Goal: Task Accomplishment & Management: Manage account settings

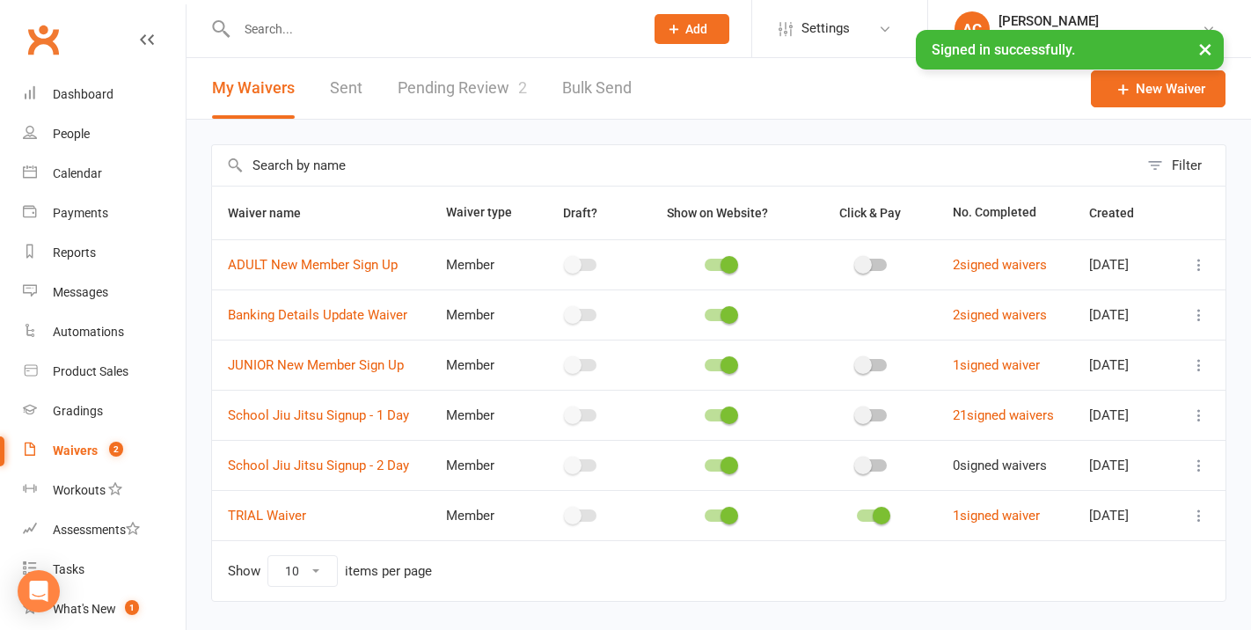
click at [494, 93] on link "Pending Review 2" at bounding box center [462, 88] width 129 height 61
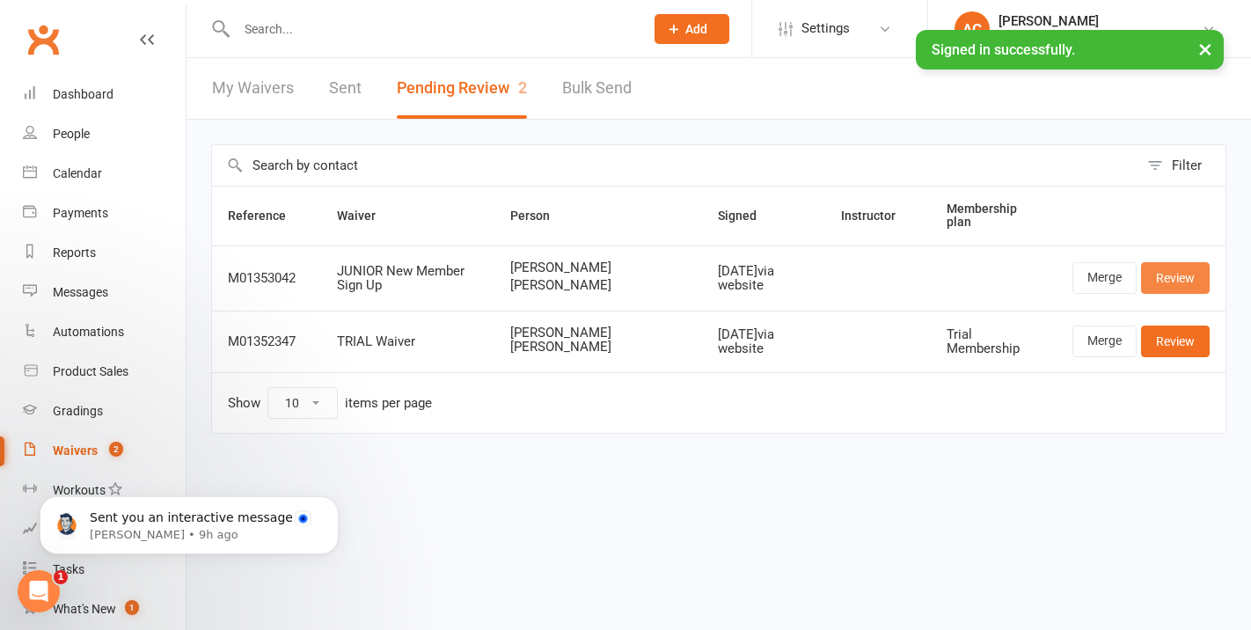
click at [1171, 282] on link "Review" at bounding box center [1175, 278] width 69 height 32
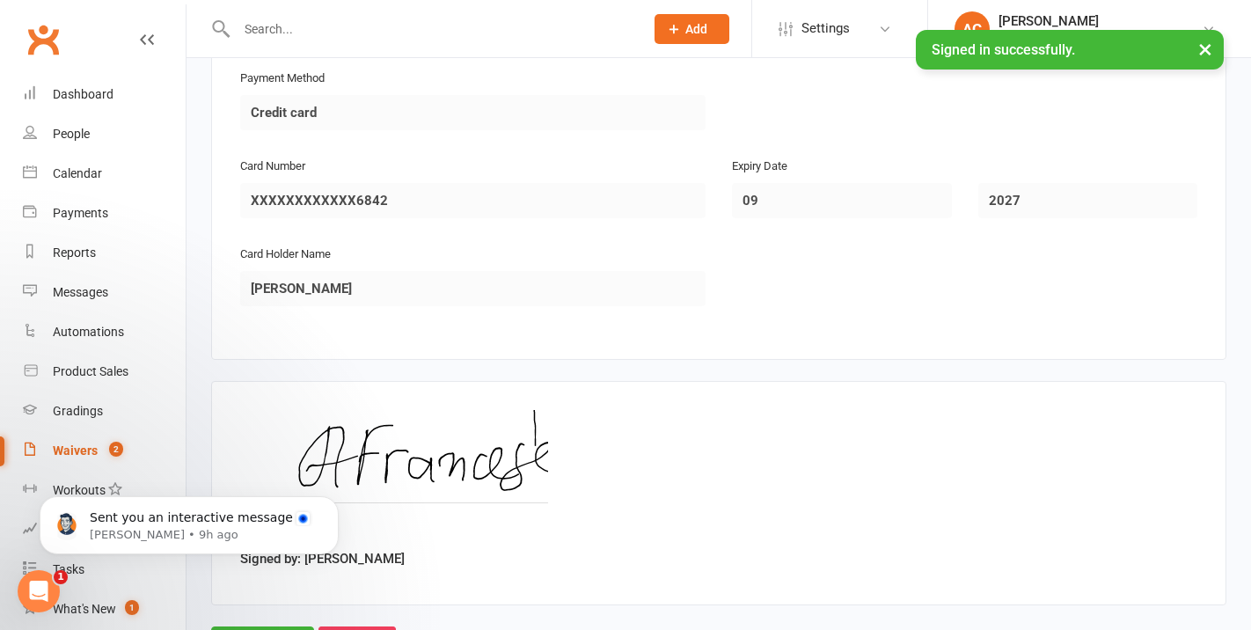
scroll to position [3078, 0]
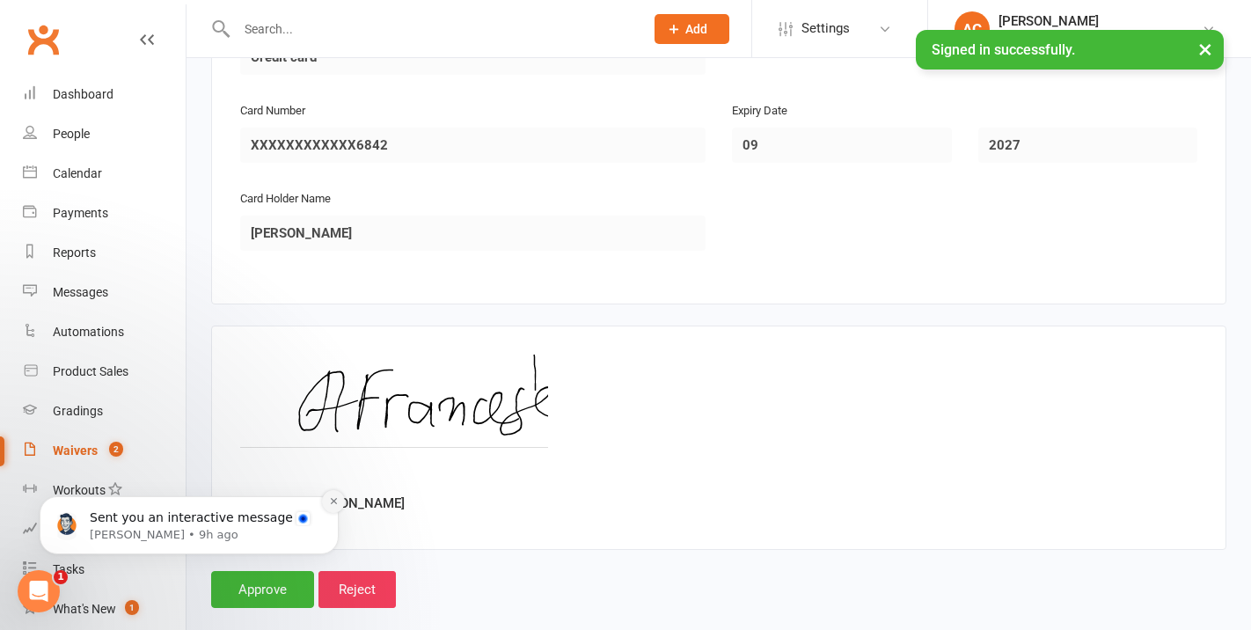
click at [330, 499] on icon "Dismiss notification" at bounding box center [333, 501] width 6 height 6
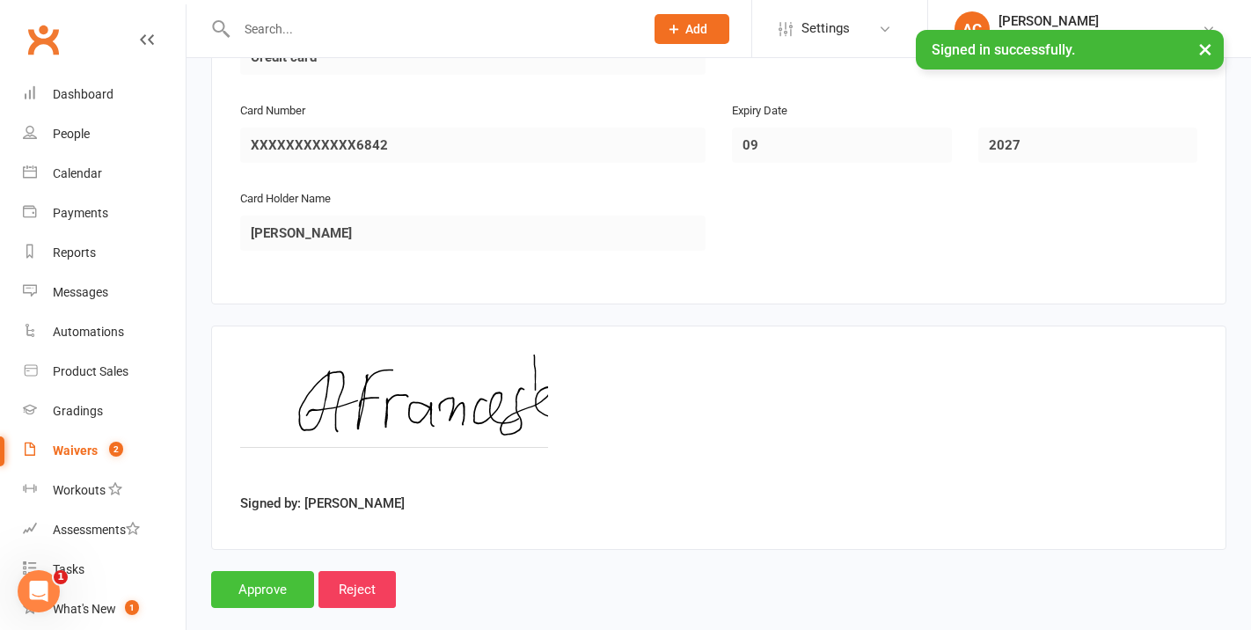
click at [254, 571] on input "Approve" at bounding box center [262, 589] width 103 height 37
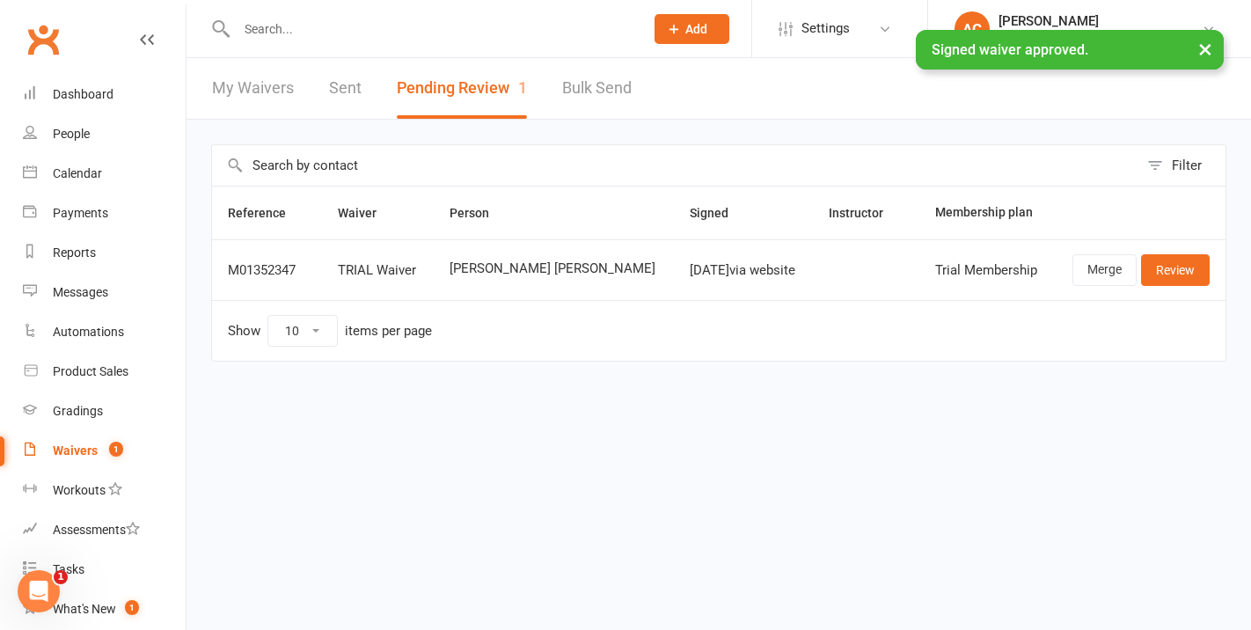
click at [255, 30] on div "× Signed waiver approved." at bounding box center [614, 30] width 1228 height 0
click at [266, 30] on div "× Signed waiver approved." at bounding box center [614, 30] width 1228 height 0
click at [280, 30] on div "× Signed waiver approved." at bounding box center [614, 30] width 1228 height 0
click at [274, 28] on input "text" at bounding box center [431, 29] width 400 height 25
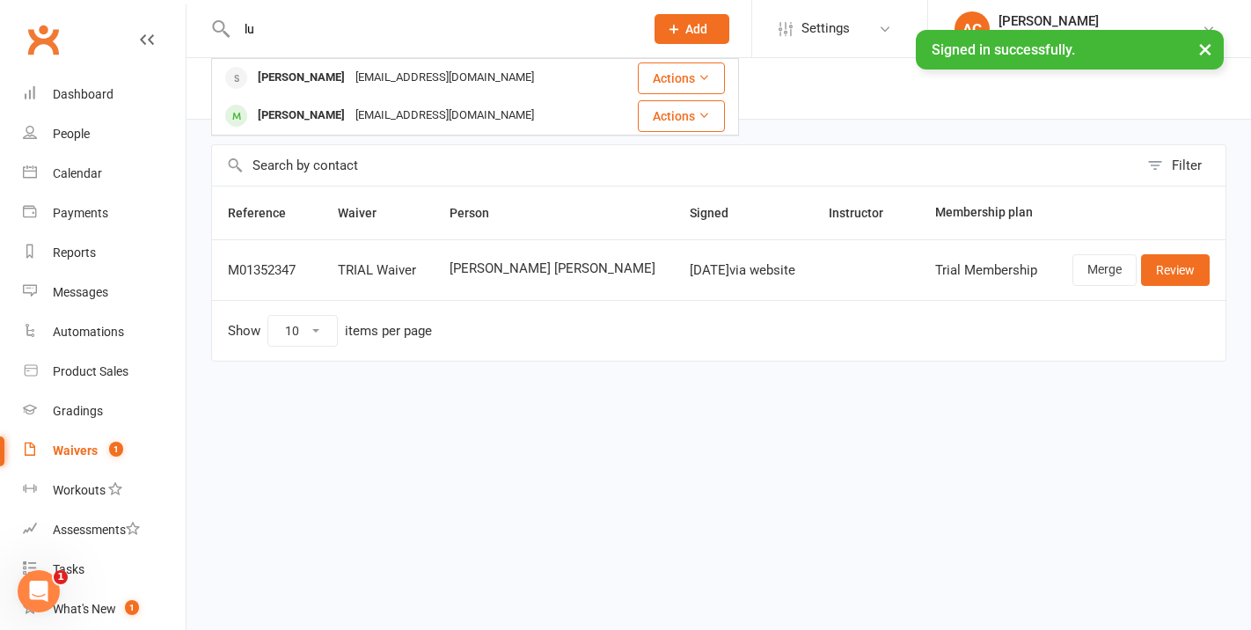
type input "l"
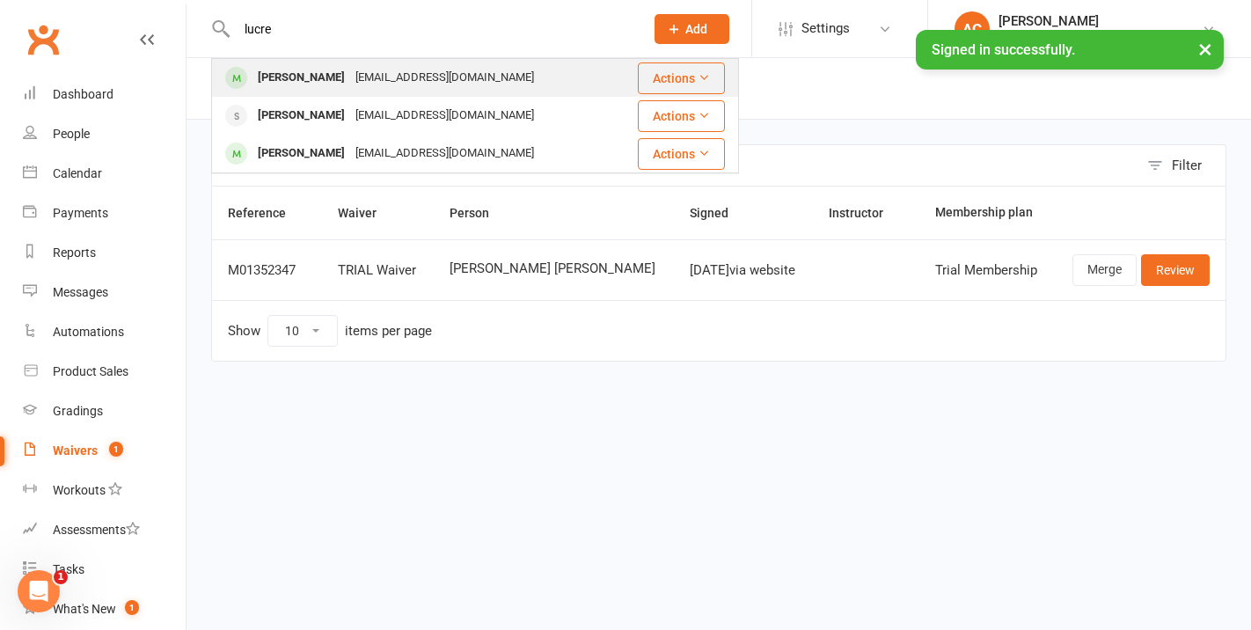
type input "lucre"
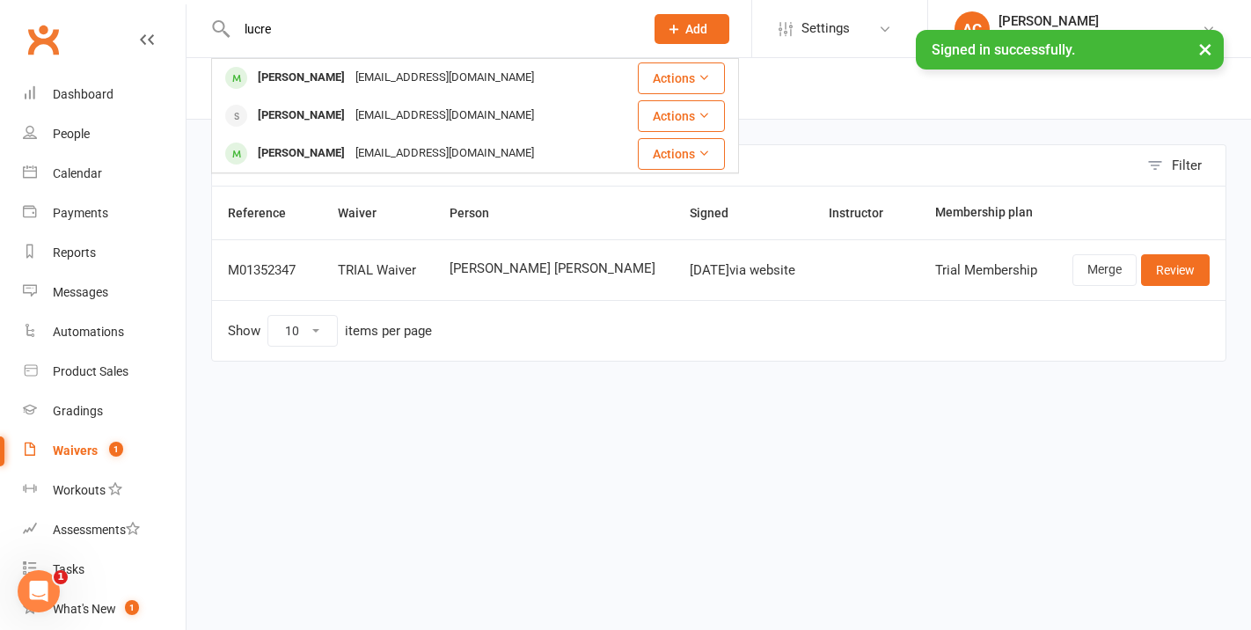
click at [319, 65] on div "[PERSON_NAME]" at bounding box center [302, 78] width 98 height 26
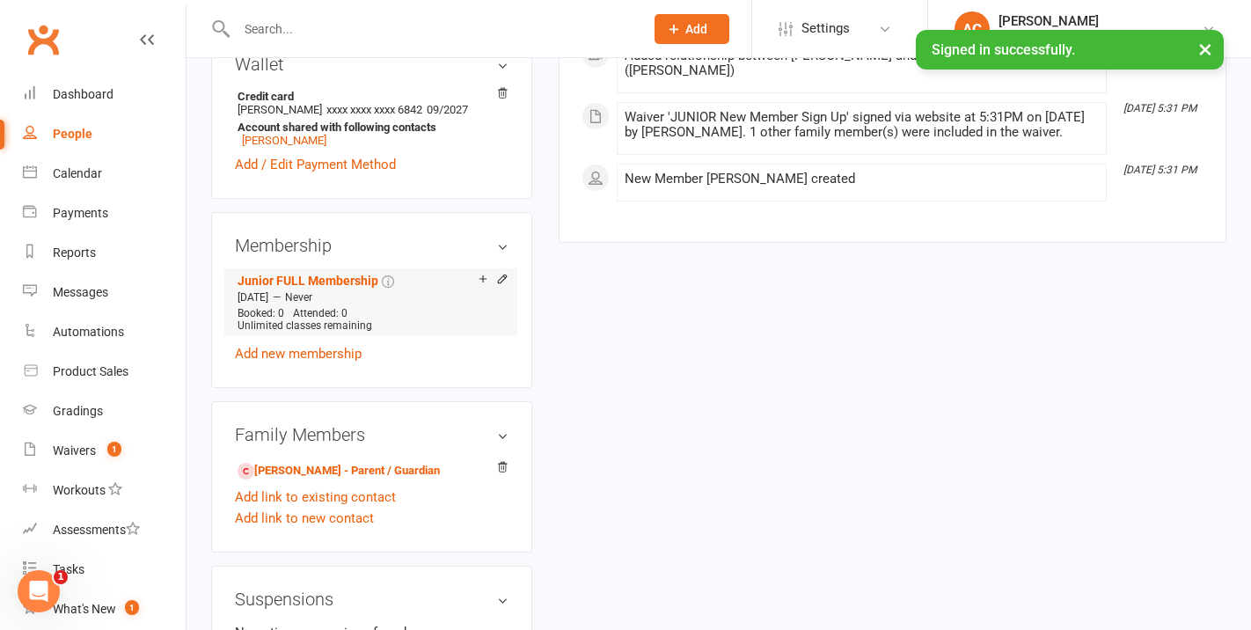
scroll to position [581, 0]
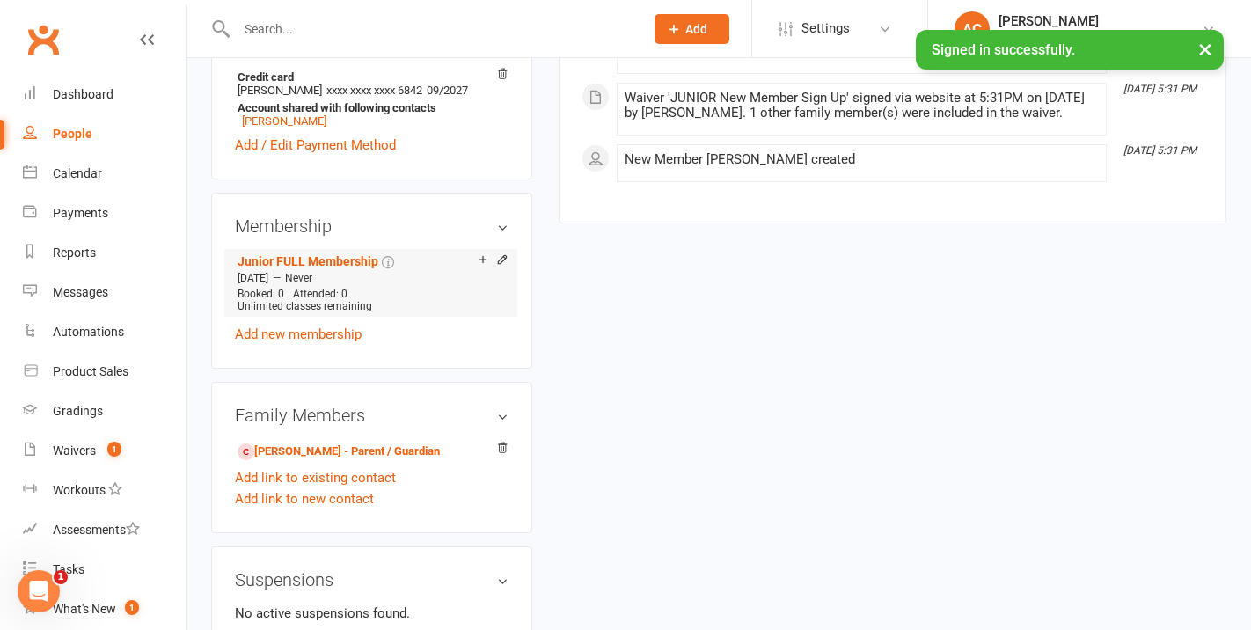
click at [312, 284] on span "Never" at bounding box center [298, 278] width 27 height 12
click at [501, 266] on icon at bounding box center [502, 259] width 12 height 12
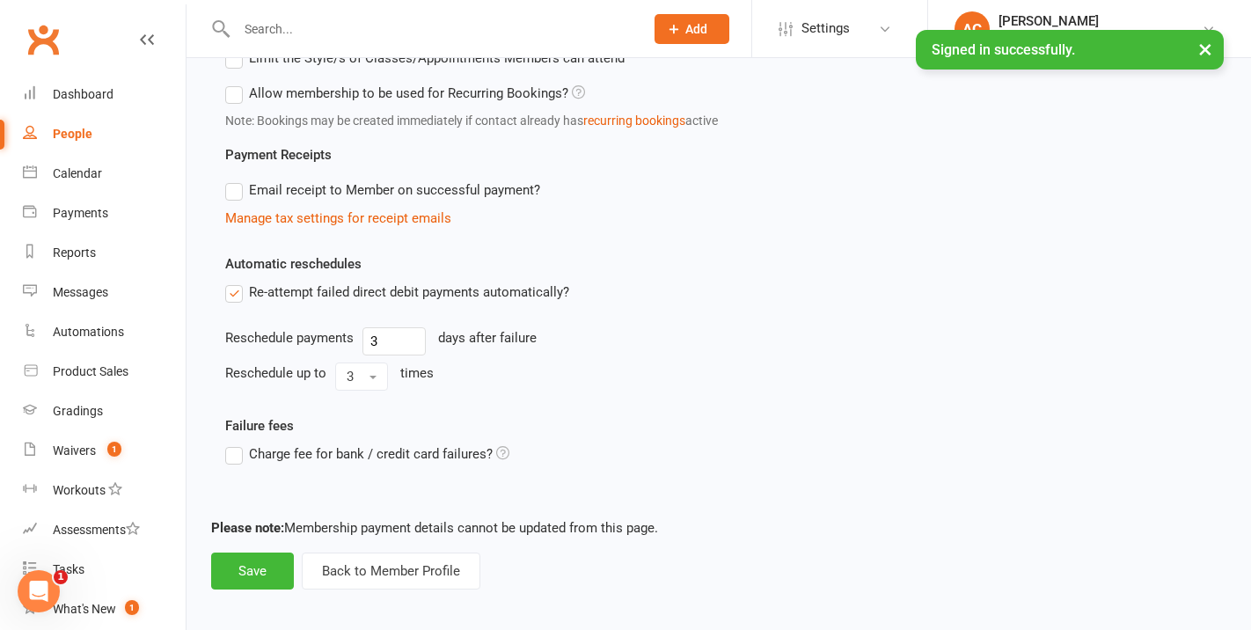
scroll to position [779, 0]
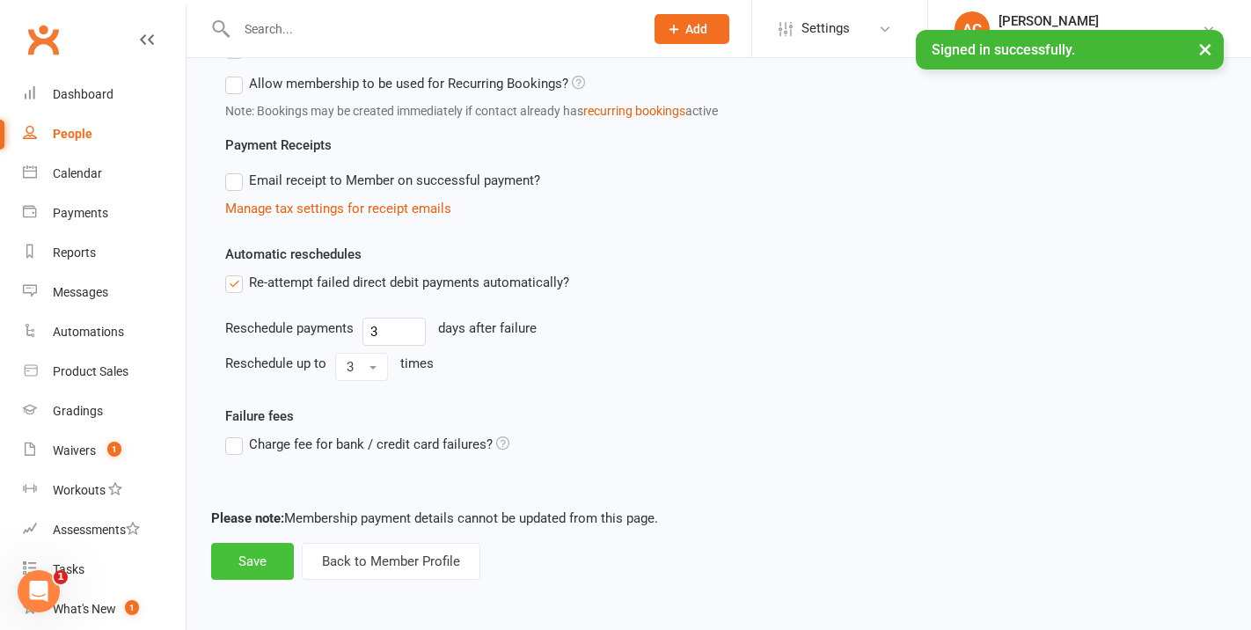
drag, startPoint x: 274, startPoint y: 565, endPoint x: 261, endPoint y: 548, distance: 20.8
click at [274, 565] on button "Save" at bounding box center [252, 561] width 83 height 37
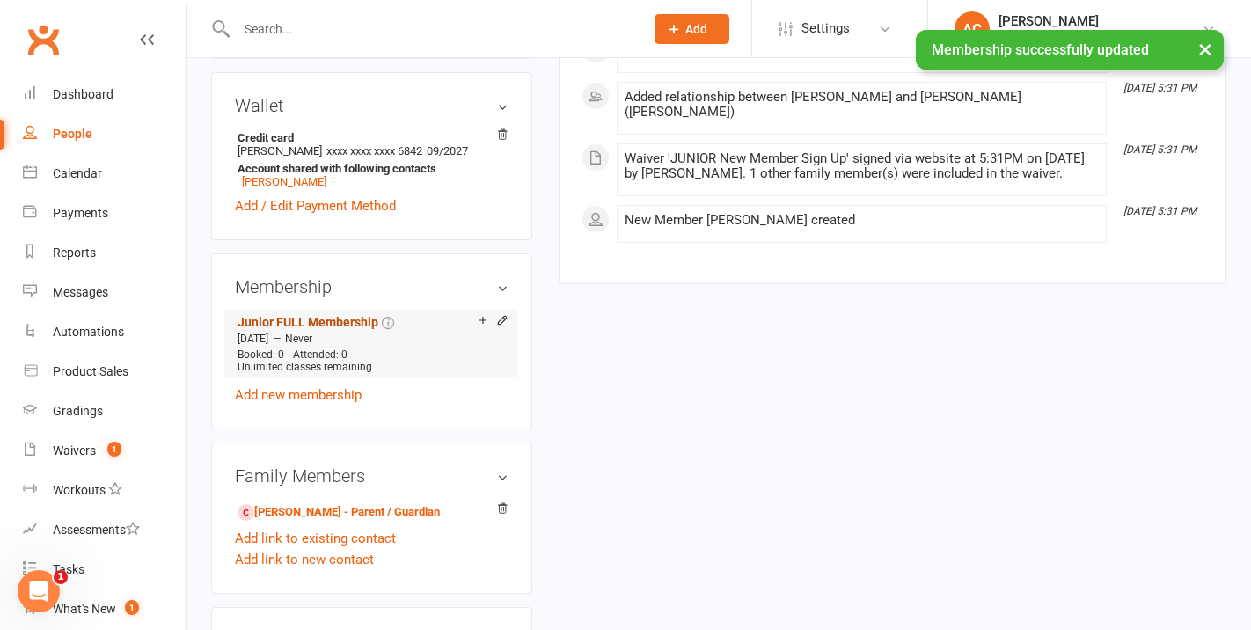
scroll to position [537, 0]
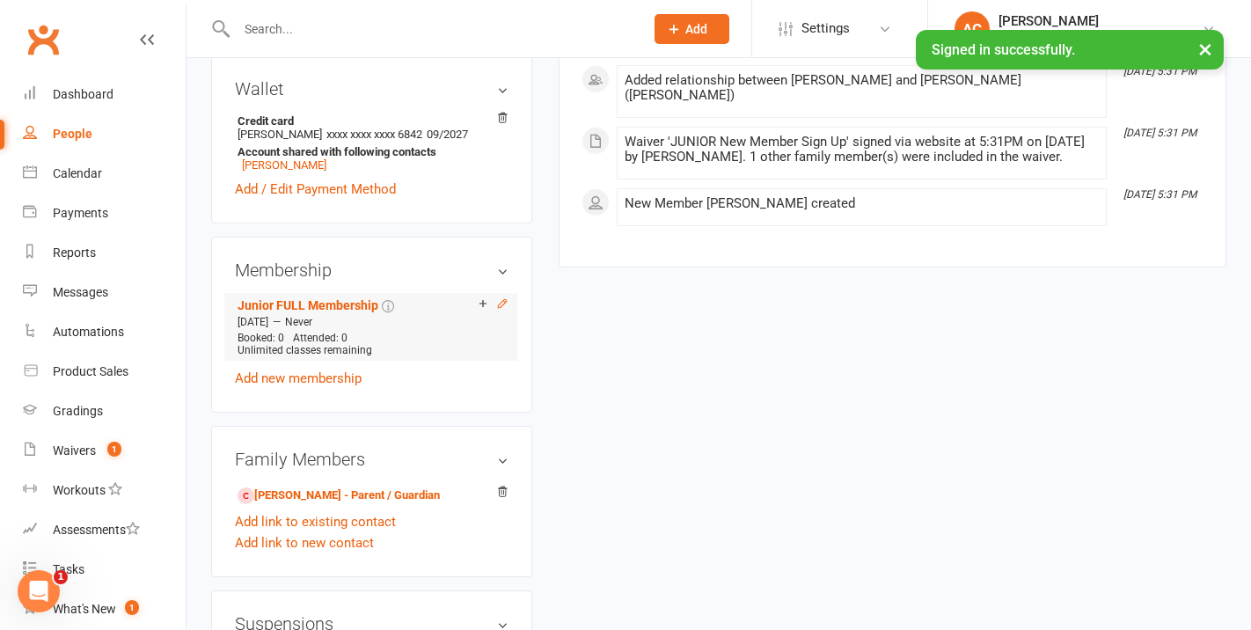
click at [501, 310] on icon at bounding box center [502, 303] width 12 height 12
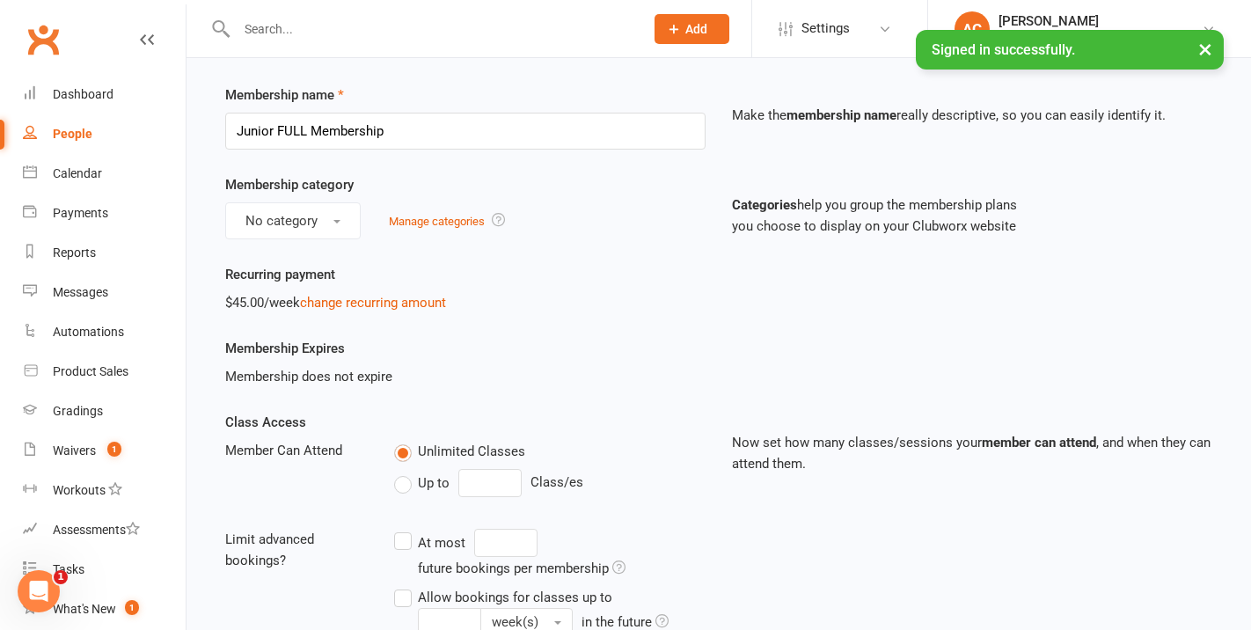
scroll to position [56, 0]
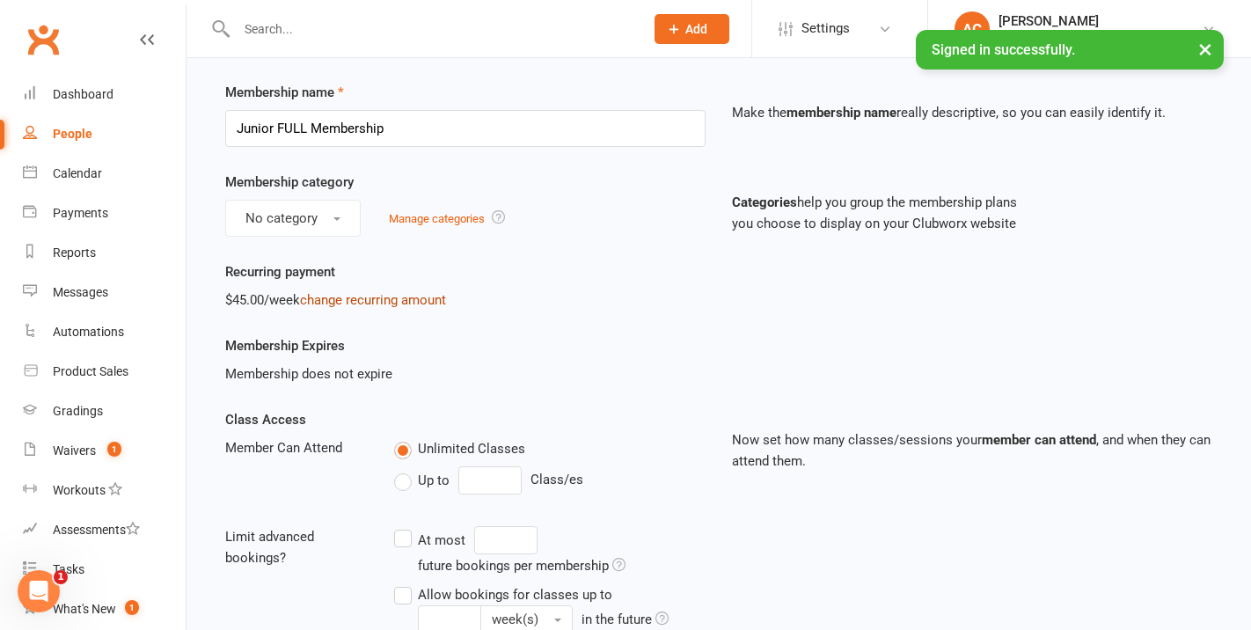
click at [397, 300] on link "change recurring amount" at bounding box center [373, 300] width 146 height 16
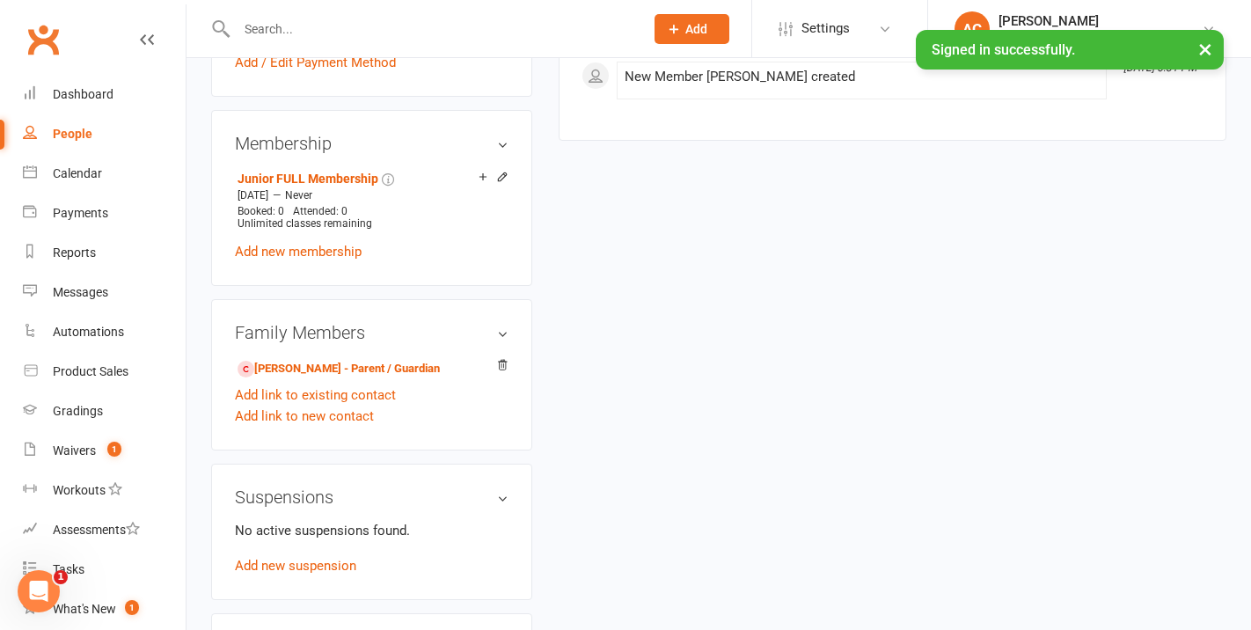
scroll to position [663, 0]
click at [499, 184] on icon at bounding box center [502, 178] width 12 height 12
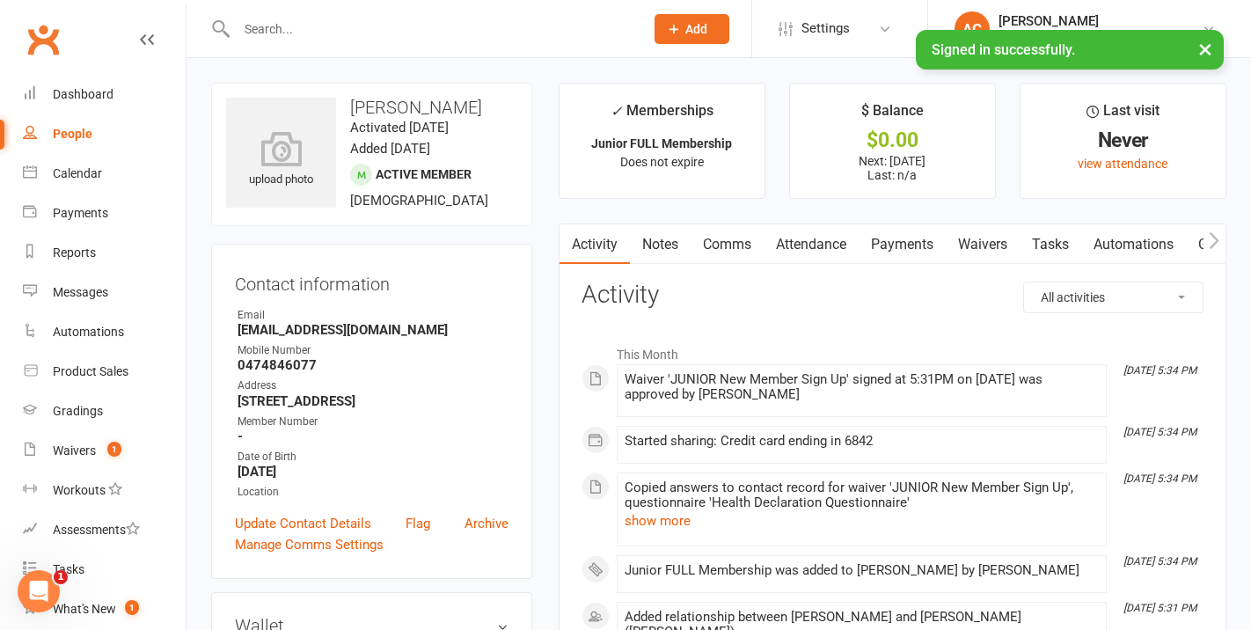
click at [894, 234] on link "Payments" at bounding box center [902, 244] width 87 height 40
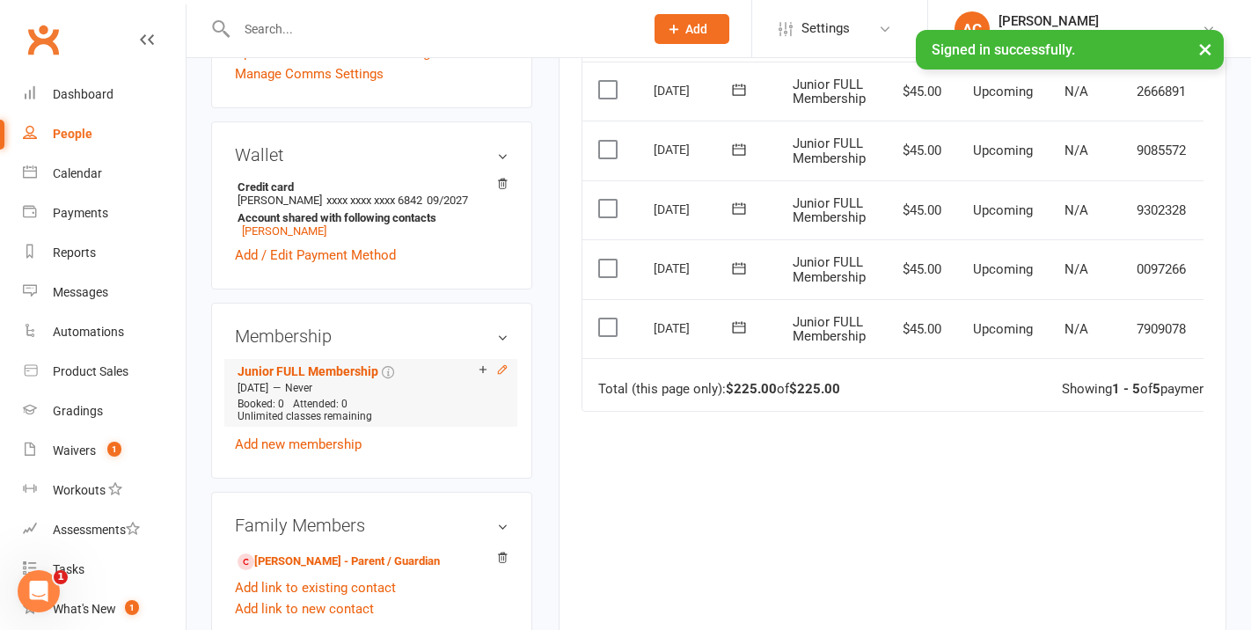
scroll to position [470, 0]
click at [502, 374] on icon at bounding box center [502, 370] width 8 height 8
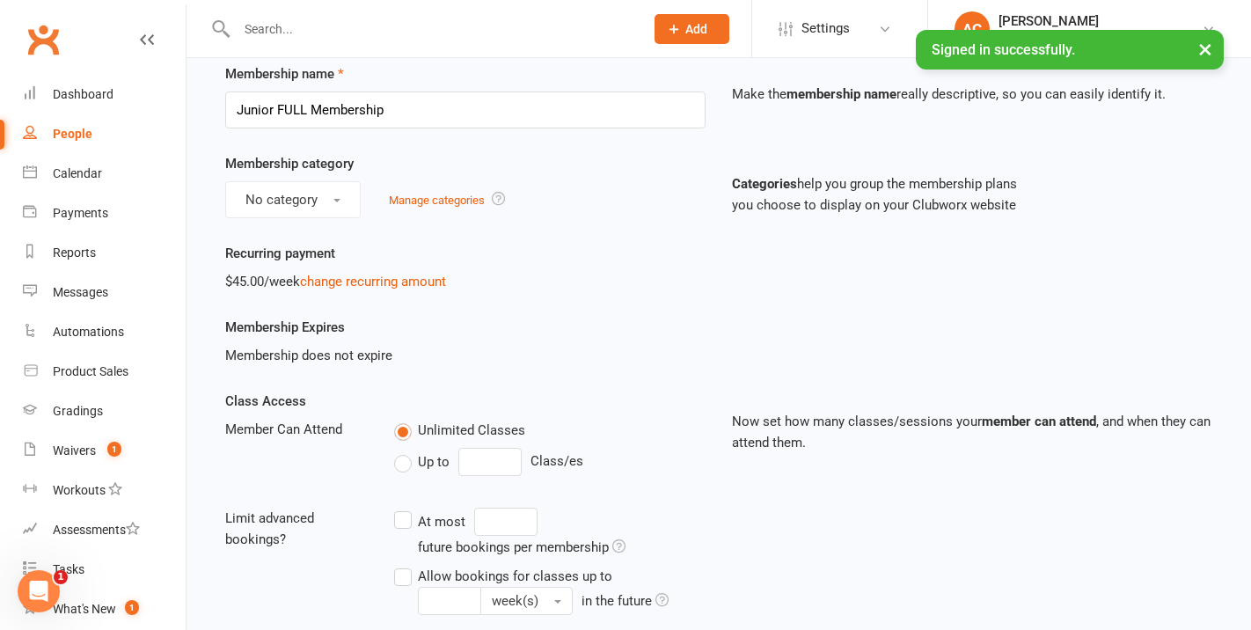
scroll to position [88, 0]
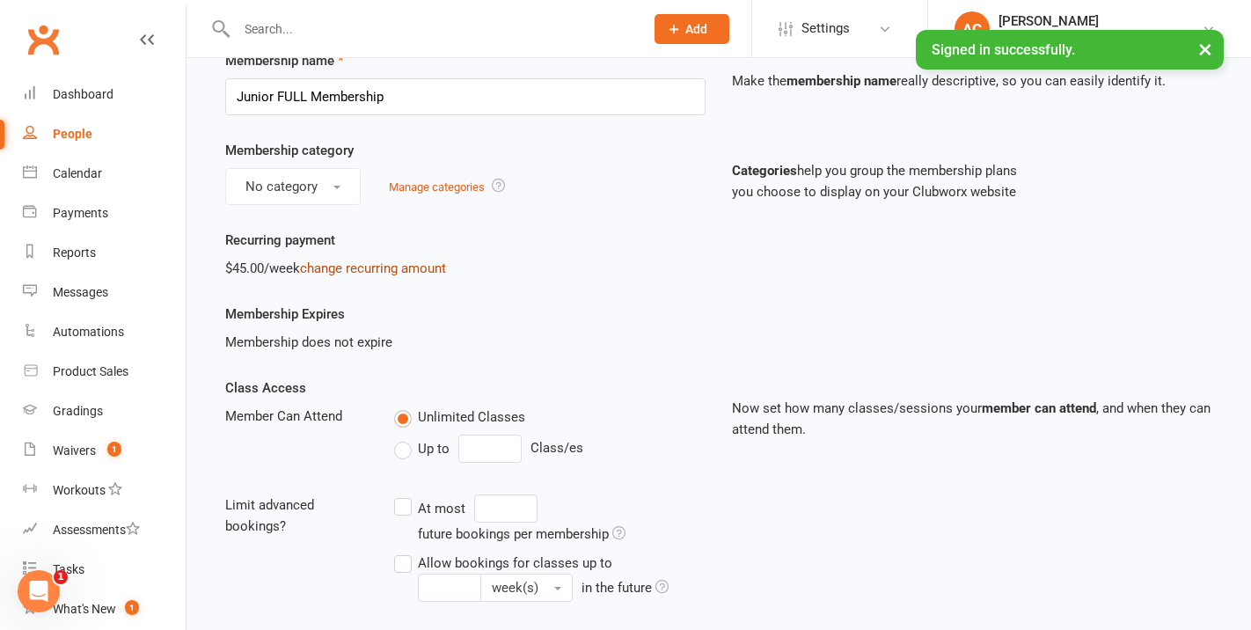
click at [433, 264] on link "change recurring amount" at bounding box center [373, 268] width 146 height 16
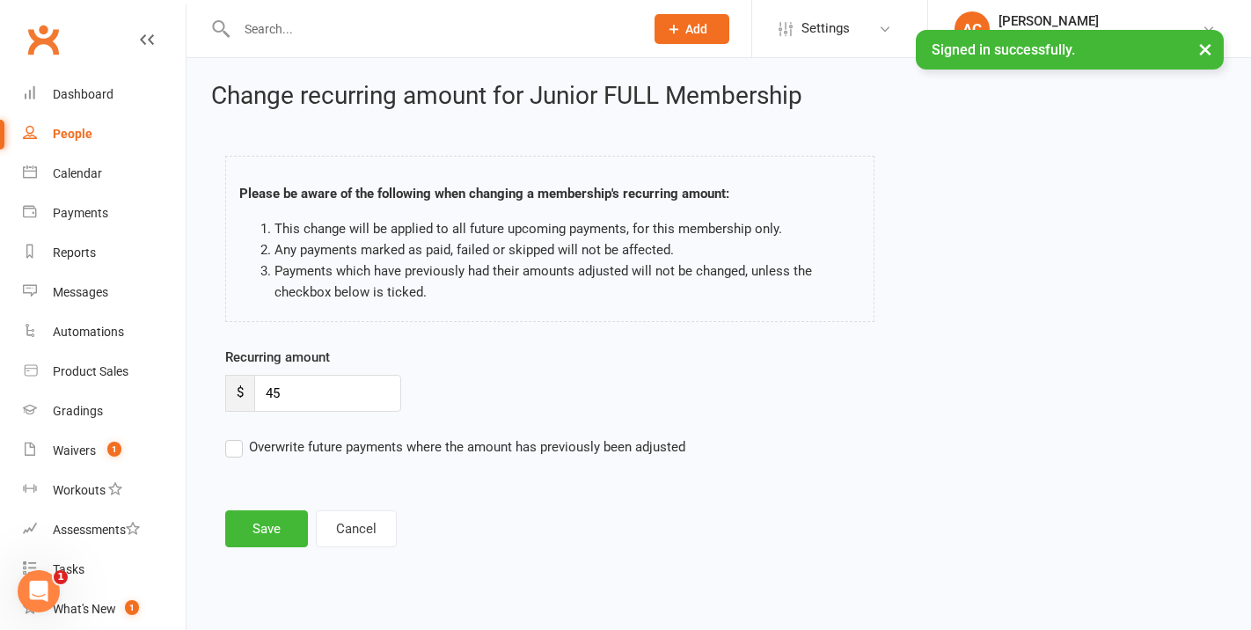
click at [238, 451] on label "Overwrite future payments where the amount has previously been adjusted" at bounding box center [455, 446] width 460 height 21
click at [238, 436] on input "Overwrite future payments where the amount has previously been adjusted" at bounding box center [455, 436] width 460 height 0
click at [238, 451] on label "Overwrite future payments where the amount has previously been adjusted" at bounding box center [455, 446] width 460 height 21
click at [238, 436] on input "Overwrite future payments where the amount has previously been adjusted" at bounding box center [455, 436] width 460 height 0
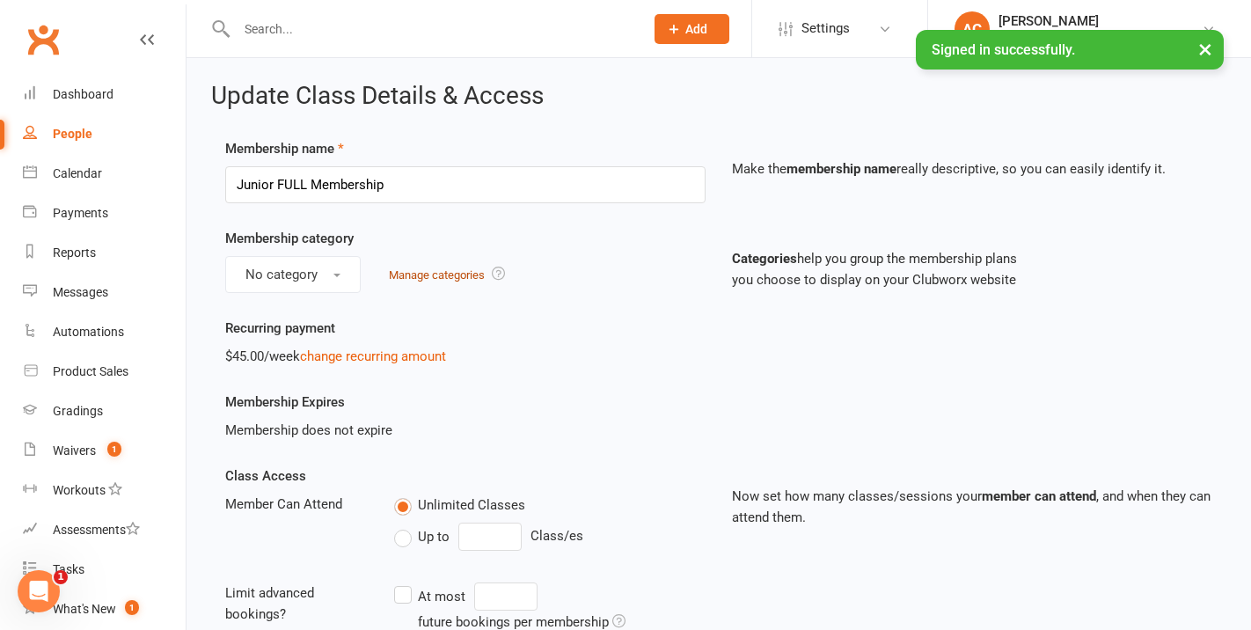
click at [466, 279] on link "Manage categories" at bounding box center [437, 274] width 96 height 13
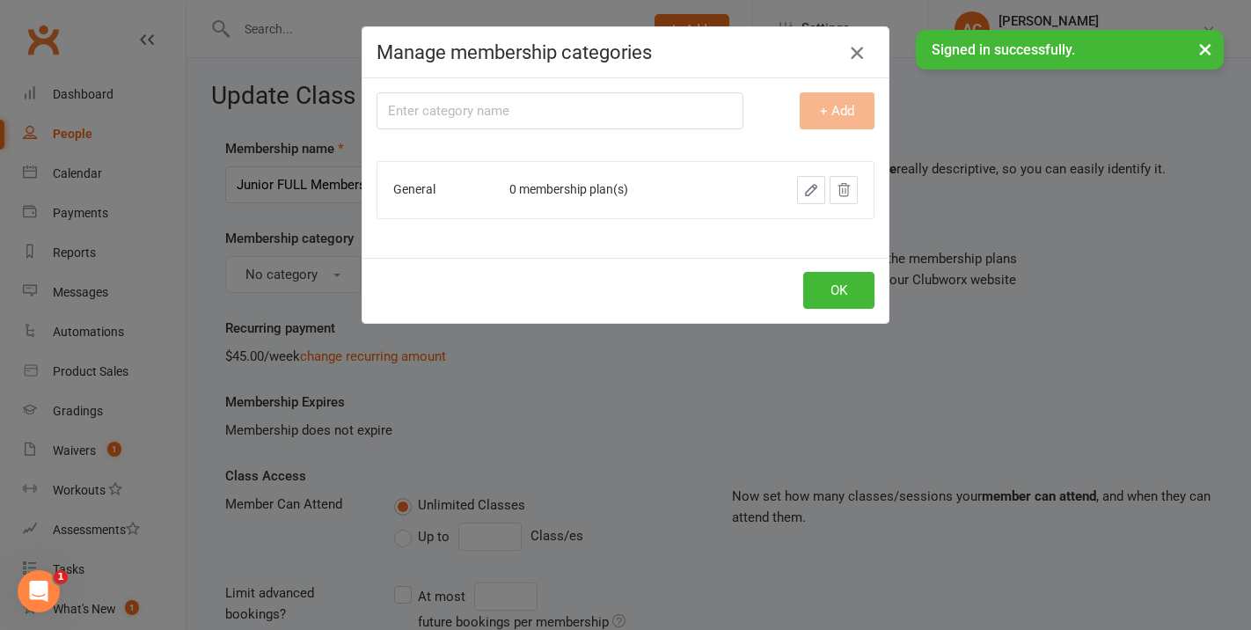
drag, startPoint x: 854, startPoint y: 50, endPoint x: 843, endPoint y: 62, distance: 16.2
click at [854, 51] on icon "button" at bounding box center [857, 52] width 21 height 21
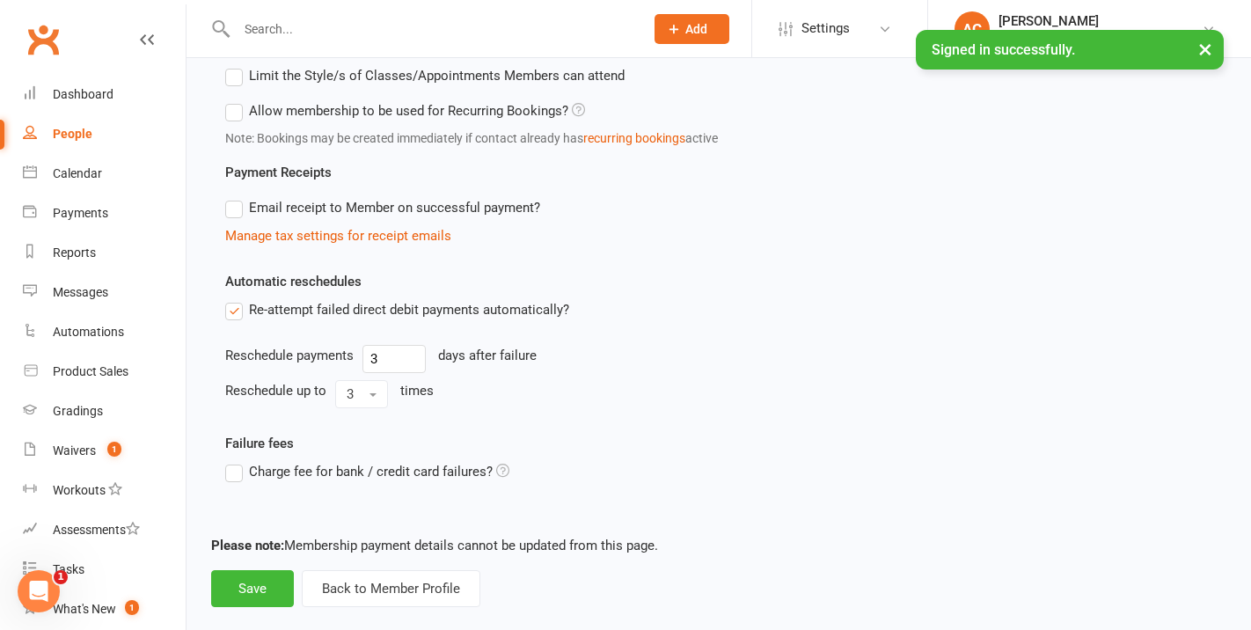
scroll to position [779, 0]
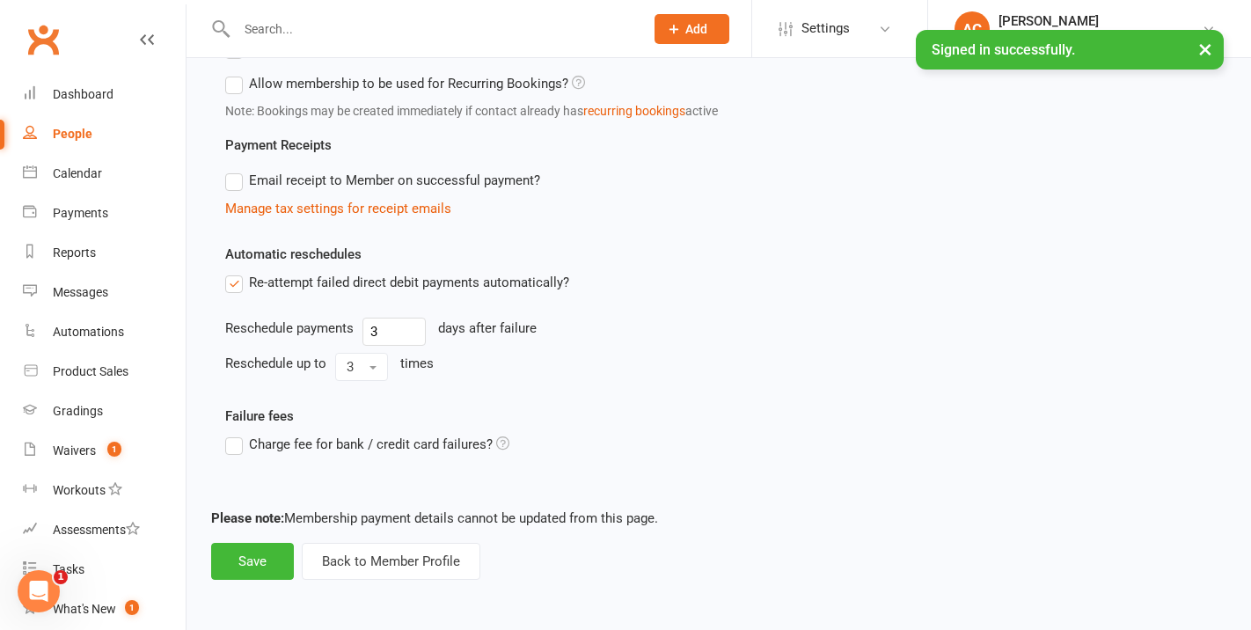
click at [283, 40] on div at bounding box center [421, 28] width 421 height 57
click at [286, 33] on input "text" at bounding box center [431, 29] width 400 height 25
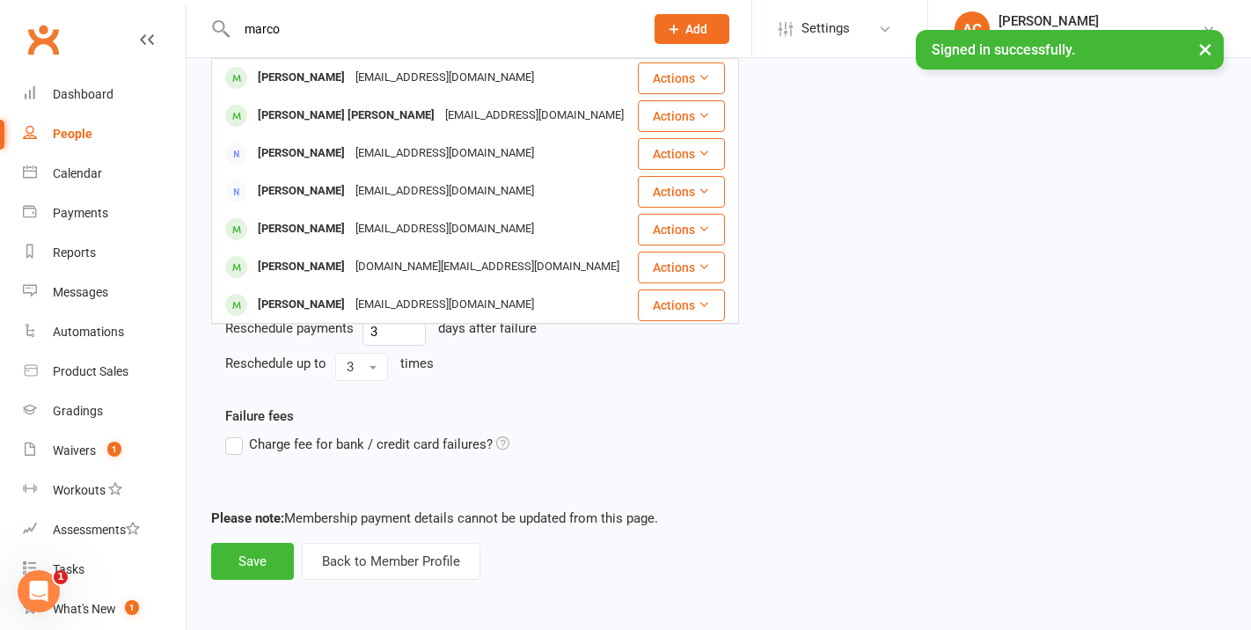
type input "marco"
click at [377, 111] on div "[PERSON_NAME] [PERSON_NAME]" at bounding box center [346, 116] width 187 height 26
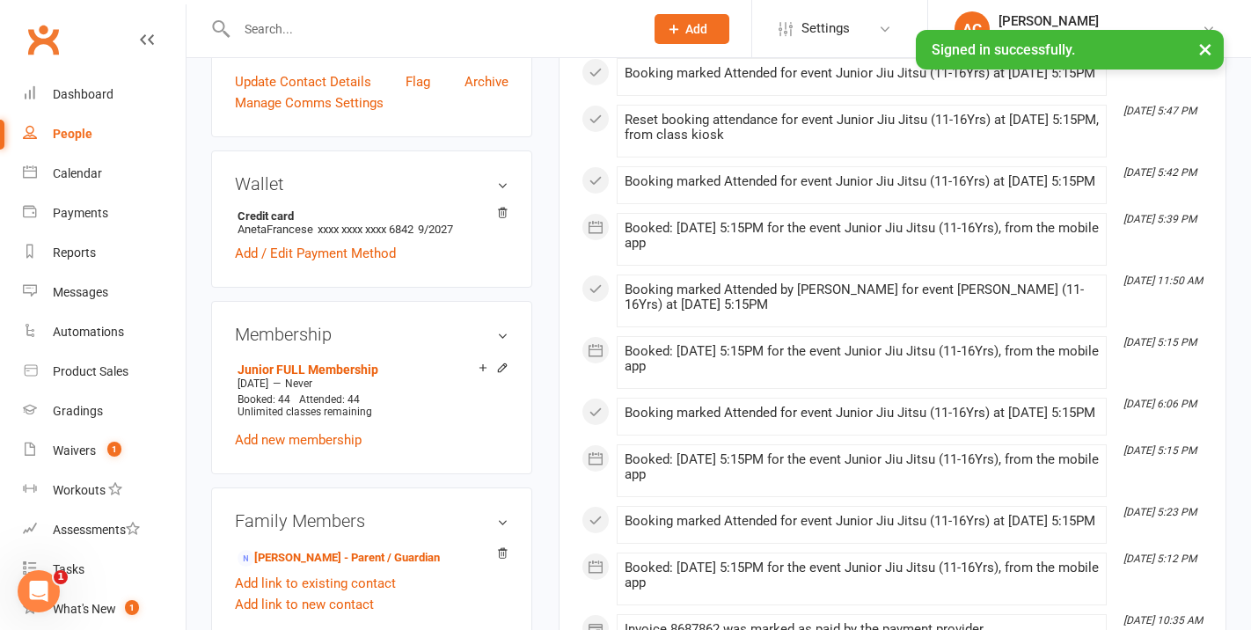
scroll to position [480, 0]
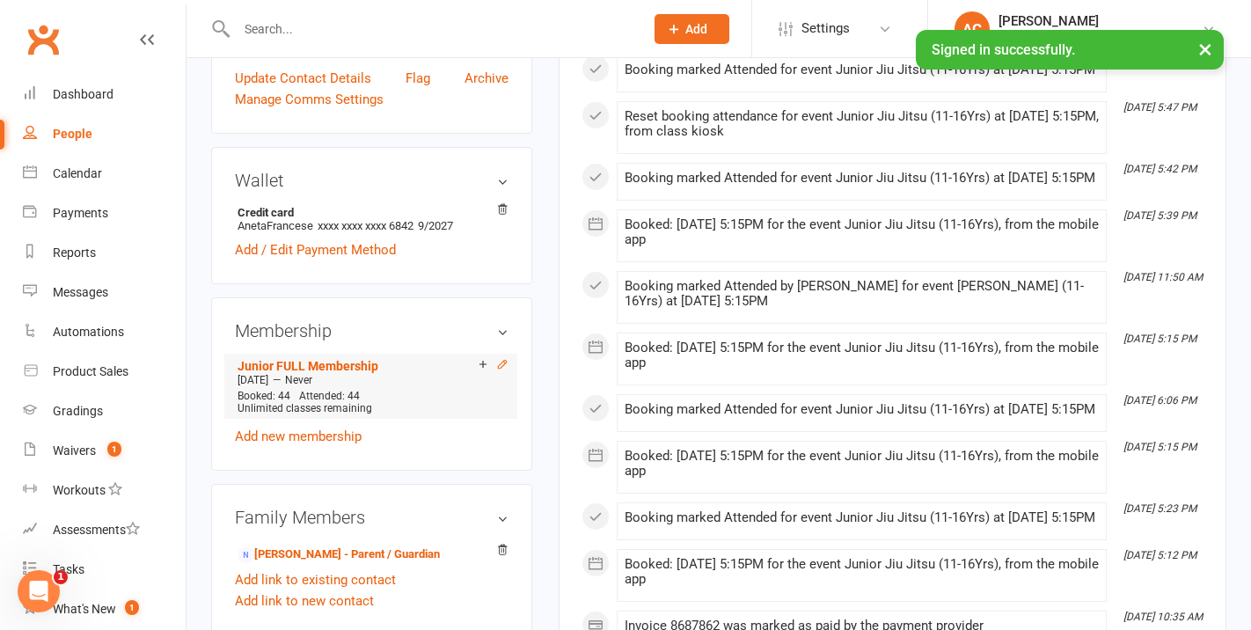
click at [502, 360] on icon at bounding box center [502, 364] width 12 height 12
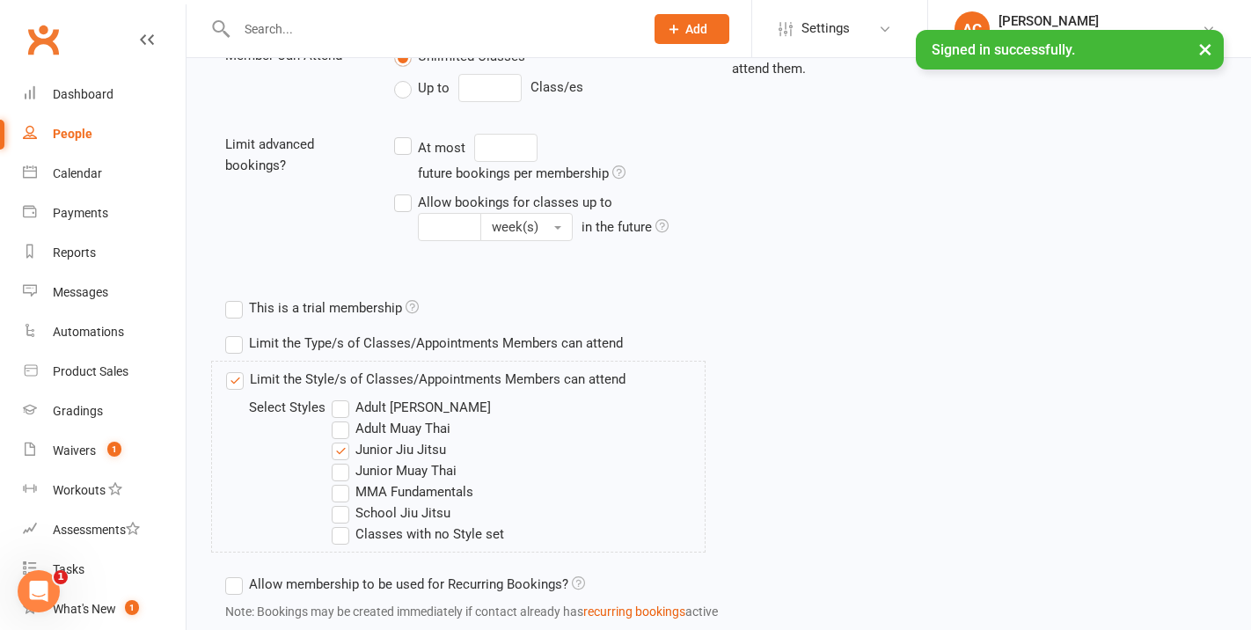
scroll to position [454, 0]
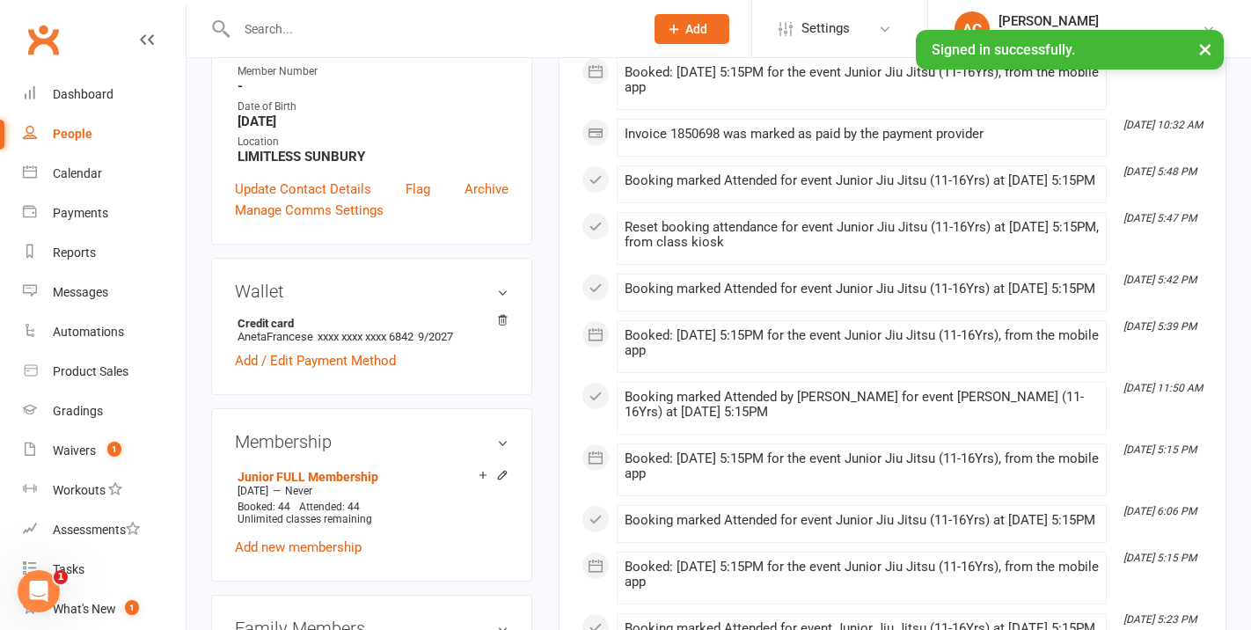
scroll to position [369, 0]
click at [275, 27] on input "text" at bounding box center [431, 29] width 400 height 25
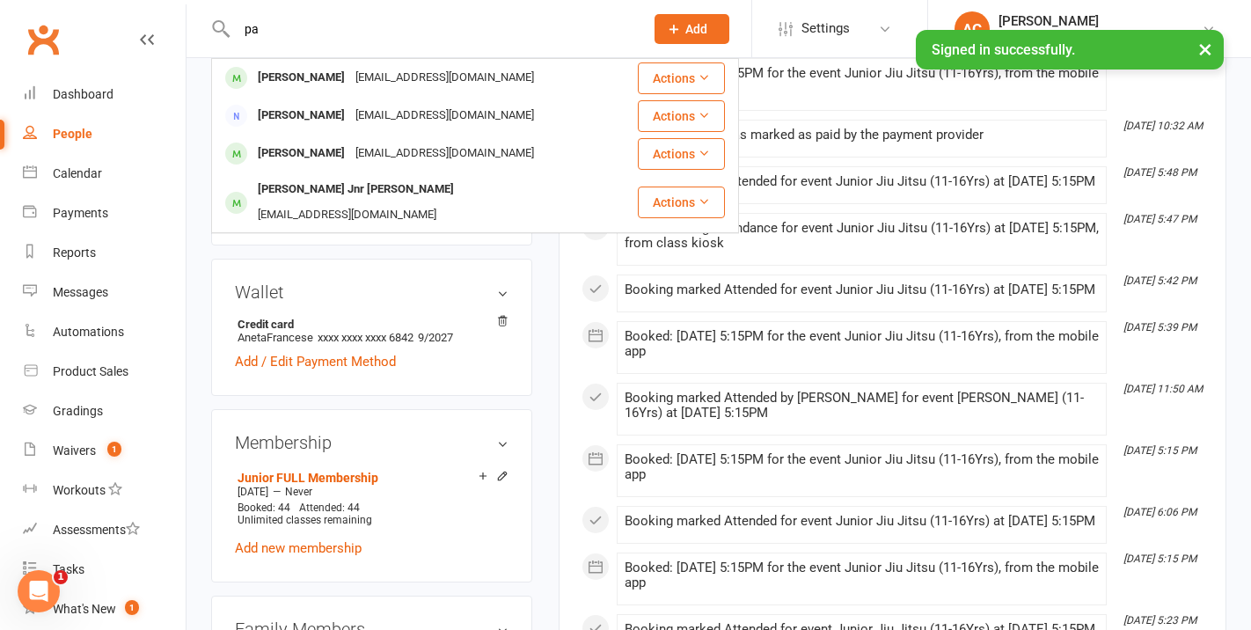
type input "p"
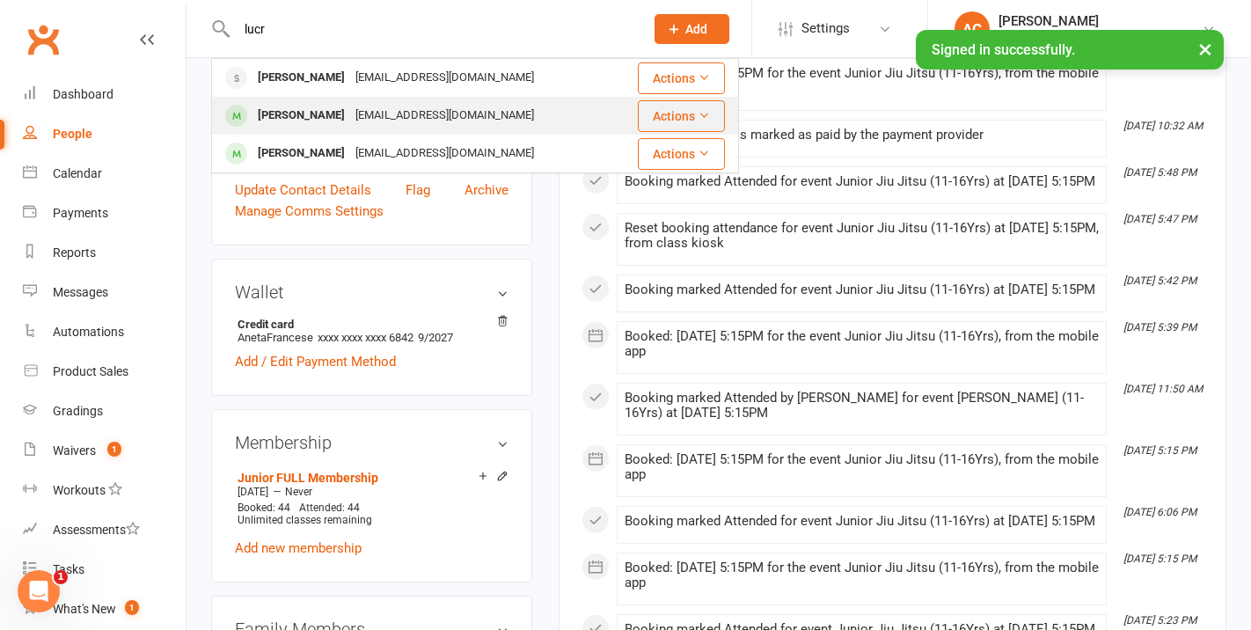
type input "lucr"
click at [350, 121] on div "[PERSON_NAME]" at bounding box center [302, 116] width 98 height 26
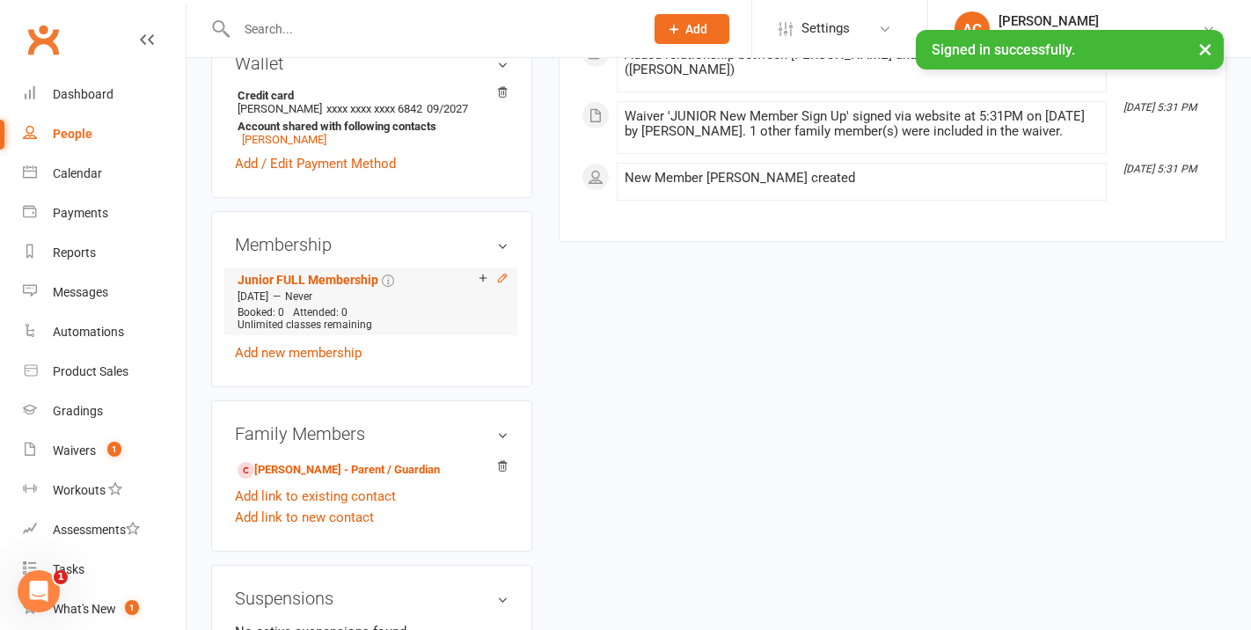
scroll to position [565, 0]
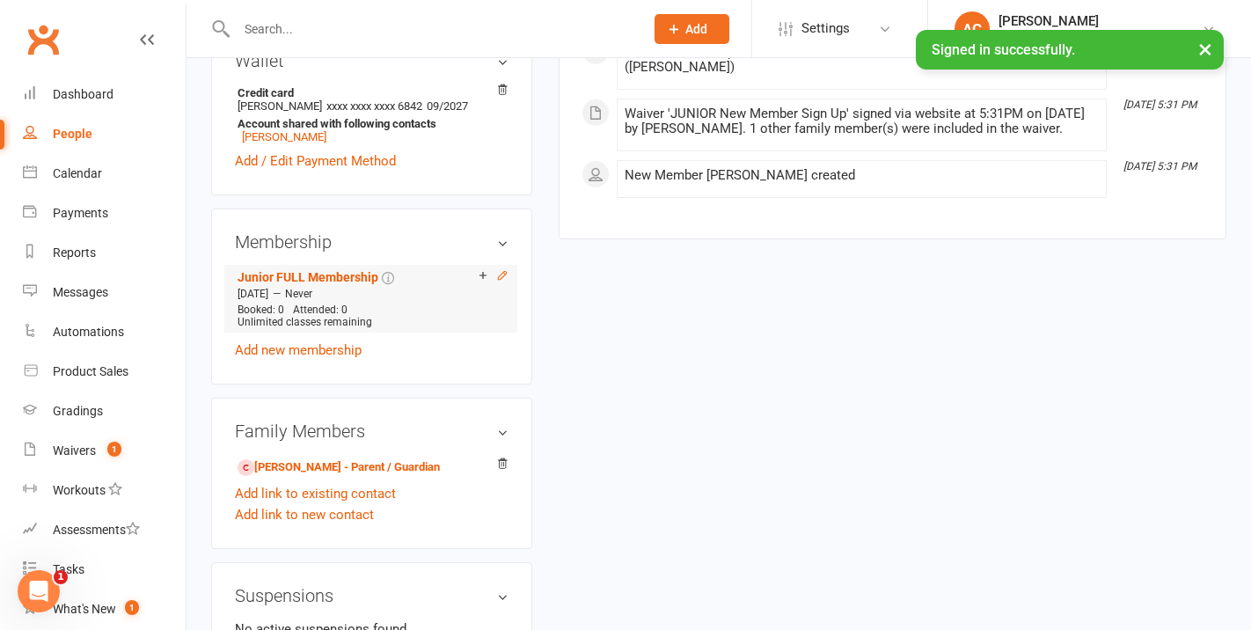
click at [504, 282] on icon at bounding box center [502, 275] width 12 height 12
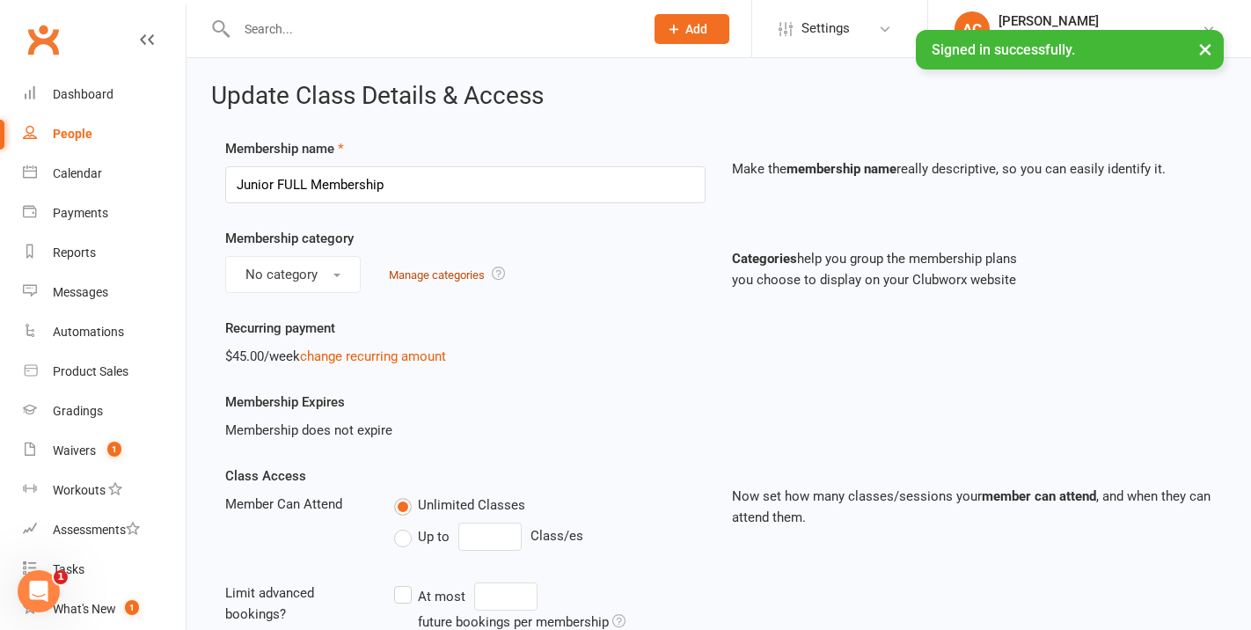
click at [457, 277] on link "Manage categories" at bounding box center [437, 274] width 96 height 13
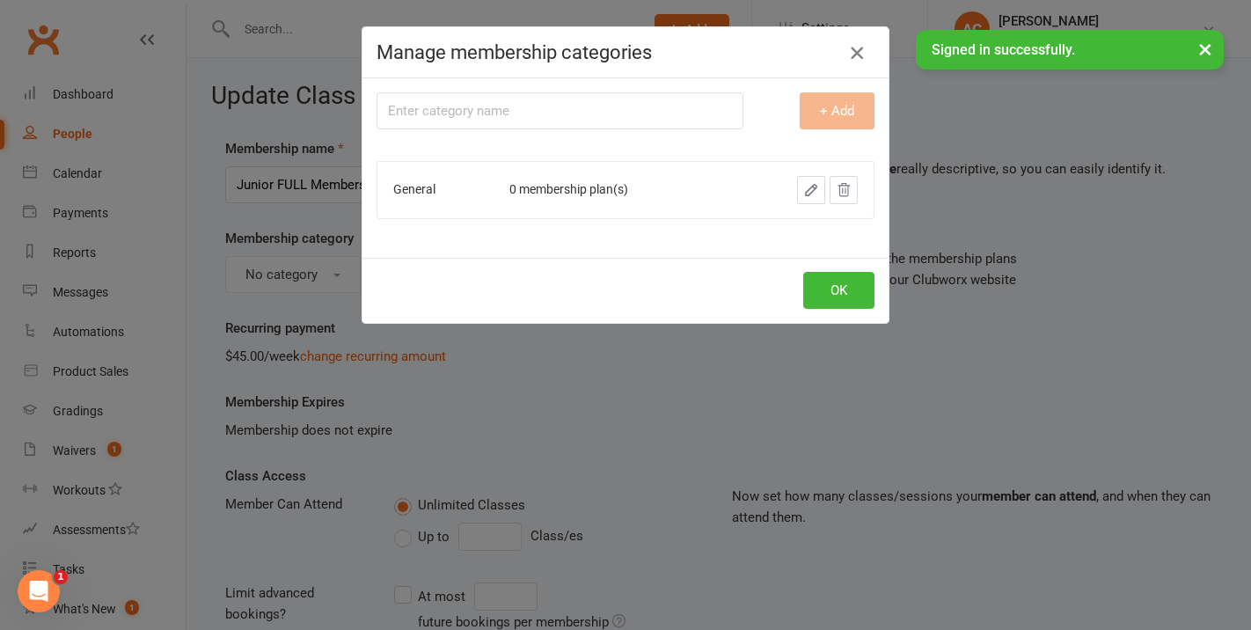
click at [857, 57] on icon "button" at bounding box center [857, 52] width 21 height 21
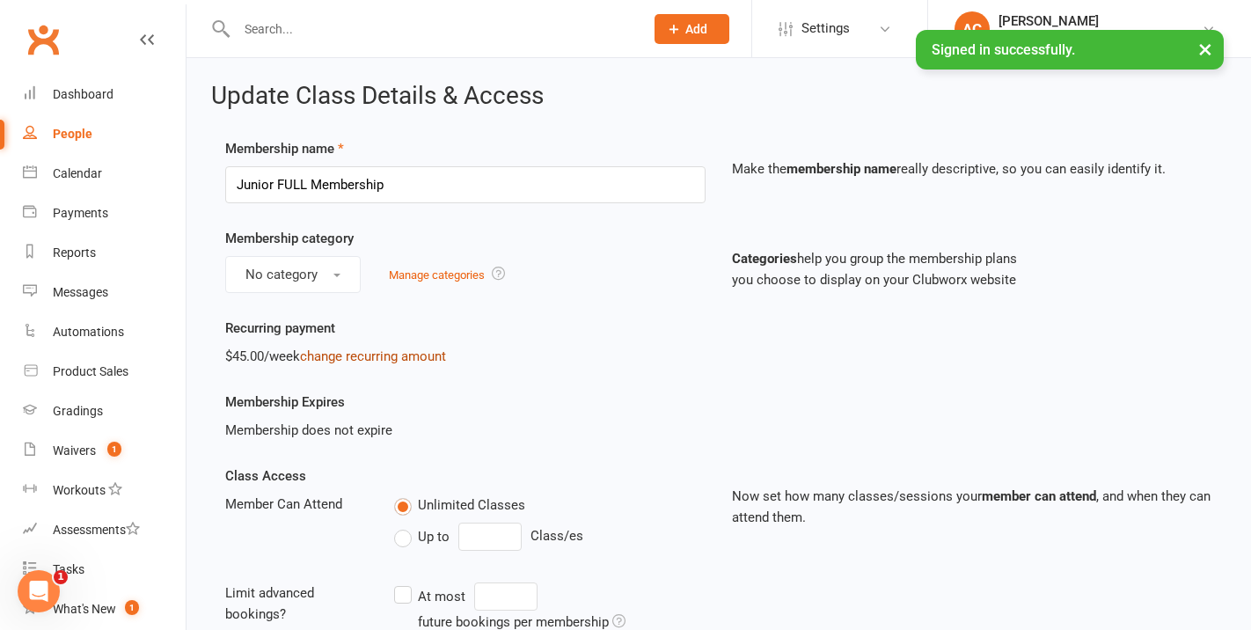
click at [429, 353] on link "change recurring amount" at bounding box center [373, 356] width 146 height 16
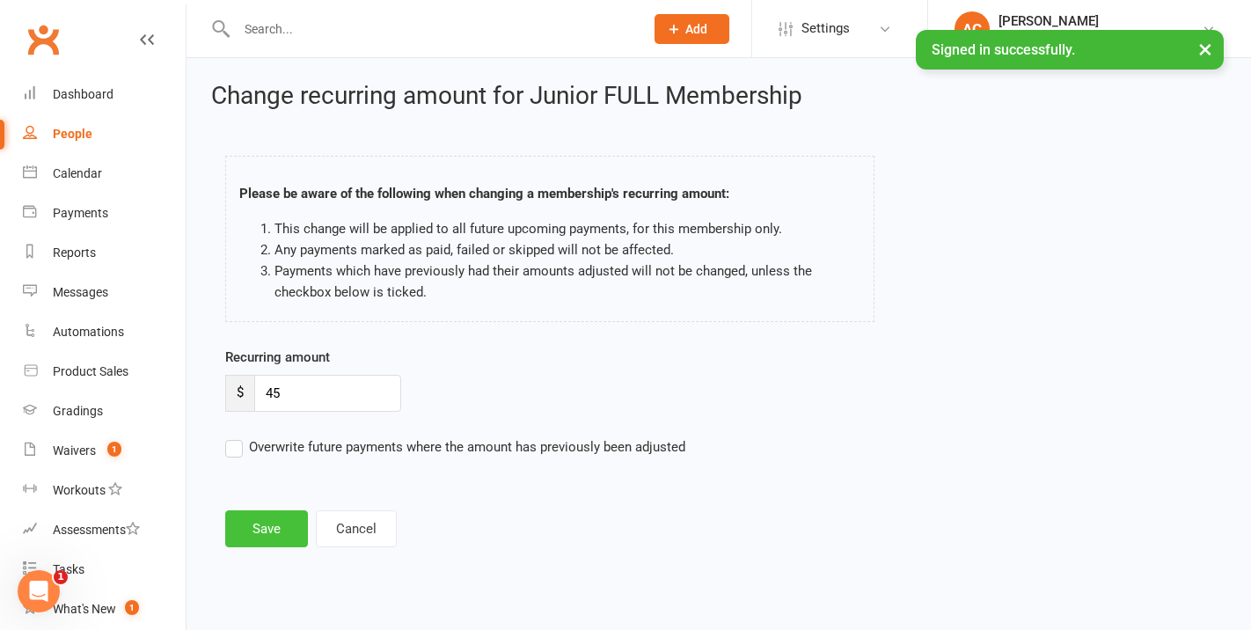
click at [263, 525] on button "Save" at bounding box center [266, 528] width 83 height 37
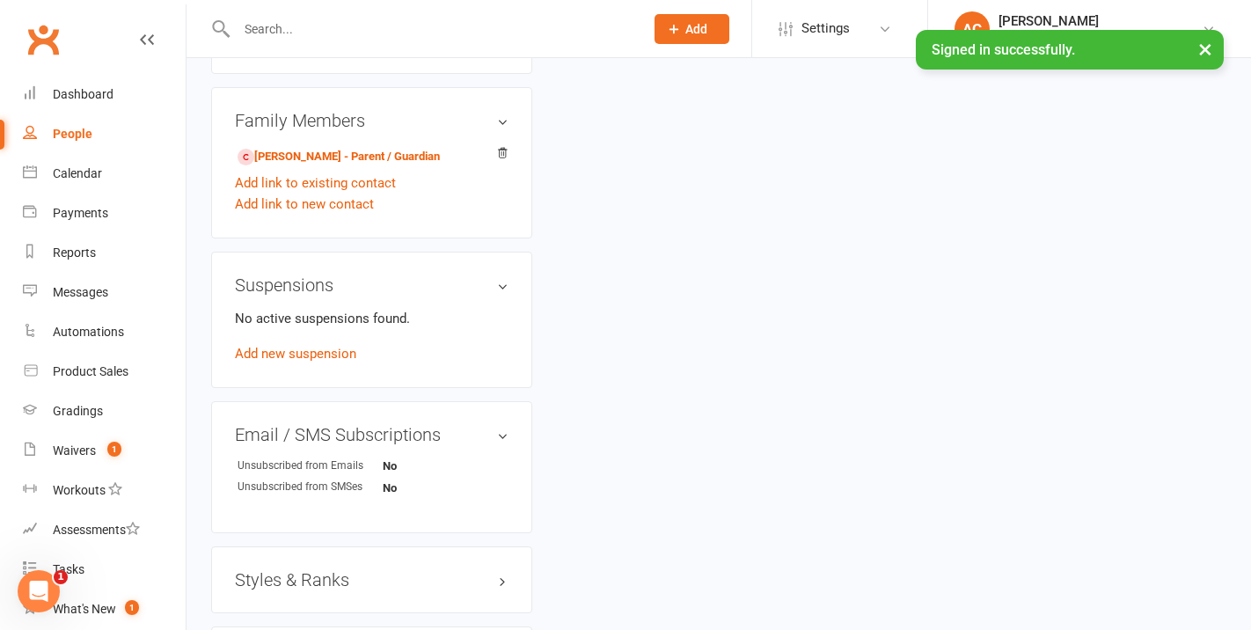
scroll to position [878, 0]
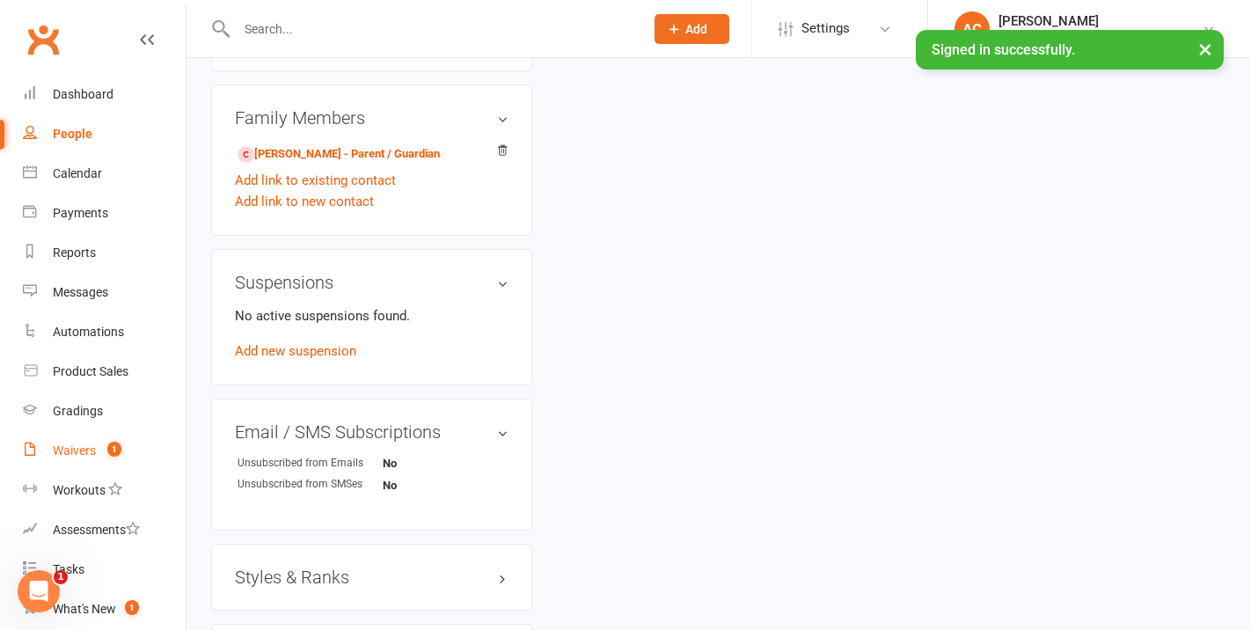
click at [99, 458] on link "Waivers 1" at bounding box center [104, 451] width 163 height 40
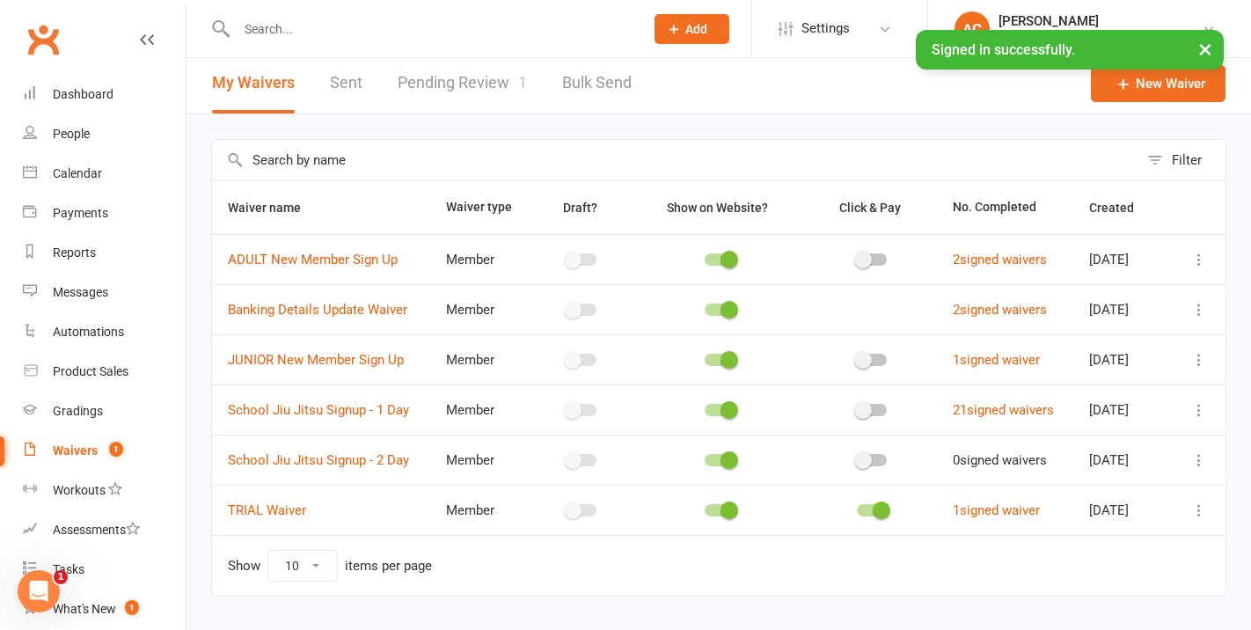
scroll to position [19, 0]
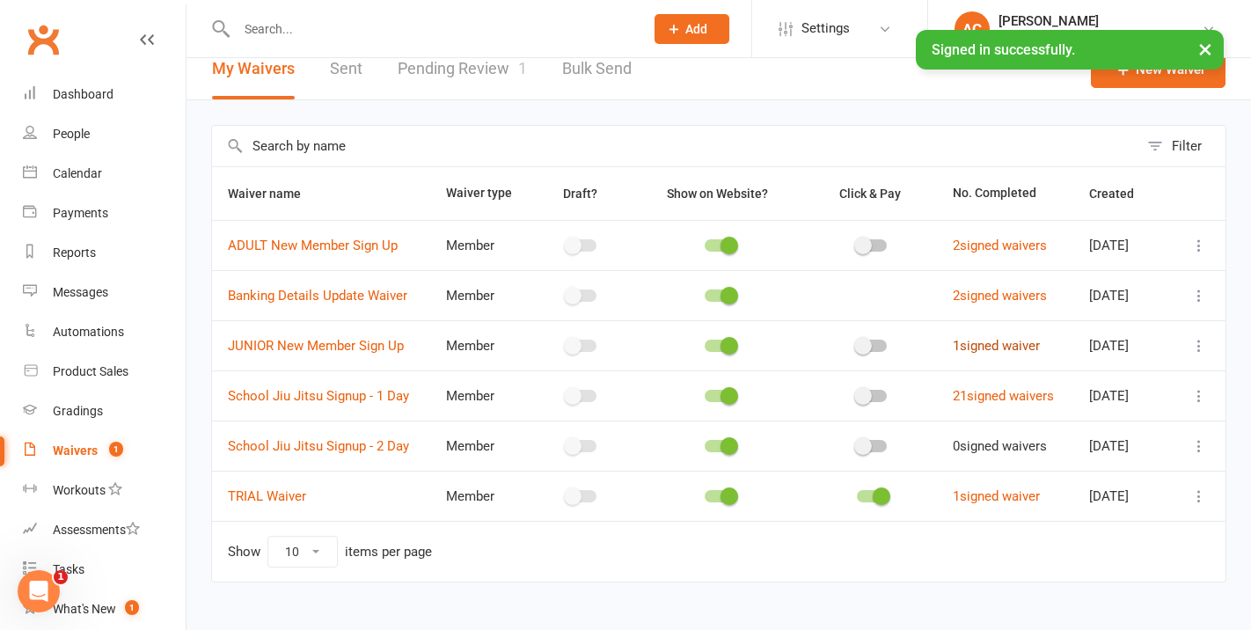
click at [993, 344] on link "1 signed waiver" at bounding box center [996, 346] width 87 height 16
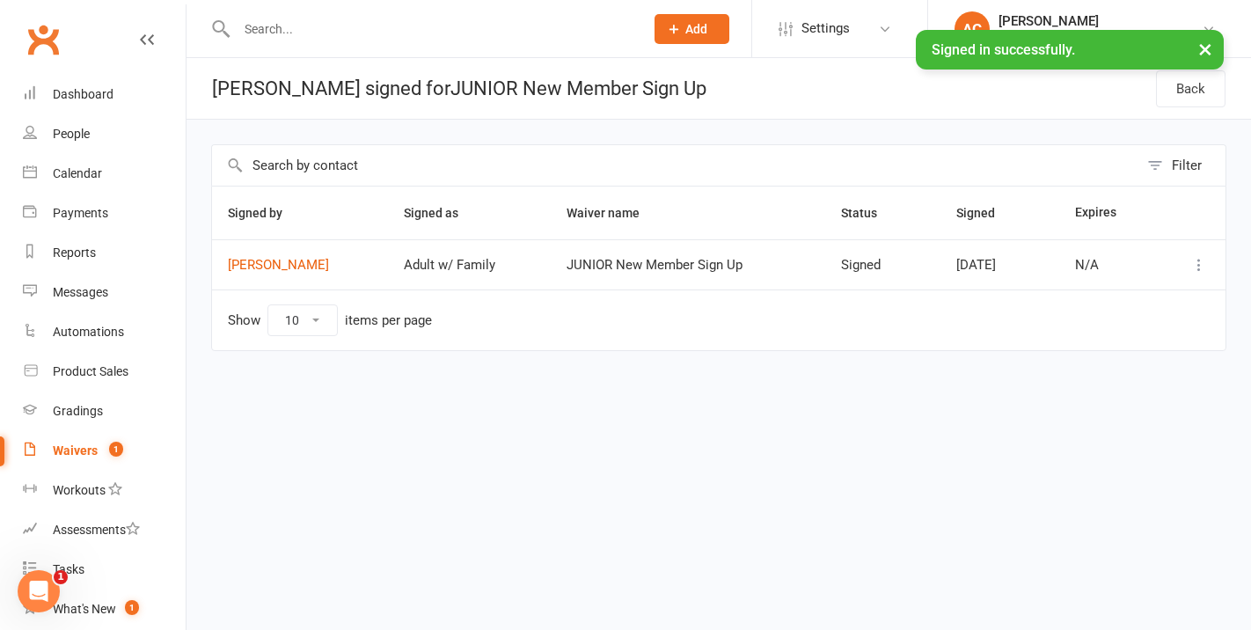
click at [1198, 266] on icon at bounding box center [1200, 265] width 18 height 18
click at [1161, 291] on link "View" at bounding box center [1122, 299] width 174 height 35
click at [1189, 263] on button at bounding box center [1199, 264] width 21 height 21
click at [996, 272] on span "[DATE]" at bounding box center [976, 265] width 40 height 16
click at [99, 217] on div "Payments" at bounding box center [80, 213] width 55 height 14
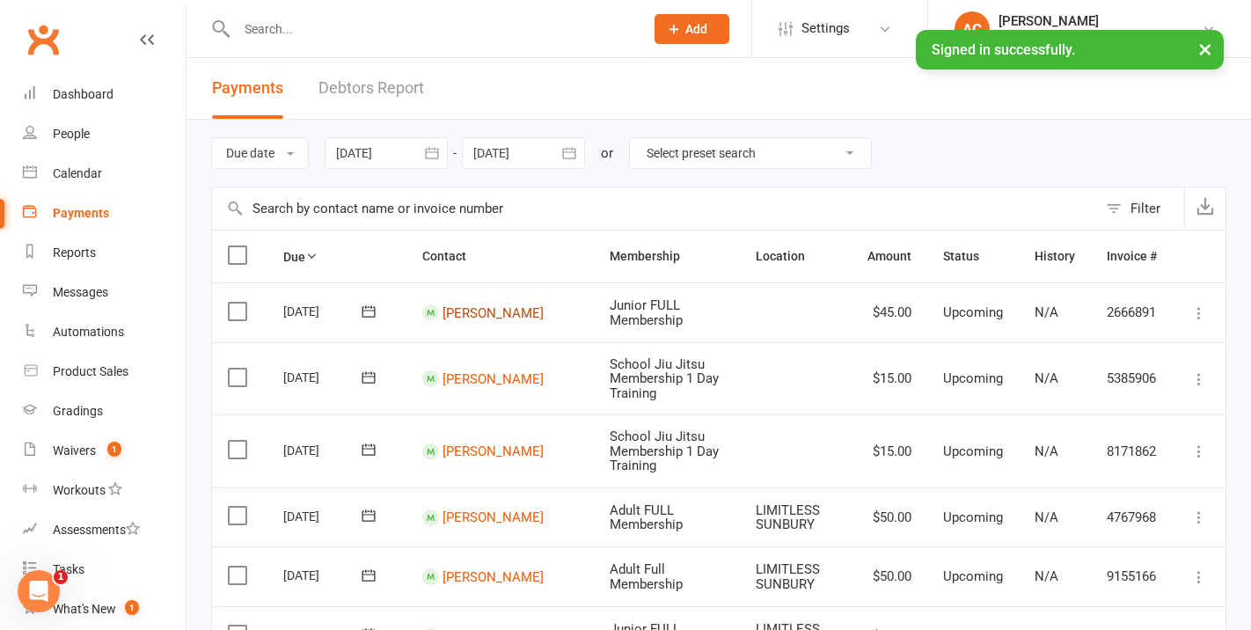
click at [499, 307] on link "[PERSON_NAME]" at bounding box center [493, 312] width 101 height 16
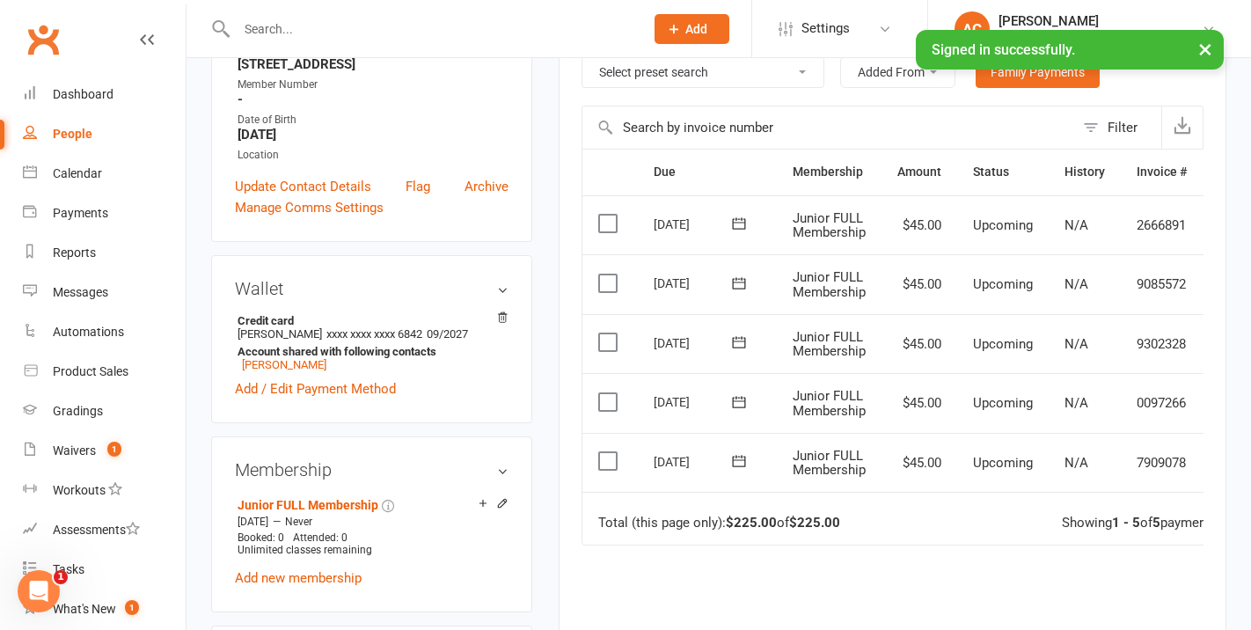
scroll to position [340, 0]
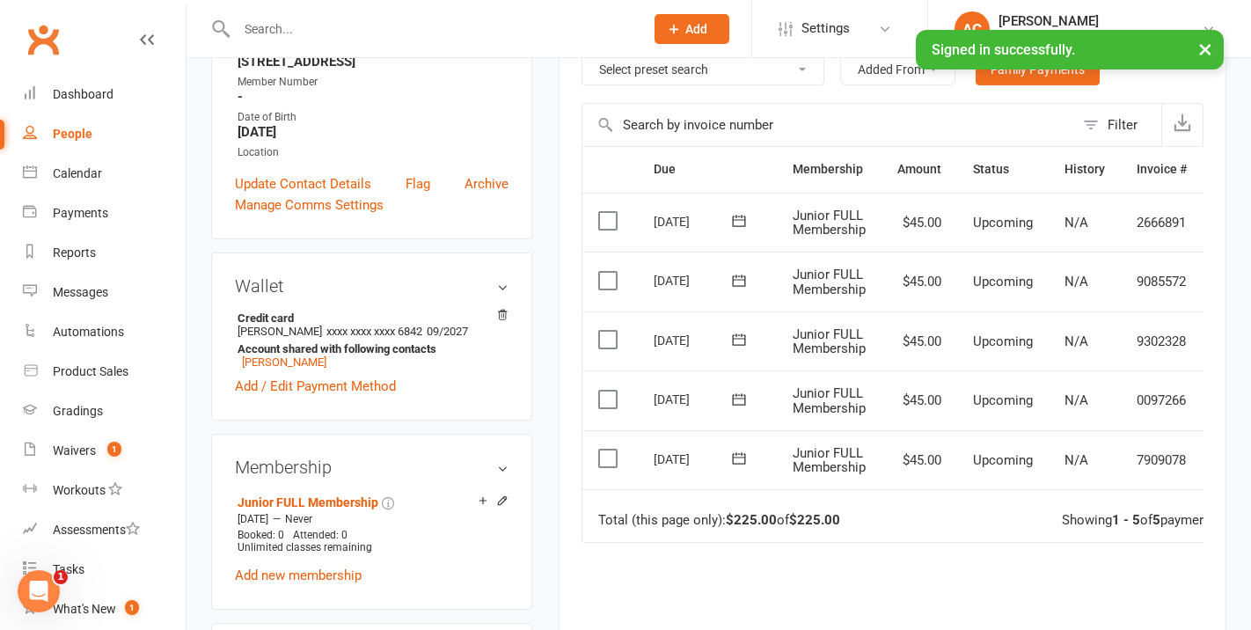
click at [737, 454] on icon at bounding box center [739, 459] width 18 height 18
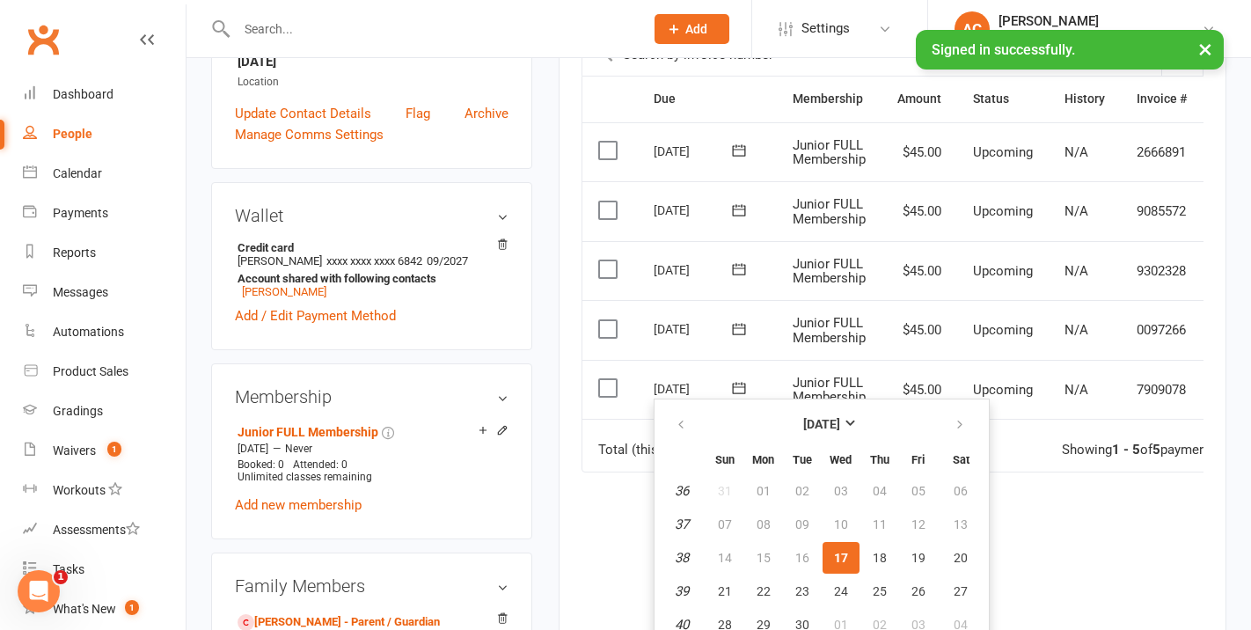
scroll to position [472, 0]
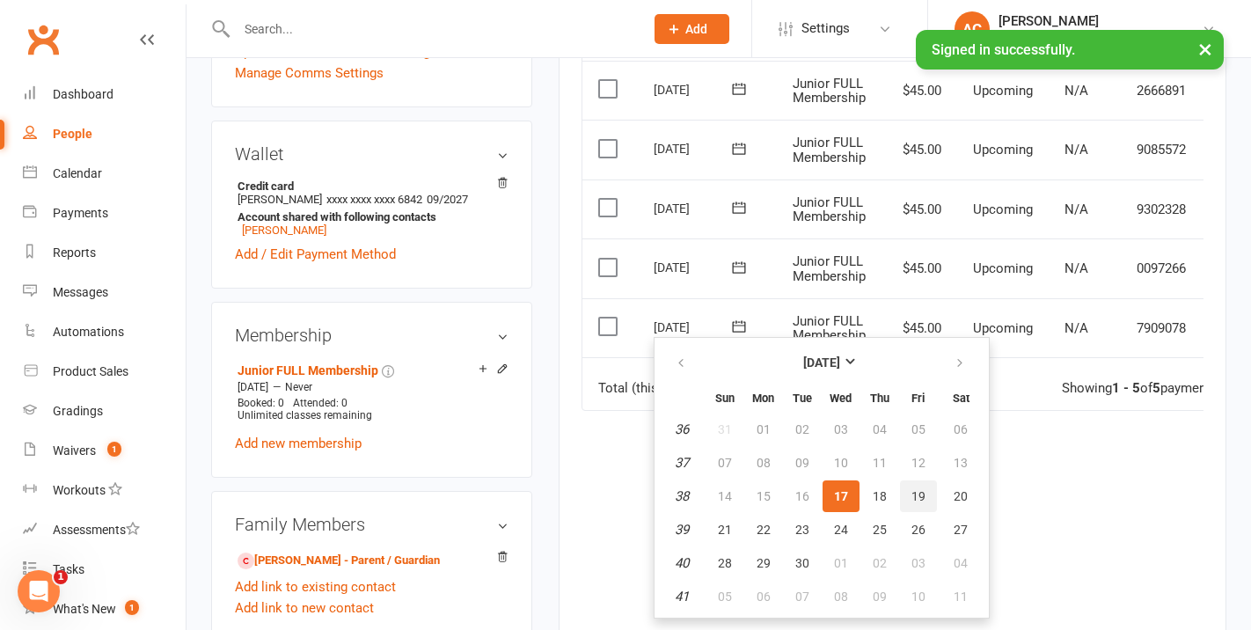
click at [920, 496] on span "19" at bounding box center [919, 496] width 14 height 14
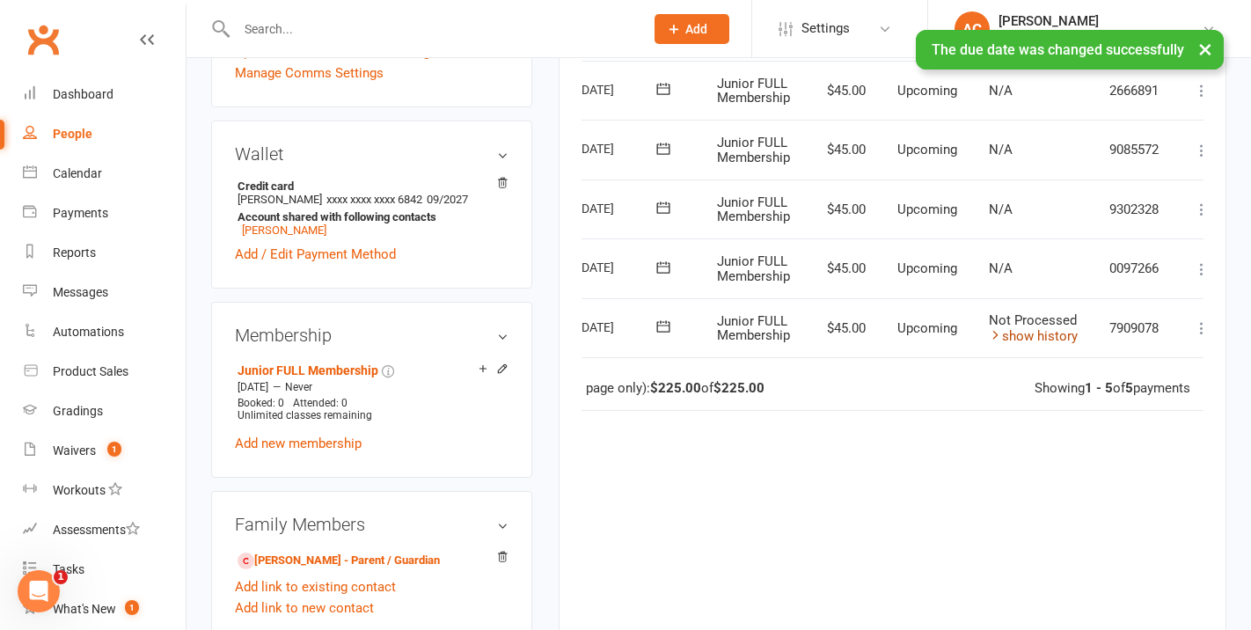
scroll to position [0, 105]
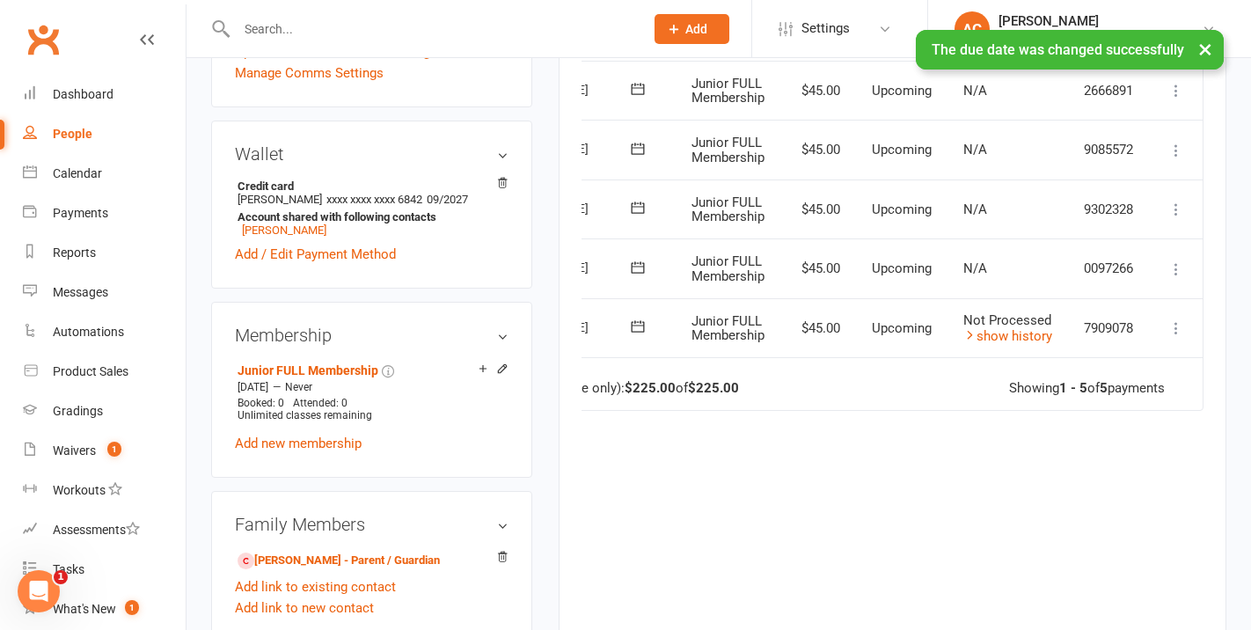
click at [1171, 327] on icon at bounding box center [1177, 328] width 18 height 18
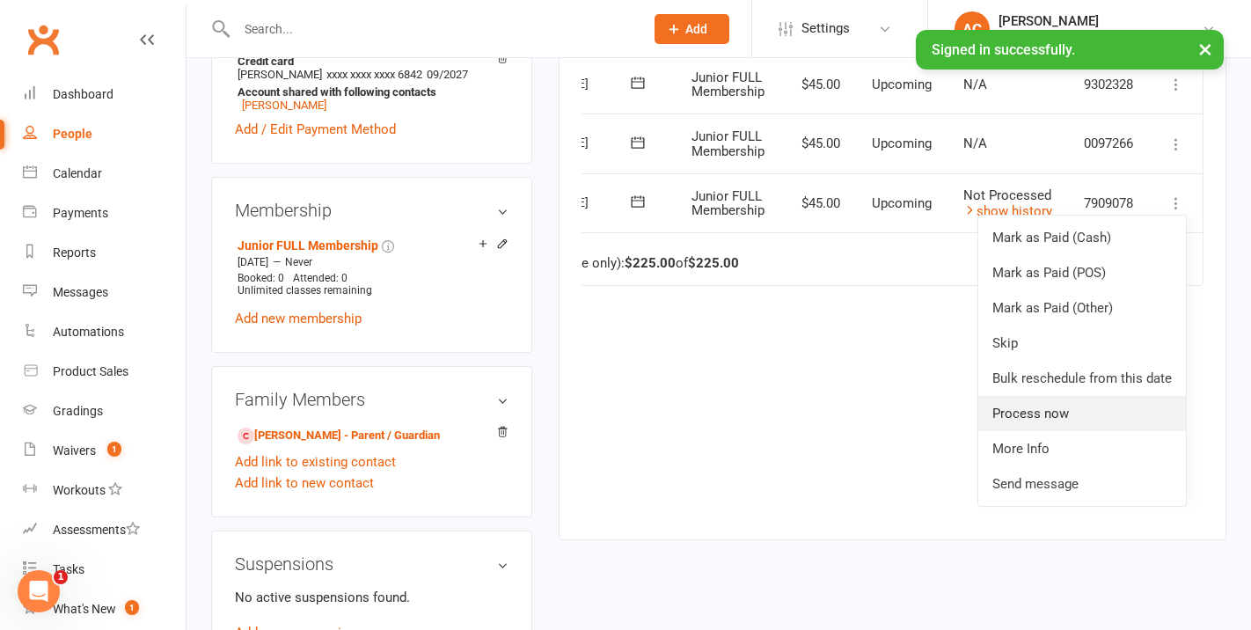
scroll to position [598, 0]
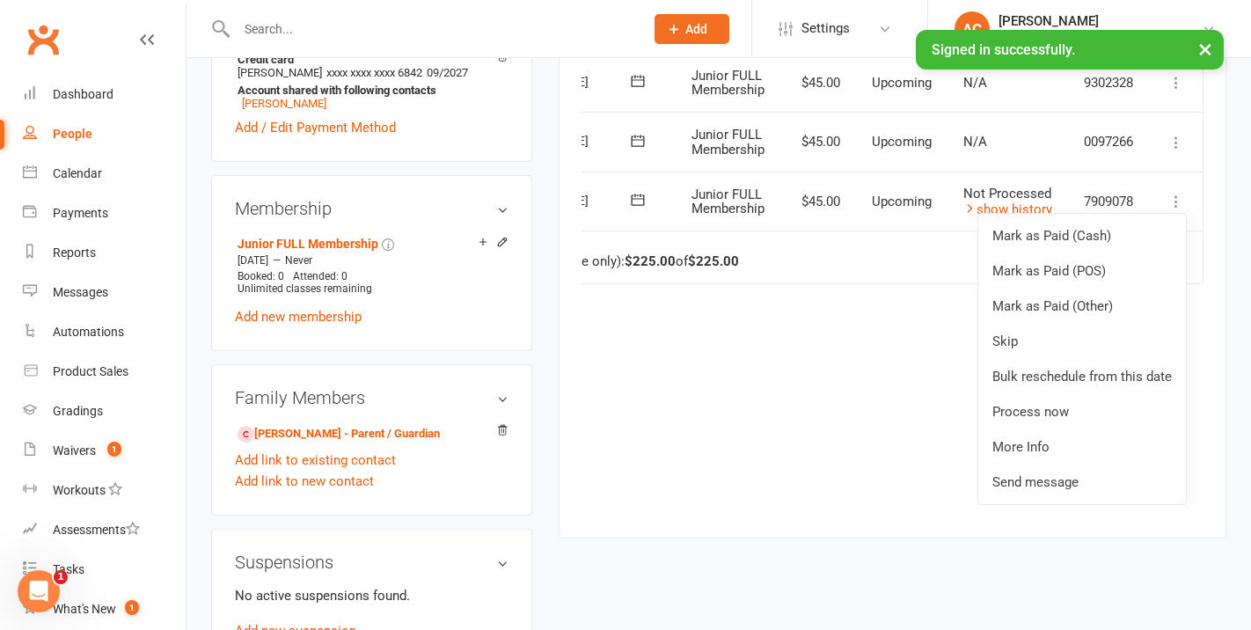
click at [843, 375] on div "Due Contact Membership Amount Status History Invoice # Select this 15 Oct 2025 …" at bounding box center [893, 198] width 622 height 623
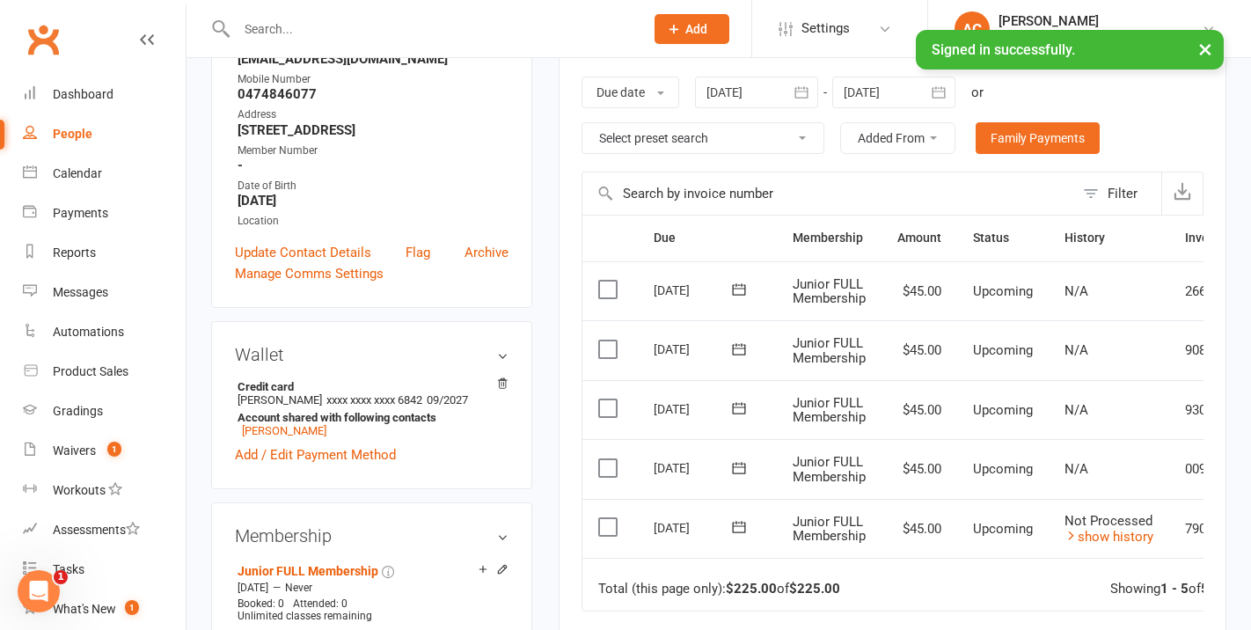
scroll to position [270, 0]
click at [605, 520] on label at bounding box center [610, 528] width 24 height 18
click at [605, 519] on input "checkbox" at bounding box center [603, 519] width 11 height 0
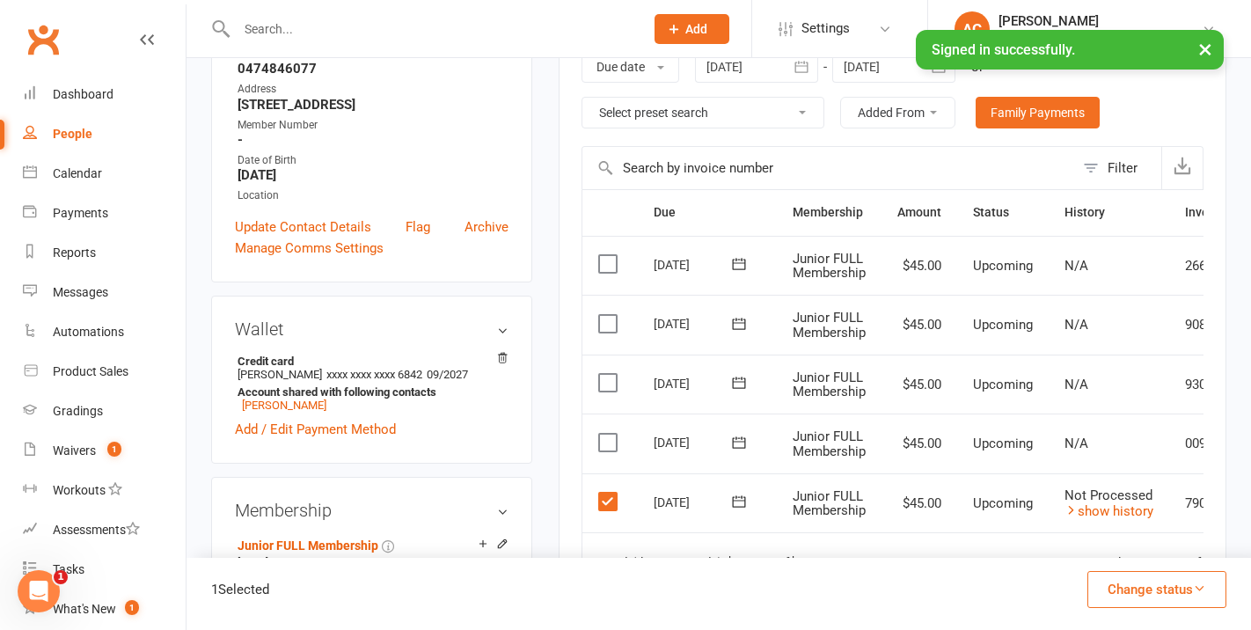
scroll to position [304, 0]
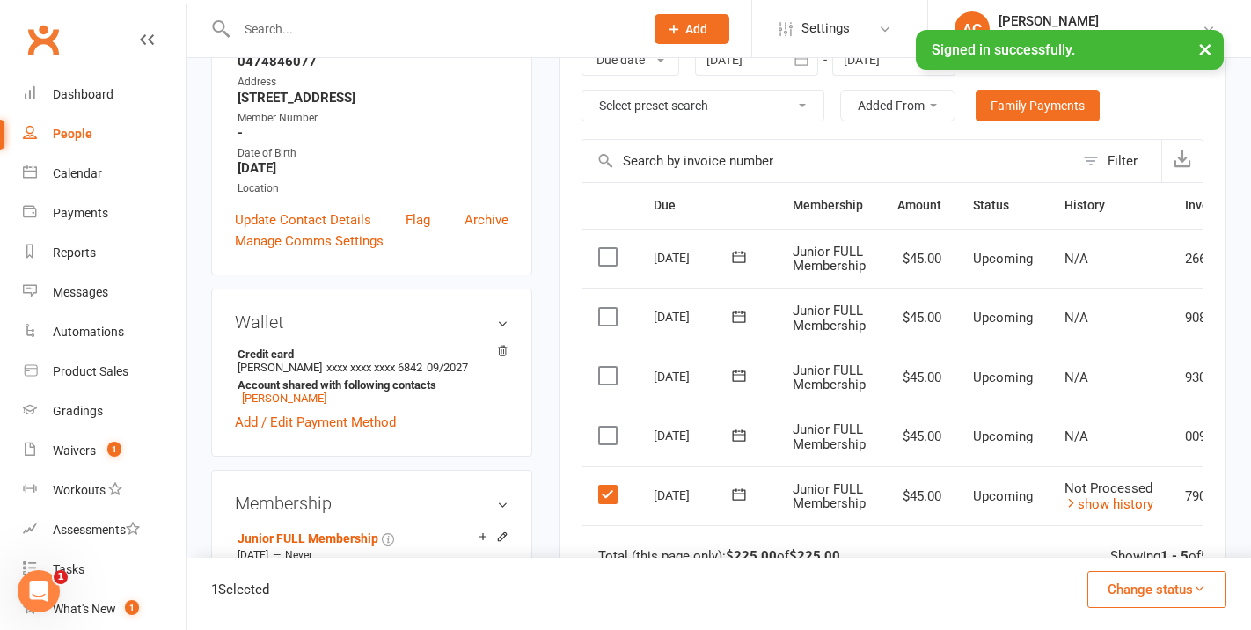
click at [1141, 592] on button "Change status" at bounding box center [1157, 589] width 139 height 37
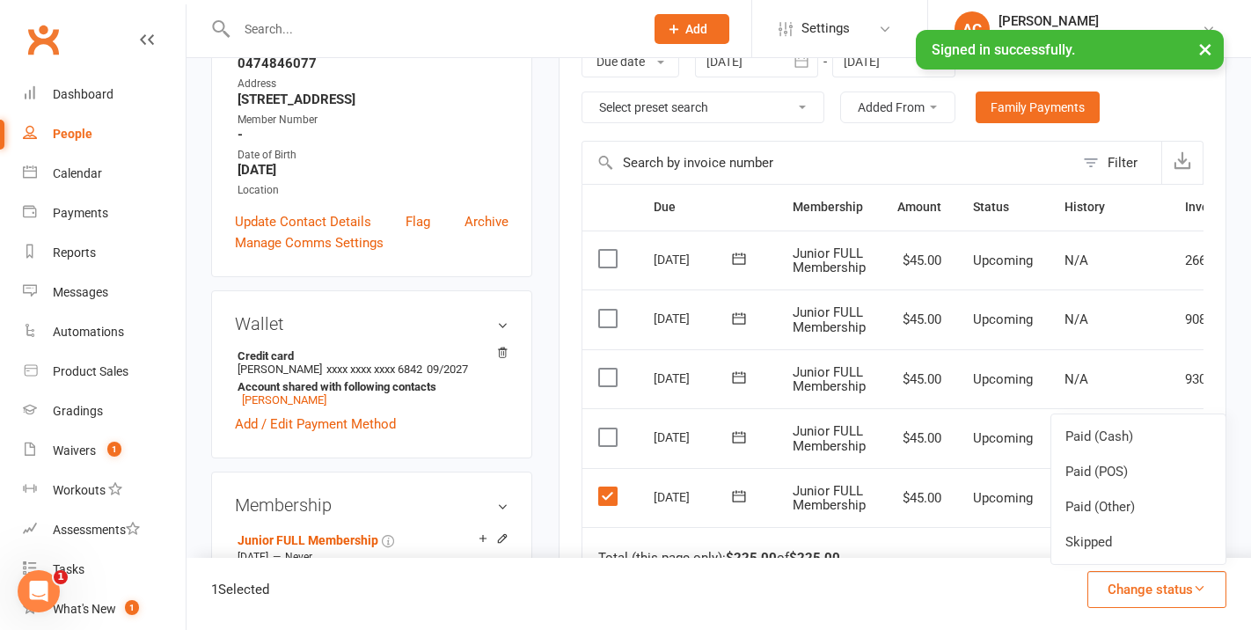
click at [993, 553] on td "Total (this page only): $225.00 of $225.00 Showing 1 - 5 of 5 payments" at bounding box center [944, 553] width 722 height 53
click at [605, 498] on label at bounding box center [610, 496] width 24 height 18
click at [605, 487] on input "checkbox" at bounding box center [603, 487] width 11 height 0
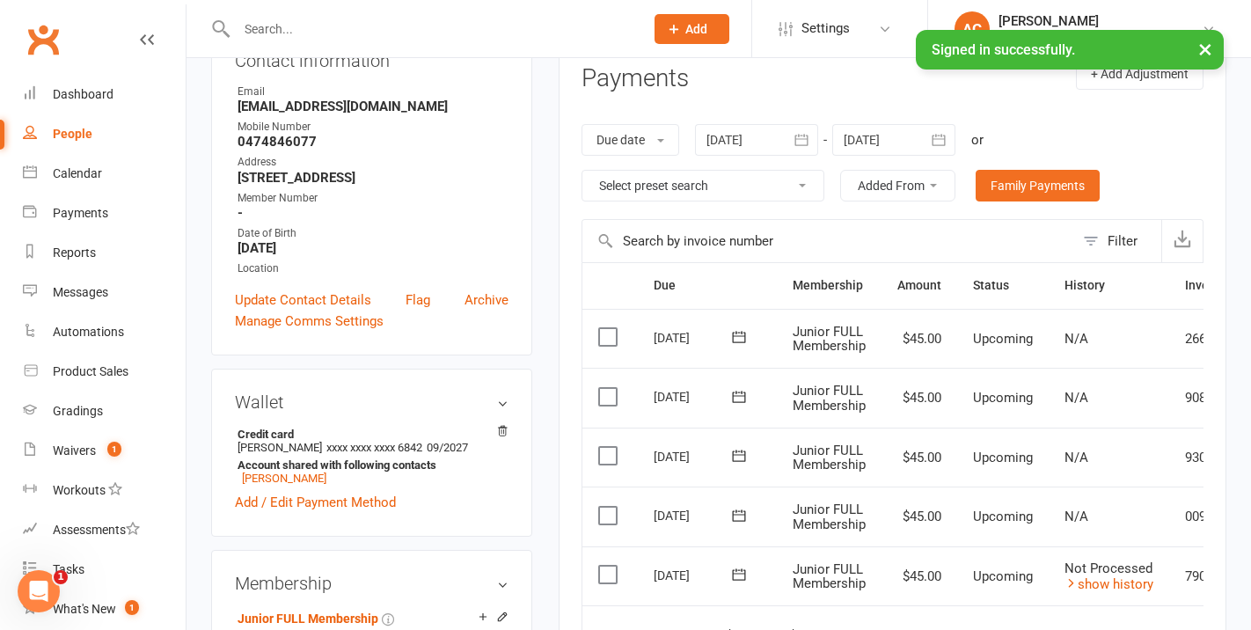
click at [931, 256] on input "text" at bounding box center [829, 241] width 492 height 42
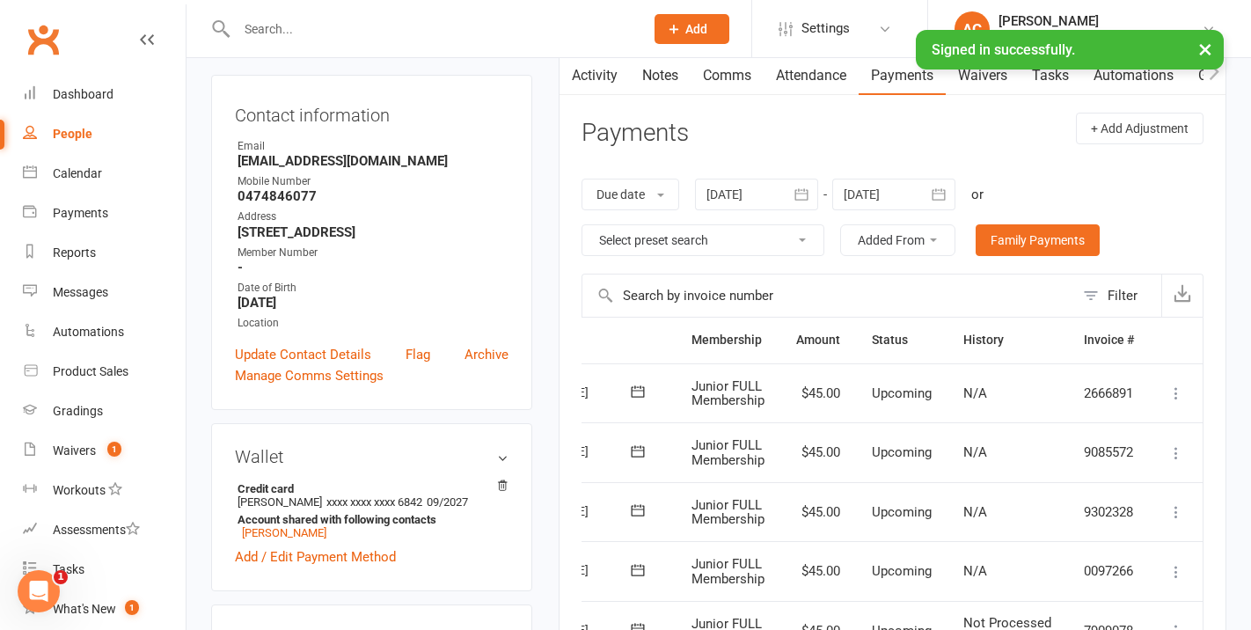
scroll to position [165, 0]
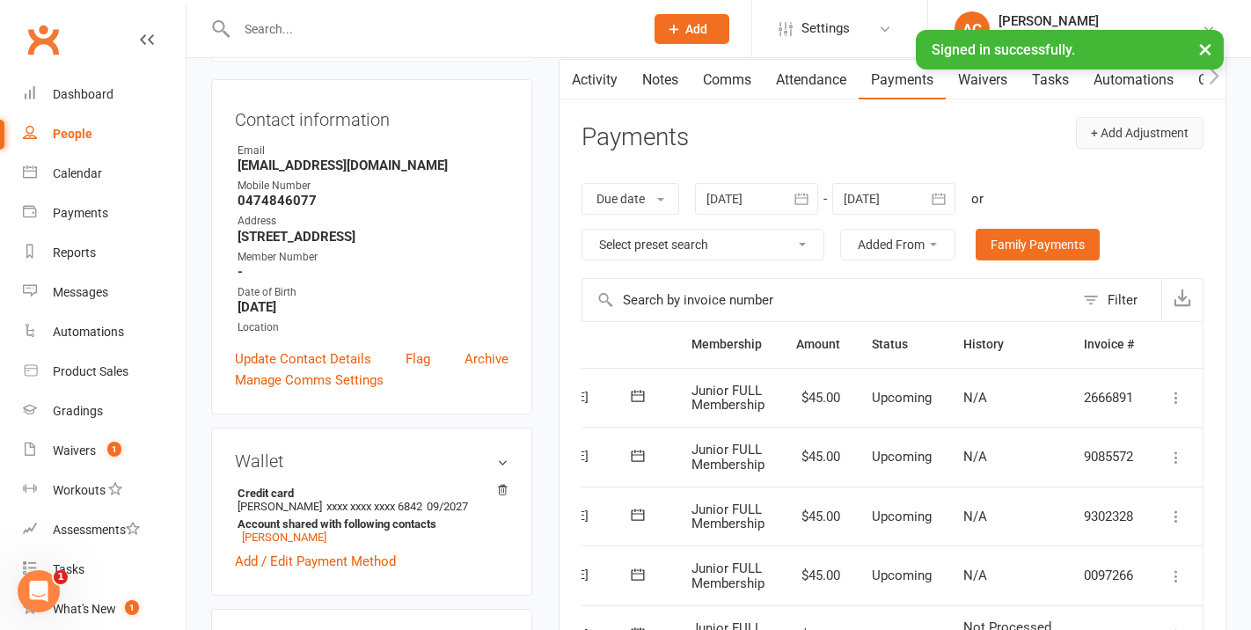
click at [1085, 136] on button "+ Add Adjustment" at bounding box center [1140, 133] width 128 height 32
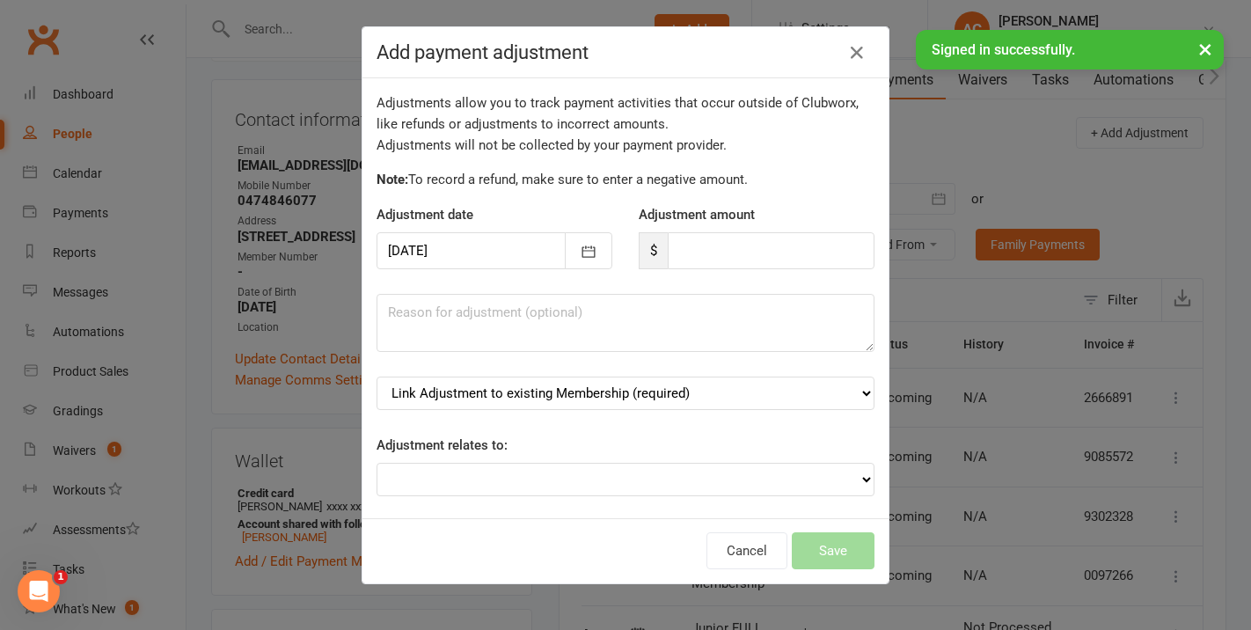
click at [1041, 420] on div "Add payment adjustment Adjustments allow you to track payment activities that o…" at bounding box center [625, 315] width 1251 height 630
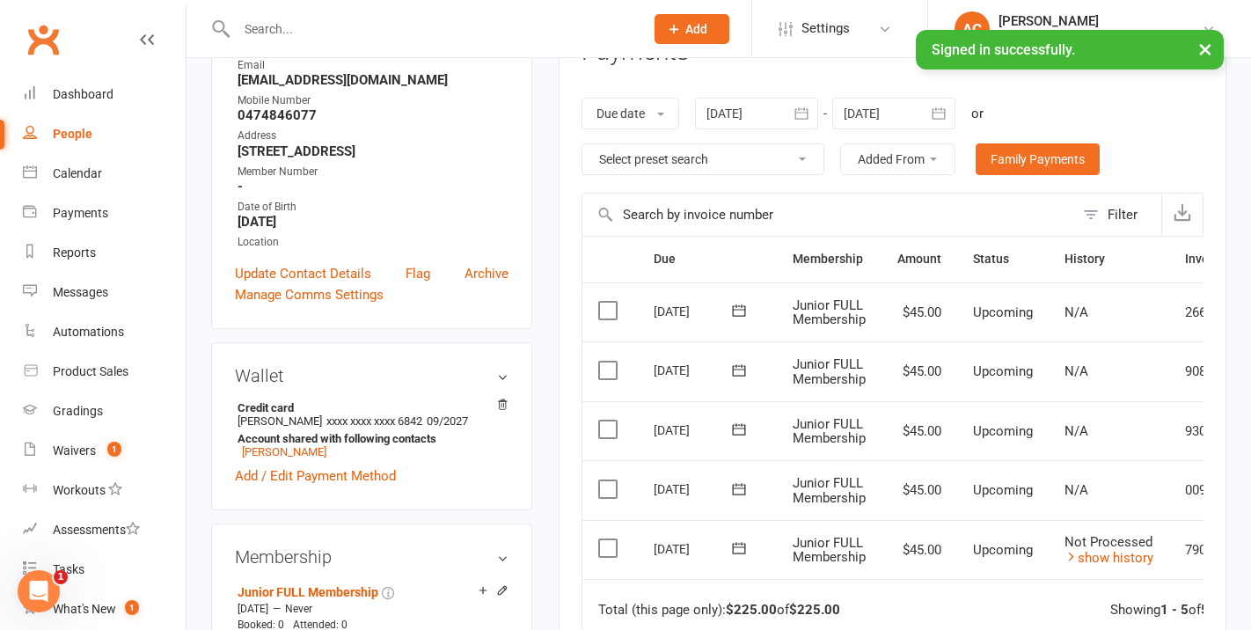
scroll to position [181, 0]
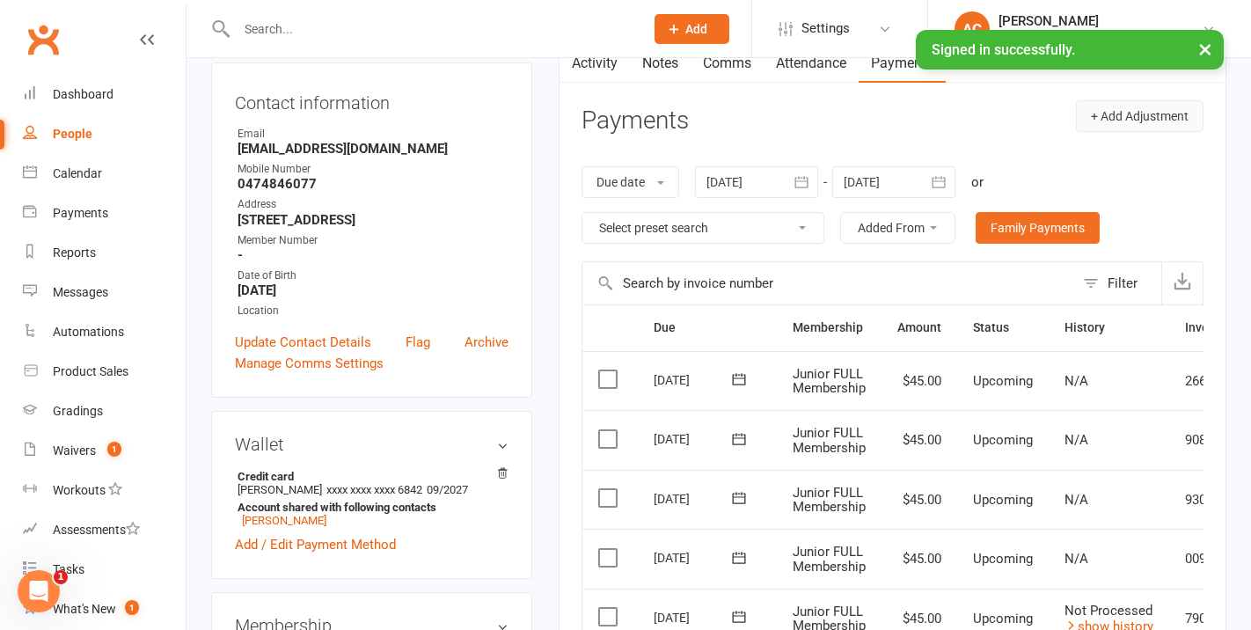
click at [1107, 128] on button "+ Add Adjustment" at bounding box center [1140, 116] width 128 height 32
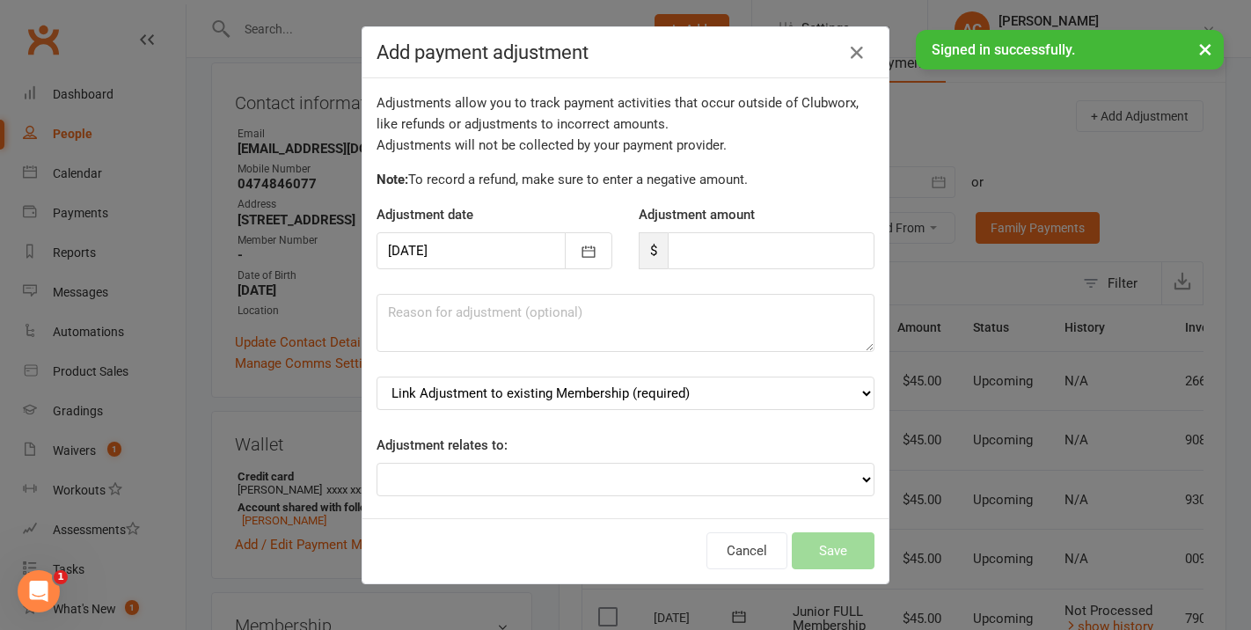
click at [401, 242] on div at bounding box center [495, 250] width 236 height 37
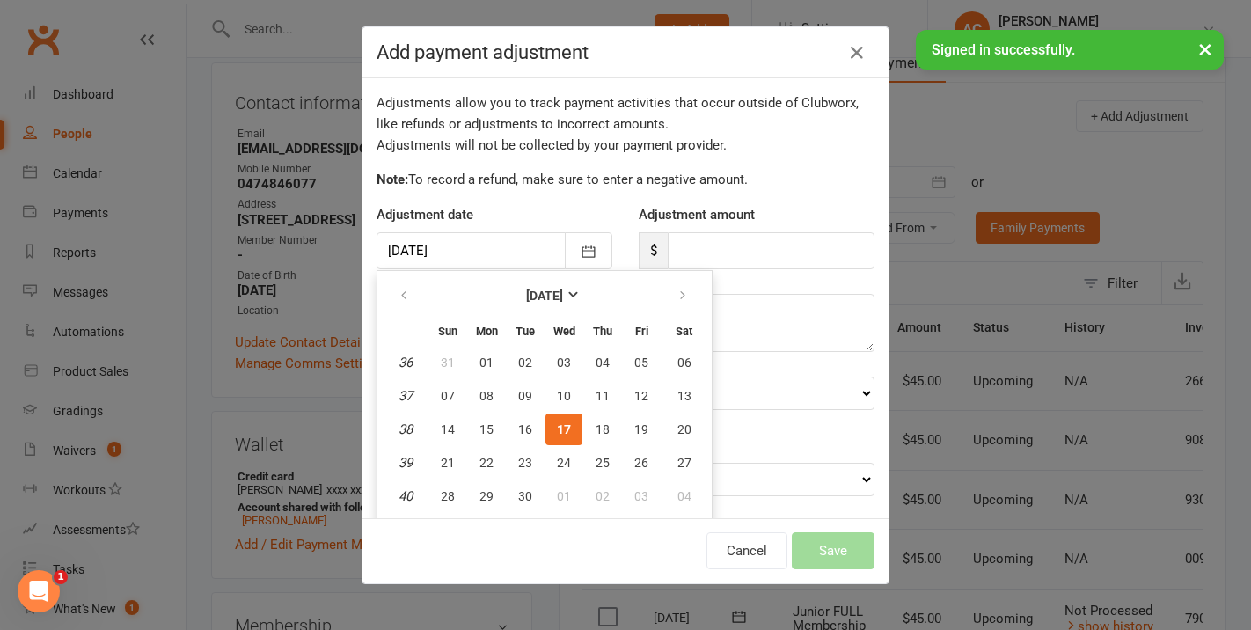
scroll to position [29, 0]
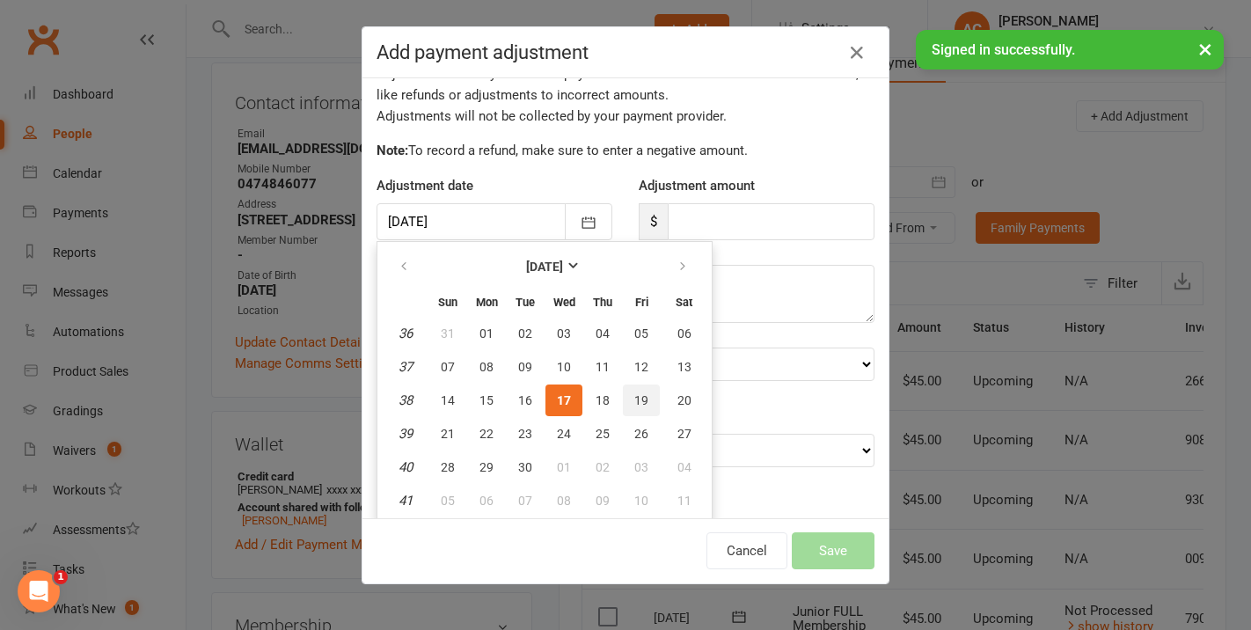
click at [647, 405] on span "19" at bounding box center [641, 400] width 14 height 14
type input "[DATE]"
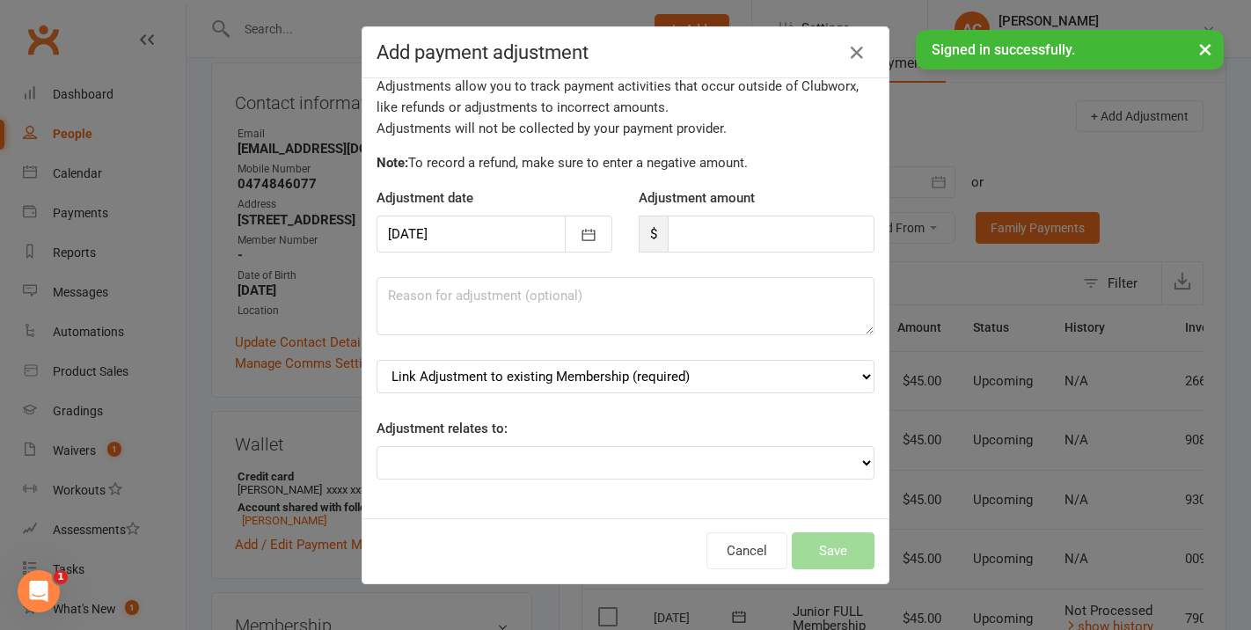
scroll to position [16, 0]
click at [692, 252] on input "number" at bounding box center [771, 234] width 207 height 37
type input "90"
click at [694, 295] on textarea at bounding box center [626, 307] width 498 height 58
click at [797, 461] on select "Adjustment for an Autopayment Cash adjustment POS Sale adjustment Other adjustm…" at bounding box center [626, 463] width 498 height 33
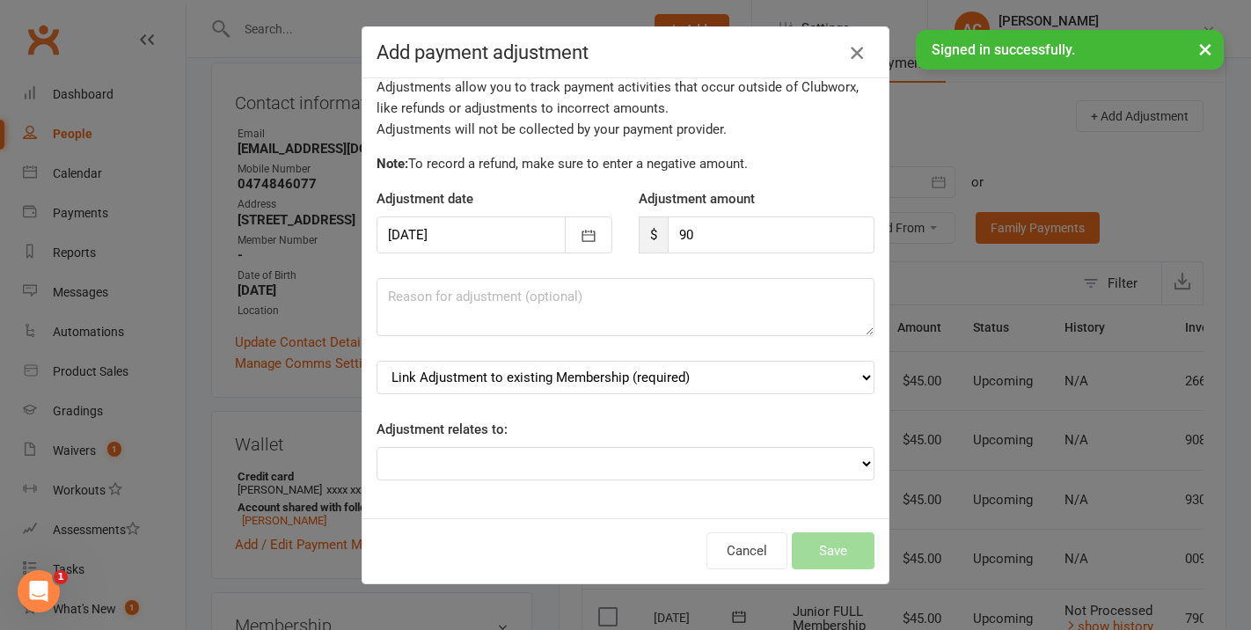
click at [853, 36] on div "Add payment adjustment" at bounding box center [626, 52] width 526 height 51
click at [854, 47] on icon "button" at bounding box center [857, 52] width 21 height 21
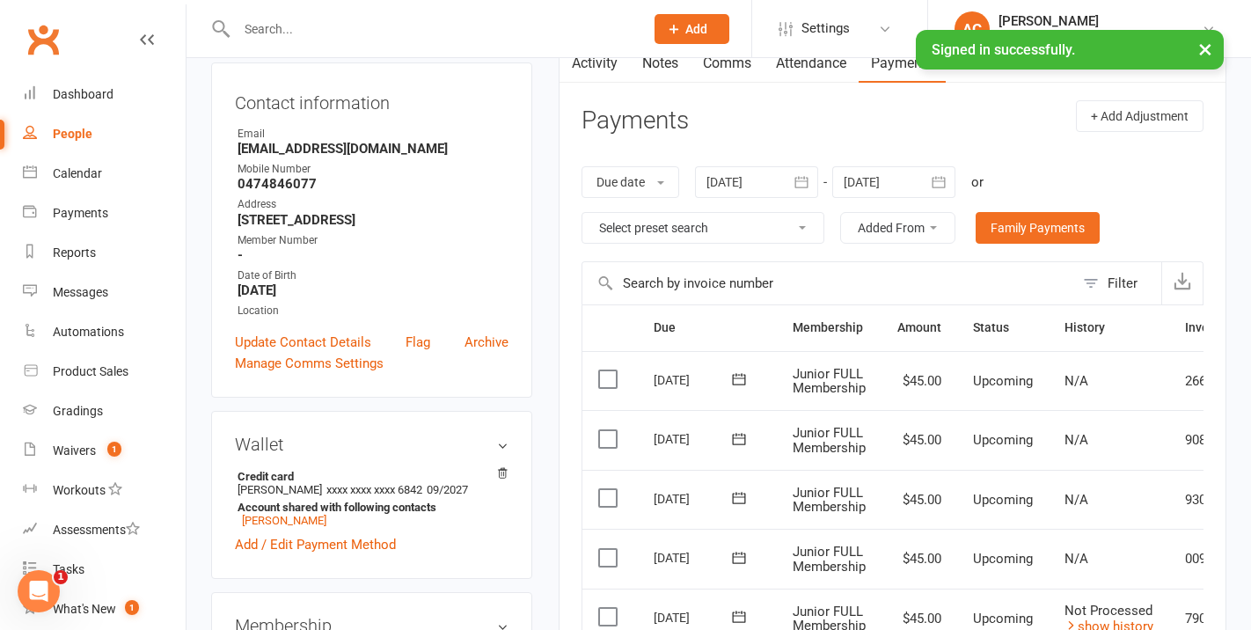
click at [847, 132] on header "Payments + Add Adjustment" at bounding box center [893, 124] width 622 height 48
click at [84, 141] on link "People" at bounding box center [104, 134] width 163 height 40
select select "100"
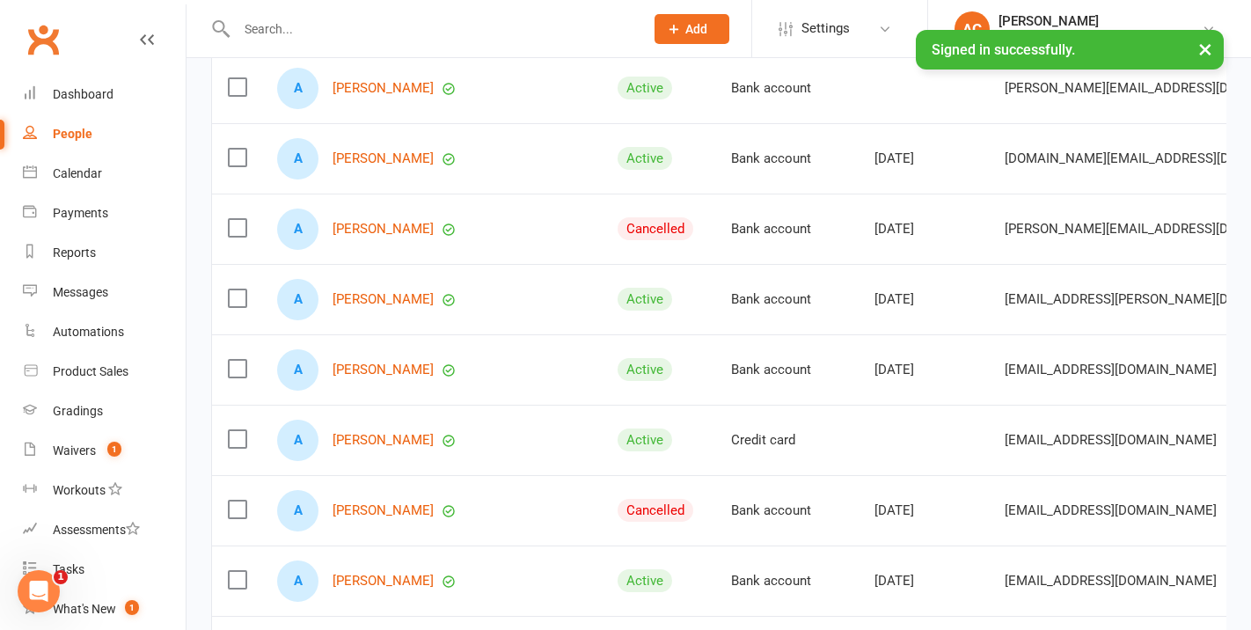
scroll to position [313, 0]
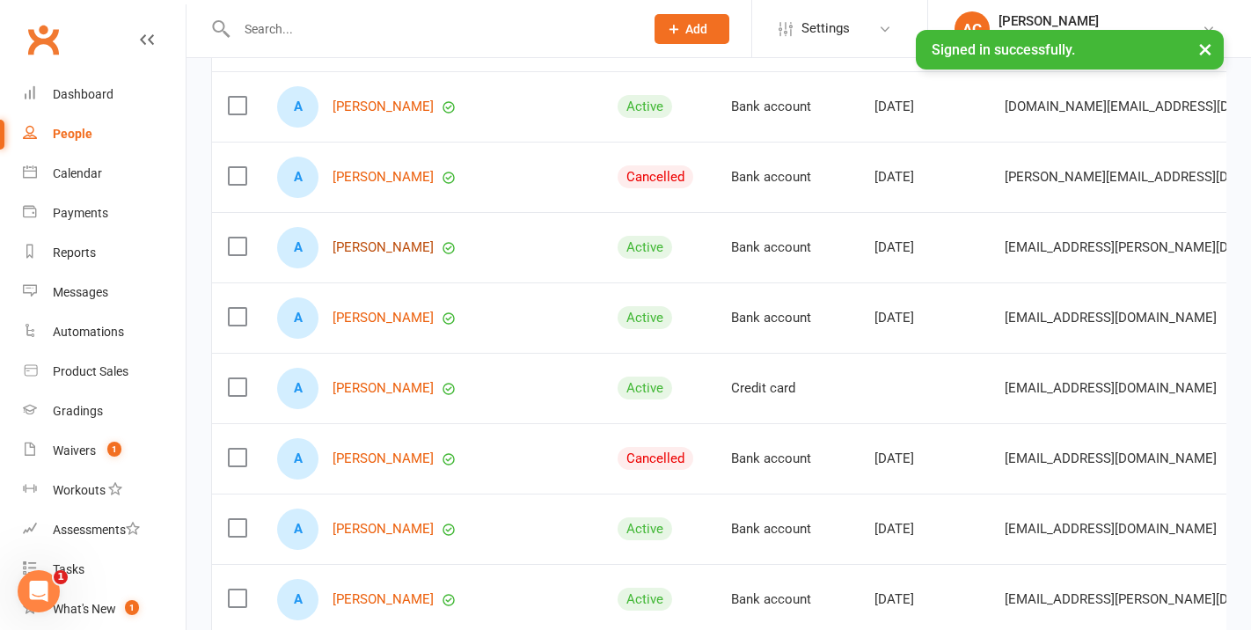
click at [388, 246] on link "[PERSON_NAME]" at bounding box center [383, 247] width 101 height 15
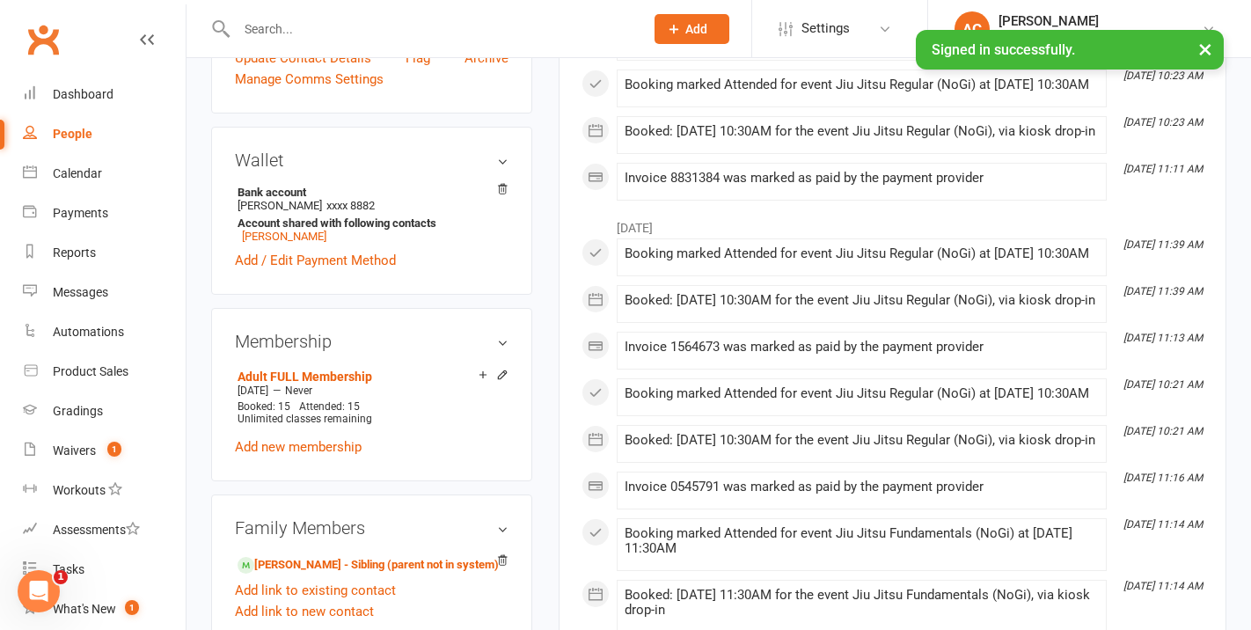
scroll to position [501, 0]
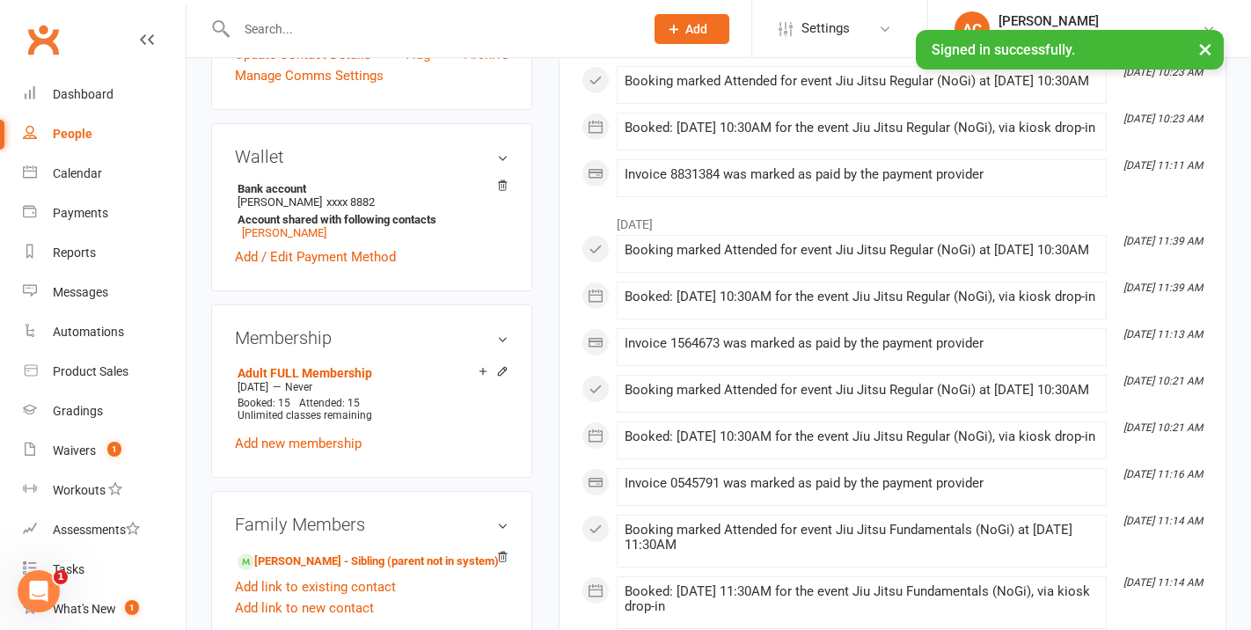
click at [504, 365] on icon at bounding box center [502, 371] width 12 height 12
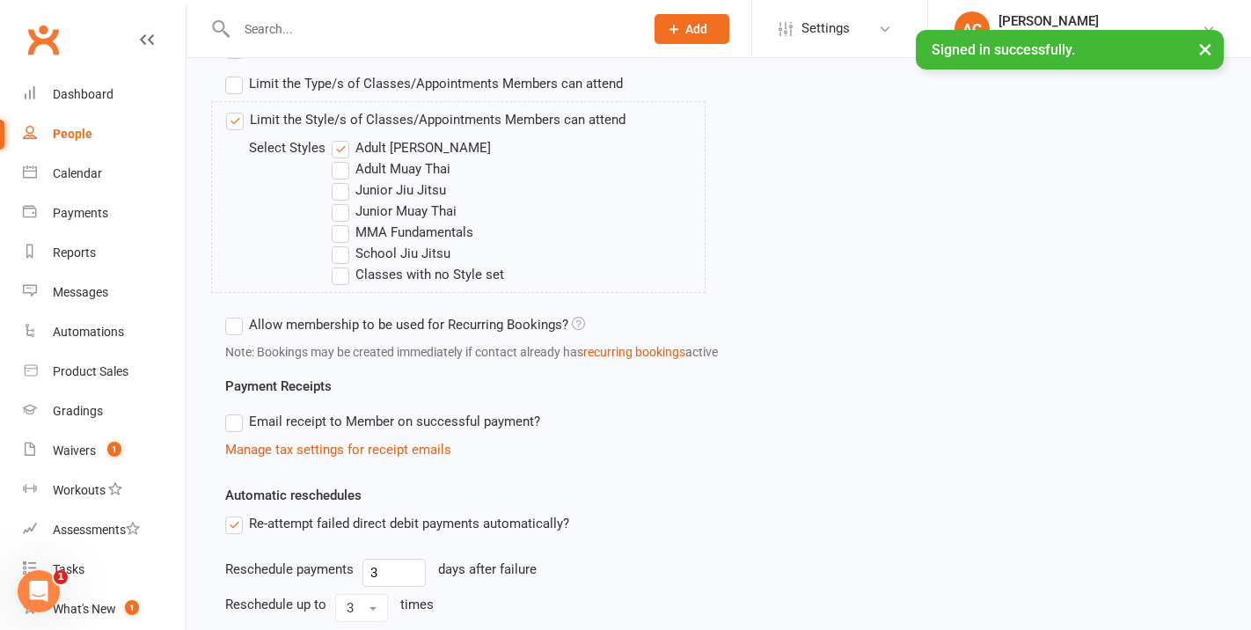
scroll to position [709, 0]
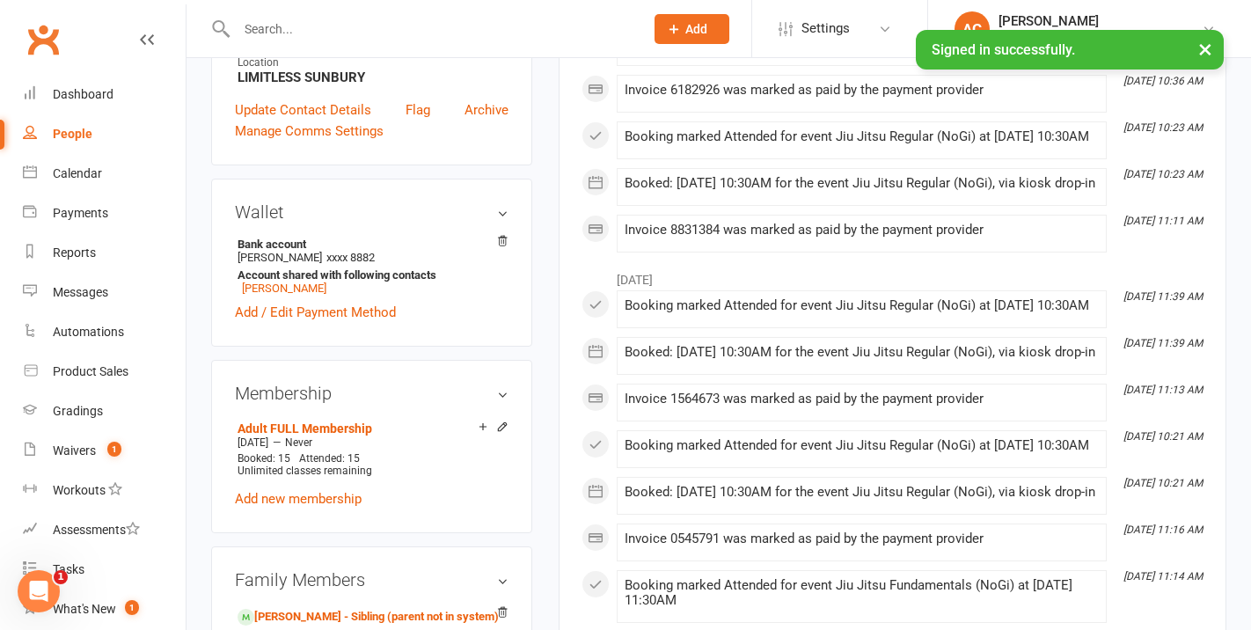
scroll to position [447, 0]
click at [81, 436] on link "Waivers 1" at bounding box center [104, 451] width 163 height 40
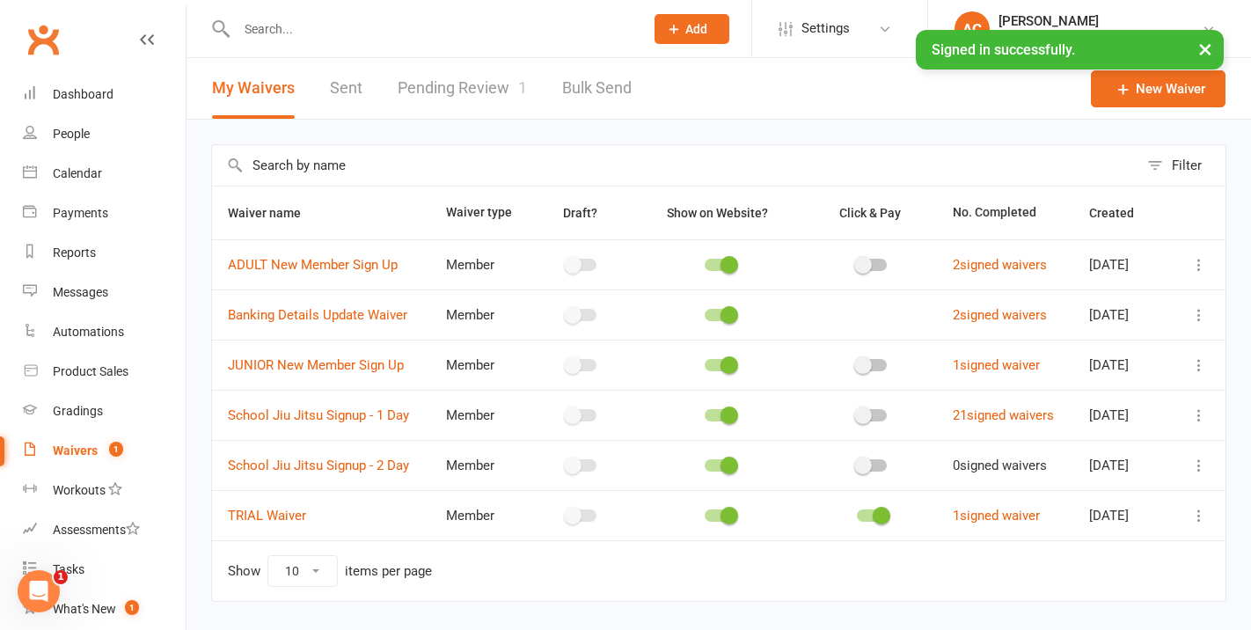
click at [459, 85] on link "Pending Review 1" at bounding box center [462, 88] width 129 height 61
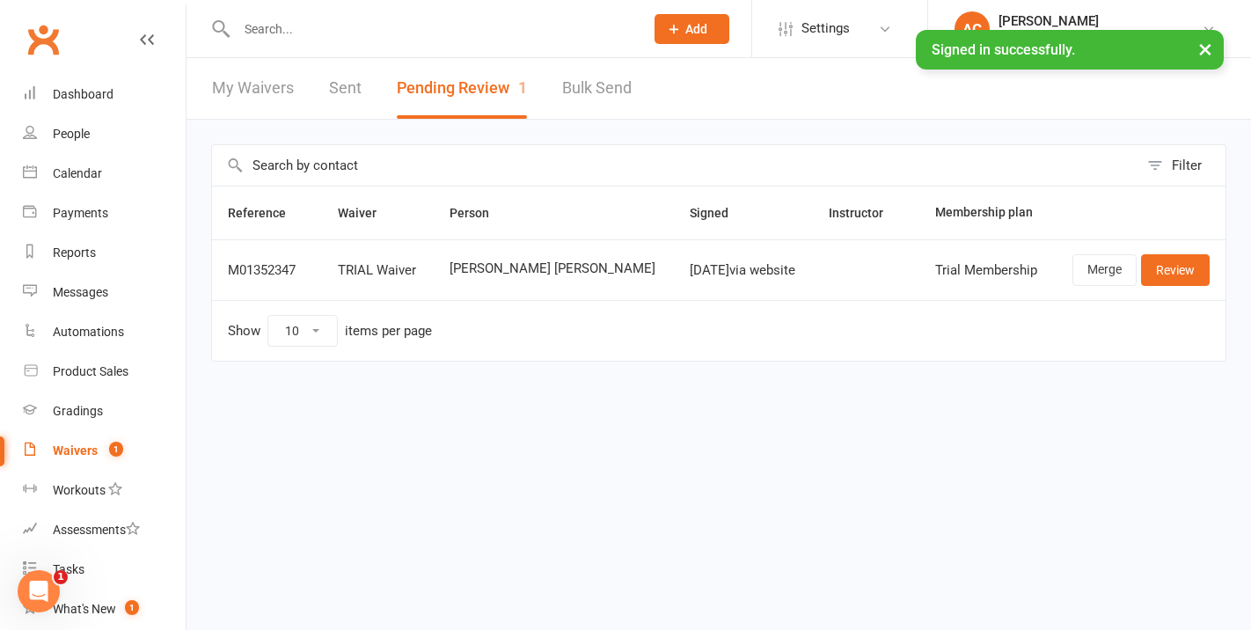
click at [338, 86] on link "Sent" at bounding box center [345, 88] width 33 height 61
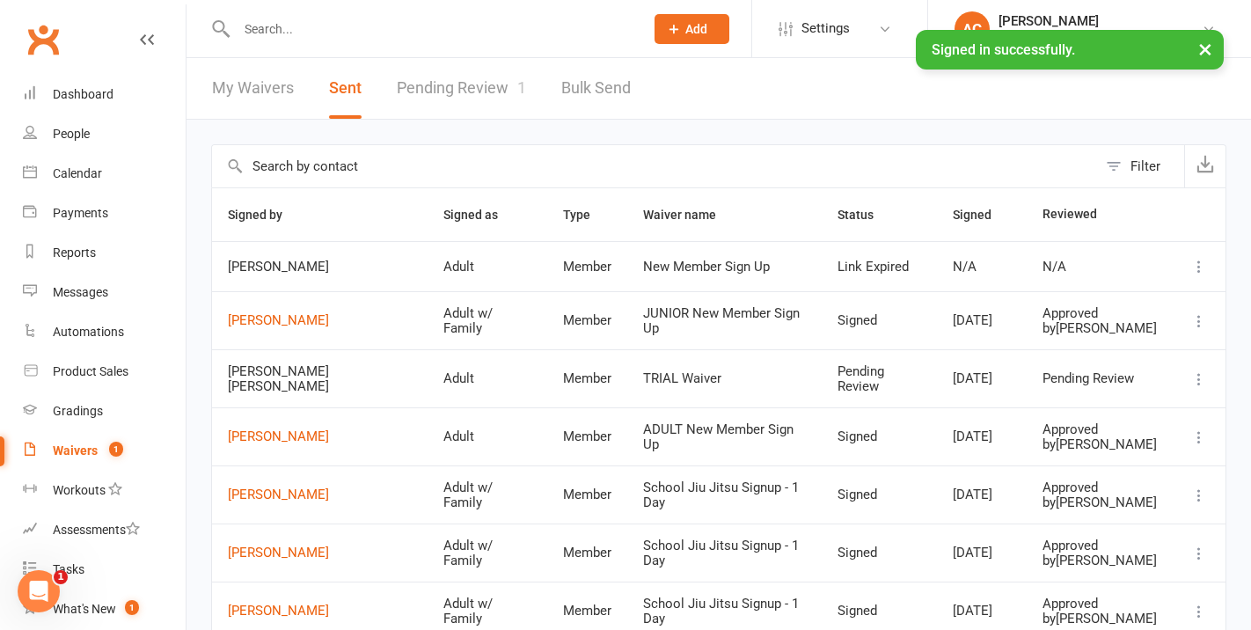
click at [1195, 323] on icon at bounding box center [1200, 321] width 18 height 18
click at [289, 318] on link "[PERSON_NAME]" at bounding box center [320, 320] width 184 height 15
click at [247, 91] on link "My Waivers" at bounding box center [253, 88] width 82 height 61
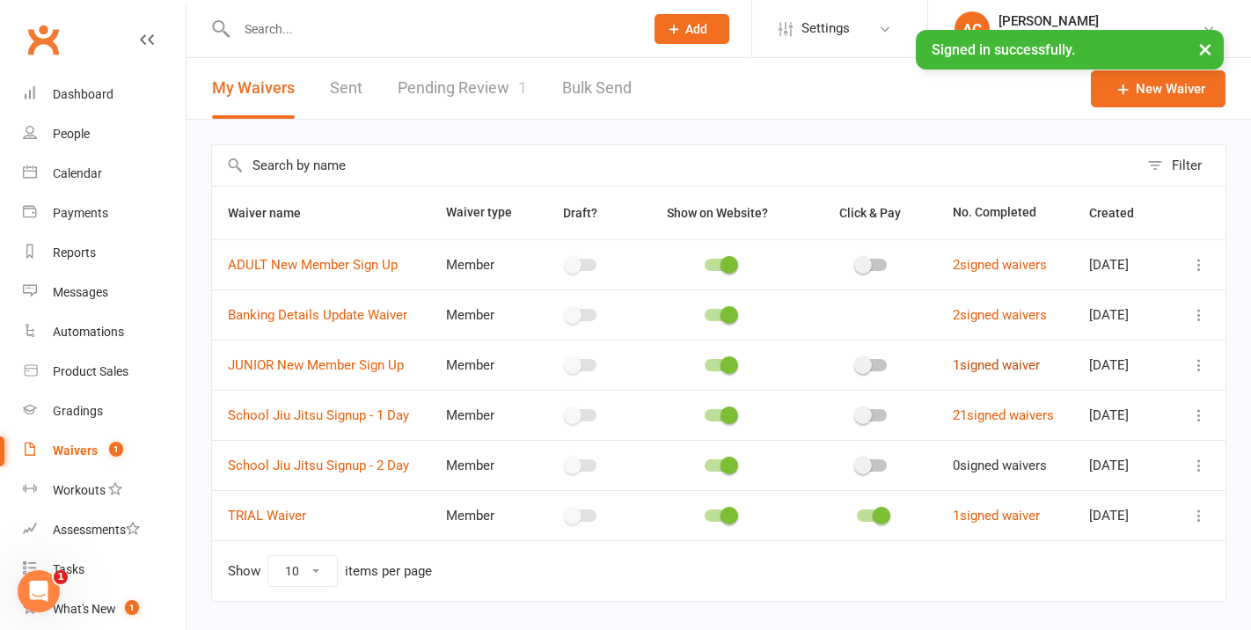
click at [970, 366] on link "1 signed waiver" at bounding box center [996, 365] width 87 height 16
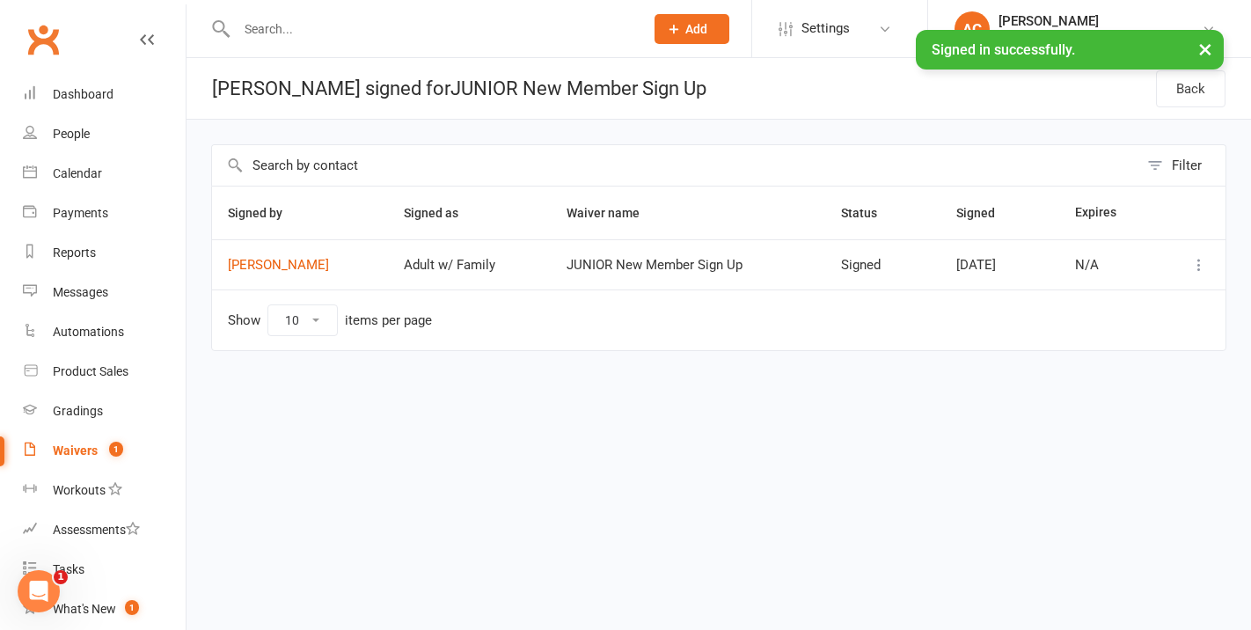
click at [1201, 262] on icon at bounding box center [1200, 265] width 18 height 18
click at [289, 262] on link "[PERSON_NAME]" at bounding box center [300, 265] width 144 height 15
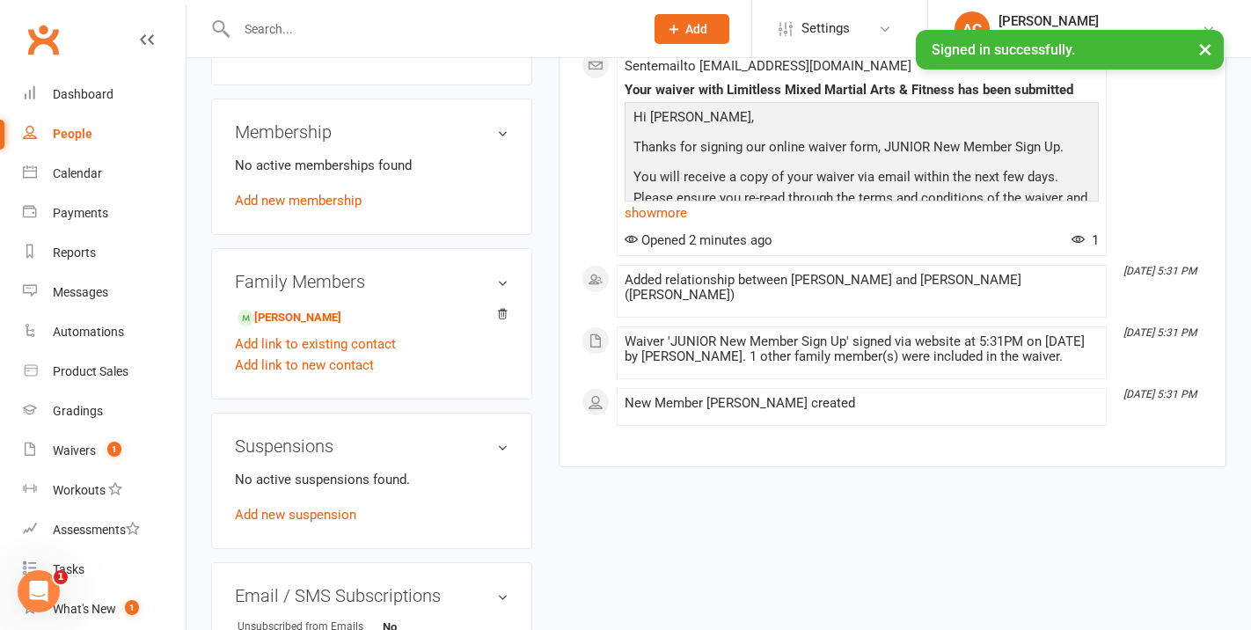
scroll to position [691, 0]
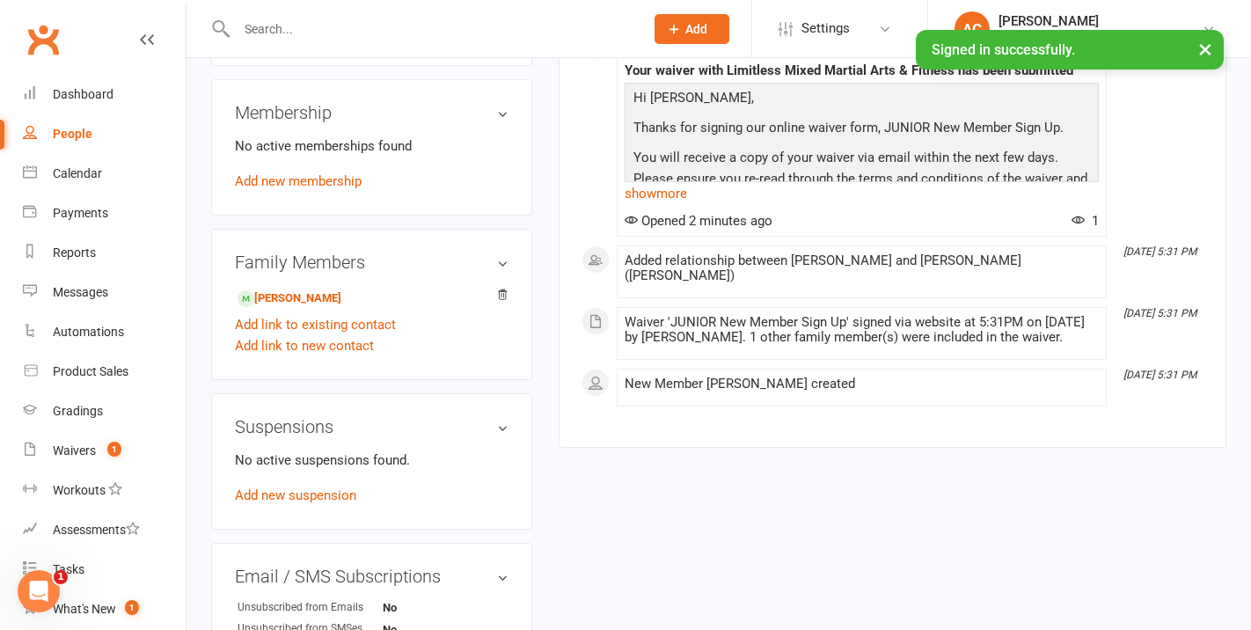
click at [328, 187] on link "Add new membership" at bounding box center [298, 181] width 127 height 16
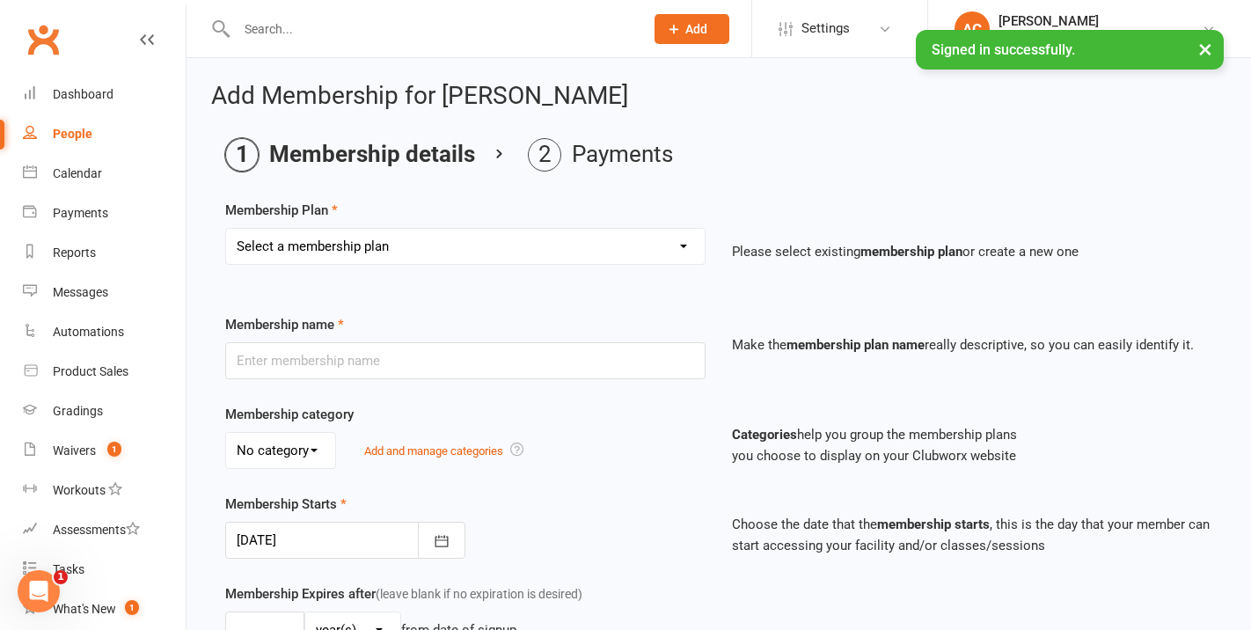
click at [377, 253] on select "Select a membership plan Create new Membership Plan Adult Full Membership Junio…" at bounding box center [465, 246] width 479 height 35
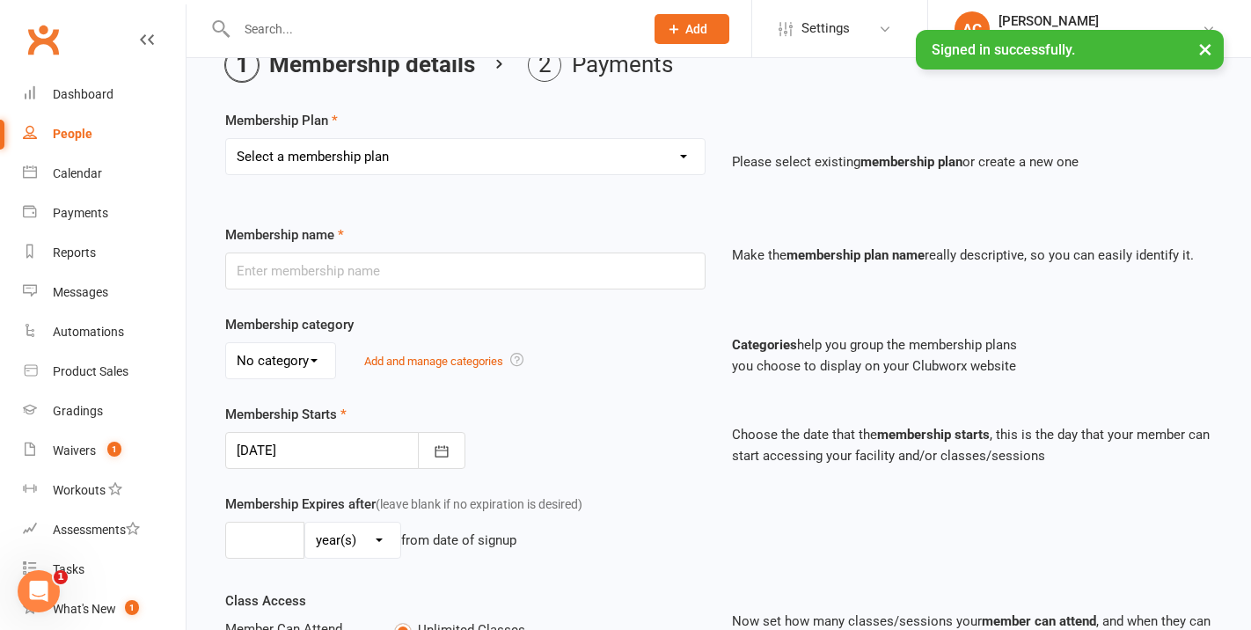
scroll to position [95, 0]
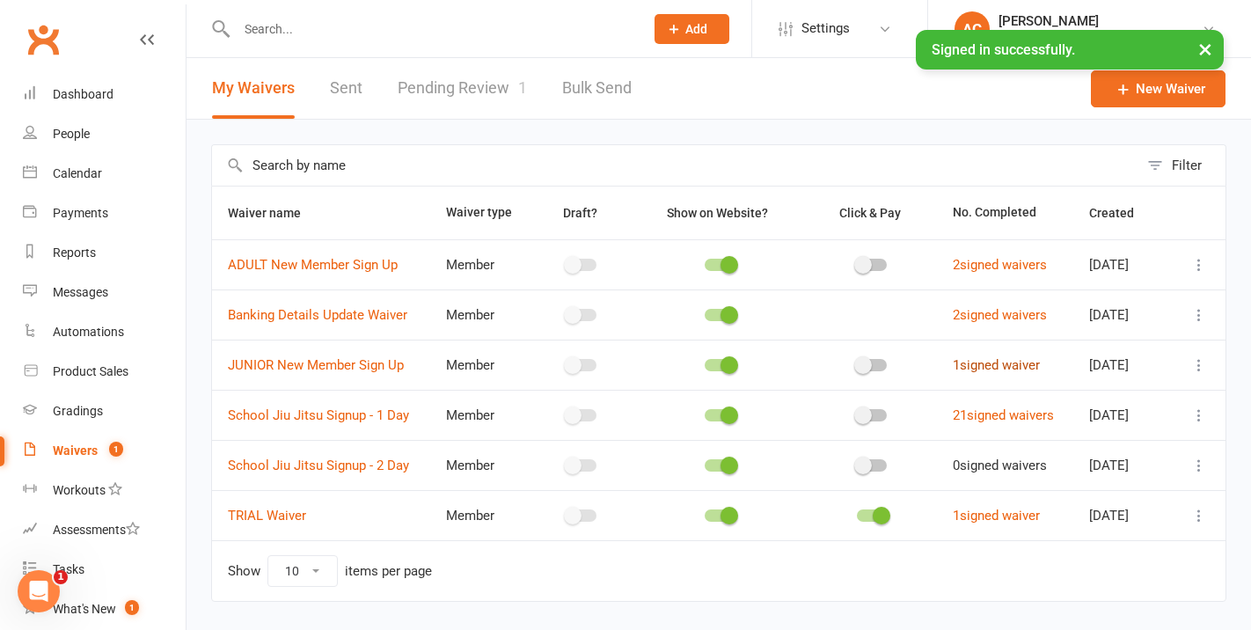
click at [986, 367] on link "1 signed waiver" at bounding box center [996, 365] width 87 height 16
click at [274, 41] on div at bounding box center [421, 28] width 421 height 57
click at [277, 33] on input "text" at bounding box center [431, 29] width 400 height 25
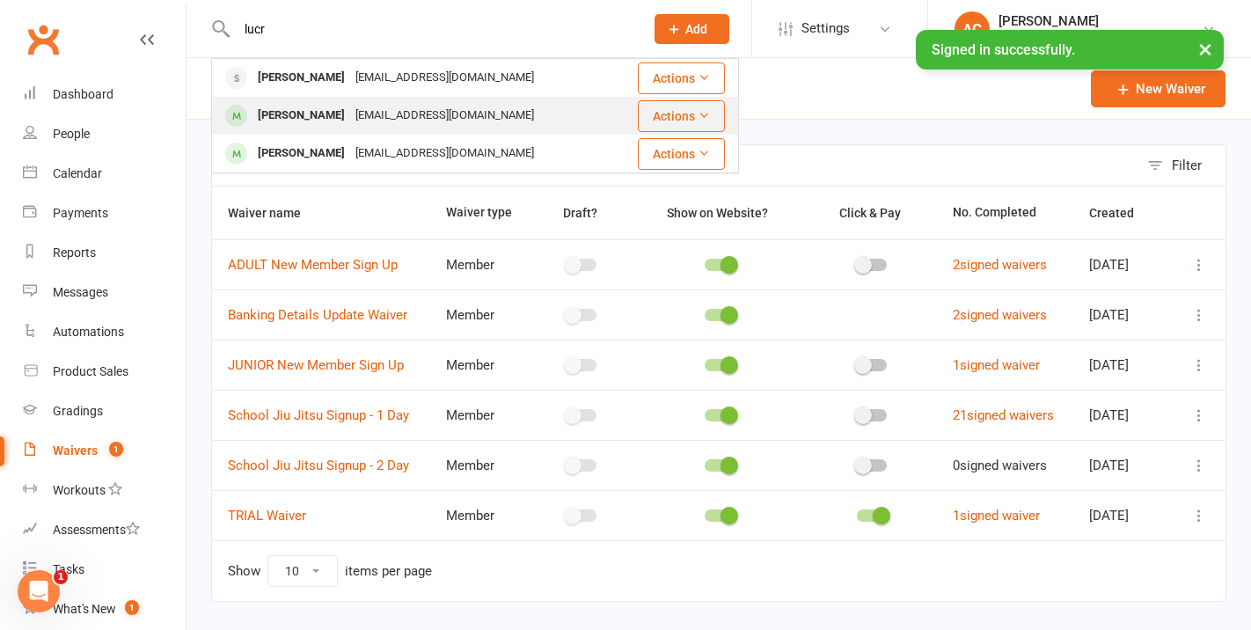
type input "lucr"
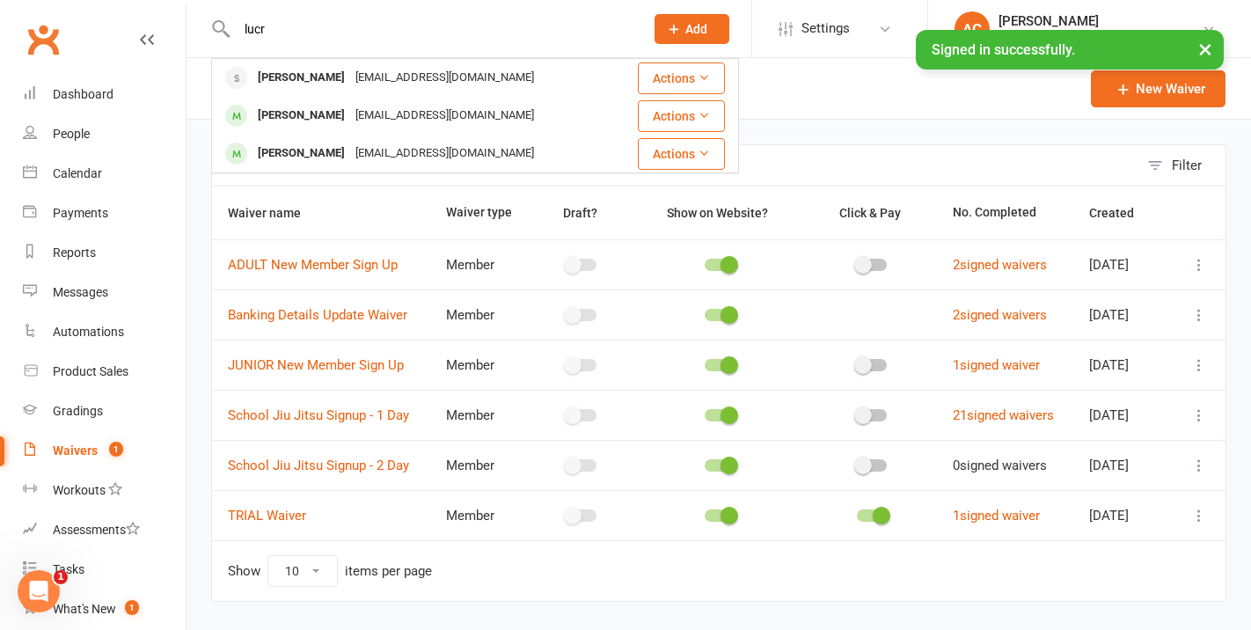
click at [304, 112] on div "[PERSON_NAME]" at bounding box center [302, 116] width 98 height 26
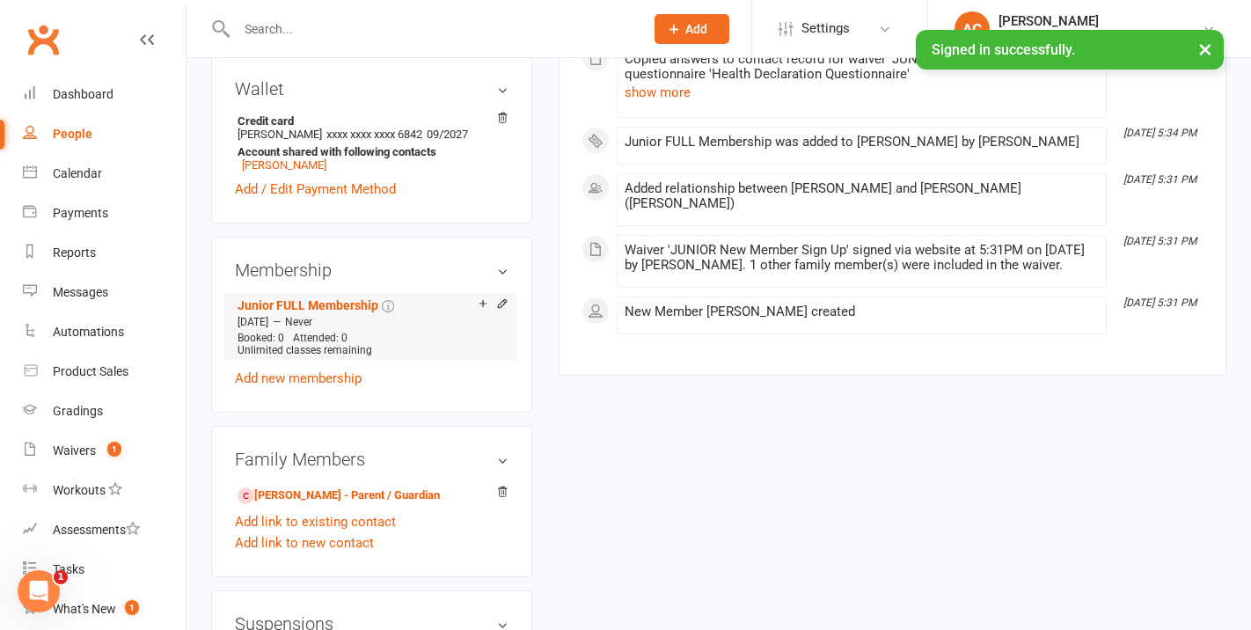
scroll to position [541, 0]
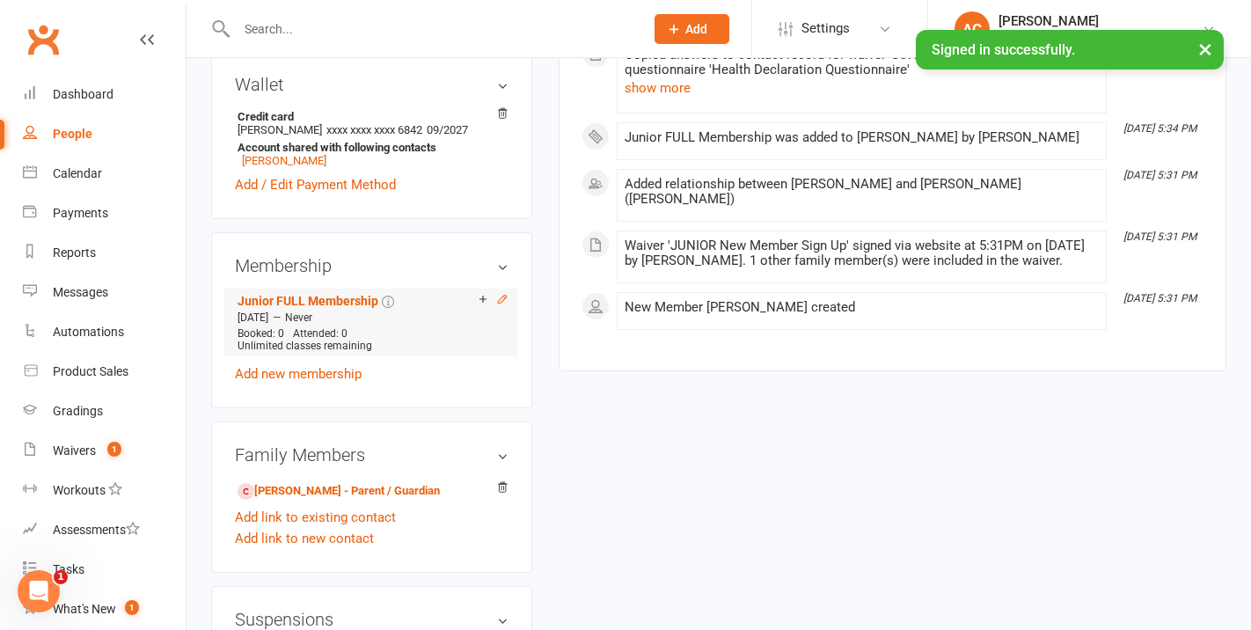
click at [499, 303] on icon at bounding box center [502, 299] width 8 height 8
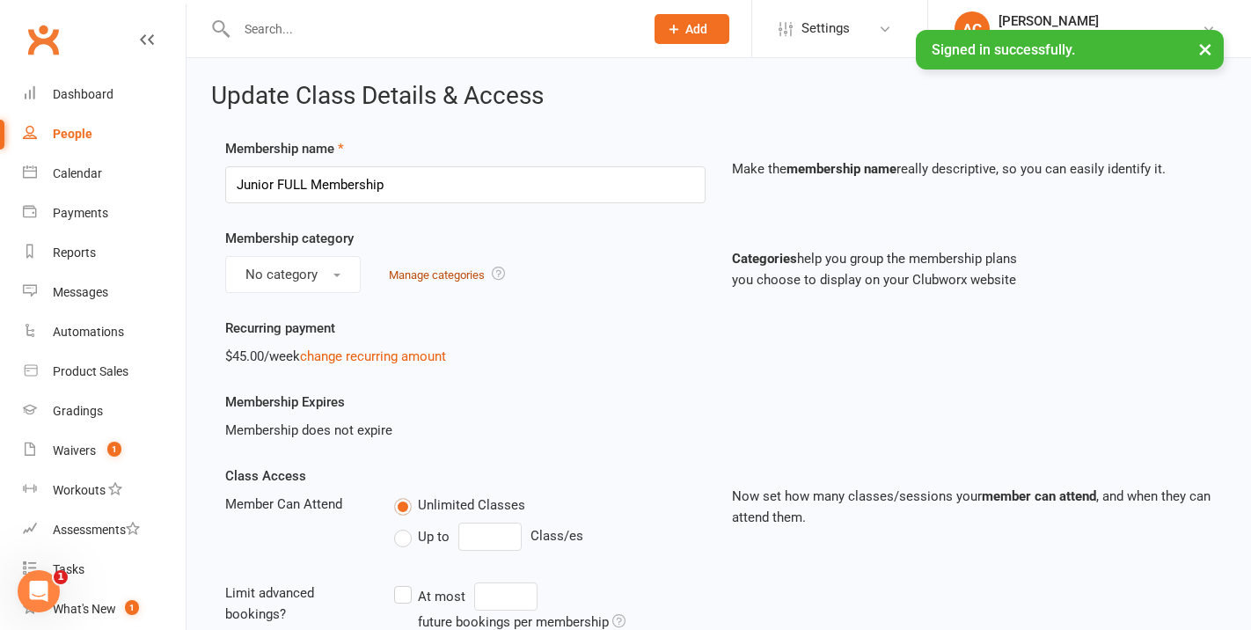
click at [458, 279] on link "Manage categories" at bounding box center [437, 274] width 96 height 13
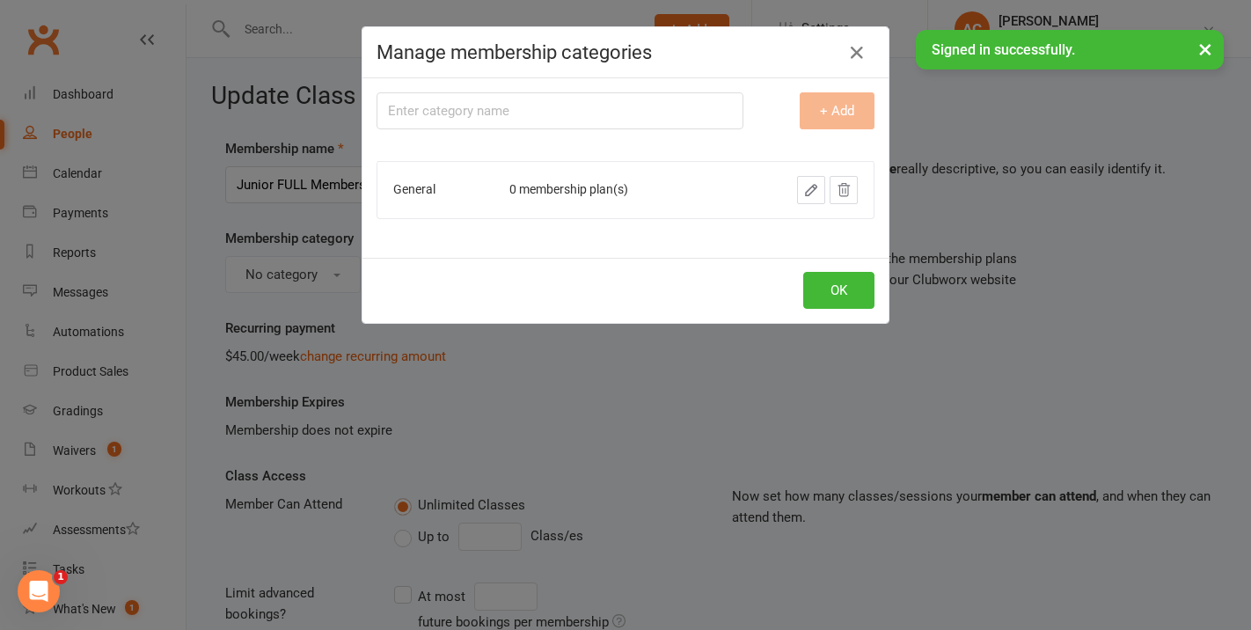
click at [462, 358] on div "Manage membership categories Membership category name + Add General 0 membershi…" at bounding box center [625, 315] width 1251 height 630
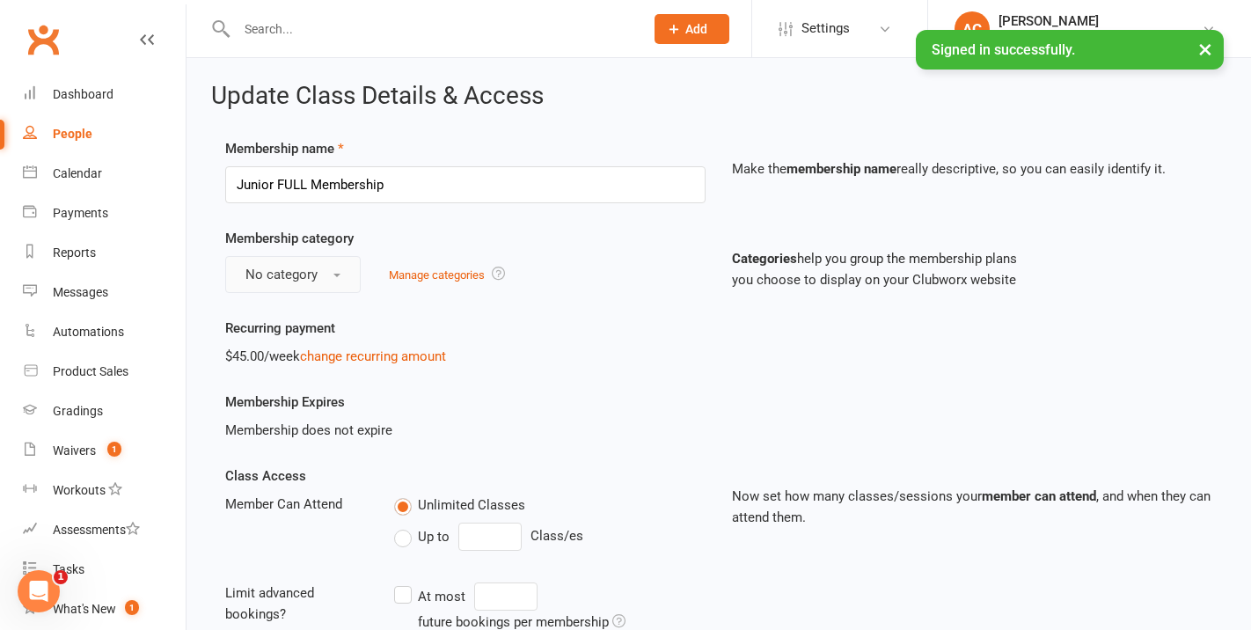
click at [305, 268] on span "No category" at bounding box center [282, 275] width 72 height 16
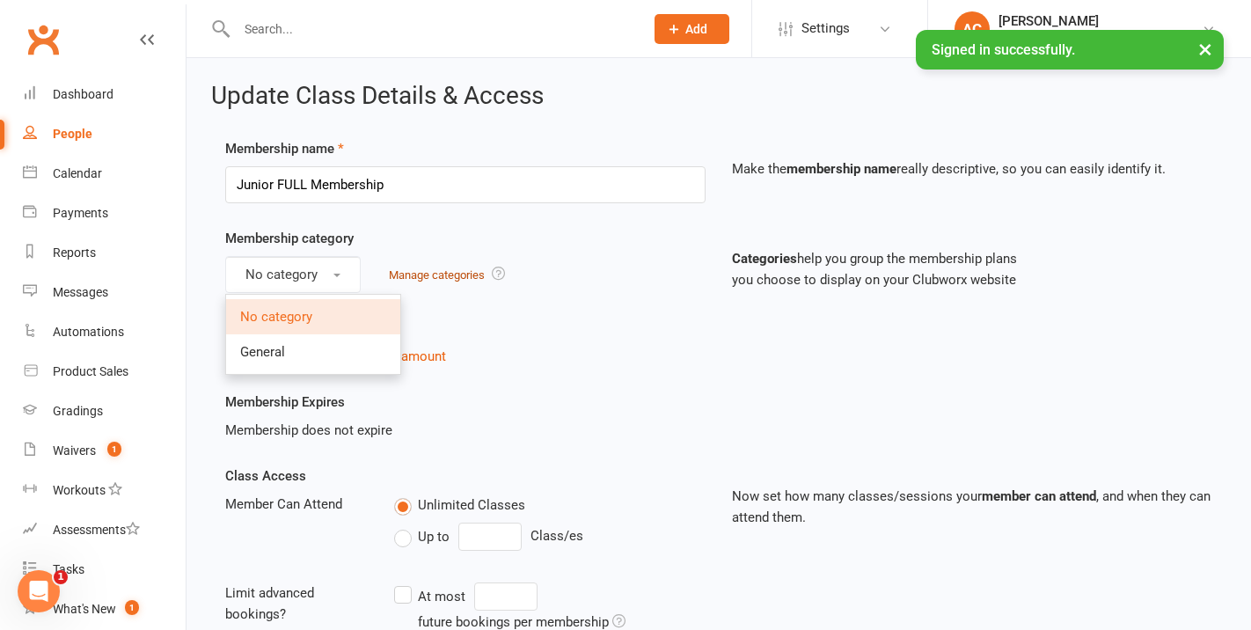
click at [434, 281] on link "Manage categories" at bounding box center [437, 274] width 96 height 13
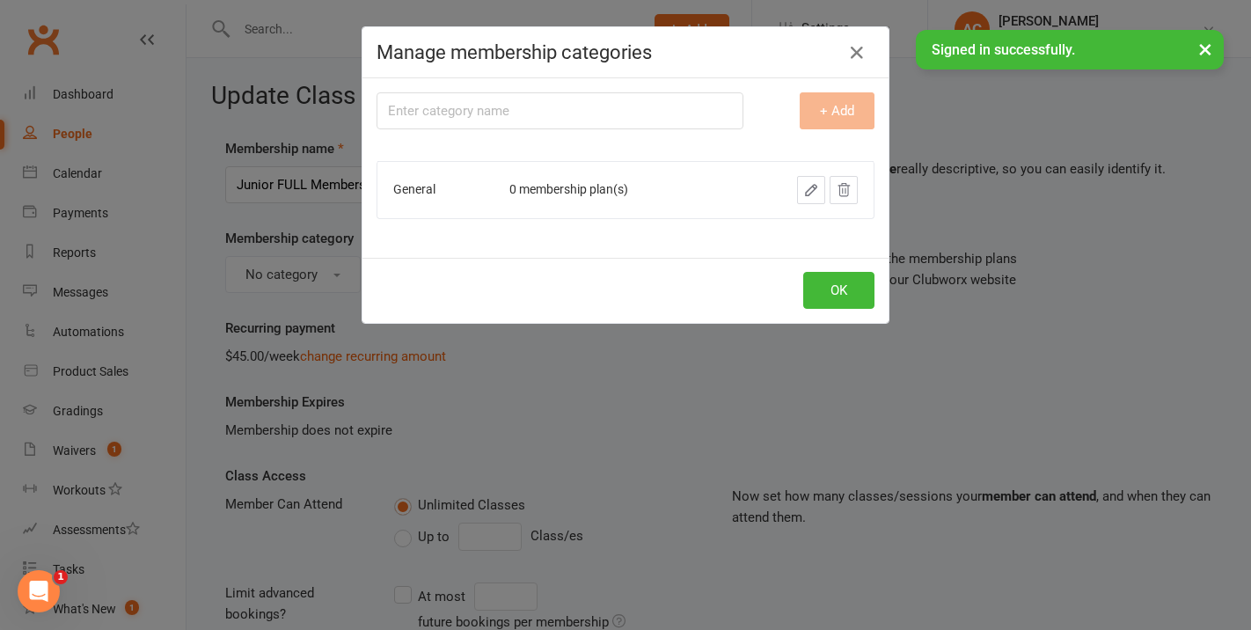
click at [355, 254] on div "Manage membership categories Membership category name + Add General 0 membershi…" at bounding box center [625, 315] width 1251 height 630
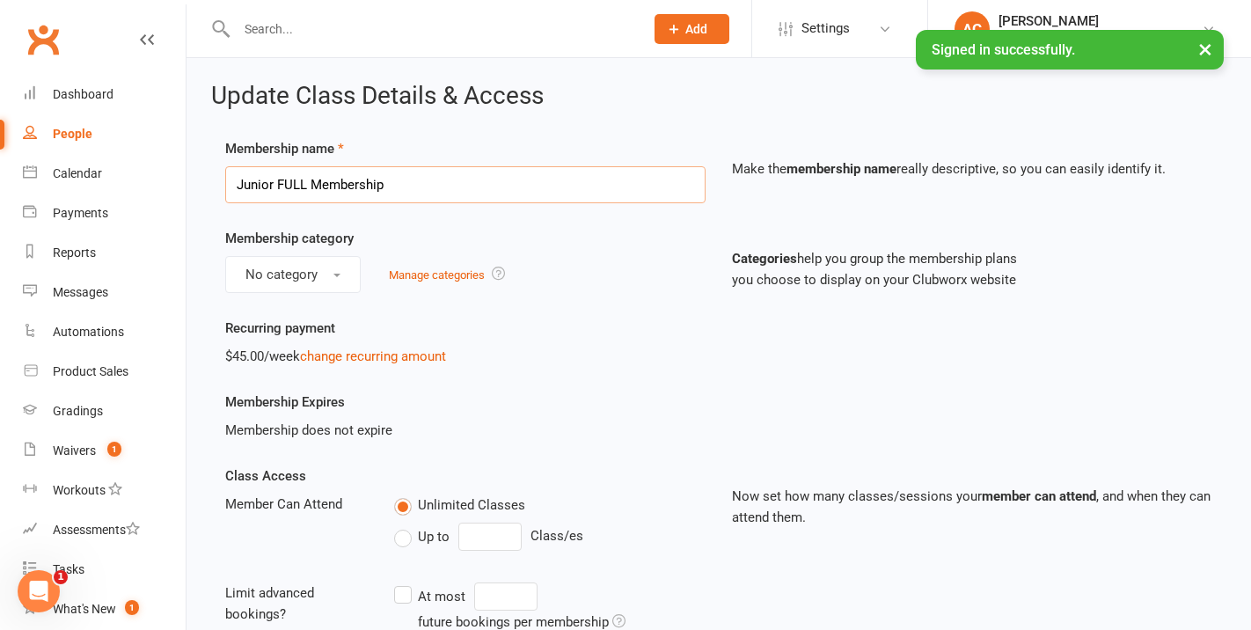
click at [333, 184] on input "Junior FULL Membership" at bounding box center [465, 184] width 480 height 37
click at [416, 196] on input "Junior FULL Membership" at bounding box center [465, 184] width 480 height 37
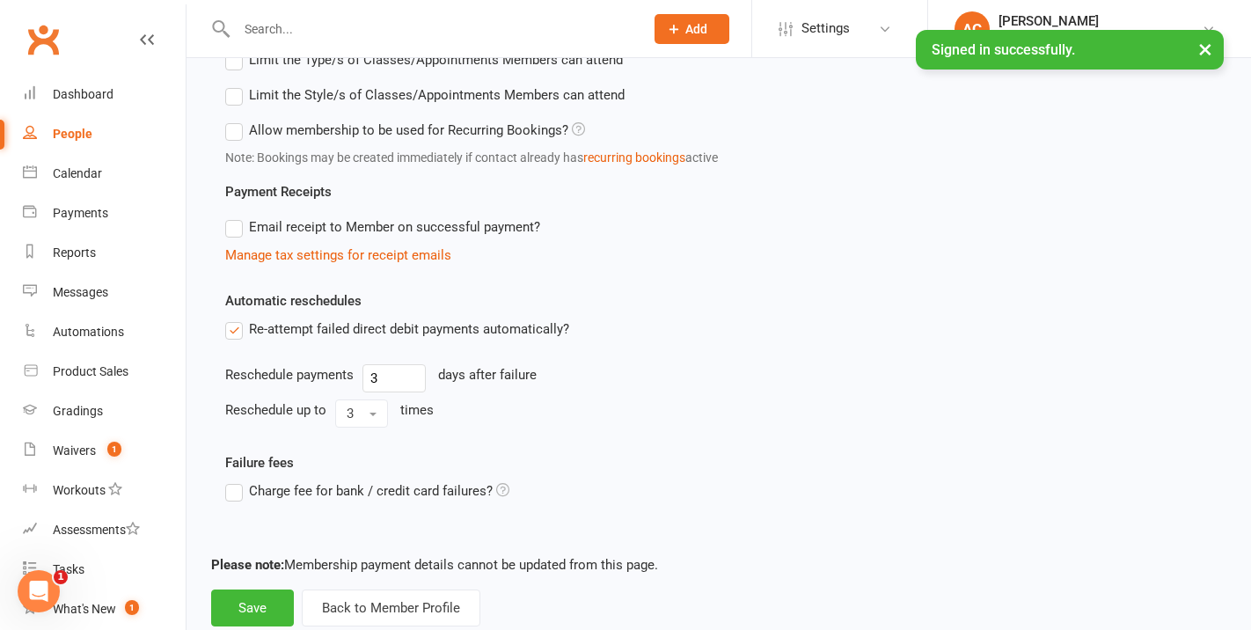
scroll to position [779, 0]
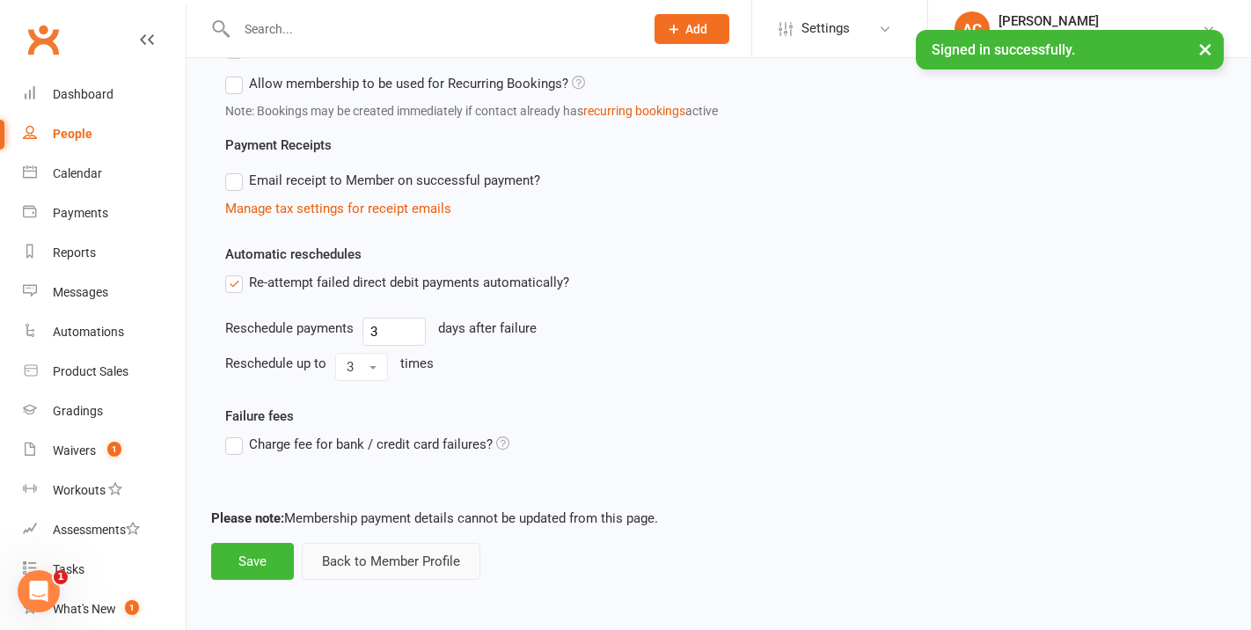
click at [453, 548] on button "Back to Member Profile" at bounding box center [391, 561] width 179 height 37
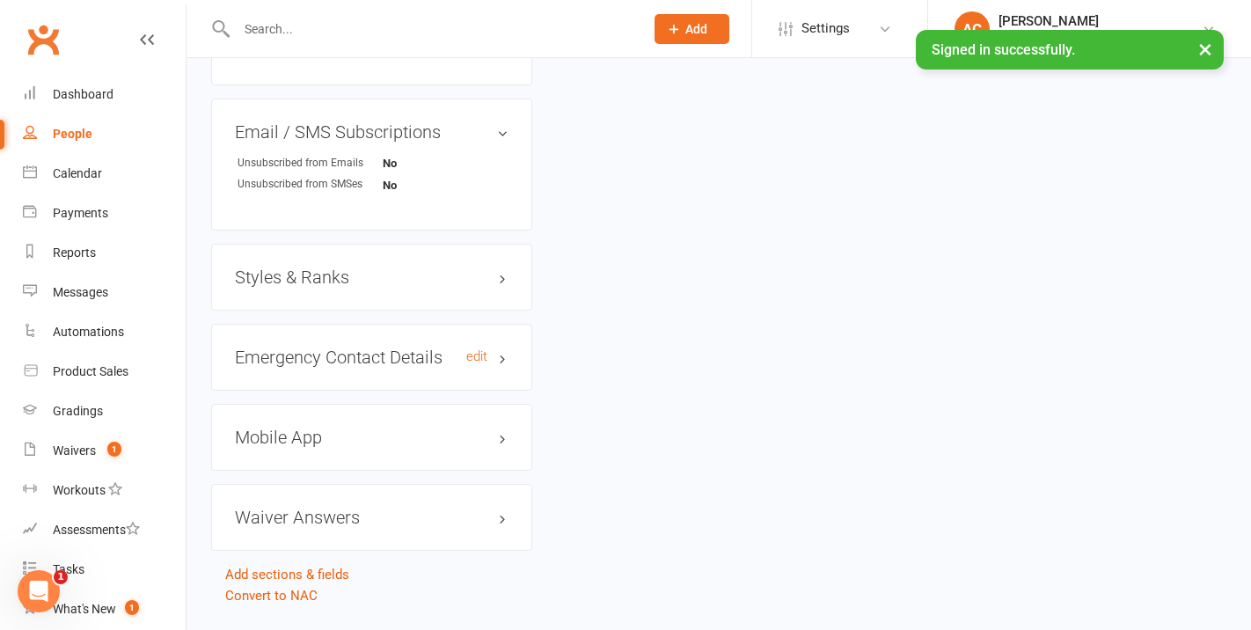
scroll to position [1179, 0]
click at [455, 286] on h3 "Styles & Ranks" at bounding box center [372, 276] width 274 height 19
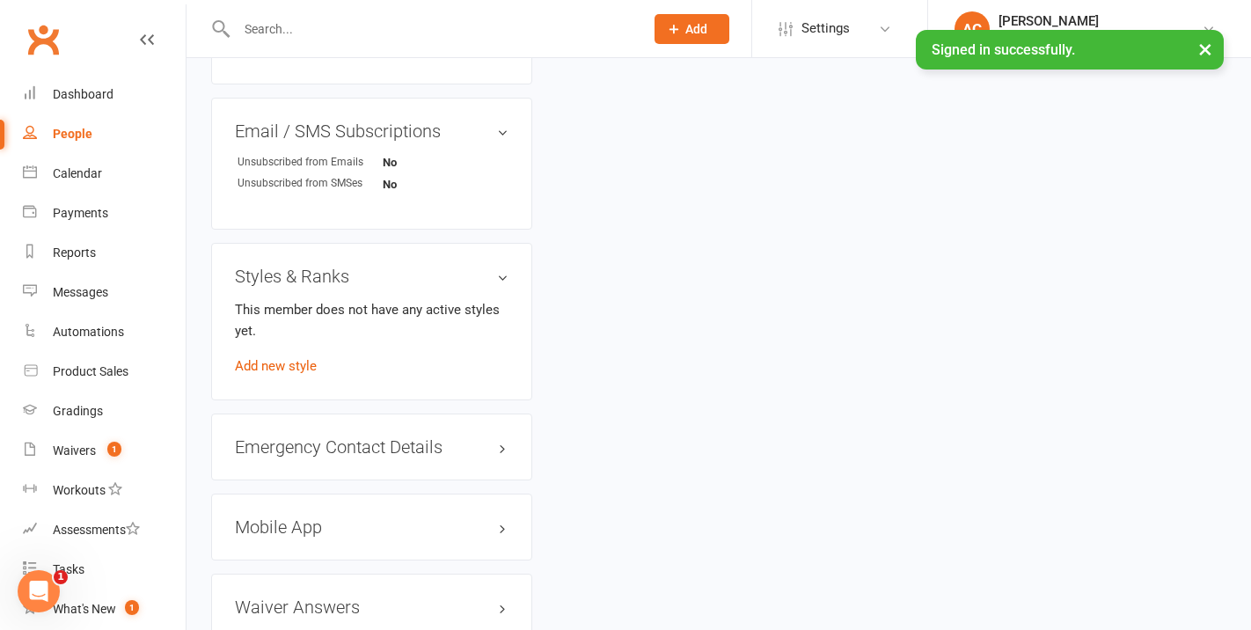
click at [455, 286] on h3 "Styles & Ranks" at bounding box center [372, 276] width 274 height 19
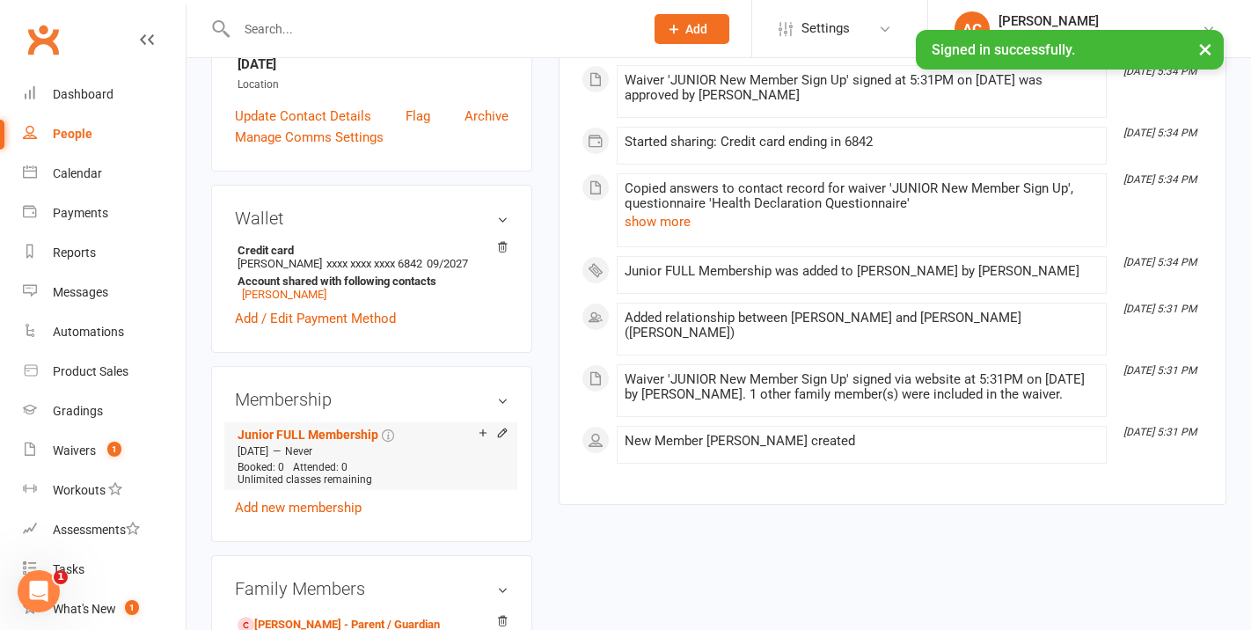
scroll to position [410, 0]
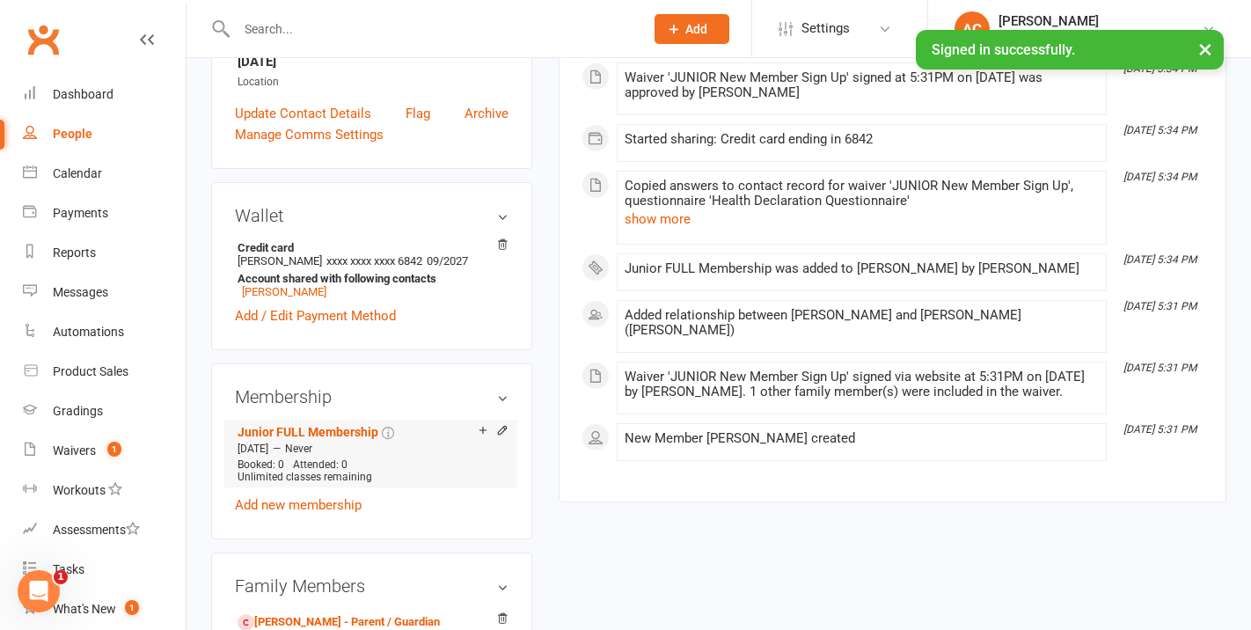
click at [335, 513] on link "Add new membership" at bounding box center [298, 505] width 127 height 16
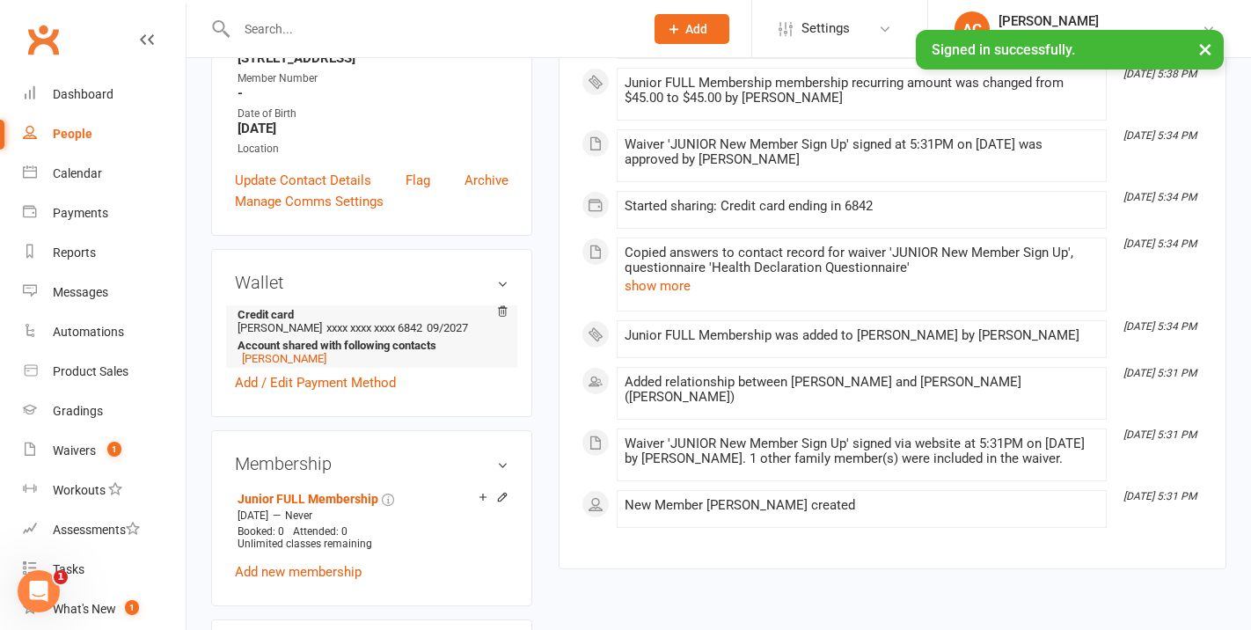
scroll to position [600, 0]
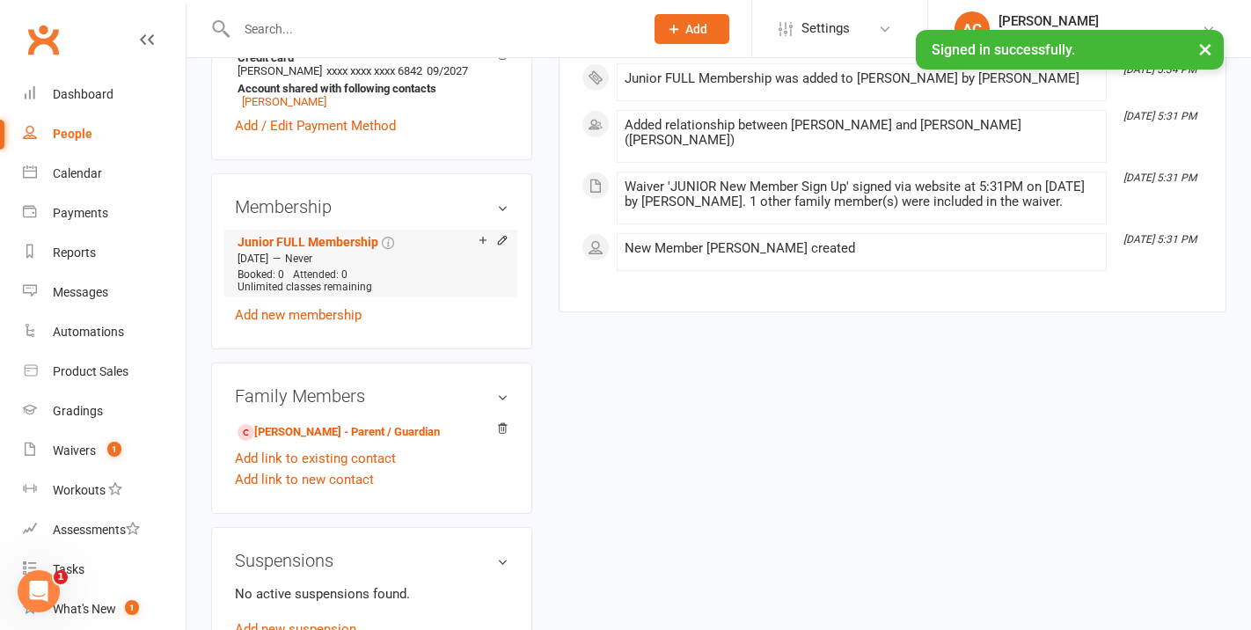
click at [305, 281] on span "Attended: 0" at bounding box center [320, 274] width 55 height 12
click at [337, 249] on link "Junior FULL Membership" at bounding box center [308, 242] width 141 height 14
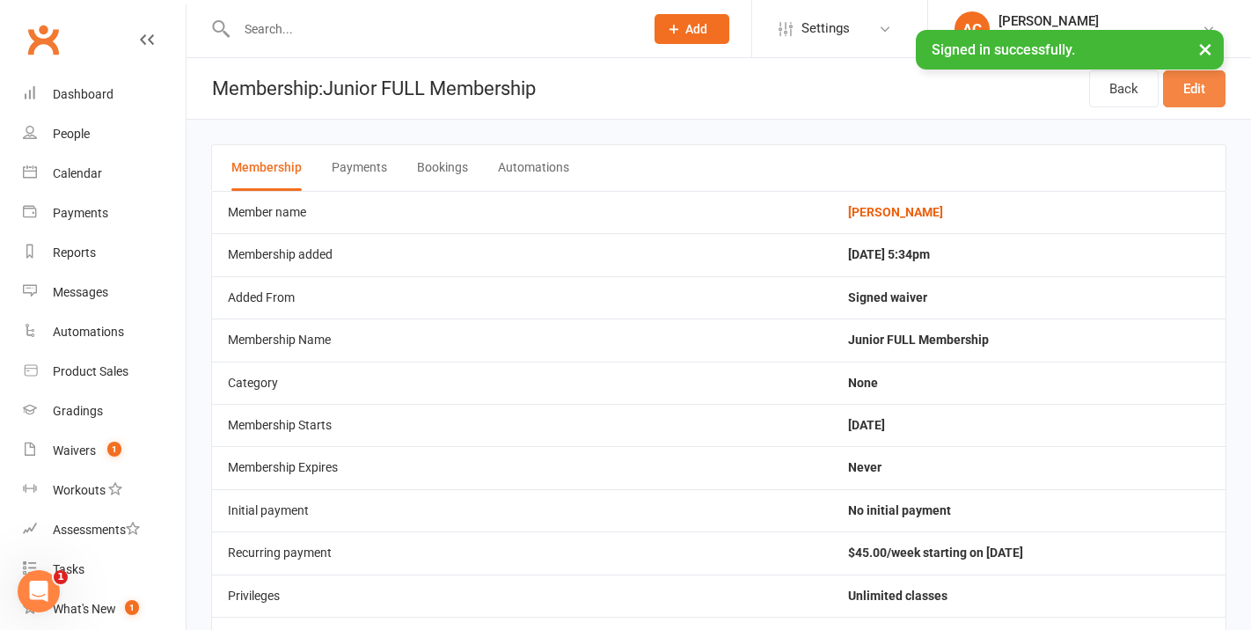
click at [1197, 106] on link "Edit" at bounding box center [1194, 88] width 62 height 37
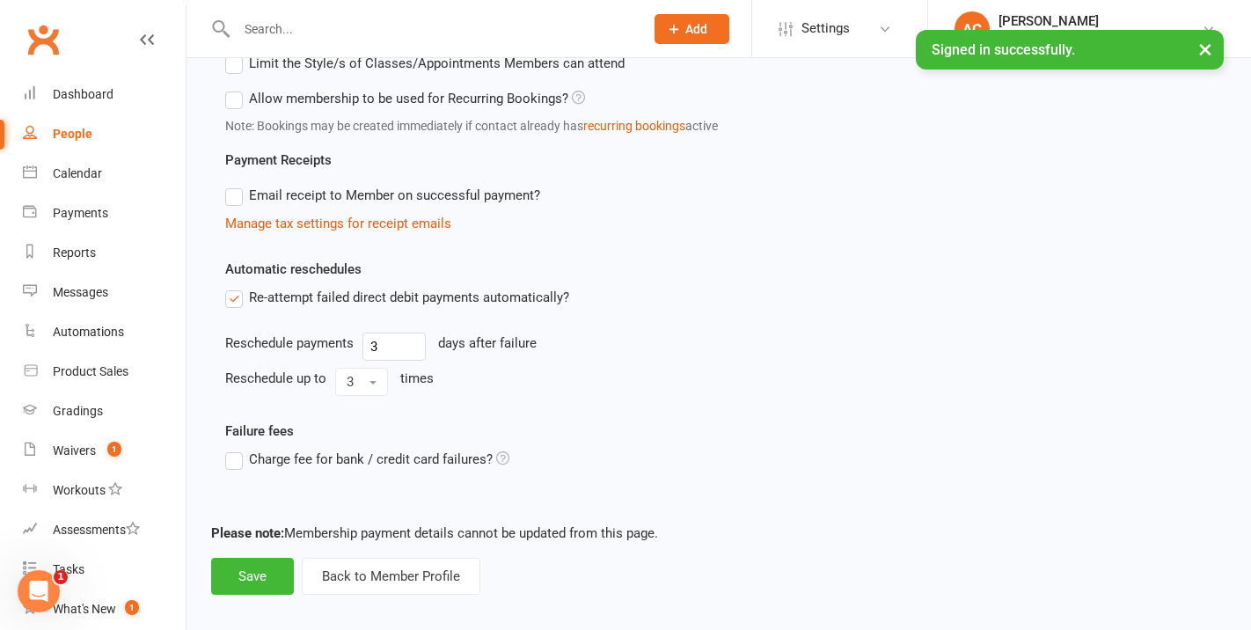
scroll to position [779, 0]
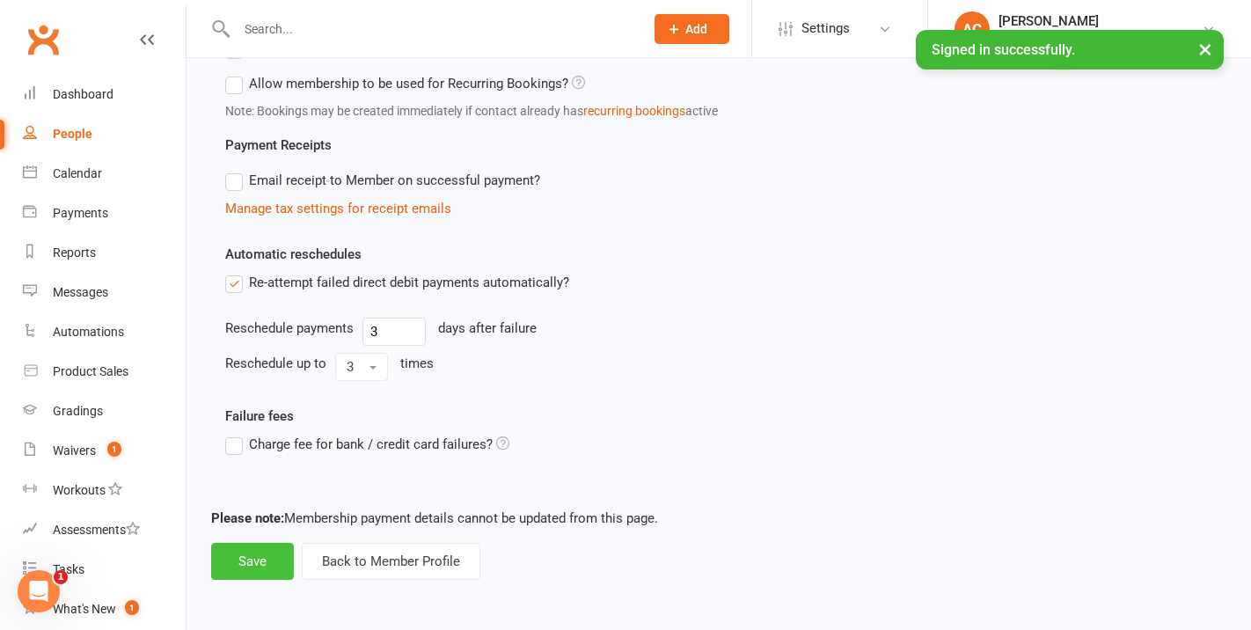
click at [256, 567] on button "Save" at bounding box center [252, 561] width 83 height 37
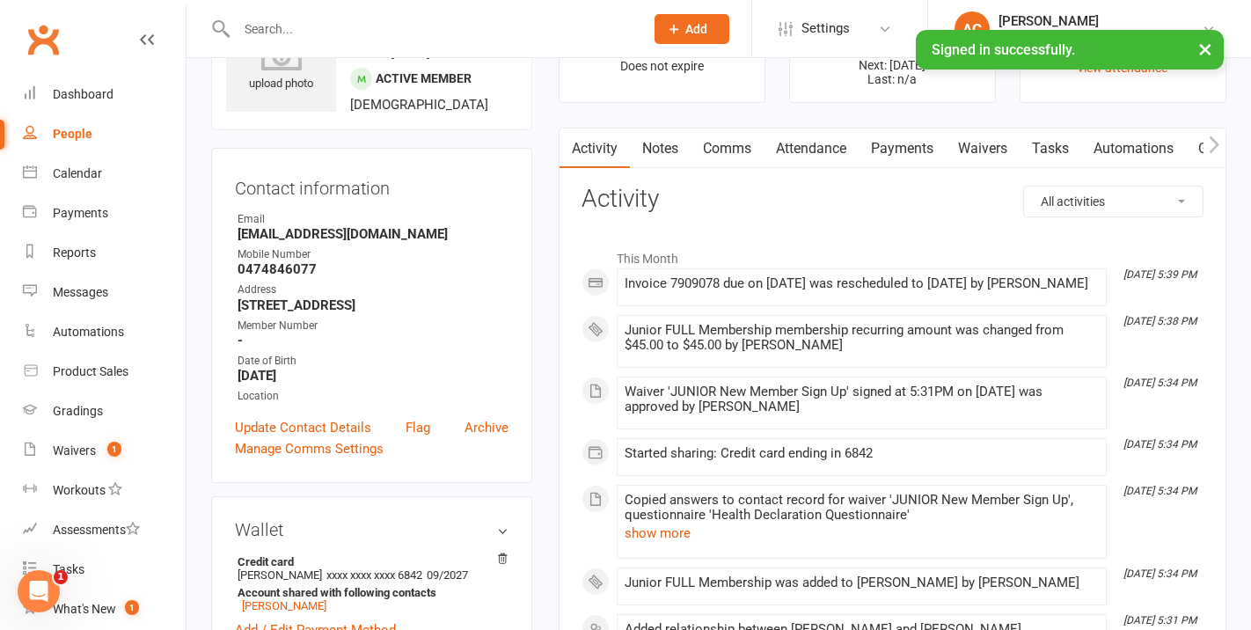
scroll to position [99, 0]
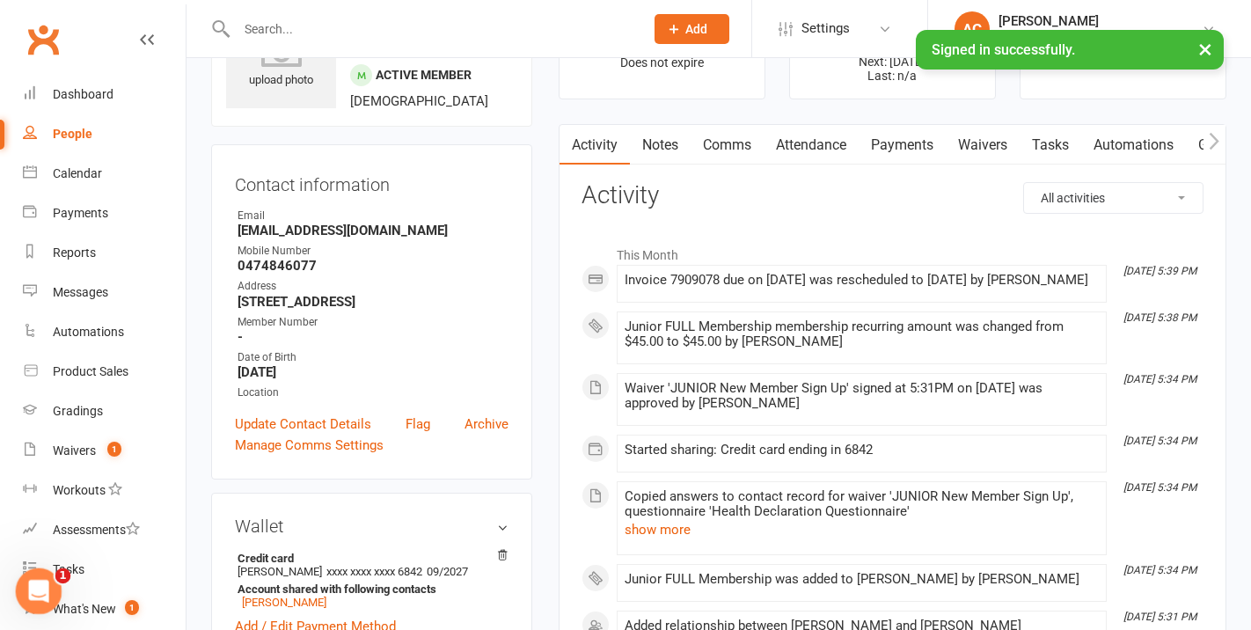
click at [21, 581] on div "Open Intercom Messenger" at bounding box center [36, 589] width 58 height 58
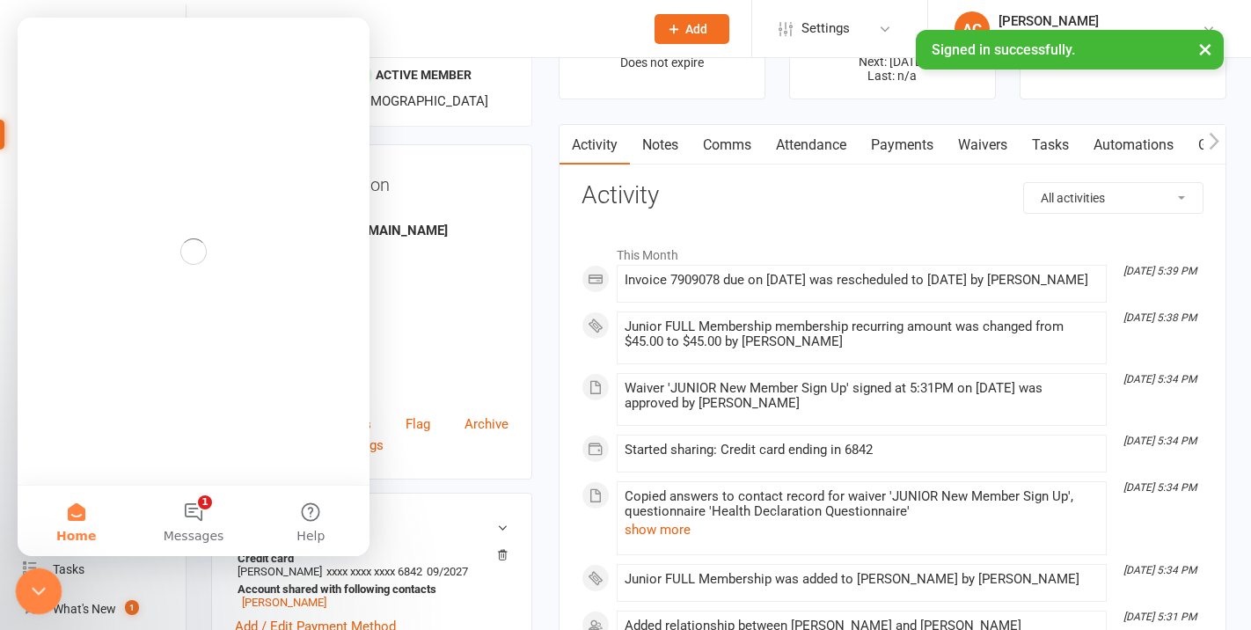
scroll to position [0, 0]
click at [177, 525] on button "1 Messages" at bounding box center [193, 521] width 117 height 70
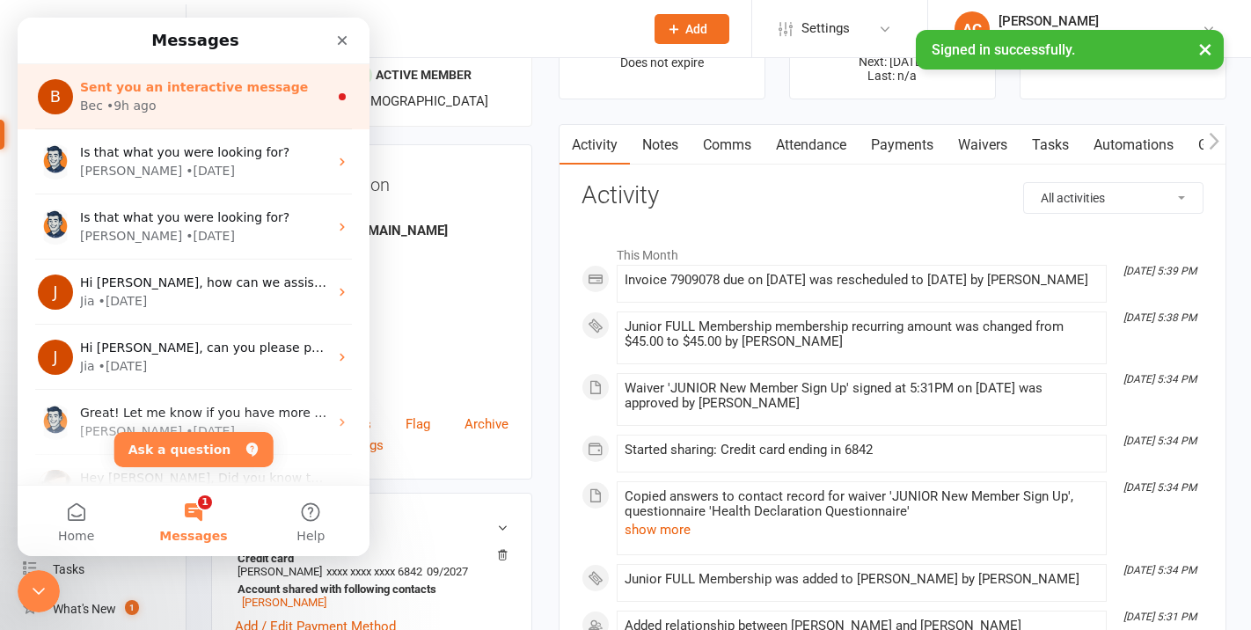
click at [211, 98] on div "Bec • 9h ago" at bounding box center [204, 106] width 248 height 18
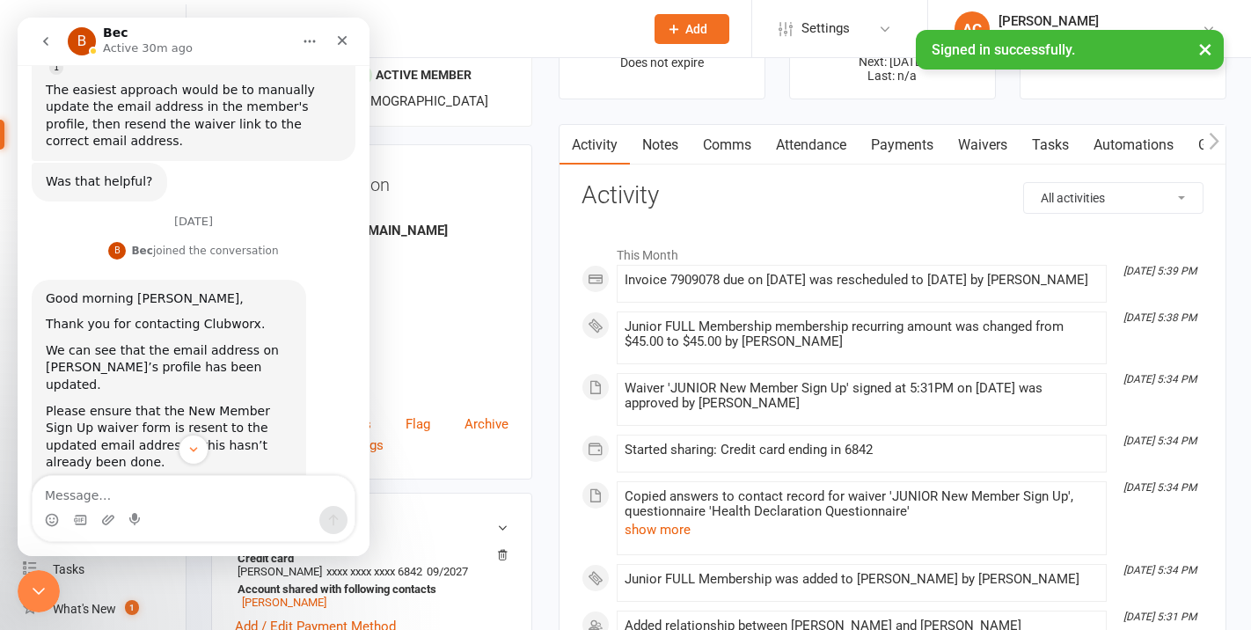
scroll to position [768, 0]
drag, startPoint x: 46, startPoint y: 40, endPoint x: 50, endPoint y: 48, distance: 9.1
click at [46, 40] on icon "go back" at bounding box center [46, 41] width 14 height 14
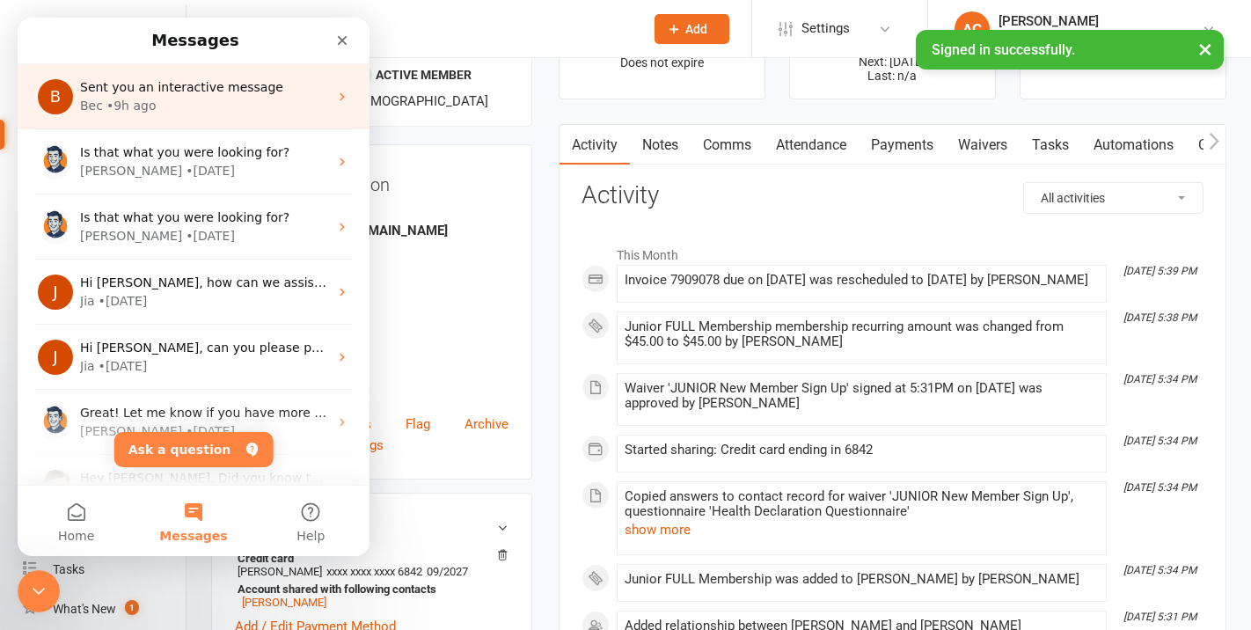
scroll to position [0, 0]
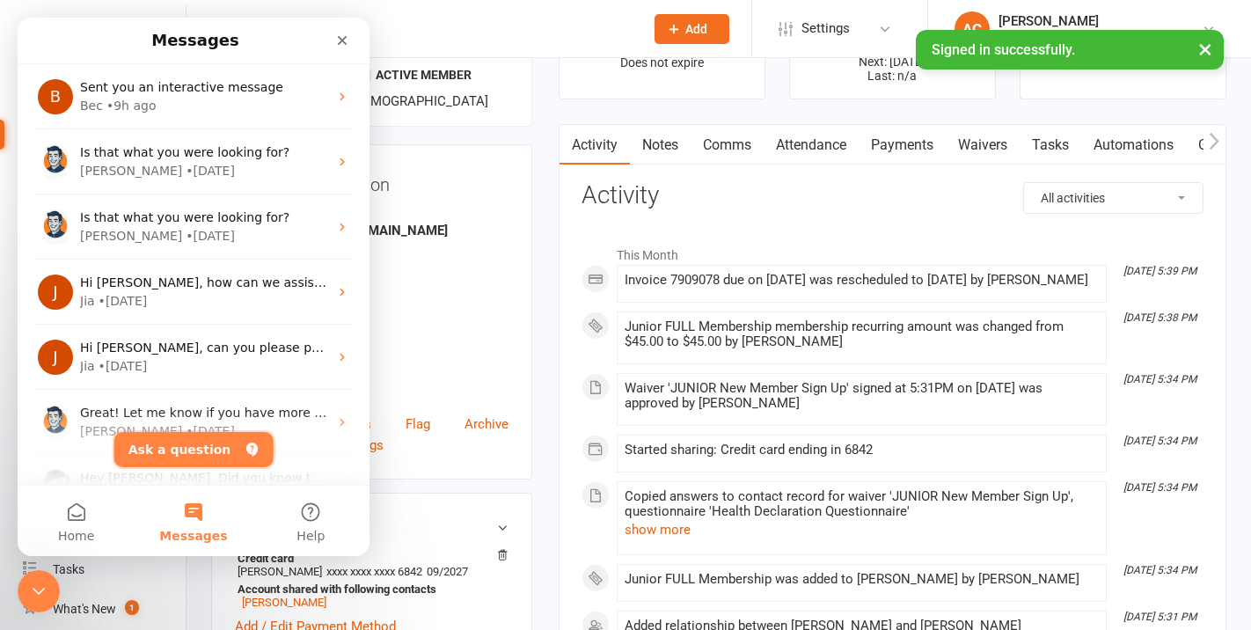
click at [211, 449] on button "Ask a question" at bounding box center [193, 449] width 159 height 35
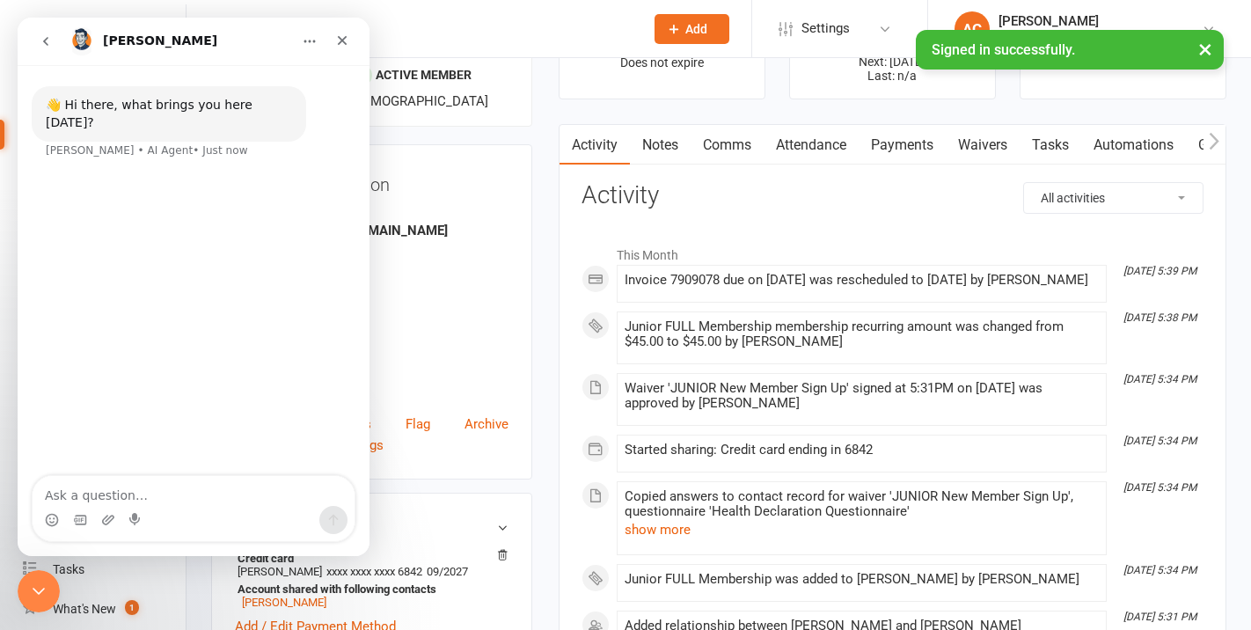
click at [906, 148] on link "Payments" at bounding box center [902, 145] width 87 height 40
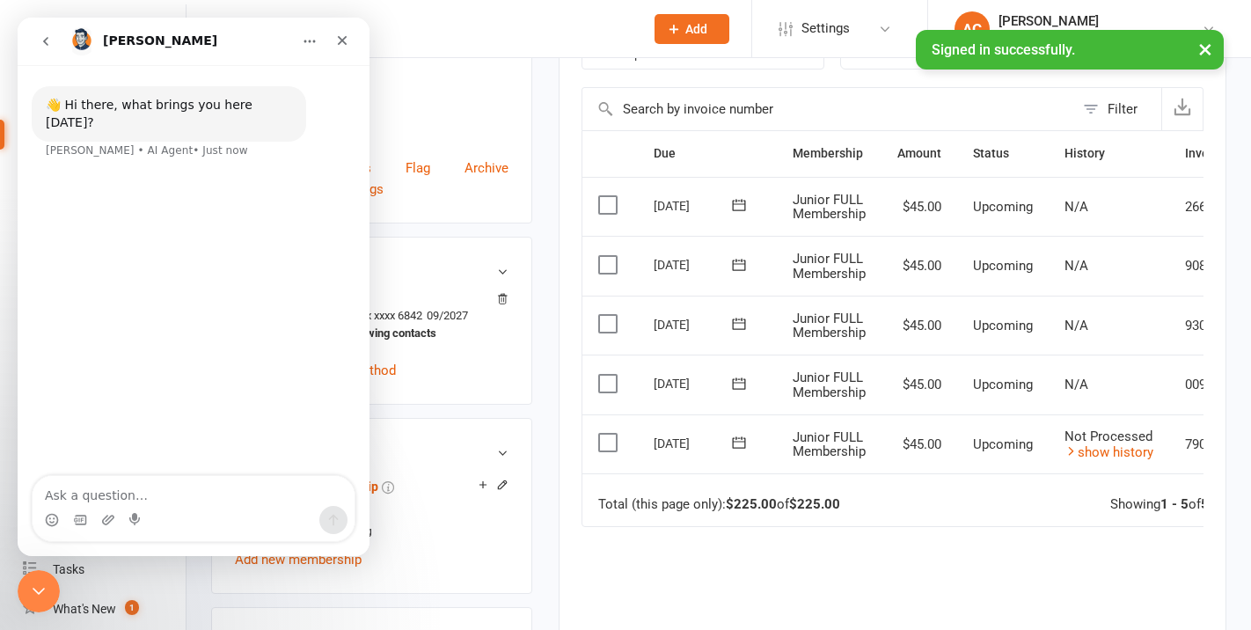
scroll to position [362, 0]
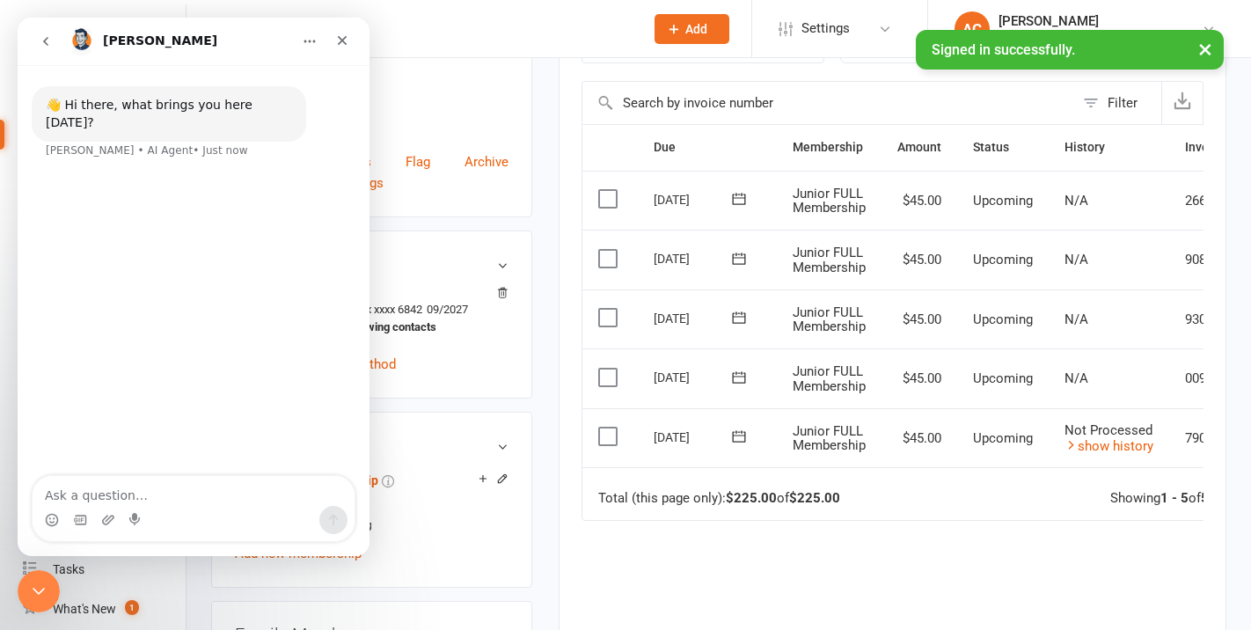
click at [737, 377] on icon at bounding box center [739, 378] width 18 height 18
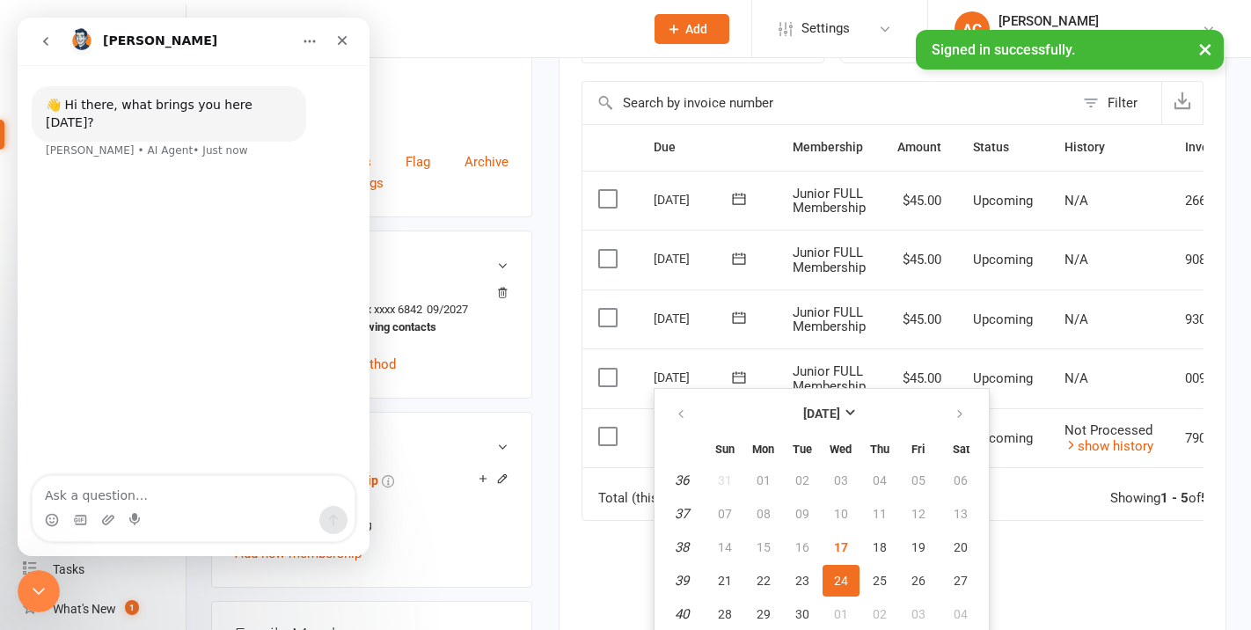
click at [695, 366] on div "[DATE]" at bounding box center [694, 376] width 81 height 27
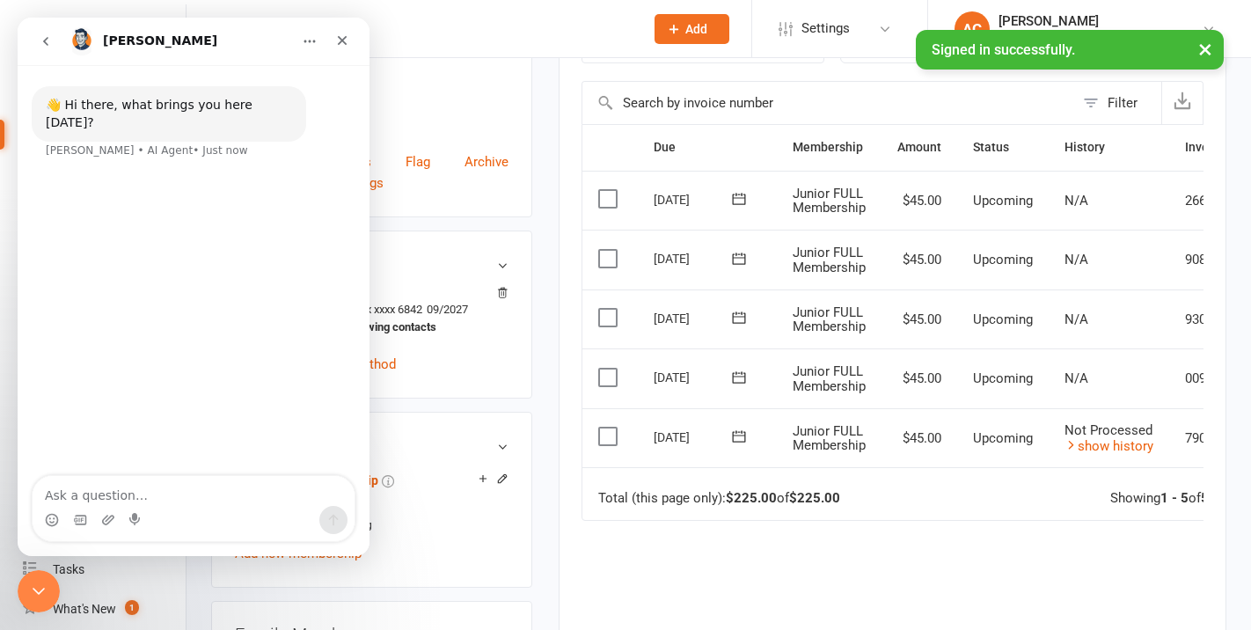
click at [736, 320] on icon at bounding box center [739, 318] width 18 height 18
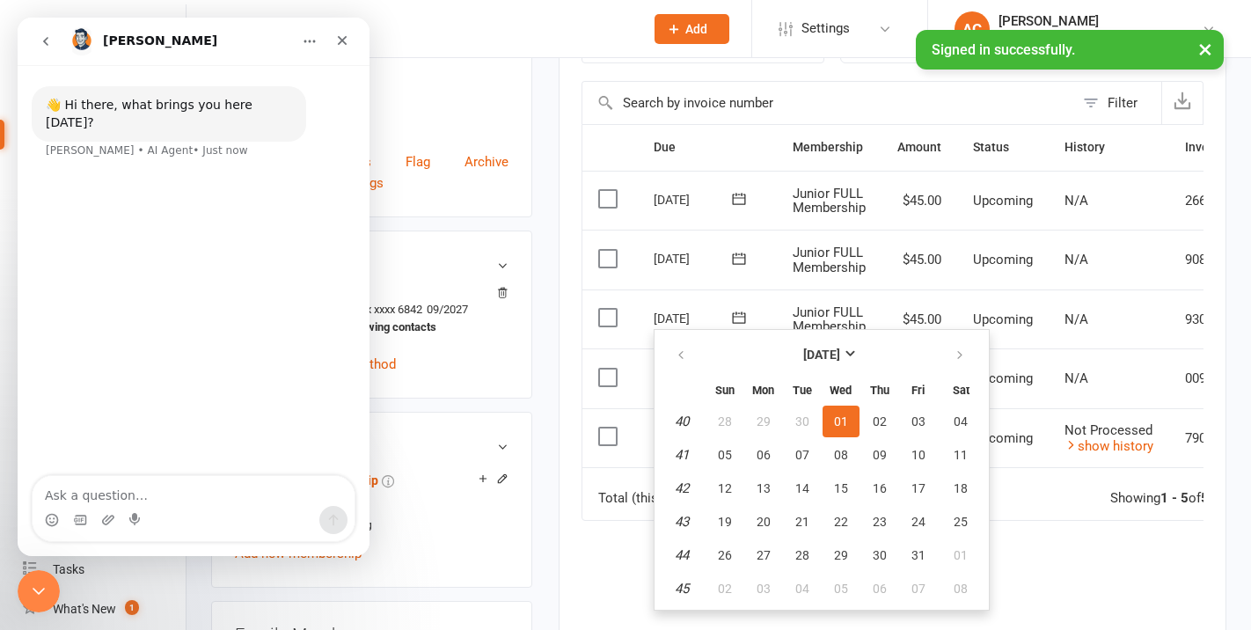
drag, startPoint x: 692, startPoint y: 297, endPoint x: 678, endPoint y: 298, distance: 13.2
click at [691, 296] on td "01 Oct 2025 2025-10-01" at bounding box center [707, 320] width 139 height 60
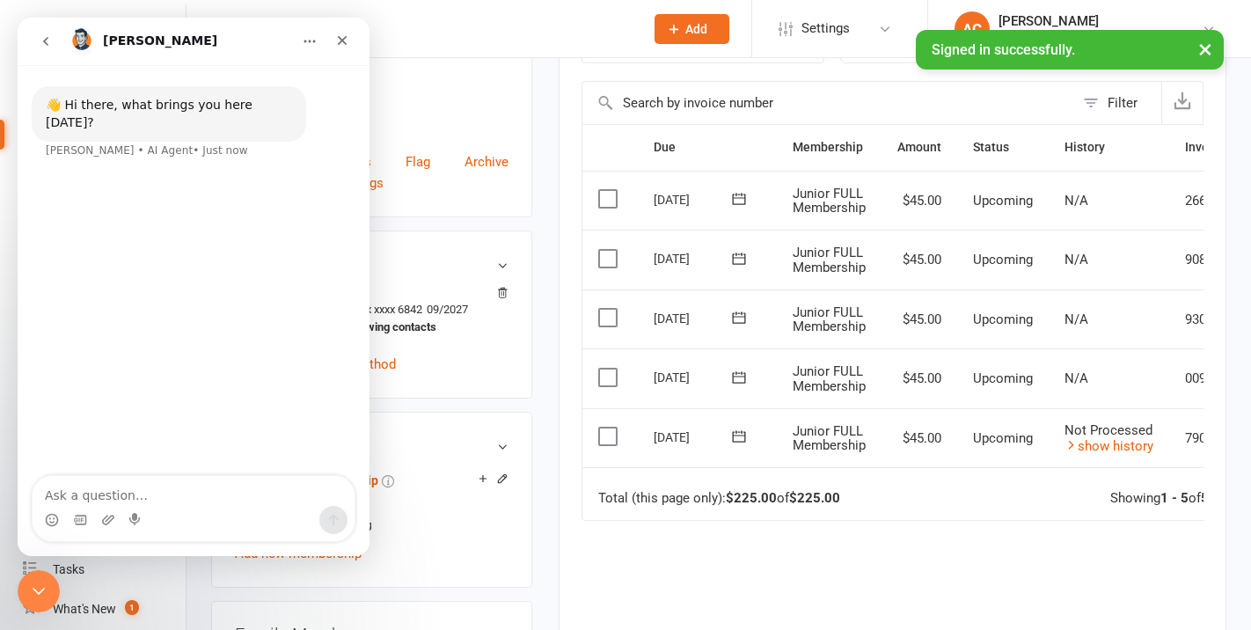
click at [729, 256] on button at bounding box center [739, 258] width 35 height 18
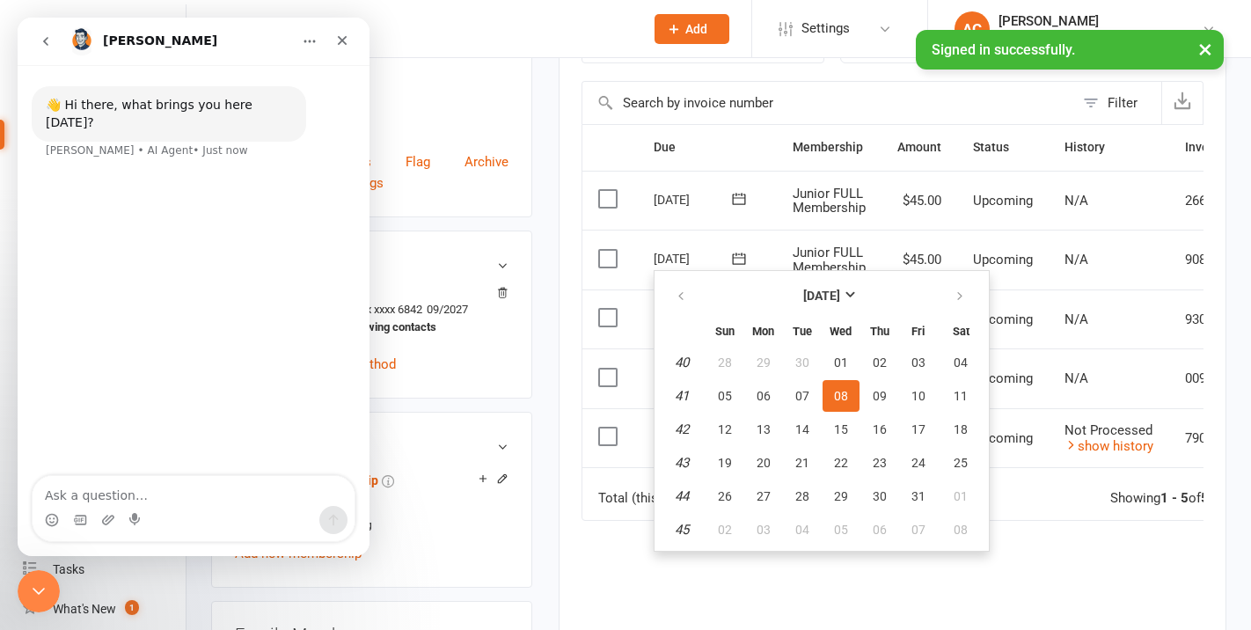
drag, startPoint x: 669, startPoint y: 260, endPoint x: 670, endPoint y: 249, distance: 11.5
click at [669, 260] on div "[DATE]" at bounding box center [694, 258] width 81 height 27
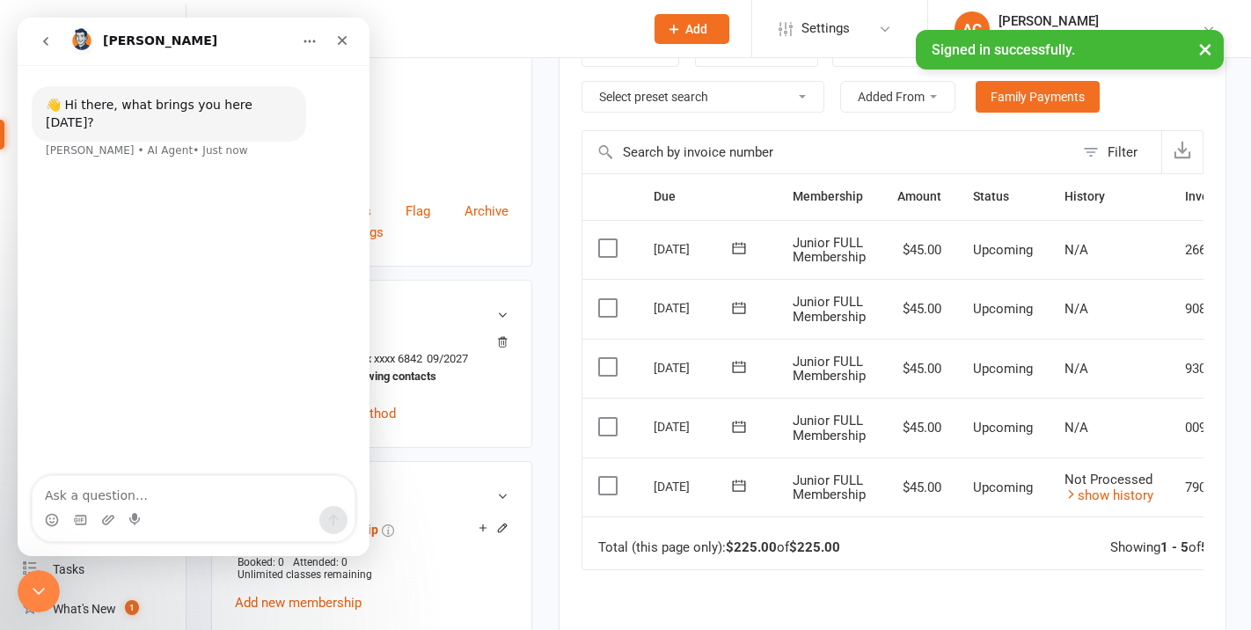
scroll to position [314, 0]
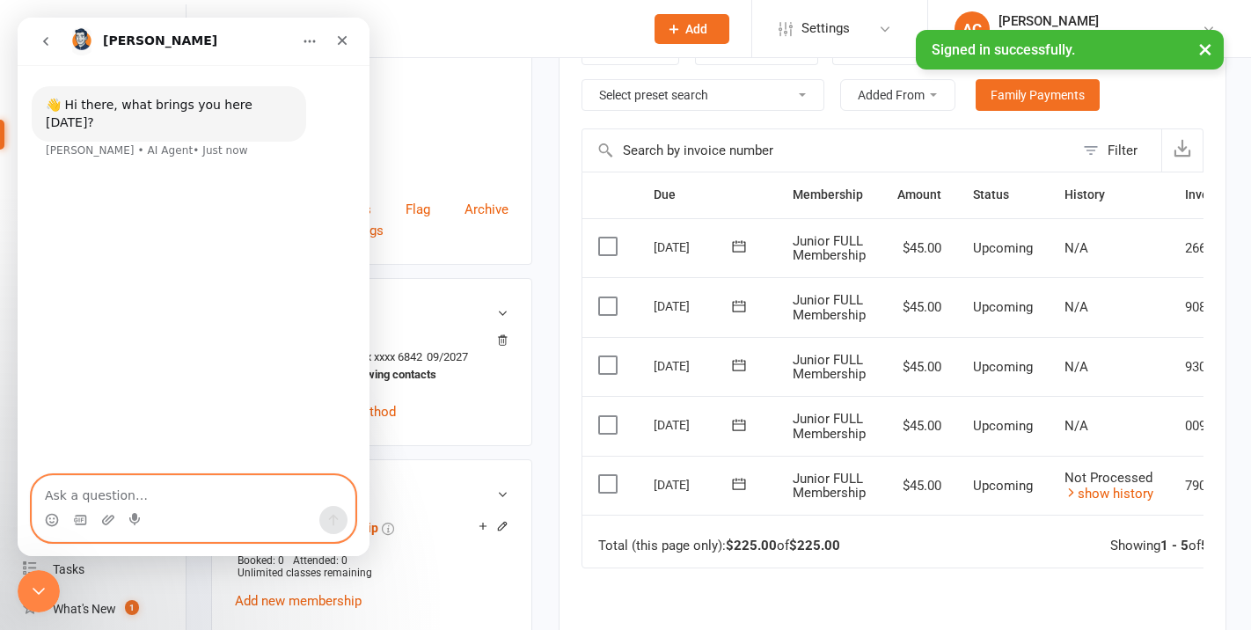
click at [254, 480] on textarea "Ask a question…" at bounding box center [194, 491] width 322 height 30
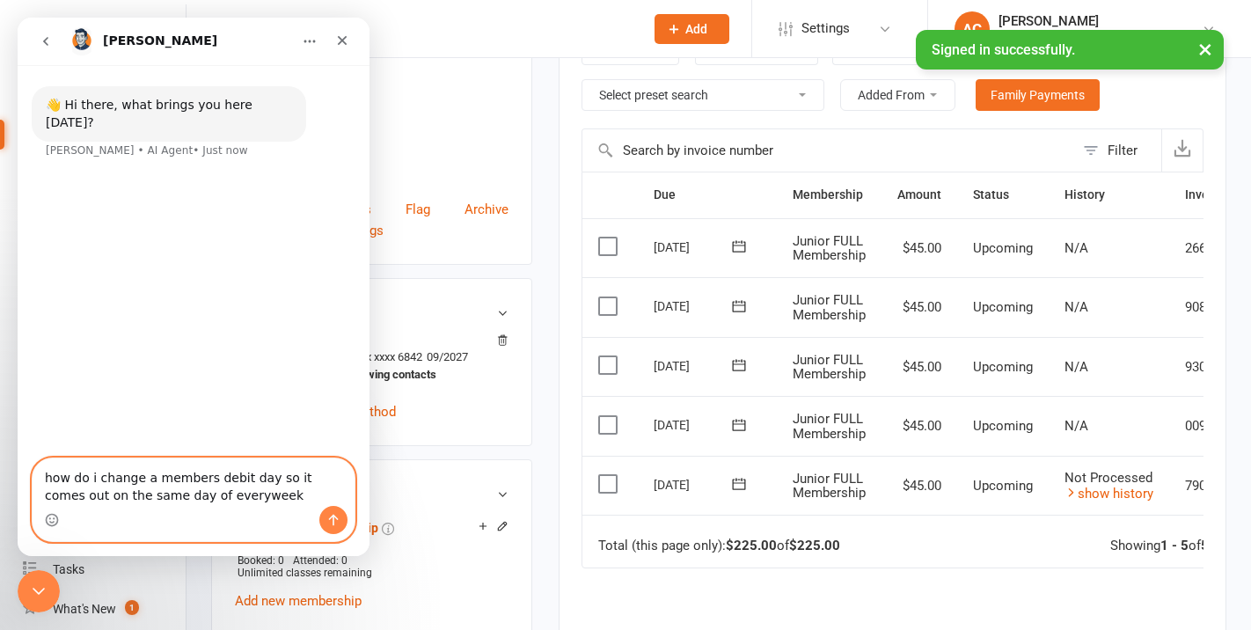
type textarea "how do i change a members debit day so it comes out on the same day of everyweek"
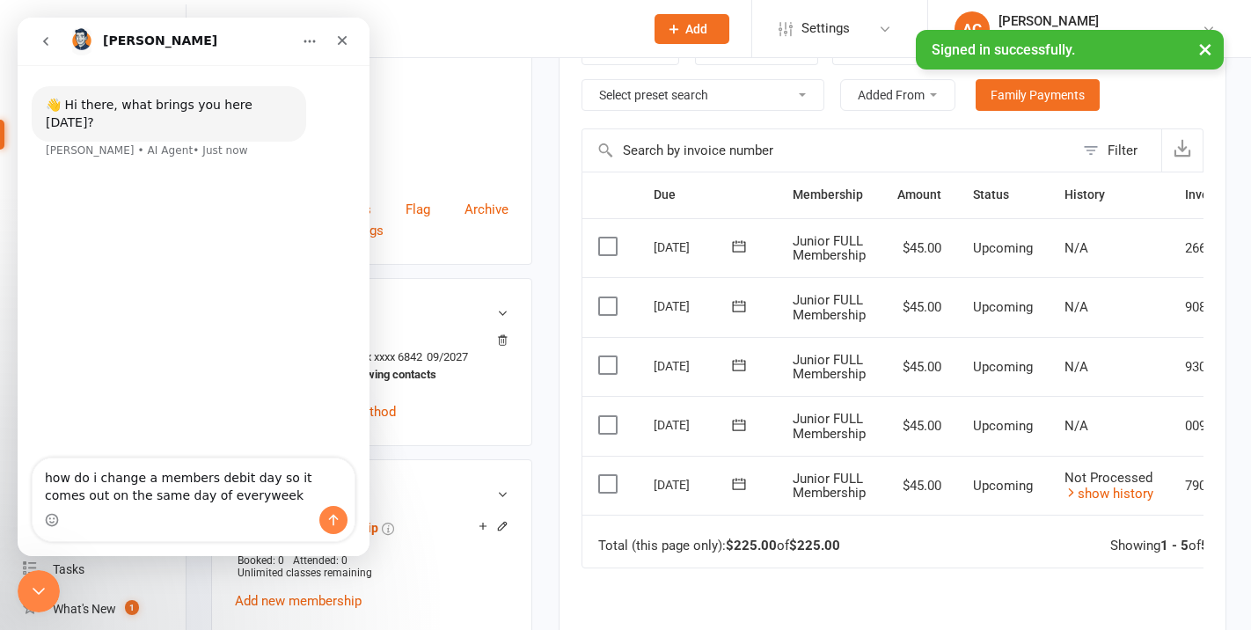
click at [341, 529] on div "Intercom messenger" at bounding box center [333, 520] width 28 height 28
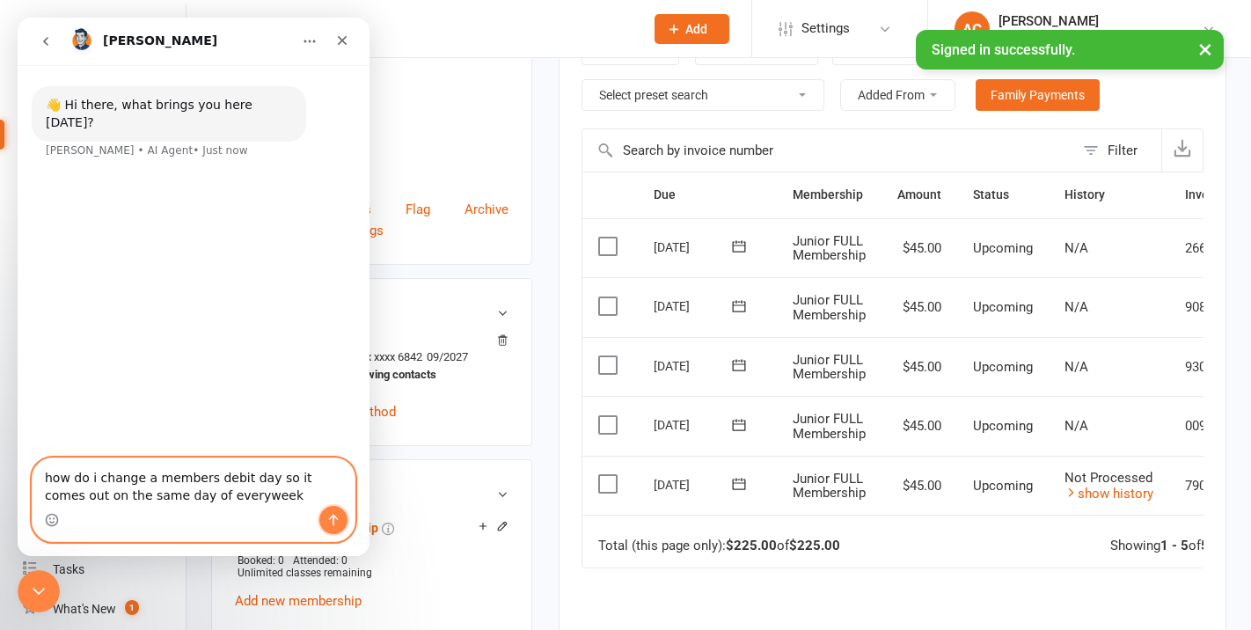
click at [333, 524] on icon "Send a message…" at bounding box center [333, 520] width 14 height 14
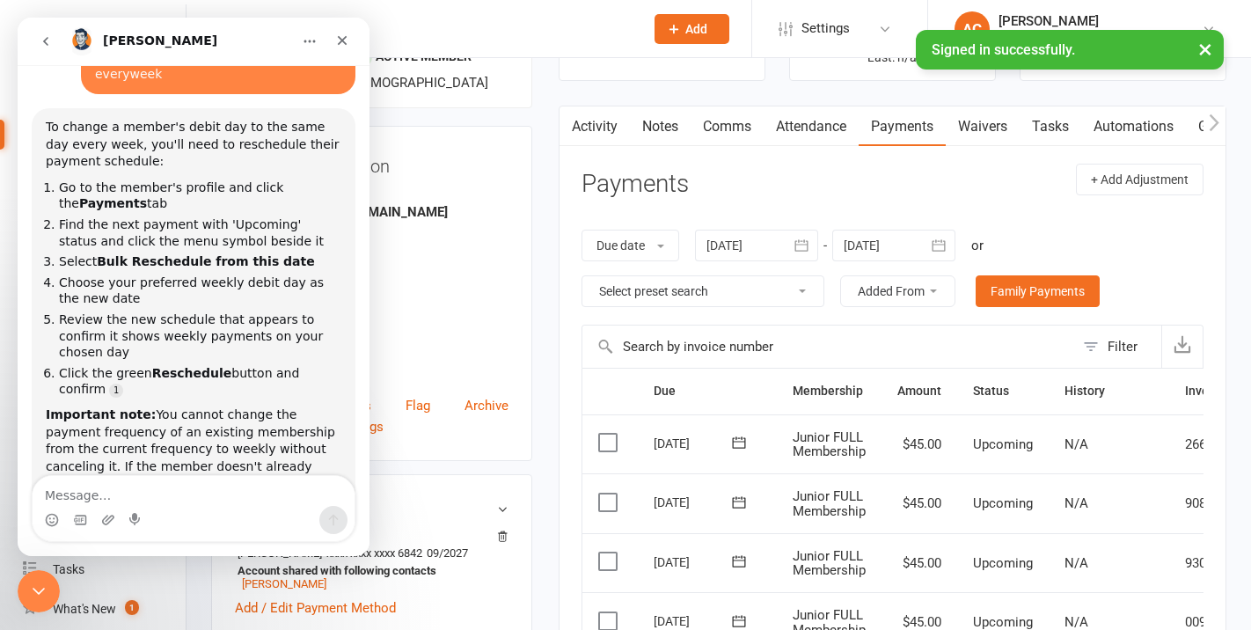
scroll to position [114, 0]
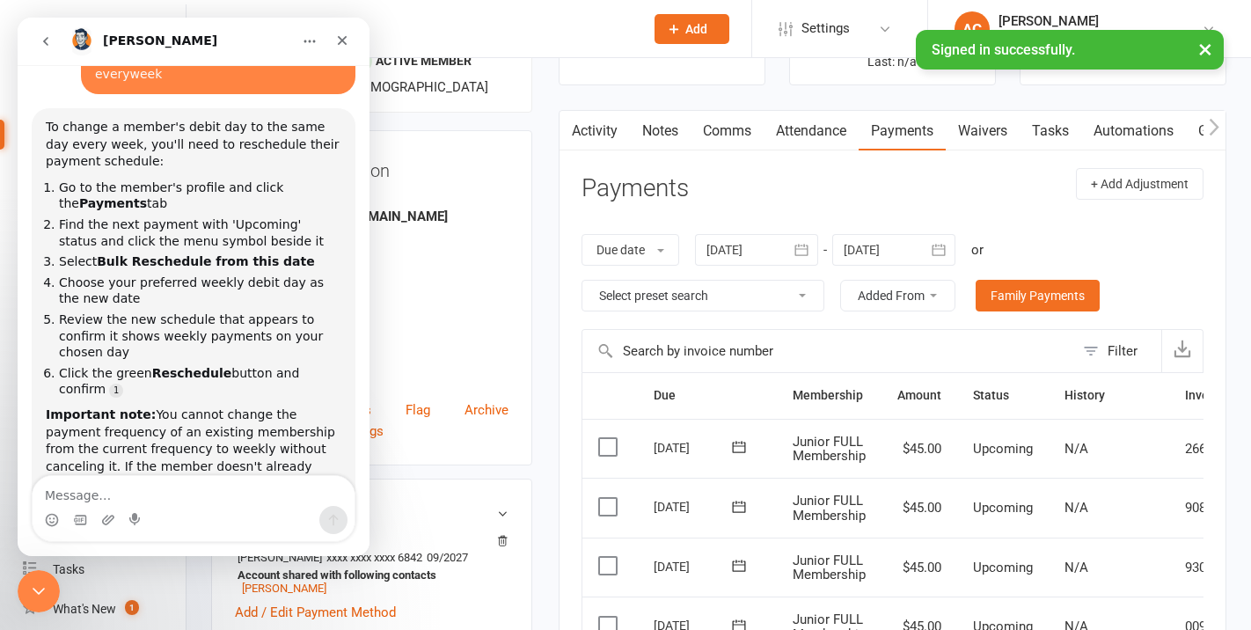
click at [785, 300] on select "Select preset search All failures All skipped payments All pending payments Suc…" at bounding box center [703, 296] width 241 height 30
click at [583, 281] on select "Select preset search All failures All skipped payments All pending payments Suc…" at bounding box center [703, 296] width 241 height 30
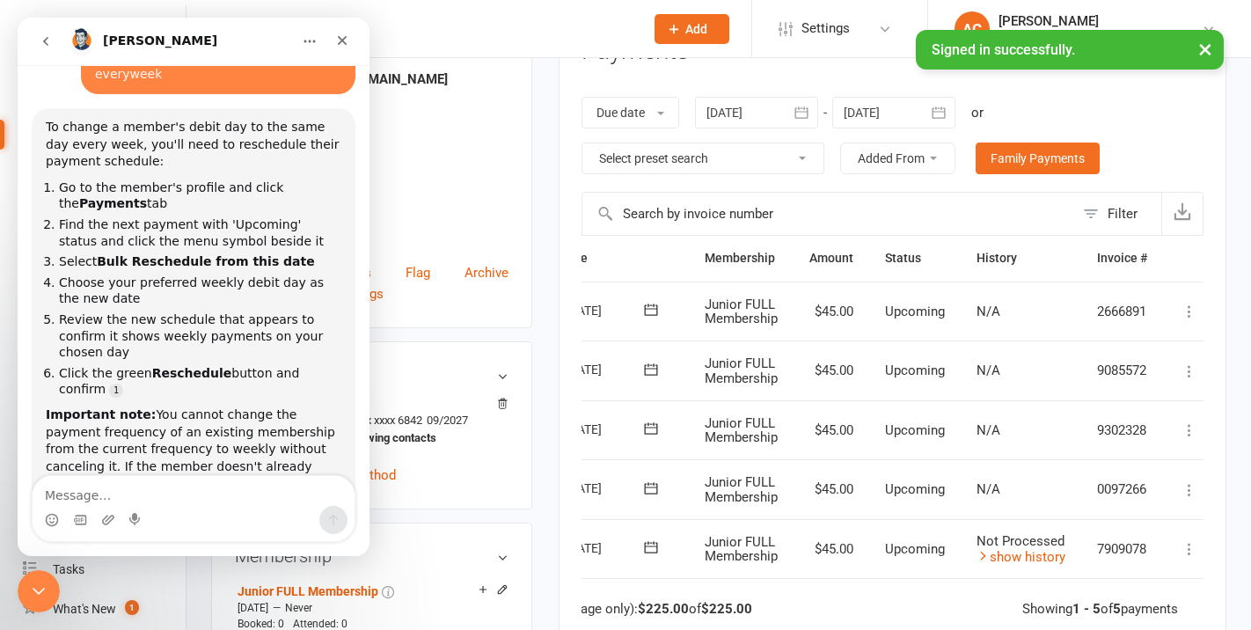
scroll to position [0, 105]
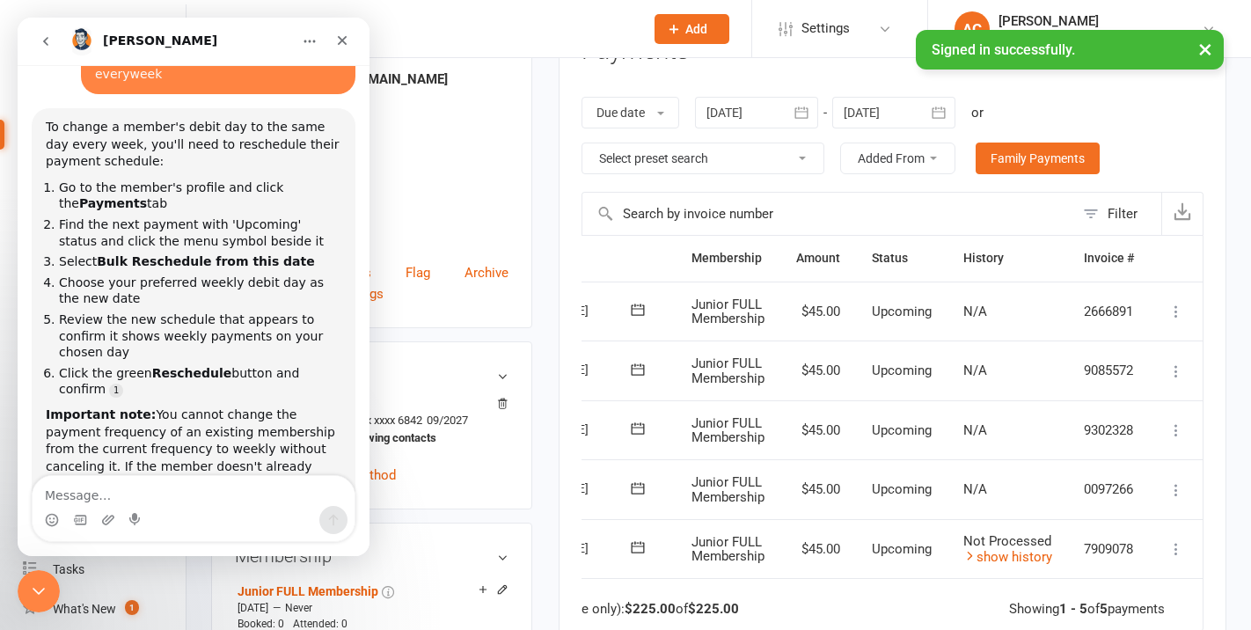
click at [1180, 548] on icon at bounding box center [1177, 549] width 18 height 18
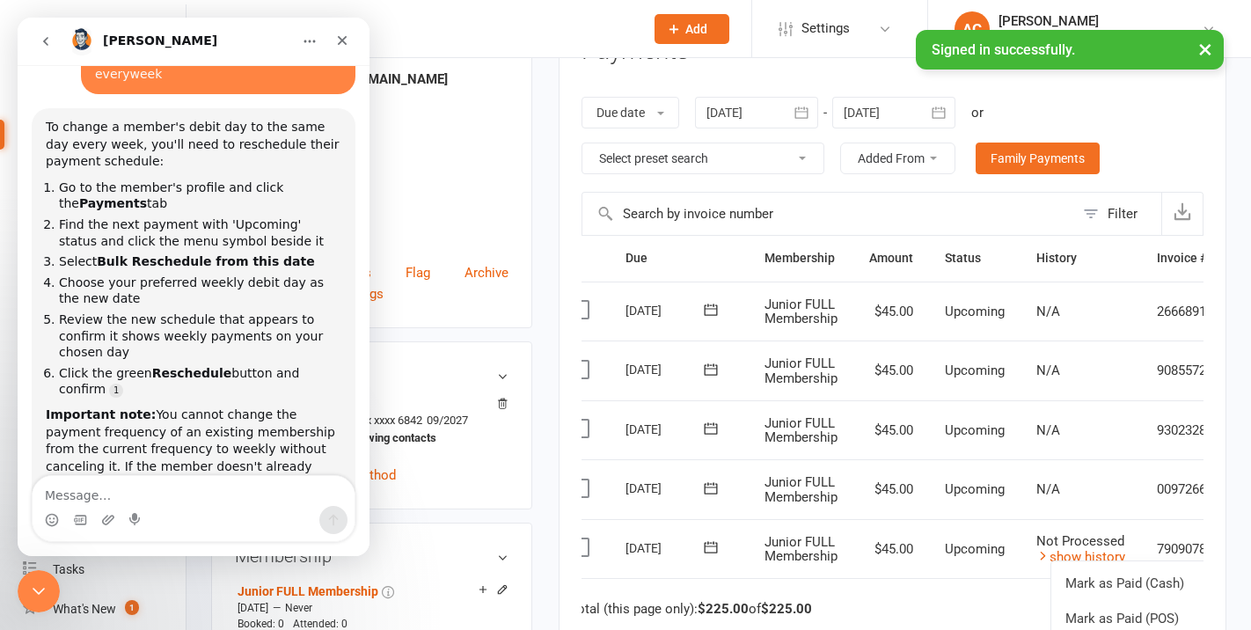
scroll to position [0, 0]
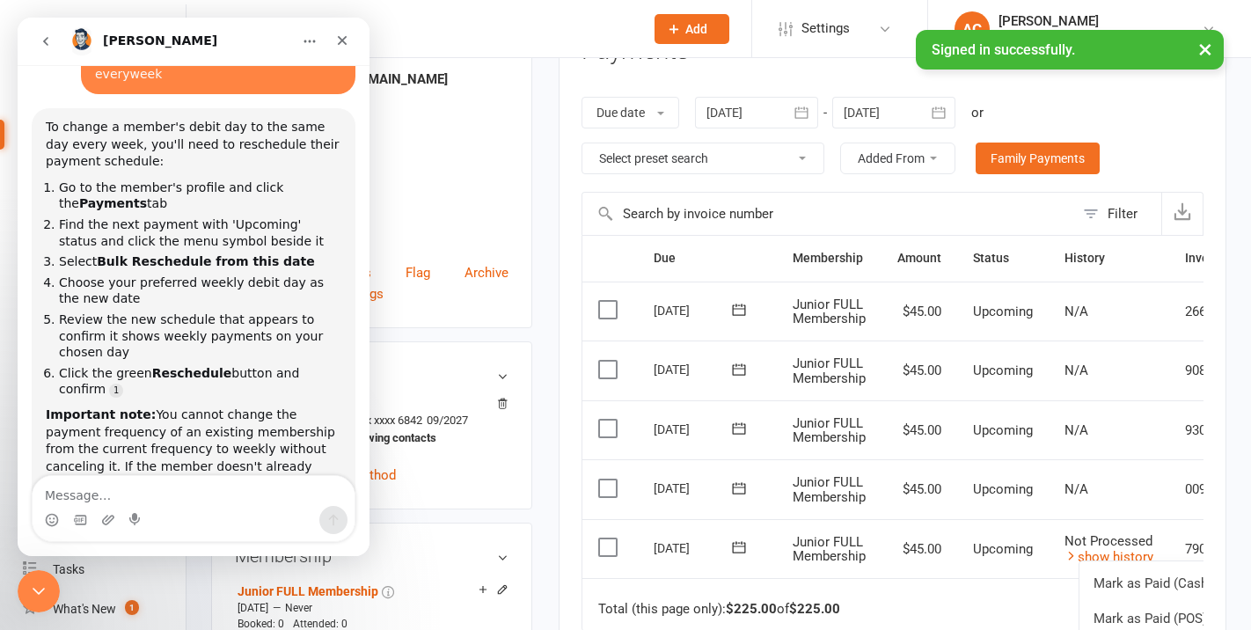
click at [741, 550] on icon at bounding box center [739, 548] width 18 height 18
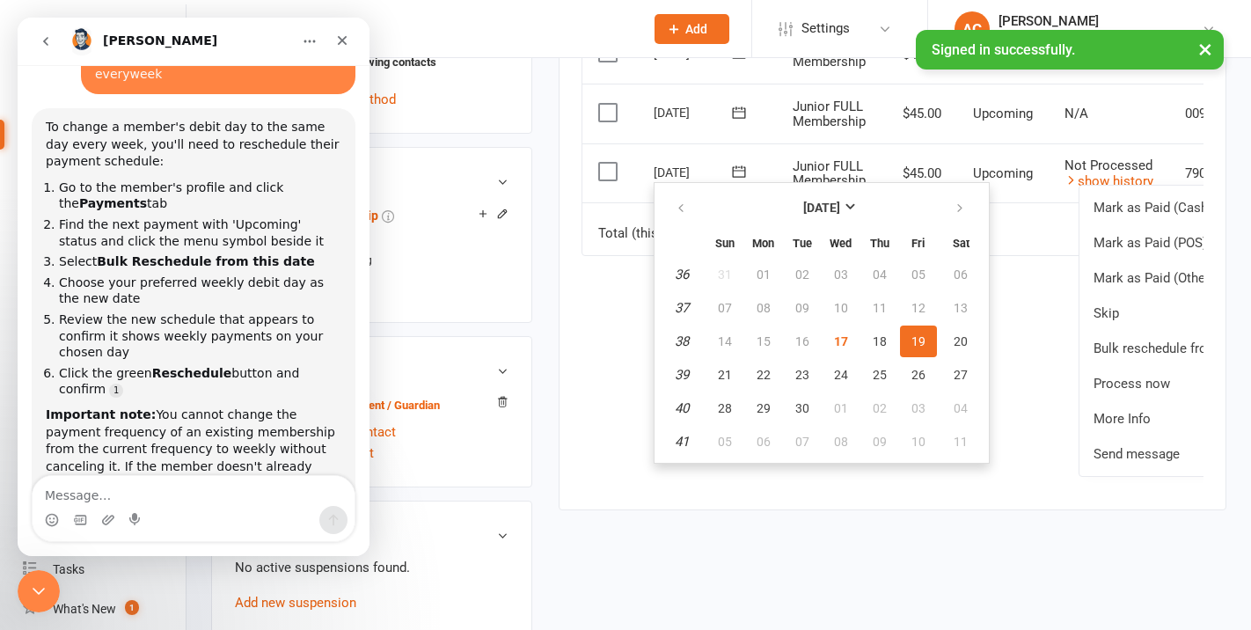
scroll to position [627, 0]
click at [915, 337] on span "19" at bounding box center [919, 340] width 14 height 14
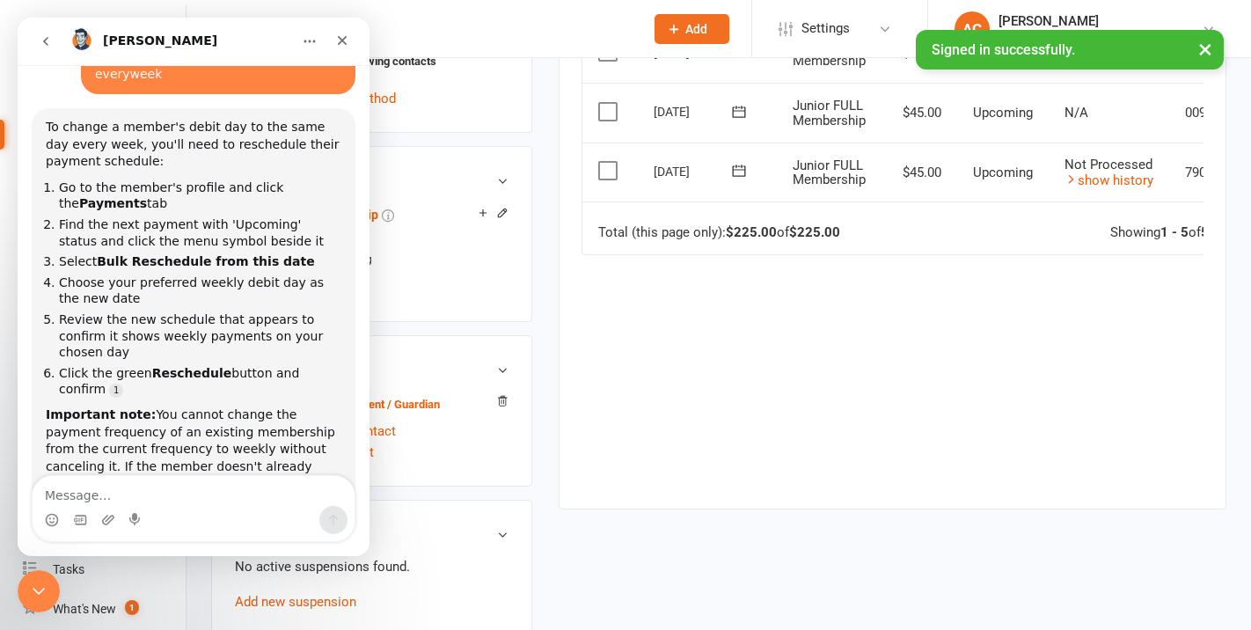
click at [734, 172] on icon at bounding box center [739, 171] width 18 height 18
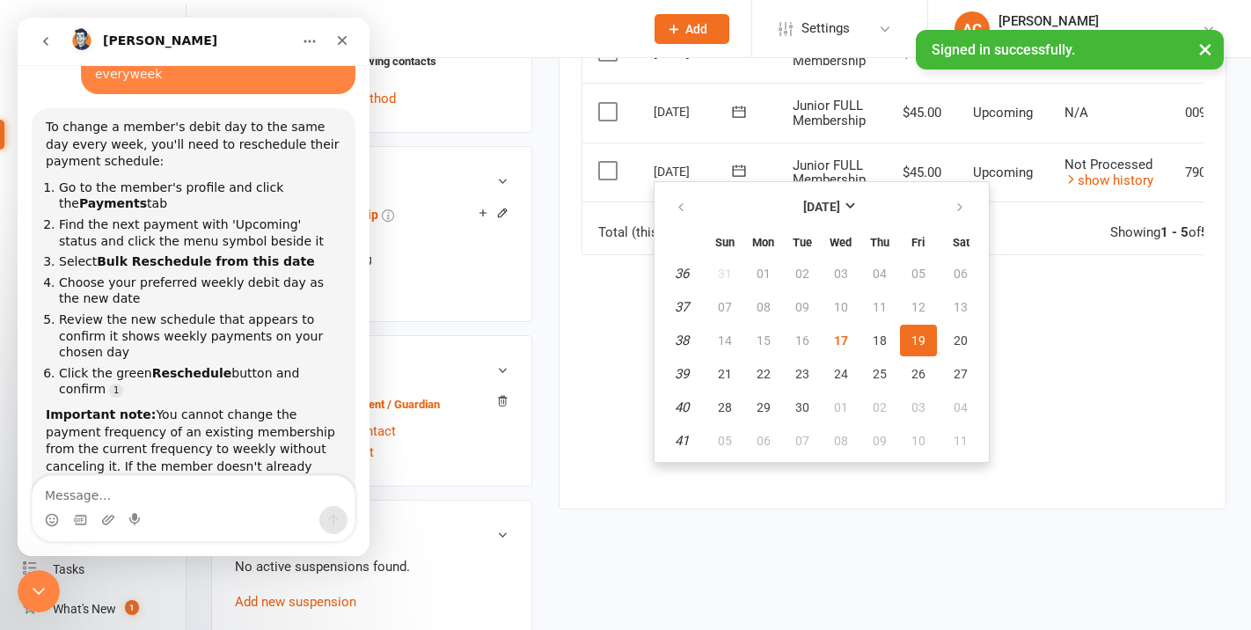
drag, startPoint x: 1088, startPoint y: 298, endPoint x: 1083, endPoint y: 282, distance: 17.3
click at [1087, 298] on div "Due Contact Membership Amount Status History Invoice # Select this 15 Oct 2025 …" at bounding box center [893, 169] width 622 height 623
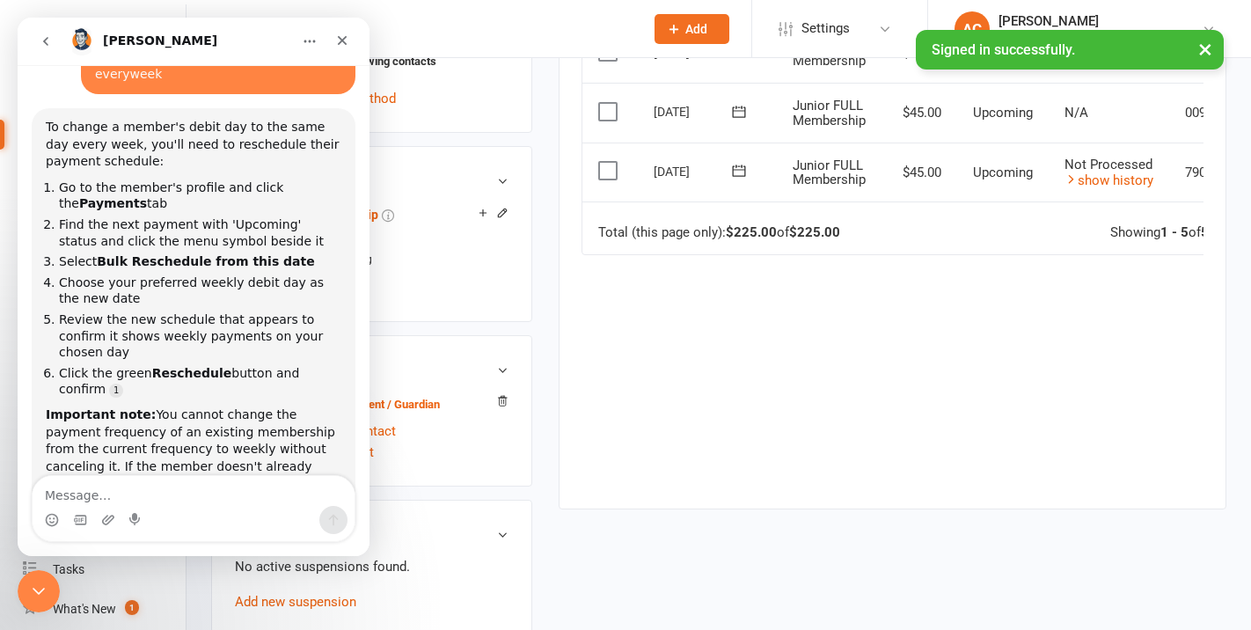
scroll to position [0, 105]
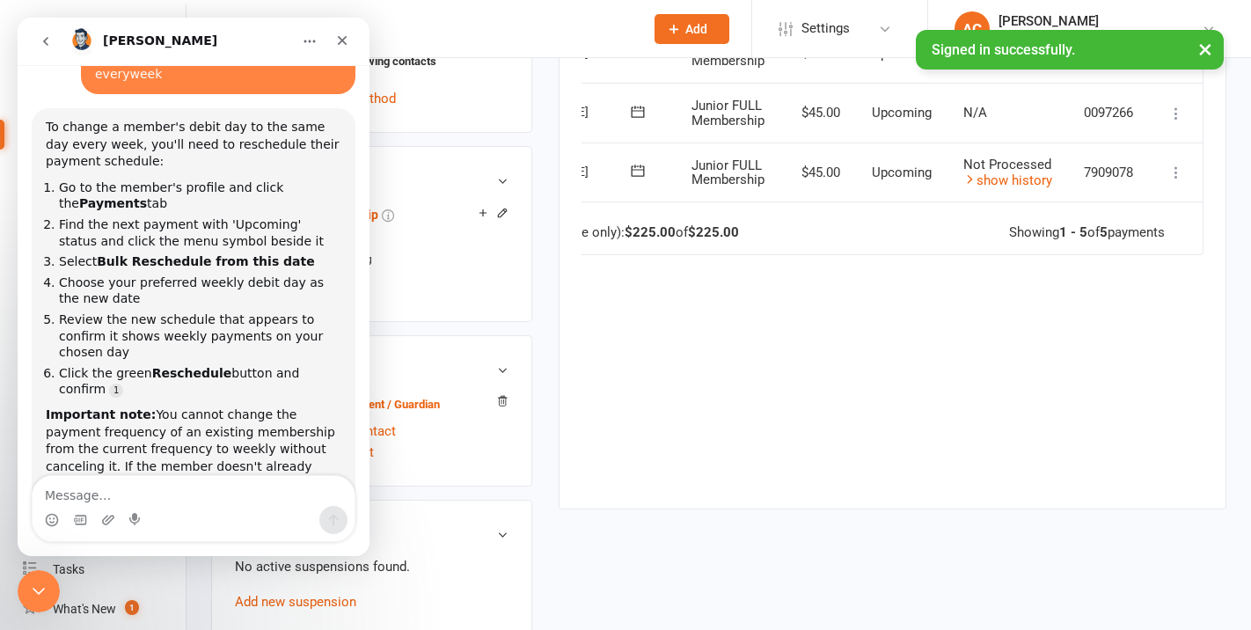
click at [1177, 173] on icon at bounding box center [1177, 173] width 18 height 18
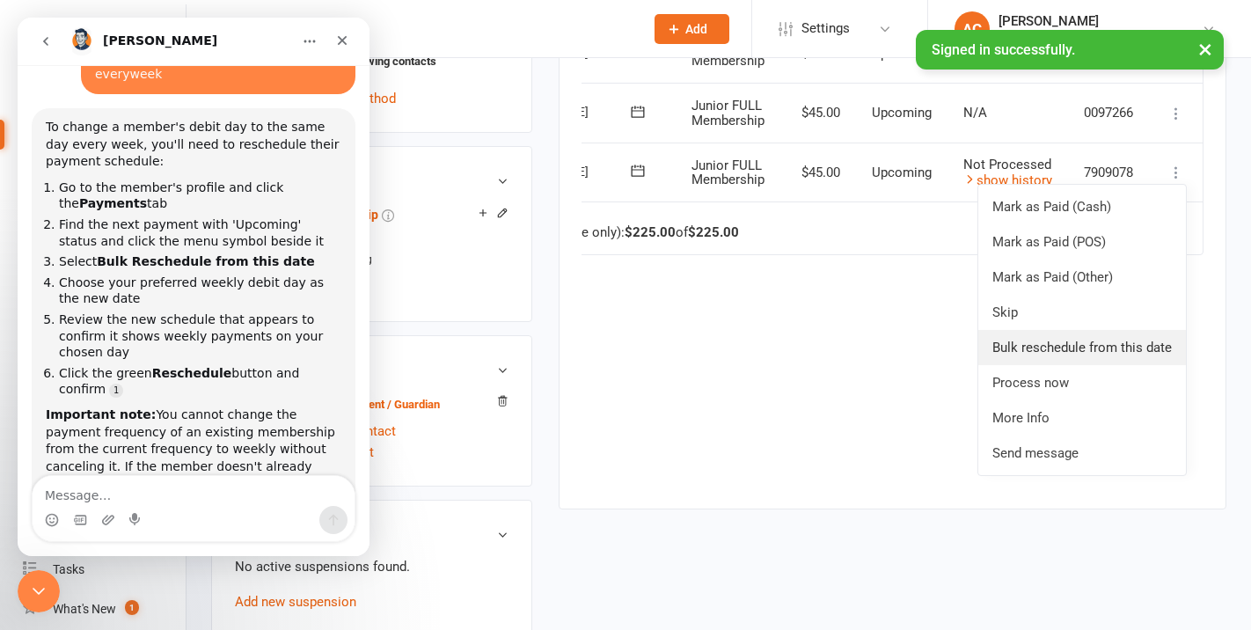
click at [1140, 345] on link "Bulk reschedule from this date" at bounding box center [1082, 347] width 208 height 35
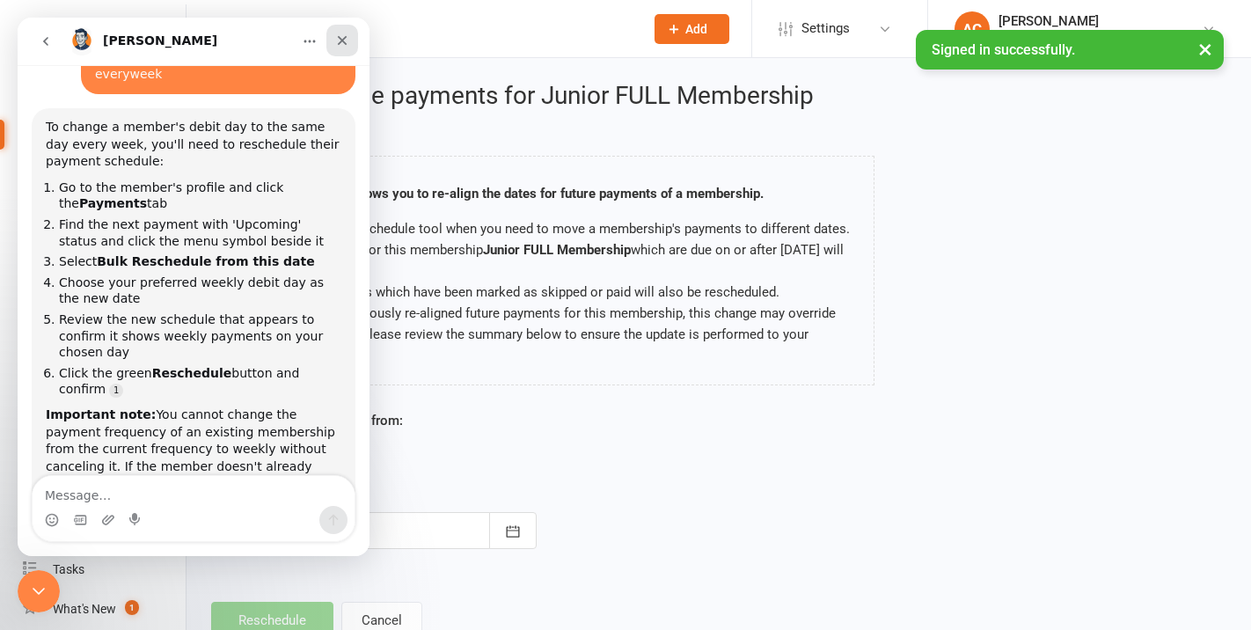
click at [343, 53] on div "Close" at bounding box center [342, 41] width 32 height 32
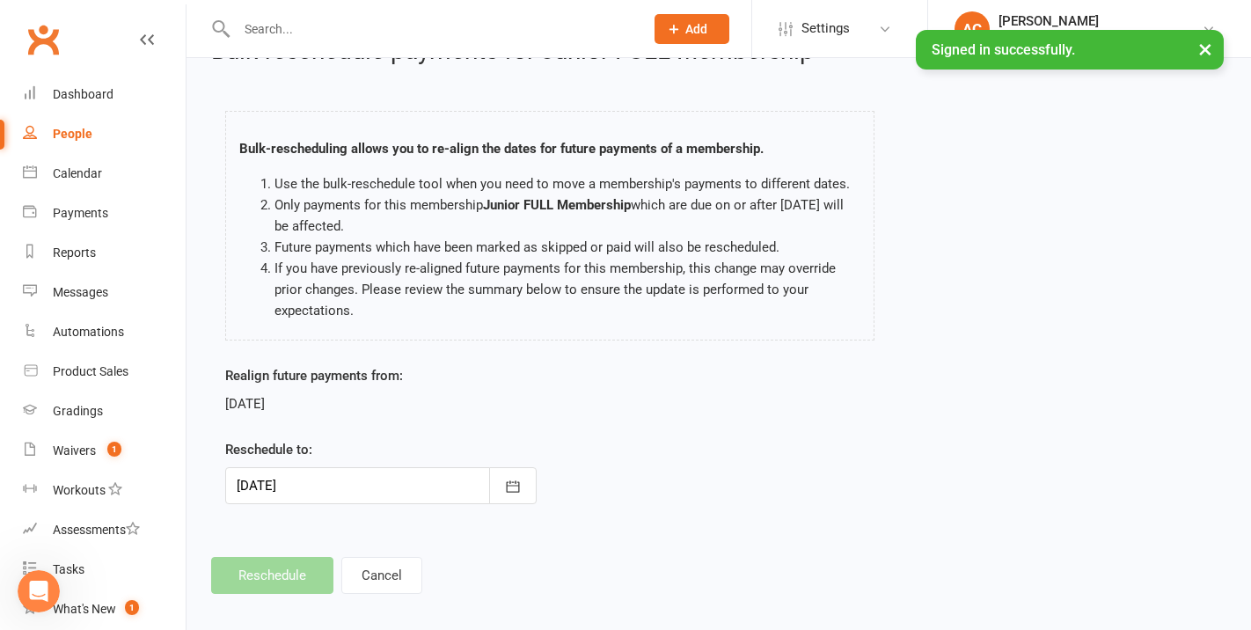
scroll to position [59, 0]
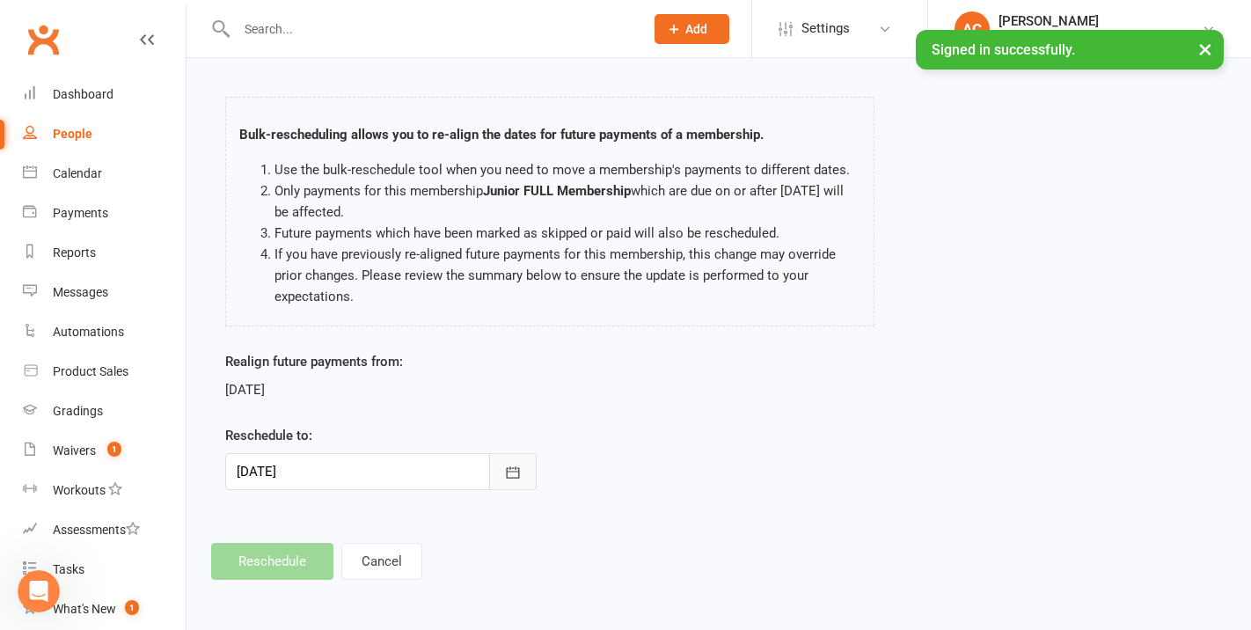
click at [504, 473] on icon "button" at bounding box center [513, 473] width 18 height 18
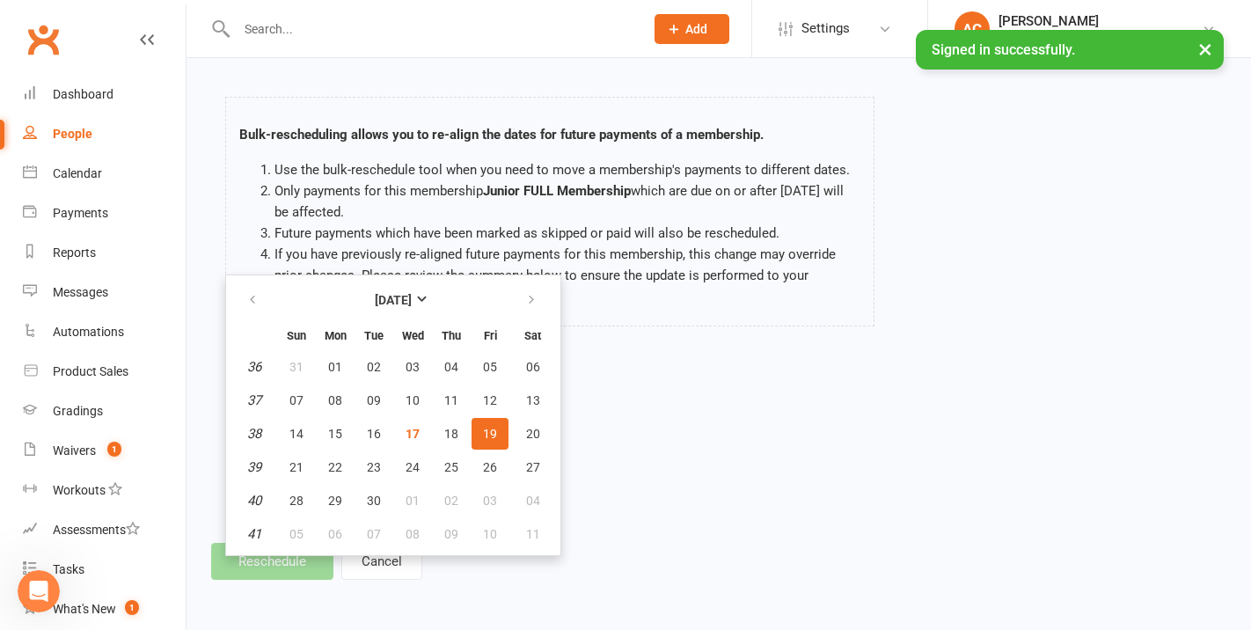
click at [489, 436] on span "19" at bounding box center [490, 434] width 14 height 14
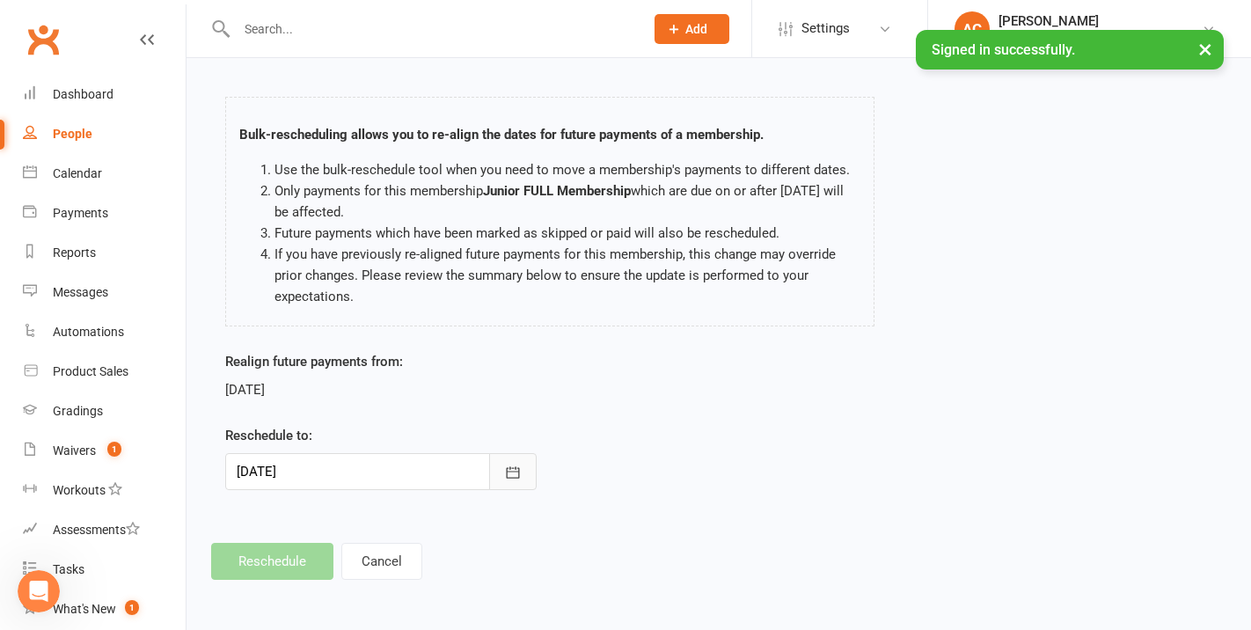
click at [502, 467] on button "button" at bounding box center [513, 471] width 48 height 37
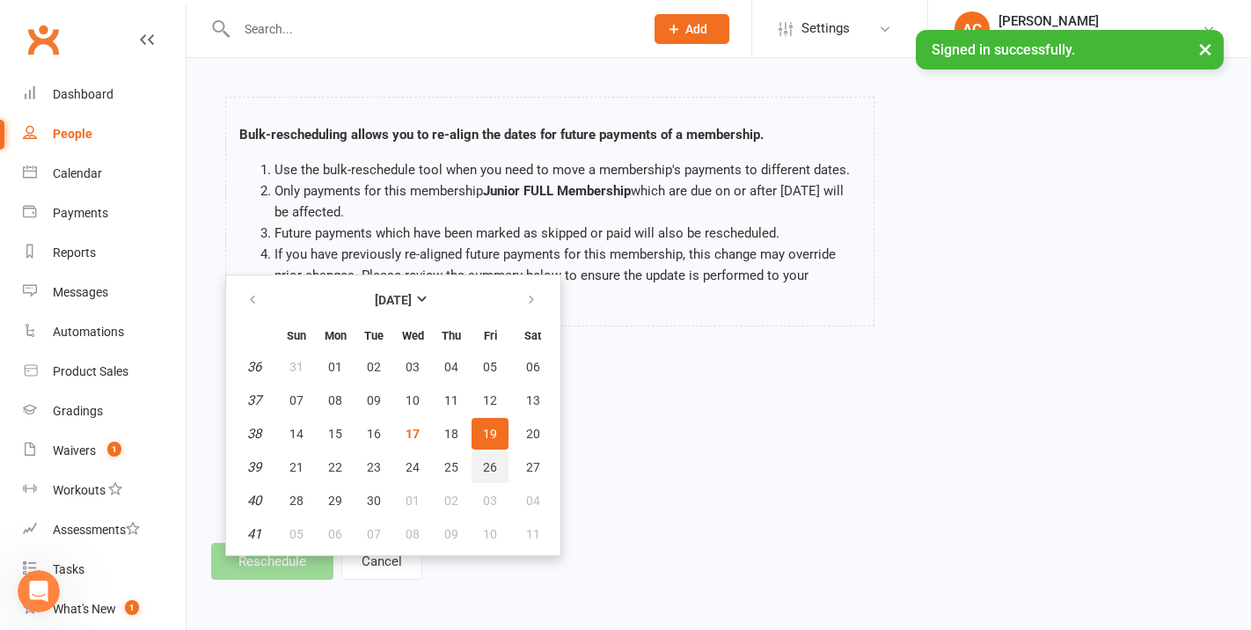
click at [493, 458] on button "26" at bounding box center [490, 467] width 37 height 32
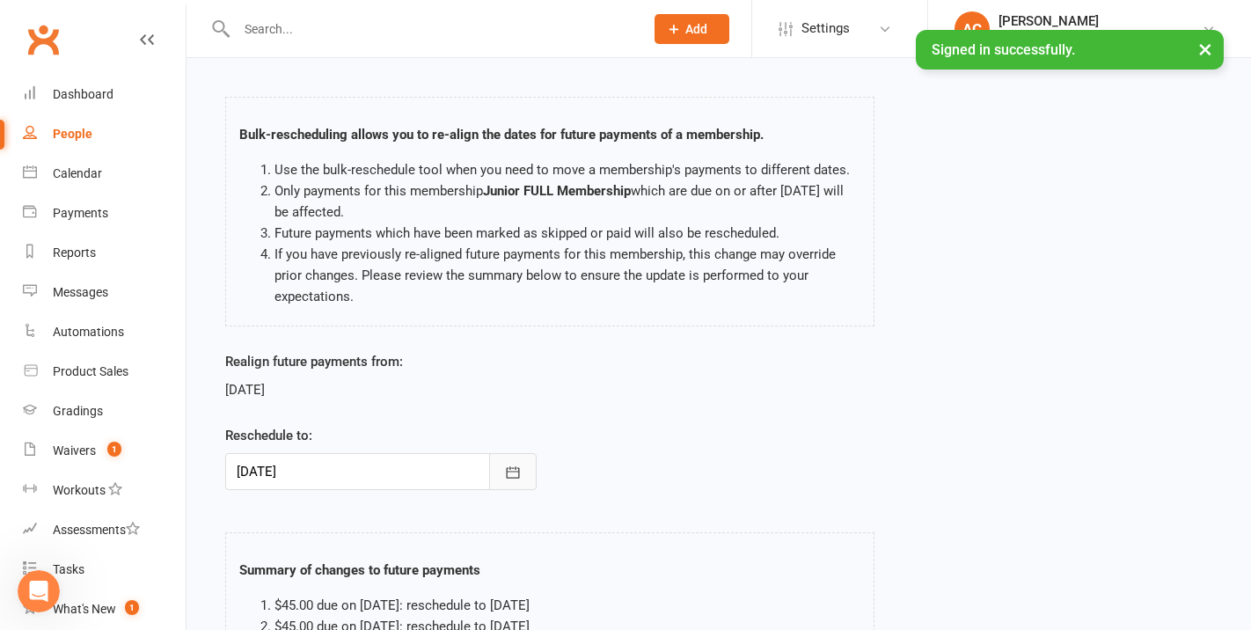
click at [503, 465] on button "button" at bounding box center [513, 471] width 48 height 37
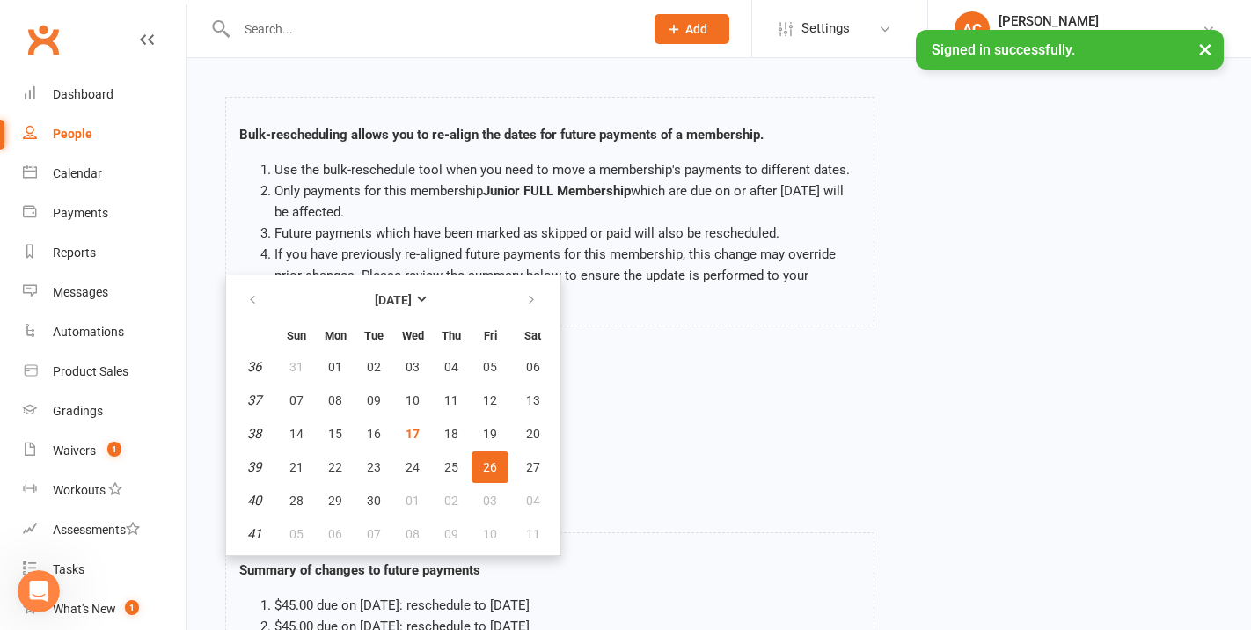
click at [652, 434] on div "Realign future payments from: [DATE] Reschedule to: [DATE] [DATE] Sun Mon Tue W…" at bounding box center [719, 433] width 1014 height 164
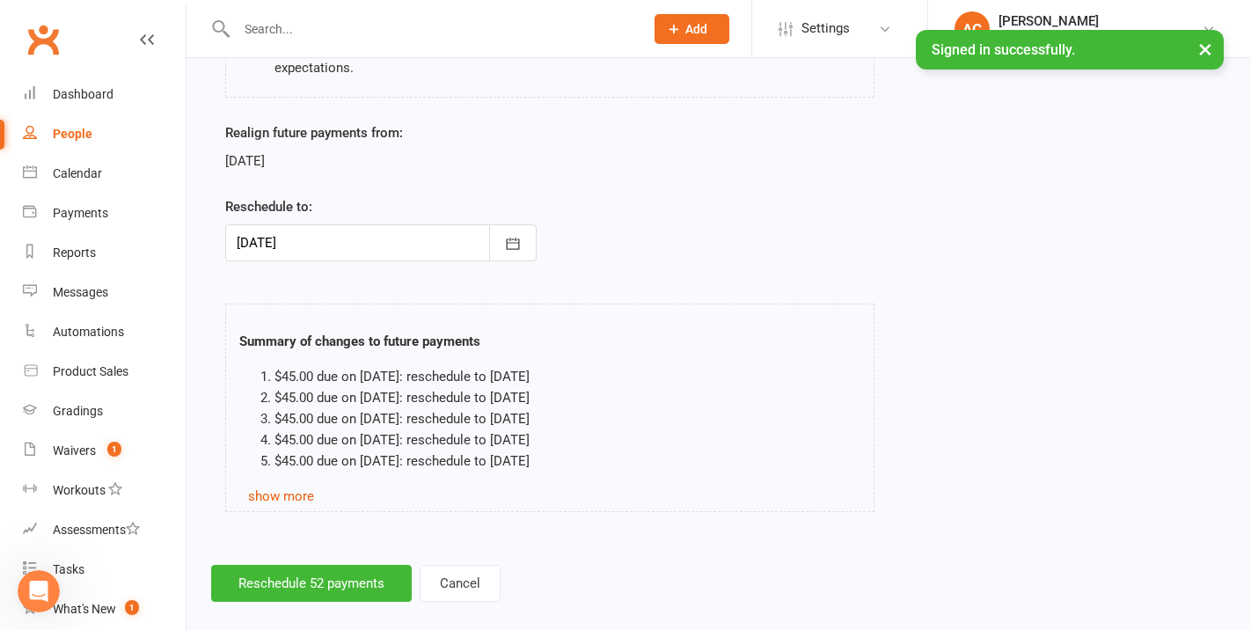
scroll to position [310, 0]
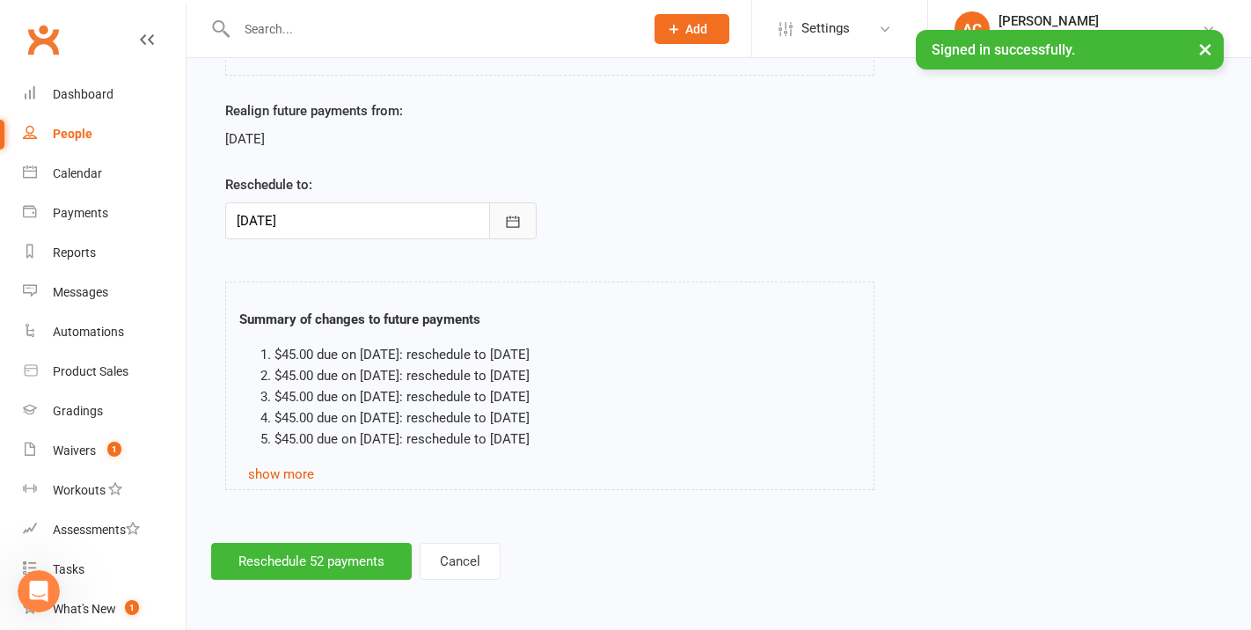
click at [514, 226] on icon "button" at bounding box center [513, 222] width 18 height 18
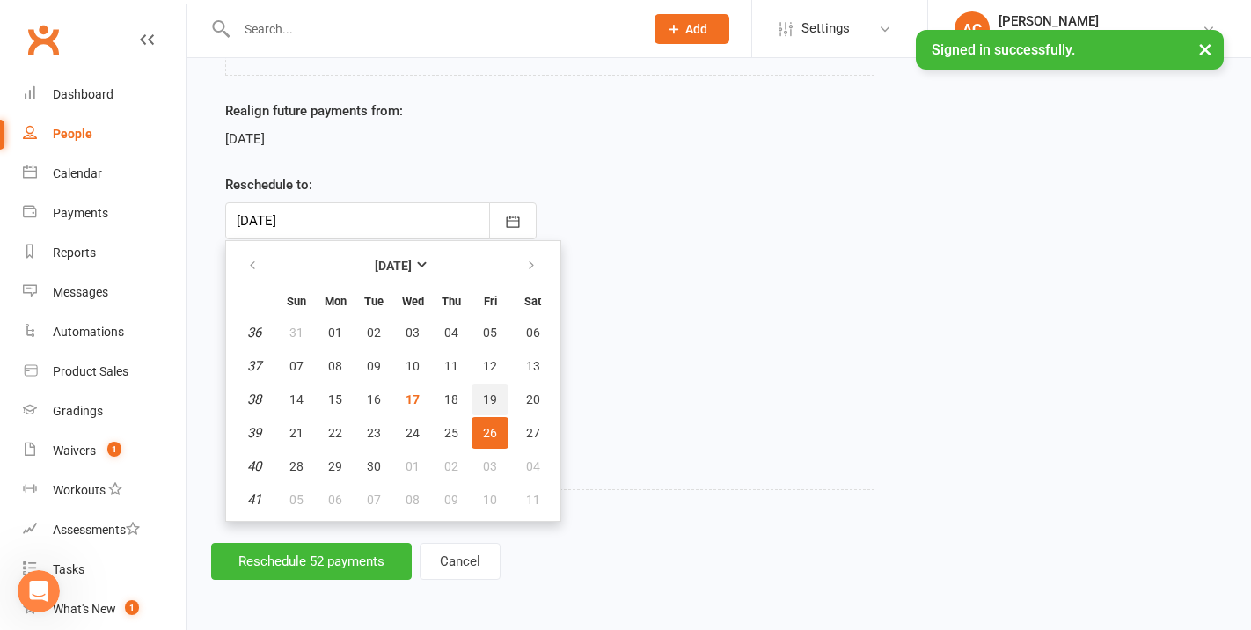
click at [488, 400] on span "19" at bounding box center [490, 399] width 14 height 14
type input "[DATE]"
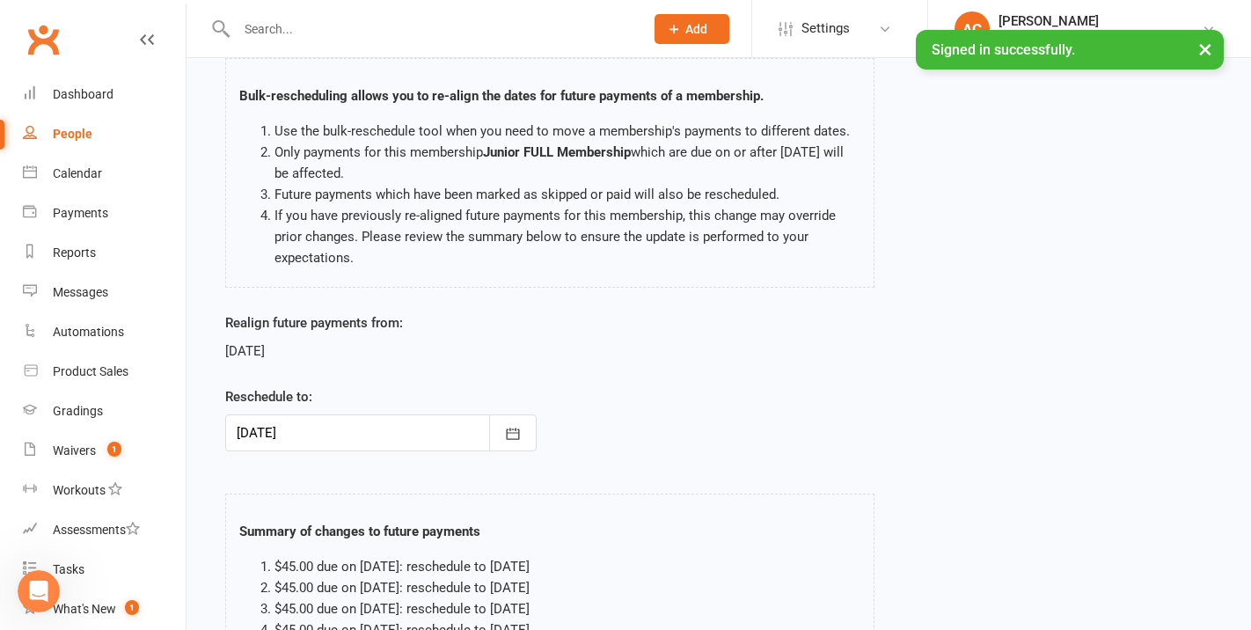
scroll to position [0, 0]
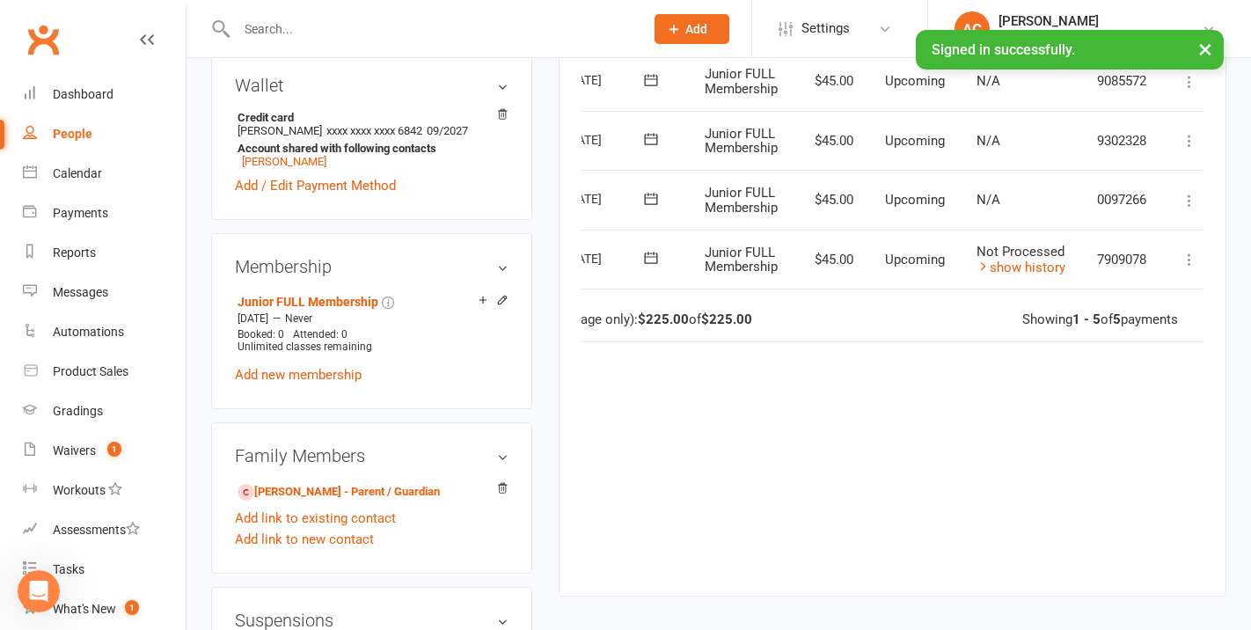
scroll to position [0, 105]
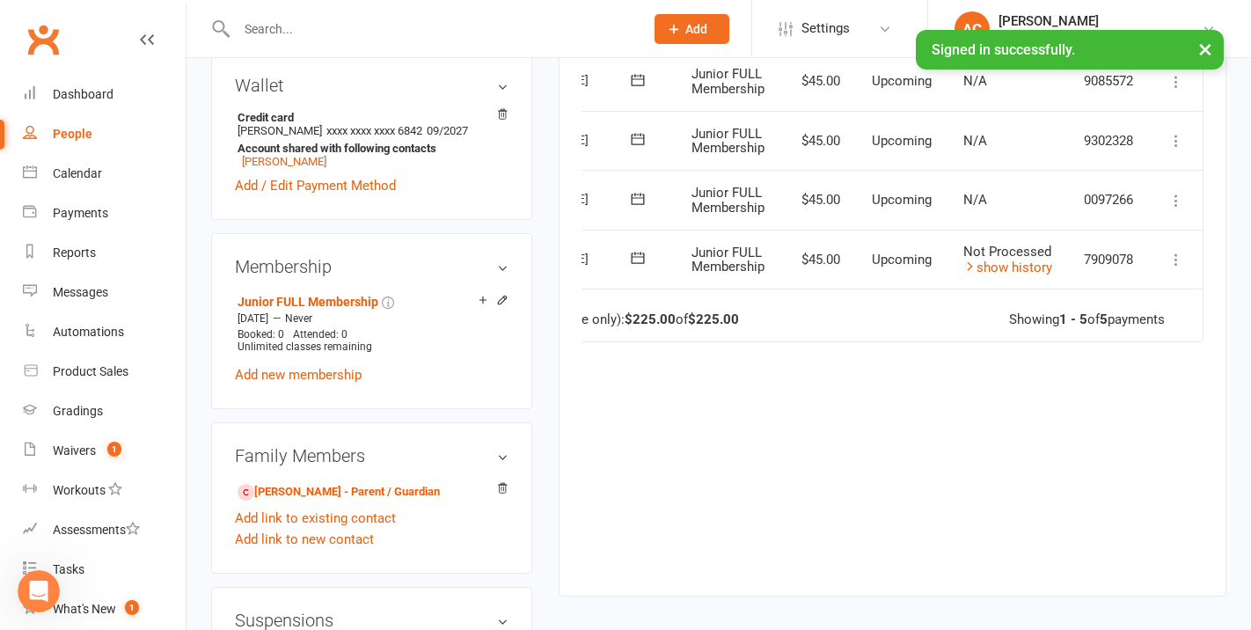
click at [1019, 265] on link "show history" at bounding box center [1008, 268] width 89 height 16
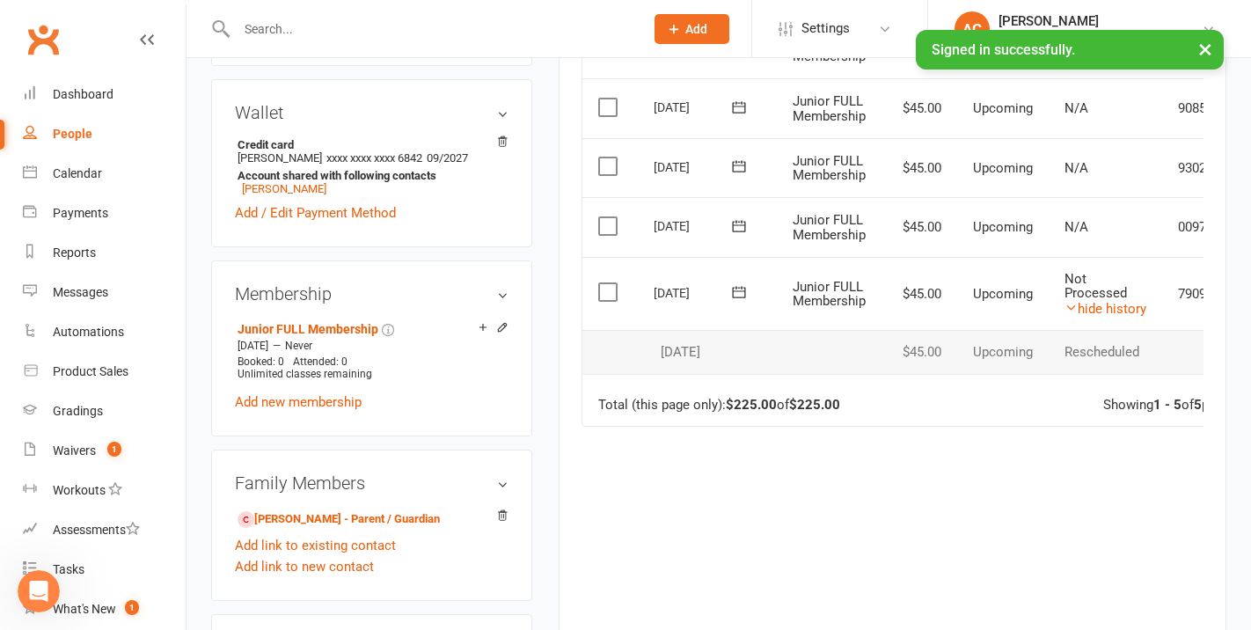
scroll to position [0, 99]
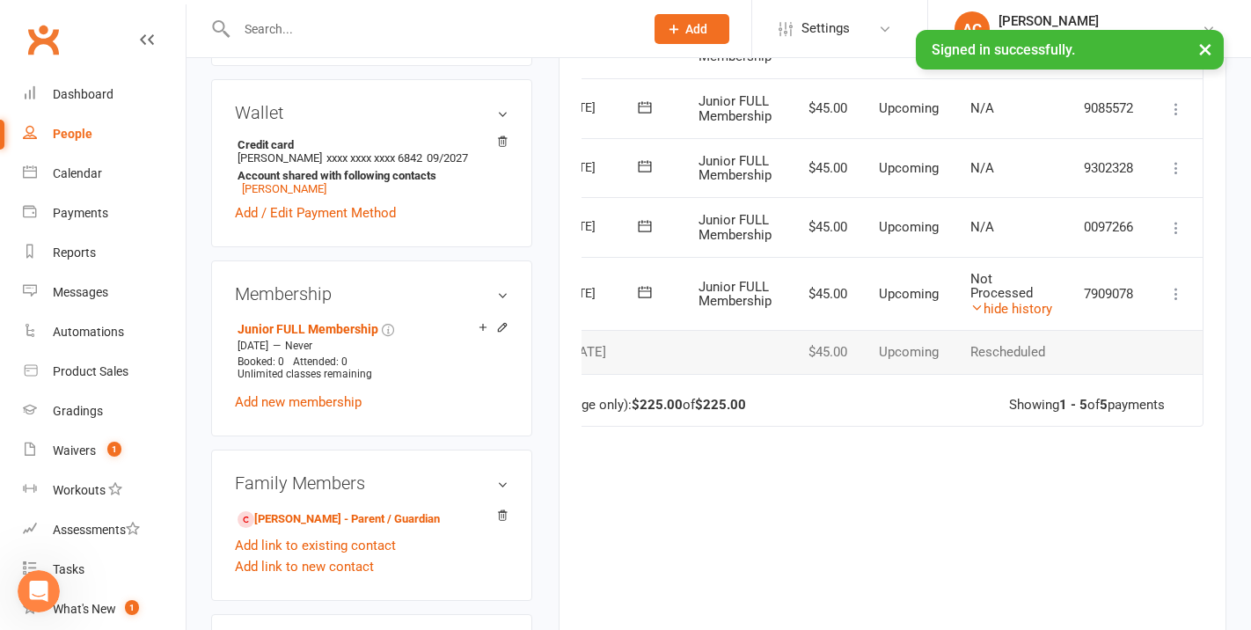
click at [1176, 231] on icon at bounding box center [1177, 228] width 18 height 18
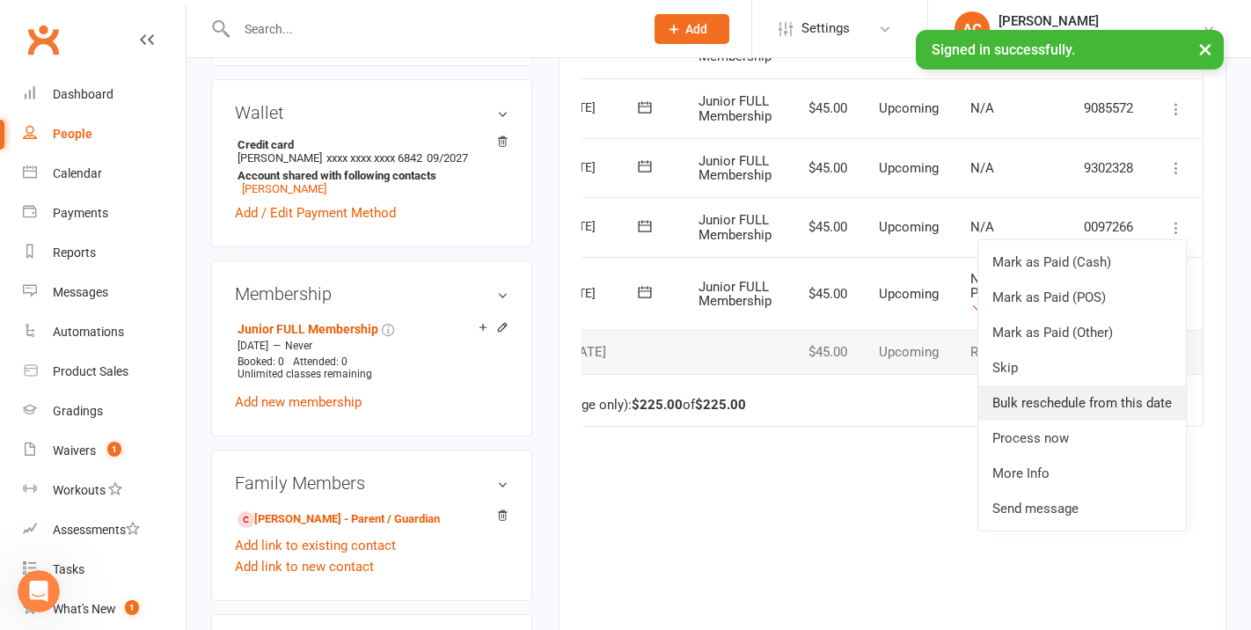
click at [1060, 399] on link "Bulk reschedule from this date" at bounding box center [1082, 402] width 208 height 35
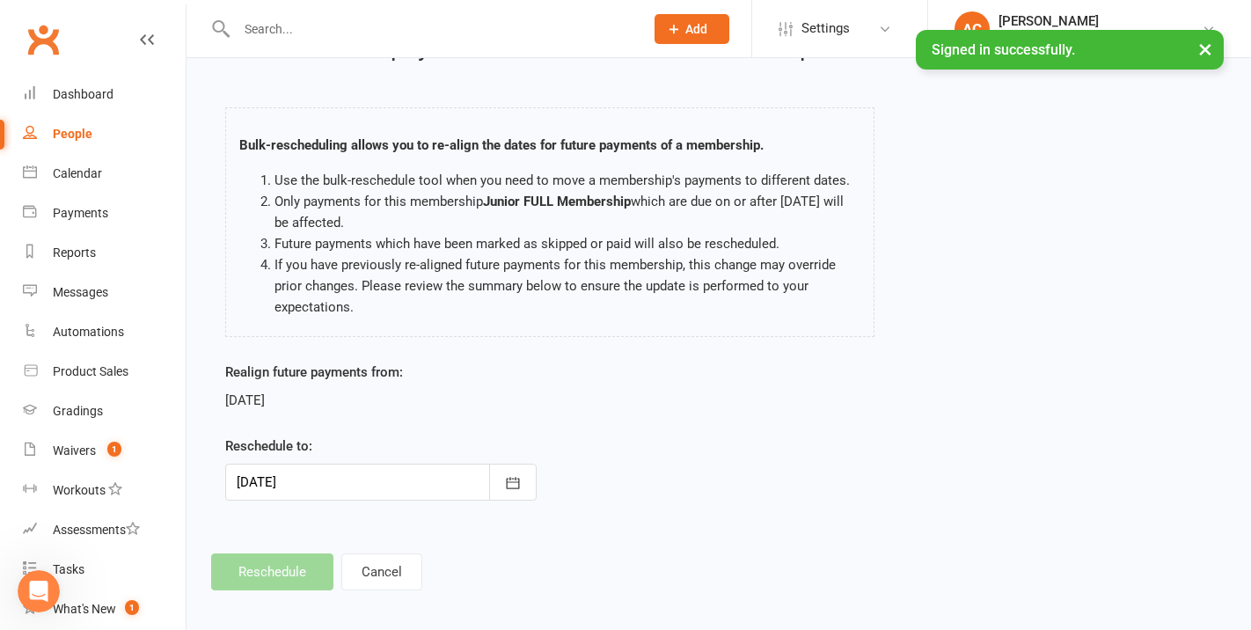
scroll to position [59, 0]
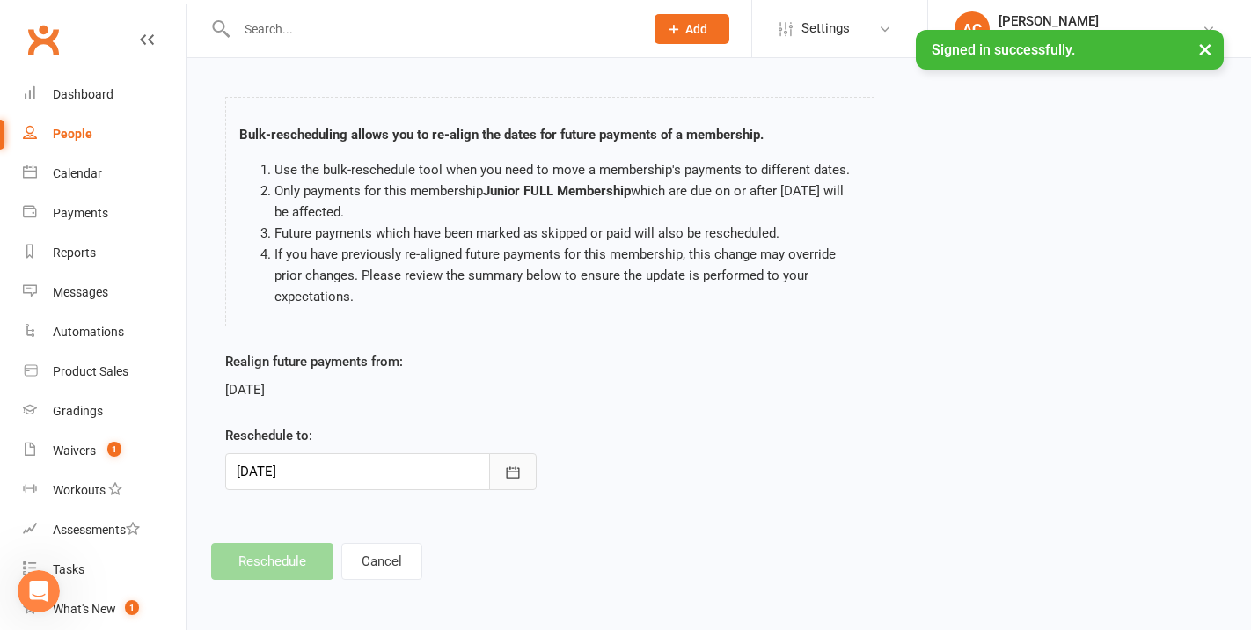
click at [514, 467] on icon "button" at bounding box center [513, 473] width 18 height 18
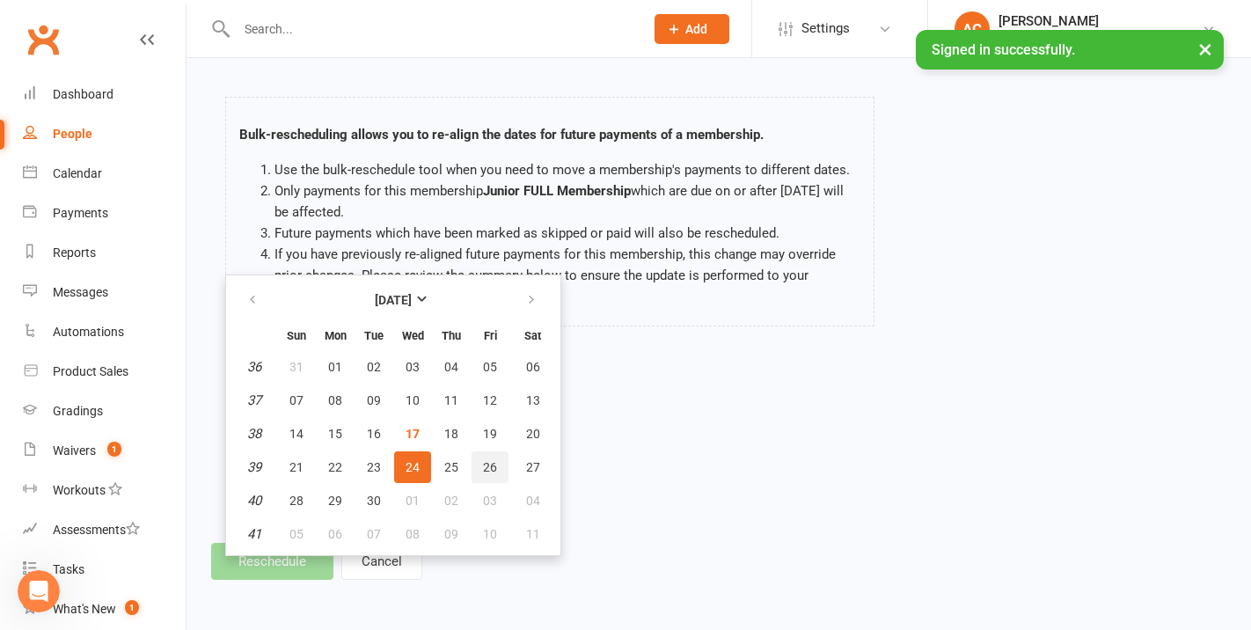
click at [494, 471] on span "26" at bounding box center [490, 467] width 14 height 14
type input "[DATE]"
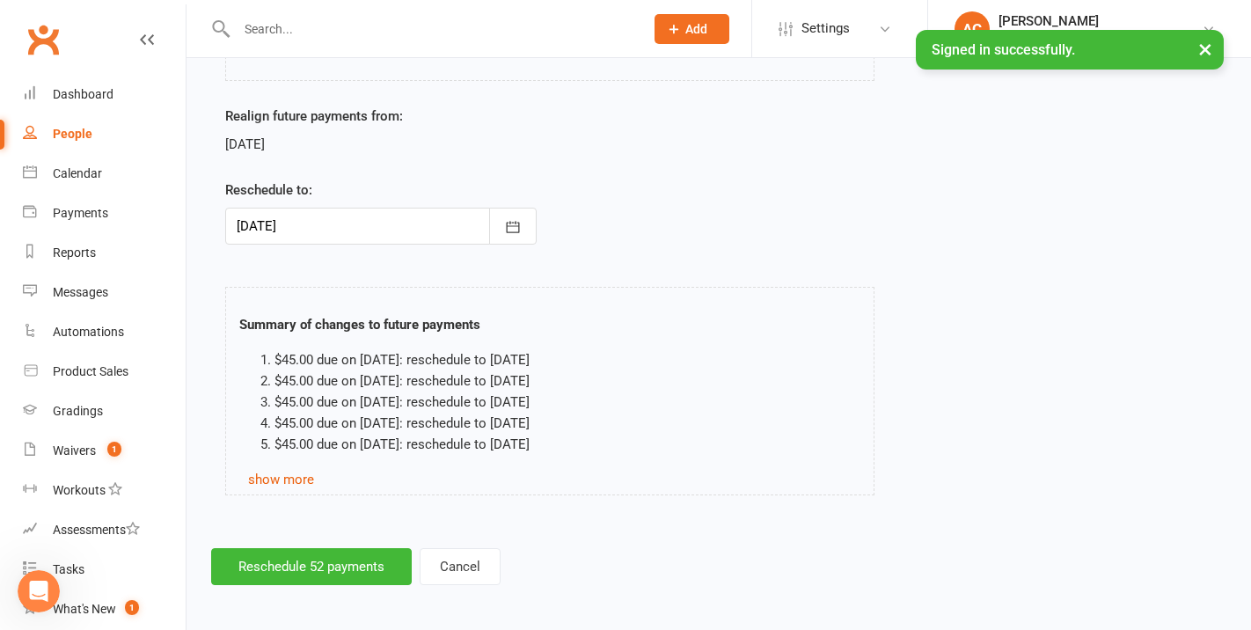
scroll to position [310, 0]
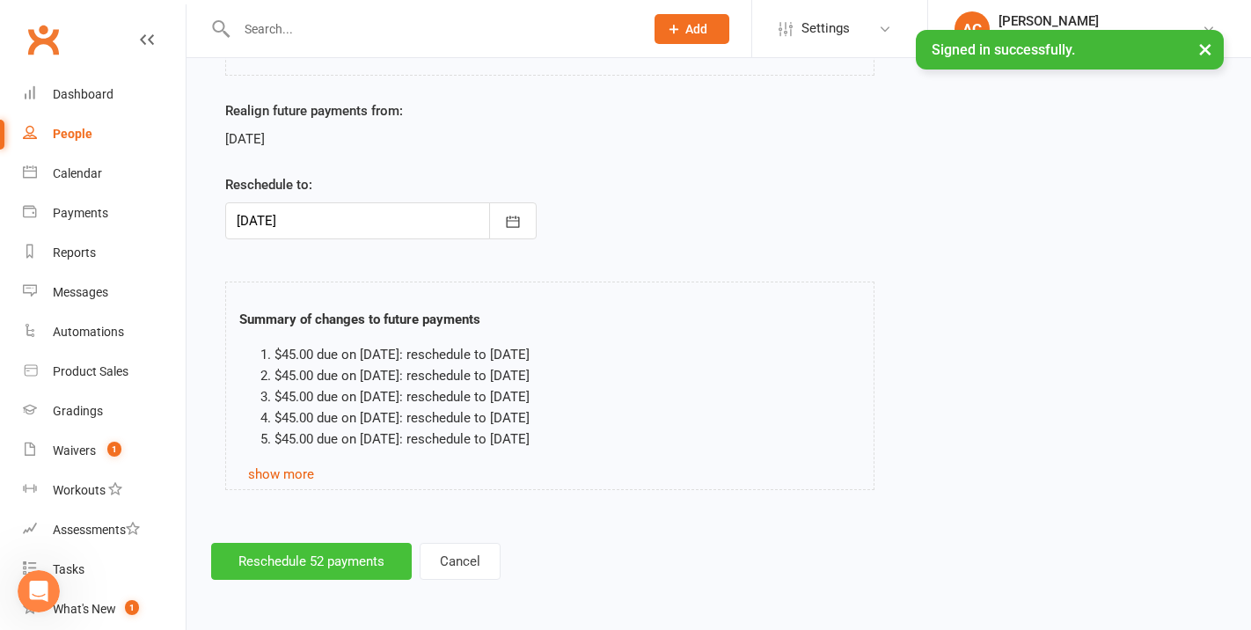
click at [374, 562] on button "Reschedule 52 payments" at bounding box center [311, 561] width 201 height 37
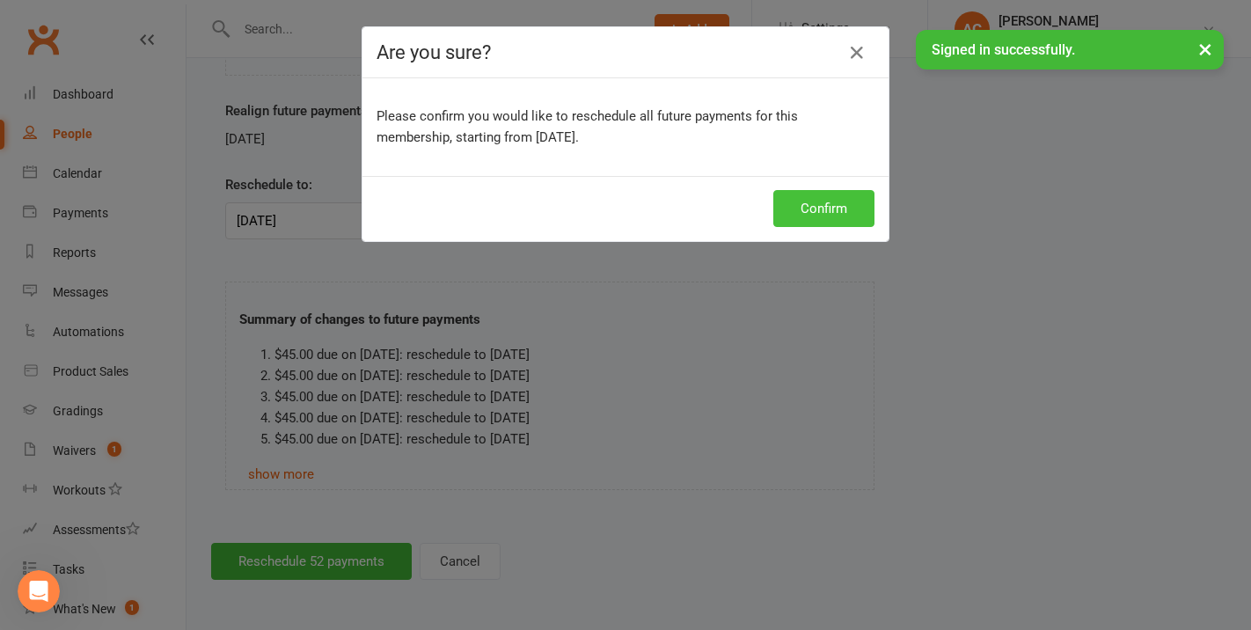
click at [801, 208] on button "Confirm" at bounding box center [823, 208] width 101 height 37
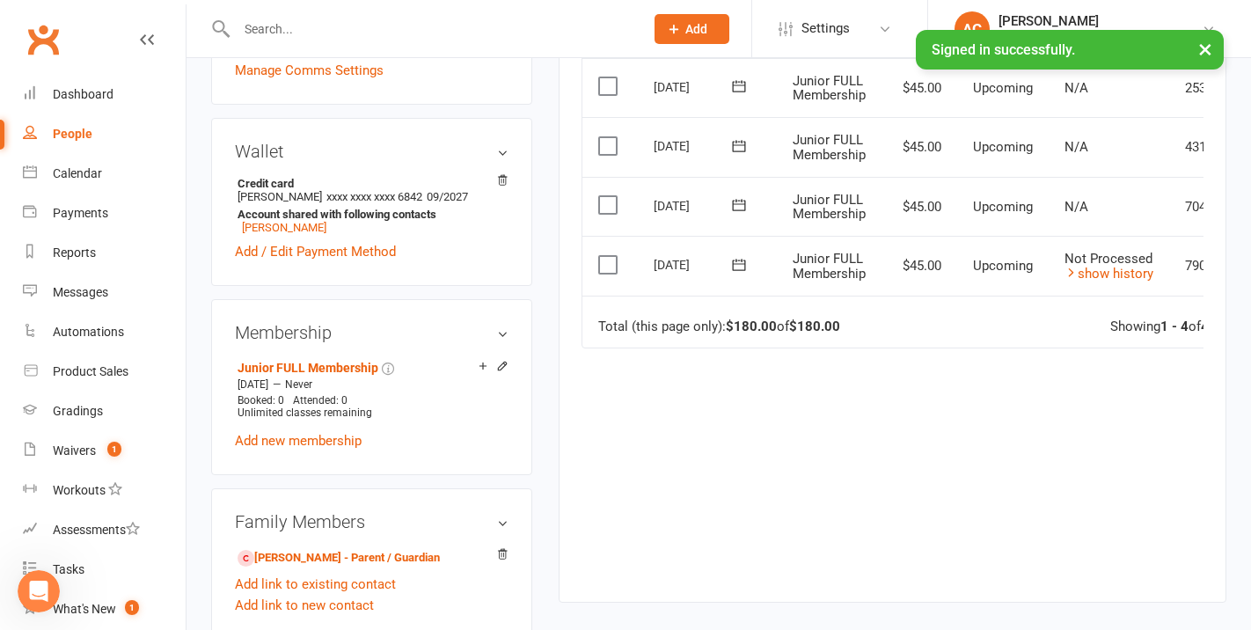
scroll to position [0, 105]
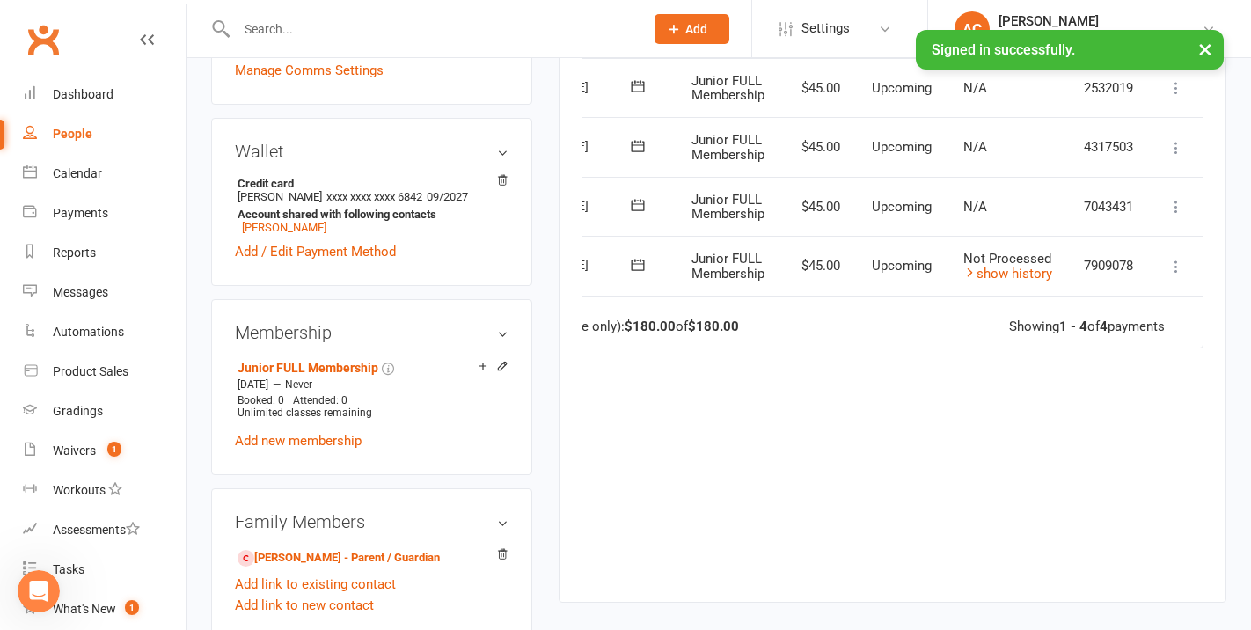
click at [1169, 268] on icon at bounding box center [1177, 267] width 18 height 18
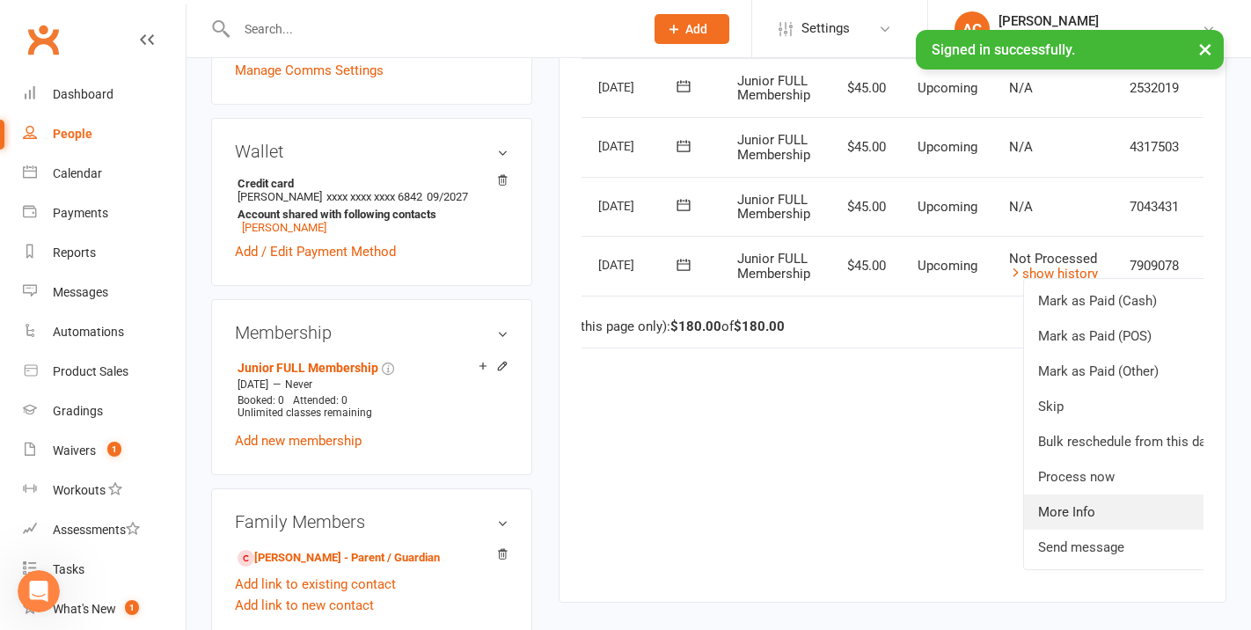
scroll to position [0, 60]
click at [956, 419] on div "Due Contact Membership Amount Status History Invoice # Select this 10 Oct 2025 …" at bounding box center [893, 293] width 622 height 564
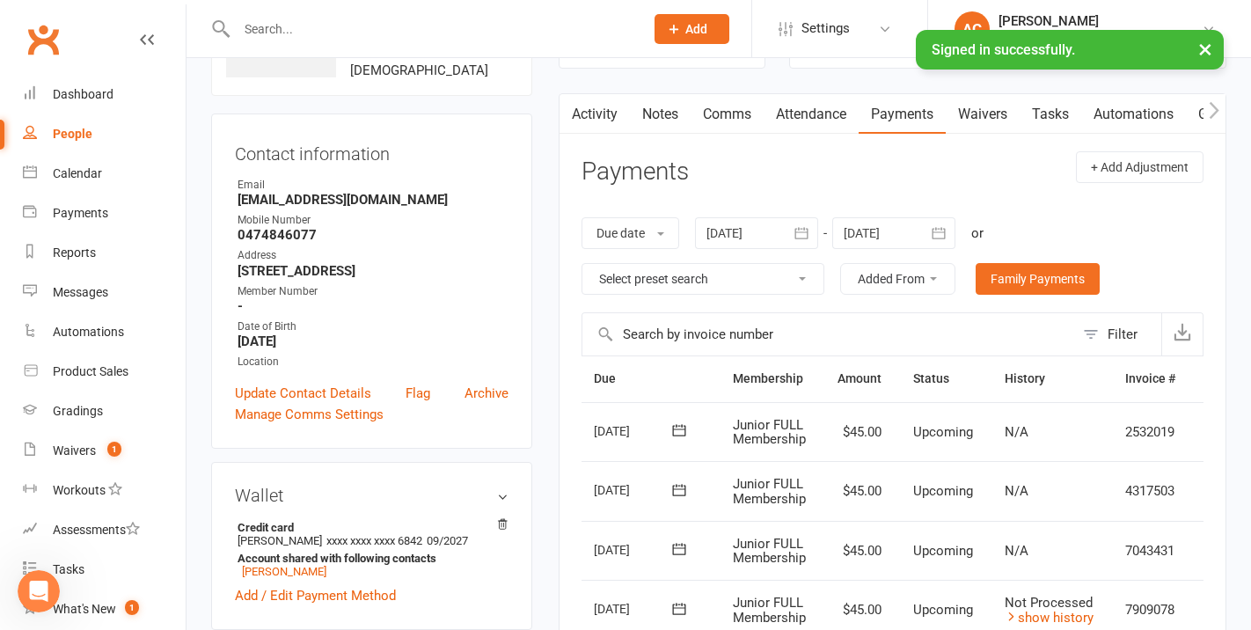
scroll to position [131, 0]
click at [1122, 166] on button "+ Add Adjustment" at bounding box center [1140, 166] width 128 height 32
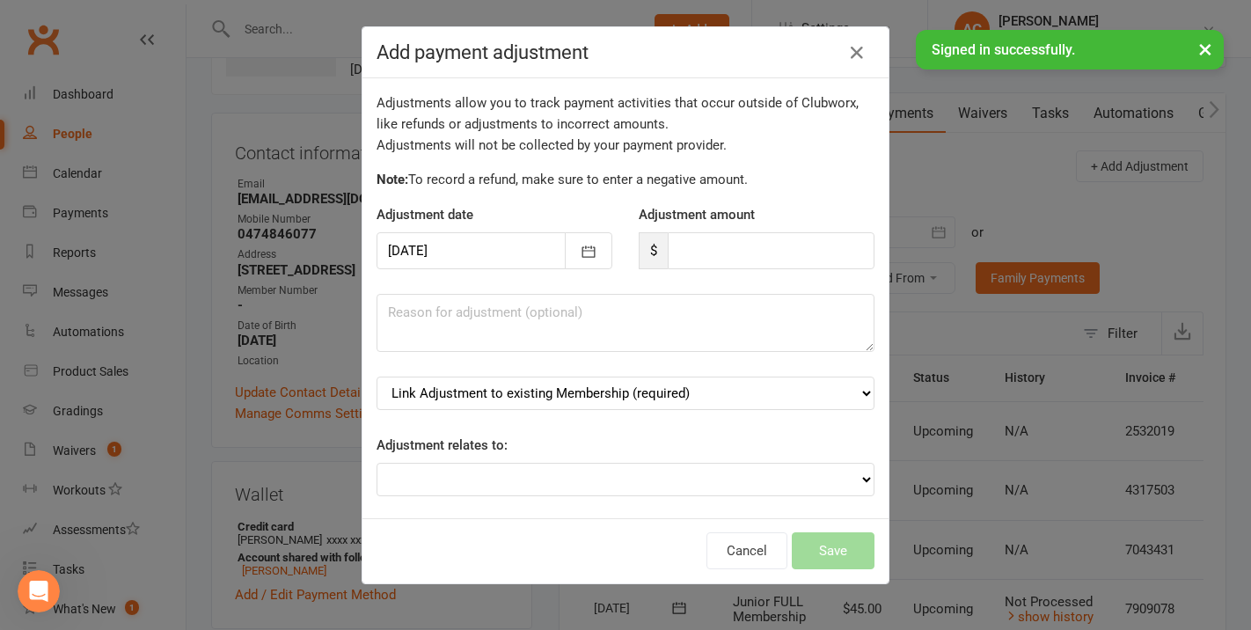
click at [494, 251] on div at bounding box center [495, 250] width 236 height 37
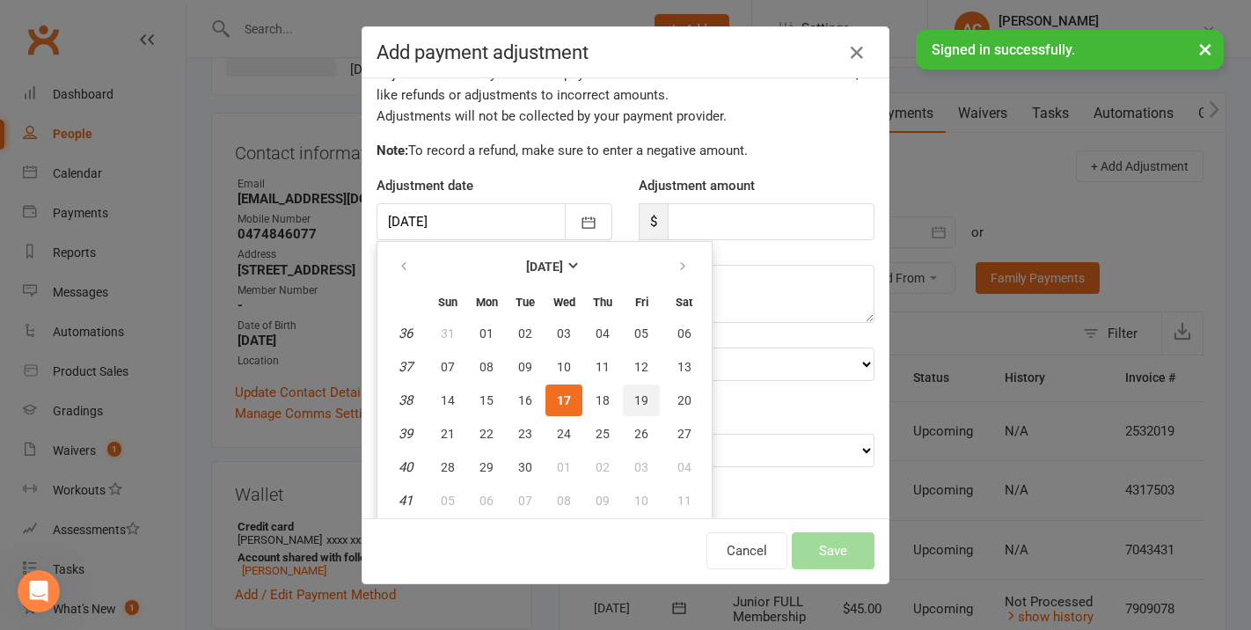
click at [635, 407] on span "19" at bounding box center [641, 400] width 14 height 14
type input "[DATE]"
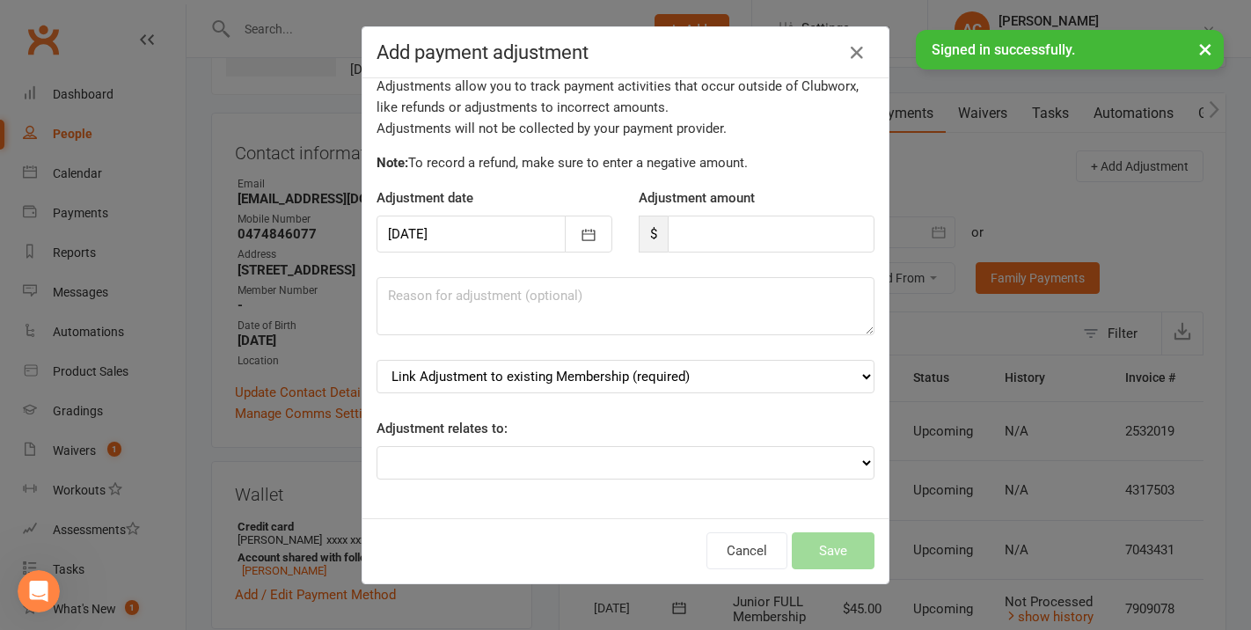
scroll to position [16, 0]
click at [695, 253] on input "number" at bounding box center [771, 234] width 207 height 37
type input "70"
click at [677, 308] on textarea at bounding box center [626, 307] width 498 height 58
click at [389, 298] on textarea "pfront cost" at bounding box center [626, 307] width 498 height 58
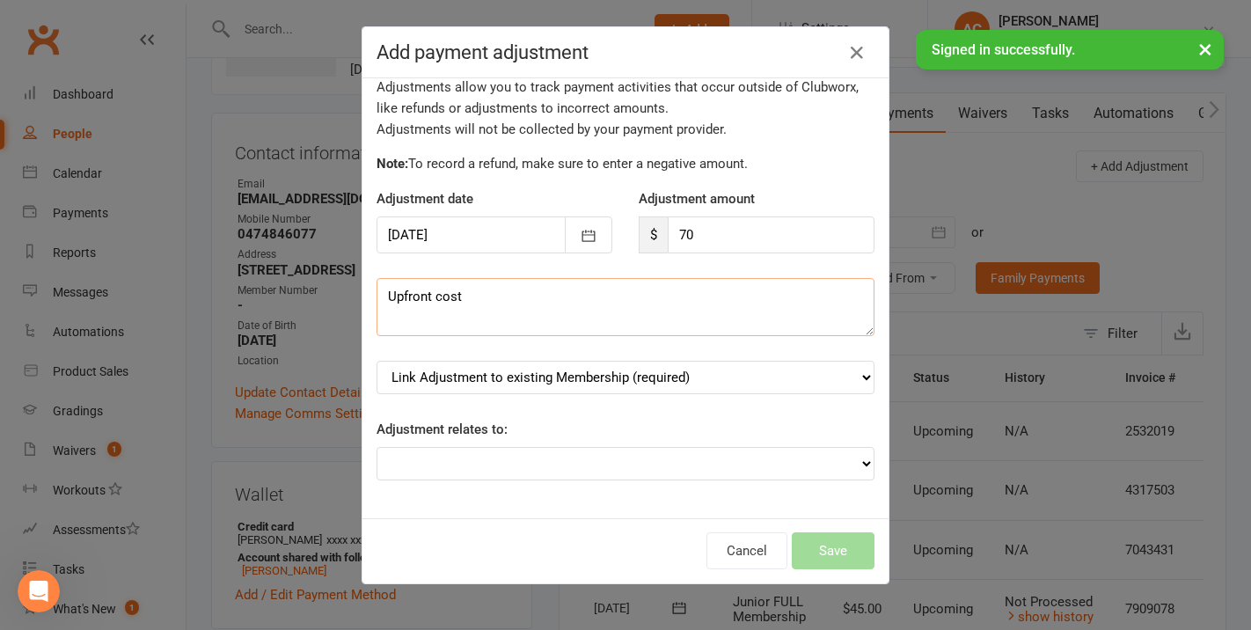
click at [509, 299] on textarea "Upfront cost" at bounding box center [626, 307] width 498 height 58
type textarea "Upfront cost fee"
click at [533, 459] on select "Adjustment for an Autopayment Cash adjustment POS Sale adjustment Other adjustm…" at bounding box center [626, 463] width 498 height 33
click at [791, 465] on select "Adjustment for an Autopayment Cash adjustment POS Sale adjustment Other adjustm…" at bounding box center [626, 463] width 498 height 33
select select "3"
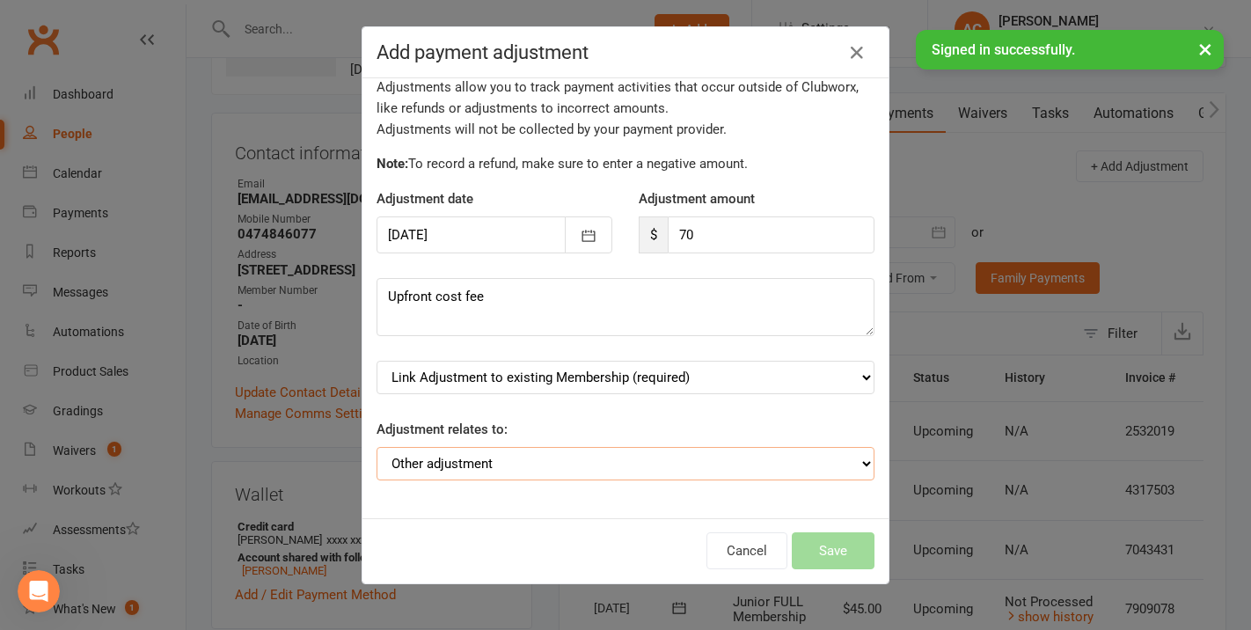
click at [377, 447] on select "Adjustment for an Autopayment Cash adjustment POS Sale adjustment Other adjustm…" at bounding box center [626, 463] width 498 height 33
click at [743, 379] on select "Link Adjustment to existing Membership (required) Junior FULL Membership (start…" at bounding box center [626, 377] width 498 height 33
select select "0"
click at [377, 361] on select "Link Adjustment to existing Membership (required) Junior FULL Membership (start…" at bounding box center [626, 377] width 498 height 33
click at [836, 557] on button "Save" at bounding box center [833, 550] width 83 height 37
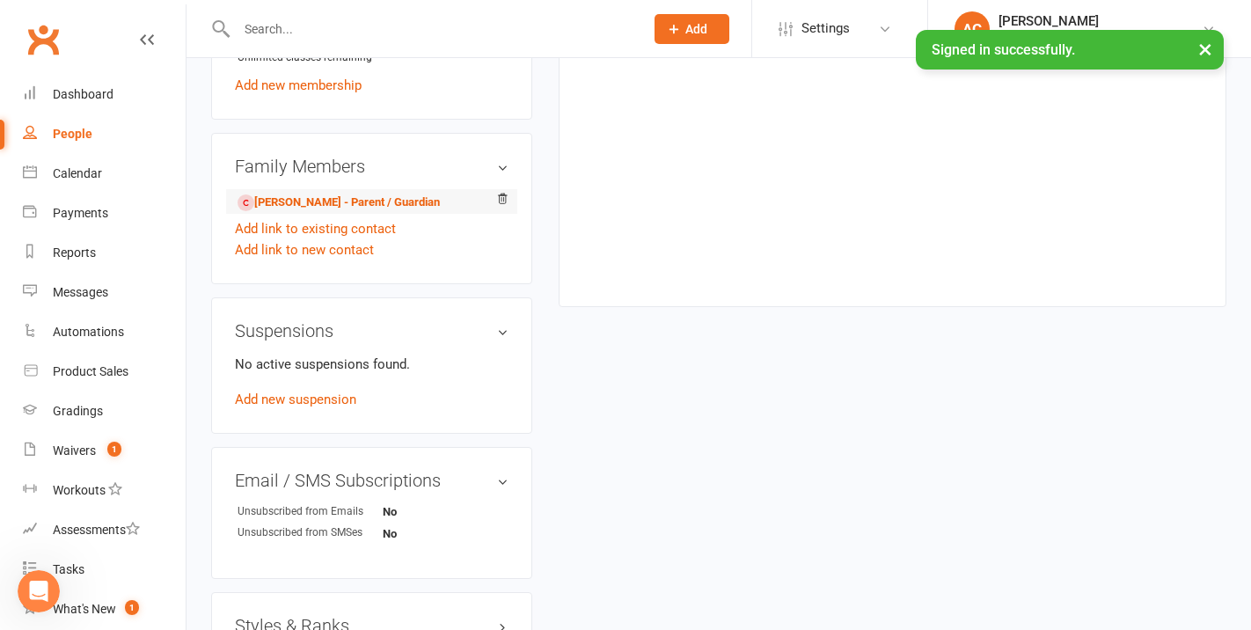
scroll to position [847, 0]
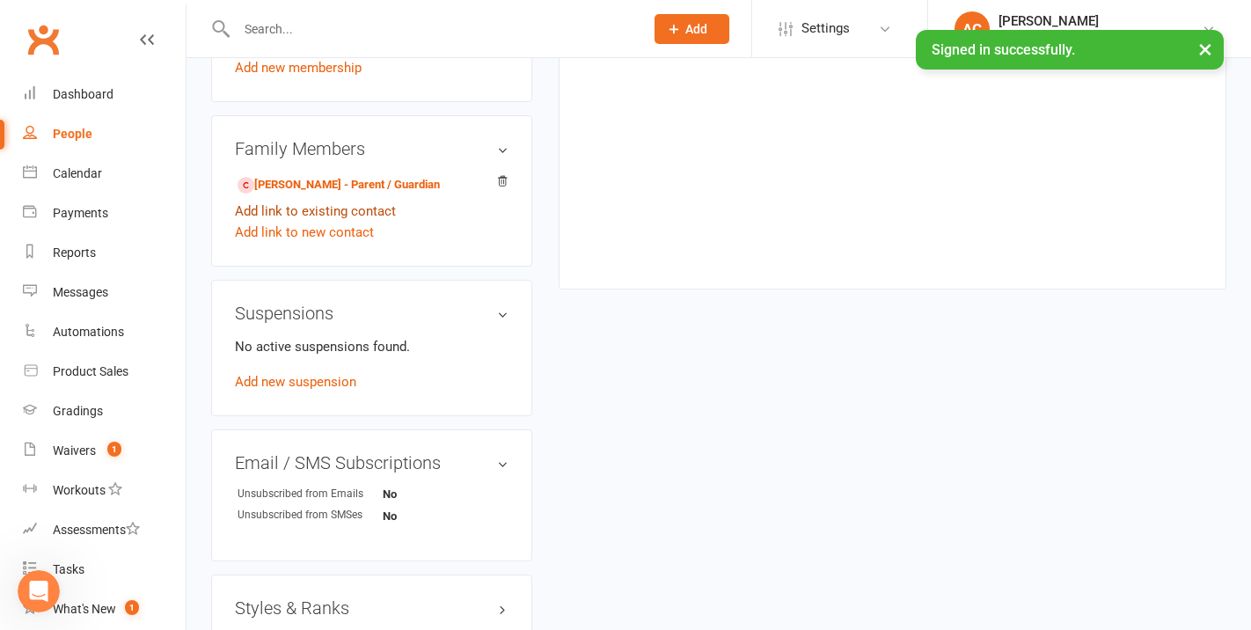
click at [365, 222] on link "Add link to existing contact" at bounding box center [315, 211] width 161 height 21
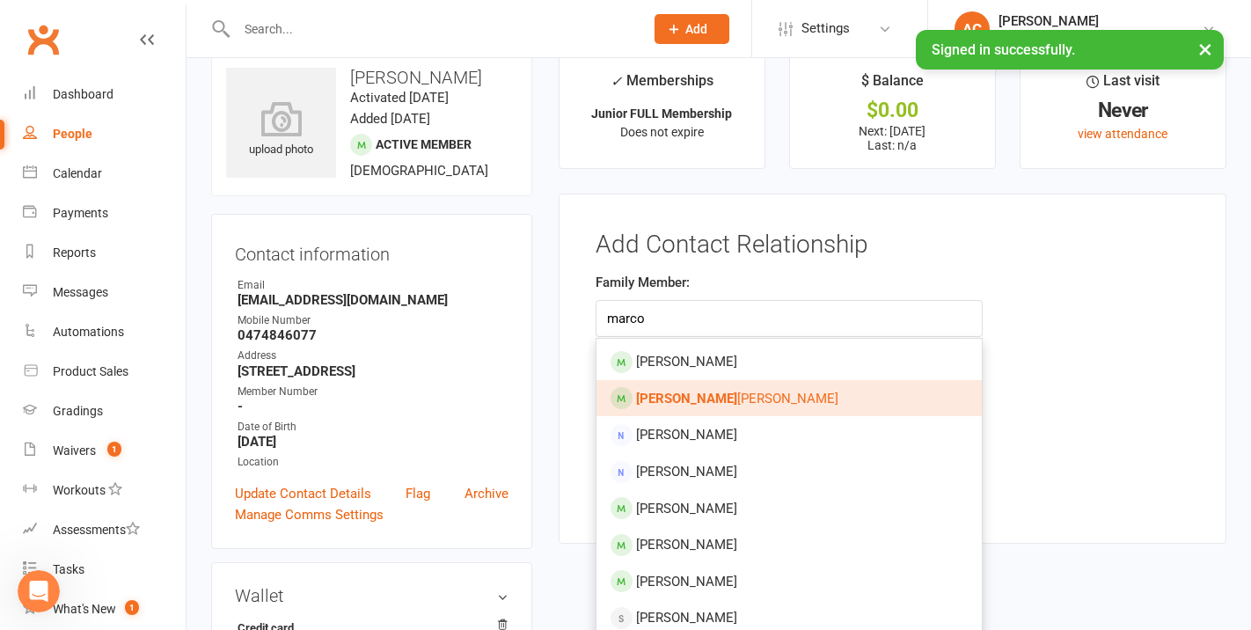
type input "marco"
click at [709, 391] on span "[PERSON_NAME] [PERSON_NAME]" at bounding box center [737, 399] width 202 height 16
type input "[PERSON_NAME] [PERSON_NAME]"
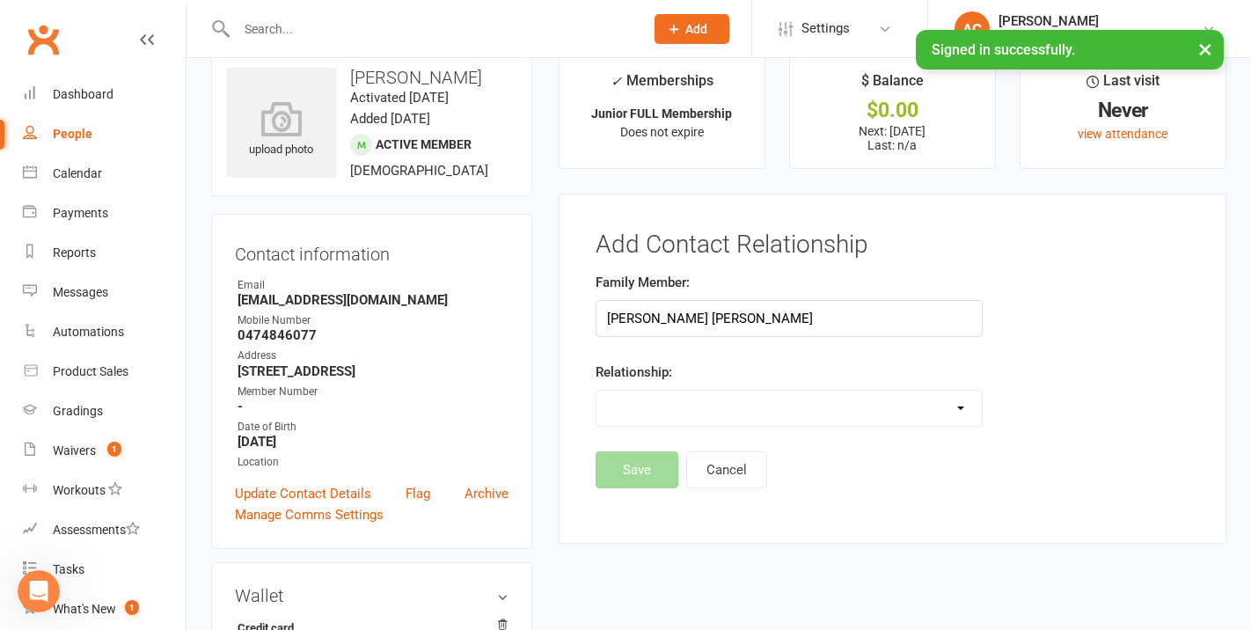
click at [705, 410] on select "Parent / Guardian Child Sibling (parent not in system) Spouse / Partner Cousin …" at bounding box center [789, 408] width 385 height 35
select select "2"
click at [597, 391] on select "Parent / Guardian Child Sibling (parent not in system) Spouse / Partner Cousin …" at bounding box center [789, 408] width 385 height 35
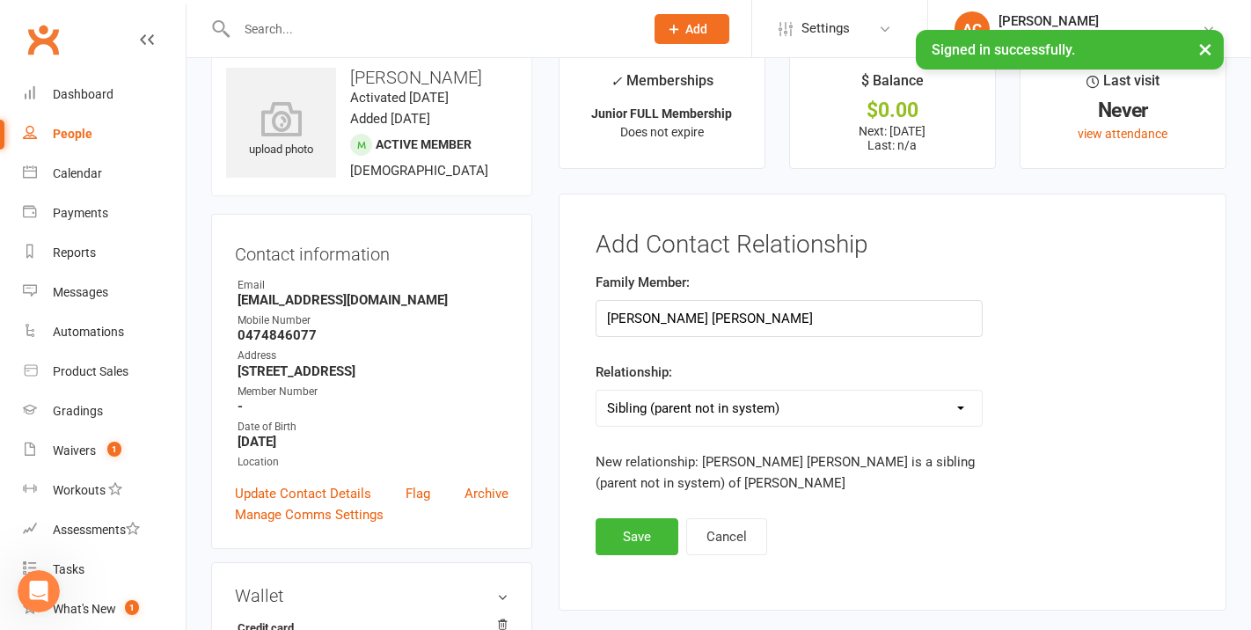
click at [682, 414] on select "Parent / Guardian Child Sibling (parent not in system) Spouse / Partner Cousin …" at bounding box center [789, 408] width 385 height 35
click at [645, 531] on button "Save" at bounding box center [637, 536] width 83 height 37
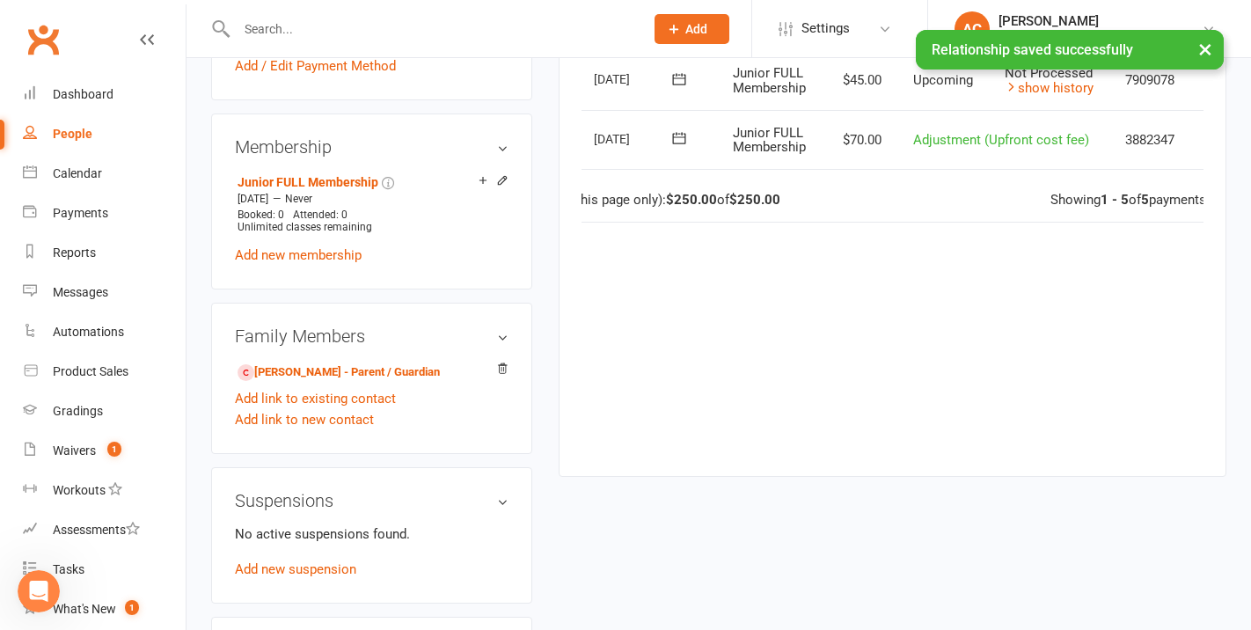
scroll to position [663, 0]
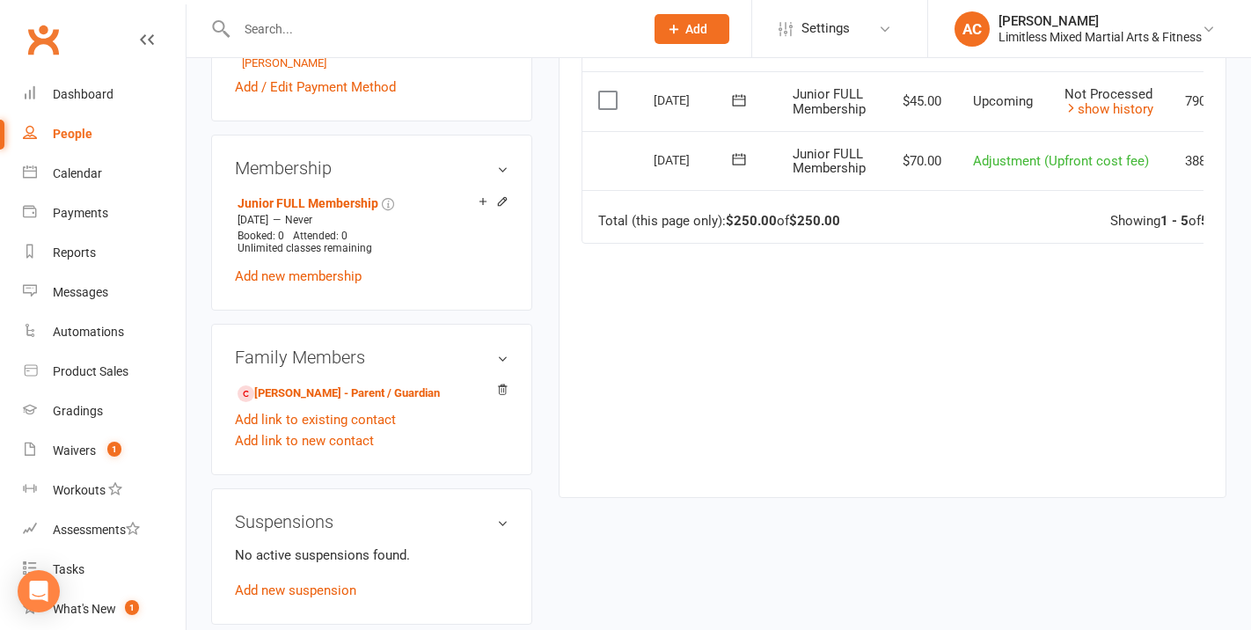
scroll to position [649, 0]
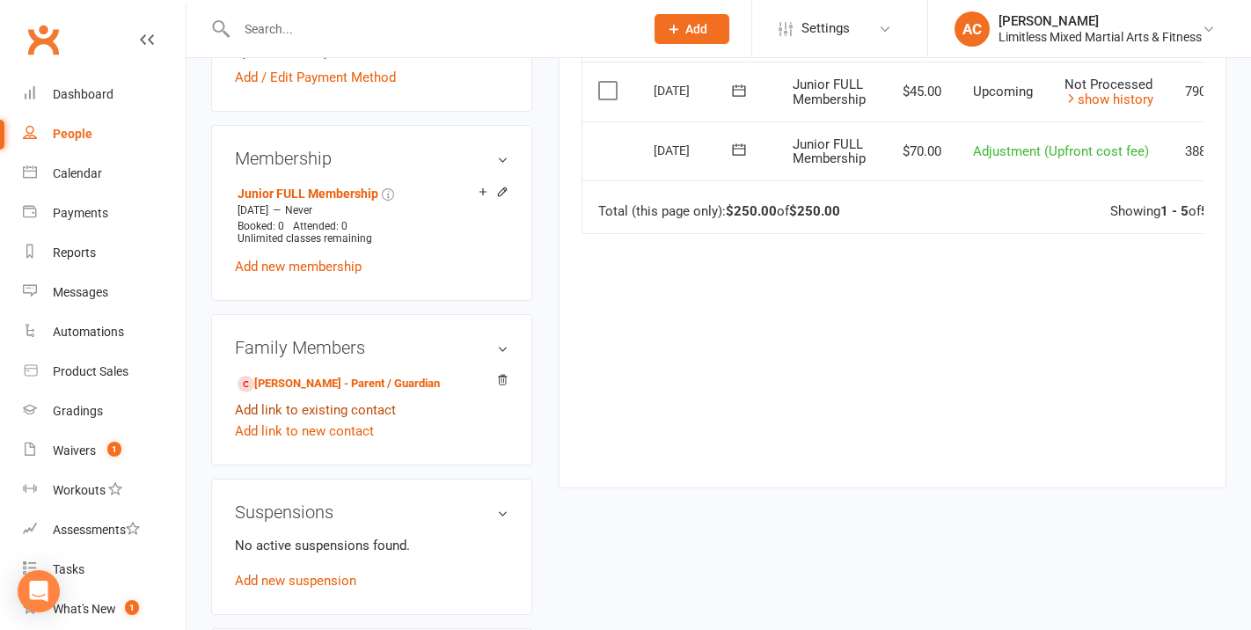
click at [349, 421] on link "Add link to existing contact" at bounding box center [315, 409] width 161 height 21
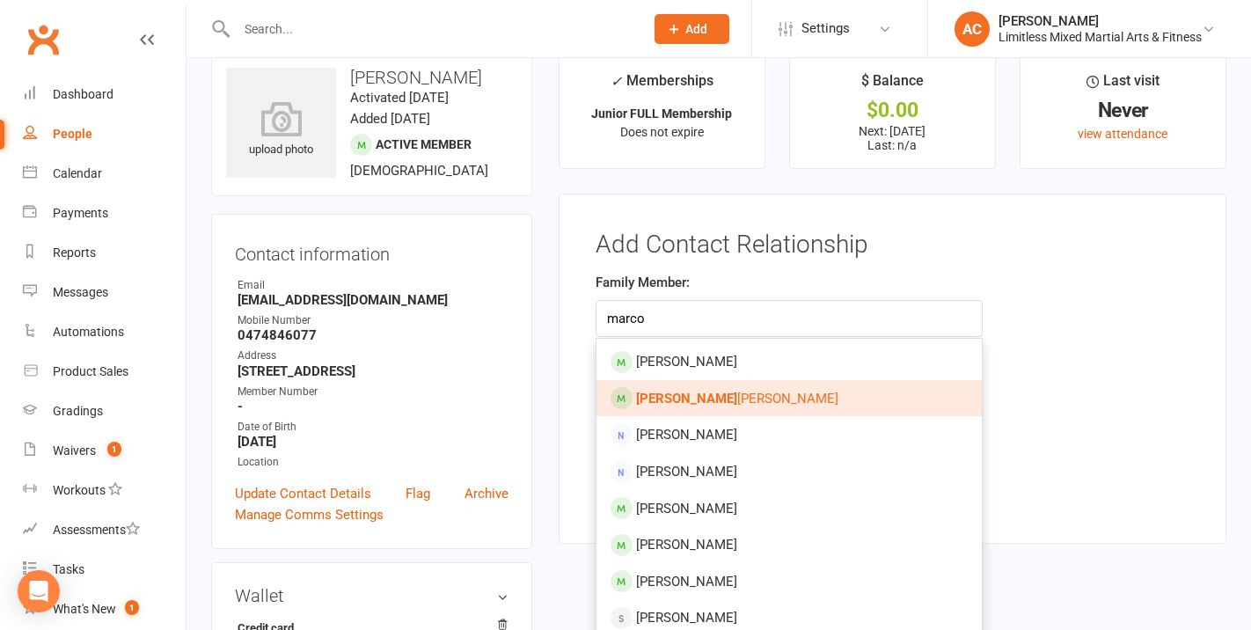
type input "marco"
click at [751, 400] on span "[PERSON_NAME] [PERSON_NAME]" at bounding box center [737, 399] width 202 height 16
type input "[PERSON_NAME] [PERSON_NAME]"
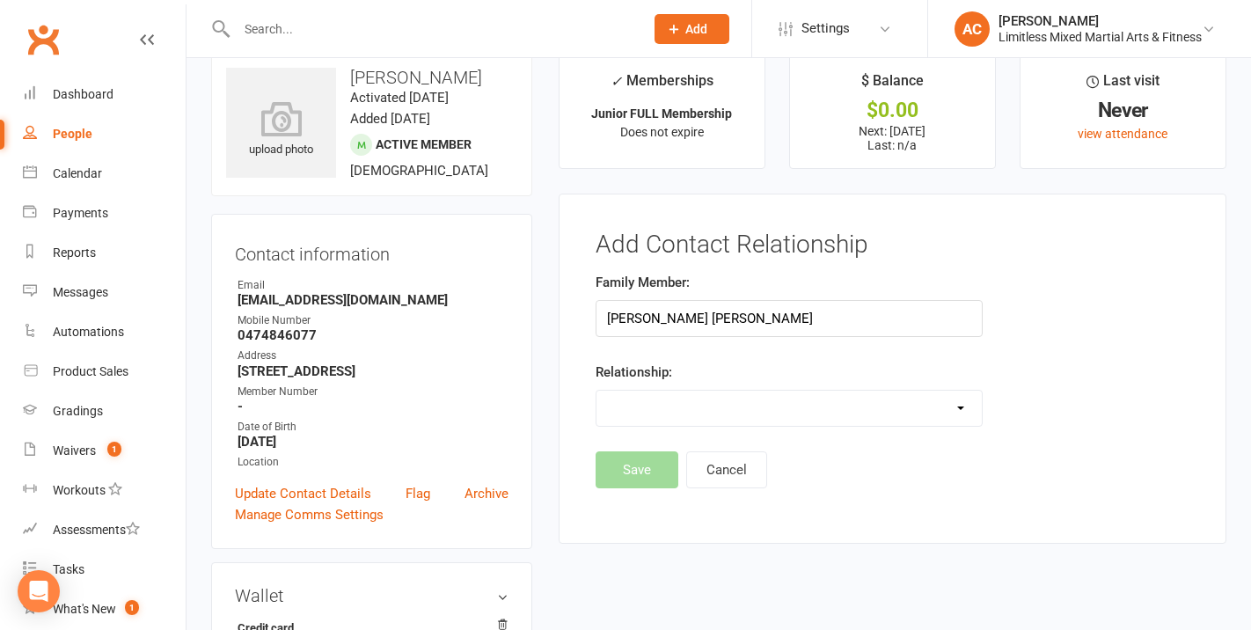
click at [729, 402] on select "Parent / Guardian Child Sibling (parent not in system) Spouse / Partner Cousin …" at bounding box center [789, 408] width 385 height 35
select select "2"
click at [597, 391] on select "Parent / Guardian Child Sibling (parent not in system) Spouse / Partner Cousin …" at bounding box center [789, 408] width 385 height 35
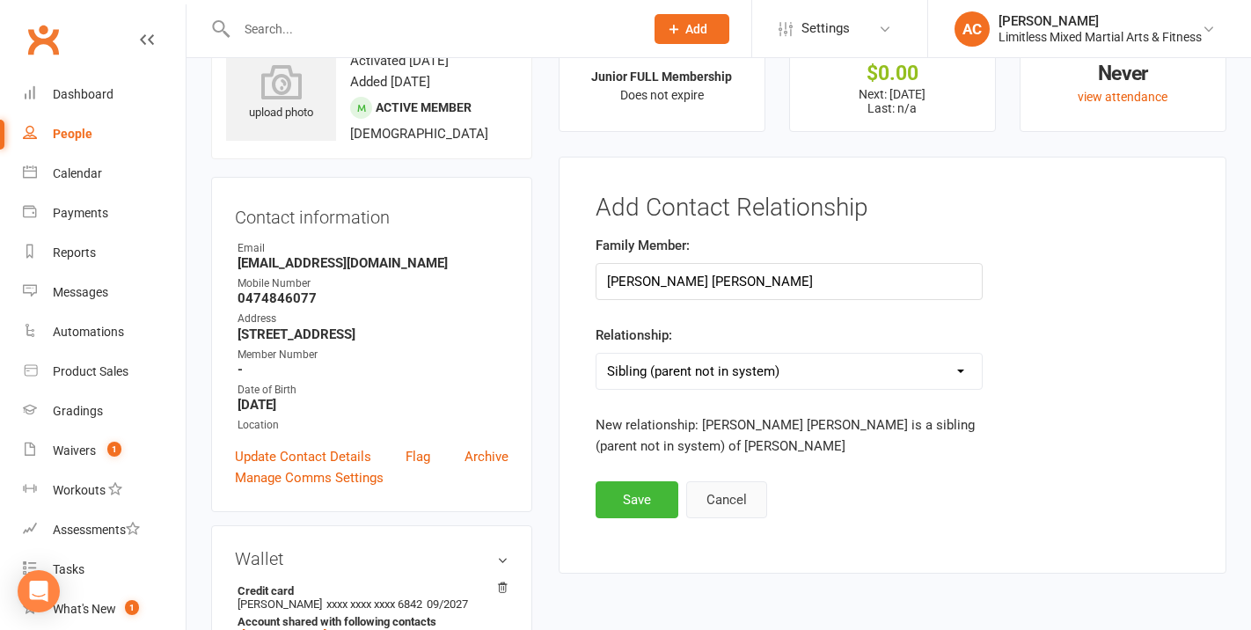
scroll to position [79, 0]
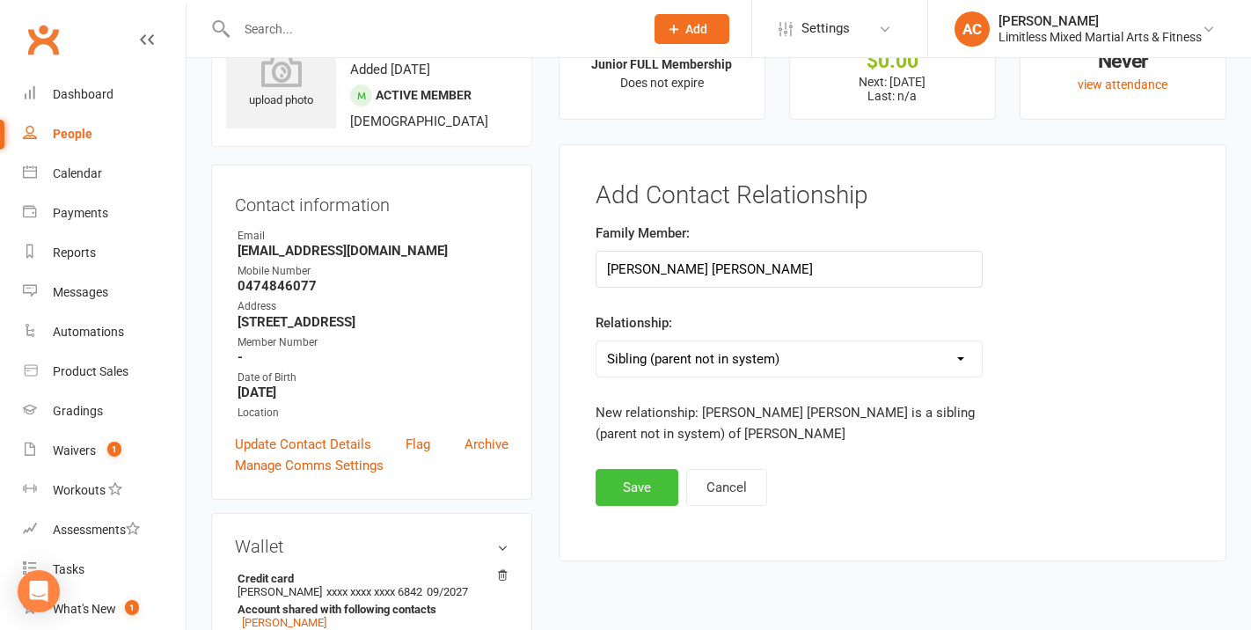
click at [643, 486] on button "Save" at bounding box center [637, 487] width 83 height 37
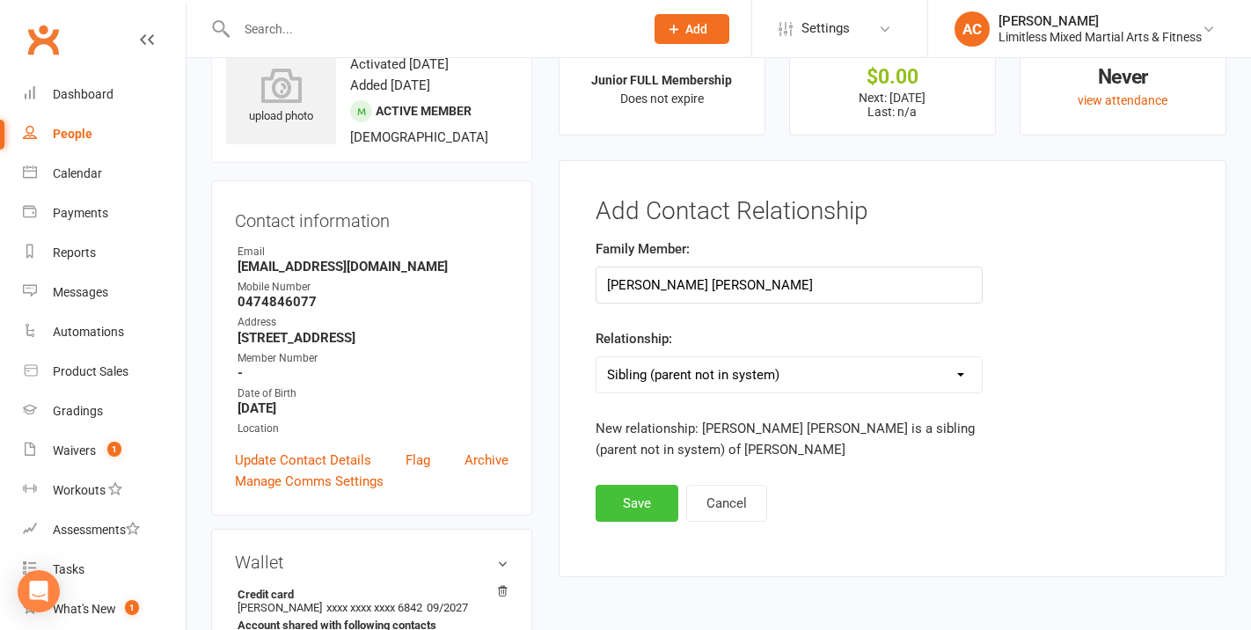
click at [639, 490] on button "Save" at bounding box center [637, 503] width 83 height 37
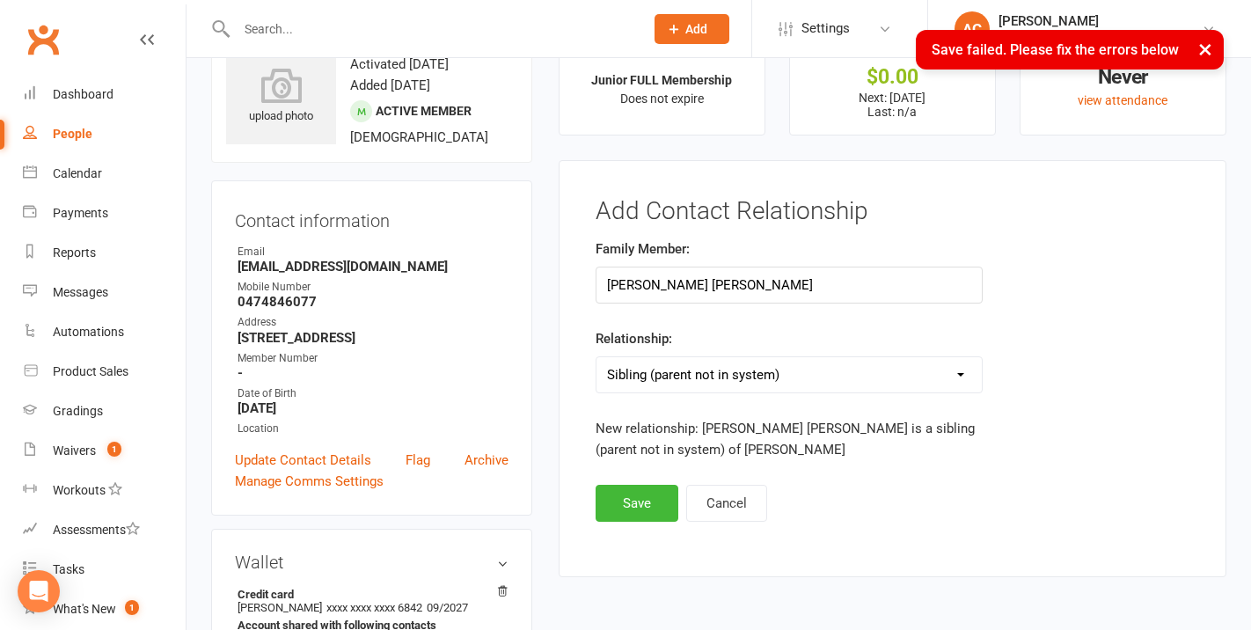
drag, startPoint x: 337, startPoint y: 32, endPoint x: 345, endPoint y: 24, distance: 11.2
click at [337, 30] on div "× Save failed. Please fix the errors below" at bounding box center [614, 30] width 1228 height 0
click at [342, 26] on input "text" at bounding box center [431, 29] width 400 height 25
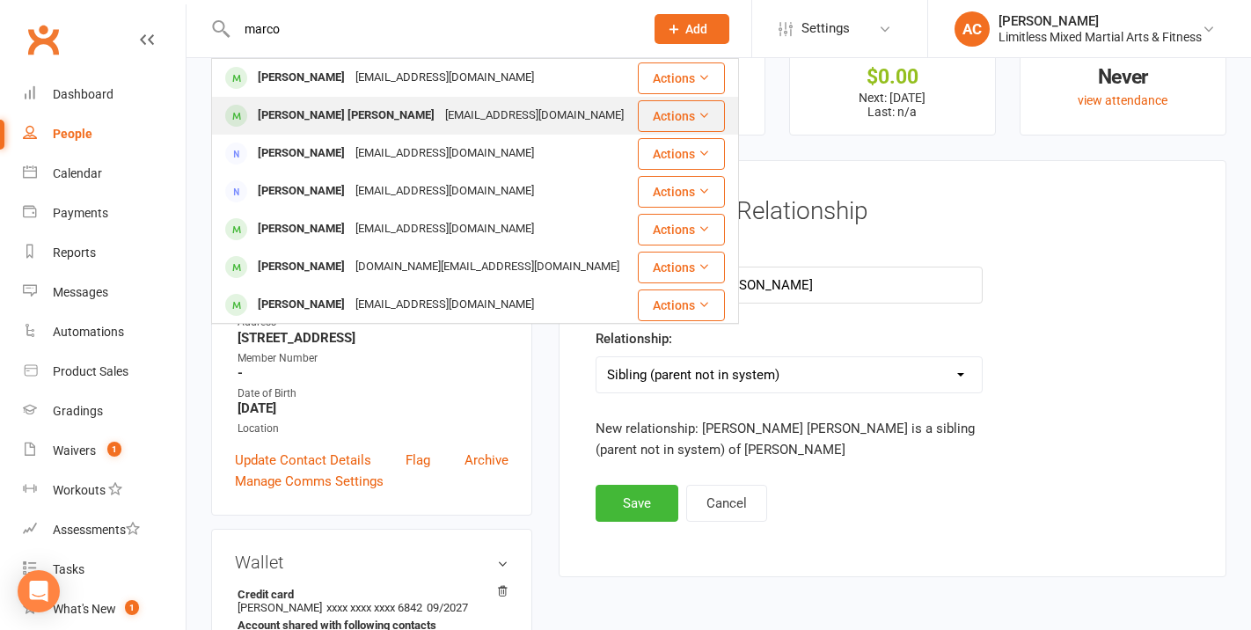
type input "marco"
click at [331, 117] on div "[PERSON_NAME] [PERSON_NAME]" at bounding box center [346, 116] width 187 height 26
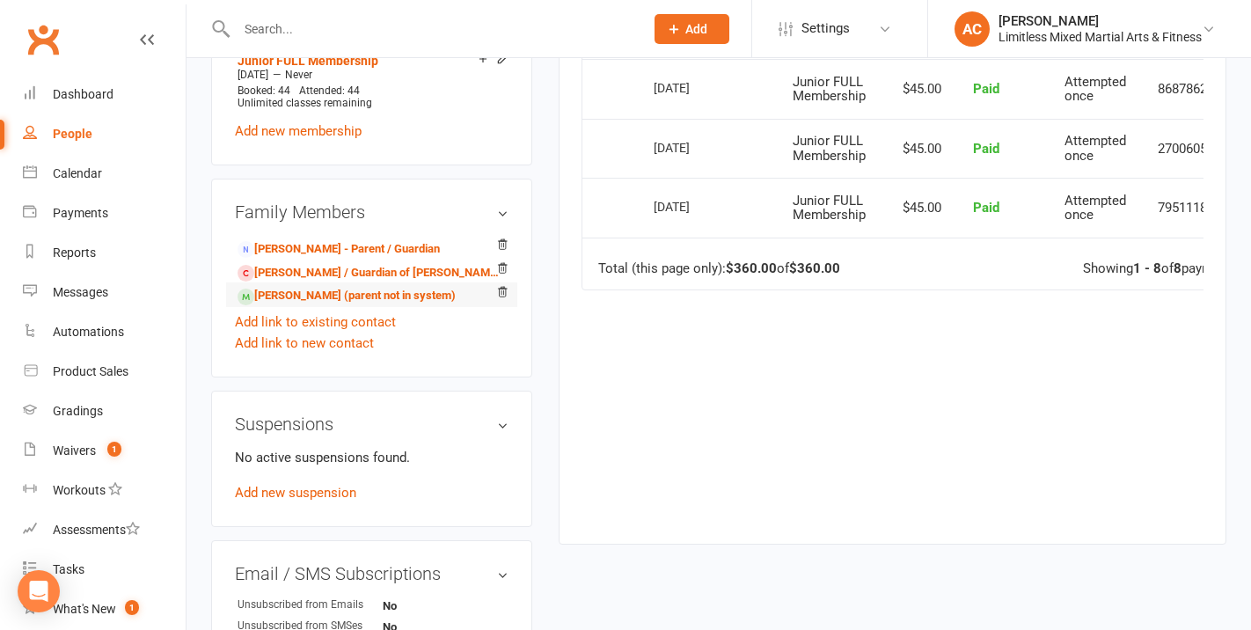
scroll to position [788, 0]
click at [328, 296] on link "[PERSON_NAME] (parent not in system)" at bounding box center [347, 294] width 218 height 18
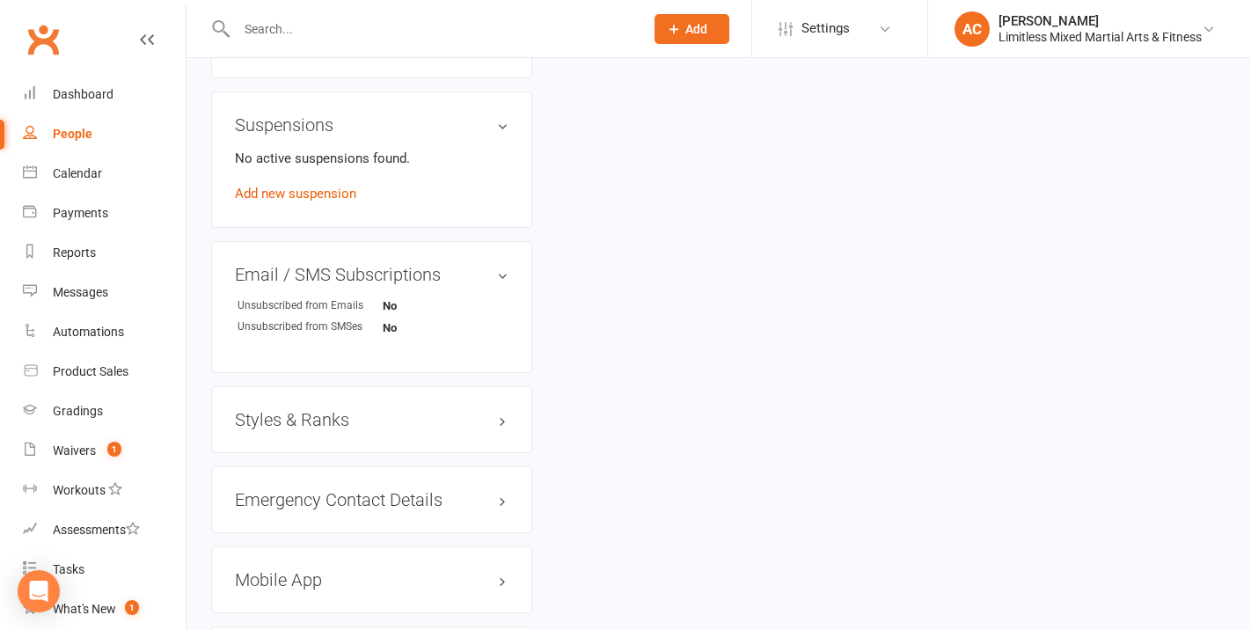
scroll to position [1076, 0]
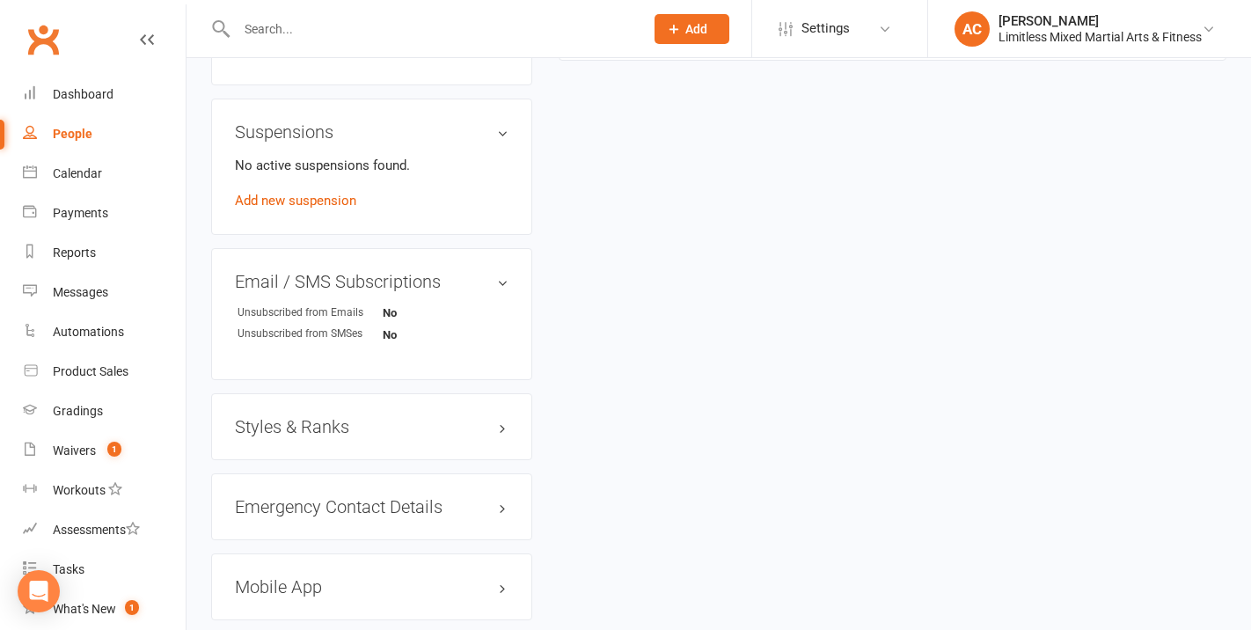
click at [401, 452] on div "Styles & Ranks" at bounding box center [371, 426] width 321 height 67
click at [398, 436] on h3 "Styles & Ranks" at bounding box center [372, 426] width 274 height 19
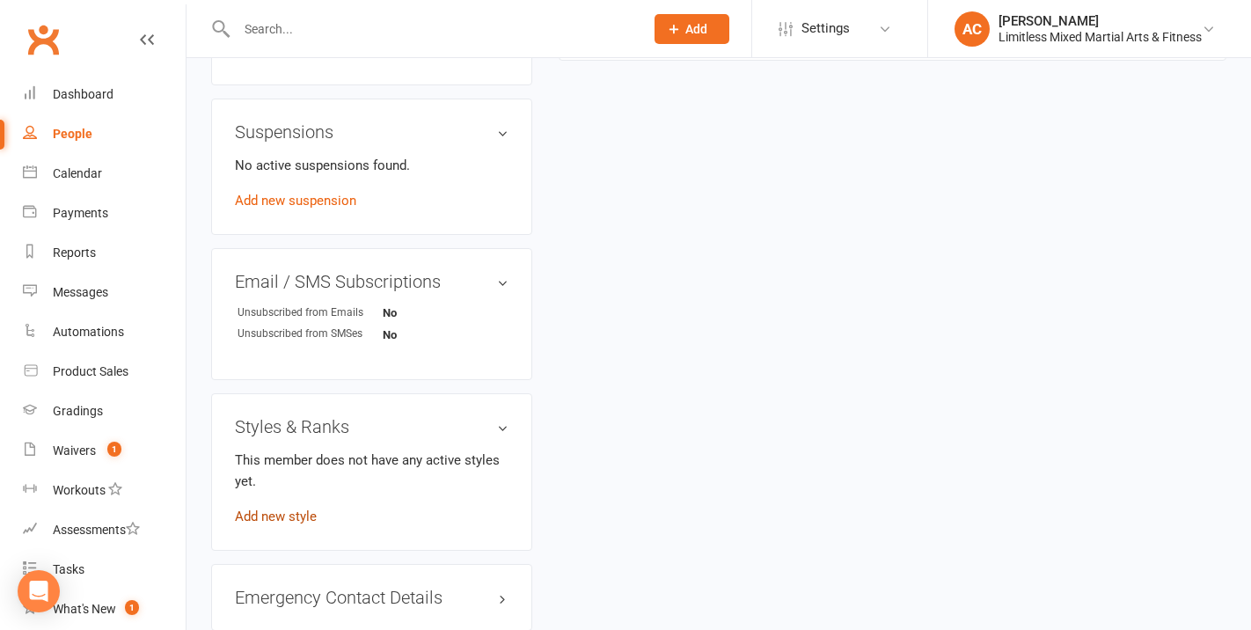
click at [290, 524] on link "Add new style" at bounding box center [276, 517] width 82 height 16
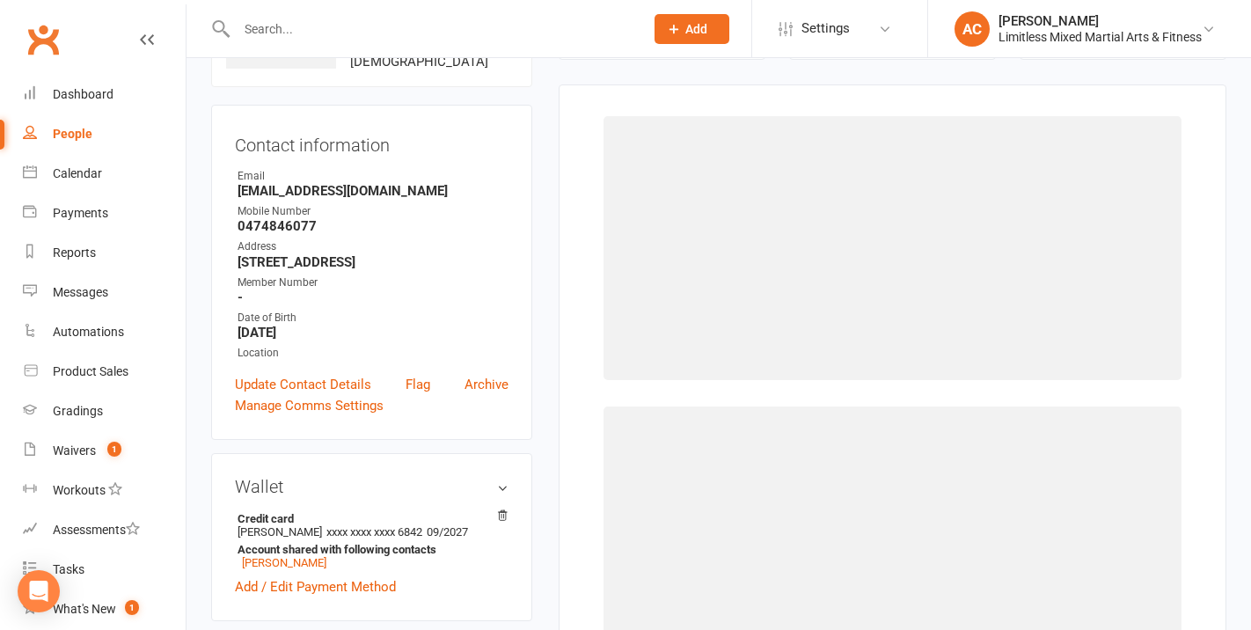
scroll to position [135, 0]
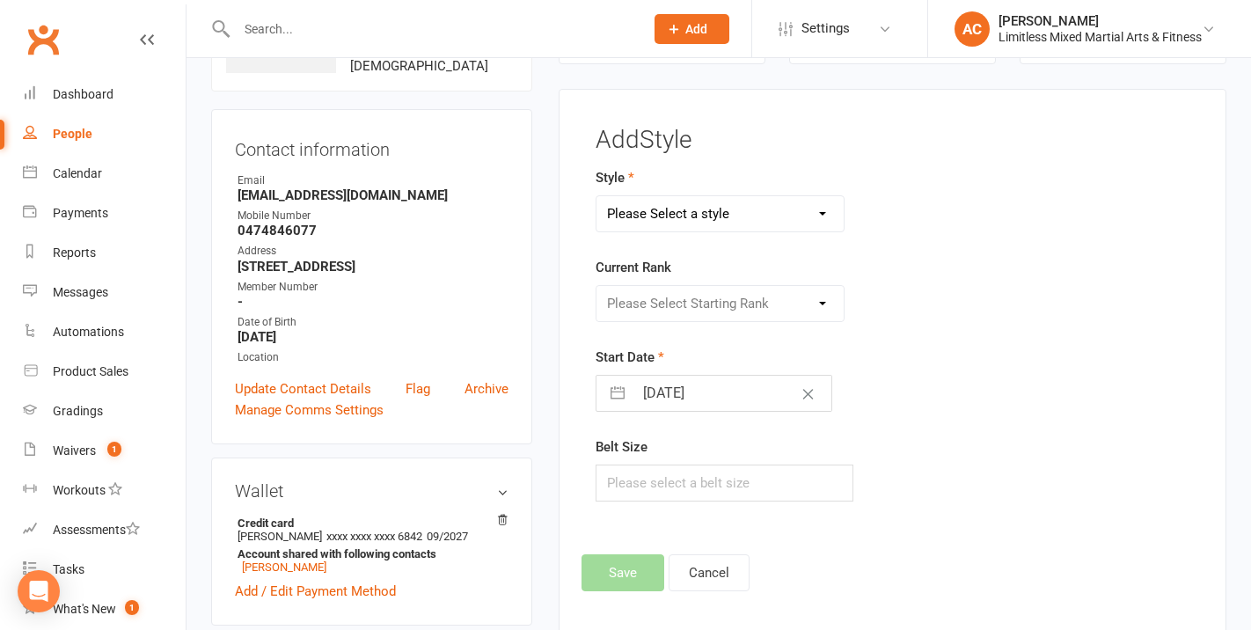
click at [684, 212] on select "Please Select a style Adult Jiu Jitsu Adult Muay Thai Junior Jiu Jitsu Junior M…" at bounding box center [720, 213] width 247 height 35
click at [597, 196] on select "Please Select a style Adult Jiu Jitsu Adult Muay Thai Junior Jiu Jitsu Junior M…" at bounding box center [720, 213] width 247 height 35
click at [674, 225] on select "Adult Jiu Jitsu Adult Muay Thai Junior Jiu Jitsu Junior Muay Thai MMA Fundament…" at bounding box center [720, 213] width 247 height 35
select select "3644"
click at [597, 196] on select "Adult Jiu Jitsu Adult Muay Thai Junior Jiu Jitsu Junior Muay Thai MMA Fundament…" at bounding box center [720, 213] width 247 height 35
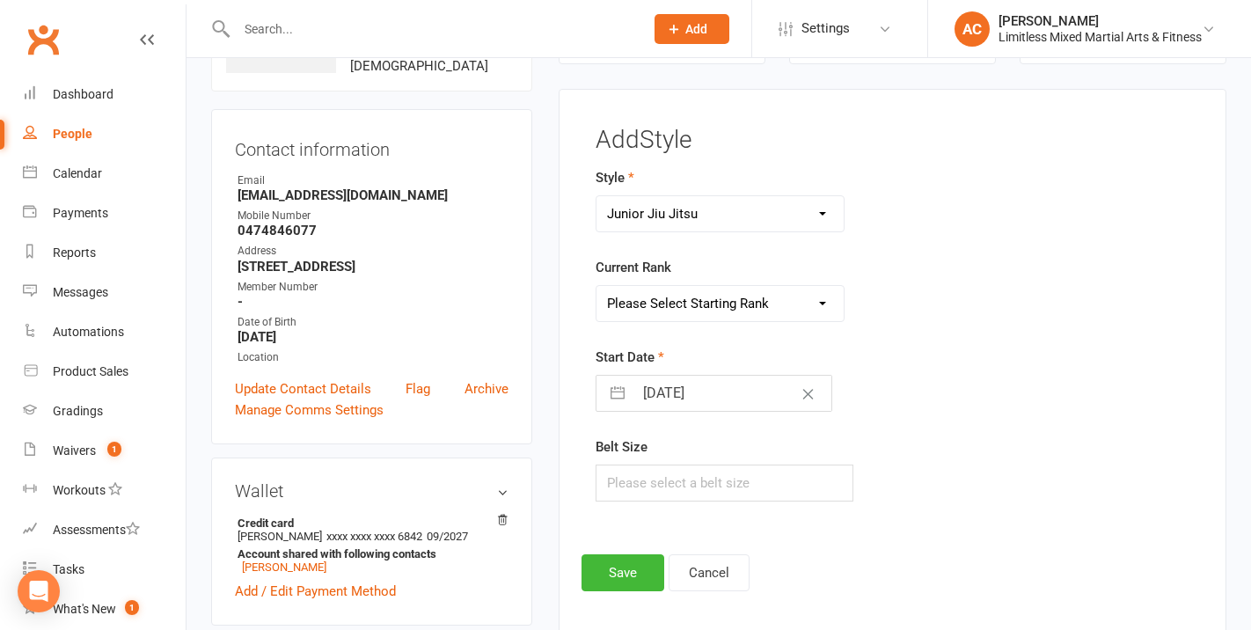
click at [701, 300] on select "Please Select Starting Rank White White + 1 White + 2 White + 3 White + 4 Grey/…" at bounding box center [720, 303] width 247 height 35
select select "43155"
click at [597, 286] on select "Please Select Starting Rank White White + 1 White + 2 White + 3 White + 4 Grey/…" at bounding box center [720, 303] width 247 height 35
drag, startPoint x: 721, startPoint y: 473, endPoint x: 709, endPoint y: 473, distance: 11.4
click at [718, 477] on input "text" at bounding box center [725, 483] width 258 height 37
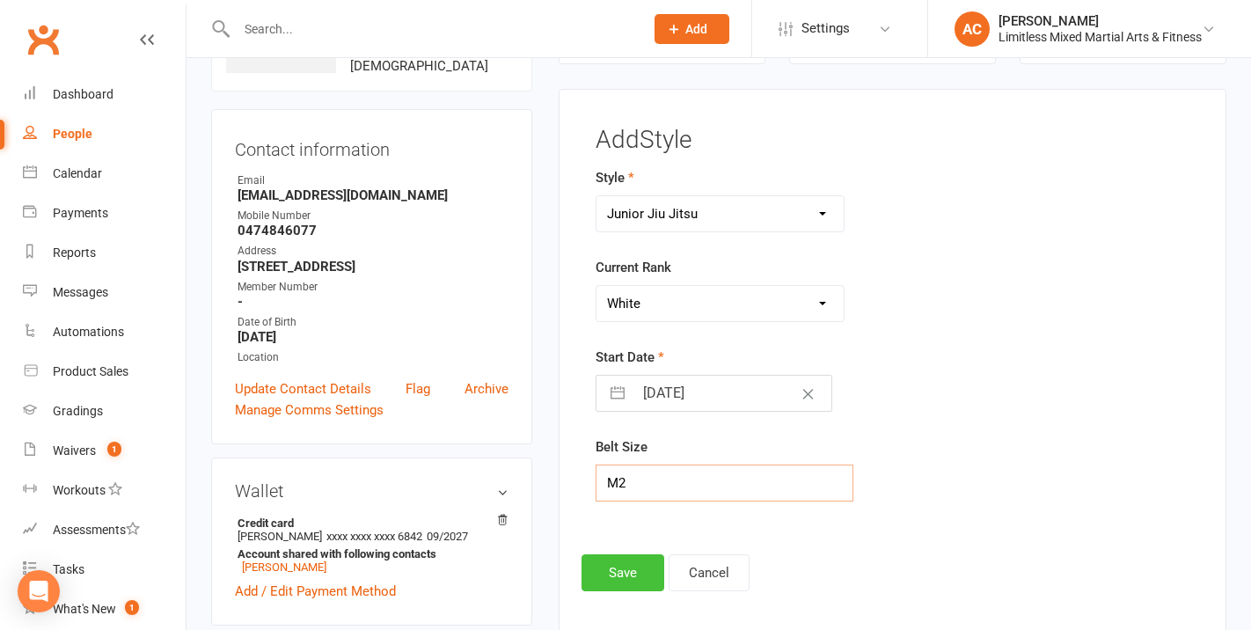
type input "M2"
click at [647, 563] on button "Save" at bounding box center [623, 572] width 83 height 37
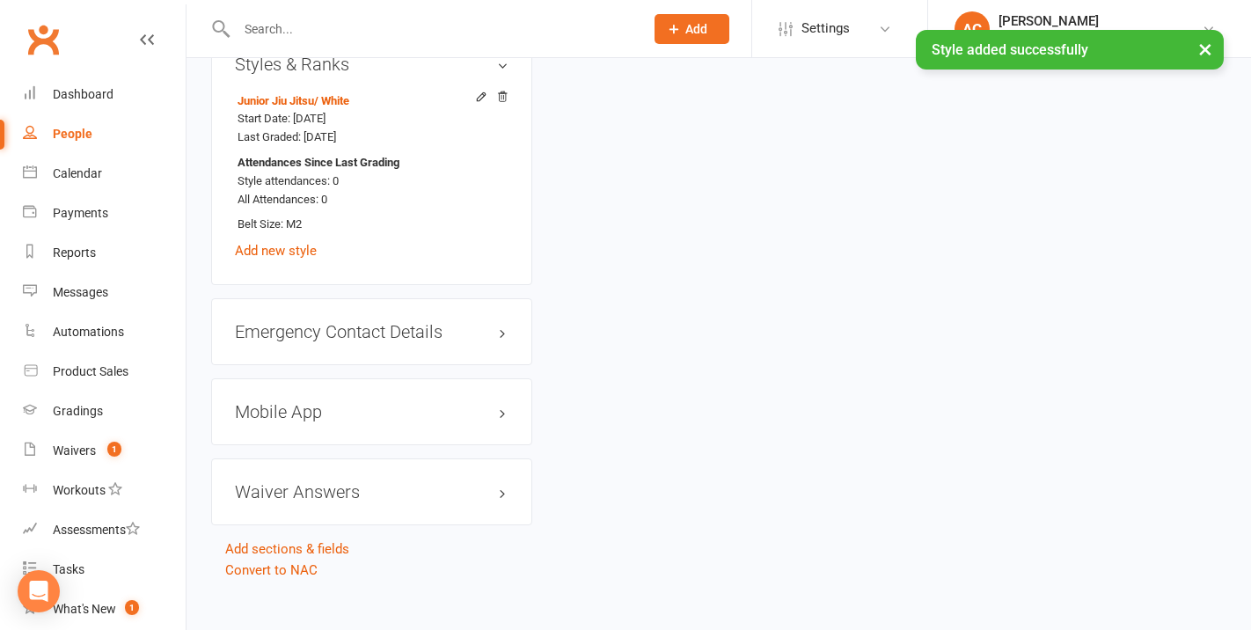
scroll to position [1496, 0]
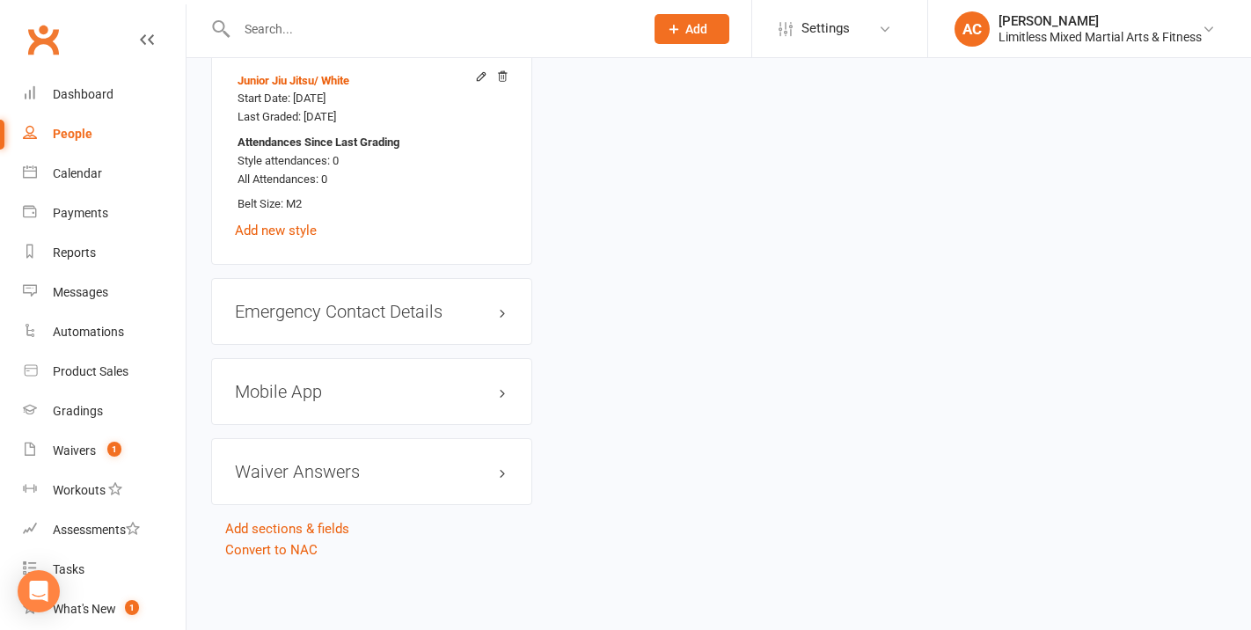
click at [404, 404] on div "Mobile App" at bounding box center [371, 391] width 321 height 67
click at [332, 391] on h3 "Mobile App" at bounding box center [372, 391] width 274 height 19
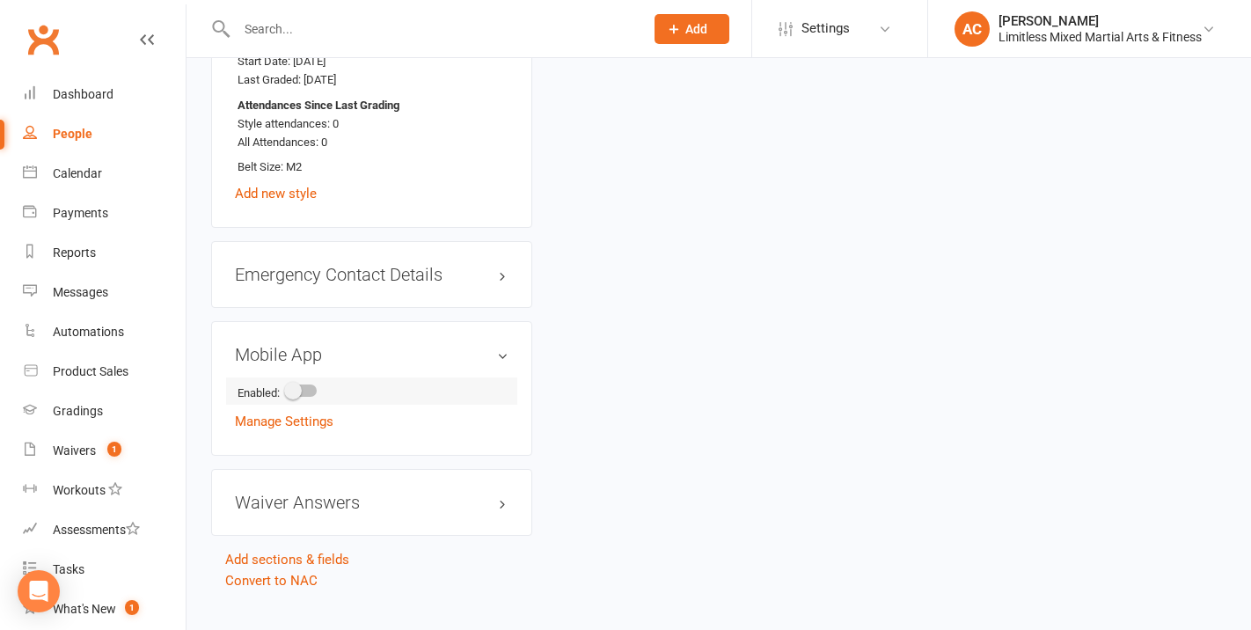
click at [298, 399] on span at bounding box center [293, 391] width 18 height 18
click at [287, 388] on input "checkbox" at bounding box center [287, 388] width 0 height 0
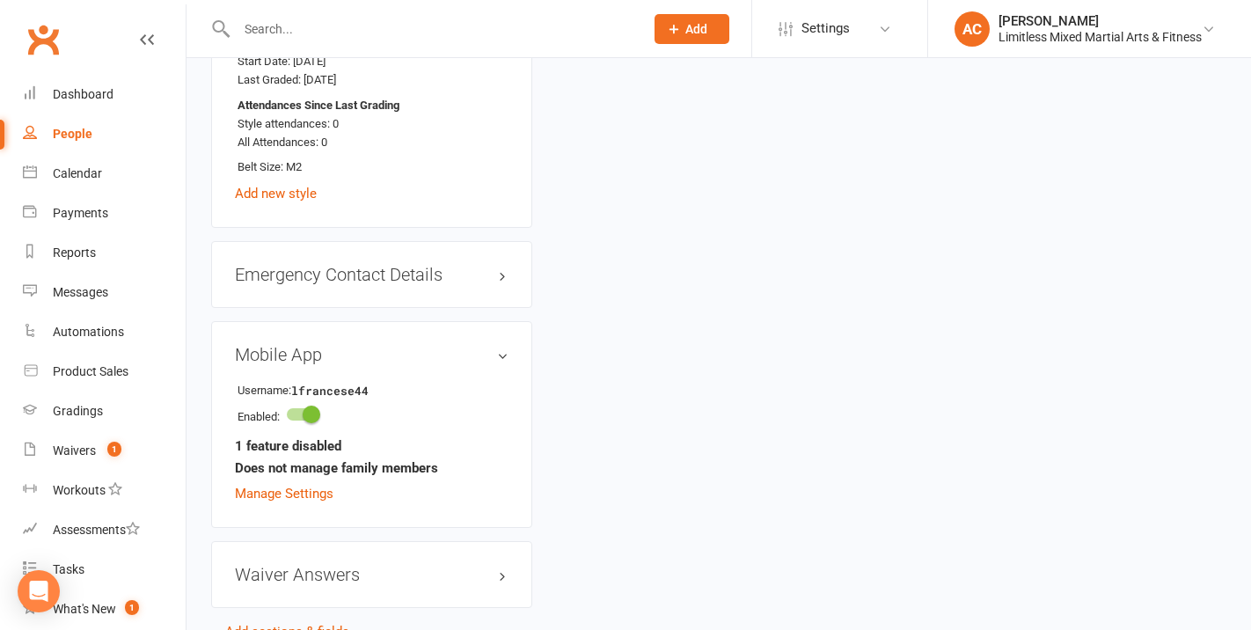
click at [314, 502] on link "Manage Settings" at bounding box center [284, 494] width 99 height 16
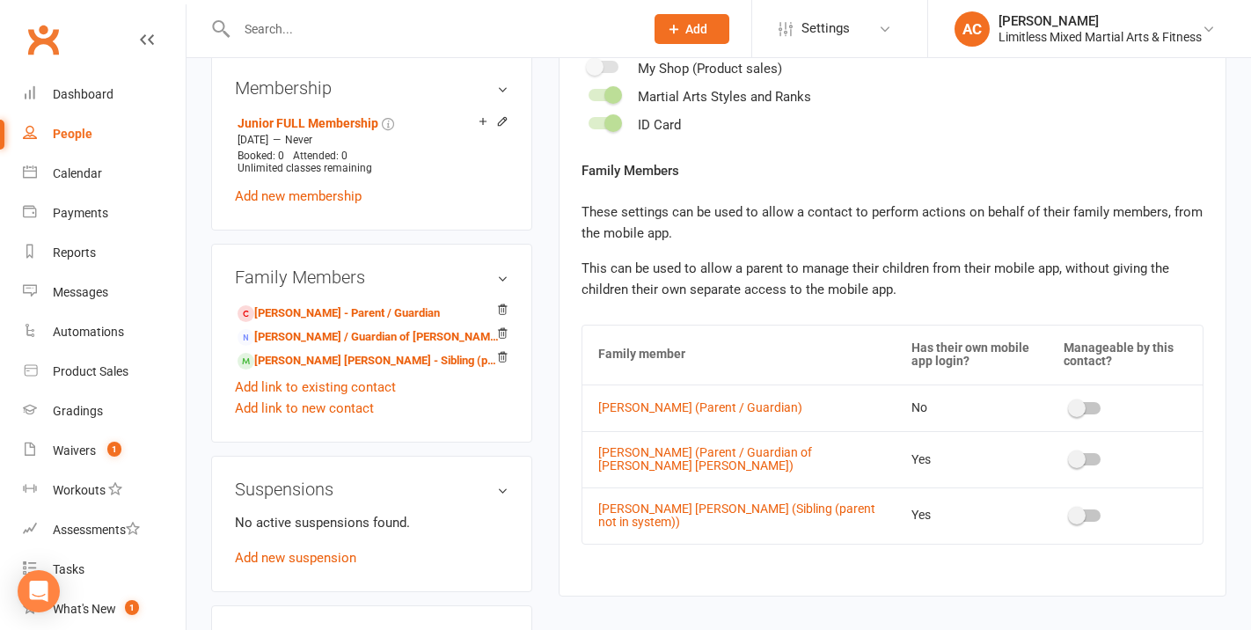
scroll to position [707, 0]
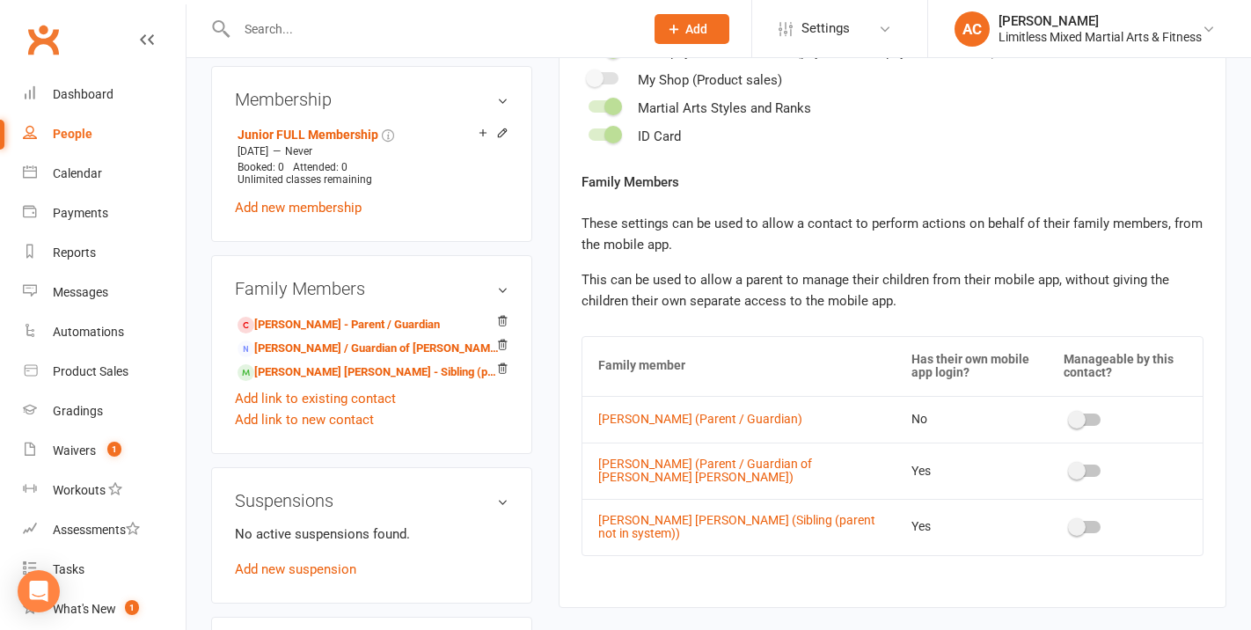
click at [1074, 421] on span at bounding box center [1077, 420] width 18 height 18
click at [1071, 417] on input "checkbox" at bounding box center [1071, 417] width 0 height 0
click at [1079, 470] on div at bounding box center [1086, 471] width 30 height 12
click at [1071, 468] on input "checkbox" at bounding box center [1071, 468] width 0 height 0
click at [1078, 531] on div at bounding box center [1086, 527] width 30 height 12
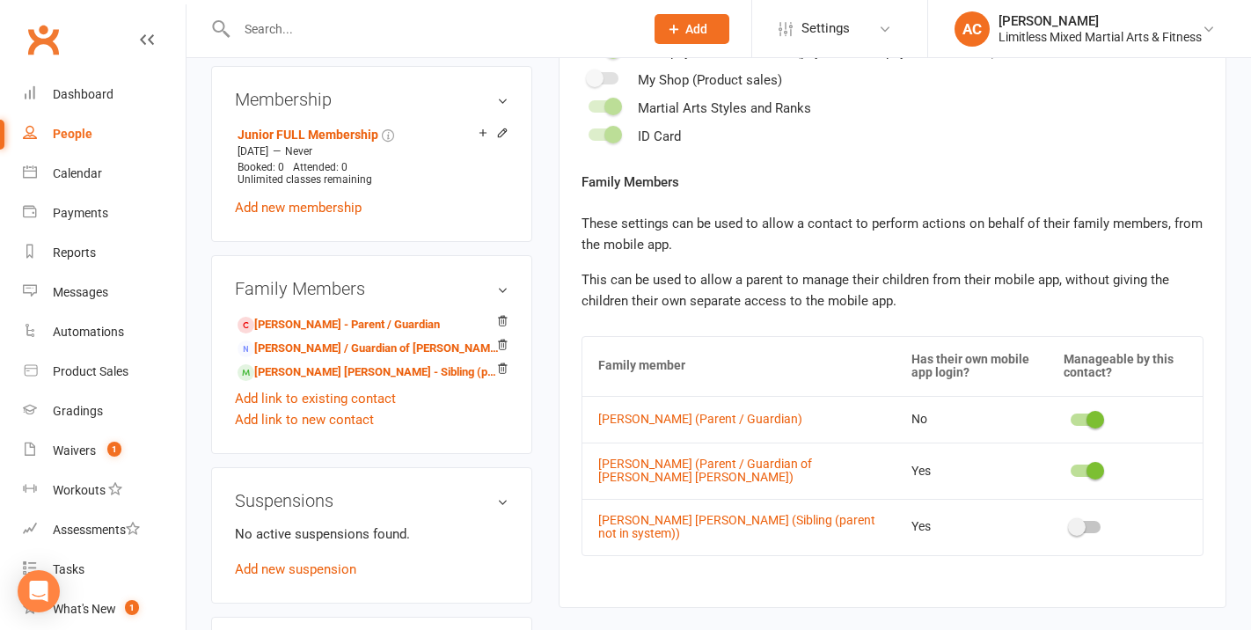
click at [1071, 524] on input "checkbox" at bounding box center [1071, 524] width 0 height 0
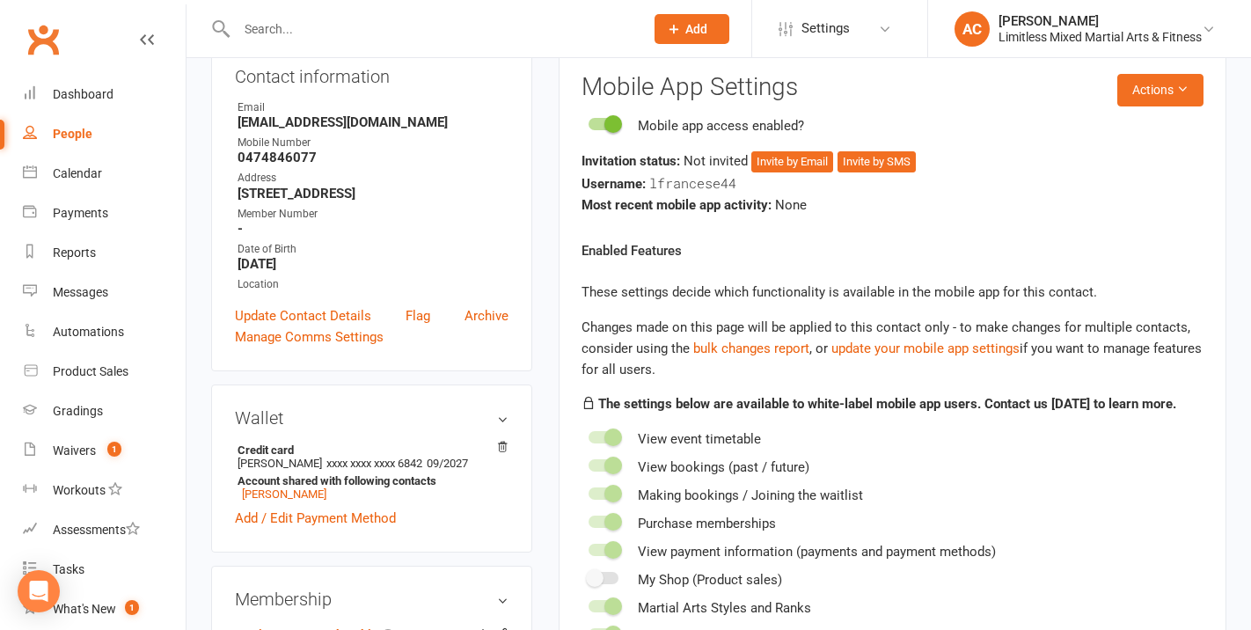
scroll to position [216, 0]
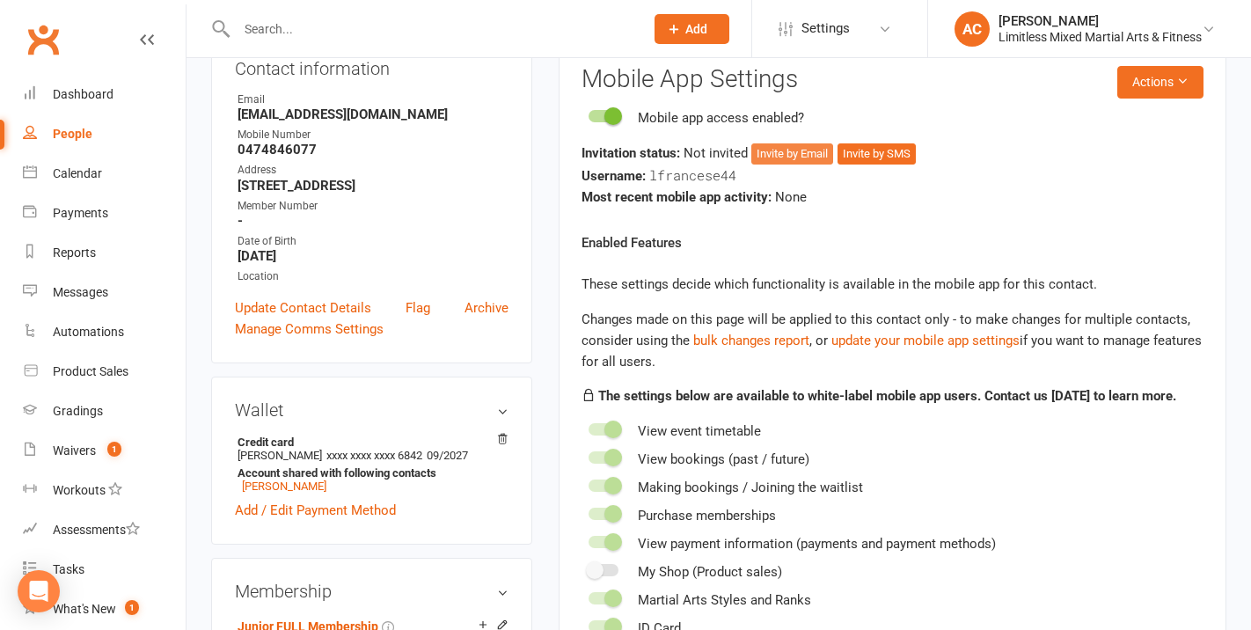
click at [799, 153] on button "Invite by Email" at bounding box center [792, 153] width 82 height 21
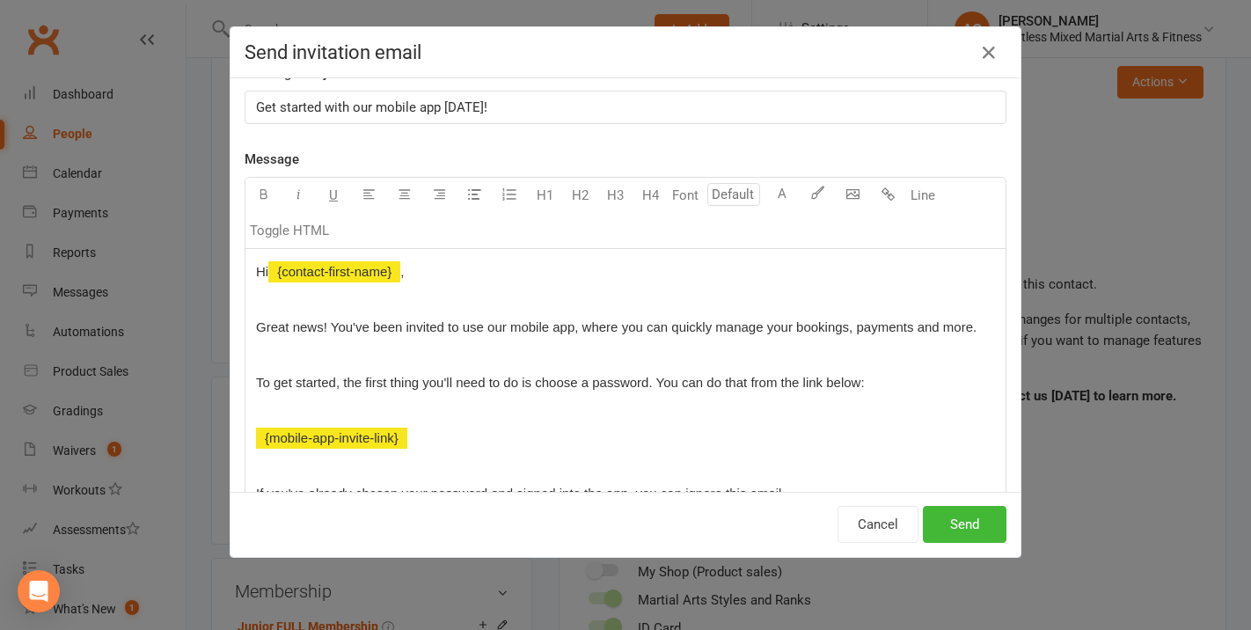
scroll to position [72, 0]
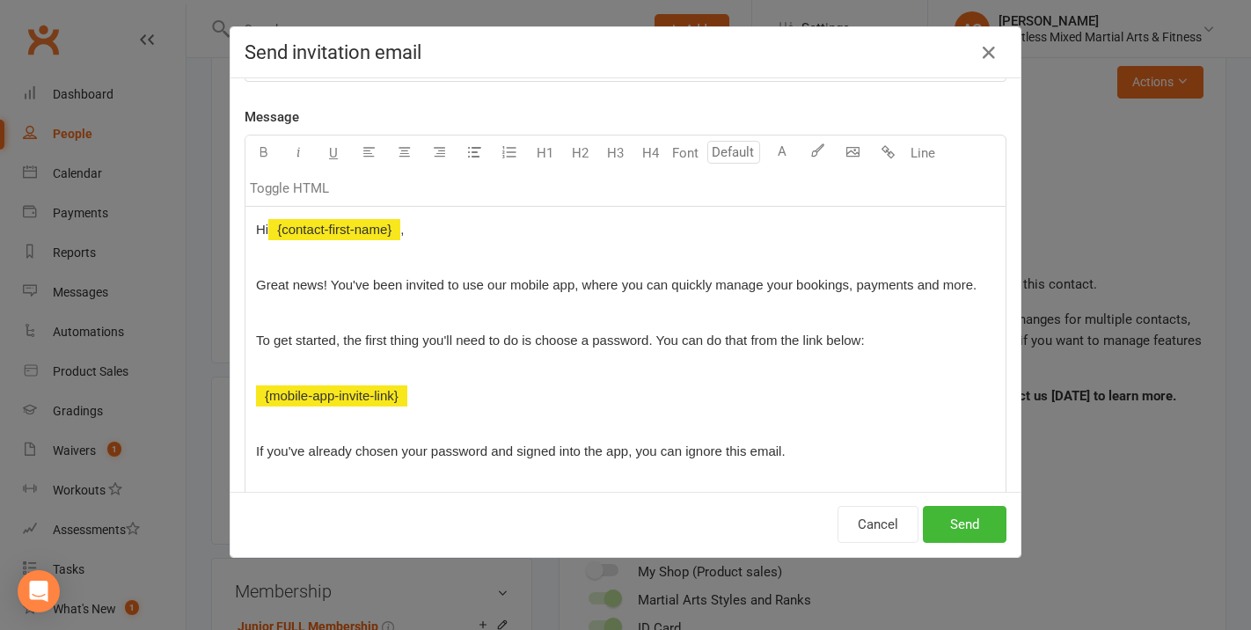
click at [256, 285] on span "Great news! You've been invited to use our mobile app, where you can quickly ma…" at bounding box center [616, 284] width 721 height 15
click at [267, 269] on div "Hi ﻿ {contact-first-name} , Great news! You've been invited to use our mobile a…" at bounding box center [626, 423] width 760 height 433
click at [271, 255] on p at bounding box center [625, 256] width 739 height 21
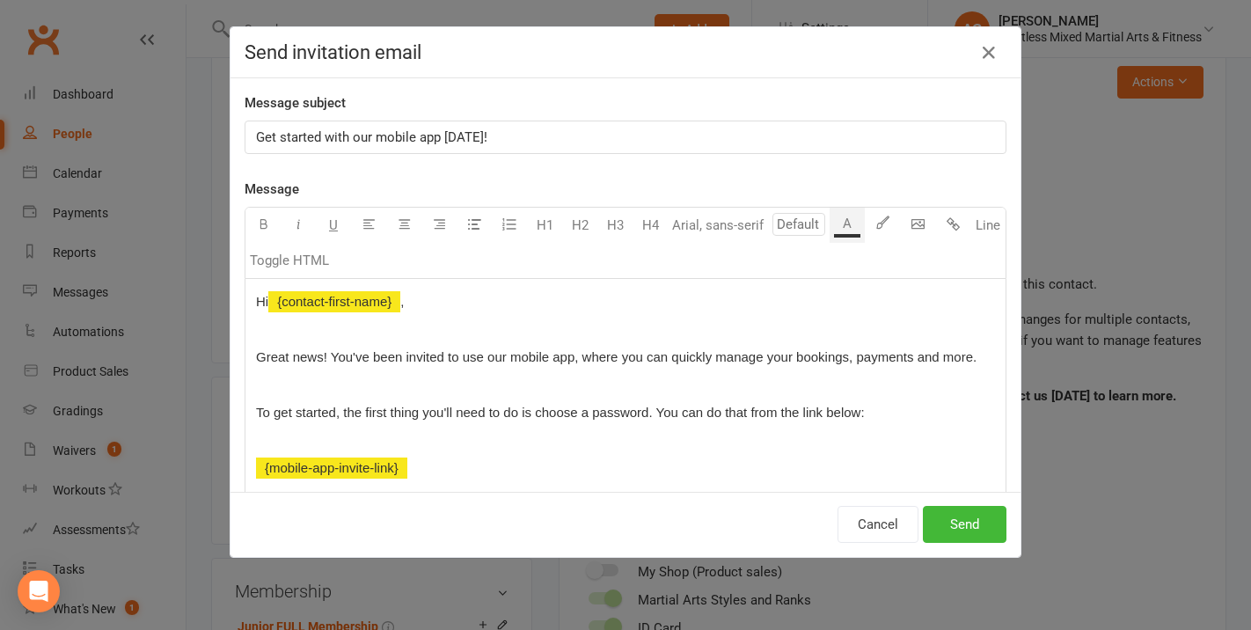
click at [348, 135] on span "Get started with our mobile app [DATE]!" at bounding box center [371, 137] width 231 height 16
drag, startPoint x: 511, startPoint y: 137, endPoint x: 248, endPoint y: 144, distance: 263.2
click at [230, 143] on div "Send invitation email Message subject Get started with our mobile app [DATE]! M…" at bounding box center [626, 291] width 792 height 531
click at [990, 60] on icon "button" at bounding box center [988, 52] width 21 height 21
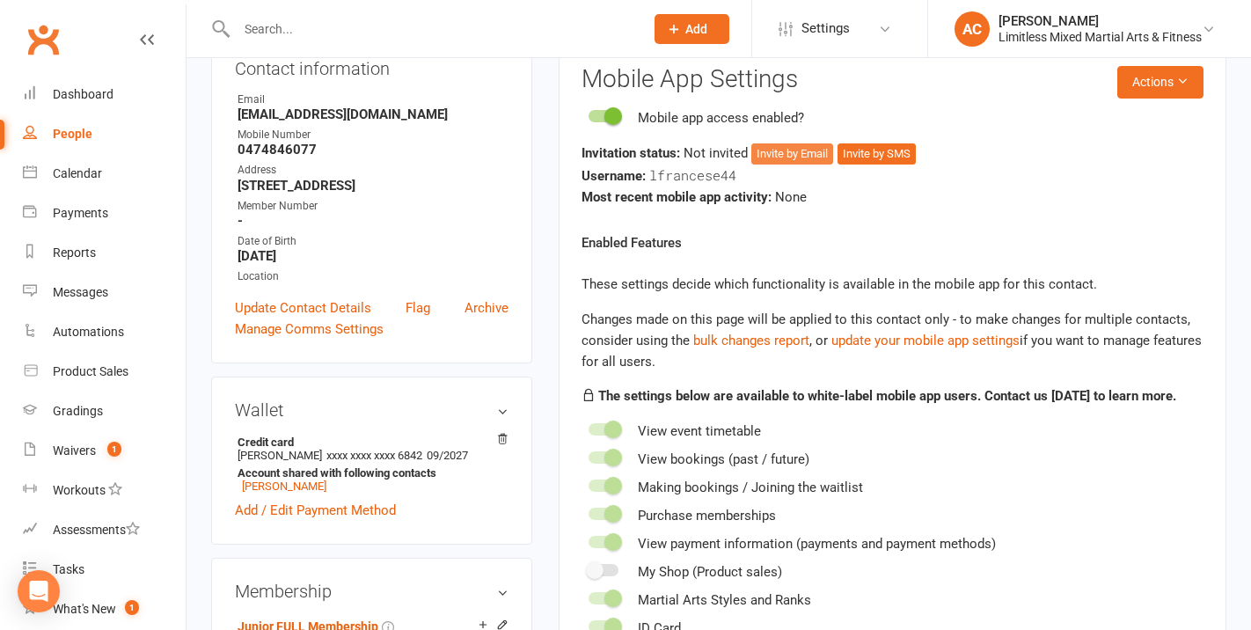
click at [824, 162] on button "Invite by Email" at bounding box center [792, 153] width 82 height 21
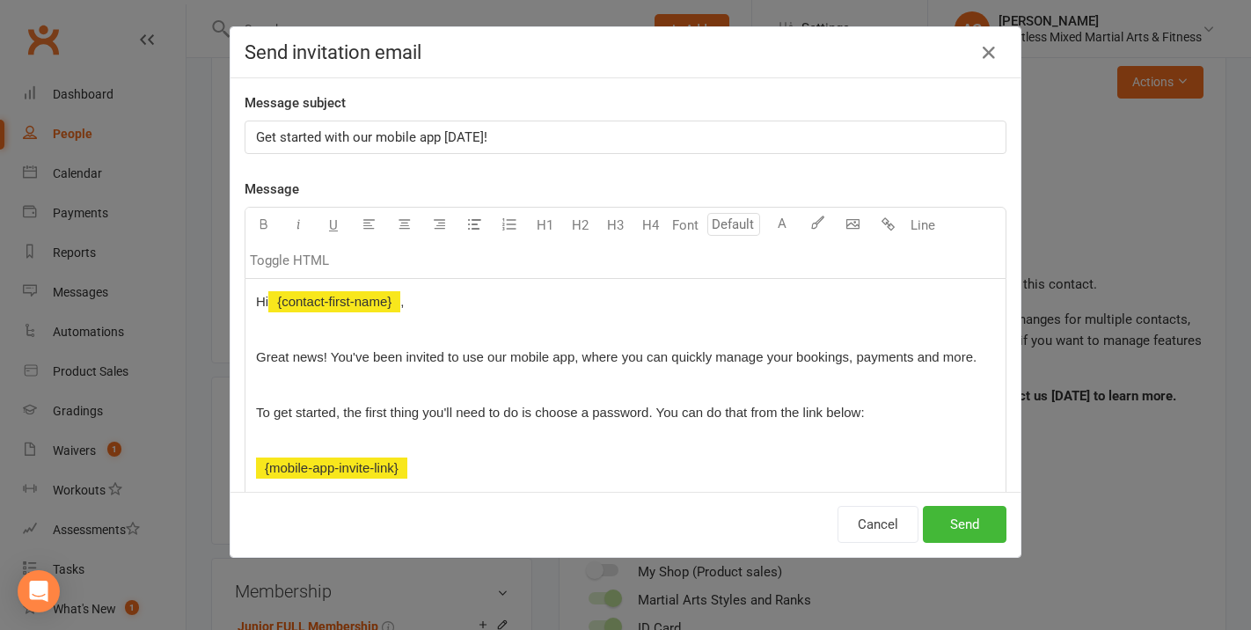
drag, startPoint x: 257, startPoint y: 143, endPoint x: 265, endPoint y: 147, distance: 9.1
click at [259, 144] on span "Get started with our mobile app [DATE]!" at bounding box center [371, 137] width 231 height 16
click at [915, 362] on span "Great news! You've been invited to use our mobile app, where you can quickly ma…" at bounding box center [616, 356] width 721 height 15
click at [963, 524] on button "Send" at bounding box center [965, 524] width 84 height 37
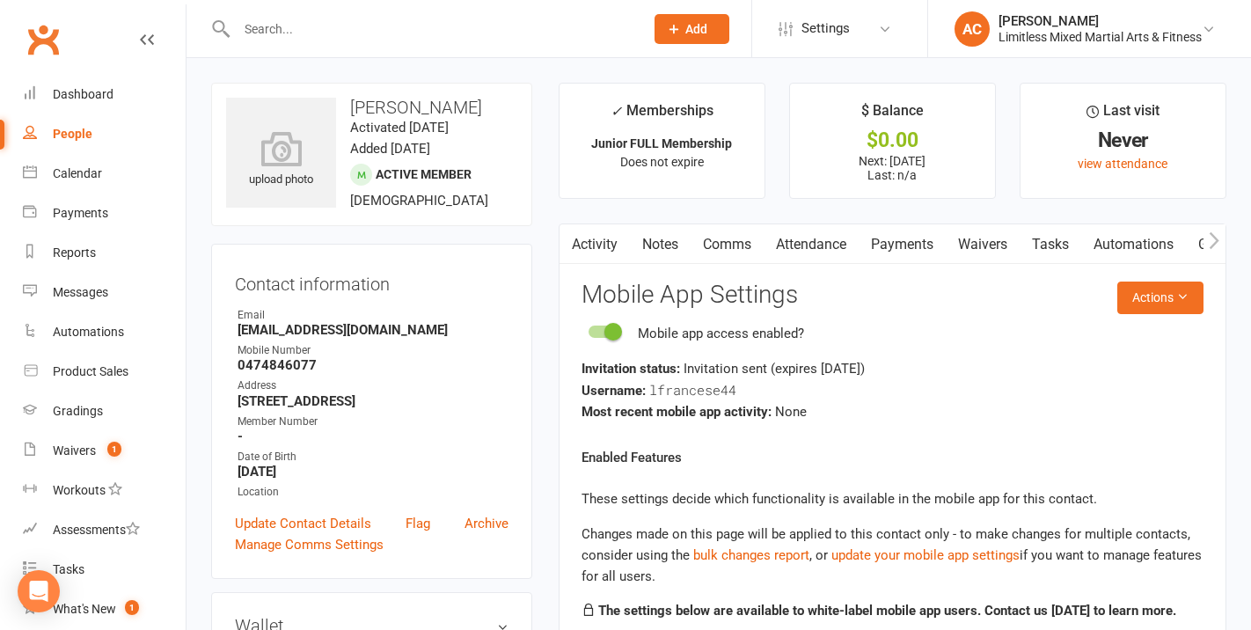
click at [495, 294] on h3 "Contact information" at bounding box center [372, 281] width 274 height 26
click at [62, 134] on div "People" at bounding box center [73, 134] width 40 height 14
select select "100"
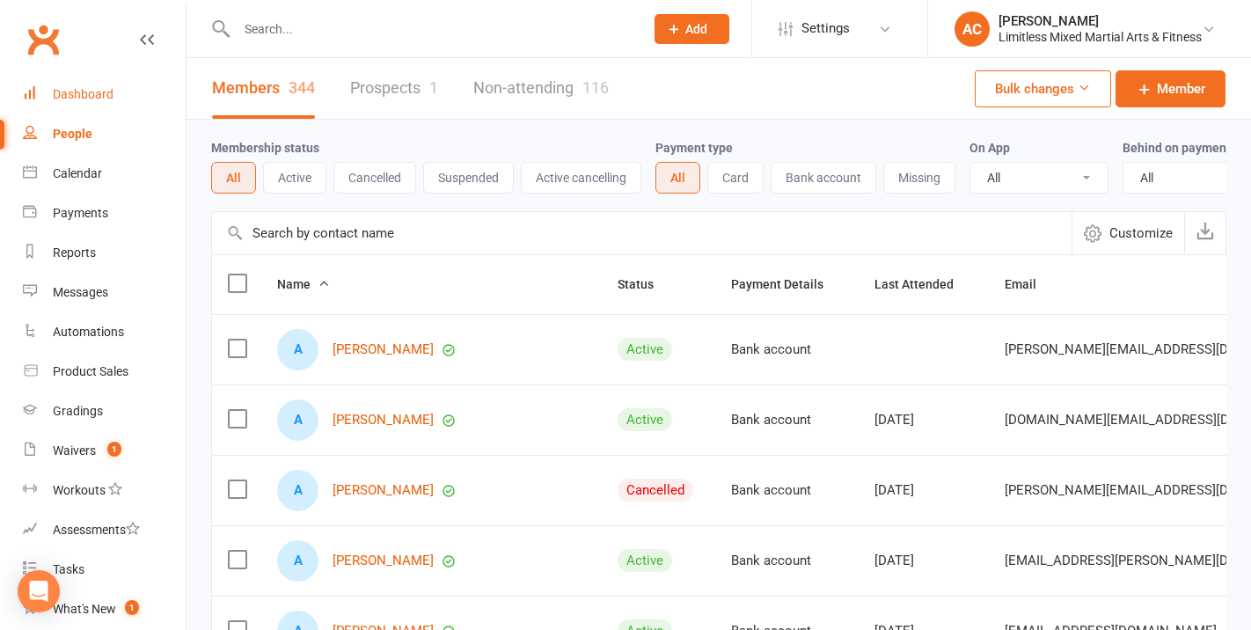
click at [82, 85] on link "Dashboard" at bounding box center [104, 95] width 163 height 40
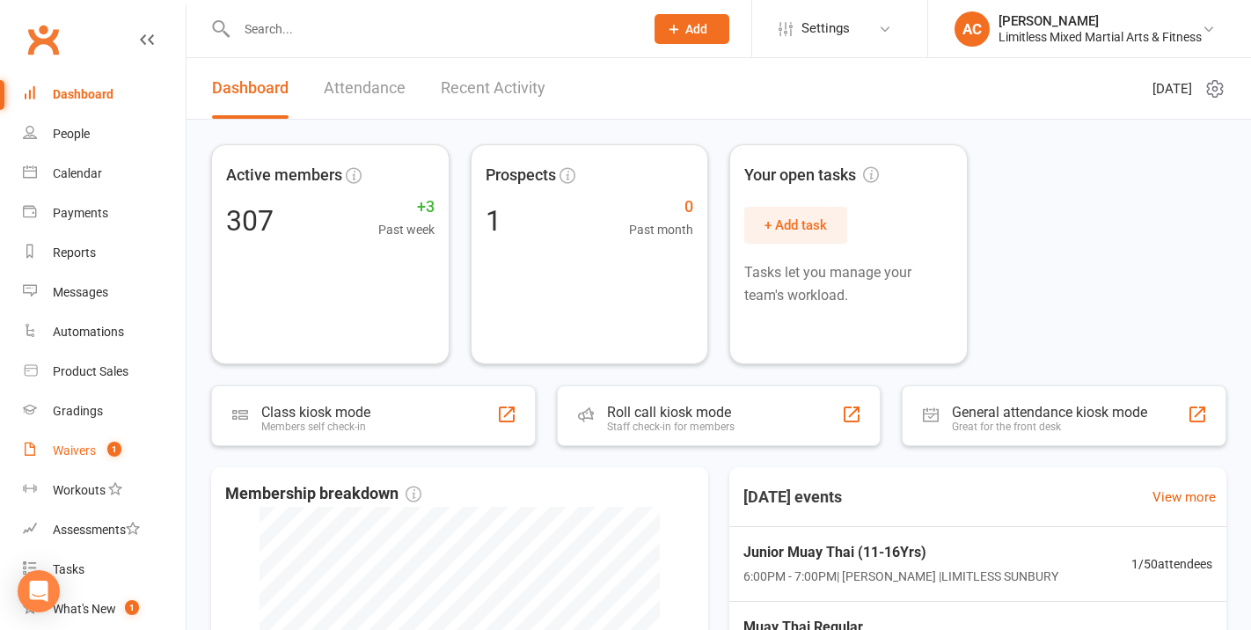
click at [84, 443] on div "Waivers" at bounding box center [74, 450] width 43 height 14
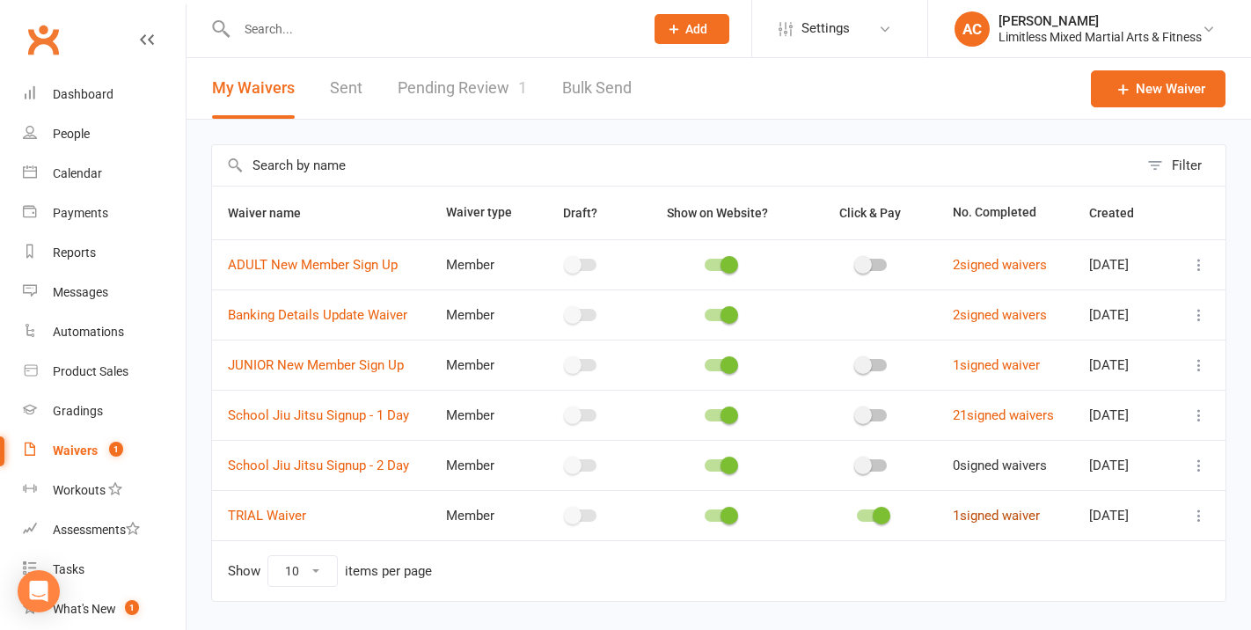
click at [966, 520] on link "1 signed waiver" at bounding box center [996, 516] width 87 height 16
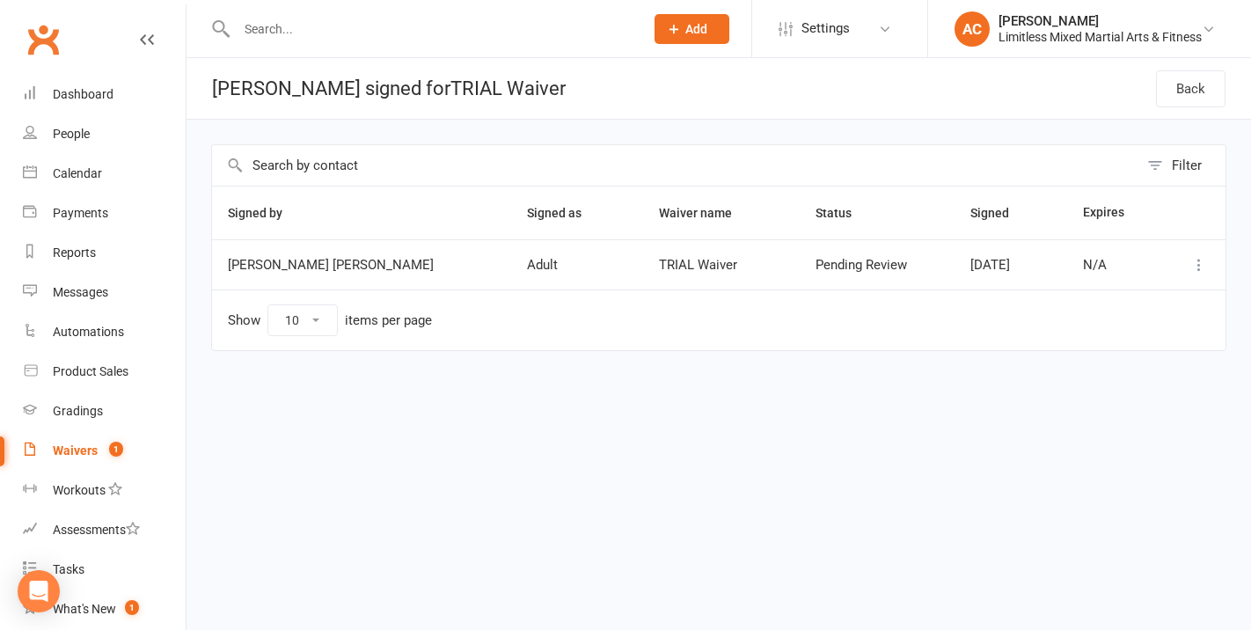
click at [1197, 265] on icon at bounding box center [1200, 265] width 18 height 18
click at [971, 260] on span "[DATE]" at bounding box center [991, 265] width 40 height 16
click at [294, 267] on span "[PERSON_NAME] [PERSON_NAME]" at bounding box center [362, 265] width 268 height 15
click at [90, 453] on div "Waivers" at bounding box center [75, 450] width 45 height 14
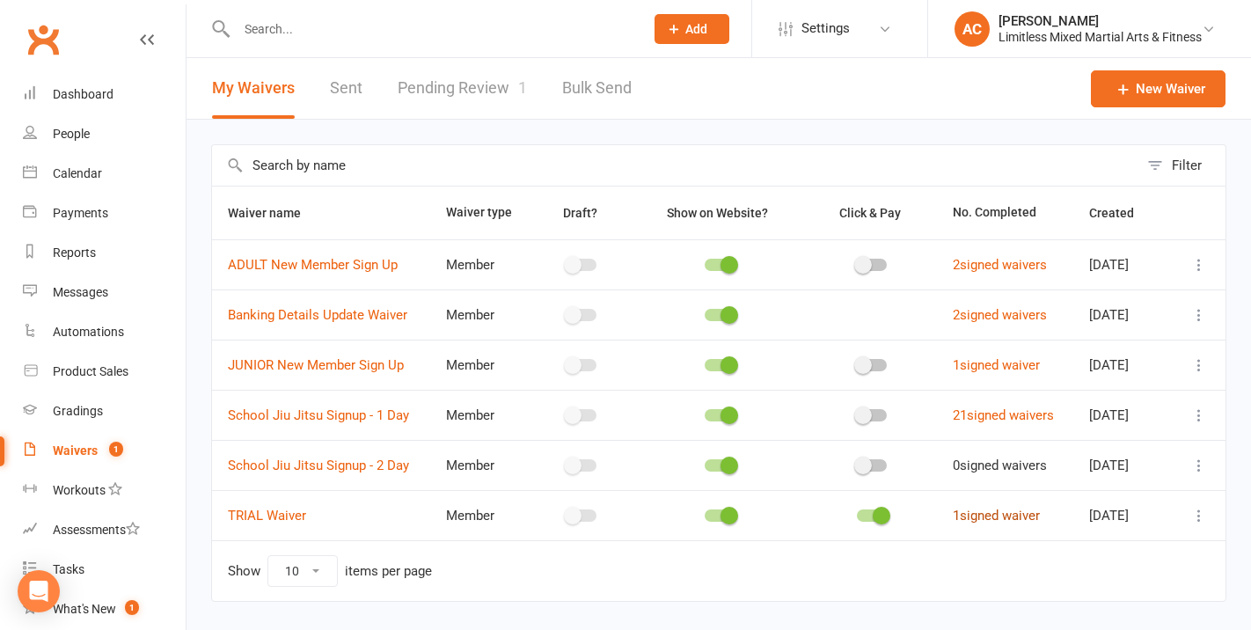
click at [984, 517] on link "1 signed waiver" at bounding box center [996, 516] width 87 height 16
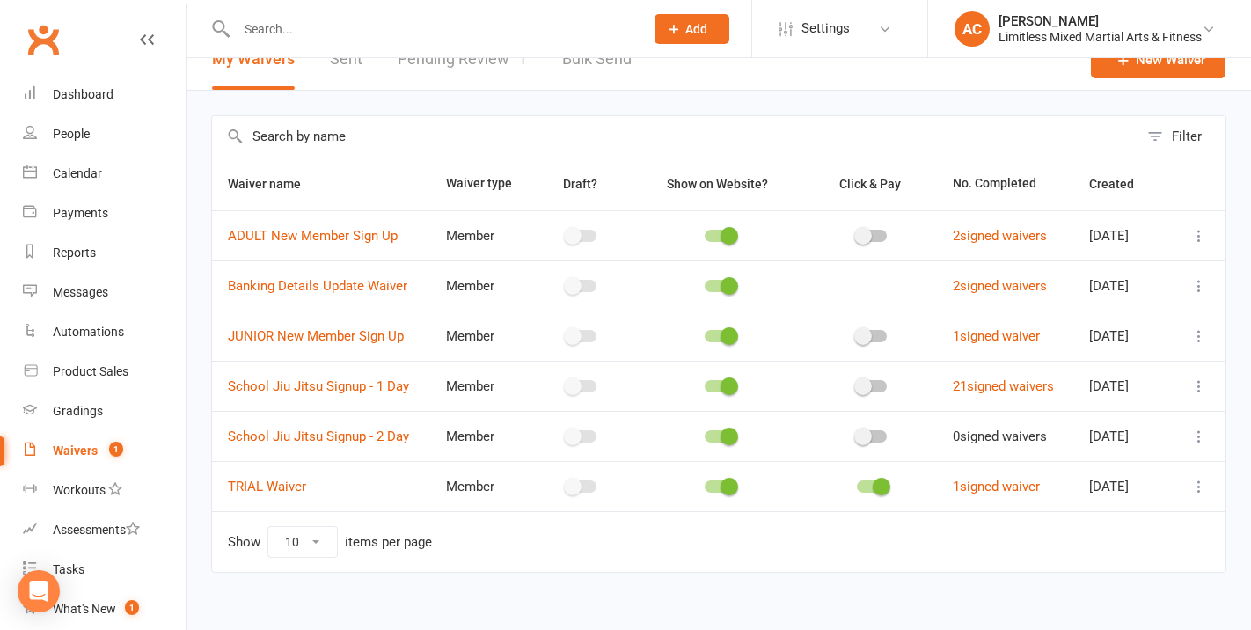
scroll to position [45, 0]
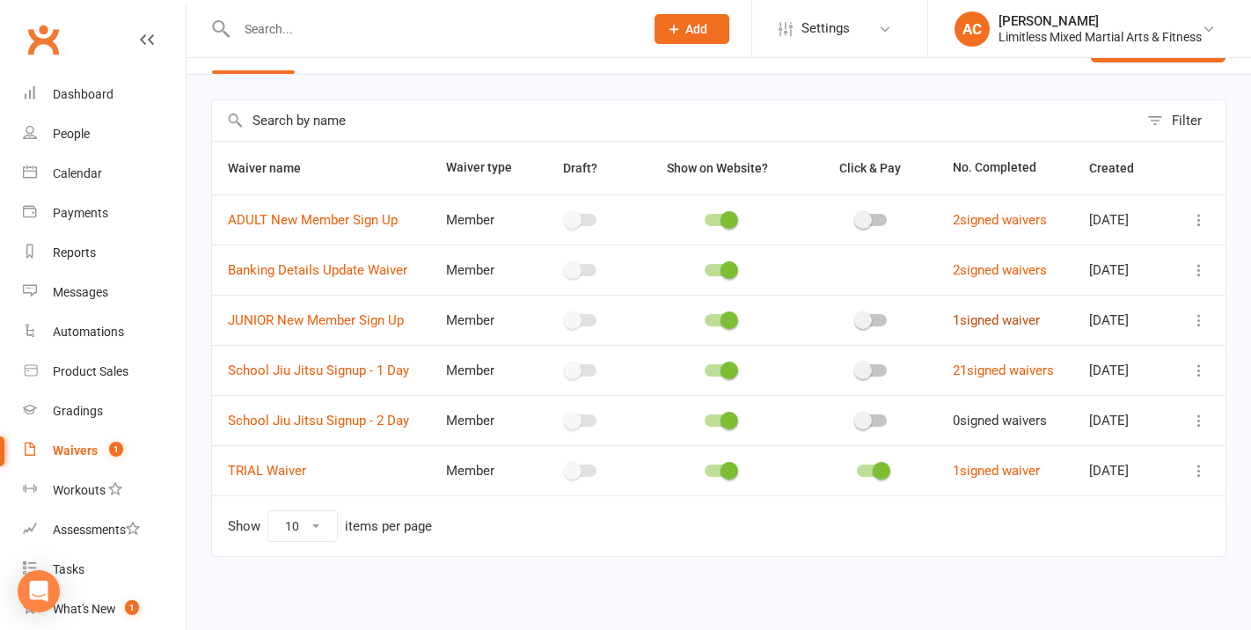
click at [1001, 327] on td "1 signed waiver" at bounding box center [1005, 320] width 136 height 50
click at [1001, 321] on link "1 signed waiver" at bounding box center [996, 320] width 87 height 16
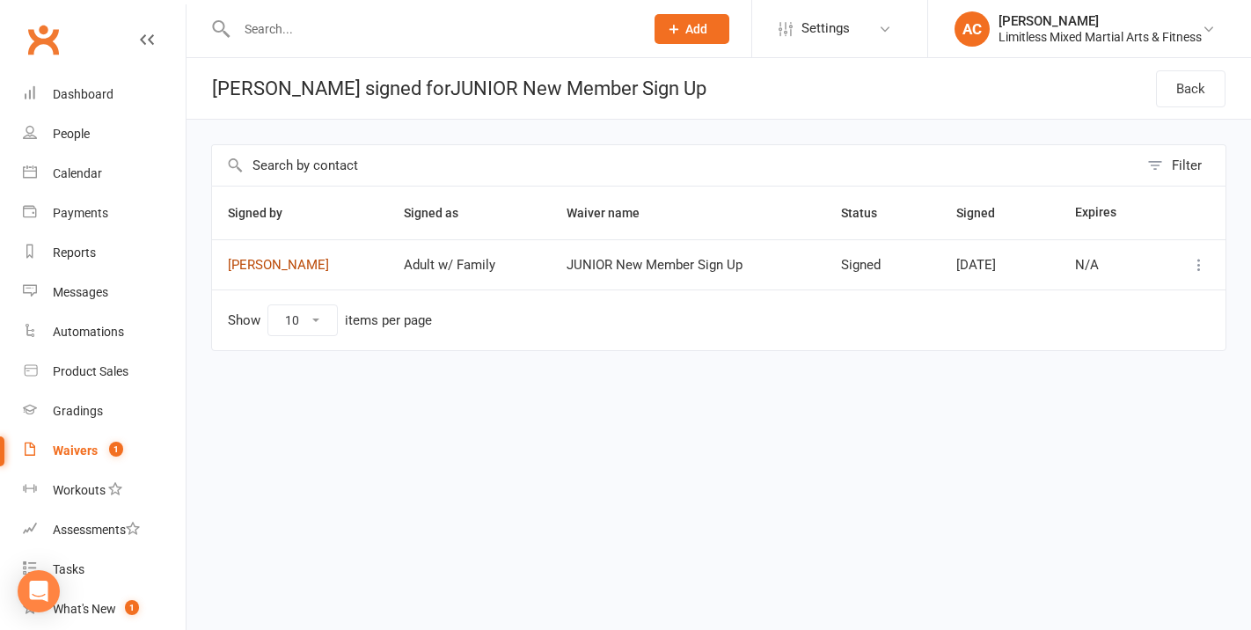
click at [293, 268] on link "[PERSON_NAME]" at bounding box center [300, 265] width 144 height 15
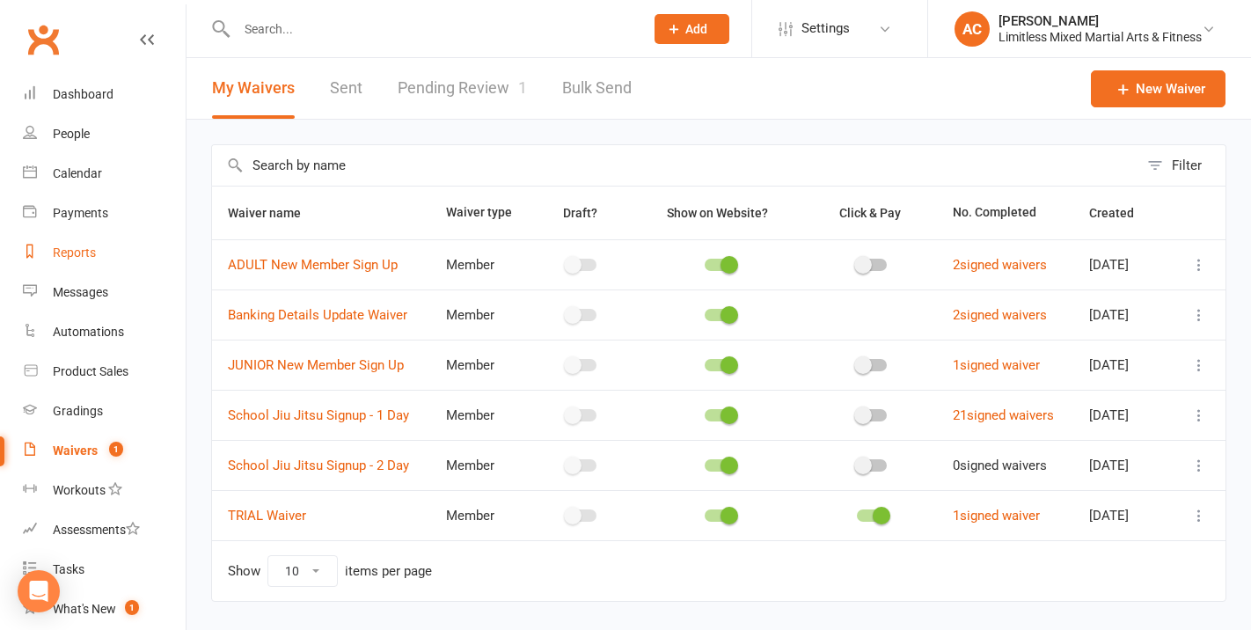
click at [81, 241] on link "Reports" at bounding box center [104, 253] width 163 height 40
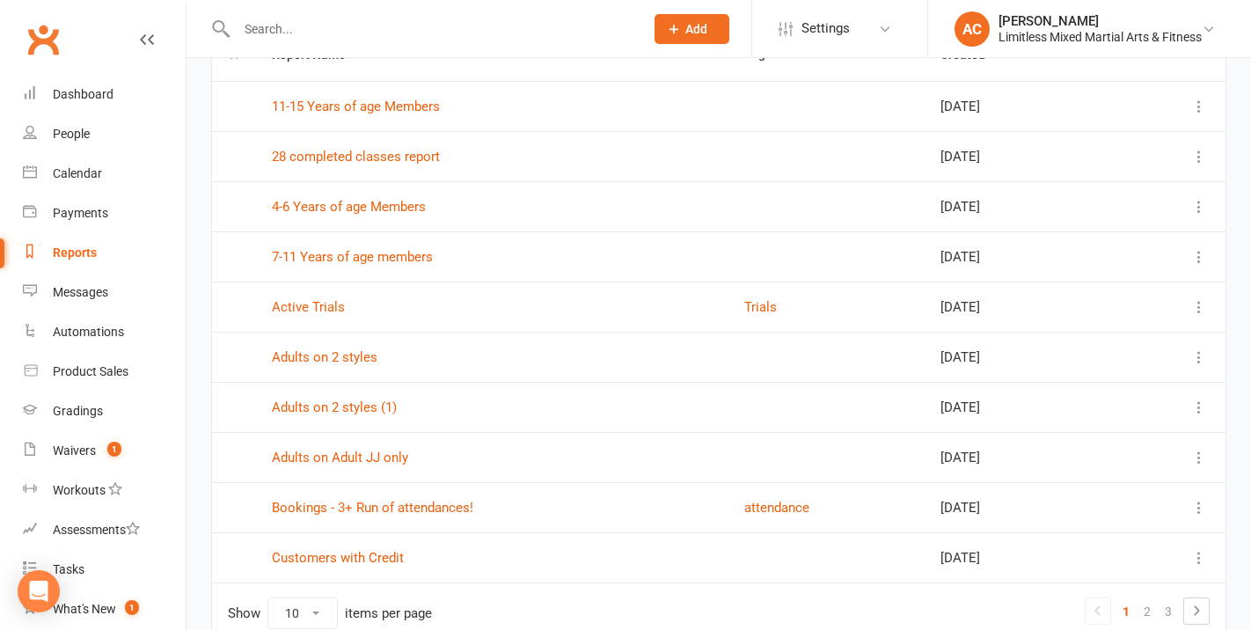
scroll to position [187, 0]
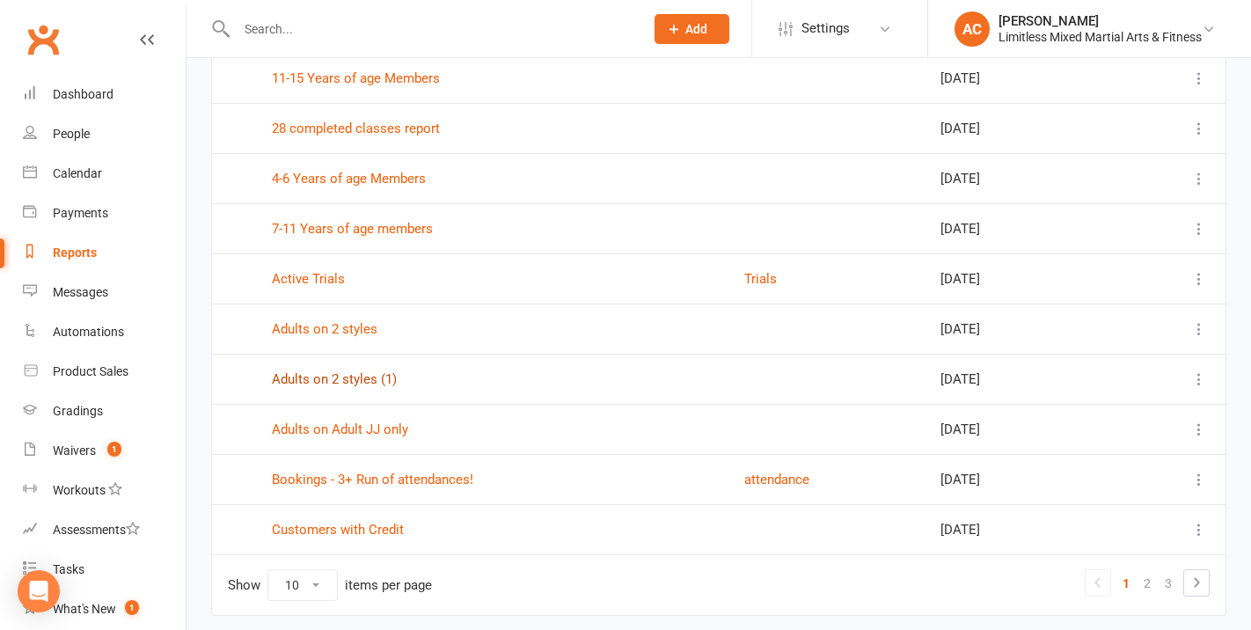
click at [369, 384] on link "Adults on 2 styles (1)" at bounding box center [334, 379] width 125 height 16
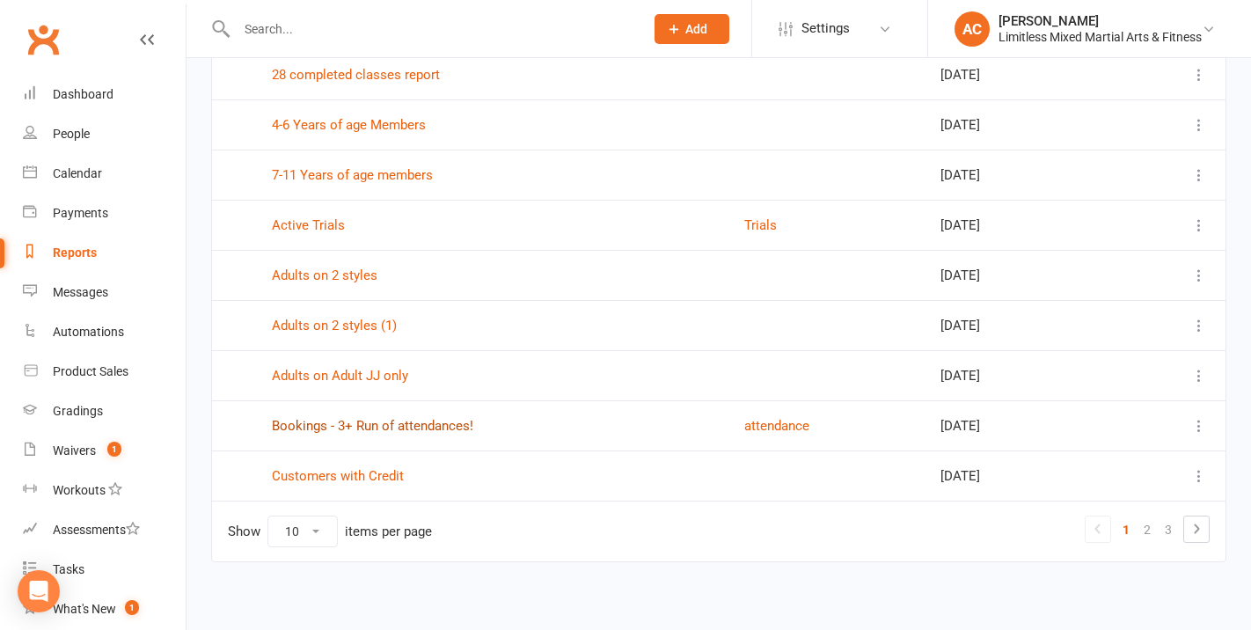
scroll to position [247, 0]
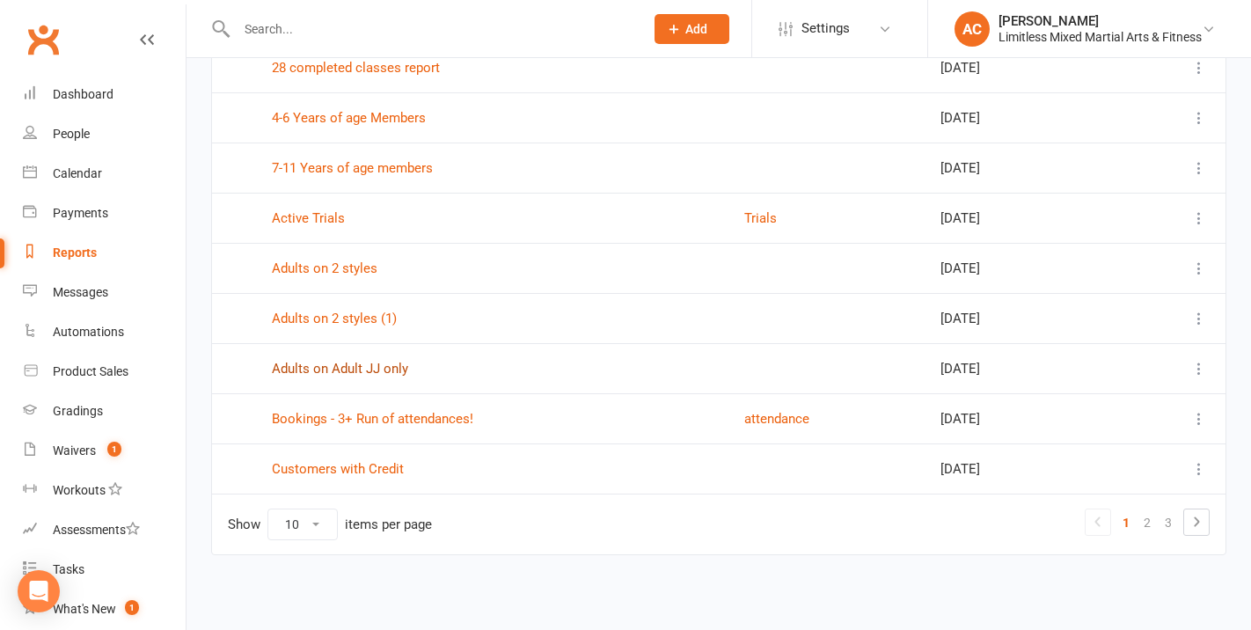
click at [392, 370] on link "Adults on Adult JJ only" at bounding box center [340, 369] width 136 height 16
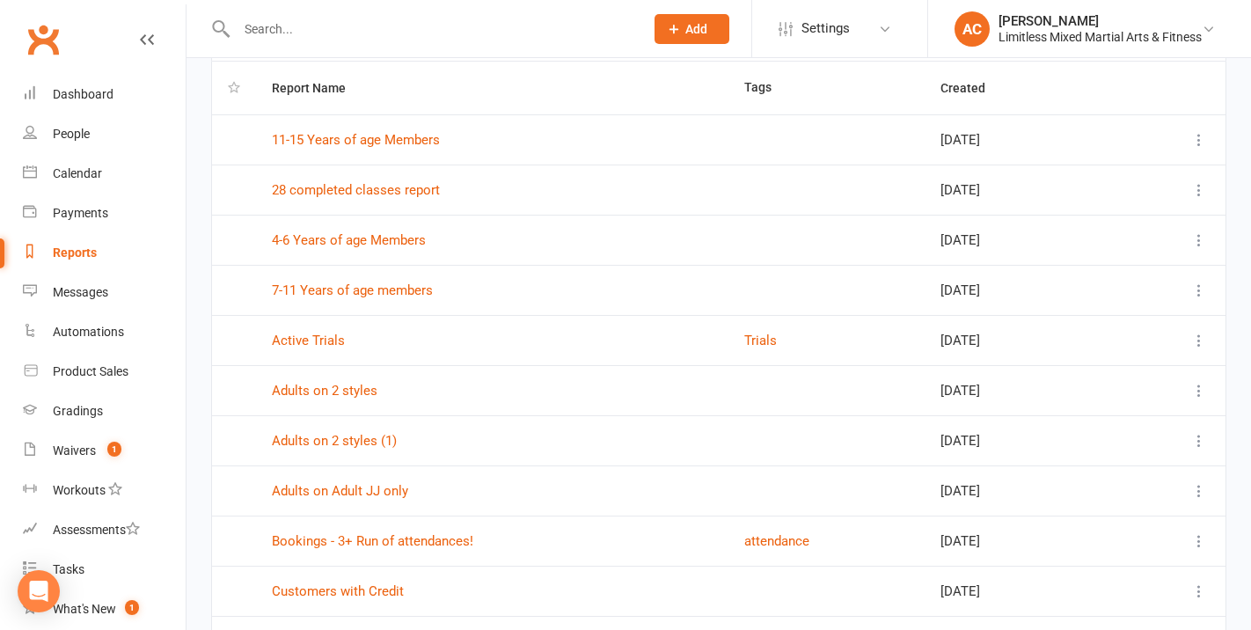
scroll to position [128, 0]
click at [370, 387] on link "Adults on 2 styles" at bounding box center [325, 388] width 106 height 16
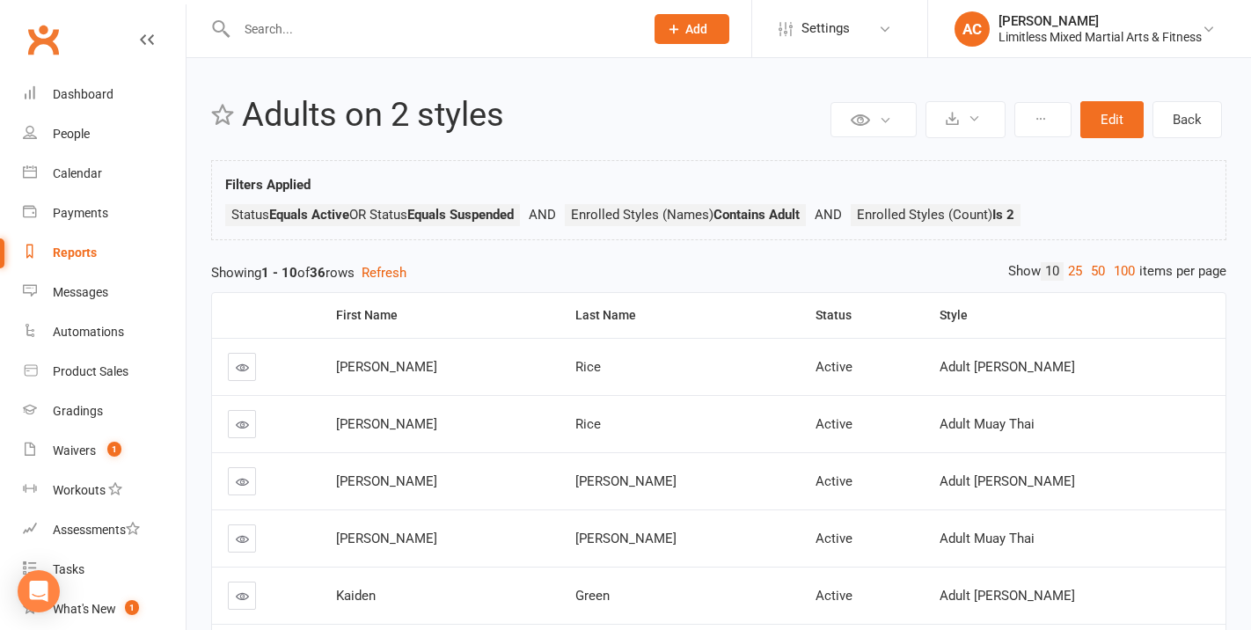
click at [422, 36] on input "text" at bounding box center [431, 29] width 400 height 25
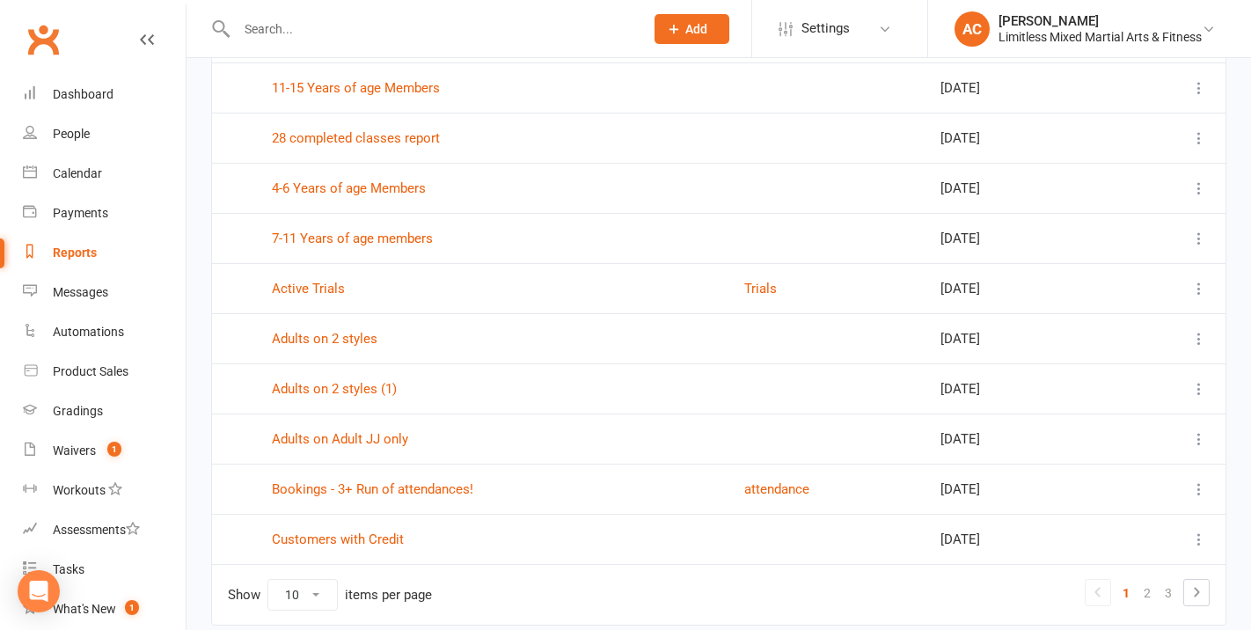
scroll to position [194, 0]
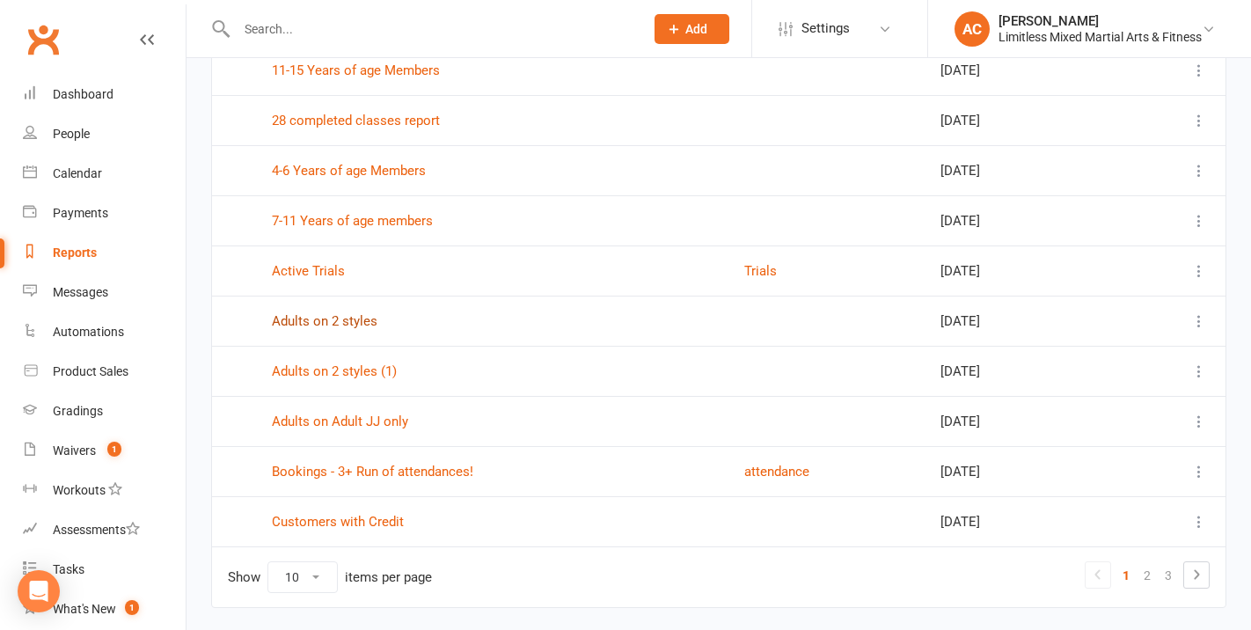
click at [358, 323] on link "Adults on 2 styles" at bounding box center [325, 321] width 106 height 16
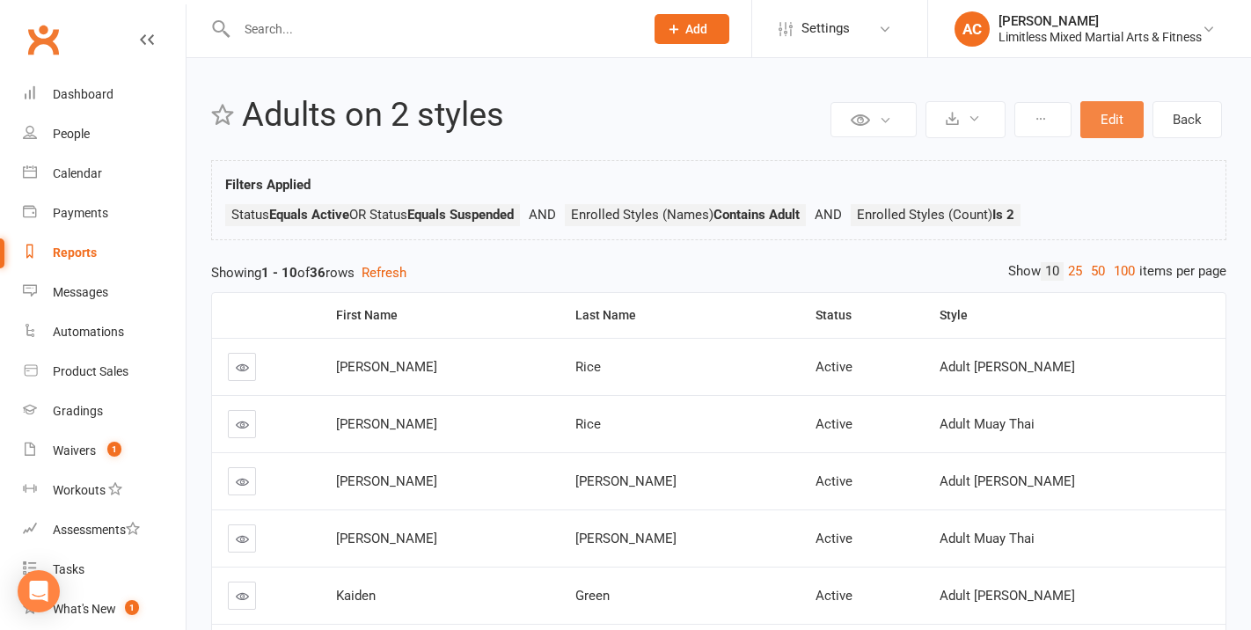
click at [1107, 131] on button "Edit" at bounding box center [1112, 119] width 63 height 37
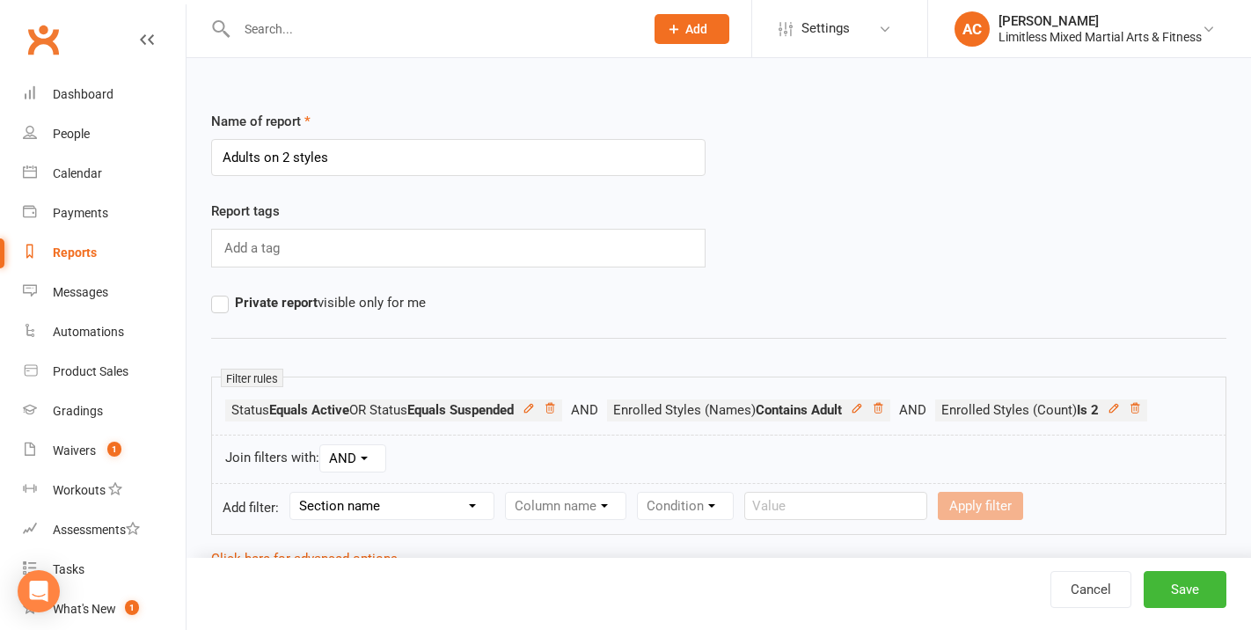
click at [428, 33] on input "text" at bounding box center [431, 29] width 400 height 25
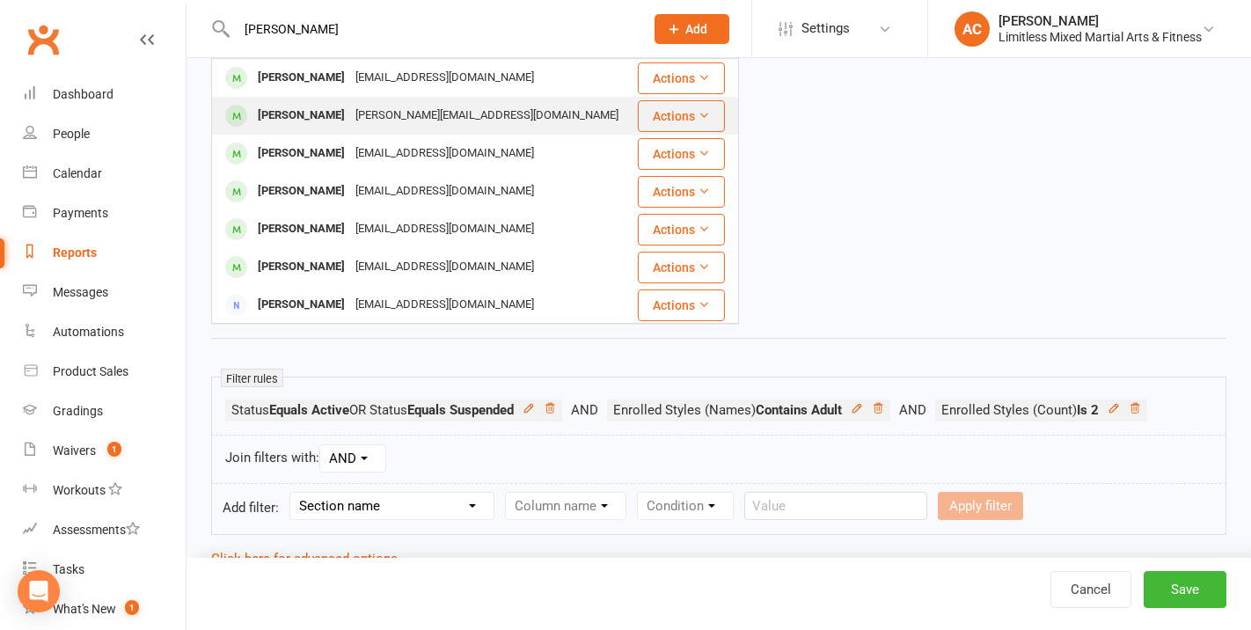
type input "[PERSON_NAME]"
click at [415, 110] on div "[PERSON_NAME][EMAIL_ADDRESS][DOMAIN_NAME]" at bounding box center [487, 116] width 274 height 26
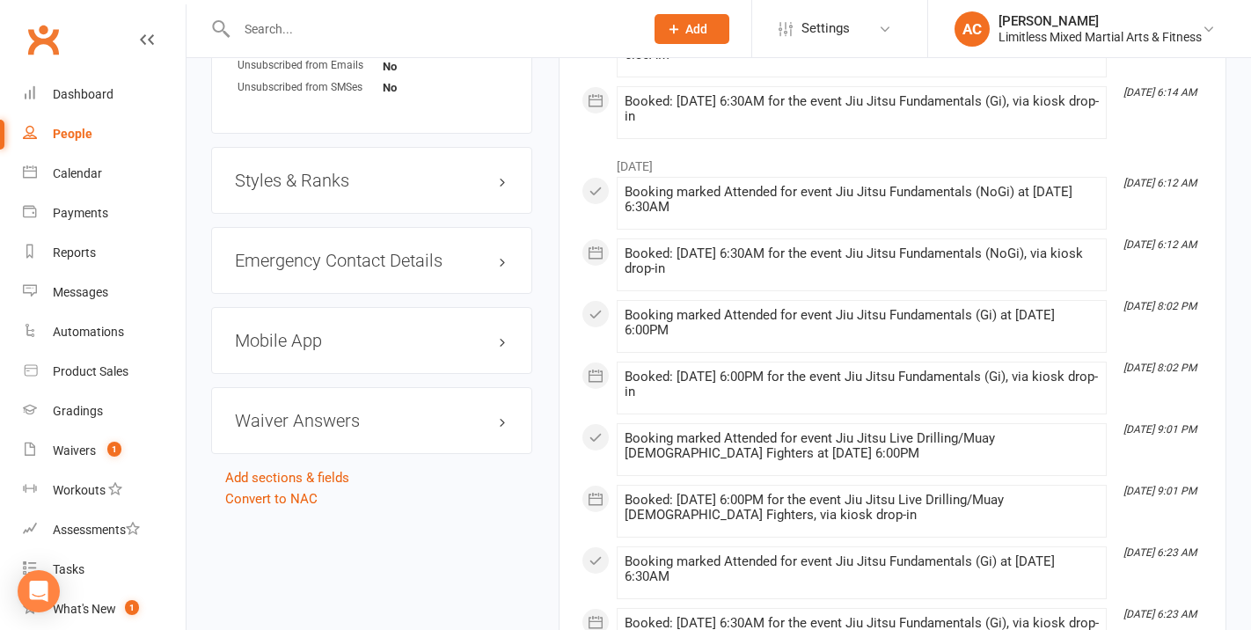
scroll to position [1318, 0]
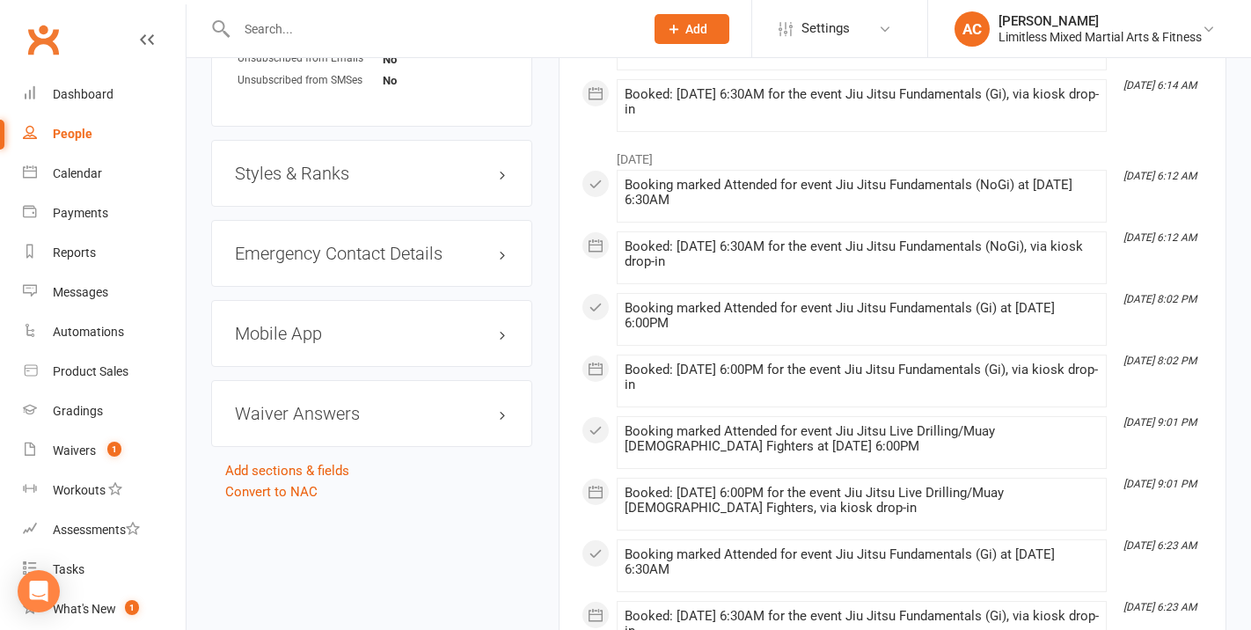
click at [435, 169] on div "Styles & Ranks" at bounding box center [371, 173] width 321 height 67
click at [440, 164] on h3 "Styles & Ranks" at bounding box center [372, 173] width 274 height 19
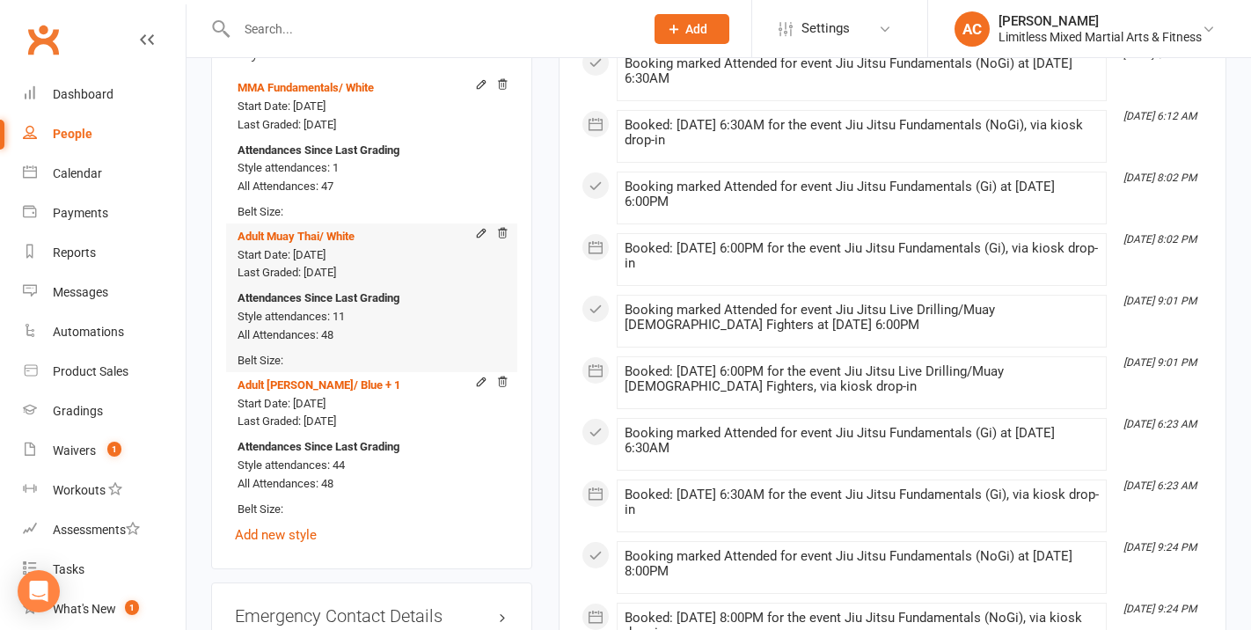
scroll to position [1466, 0]
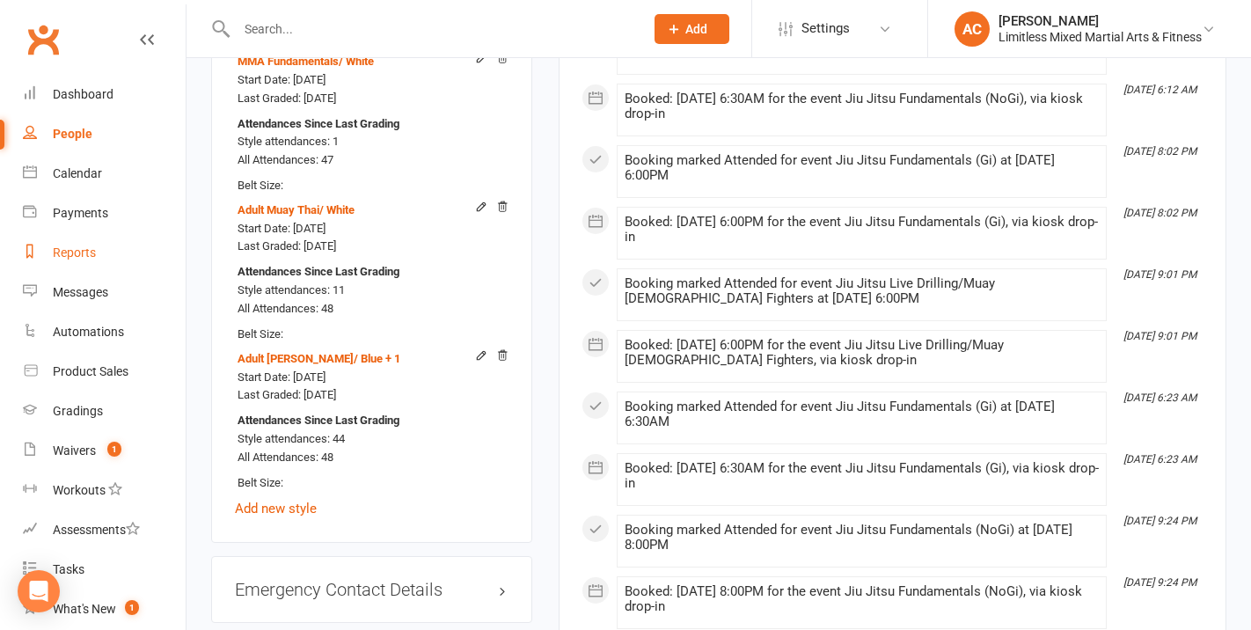
click at [91, 245] on link "Reports" at bounding box center [104, 253] width 163 height 40
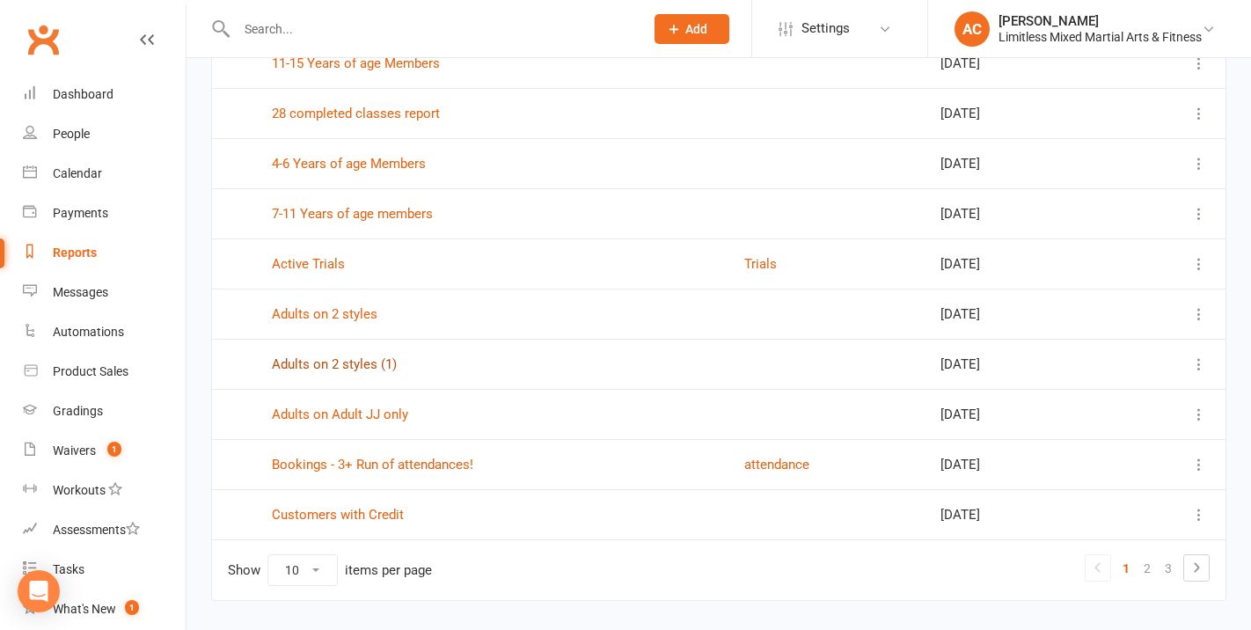
scroll to position [202, 0]
click at [399, 418] on link "Adults on Adult JJ only" at bounding box center [340, 414] width 136 height 16
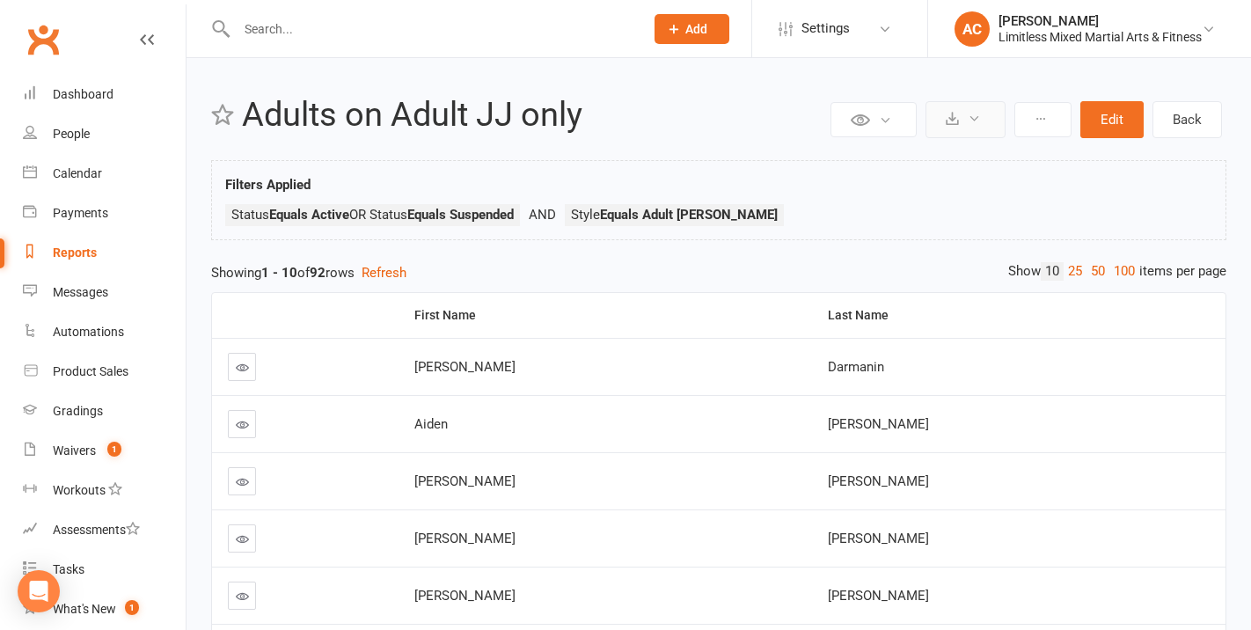
click at [959, 121] on button at bounding box center [966, 119] width 80 height 37
click at [1124, 274] on link "100" at bounding box center [1125, 271] width 30 height 18
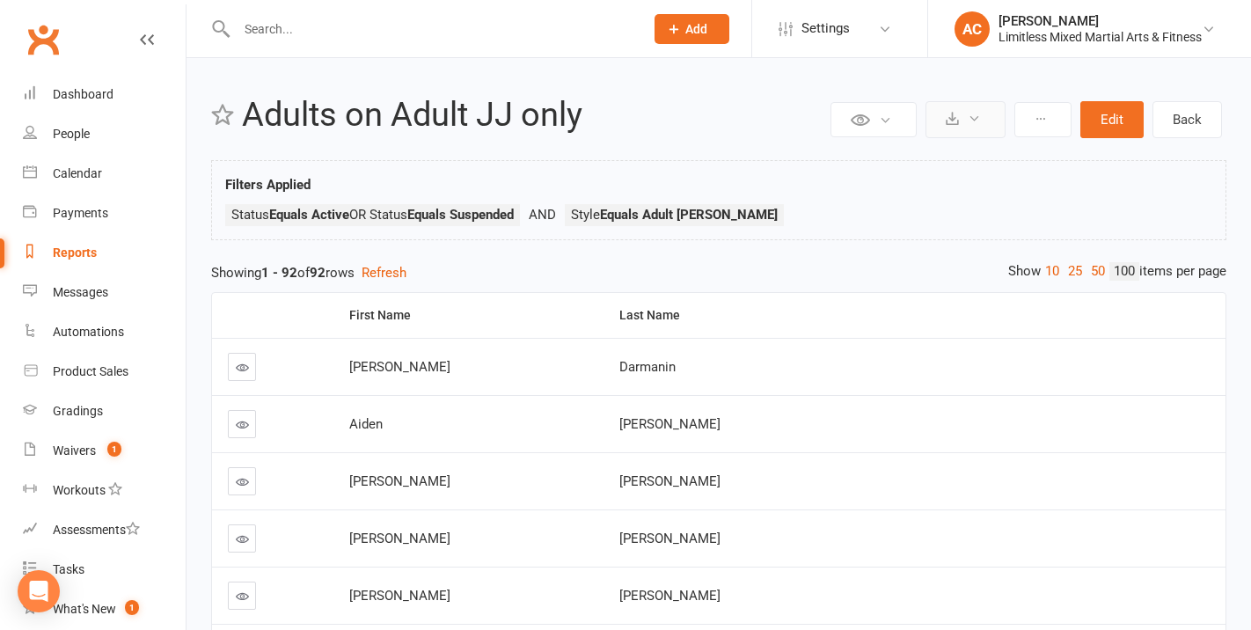
click at [949, 118] on icon at bounding box center [952, 118] width 13 height 13
click at [1044, 174] on div "Filters Applied Status Equals Active OR Status Equals Suspended Style Equals Ad…" at bounding box center [718, 204] width 987 height 61
click at [99, 448] on count-badge "1" at bounding box center [110, 450] width 23 height 14
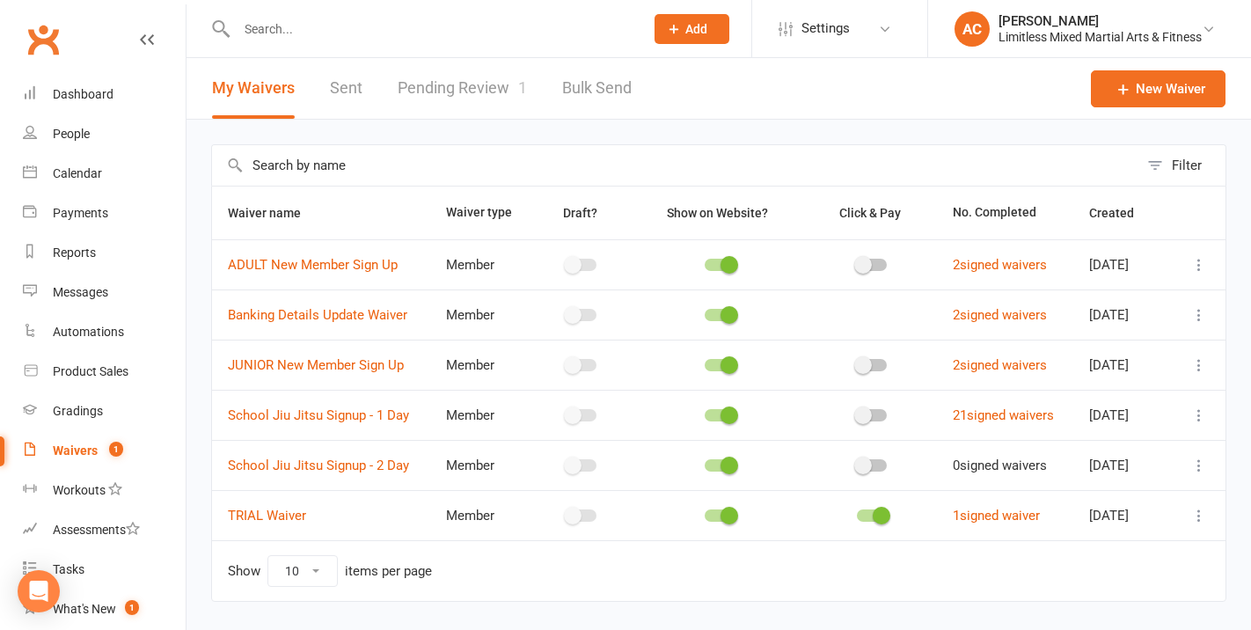
click at [1007, 353] on td "2 signed waivers" at bounding box center [1005, 365] width 136 height 50
click at [1005, 363] on link "2 signed waivers" at bounding box center [1000, 365] width 94 height 16
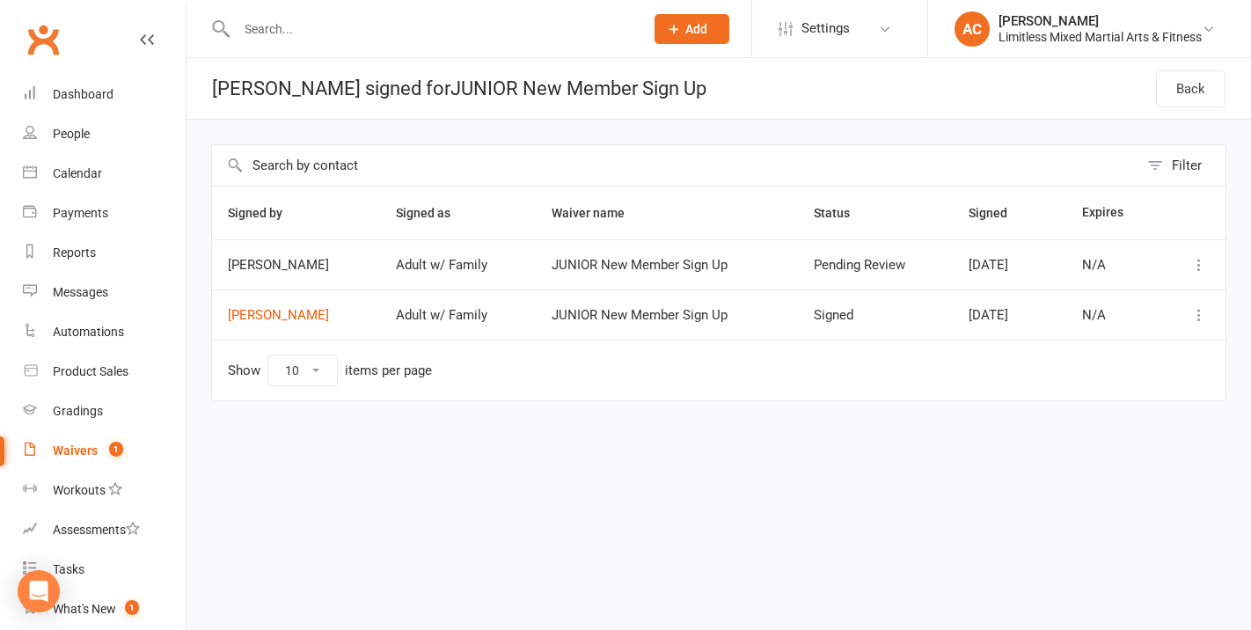
click at [86, 452] on div "Waivers" at bounding box center [75, 450] width 45 height 14
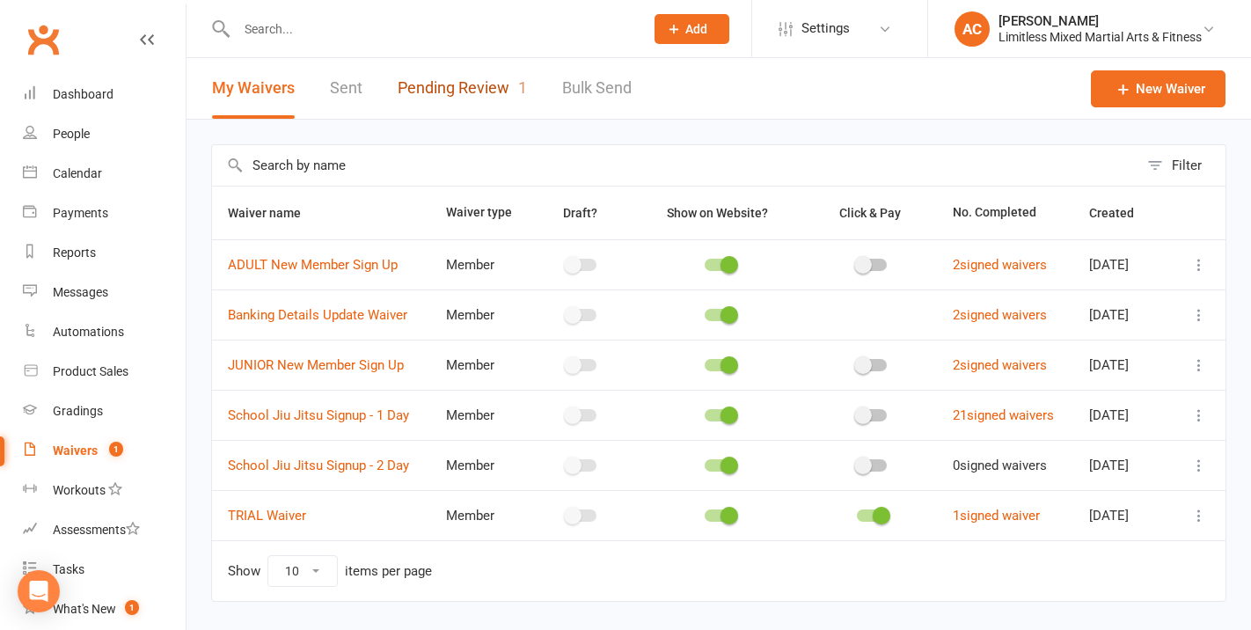
click at [462, 84] on link "Pending Review 1" at bounding box center [462, 88] width 129 height 61
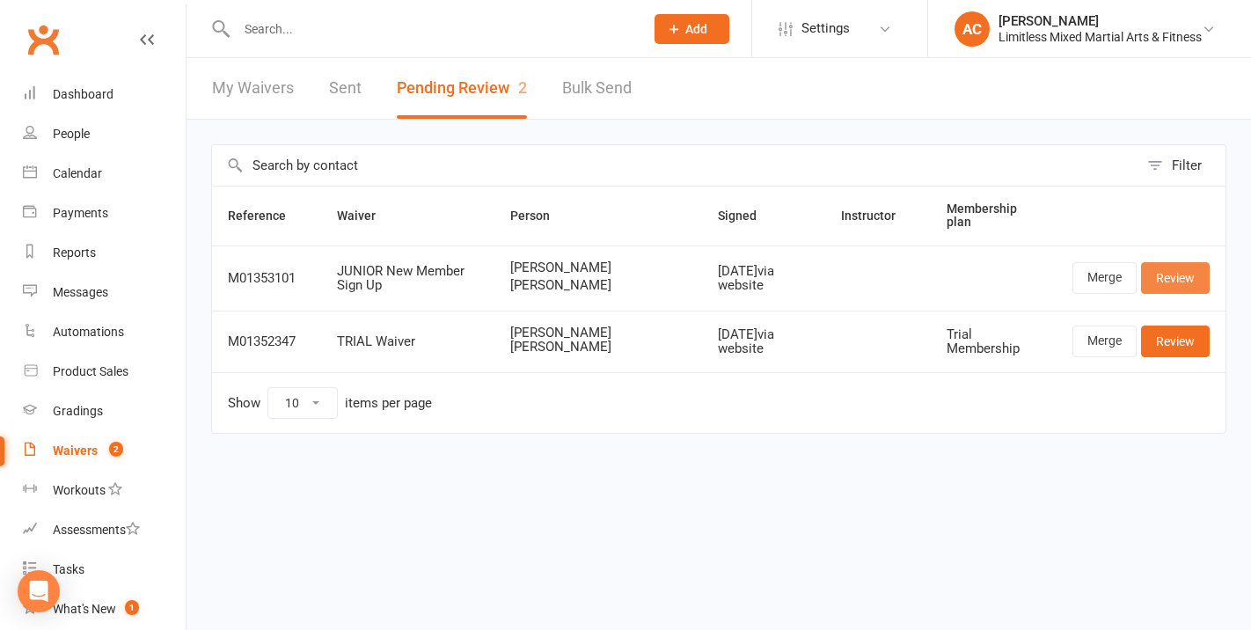
click at [1186, 271] on link "Review" at bounding box center [1175, 278] width 69 height 32
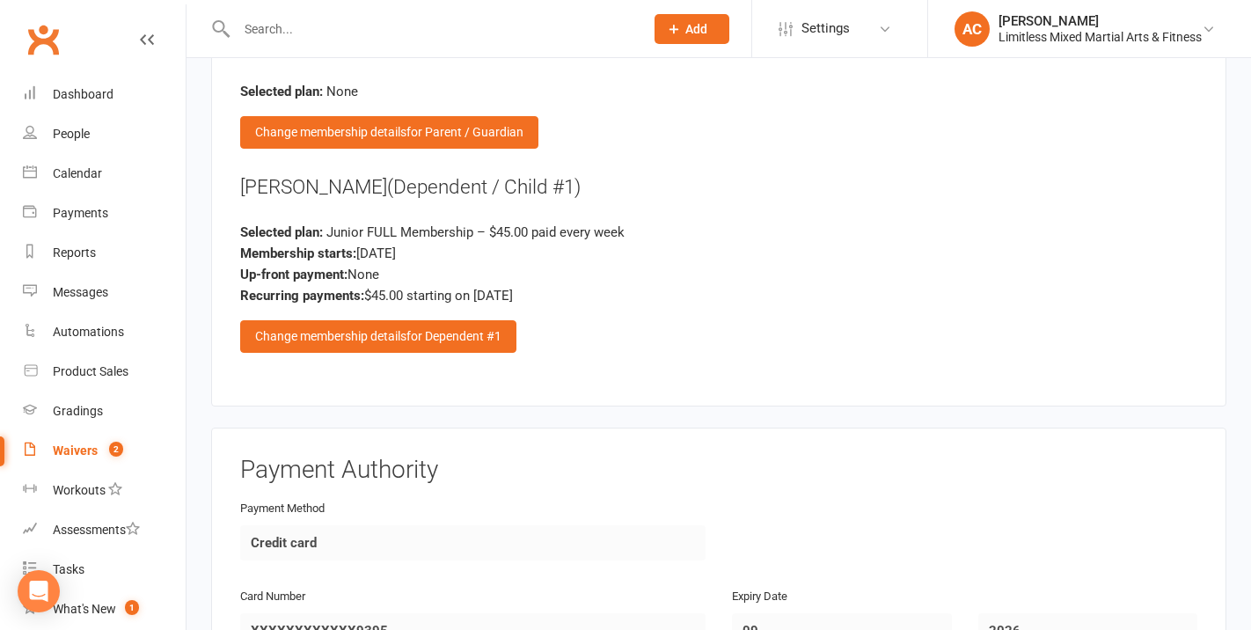
scroll to position [2448, 0]
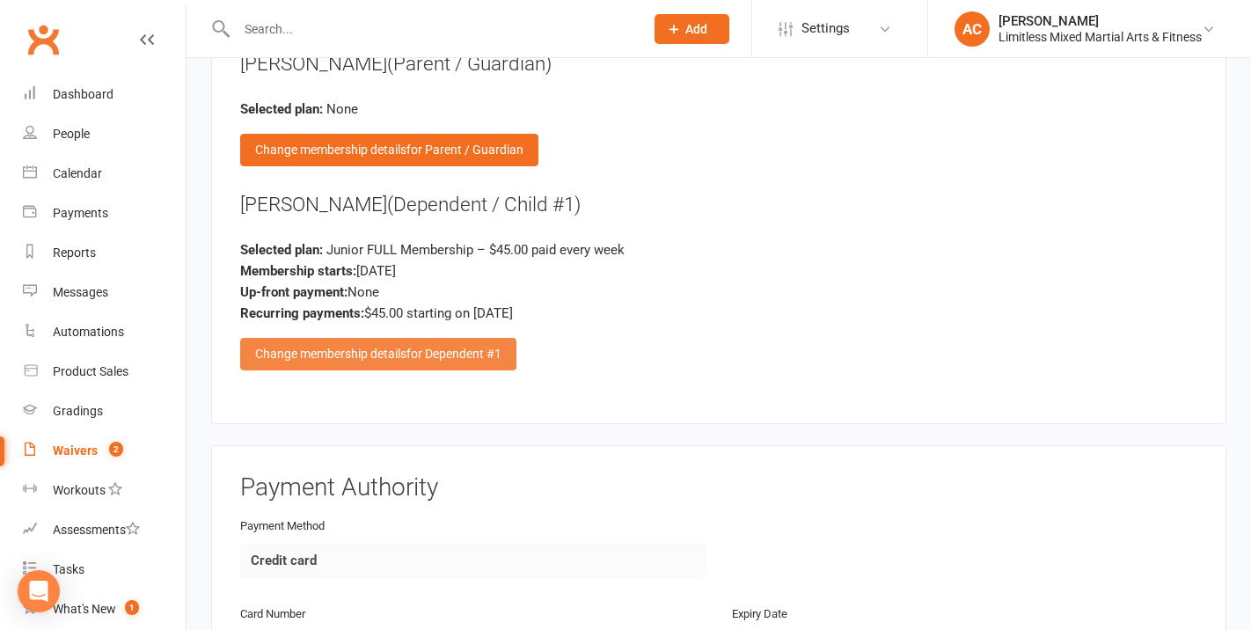
click at [471, 338] on div "Change membership details for Dependent #1" at bounding box center [378, 354] width 276 height 32
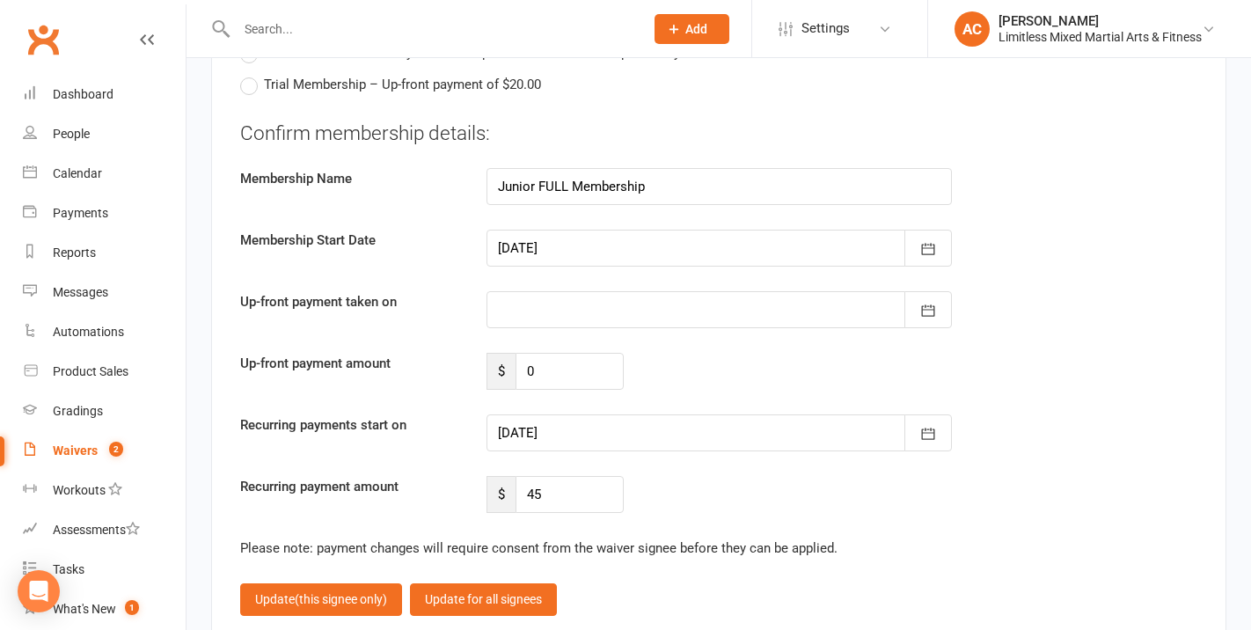
scroll to position [2774, 0]
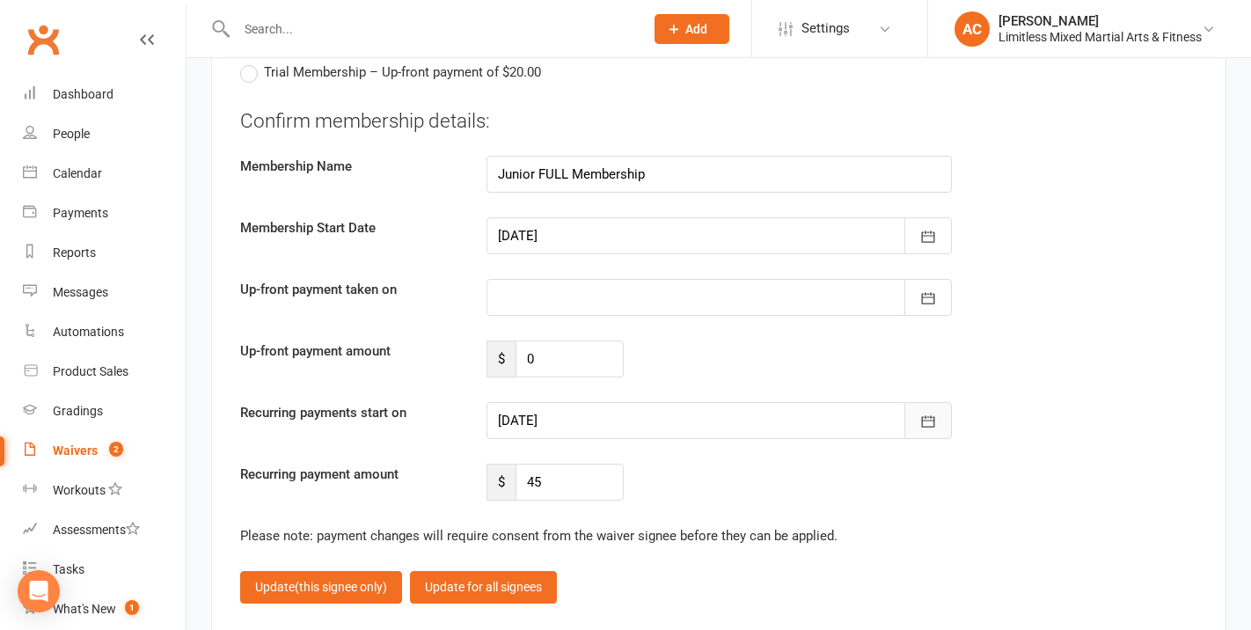
click at [920, 413] on icon "button" at bounding box center [929, 422] width 18 height 18
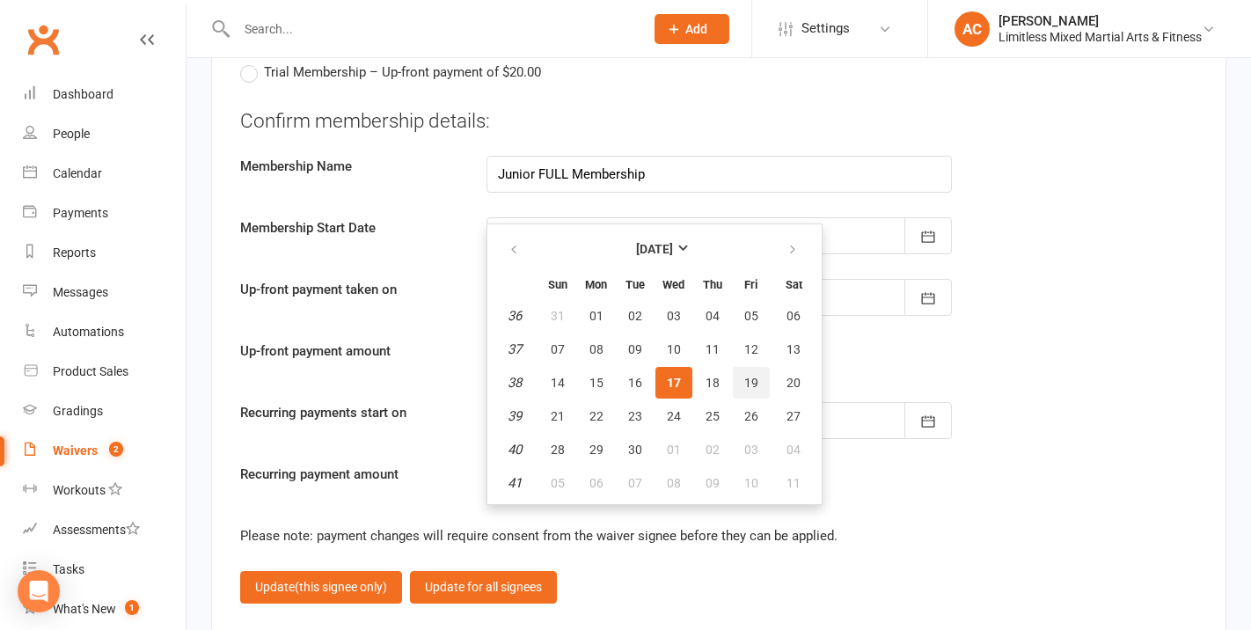
click at [755, 376] on span "19" at bounding box center [751, 383] width 14 height 14
type input "[DATE]"
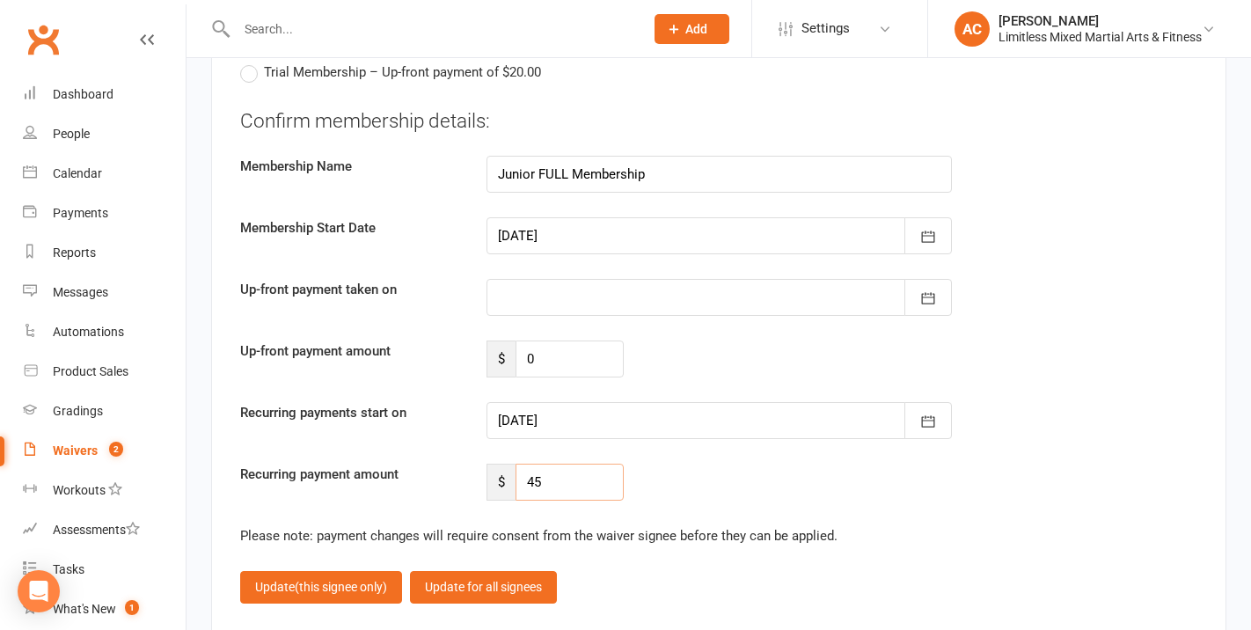
click at [558, 464] on input "45" at bounding box center [570, 482] width 108 height 37
type input "4"
type input "9"
type input "45"
click at [583, 341] on input "0" at bounding box center [570, 359] width 108 height 37
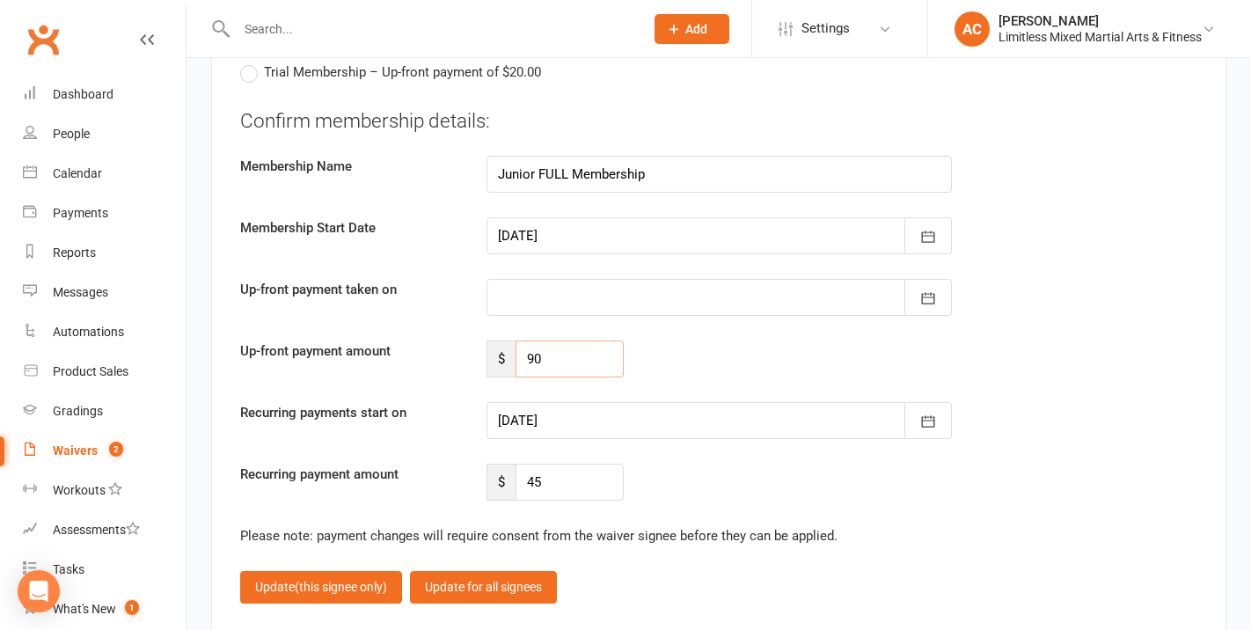
type input "90"
click at [660, 402] on div at bounding box center [719, 420] width 465 height 37
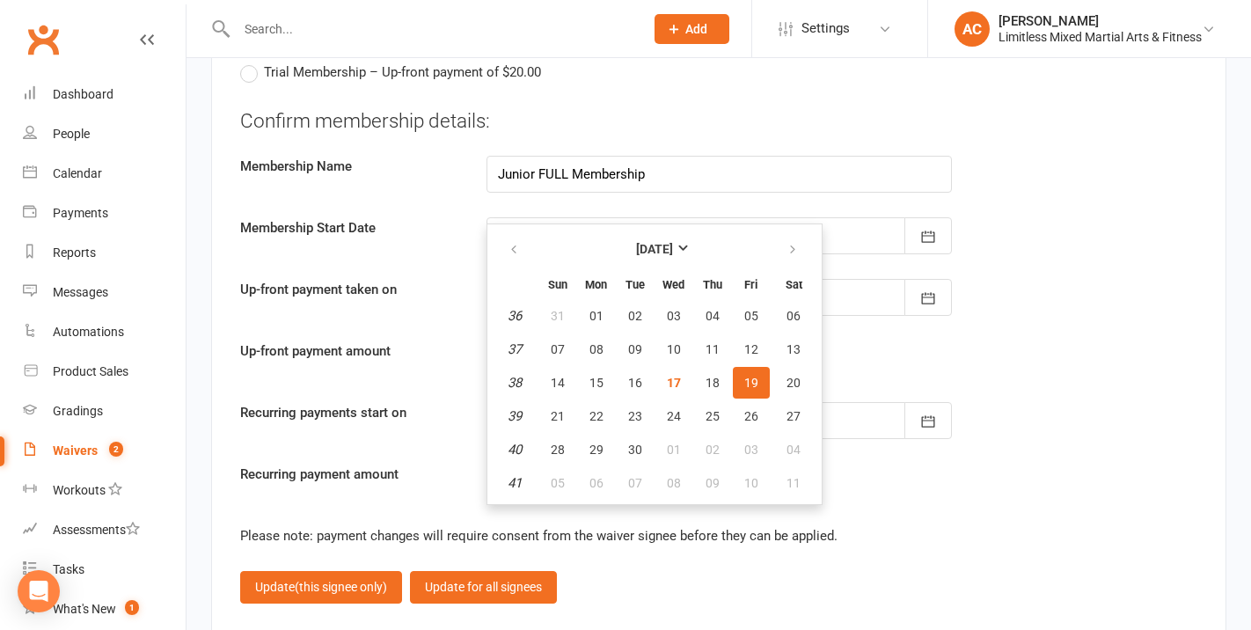
click at [839, 428] on div "Confirm membership details: Membership Name Junior FULL Membership Membership S…" at bounding box center [718, 304] width 957 height 394
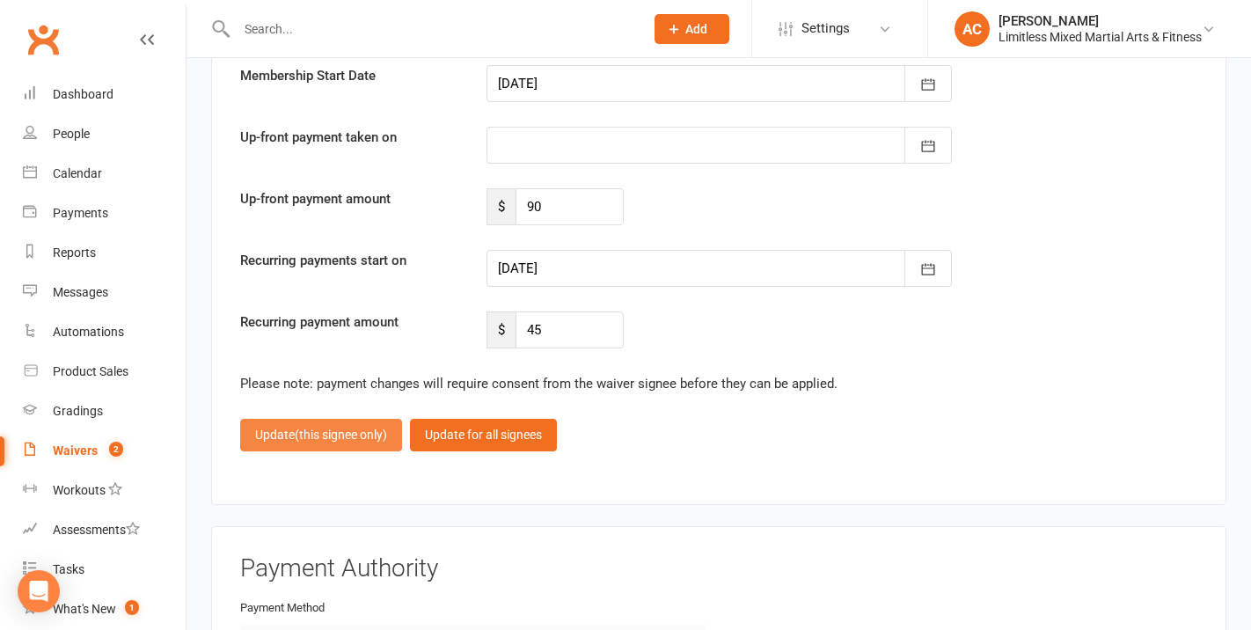
scroll to position [2918, 0]
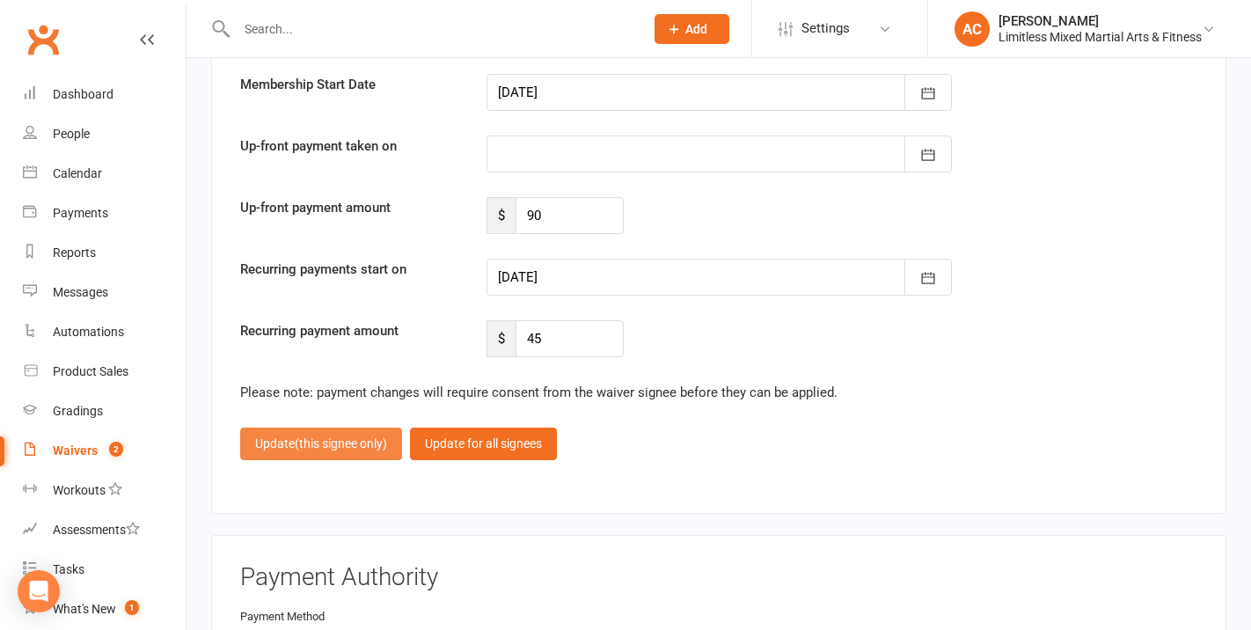
click at [347, 436] on span "(this signee only)" at bounding box center [341, 443] width 92 height 14
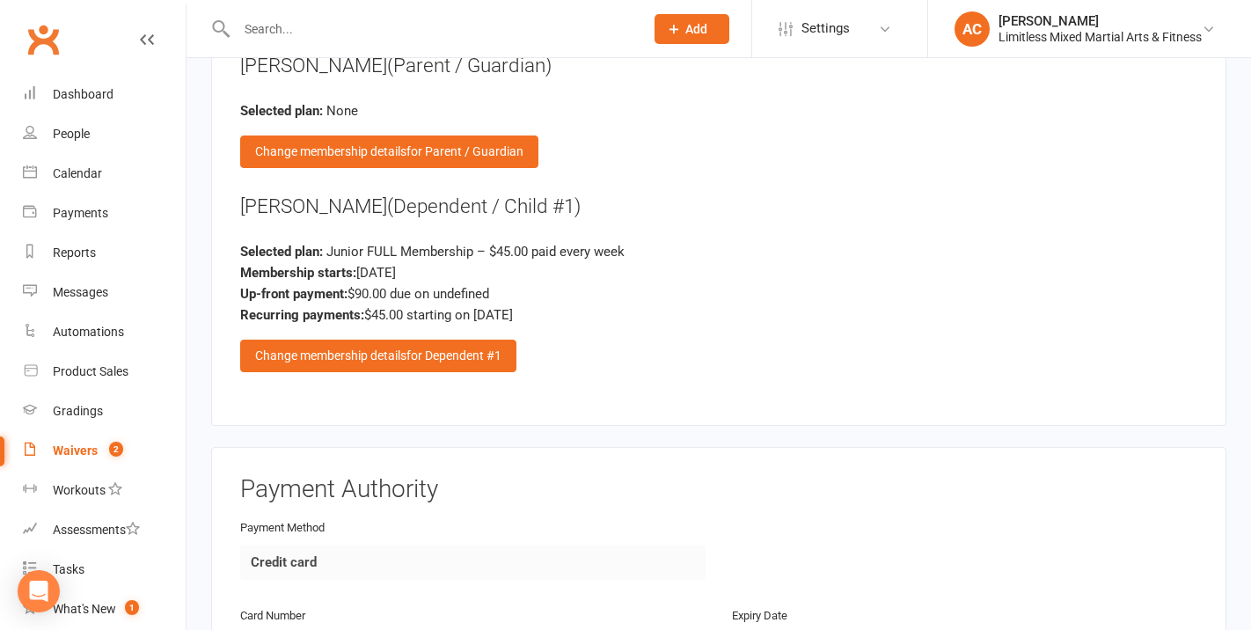
scroll to position [2332, 0]
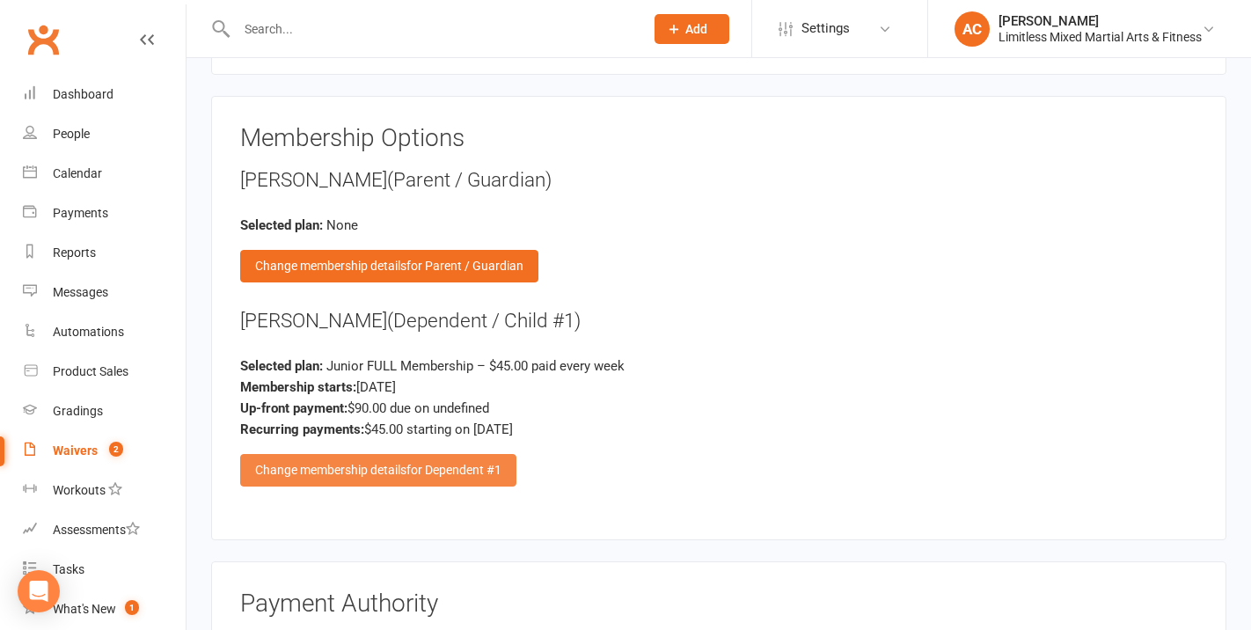
click at [386, 454] on div "Change membership details for Dependent #1" at bounding box center [378, 470] width 276 height 32
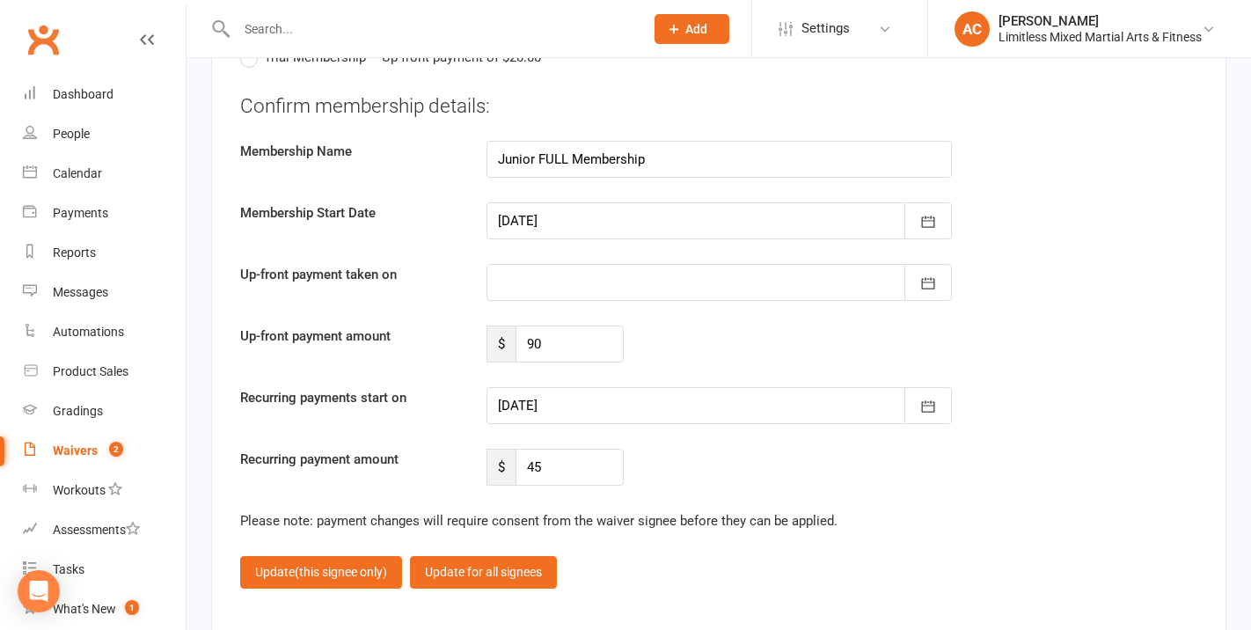
scroll to position [2834, 0]
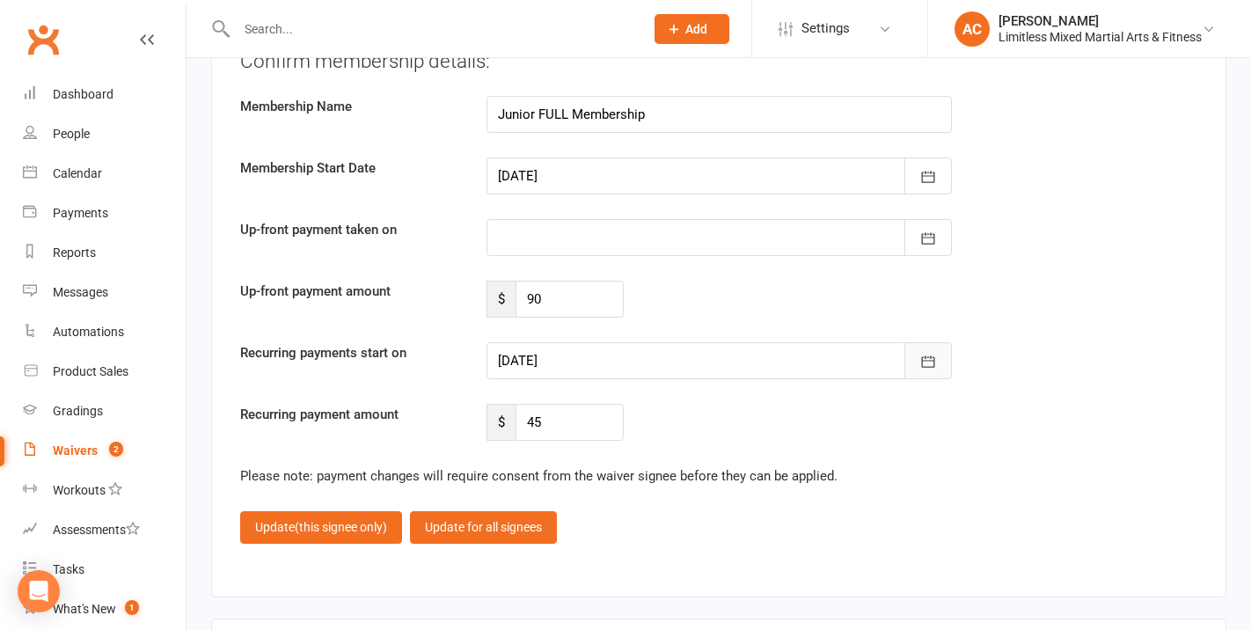
click at [916, 342] on button "button" at bounding box center [929, 360] width 48 height 37
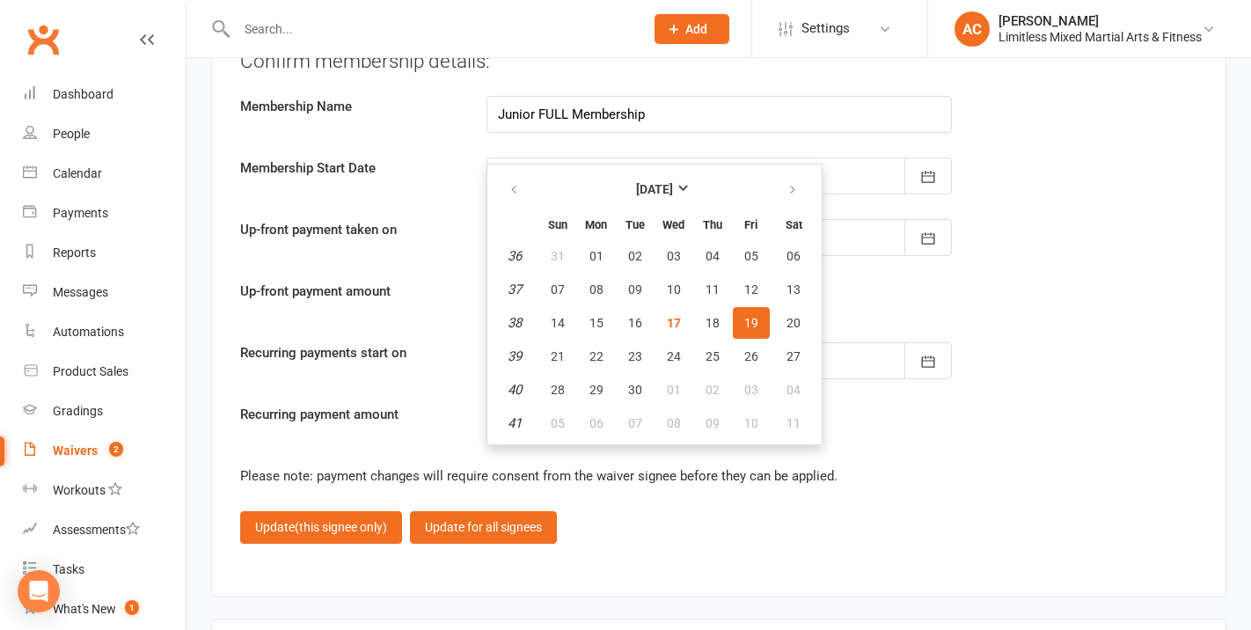
click at [898, 404] on div "Recurring payment amount $ 45" at bounding box center [719, 422] width 984 height 37
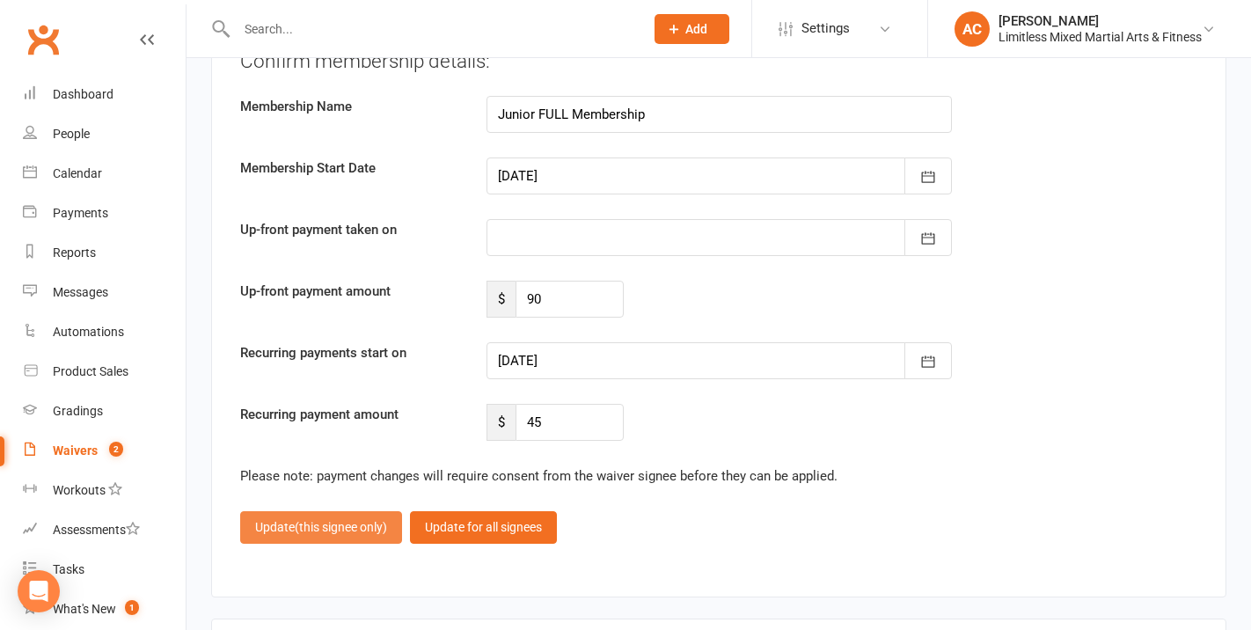
click at [378, 520] on span "(this signee only)" at bounding box center [341, 527] width 92 height 14
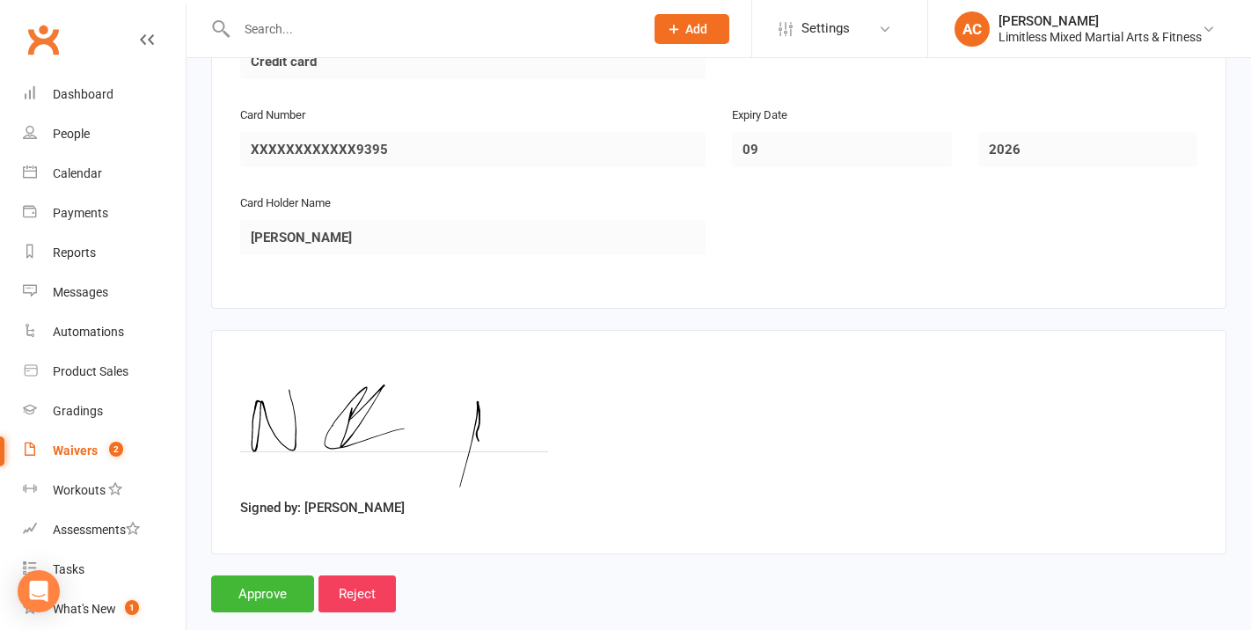
scroll to position [2951, 0]
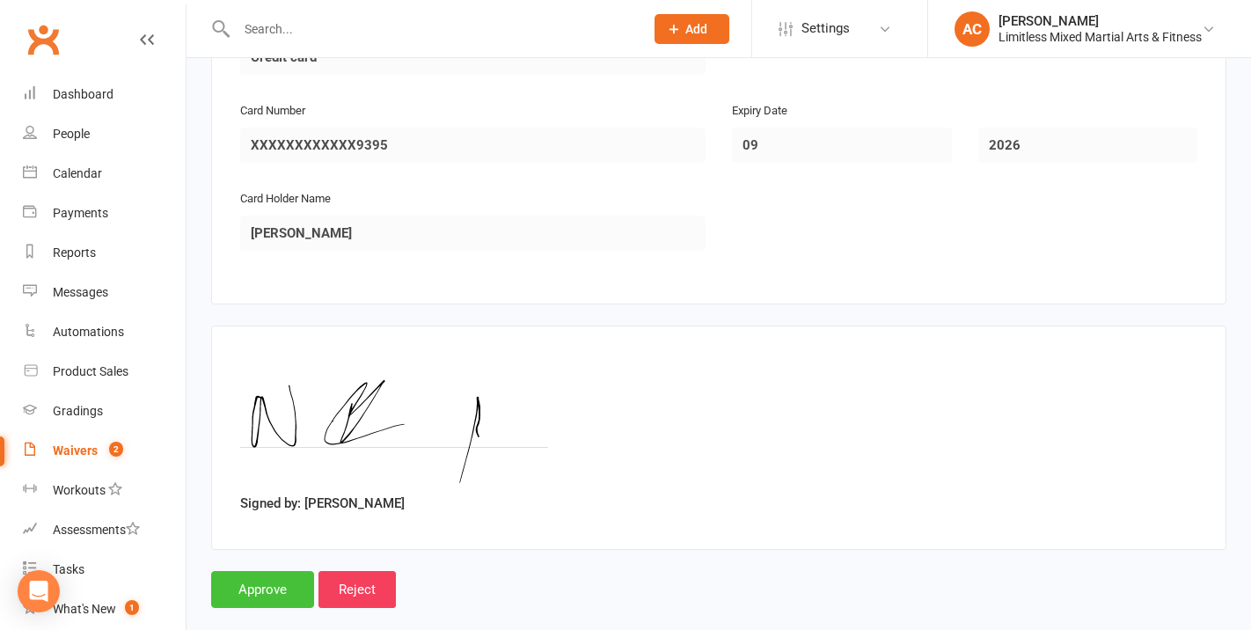
drag, startPoint x: 260, startPoint y: 557, endPoint x: 344, endPoint y: 480, distance: 113.4
click at [273, 571] on input "Approve" at bounding box center [262, 589] width 103 height 37
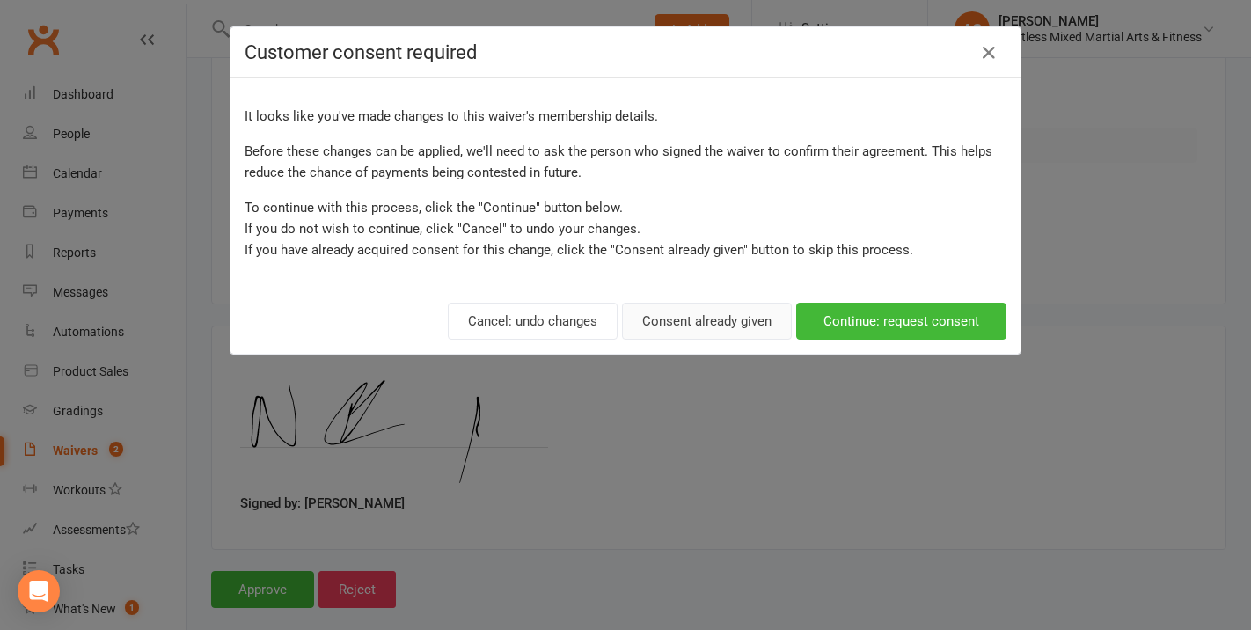
click at [751, 336] on button "Consent already given" at bounding box center [707, 321] width 170 height 37
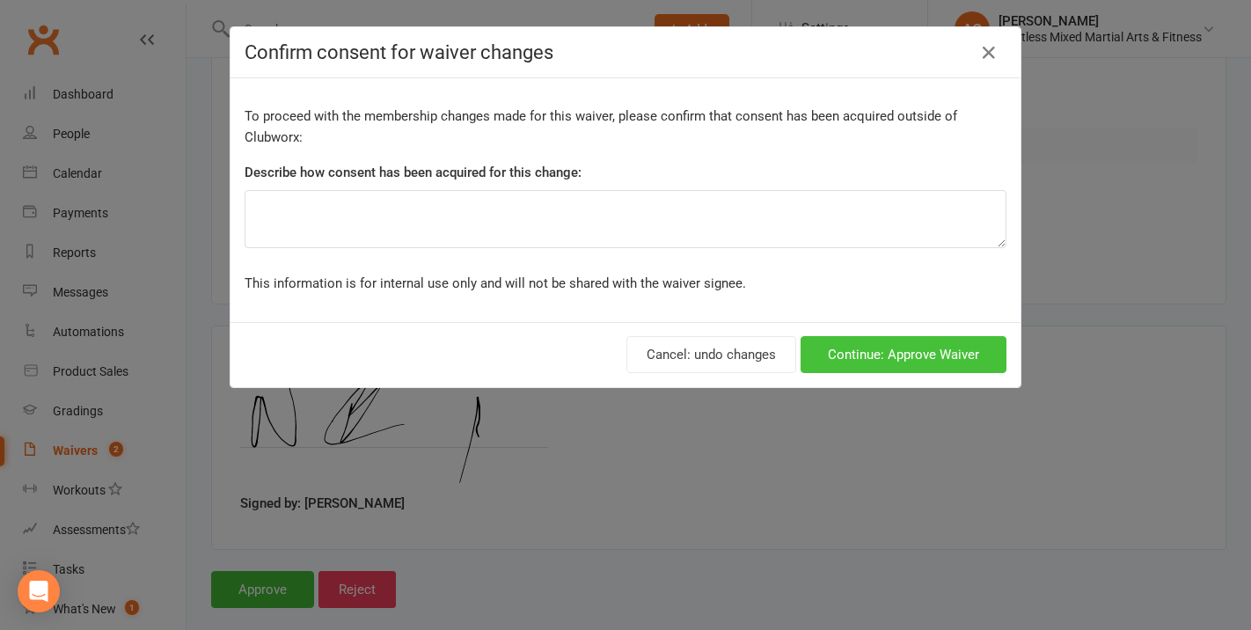
click at [863, 363] on button "Continue: Approve Waiver" at bounding box center [904, 354] width 206 height 37
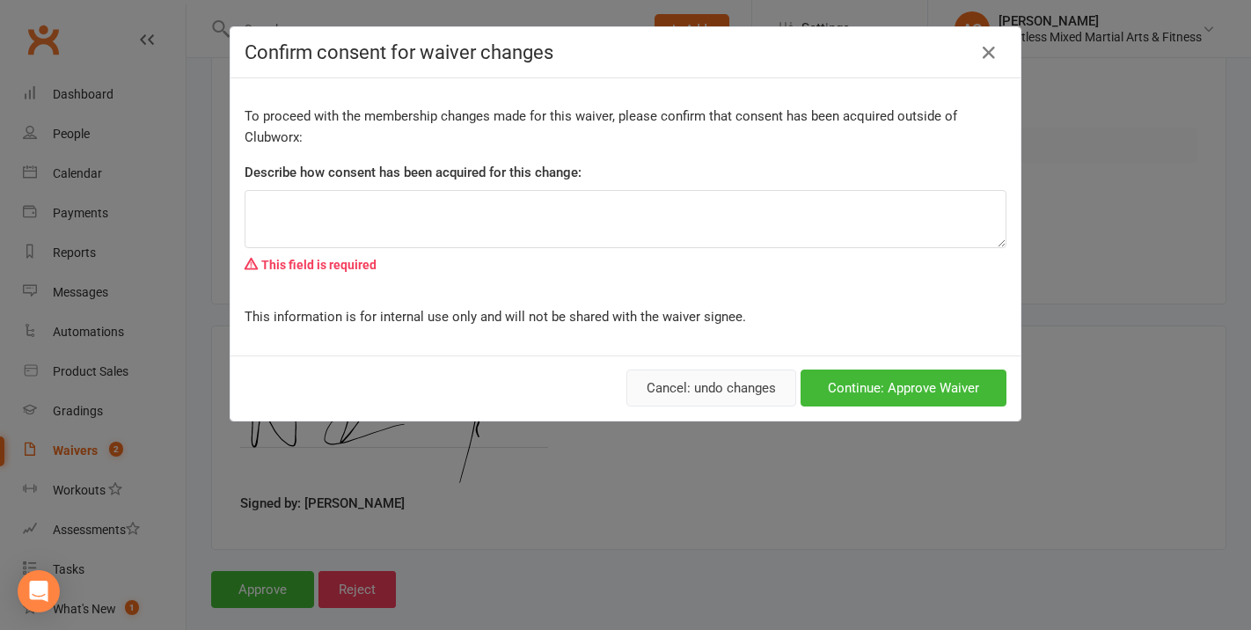
click at [733, 381] on button "Cancel: undo changes" at bounding box center [712, 388] width 170 height 37
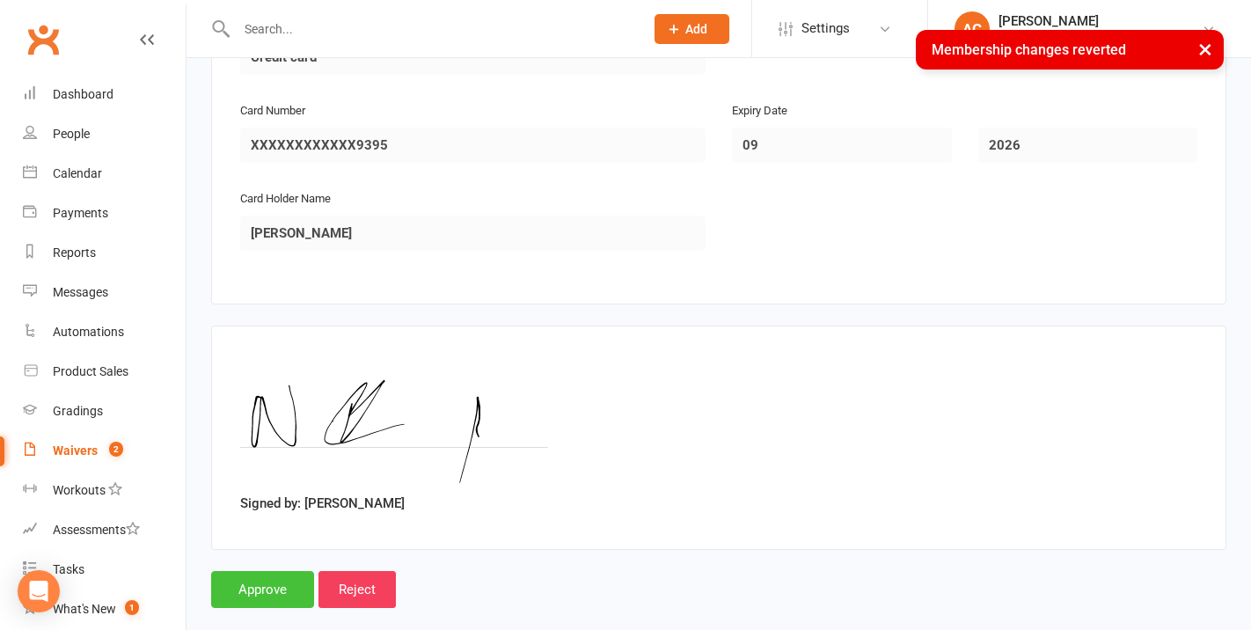
click at [280, 571] on input "Approve" at bounding box center [262, 589] width 103 height 37
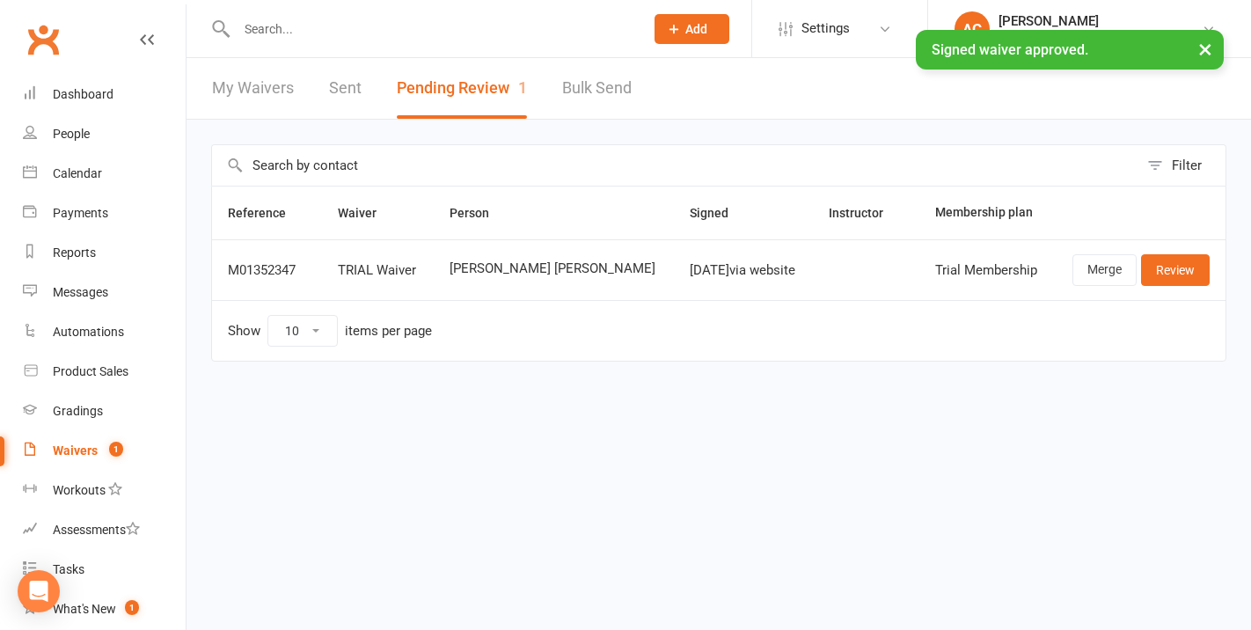
drag, startPoint x: 315, startPoint y: 33, endPoint x: 290, endPoint y: 32, distance: 25.5
click at [315, 30] on div "× Signed waiver approved." at bounding box center [614, 30] width 1228 height 0
click at [268, 30] on div "× Signed waiver approved." at bounding box center [614, 30] width 1228 height 0
click at [292, 30] on div "× Signed waiver approved." at bounding box center [614, 30] width 1228 height 0
click at [289, 30] on div "× Signed waiver approved." at bounding box center [614, 30] width 1228 height 0
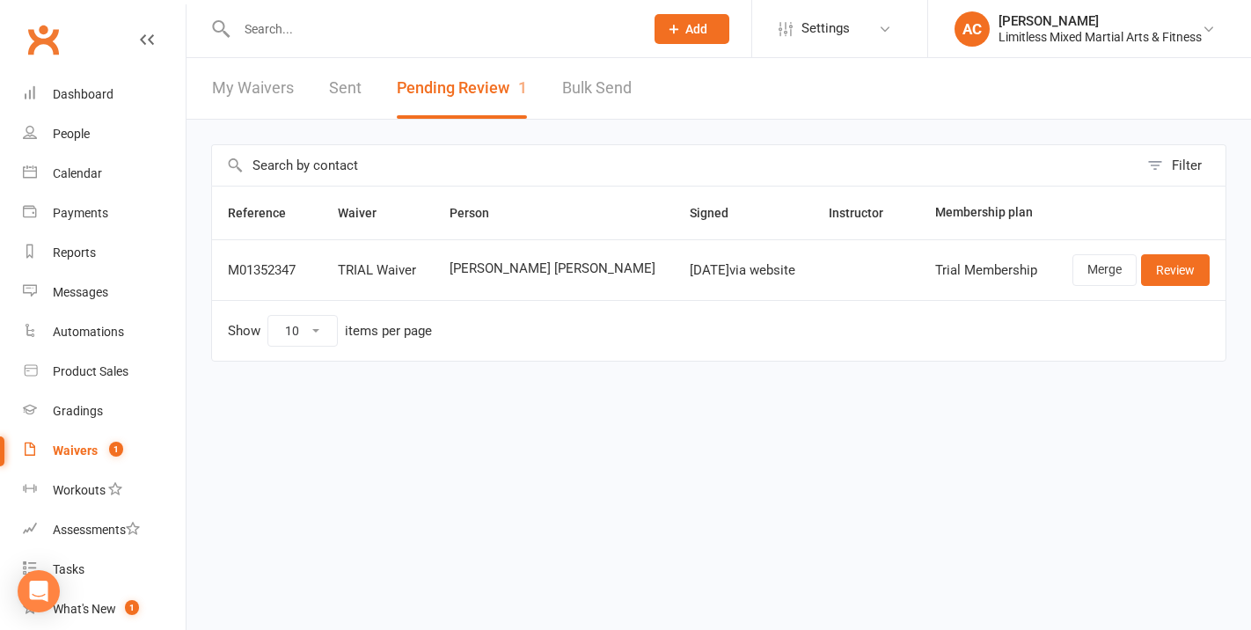
click at [268, 33] on input "text" at bounding box center [431, 29] width 400 height 25
click at [272, 28] on input "text" at bounding box center [431, 29] width 400 height 25
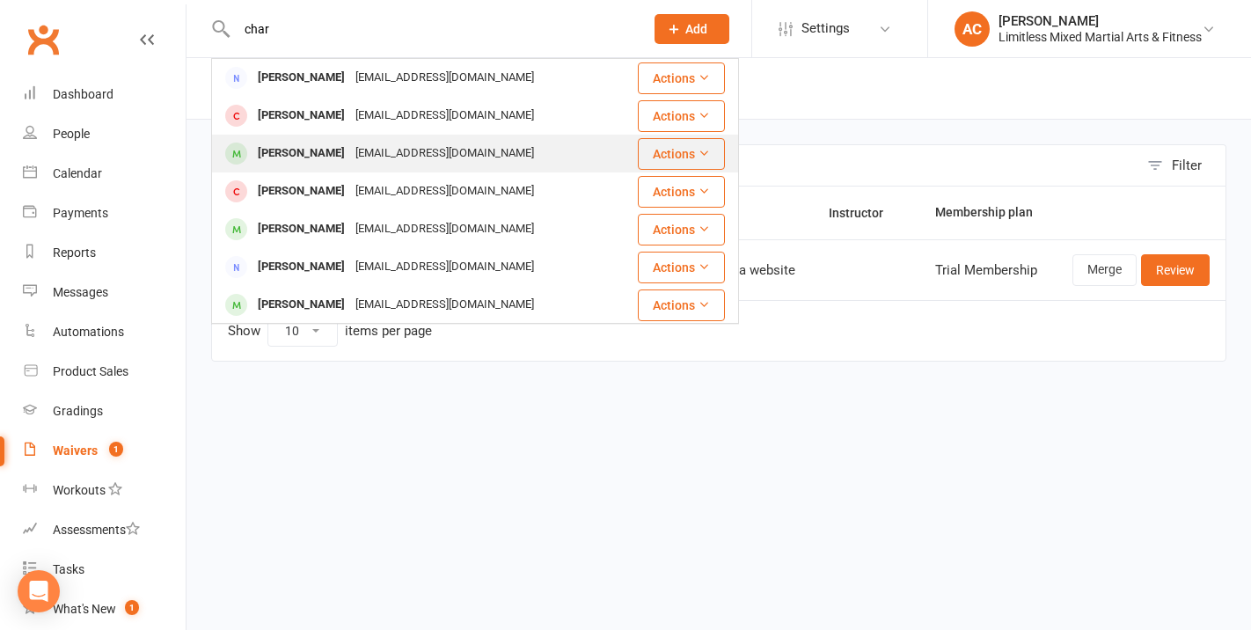
type input "char"
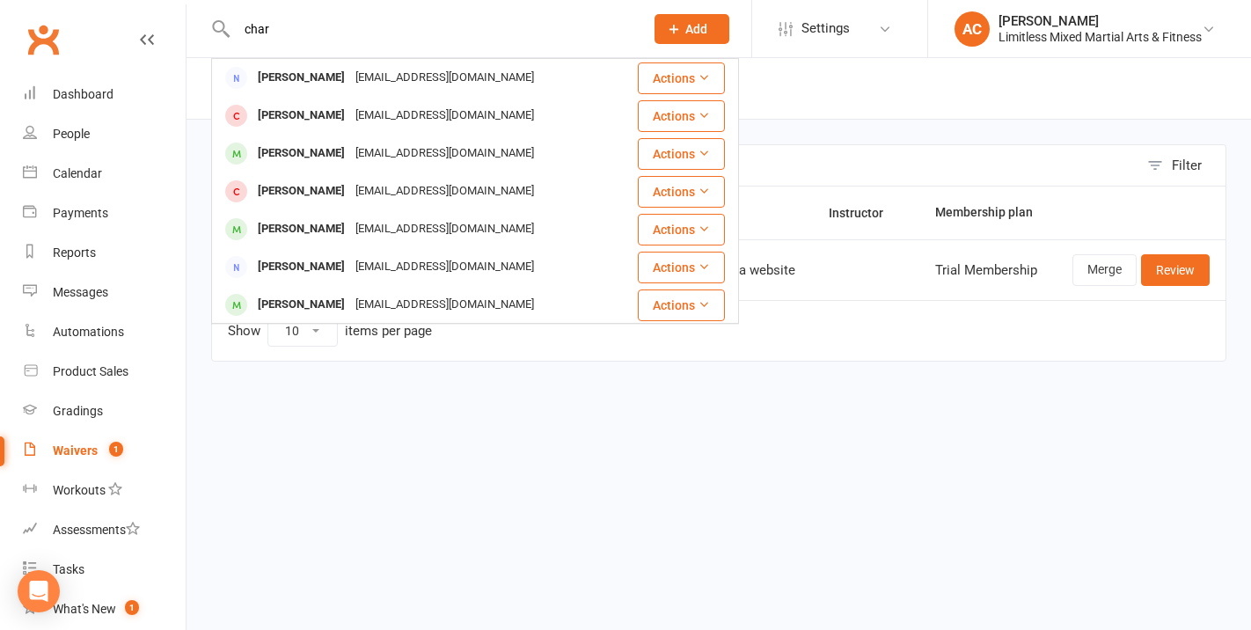
click at [354, 153] on div "[EMAIL_ADDRESS][DOMAIN_NAME]" at bounding box center [444, 154] width 189 height 26
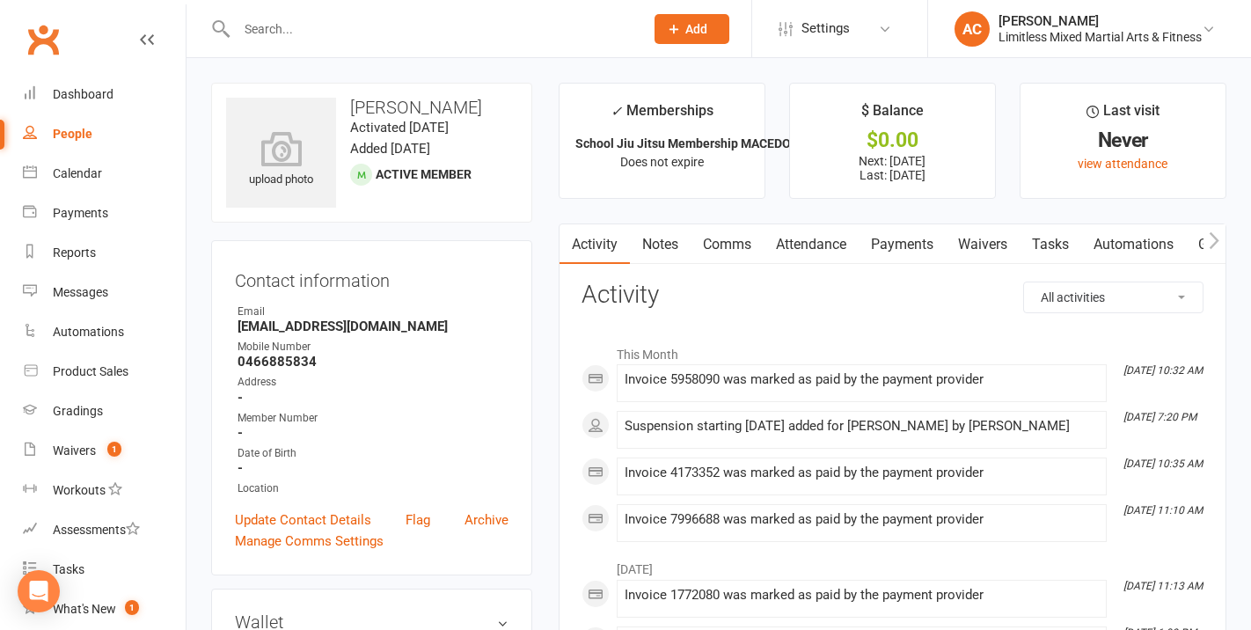
click at [346, 32] on input "text" at bounding box center [431, 29] width 400 height 25
click at [72, 457] on div "Waivers" at bounding box center [74, 450] width 43 height 14
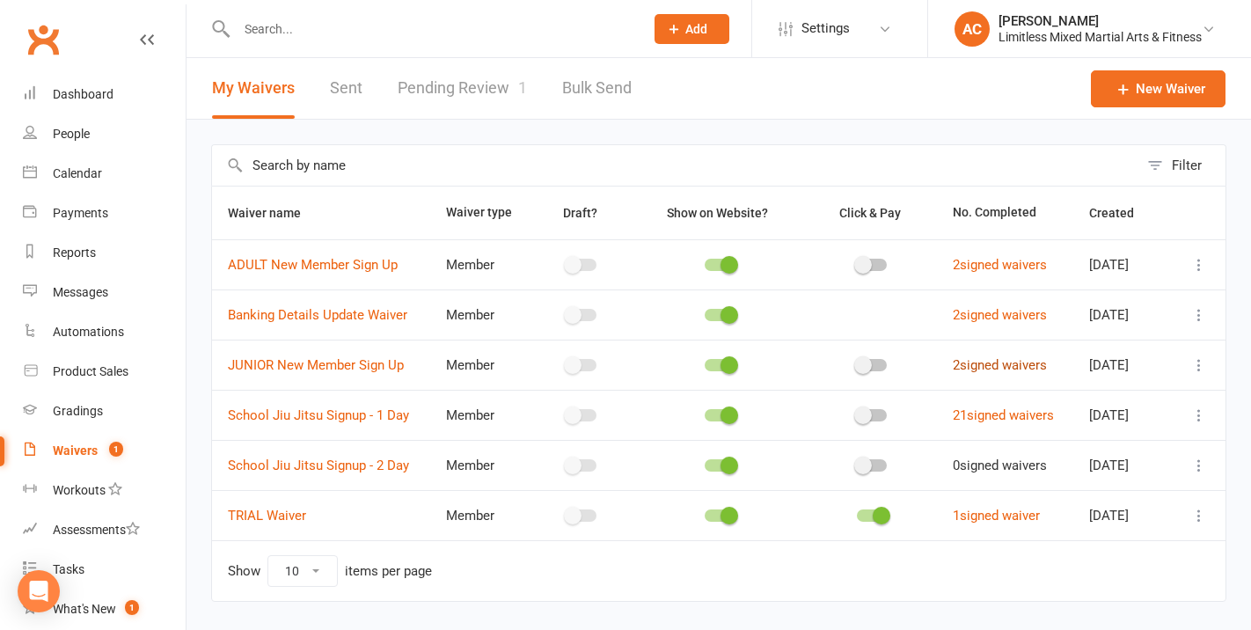
click at [973, 364] on link "2 signed waivers" at bounding box center [1000, 365] width 94 height 16
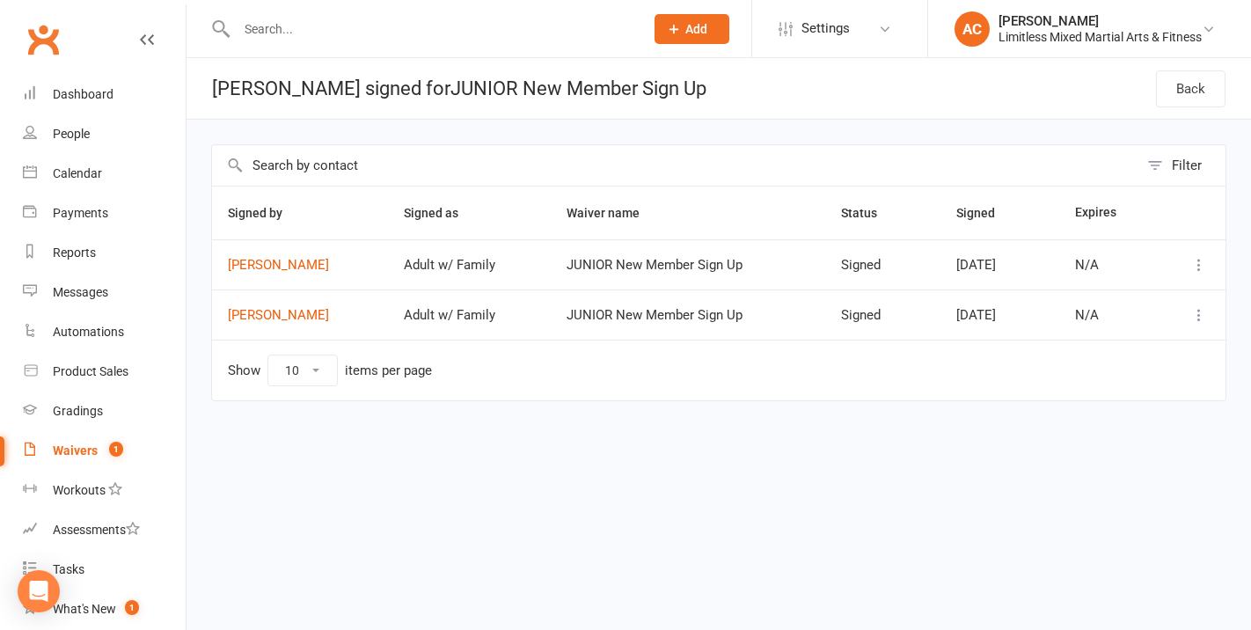
drag, startPoint x: 401, startPoint y: 33, endPoint x: 392, endPoint y: 33, distance: 9.7
click at [396, 33] on input "text" at bounding box center [431, 29] width 400 height 25
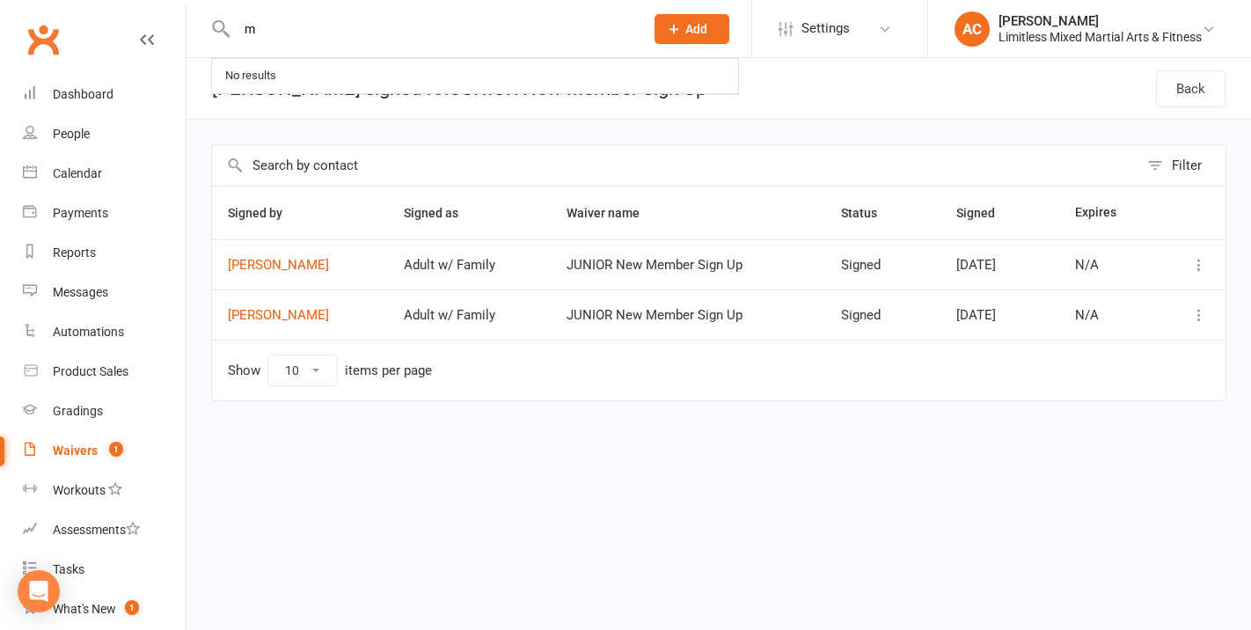
type input "m"
click at [305, 260] on link "[PERSON_NAME]" at bounding box center [300, 265] width 144 height 15
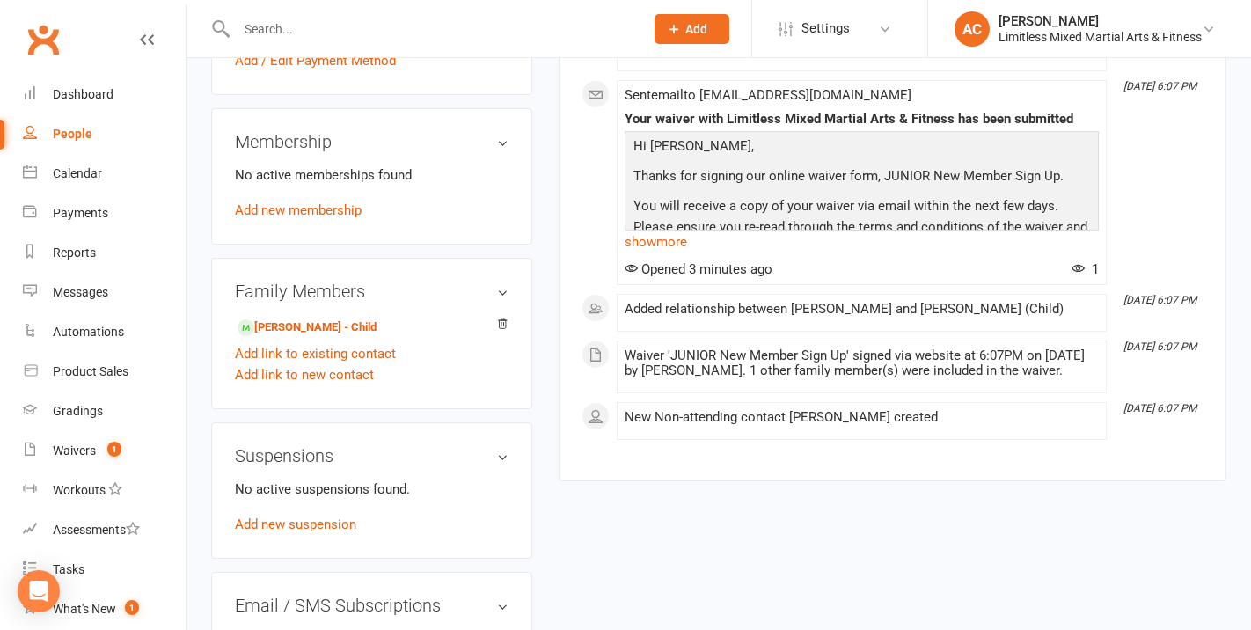
scroll to position [644, 0]
click at [319, 327] on link "[PERSON_NAME] - Child" at bounding box center [307, 326] width 139 height 18
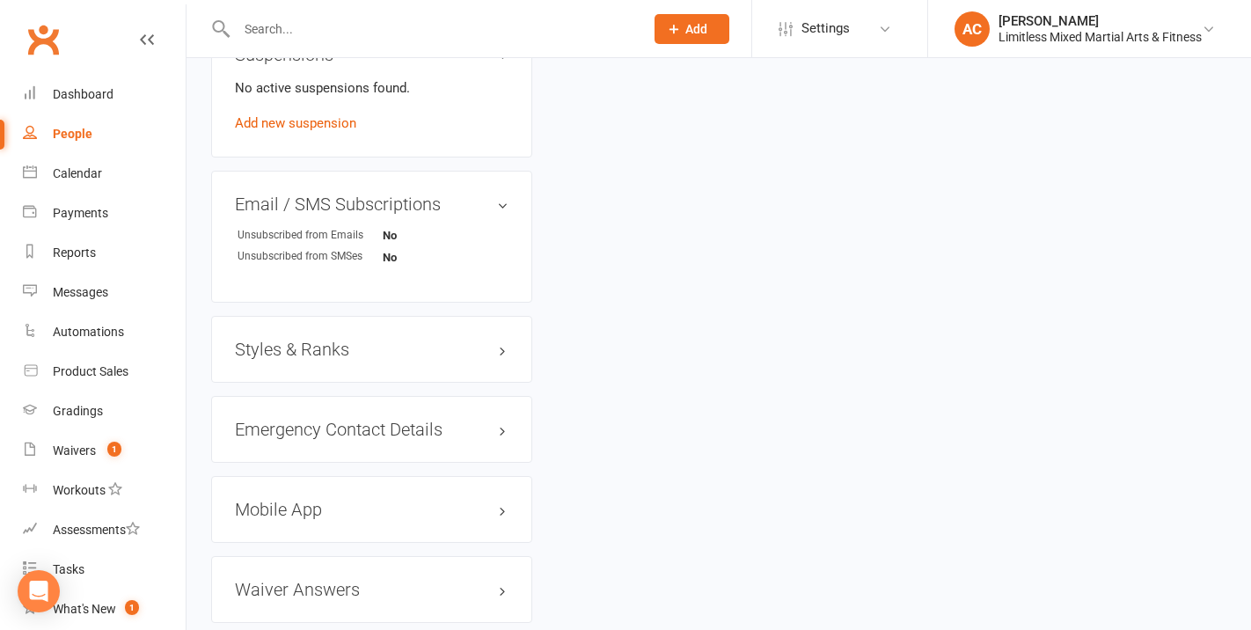
scroll to position [1123, 0]
click at [386, 358] on div "Styles & Ranks" at bounding box center [371, 348] width 321 height 67
click at [388, 379] on div "Styles & Ranks" at bounding box center [371, 348] width 321 height 67
click at [392, 358] on h3 "Styles & Ranks" at bounding box center [372, 348] width 274 height 19
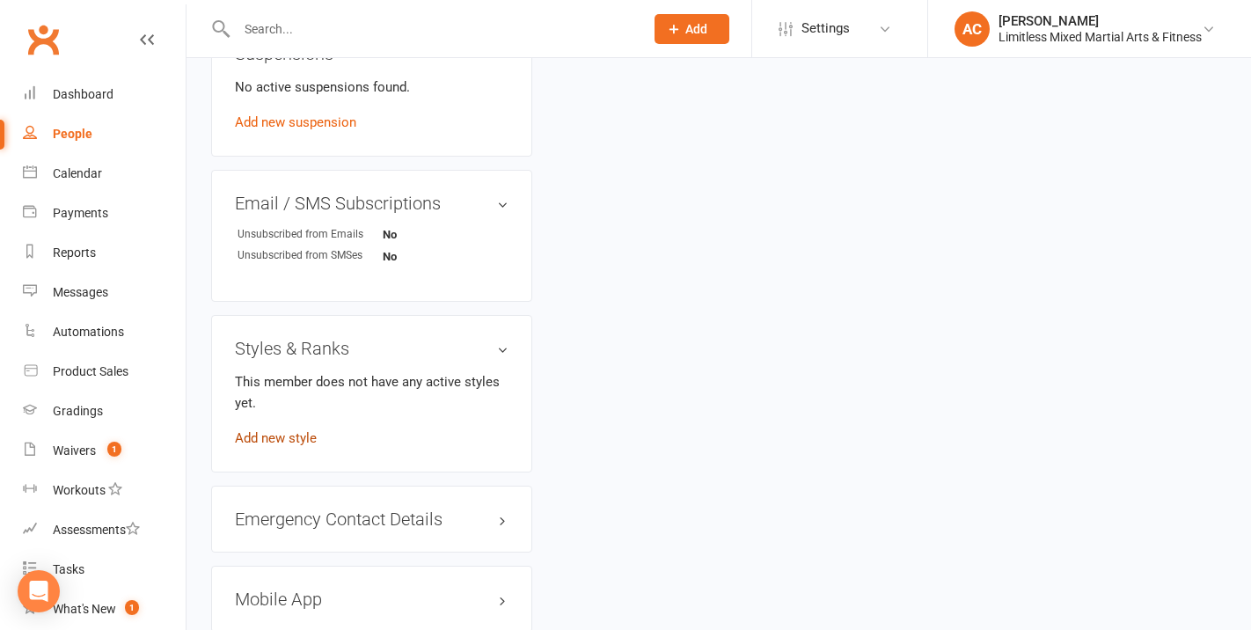
click at [301, 446] on link "Add new style" at bounding box center [276, 438] width 82 height 16
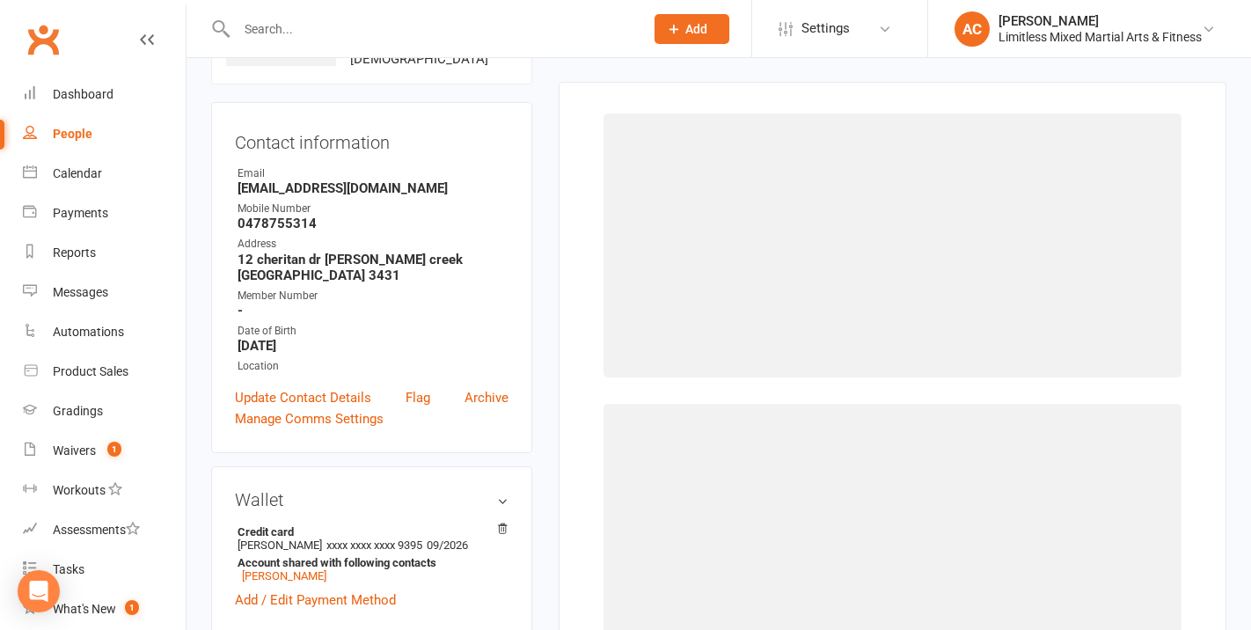
scroll to position [135, 0]
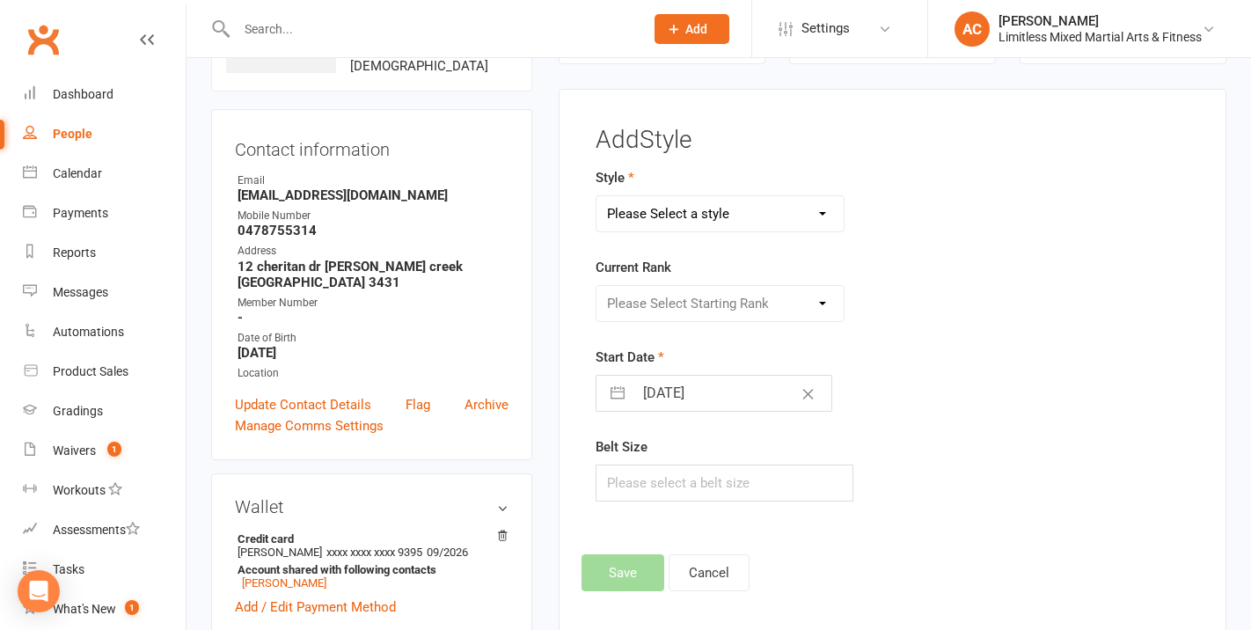
drag, startPoint x: 678, startPoint y: 235, endPoint x: 679, endPoint y: 224, distance: 11.6
click at [678, 235] on form "Style Please Select a style Adult Jiu Jitsu Adult Muay Thai Junior Jiu Jitsu Ju…" at bounding box center [789, 334] width 387 height 334
click at [679, 210] on select "Please Select a style Adult Jiu Jitsu Adult Muay Thai Junior Jiu Jitsu Junior M…" at bounding box center [720, 213] width 247 height 35
click at [597, 196] on select "Please Select a style Adult Jiu Jitsu Adult Muay Thai Junior Jiu Jitsu Junior M…" at bounding box center [720, 213] width 247 height 35
click at [690, 223] on select "Adult Jiu Jitsu Adult Muay Thai Junior Jiu Jitsu Junior Muay Thai MMA Fundament…" at bounding box center [720, 213] width 247 height 35
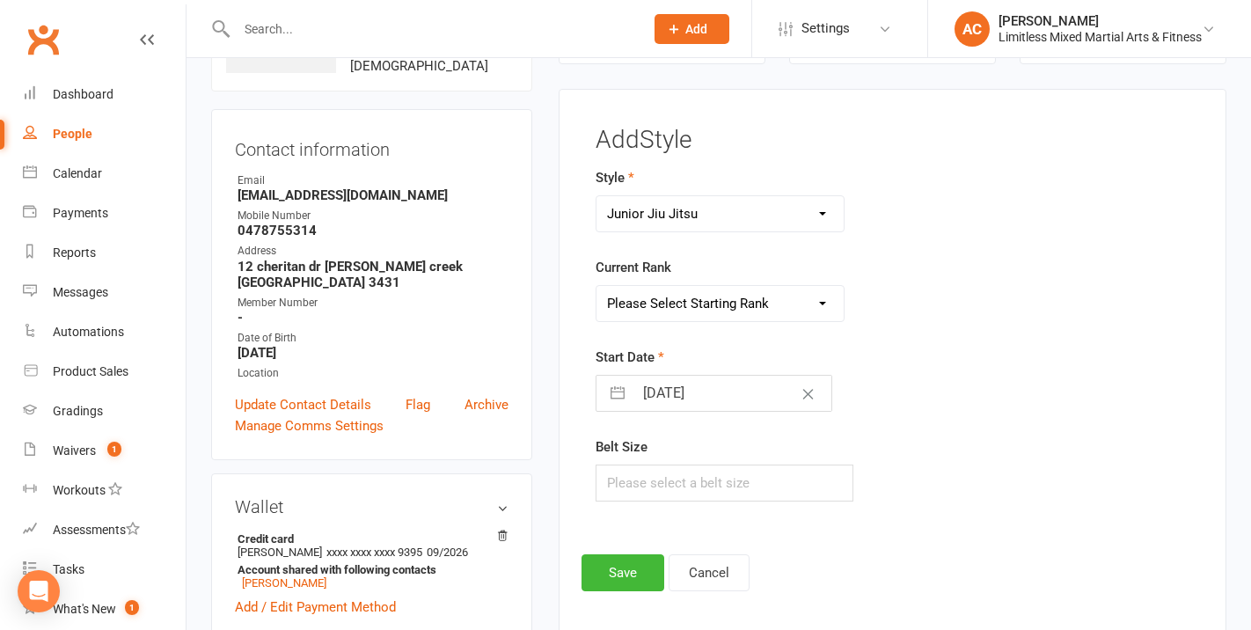
select select "3659"
click at [597, 196] on select "Adult Jiu Jitsu Adult Muay Thai Junior Jiu Jitsu Junior Muay Thai MMA Fundament…" at bounding box center [720, 213] width 247 height 35
click at [700, 297] on select "Please Select Starting Rank White White + Yellow White + Yellow Red Red + Yello…" at bounding box center [720, 303] width 247 height 35
select select "43286"
click at [597, 286] on select "Please Select Starting Rank White White + Yellow White + Yellow Red Red + Yello…" at bounding box center [720, 303] width 247 height 35
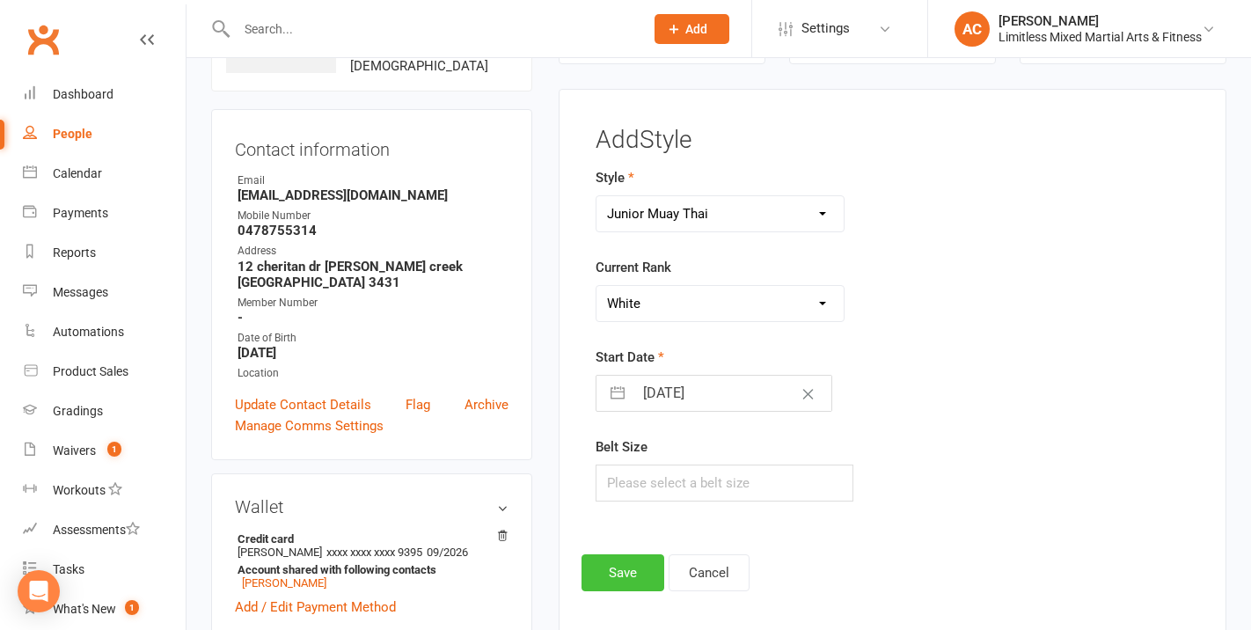
click at [641, 565] on button "Save" at bounding box center [623, 572] width 83 height 37
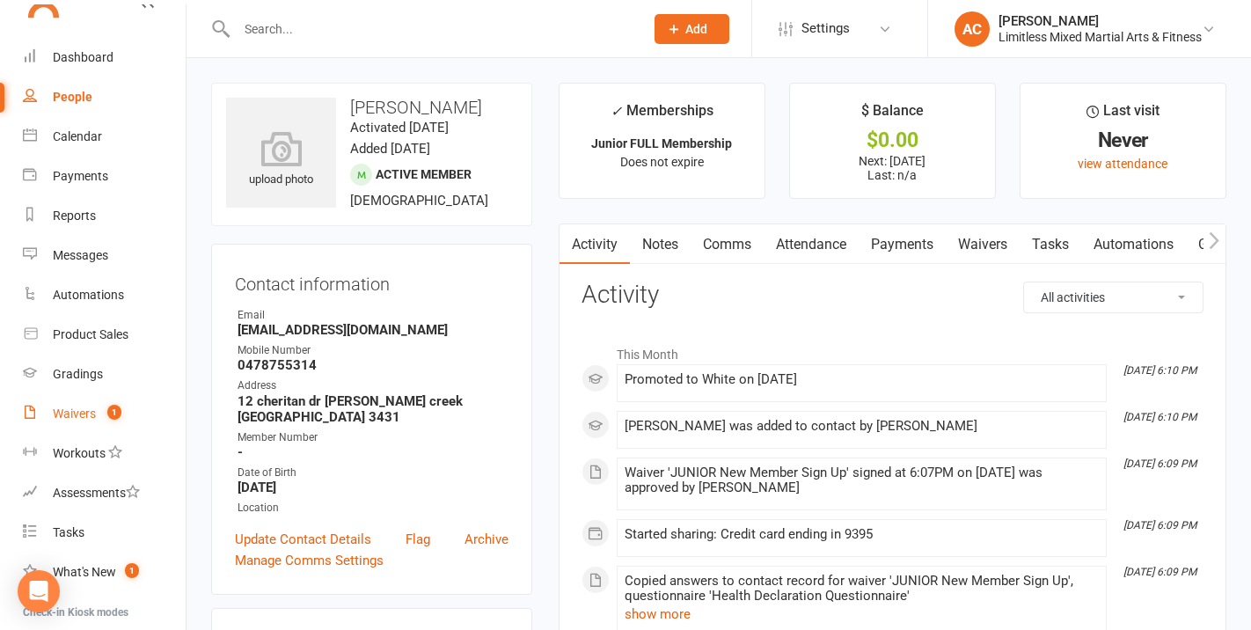
scroll to position [53, 0]
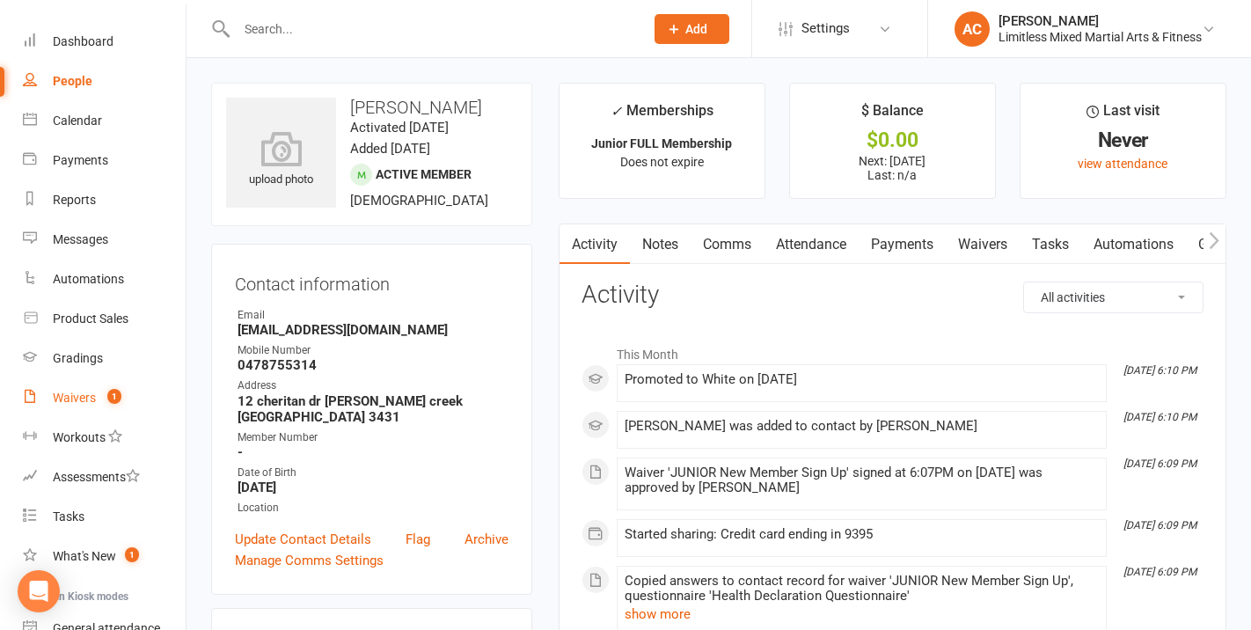
click at [86, 395] on div "Waivers" at bounding box center [74, 398] width 43 height 14
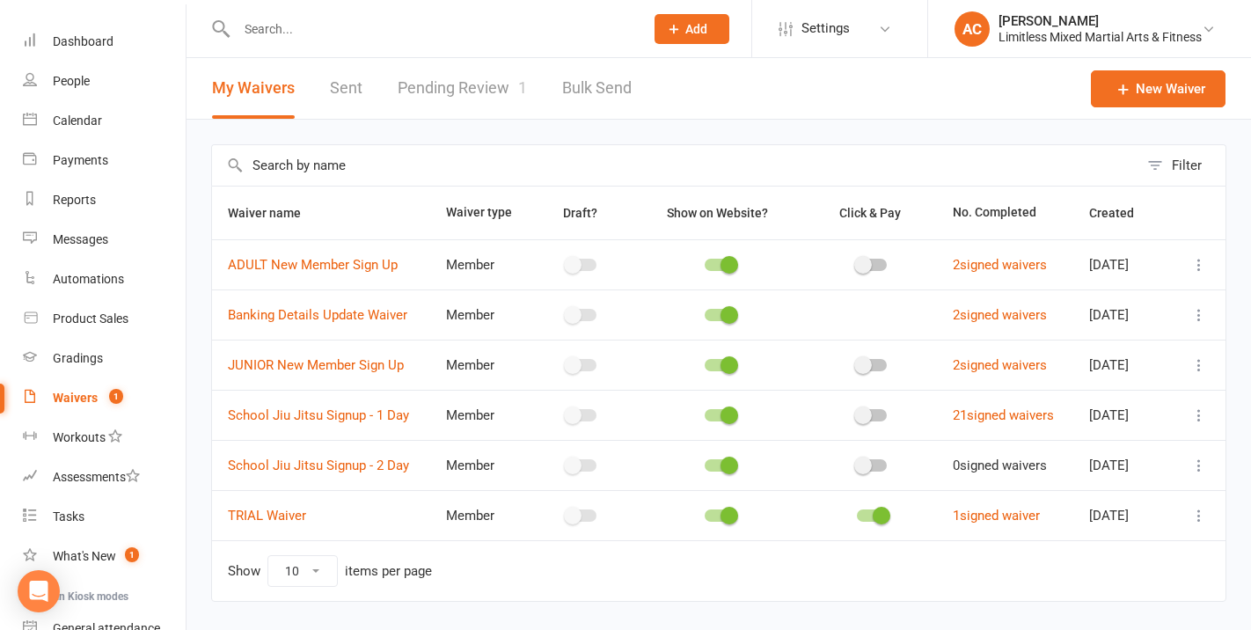
click at [440, 99] on link "Pending Review 1" at bounding box center [462, 88] width 129 height 61
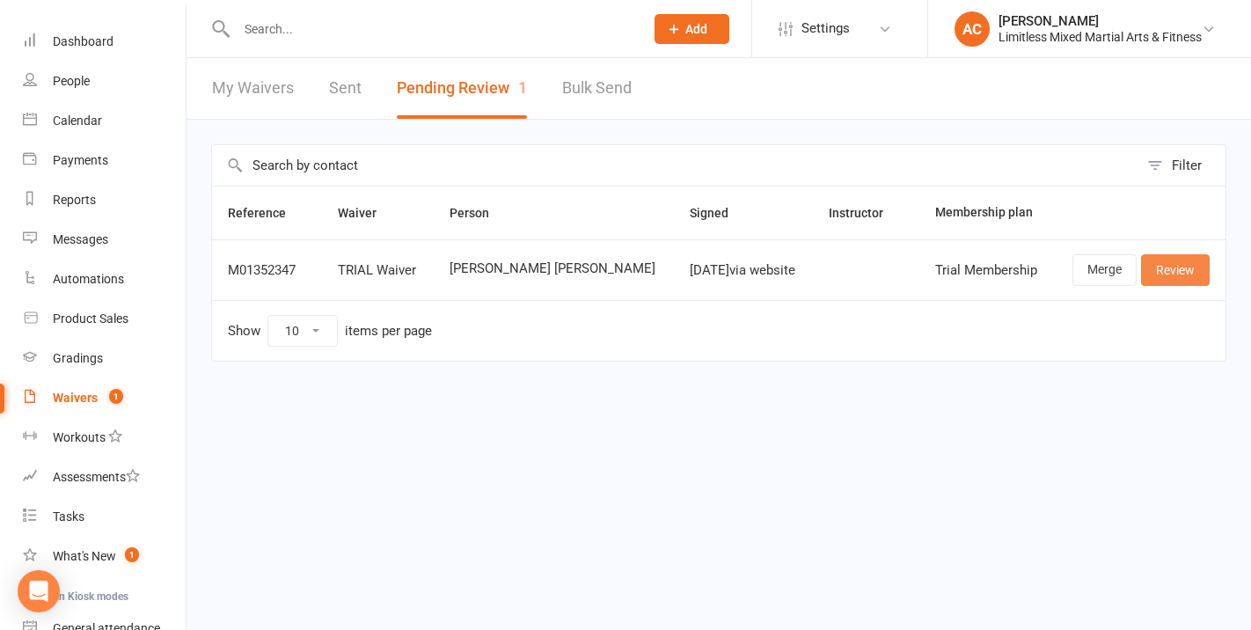
click at [1180, 278] on link "Review" at bounding box center [1175, 270] width 69 height 32
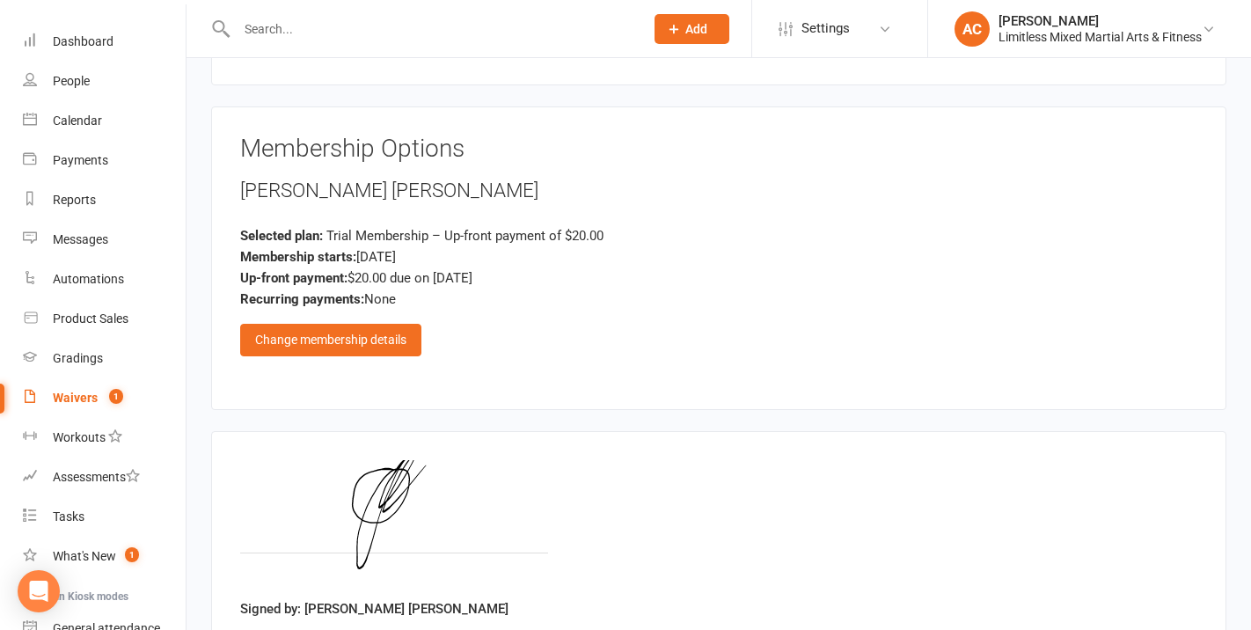
scroll to position [1762, 0]
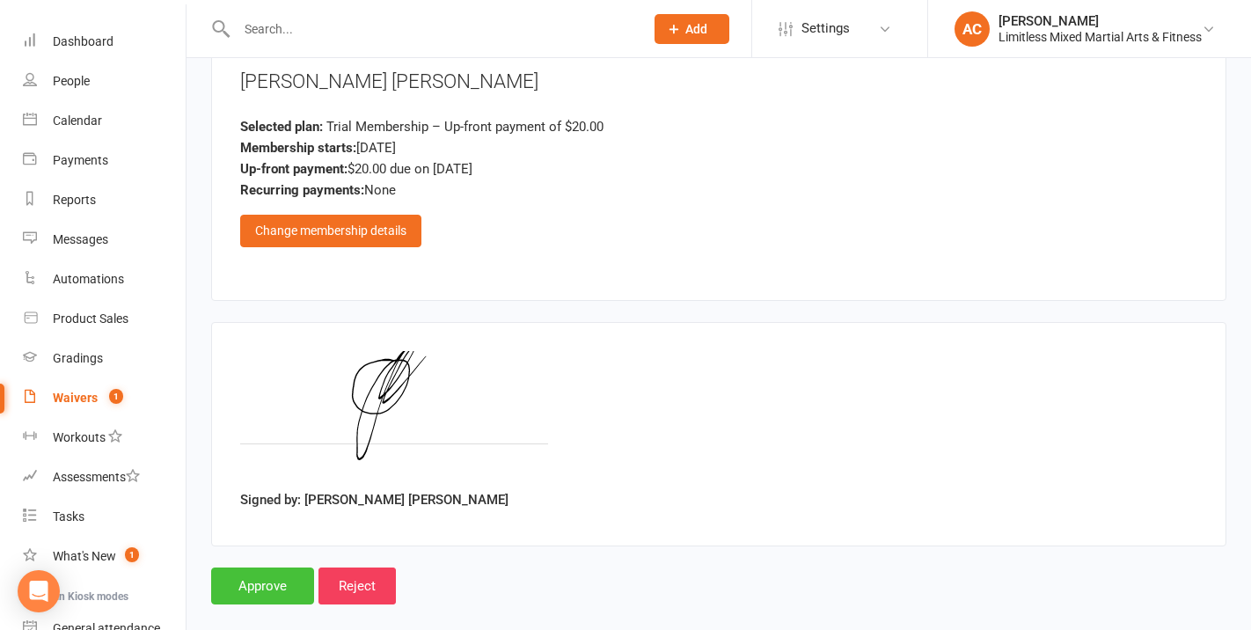
click at [275, 568] on input "Approve" at bounding box center [262, 586] width 103 height 37
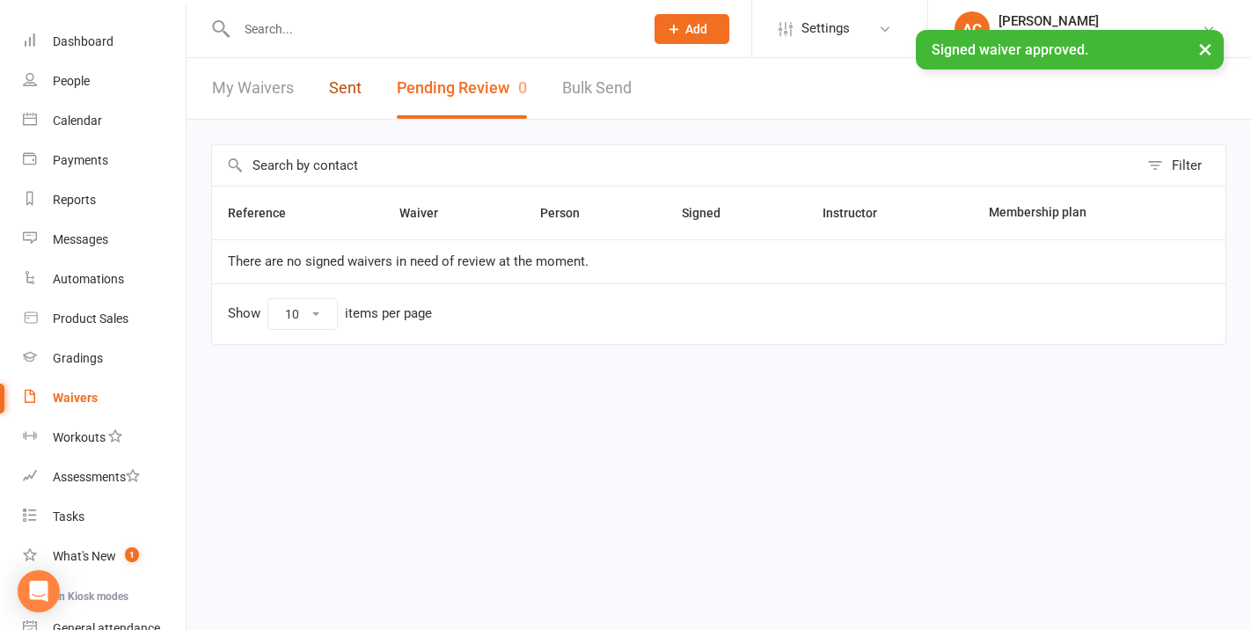
click at [337, 86] on link "Sent" at bounding box center [345, 88] width 33 height 61
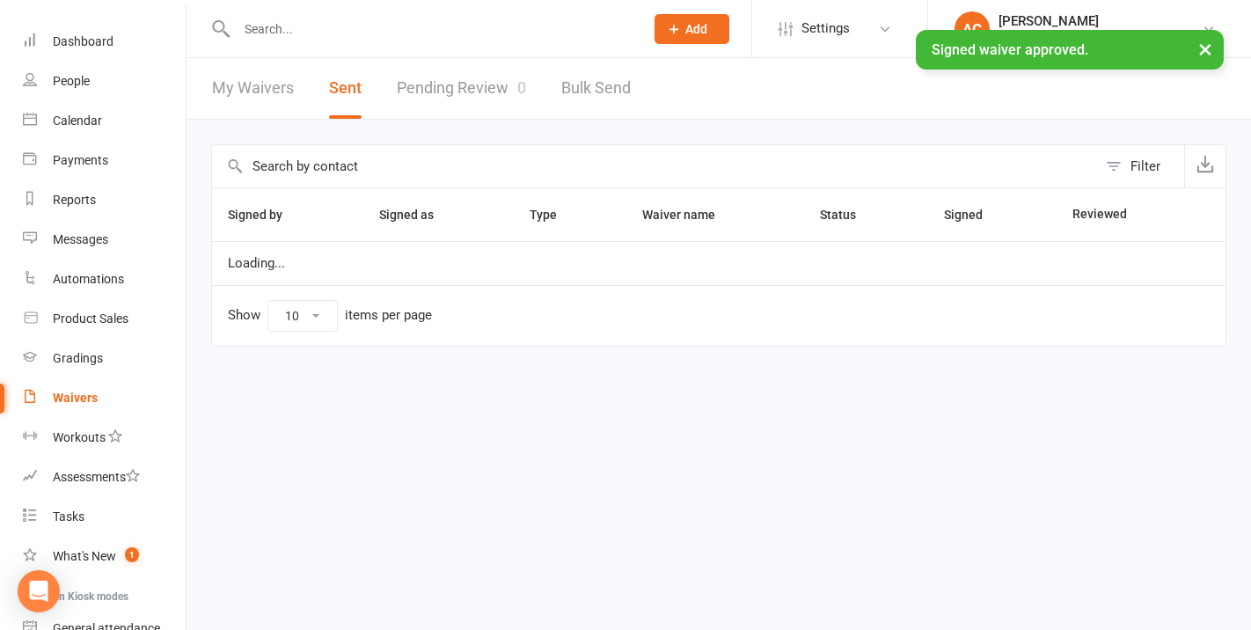
click at [336, 30] on div "× Signed waiver approved." at bounding box center [614, 30] width 1228 height 0
drag, startPoint x: 318, startPoint y: 32, endPoint x: 297, endPoint y: 29, distance: 20.4
click at [317, 30] on div "× Signed waiver approved." at bounding box center [614, 30] width 1228 height 0
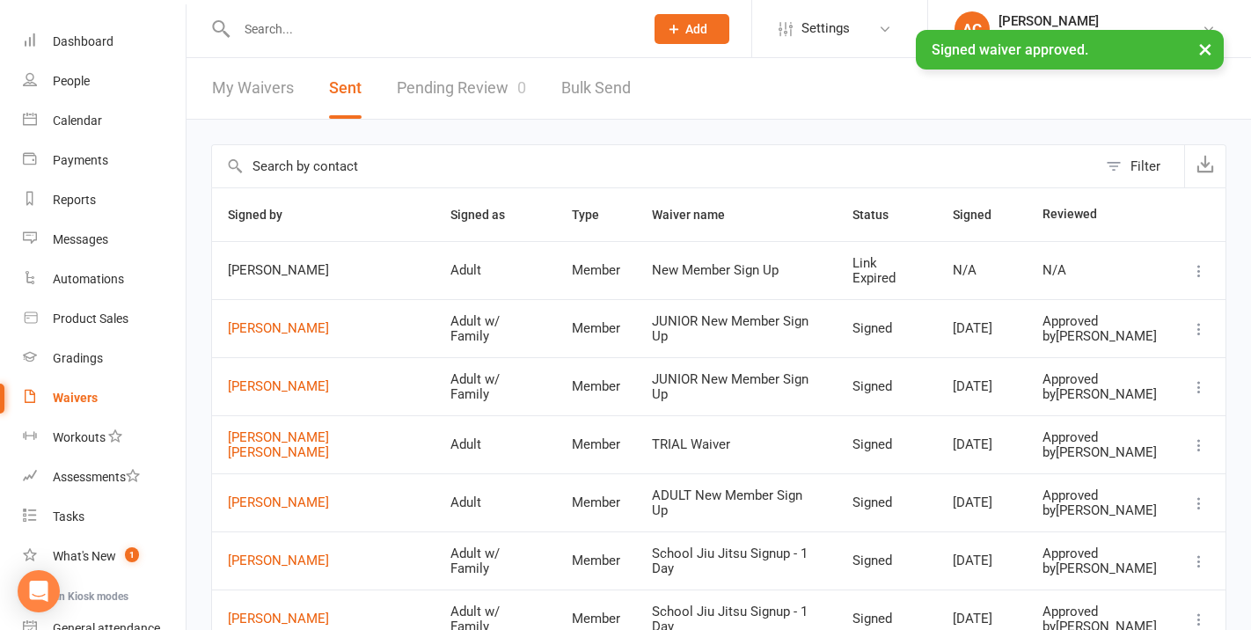
click at [262, 23] on input "text" at bounding box center [431, 29] width 400 height 25
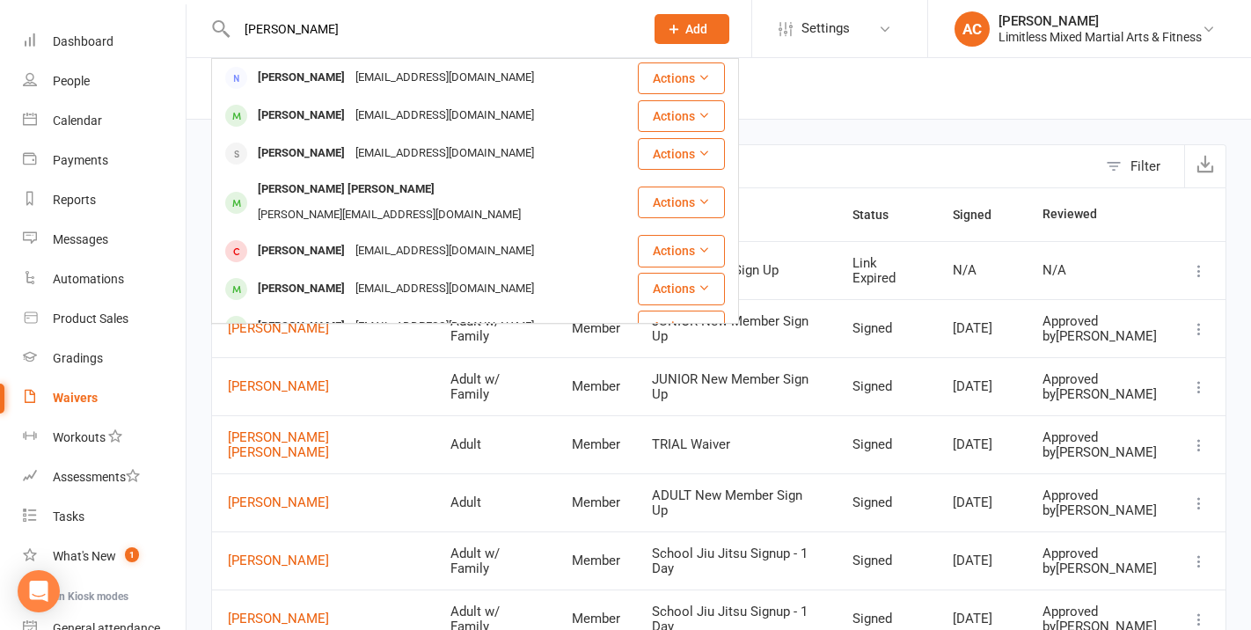
type input "[PERSON_NAME]"
drag, startPoint x: 778, startPoint y: 138, endPoint x: 684, endPoint y: 138, distance: 94.2
click at [777, 138] on div "Filter Signed by Signed as Type Waiver name Status Signed Reviewed [PERSON_NAME…" at bounding box center [719, 526] width 1065 height 813
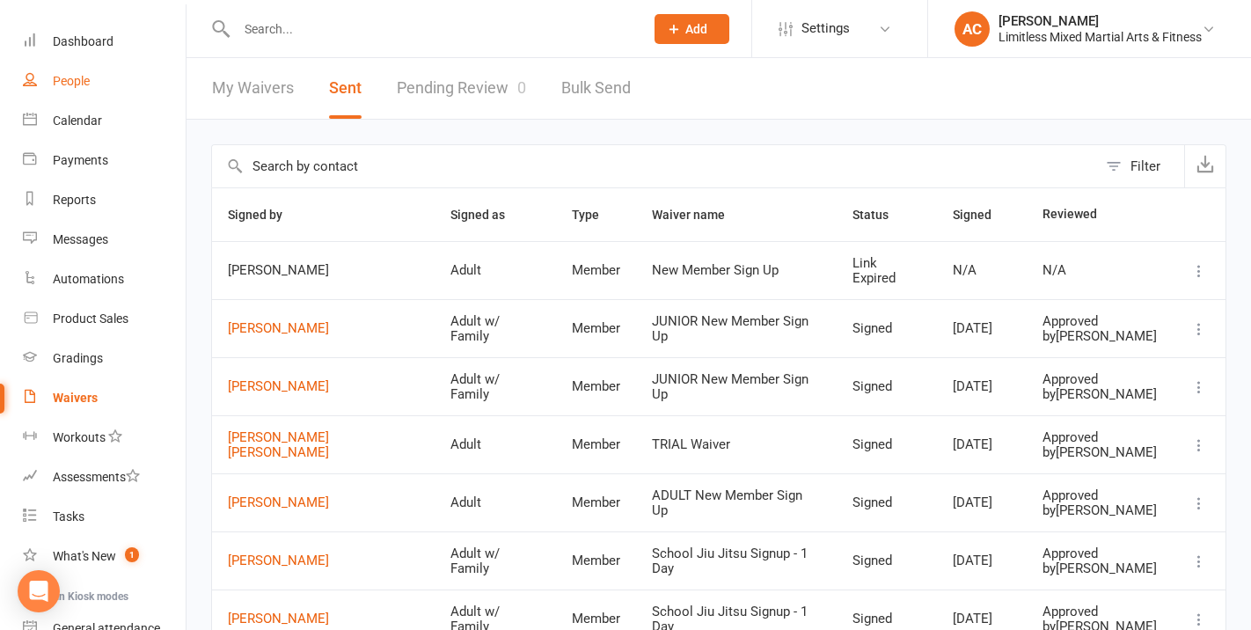
click at [88, 82] on div "People" at bounding box center [71, 81] width 37 height 14
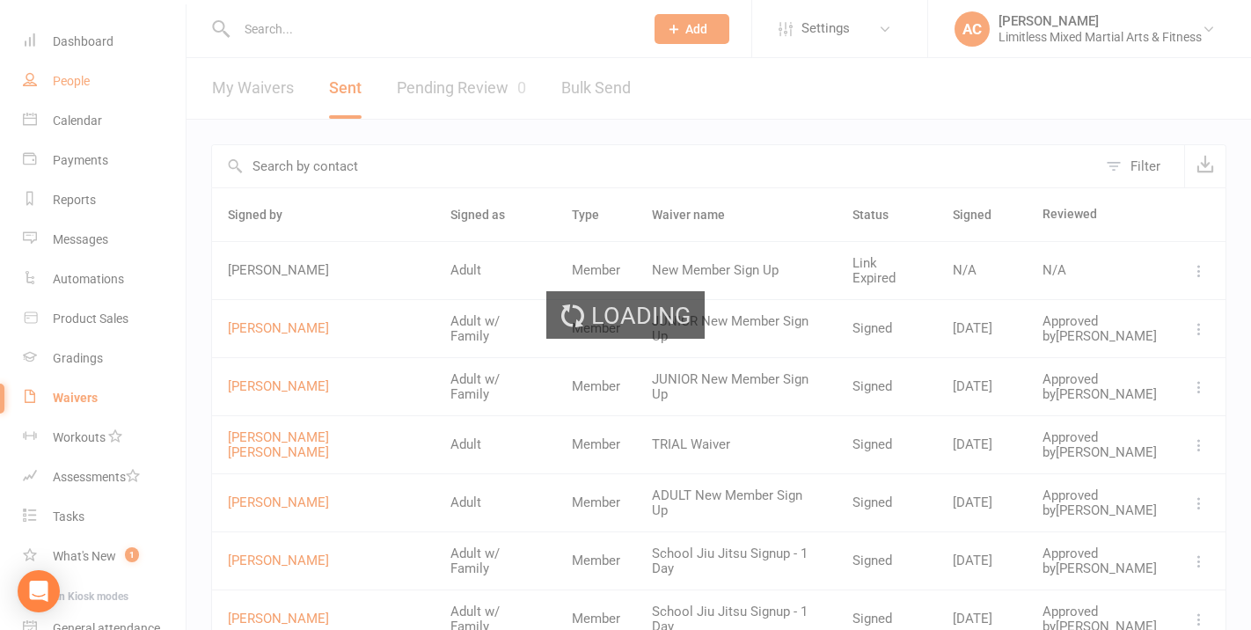
select select "100"
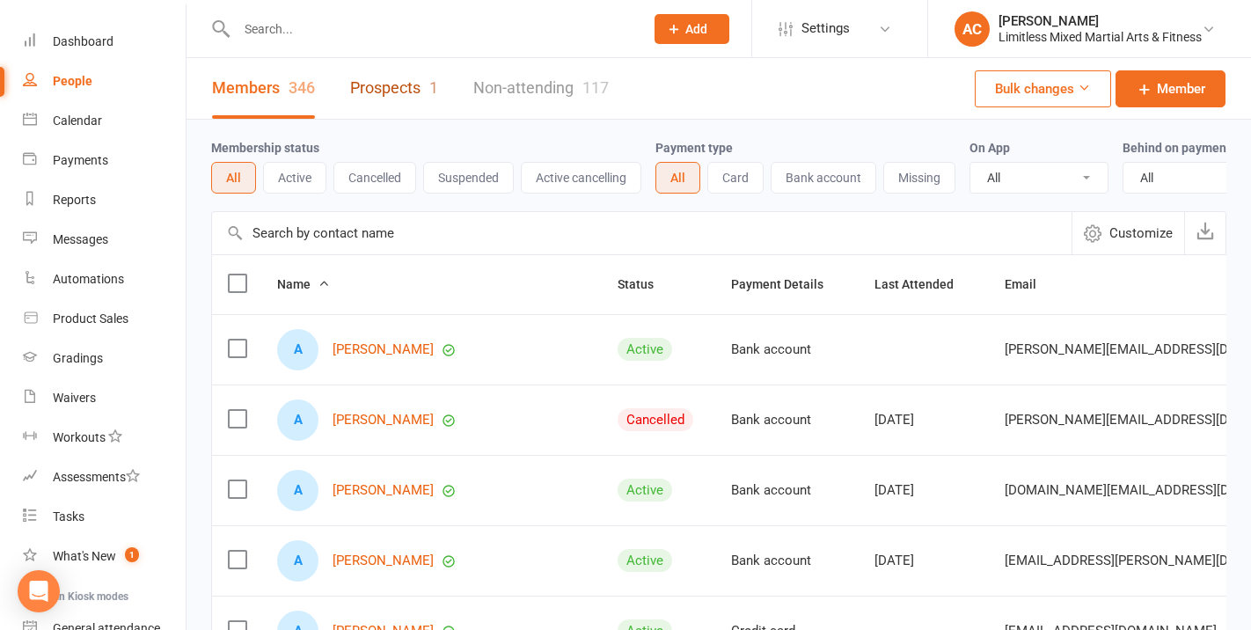
click at [399, 92] on link "Prospects 1" at bounding box center [394, 88] width 88 height 61
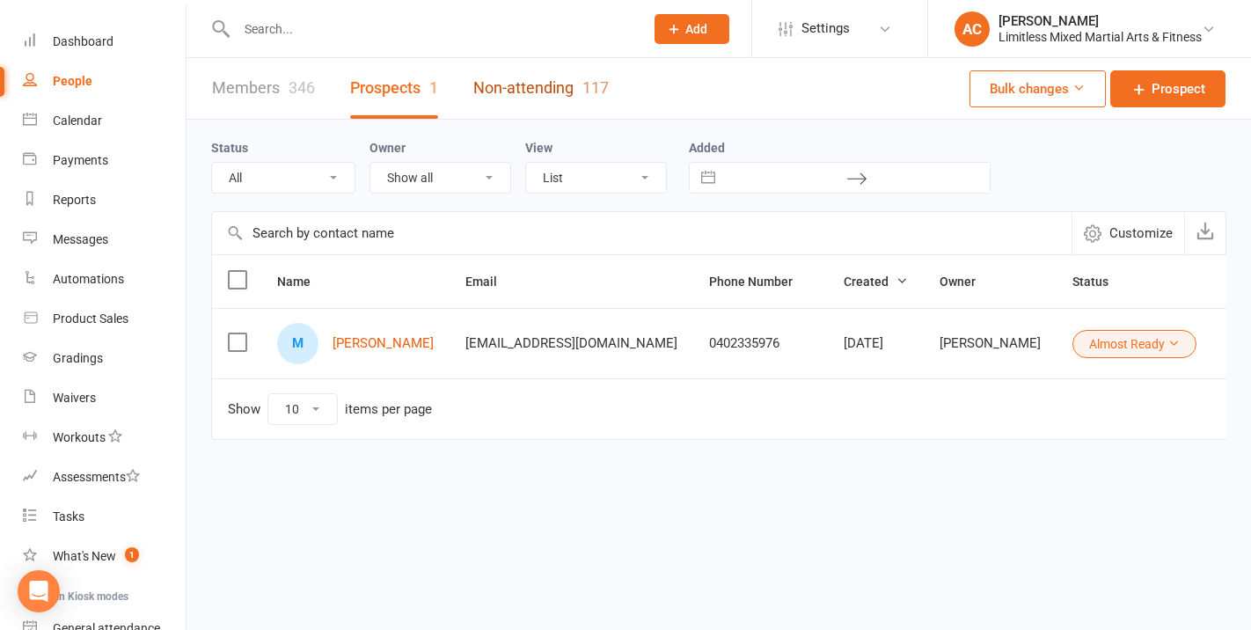
click at [517, 91] on link "Non-attending 117" at bounding box center [541, 88] width 136 height 61
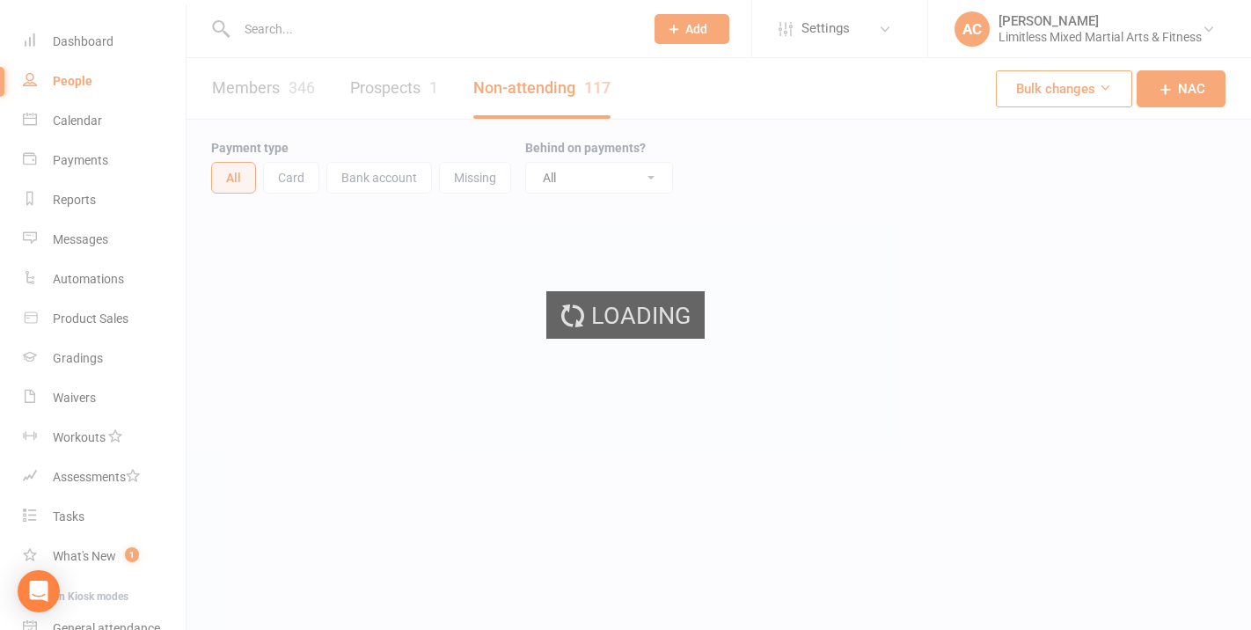
select select "100"
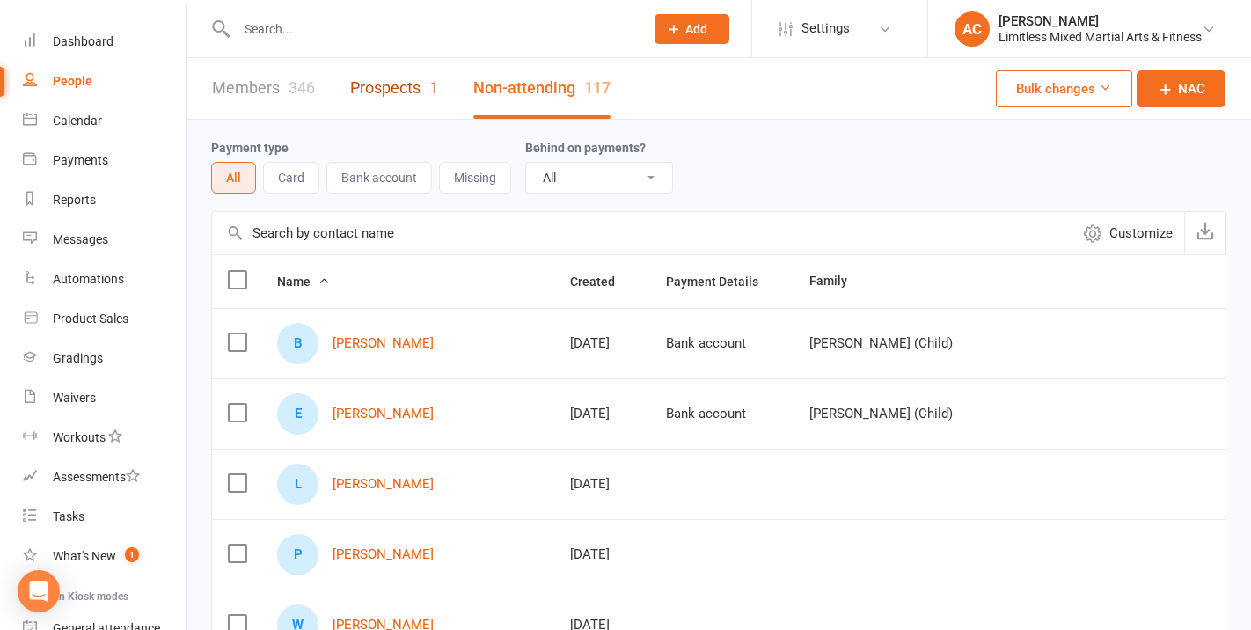
click at [412, 87] on link "Prospects 1" at bounding box center [394, 88] width 88 height 61
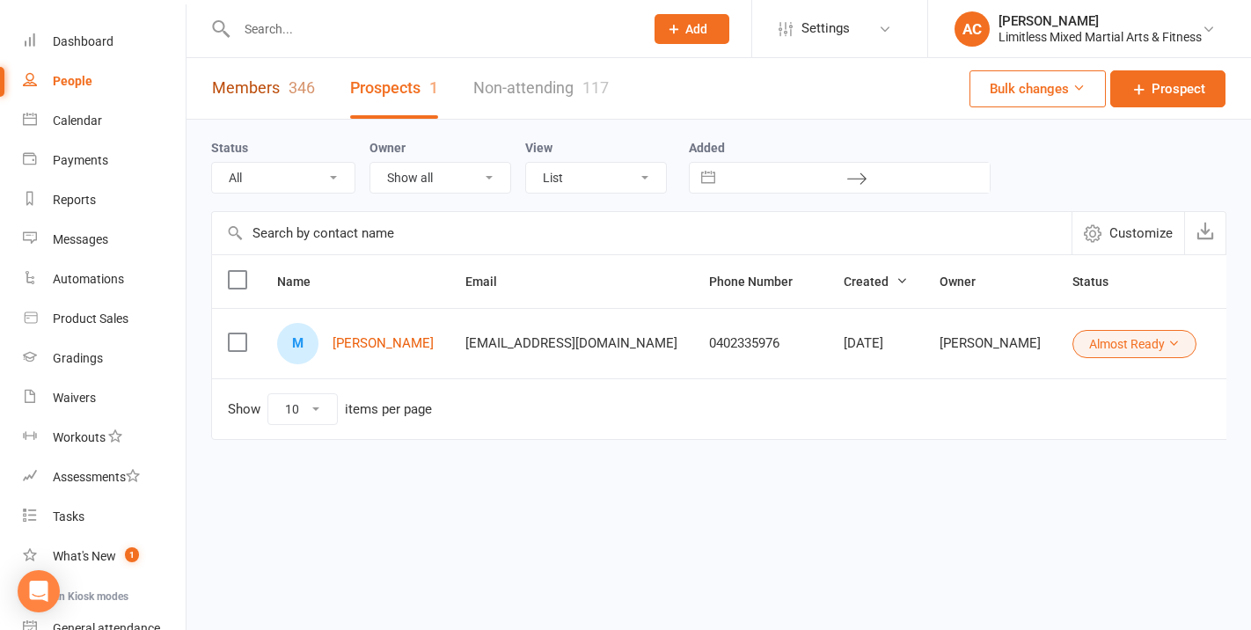
click at [275, 88] on link "Members 346" at bounding box center [263, 88] width 103 height 61
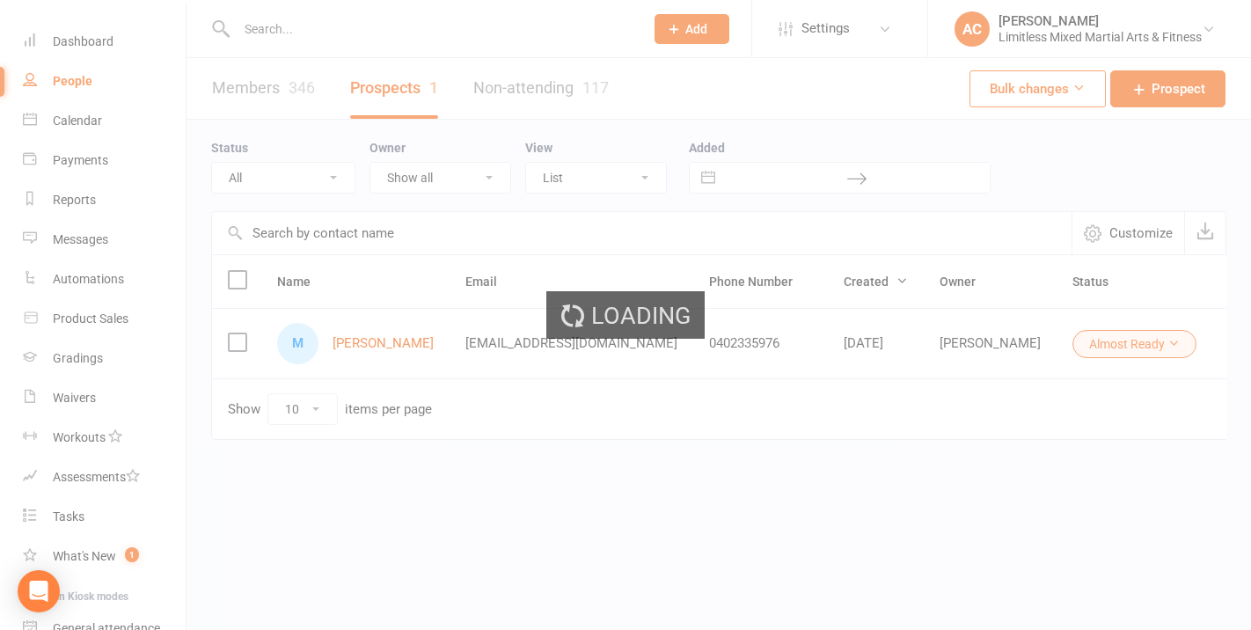
select select "100"
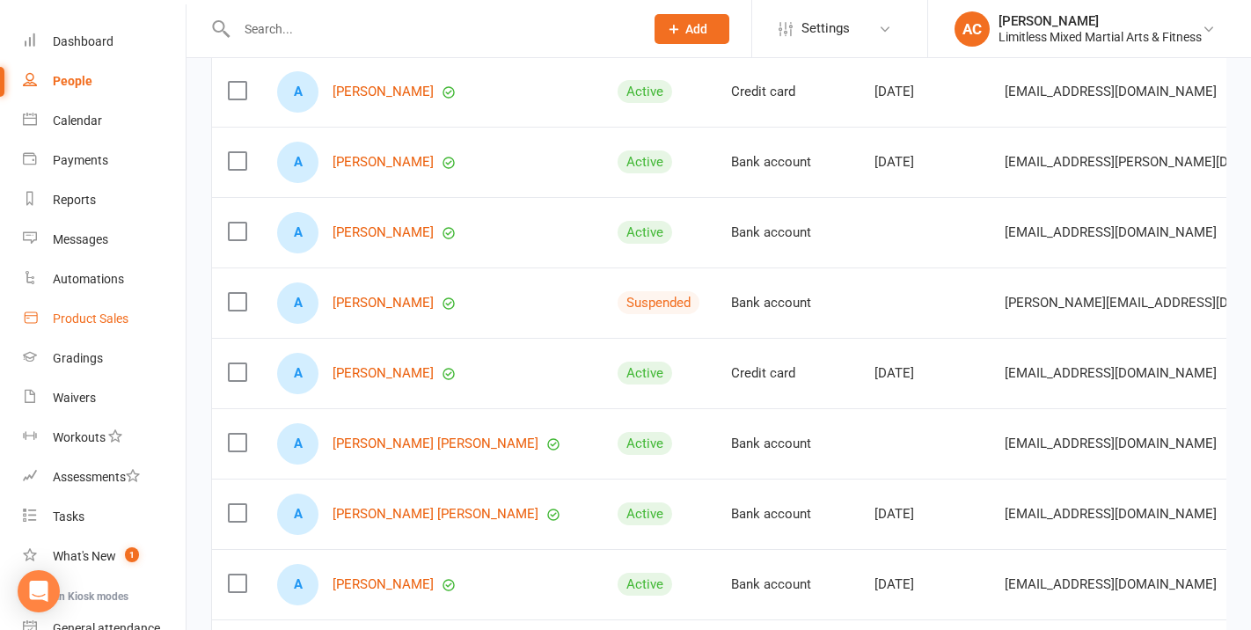
scroll to position [1667, 0]
drag, startPoint x: 83, startPoint y: 194, endPoint x: 69, endPoint y: 194, distance: 14.1
click at [82, 194] on div "Reports" at bounding box center [74, 200] width 43 height 14
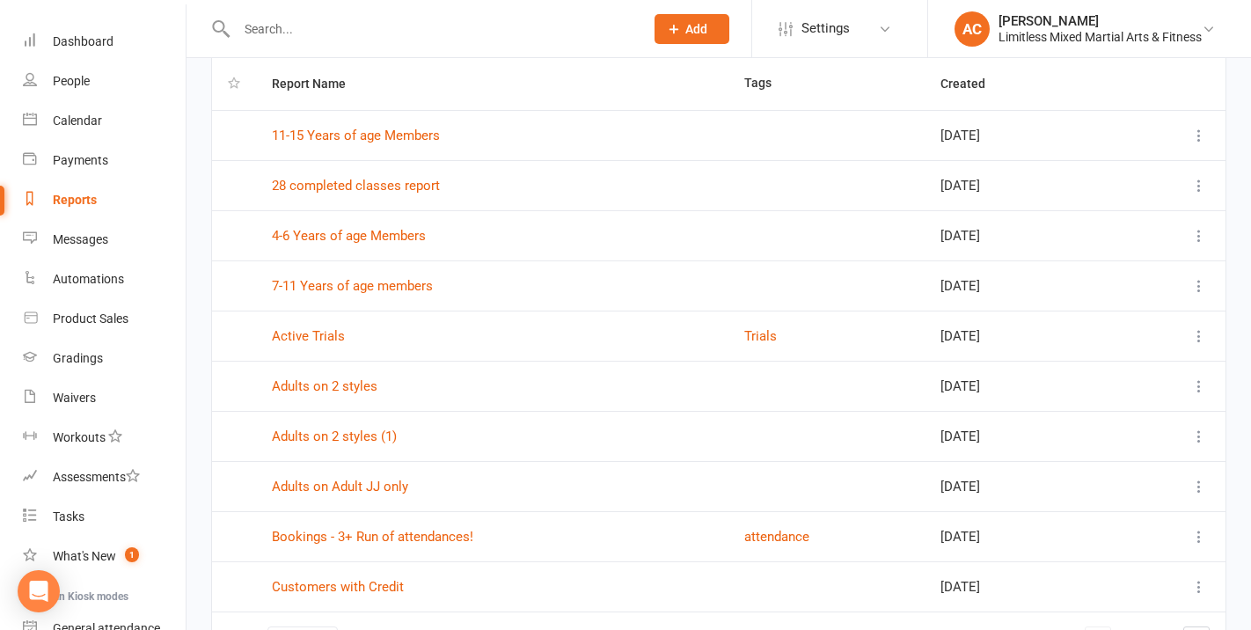
scroll to position [132, 0]
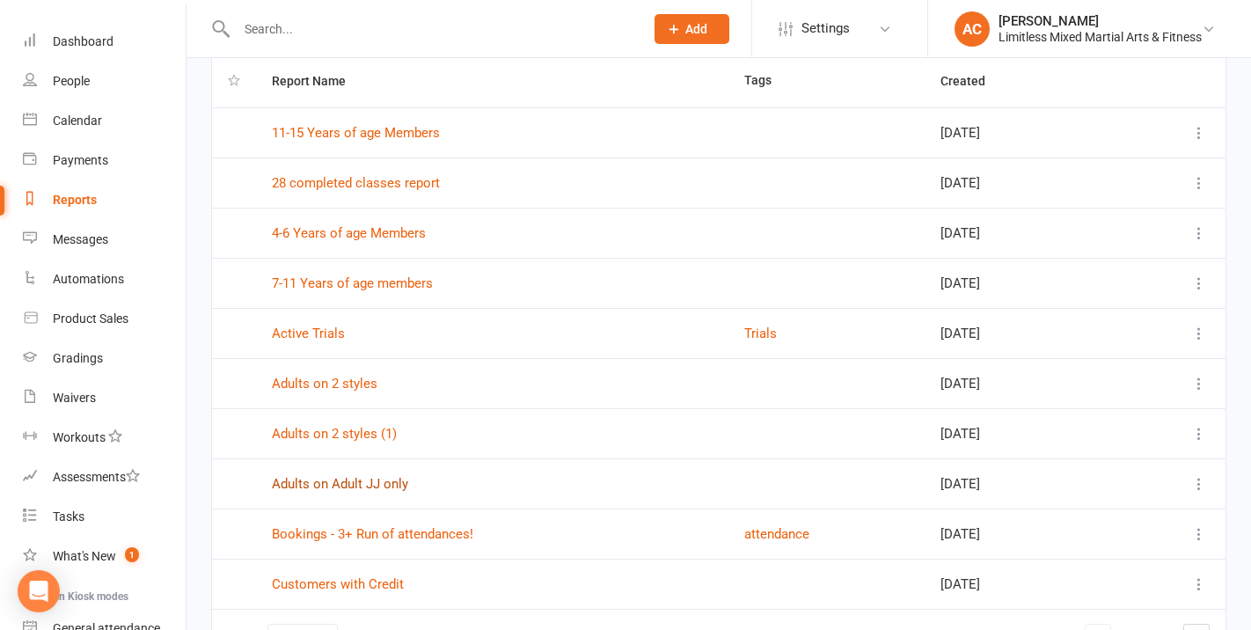
click at [367, 481] on link "Adults on Adult JJ only" at bounding box center [340, 484] width 136 height 16
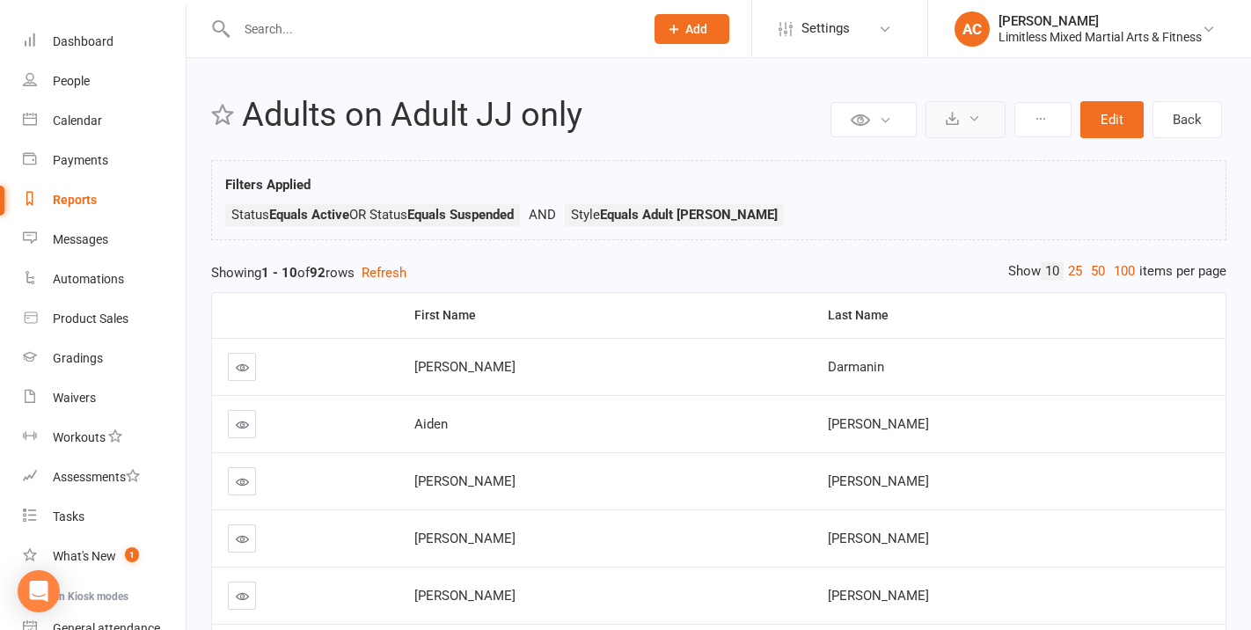
click at [948, 114] on icon at bounding box center [952, 118] width 13 height 13
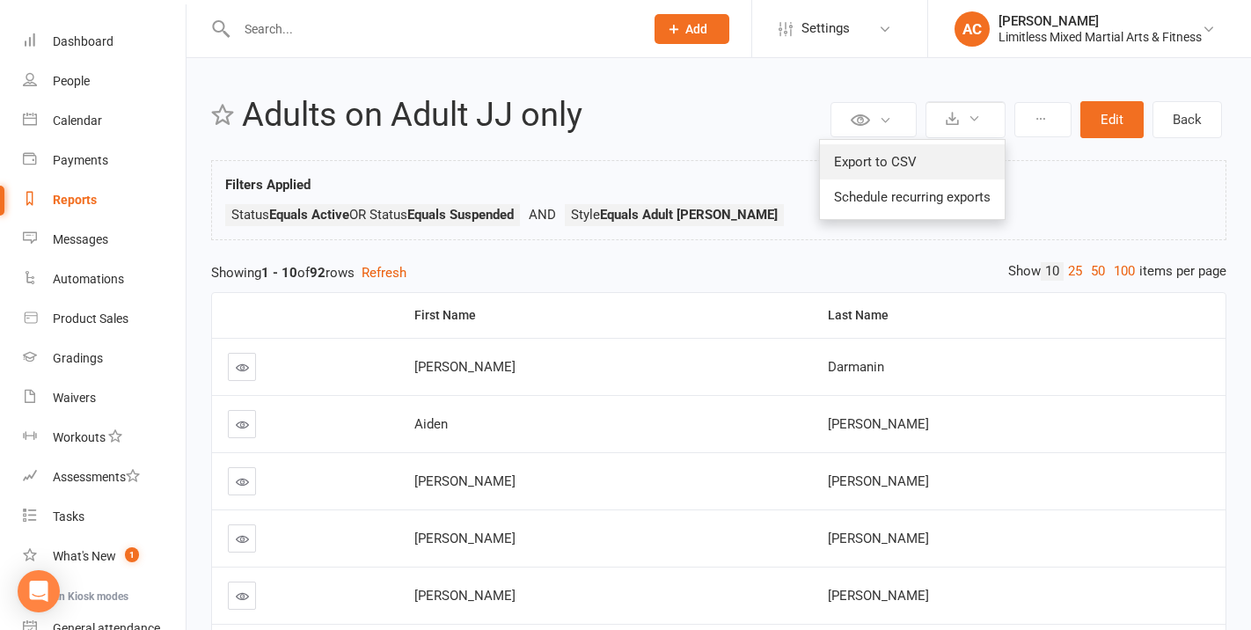
click at [934, 169] on link "Export to CSV" at bounding box center [912, 161] width 185 height 35
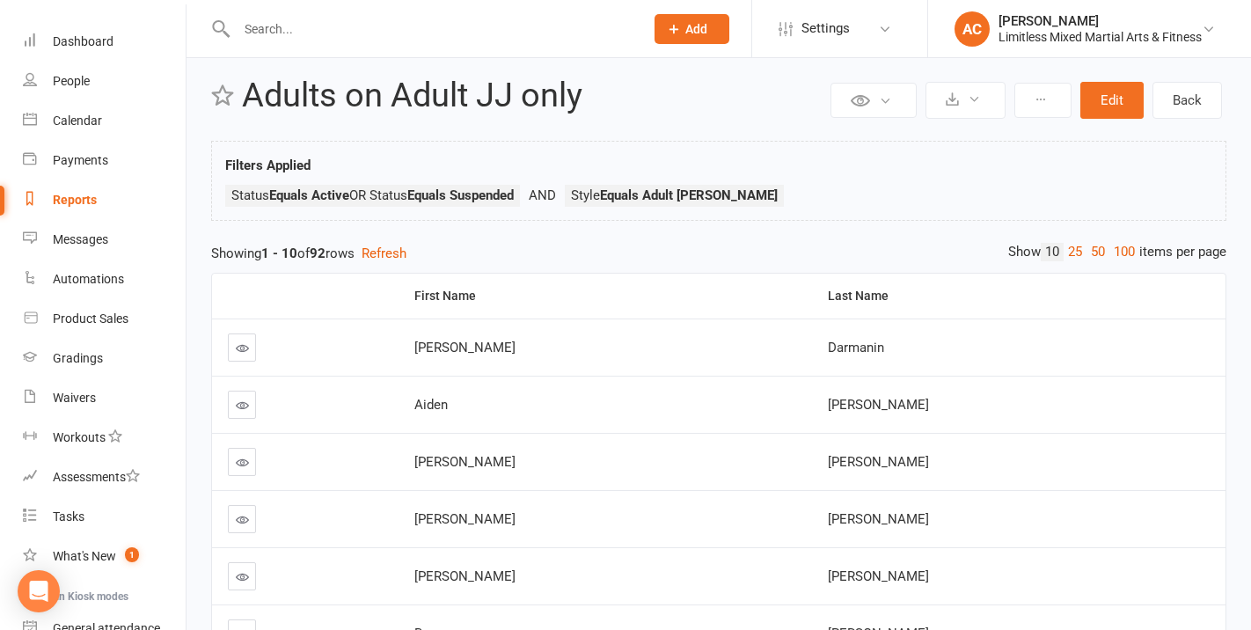
scroll to position [25, 0]
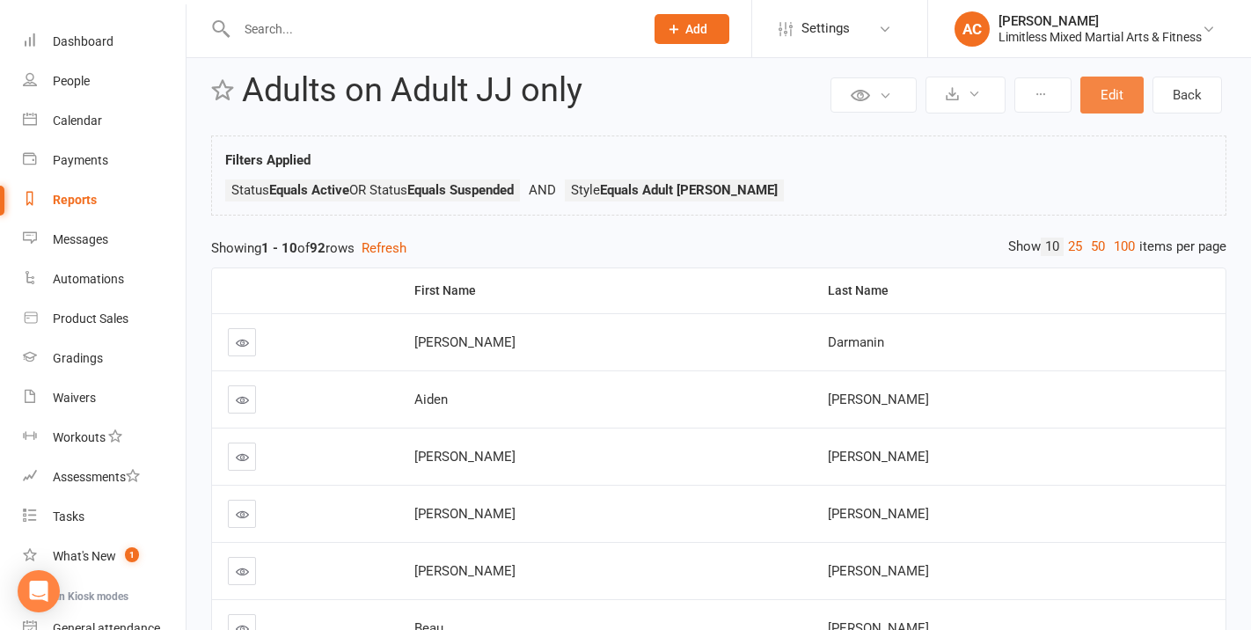
click at [1096, 100] on button "Edit" at bounding box center [1112, 95] width 63 height 37
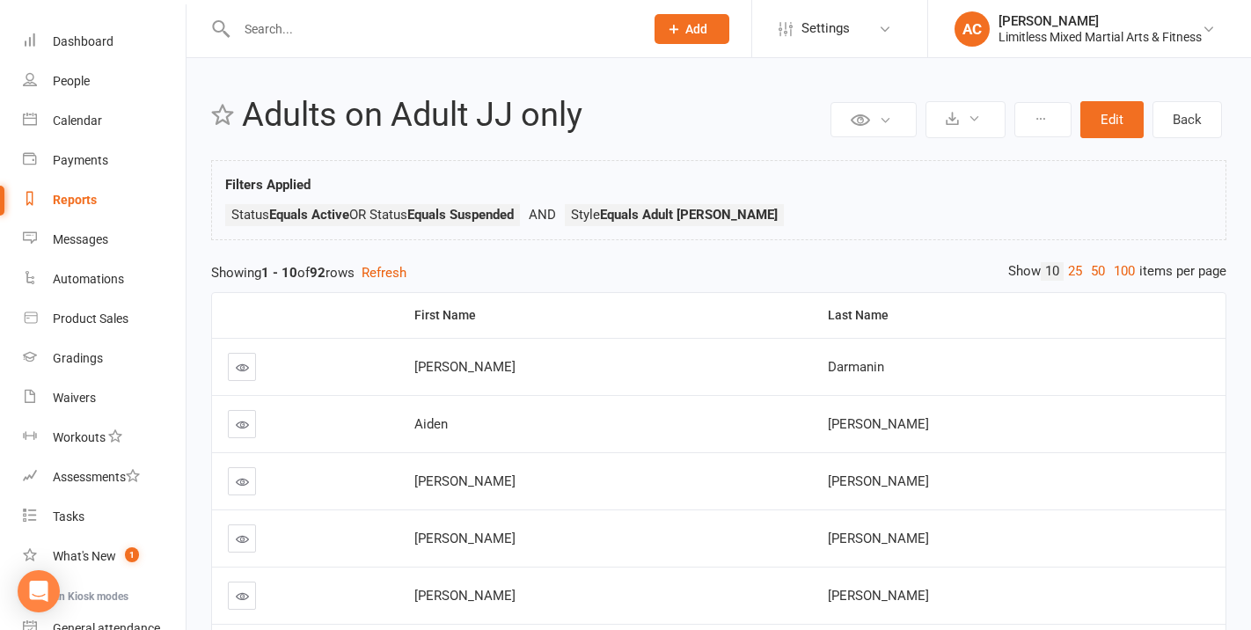
click at [1118, 265] on link "100" at bounding box center [1125, 271] width 30 height 18
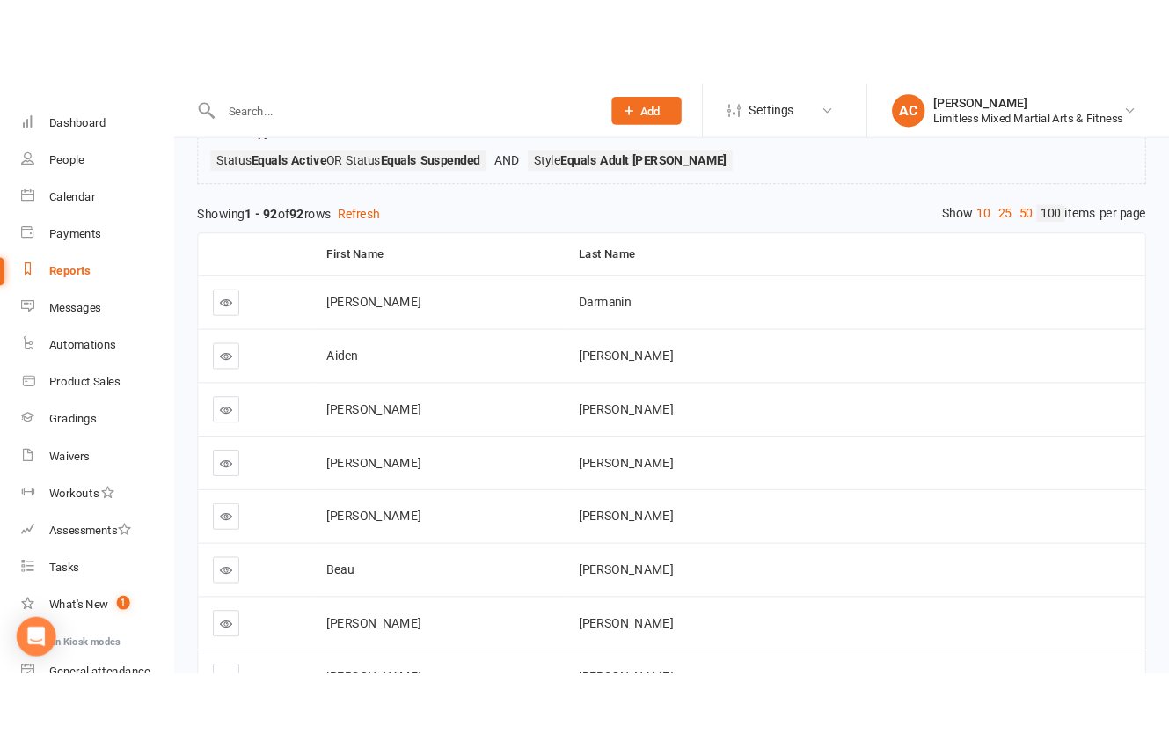
scroll to position [142, 0]
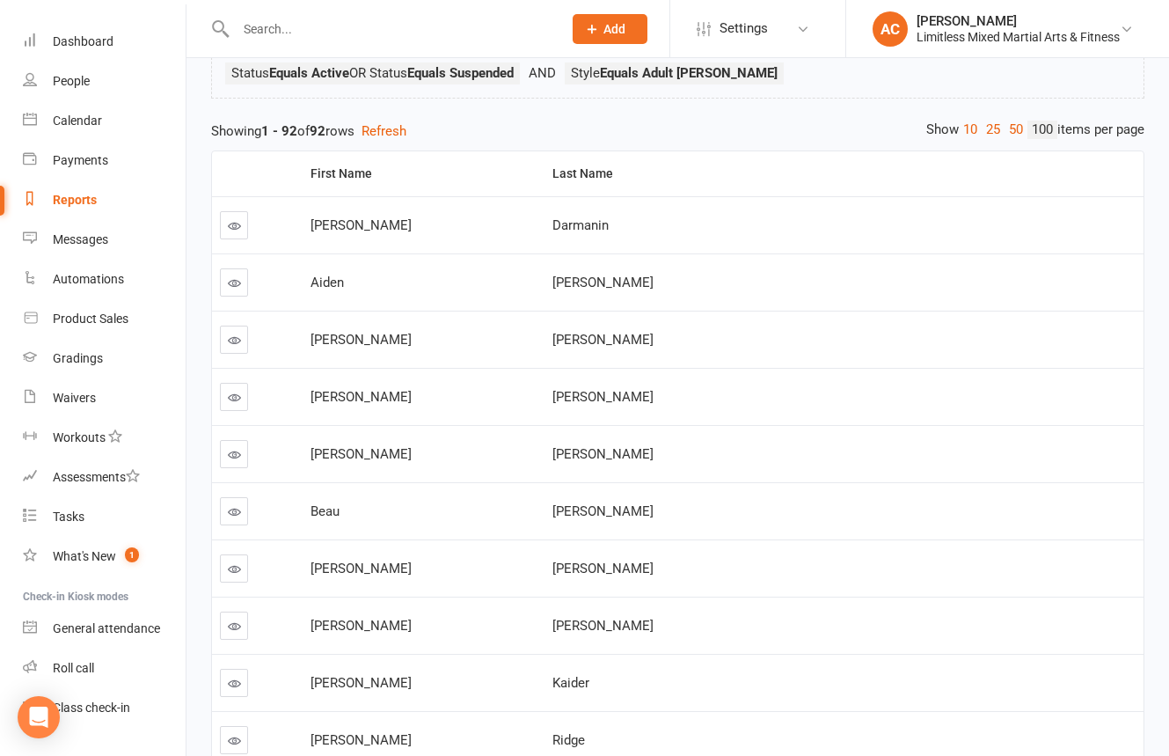
click at [333, 225] on span "[PERSON_NAME]" at bounding box center [361, 225] width 101 height 16
click at [471, 210] on td "[PERSON_NAME]" at bounding box center [424, 224] width 242 height 57
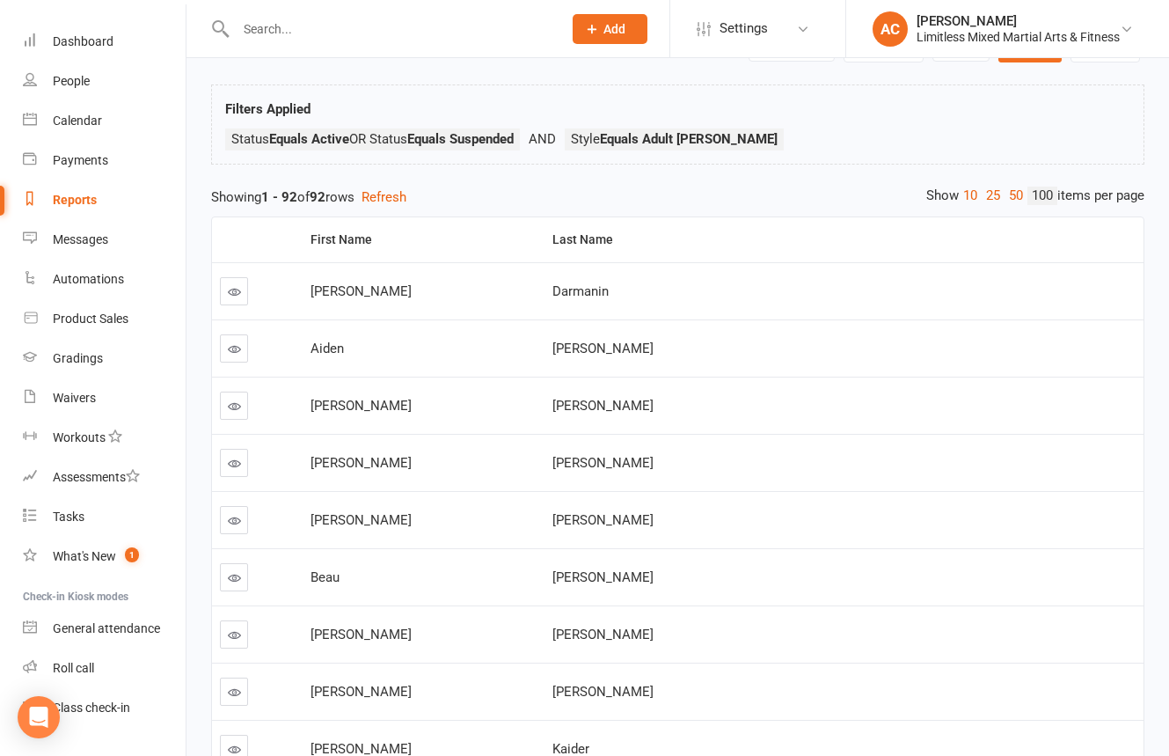
scroll to position [36, 0]
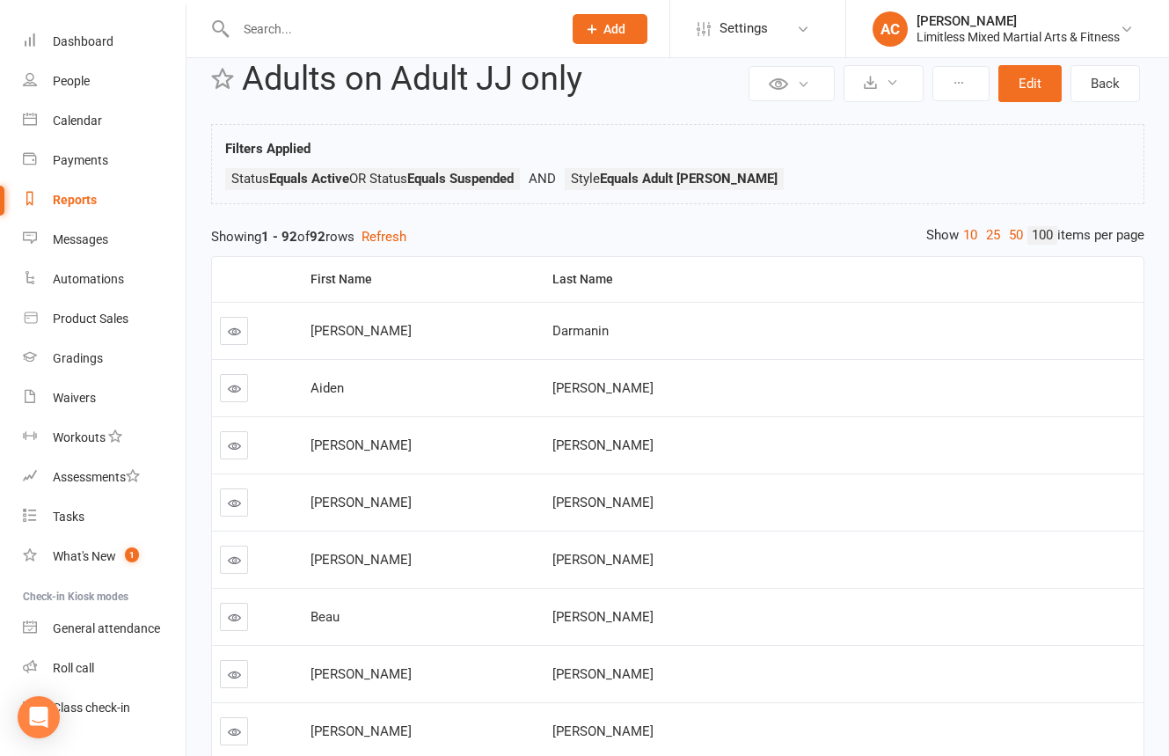
click at [234, 334] on icon at bounding box center [234, 331] width 13 height 13
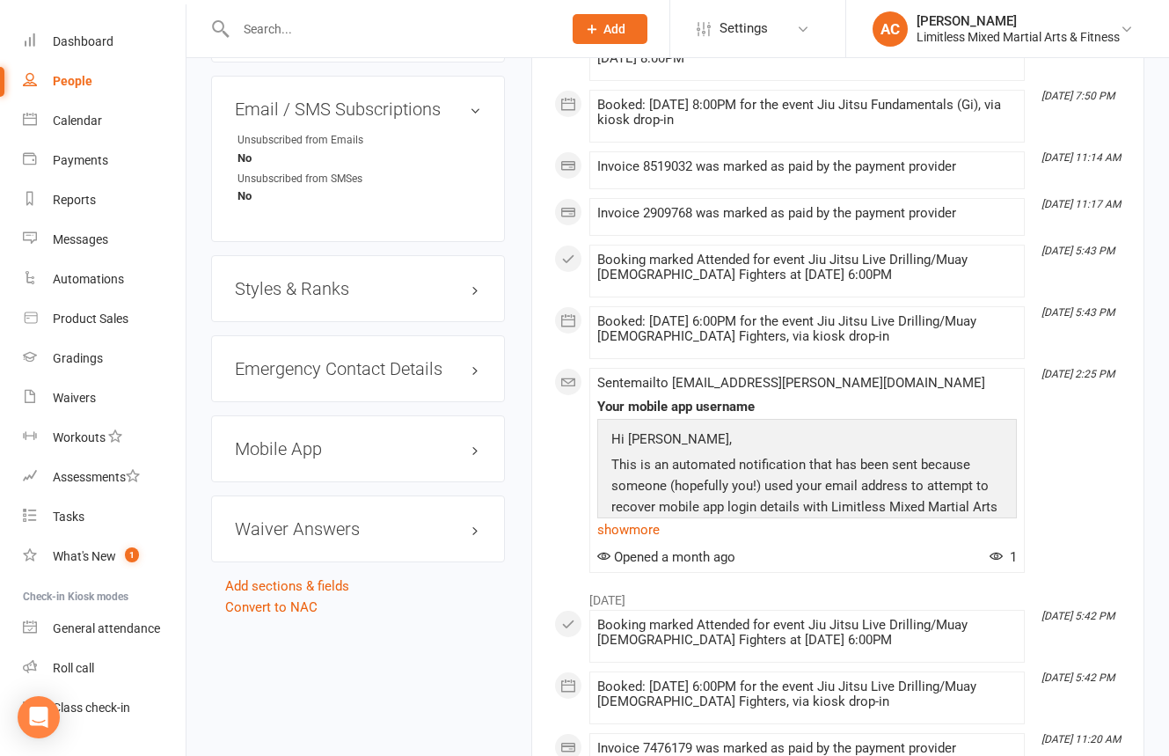
scroll to position [1314, 0]
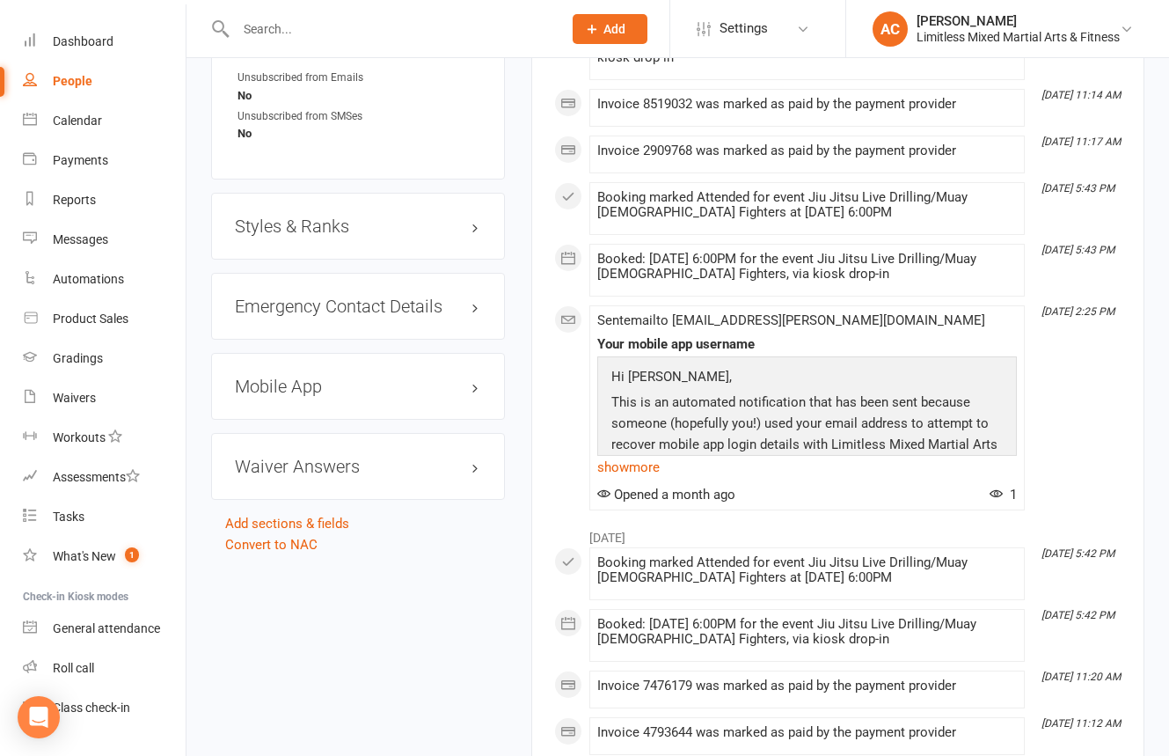
click at [417, 216] on h3 "Styles & Ranks" at bounding box center [358, 225] width 246 height 19
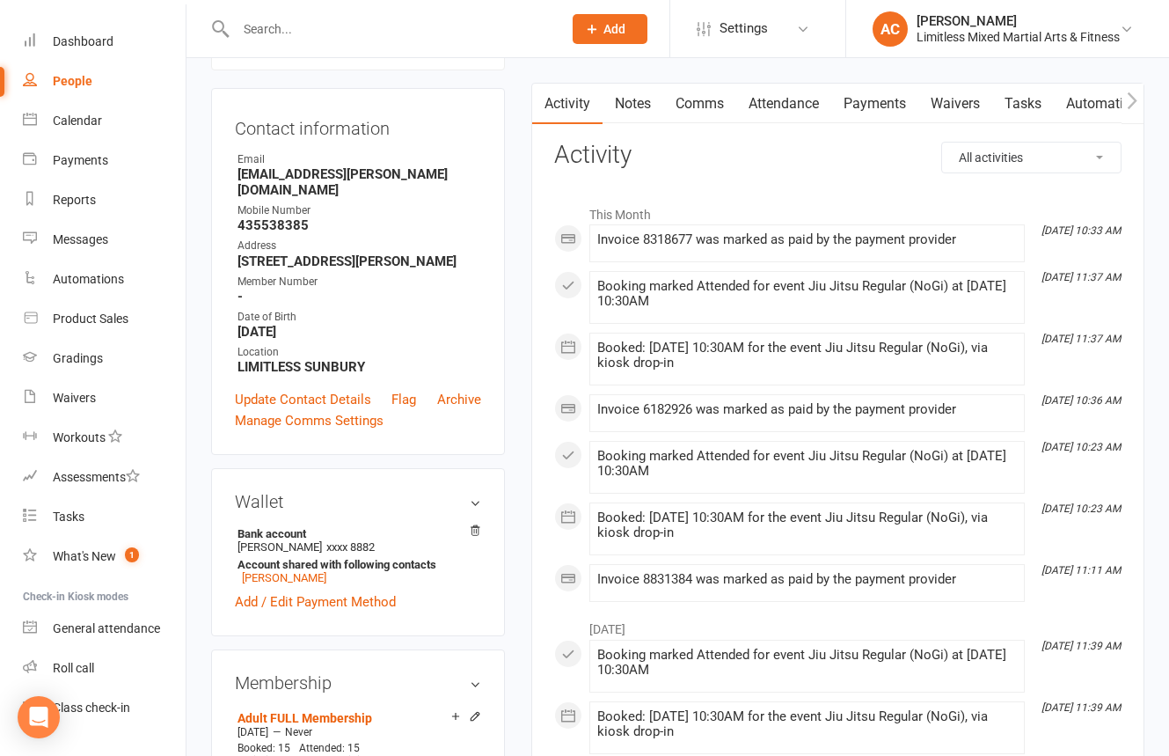
scroll to position [0, 0]
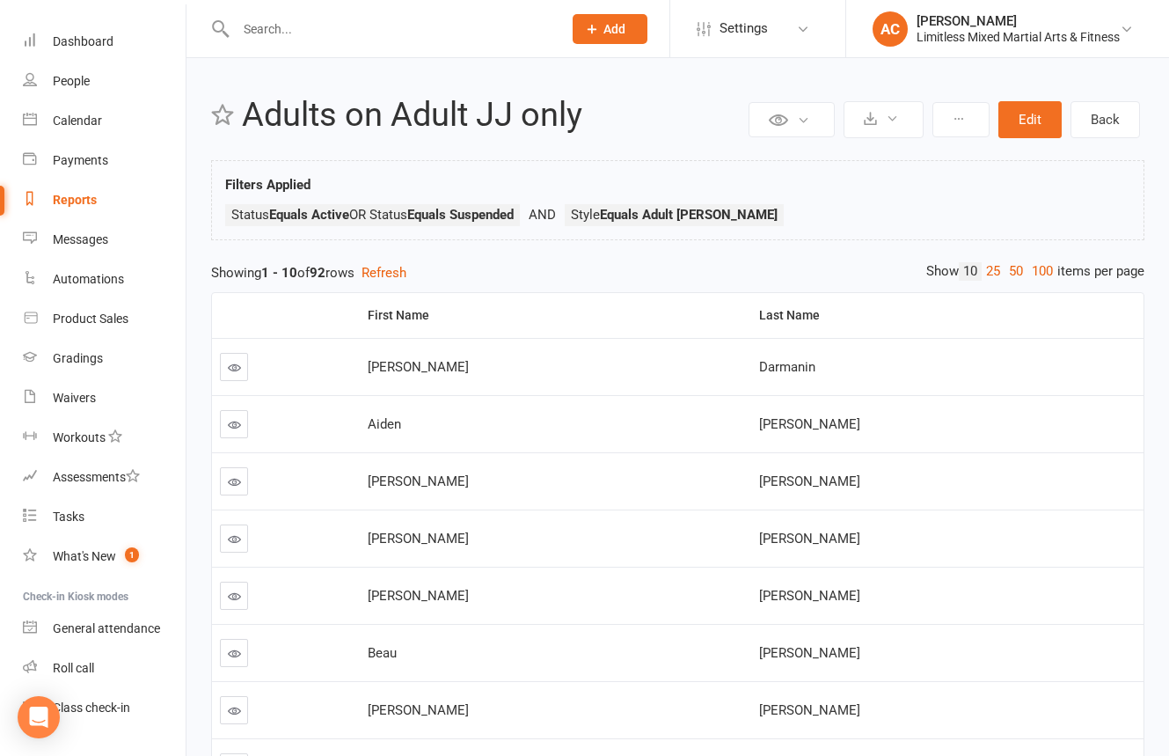
click at [230, 421] on icon at bounding box center [234, 424] width 13 height 13
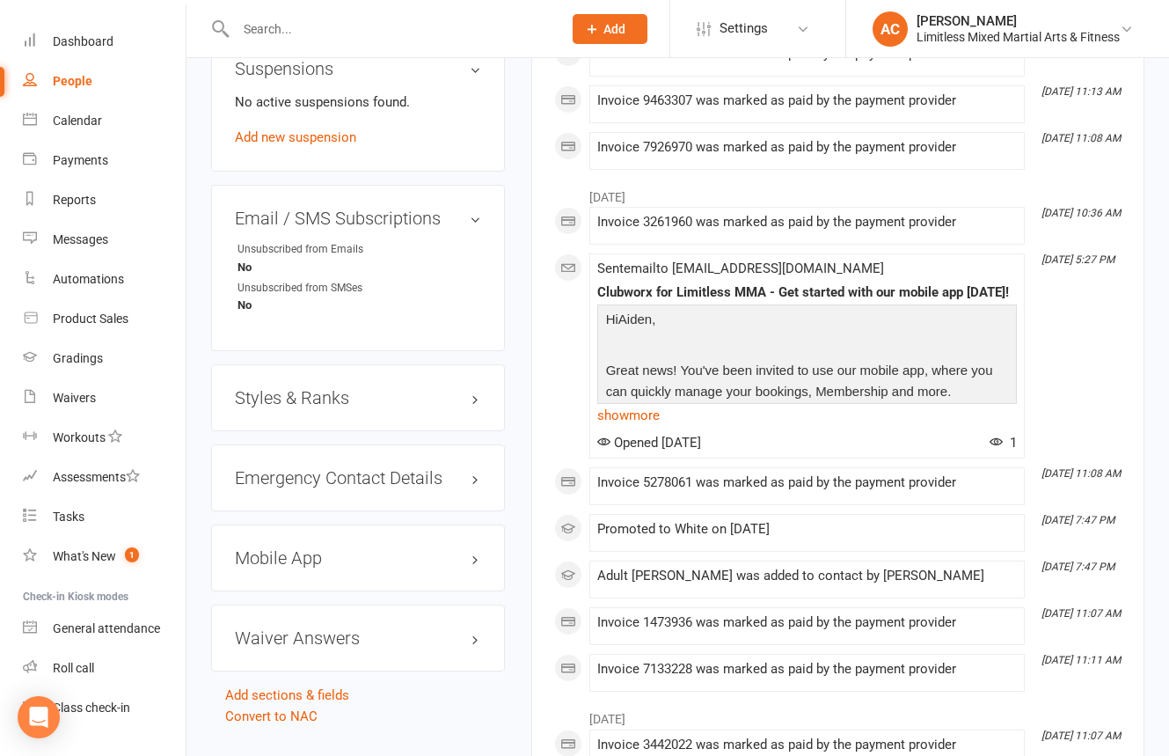
scroll to position [1088, 0]
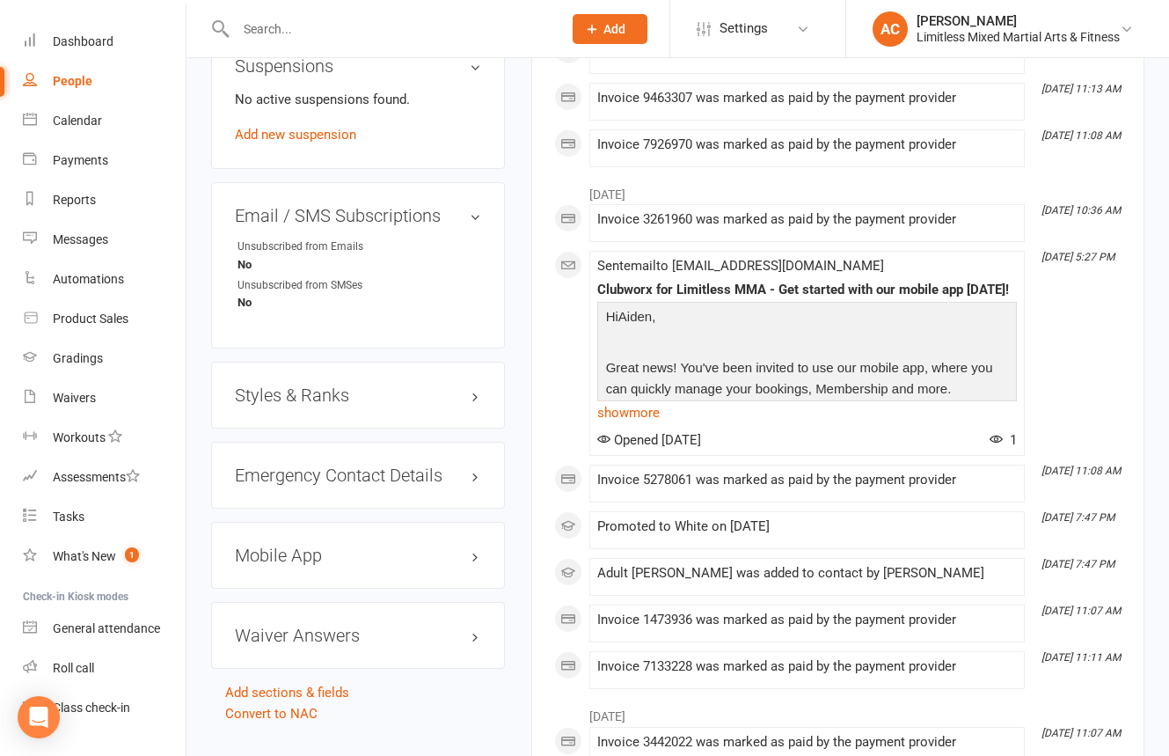
click at [328, 388] on h3 "Styles & Ranks" at bounding box center [358, 394] width 246 height 19
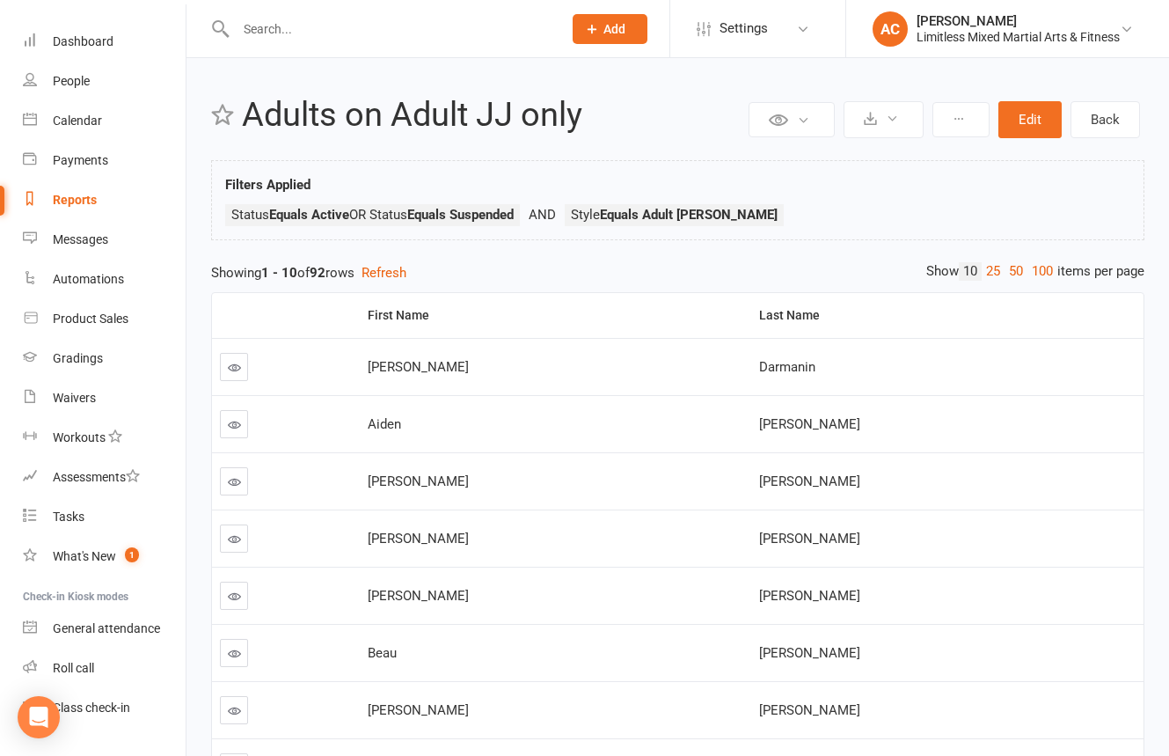
click at [239, 487] on icon at bounding box center [234, 481] width 13 height 13
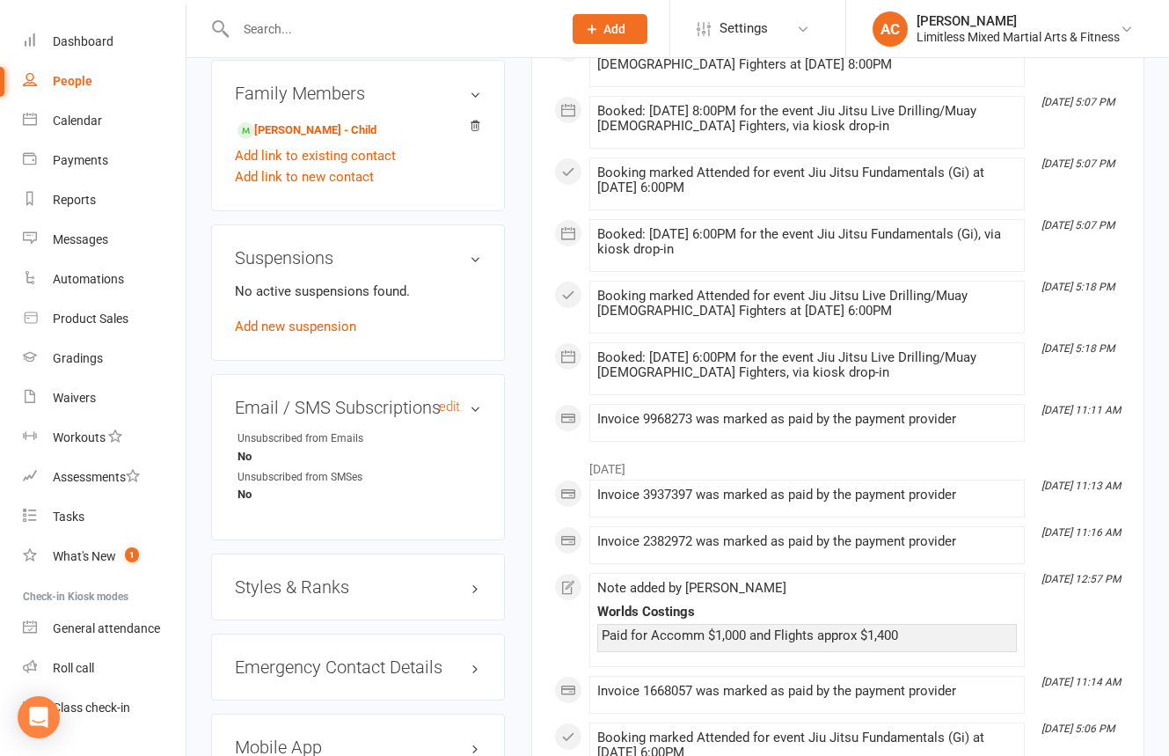
scroll to position [986, 0]
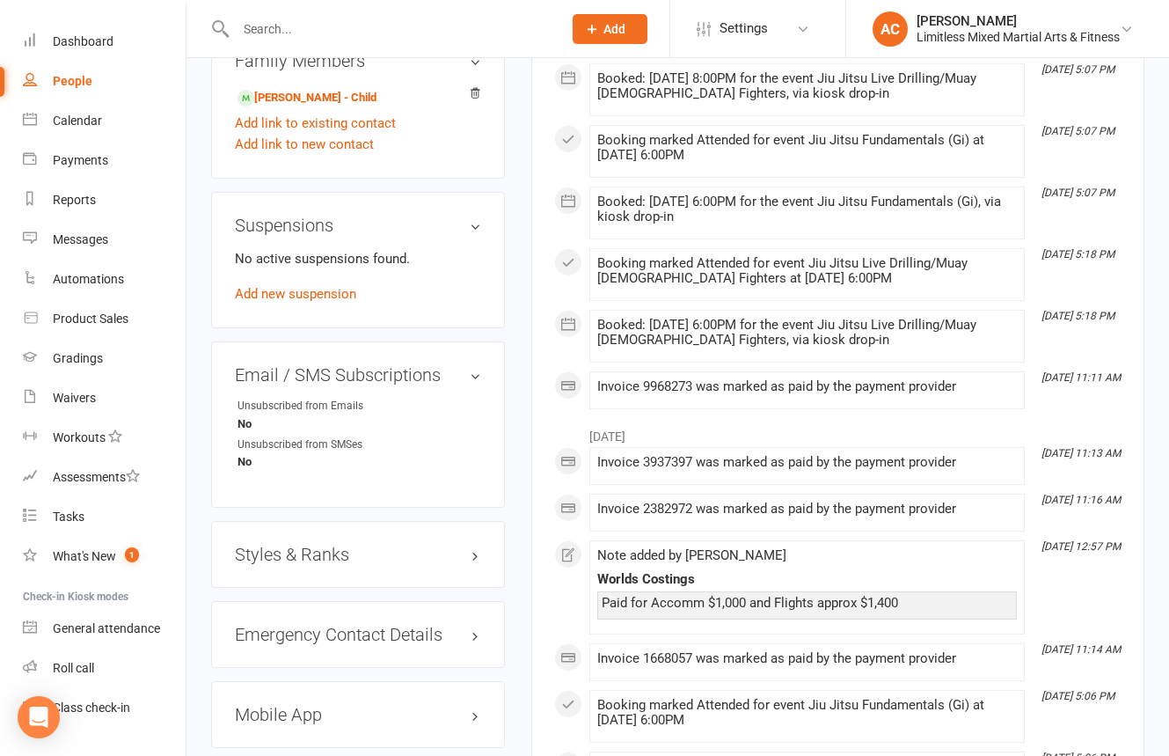
click at [351, 545] on h3 "Styles & Ranks" at bounding box center [358, 554] width 246 height 19
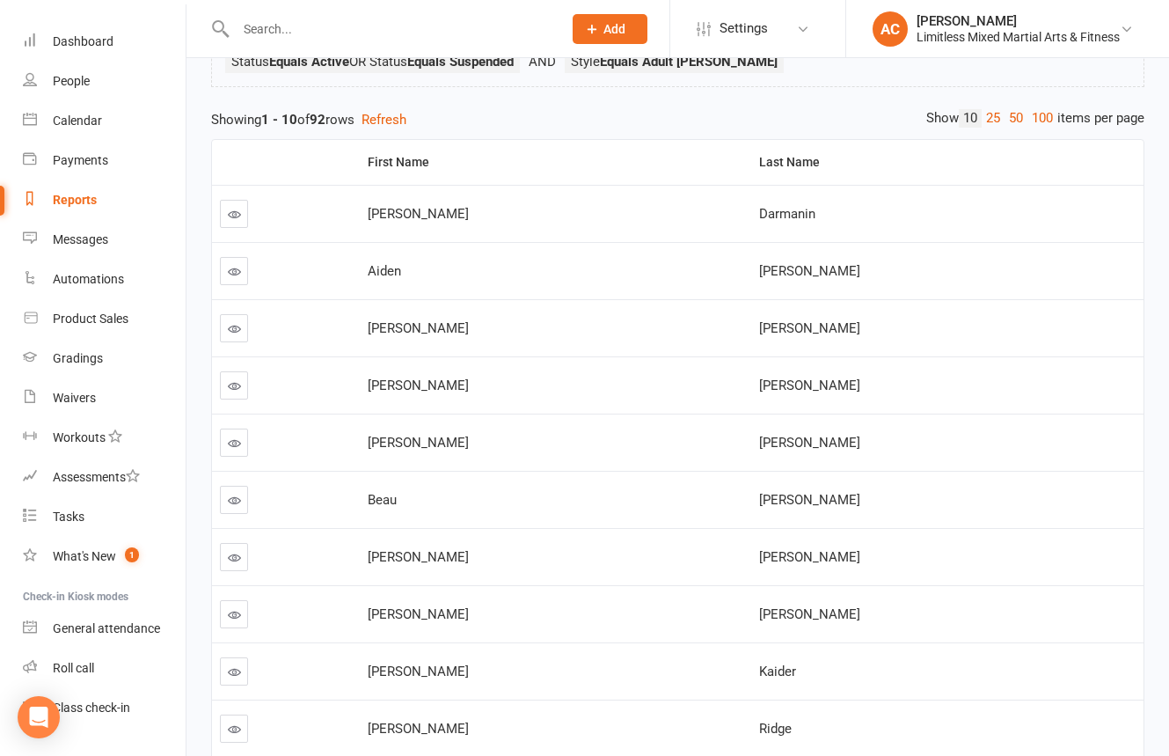
scroll to position [156, 0]
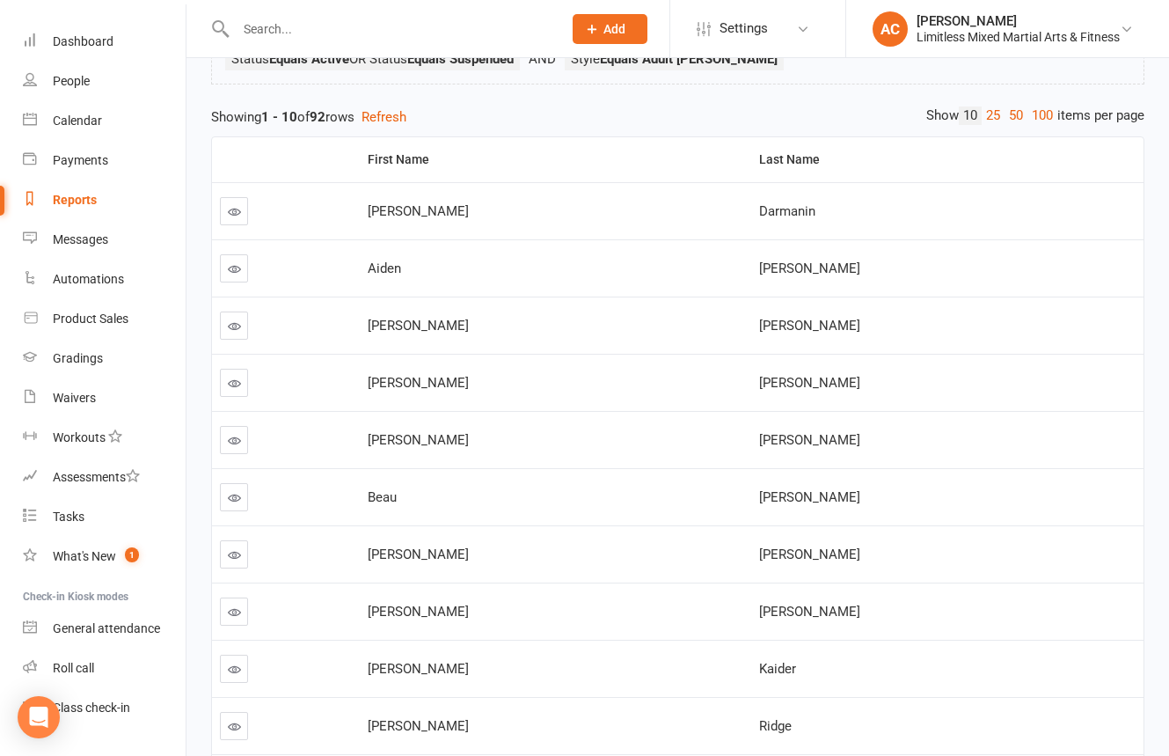
click at [240, 374] on link at bounding box center [234, 383] width 28 height 28
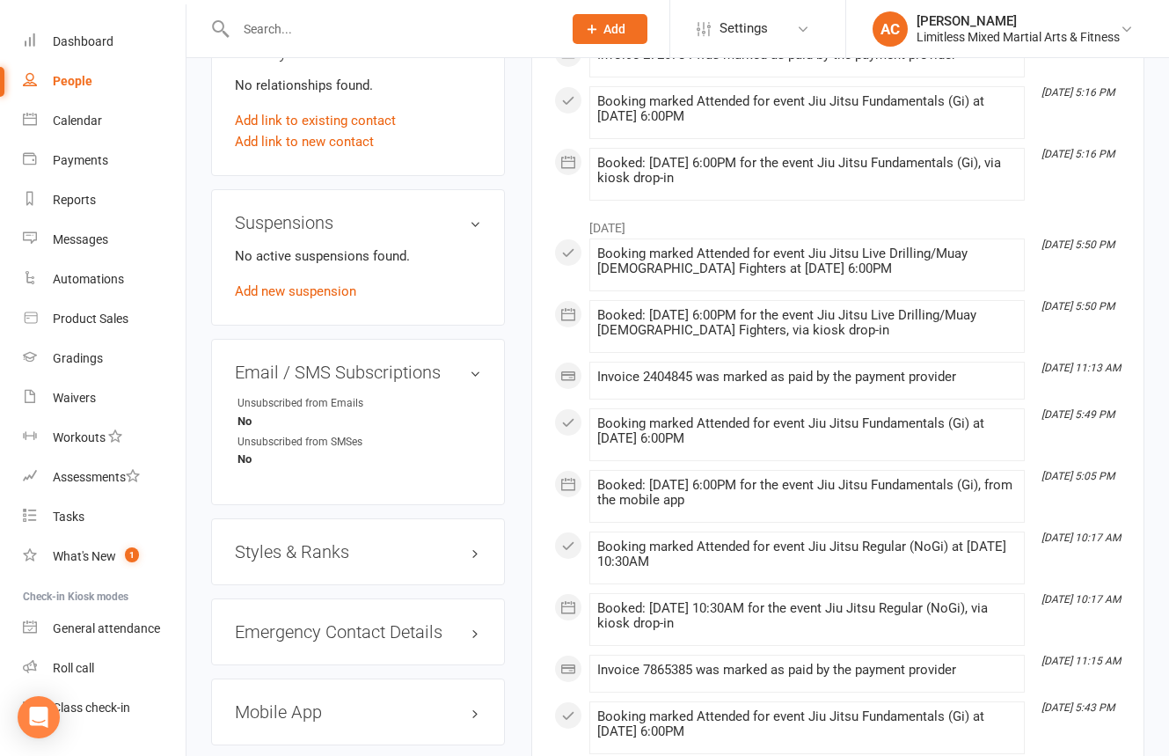
scroll to position [994, 0]
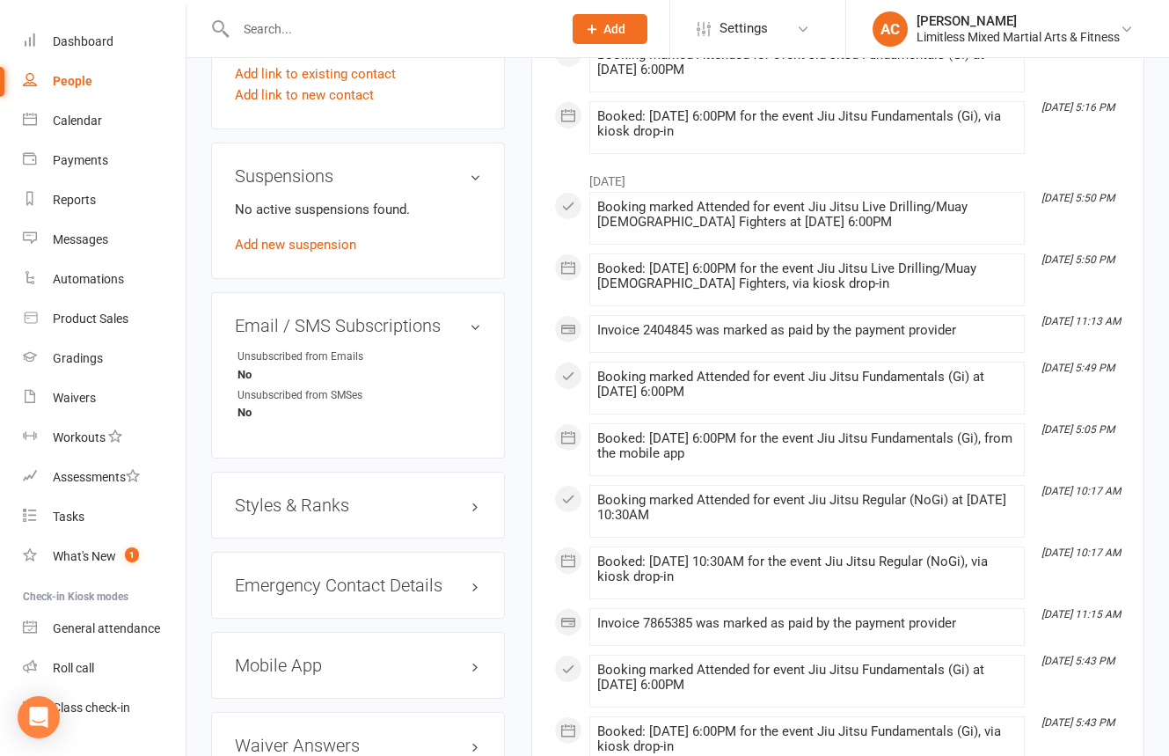
click at [436, 515] on h3 "Styles & Ranks" at bounding box center [358, 504] width 246 height 19
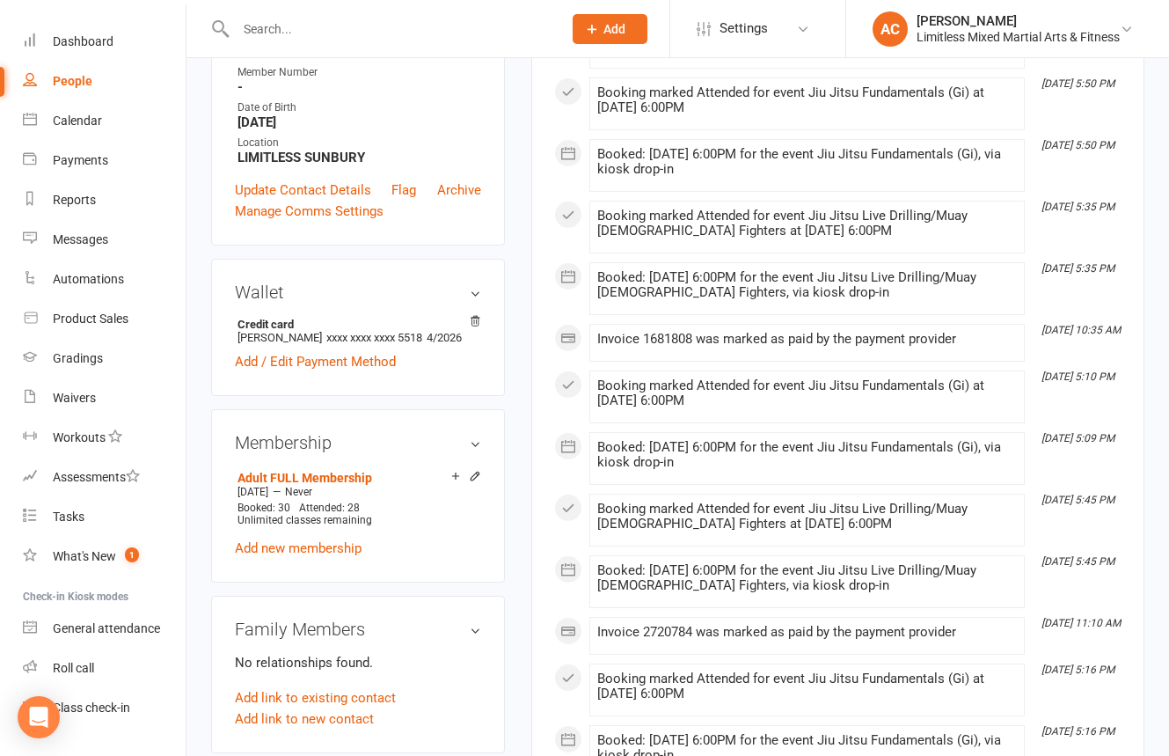
scroll to position [0, 0]
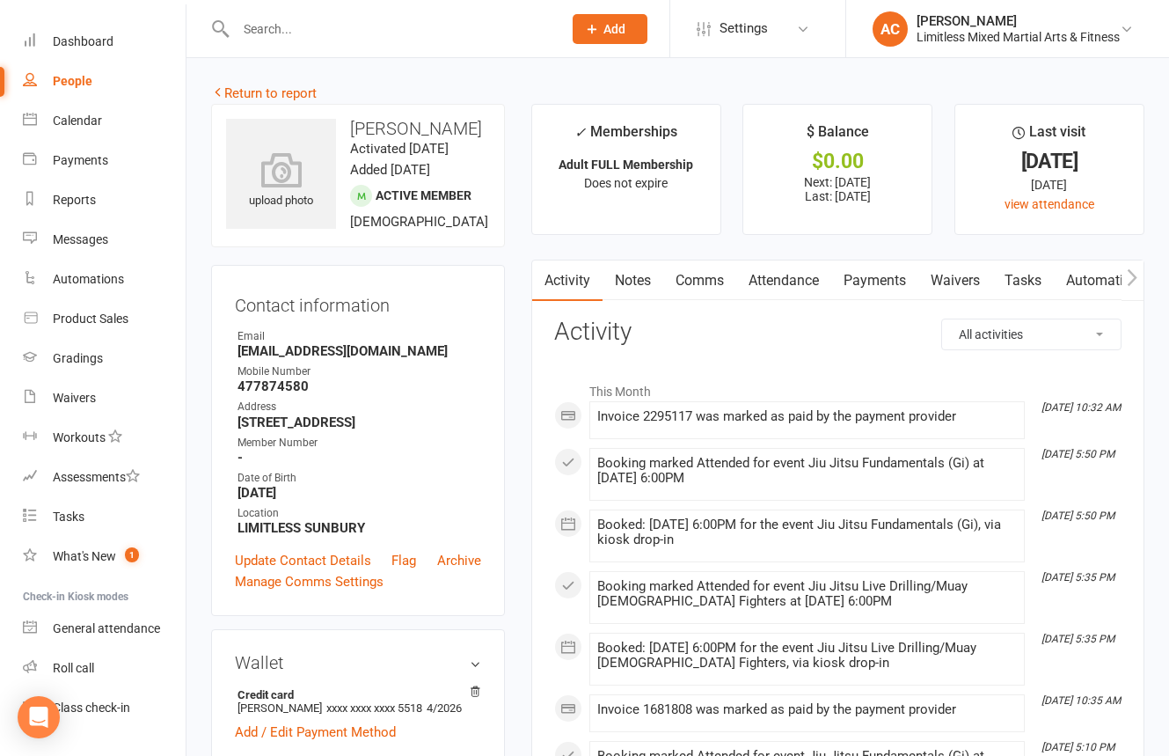
click at [447, 28] on input "text" at bounding box center [390, 29] width 319 height 25
click at [62, 398] on div "Waivers" at bounding box center [74, 398] width 43 height 14
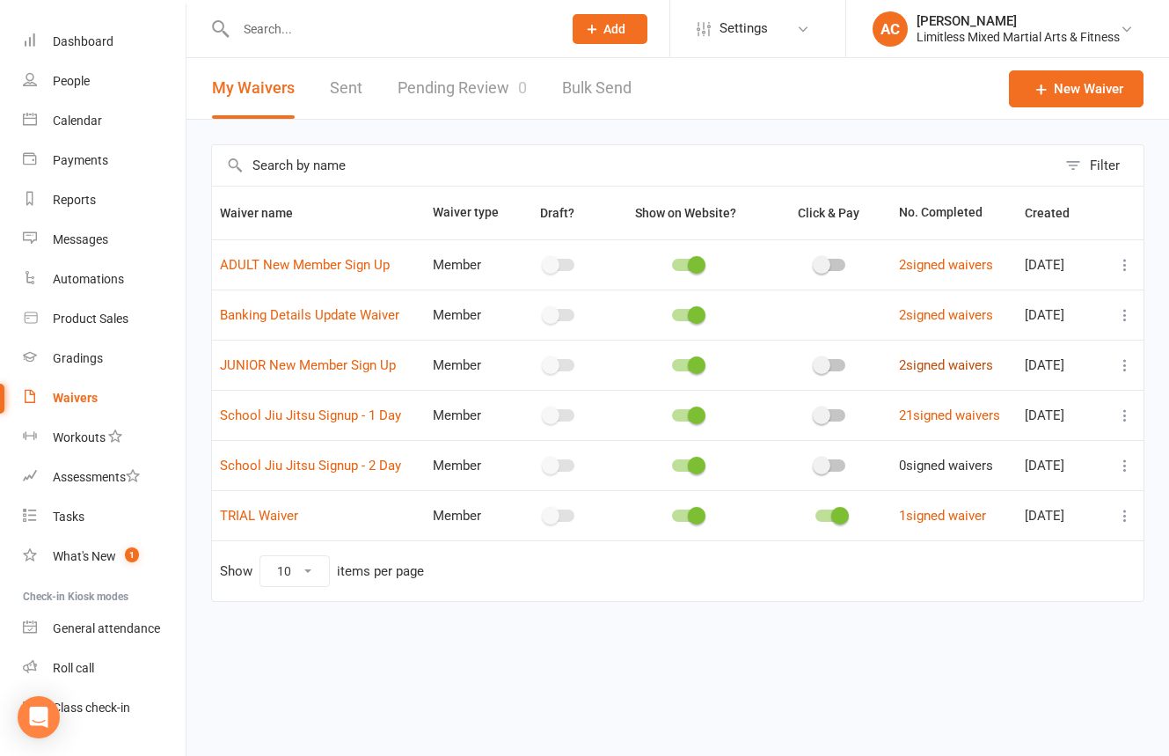
click at [921, 367] on link "2 signed waivers" at bounding box center [946, 365] width 94 height 16
click at [419, 93] on link "Pending Review 0" at bounding box center [462, 88] width 129 height 61
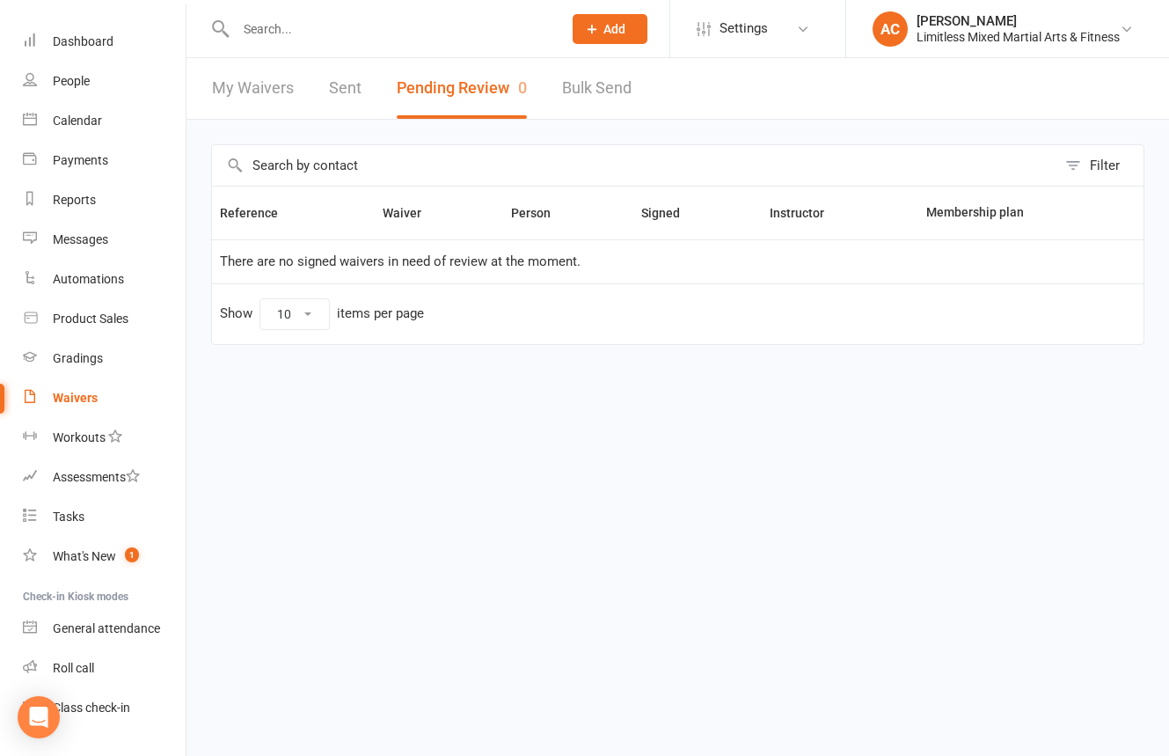
click at [232, 88] on link "My Waivers" at bounding box center [253, 88] width 82 height 61
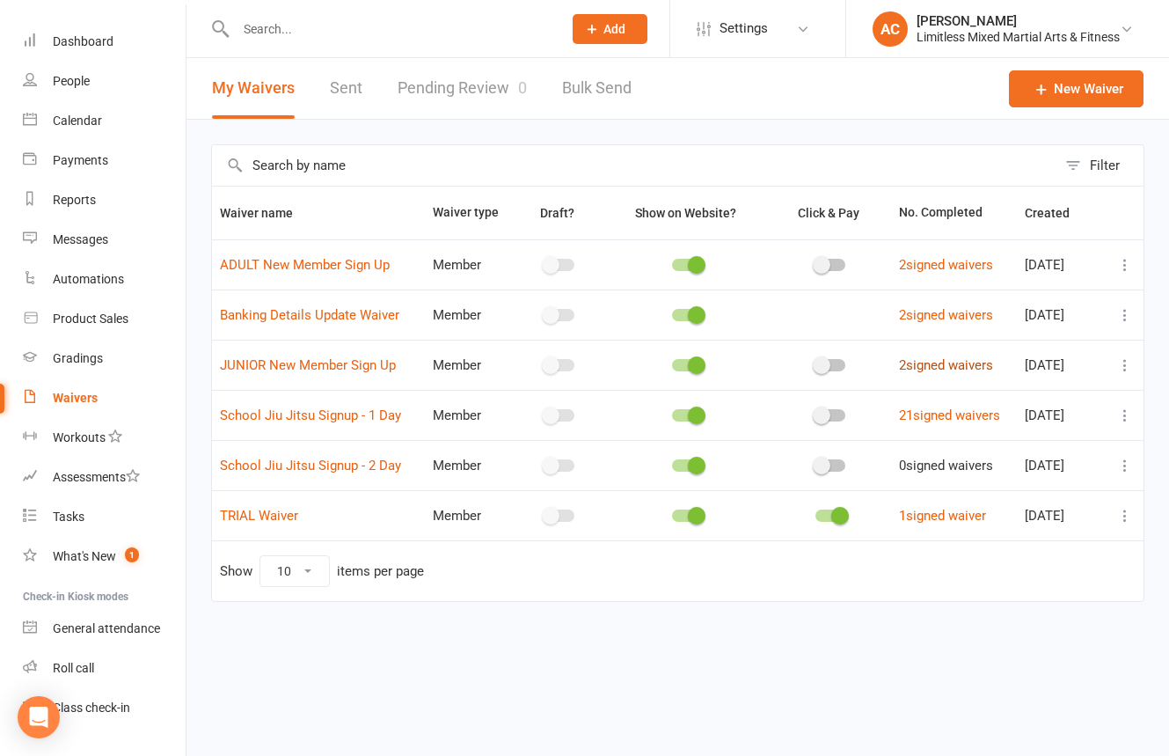
click at [946, 366] on link "2 signed waivers" at bounding box center [946, 365] width 94 height 16
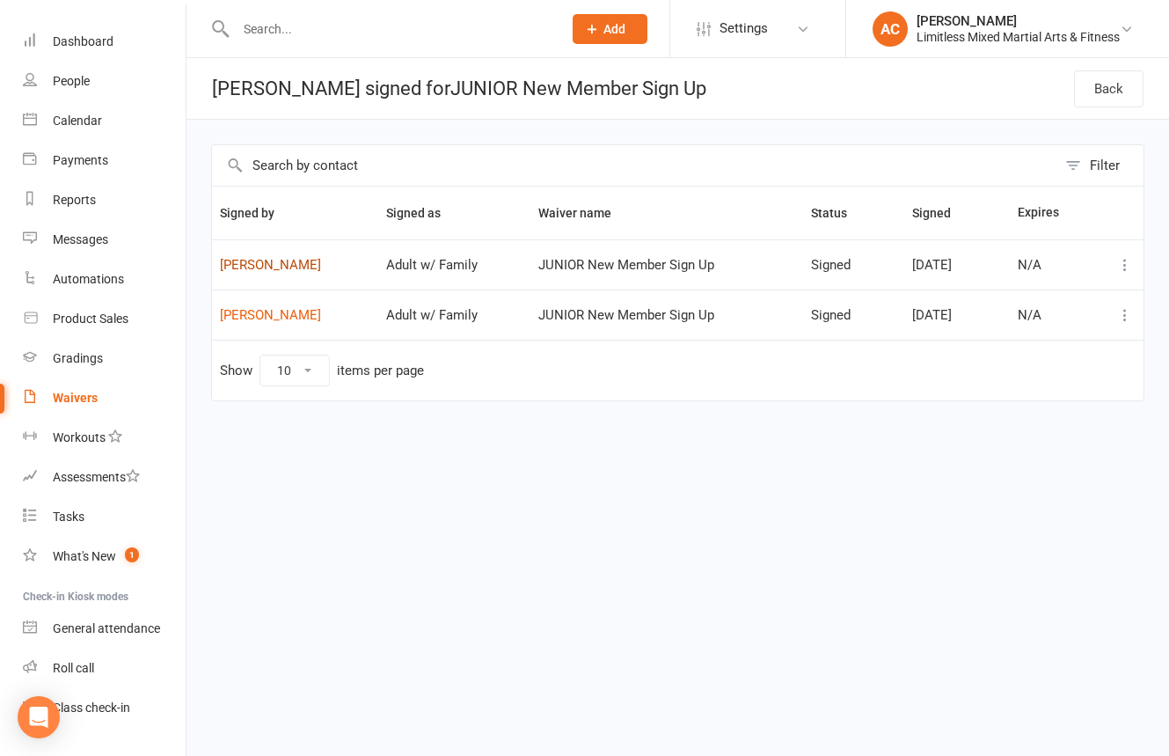
click at [286, 267] on link "[PERSON_NAME]" at bounding box center [295, 265] width 150 height 15
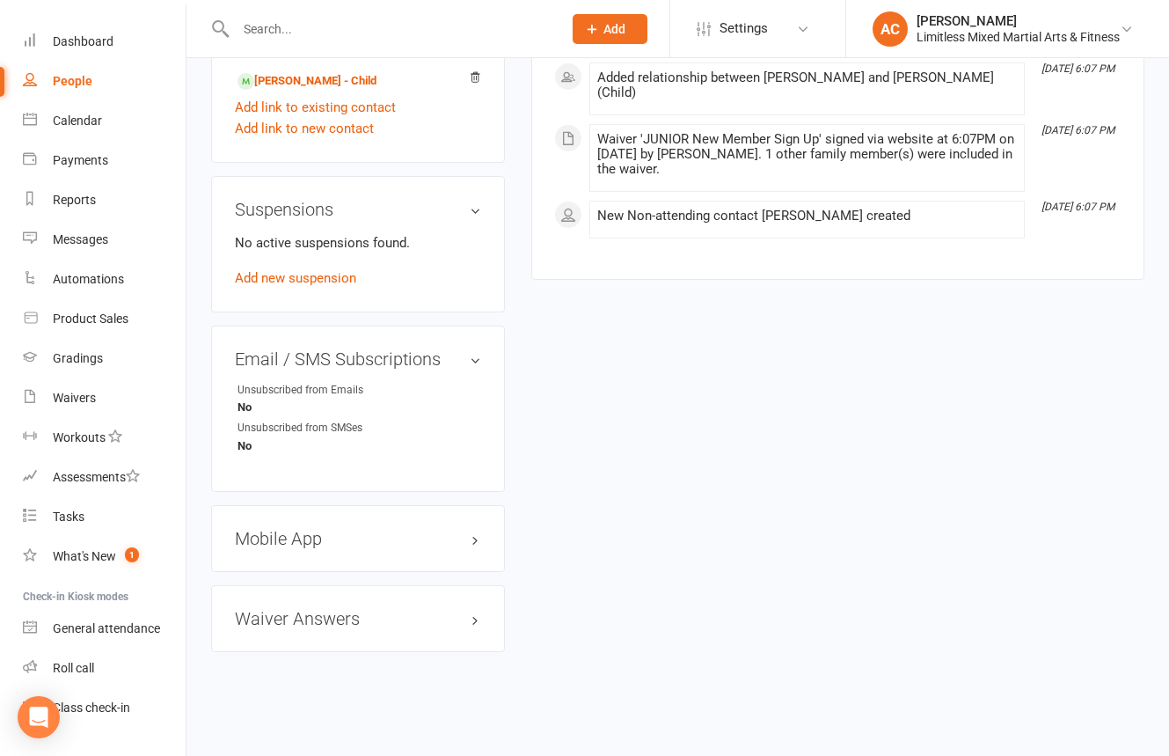
scroll to position [899, 0]
click at [304, 79] on link "[PERSON_NAME] - Child" at bounding box center [307, 81] width 139 height 18
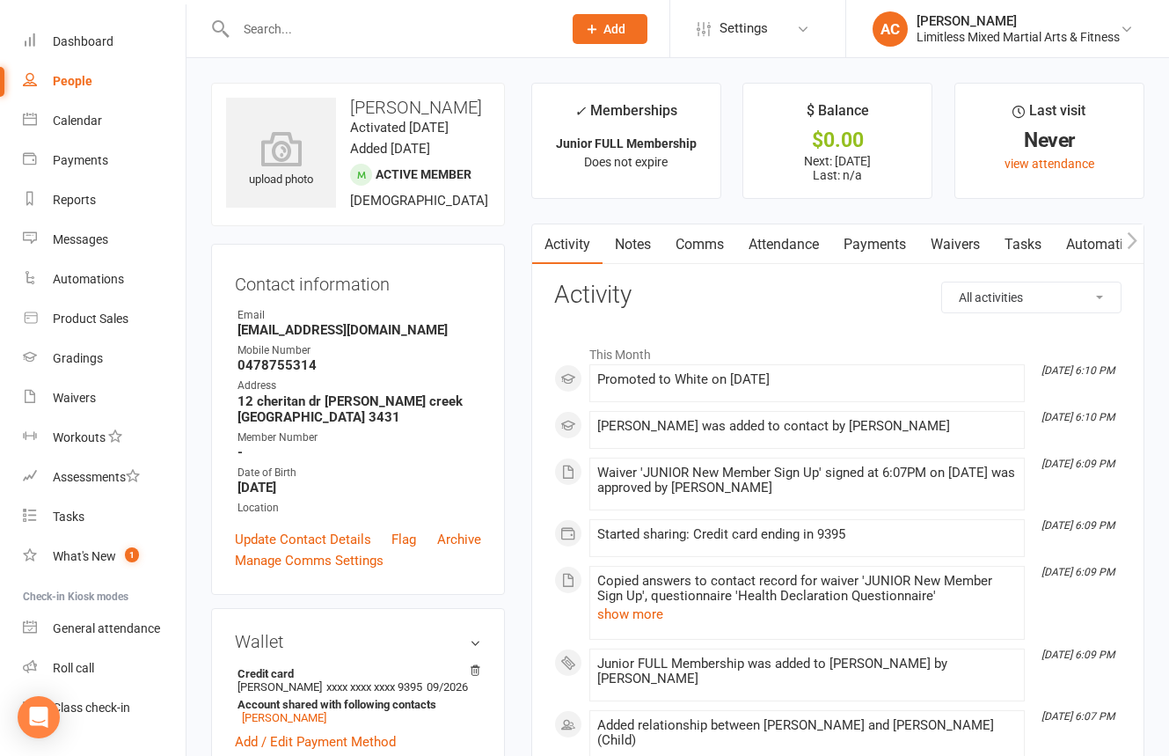
click at [887, 250] on link "Payments" at bounding box center [875, 244] width 87 height 40
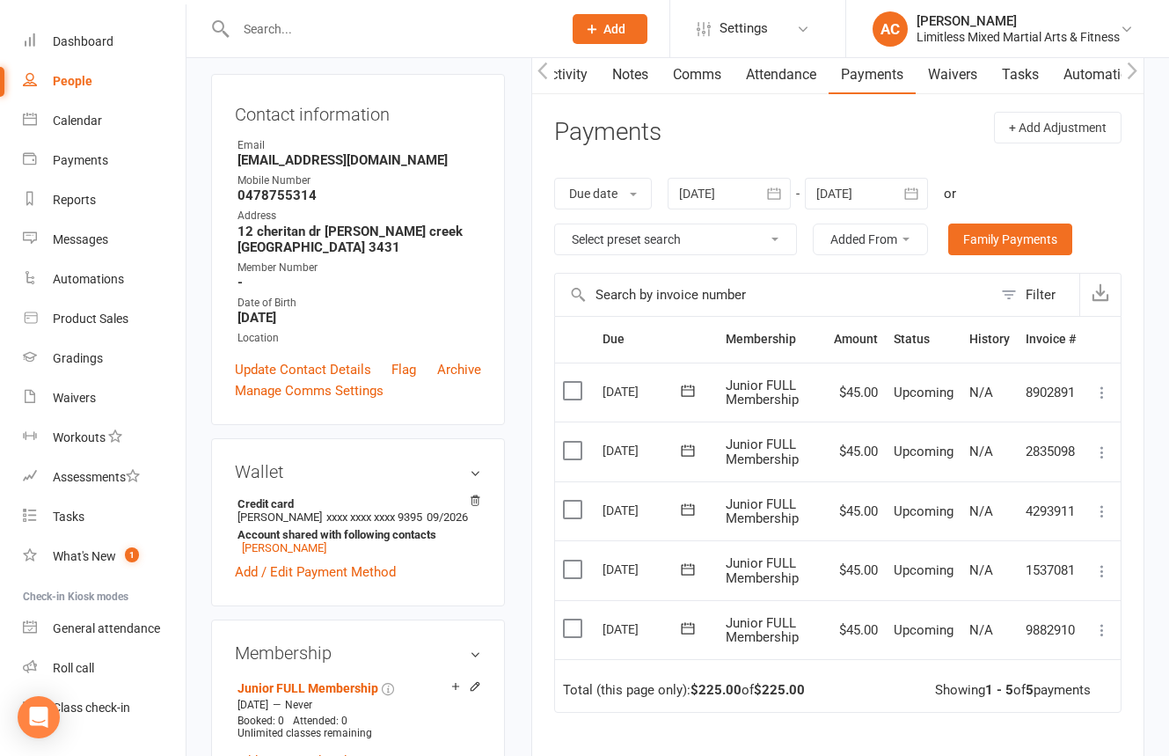
scroll to position [227, 0]
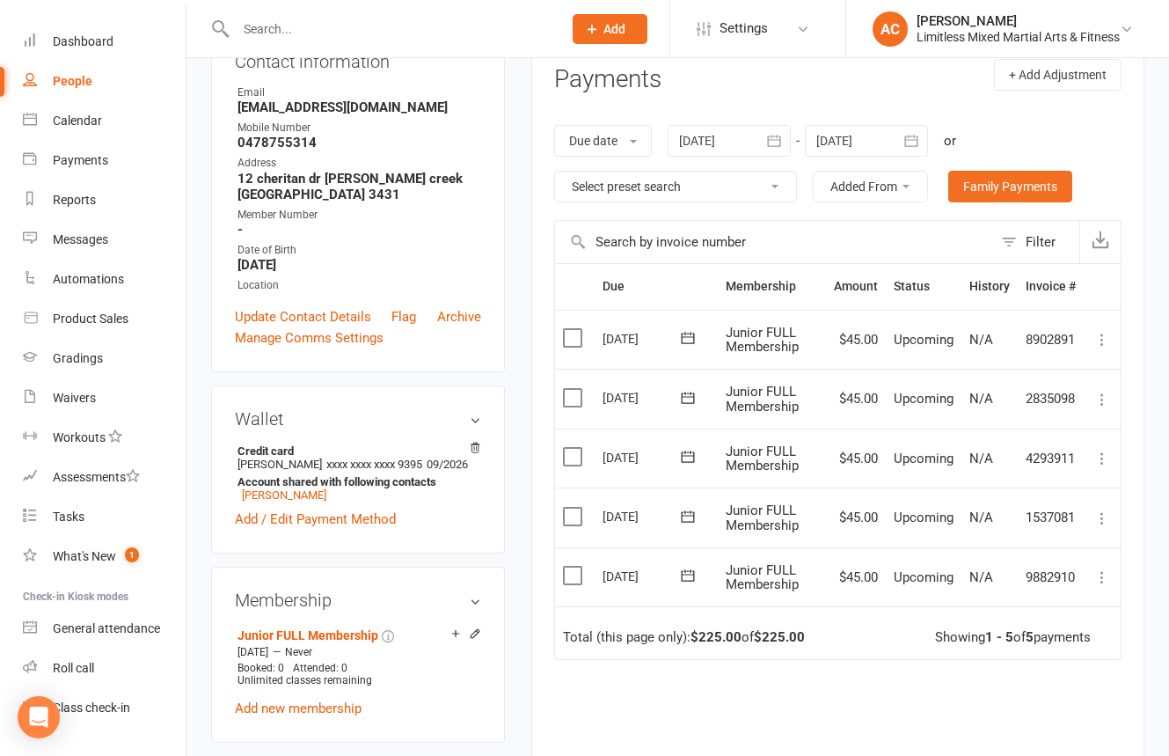
click at [692, 568] on icon at bounding box center [688, 576] width 18 height 18
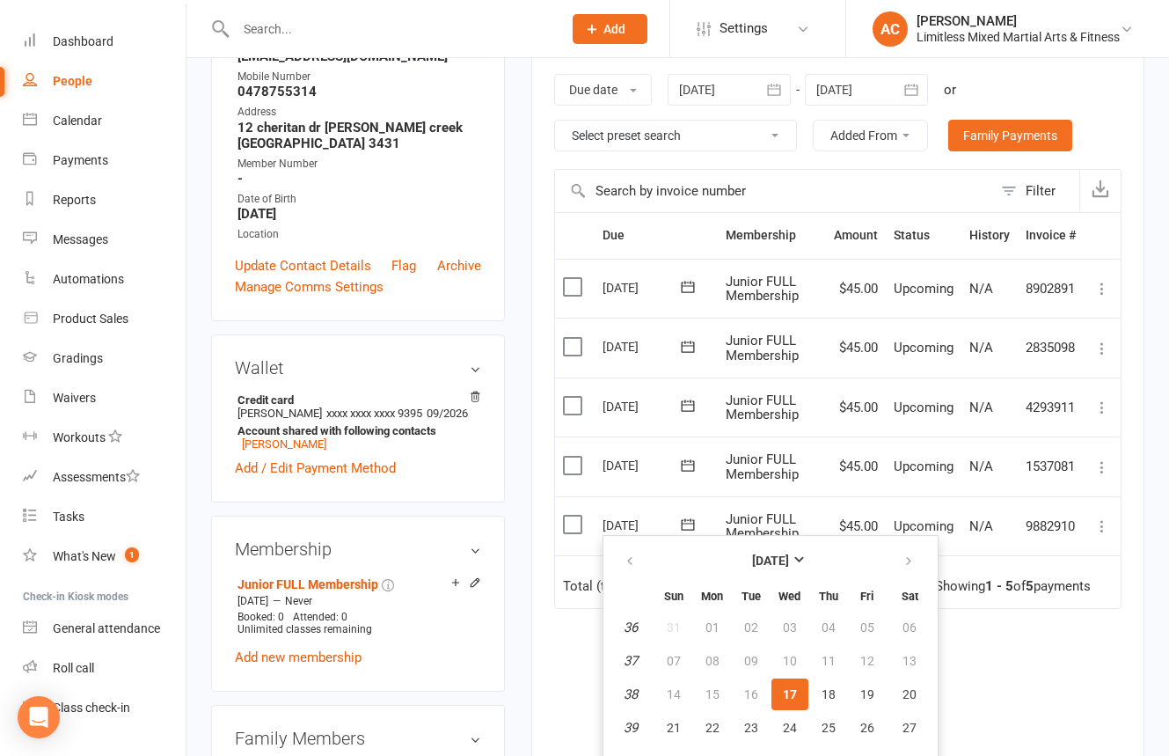
scroll to position [284, 0]
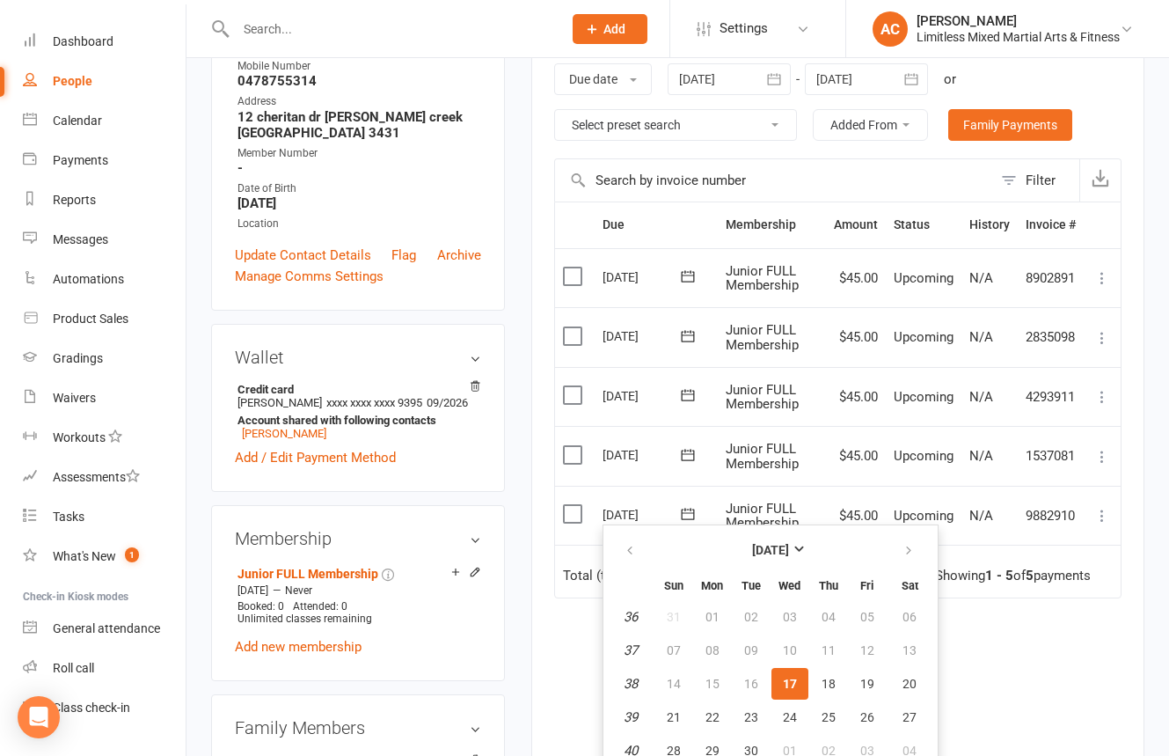
click at [1010, 607] on div "Due Contact Membership Amount Status History Invoice # Select this [DATE] [PERS…" at bounding box center [838, 513] width 568 height 623
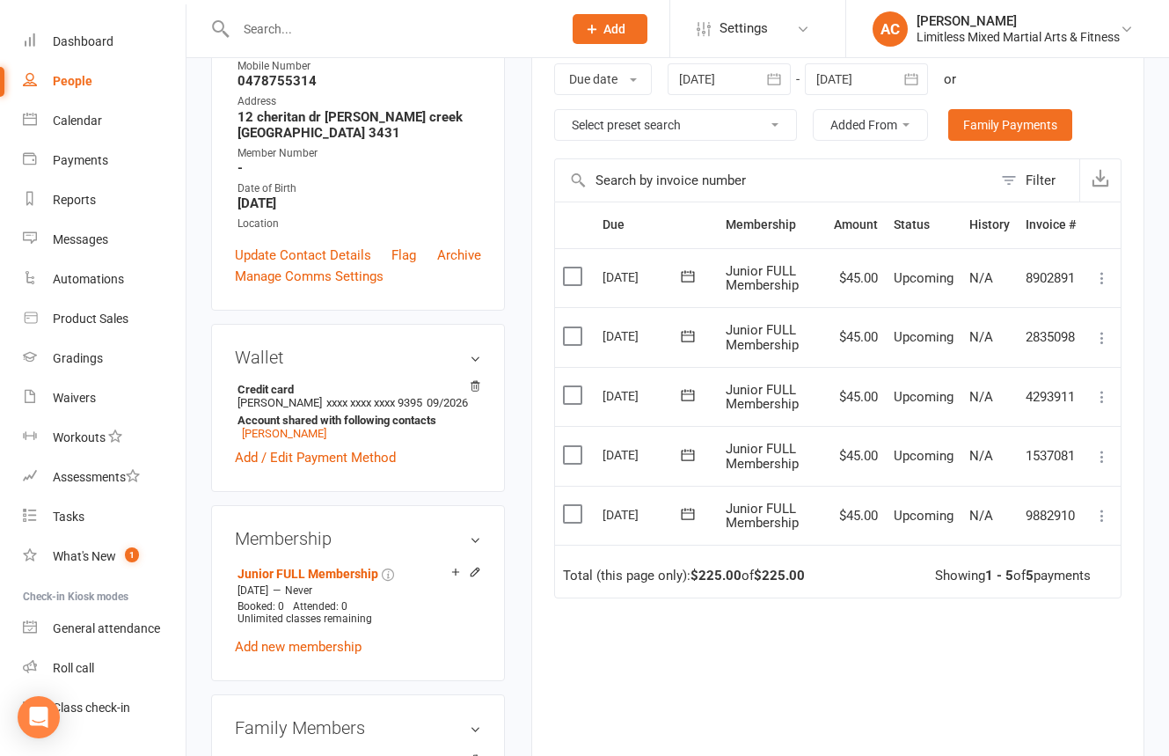
click at [685, 452] on icon at bounding box center [687, 454] width 13 height 11
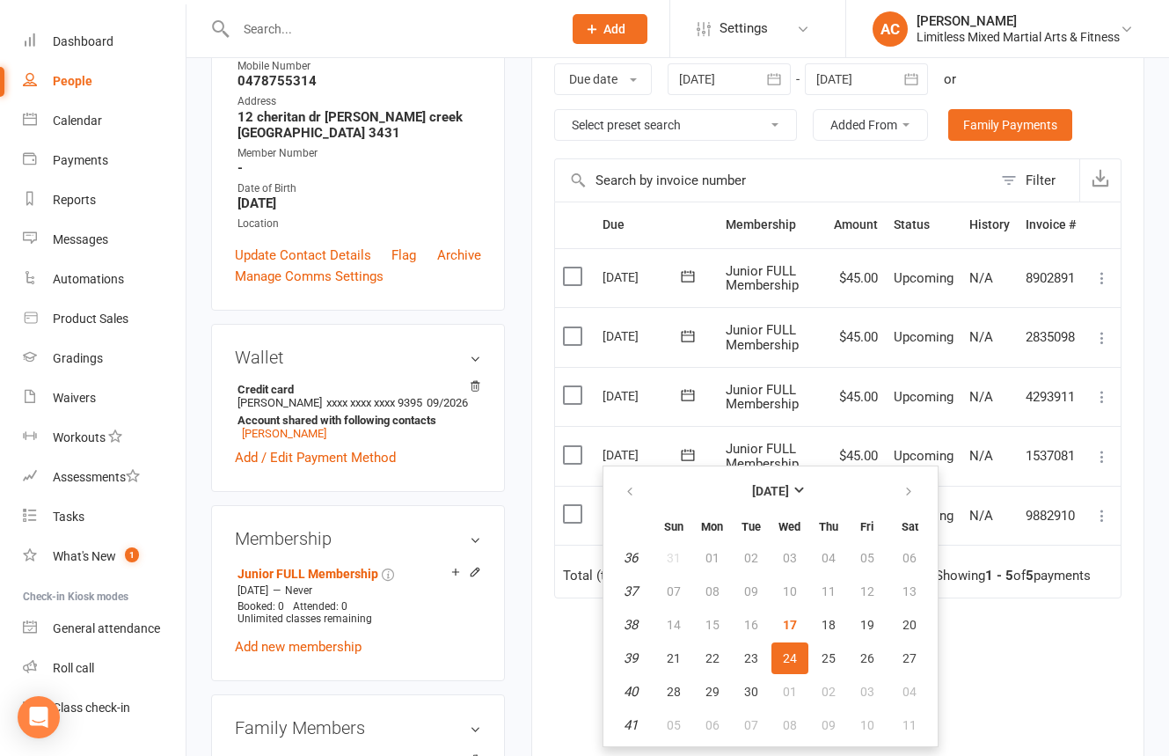
click at [1042, 629] on div "Due Contact Membership Amount Status History Invoice # Select this [DATE] [PERS…" at bounding box center [838, 513] width 568 height 623
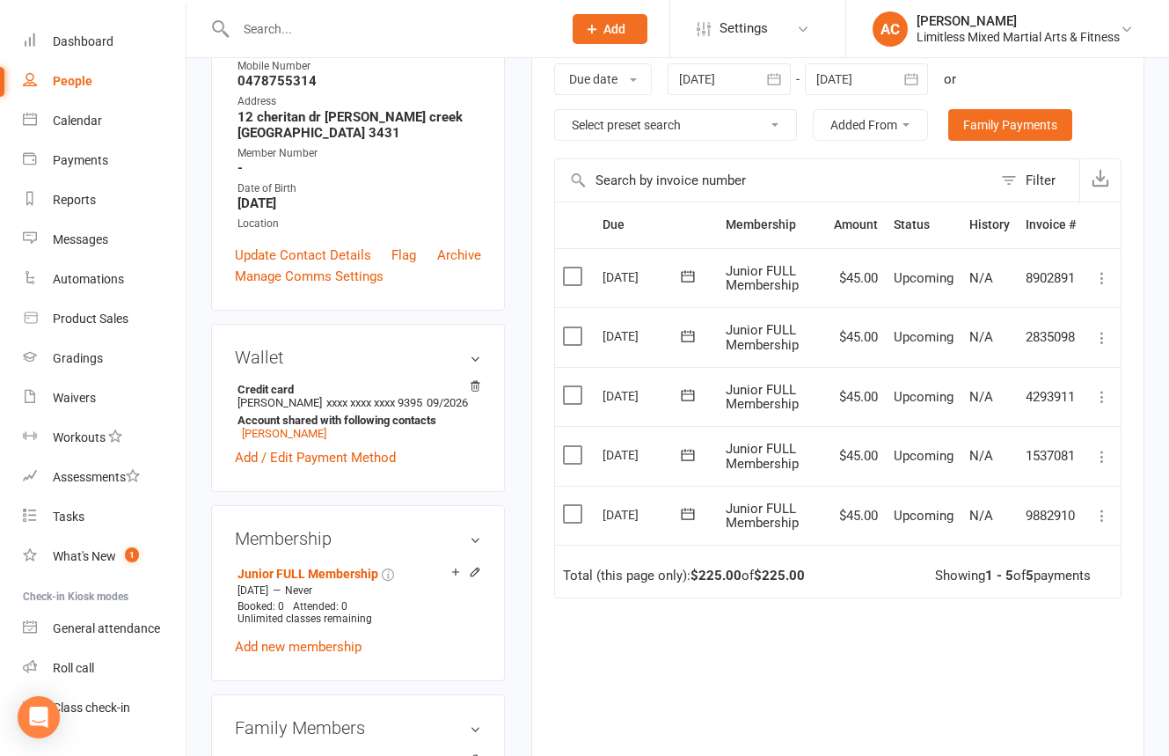
click at [682, 395] on icon at bounding box center [687, 395] width 13 height 11
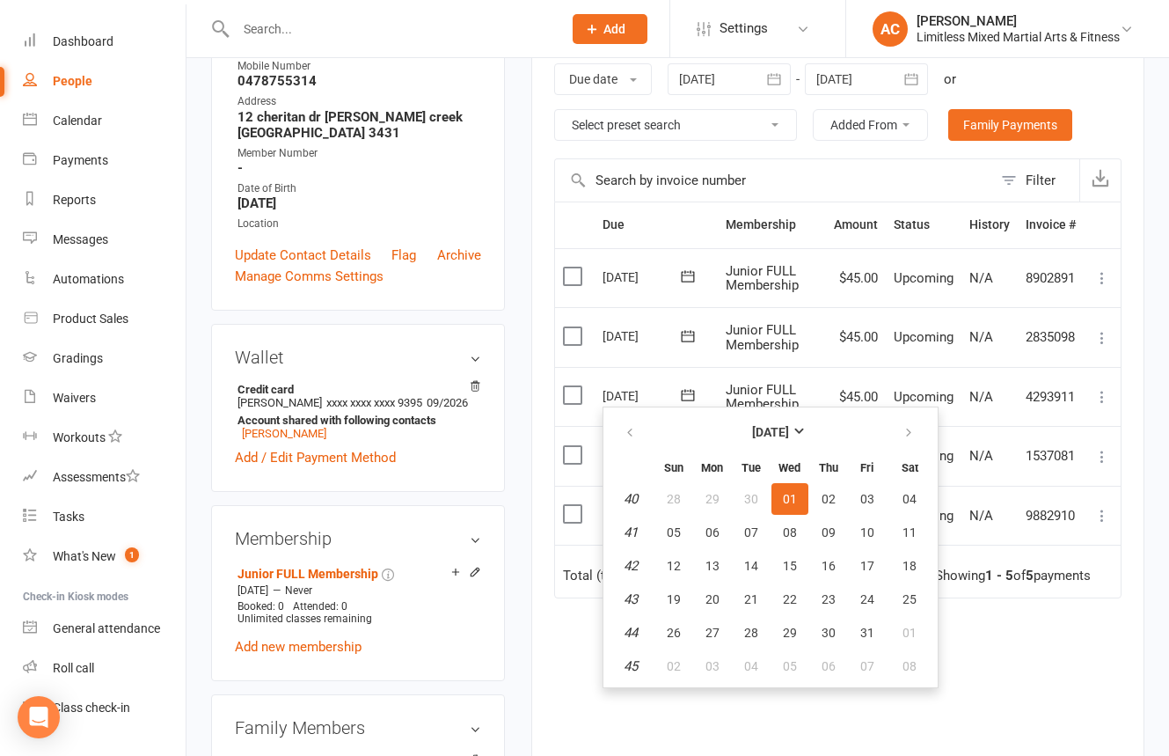
click at [997, 570] on strong "1 - 5" at bounding box center [1000, 576] width 28 height 16
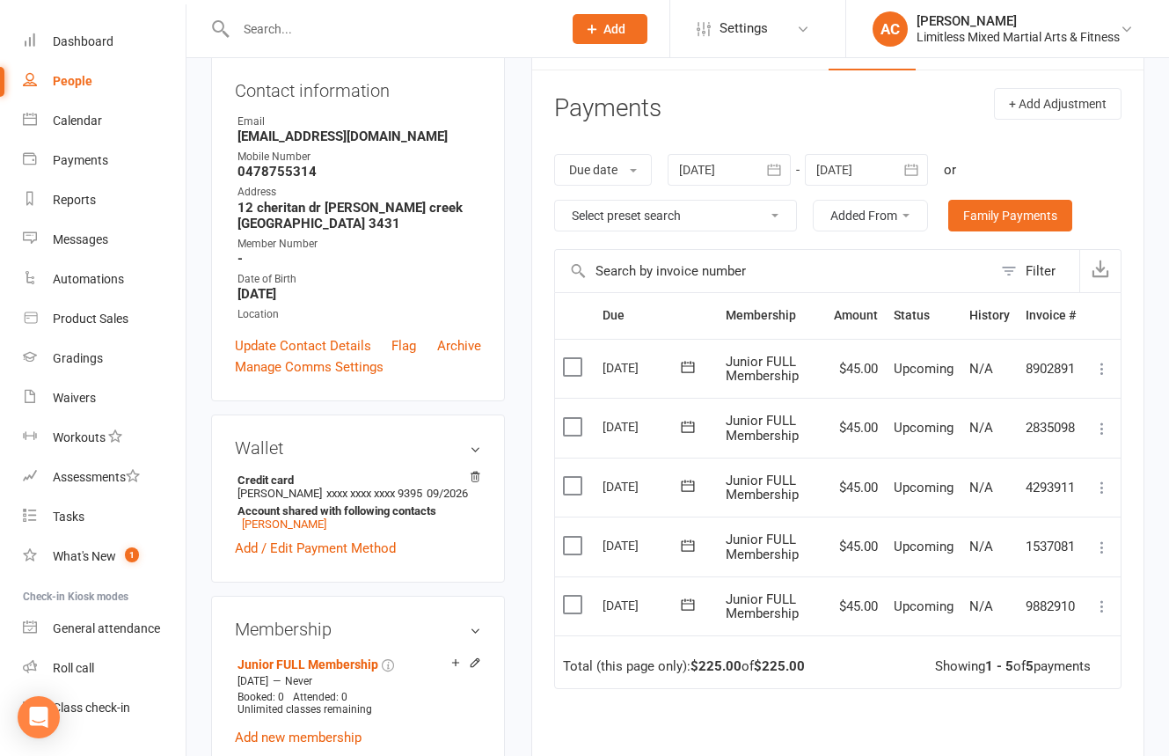
scroll to position [192, 0]
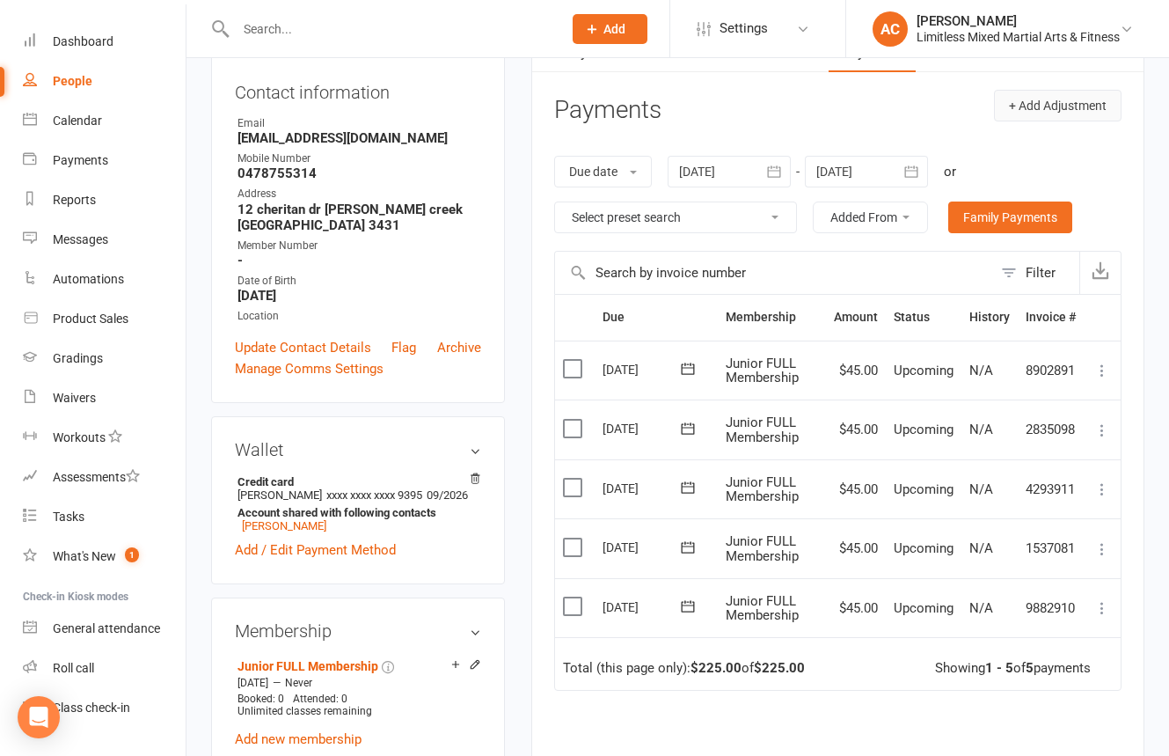
click at [1050, 108] on button "+ Add Adjustment" at bounding box center [1058, 106] width 128 height 32
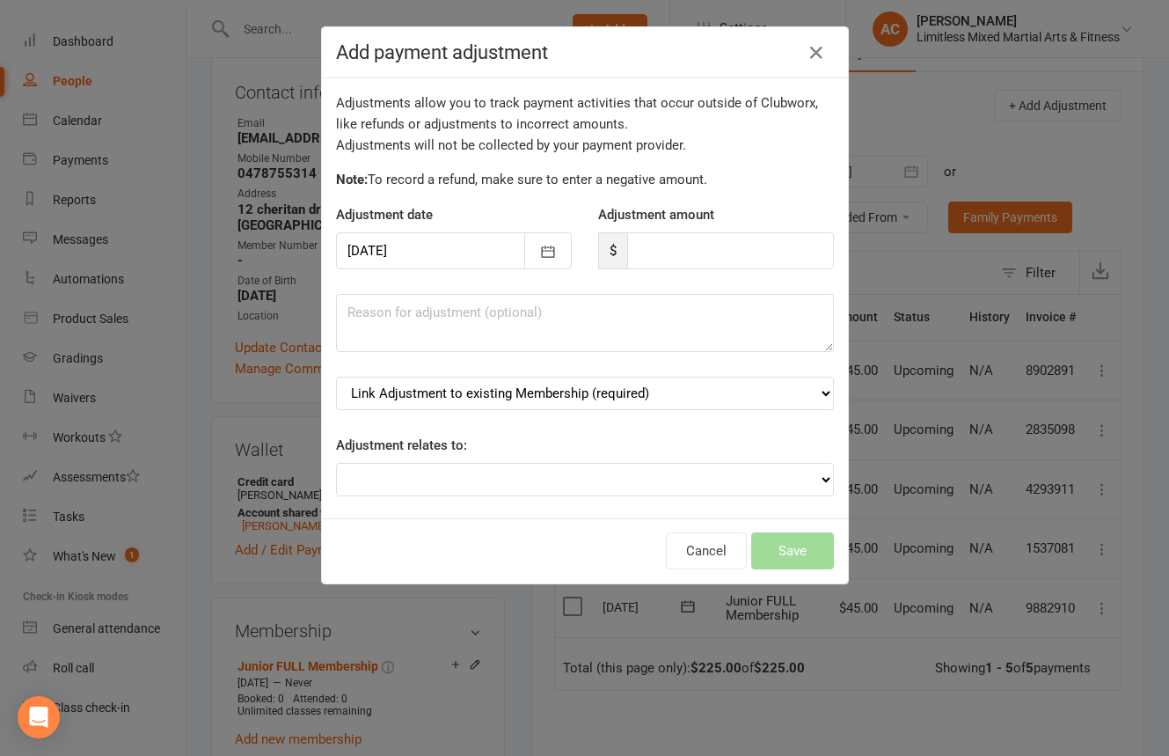
click at [478, 244] on div at bounding box center [454, 250] width 236 height 37
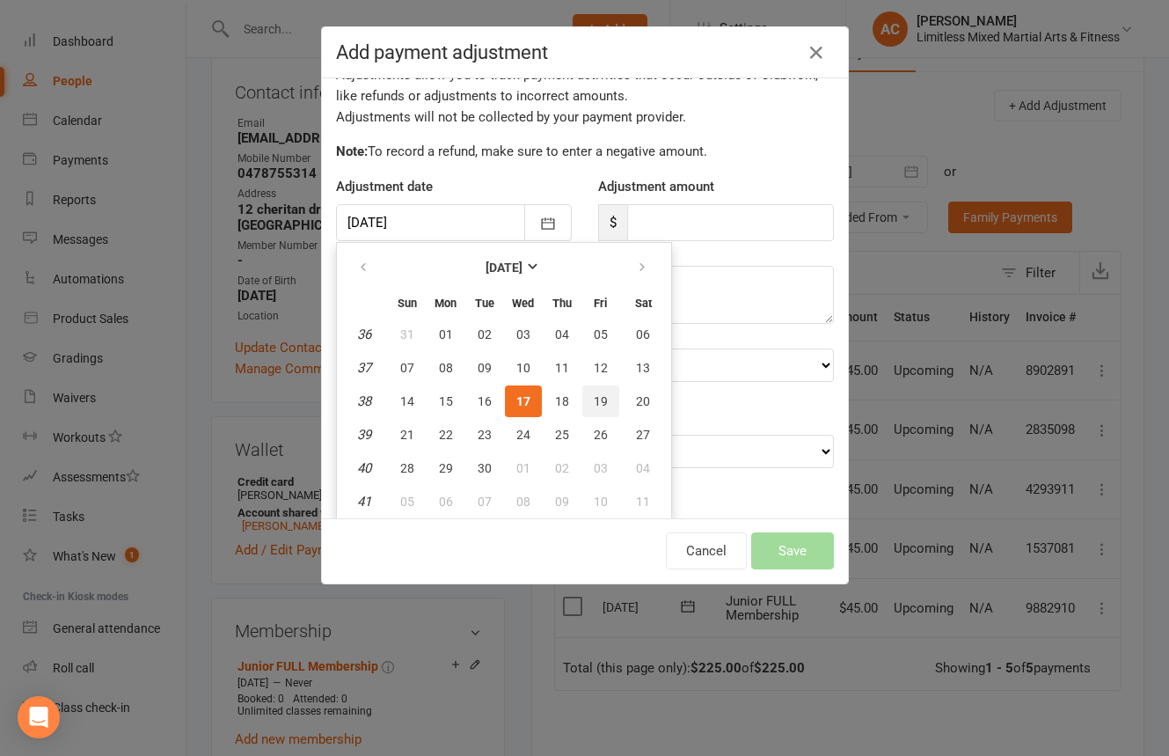
click at [601, 409] on button "19" at bounding box center [601, 401] width 37 height 32
type input "[DATE]"
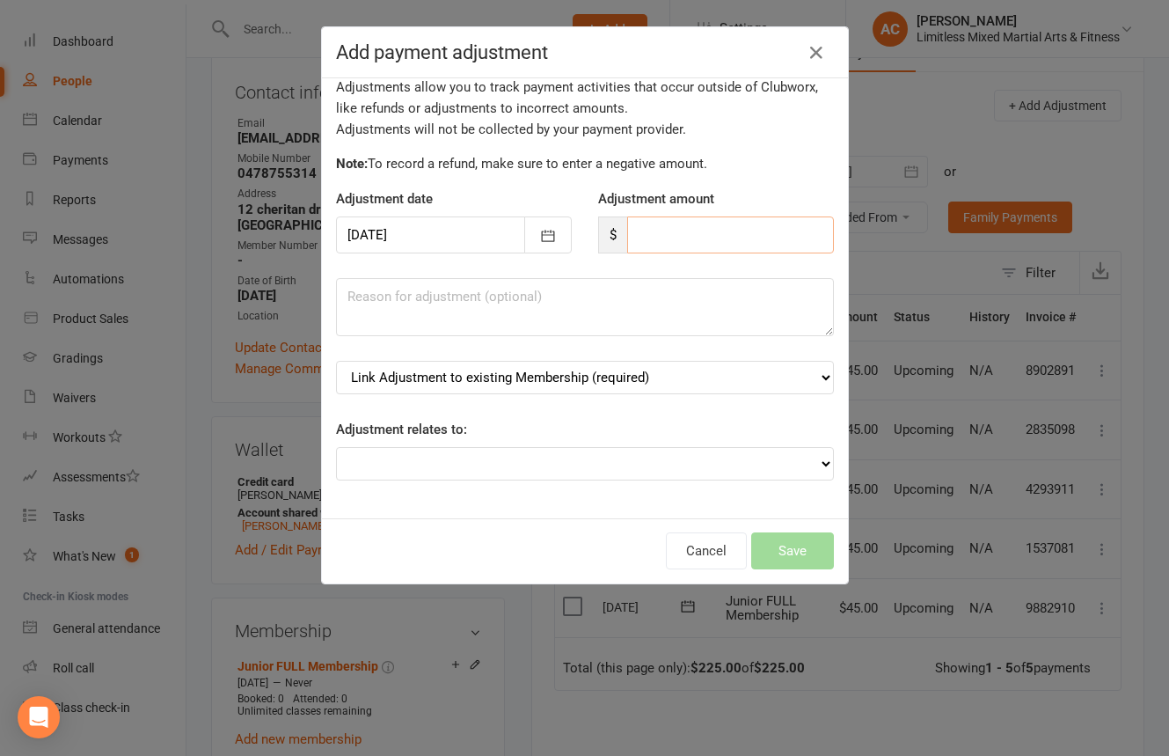
click at [675, 239] on input "number" at bounding box center [730, 234] width 207 height 37
type input "90"
click at [639, 310] on textarea at bounding box center [585, 307] width 498 height 58
type textarea "Upfront cost"
click at [668, 373] on select "Link Adjustment to existing Membership (required) Junior FULL Membership (start…" at bounding box center [585, 377] width 498 height 33
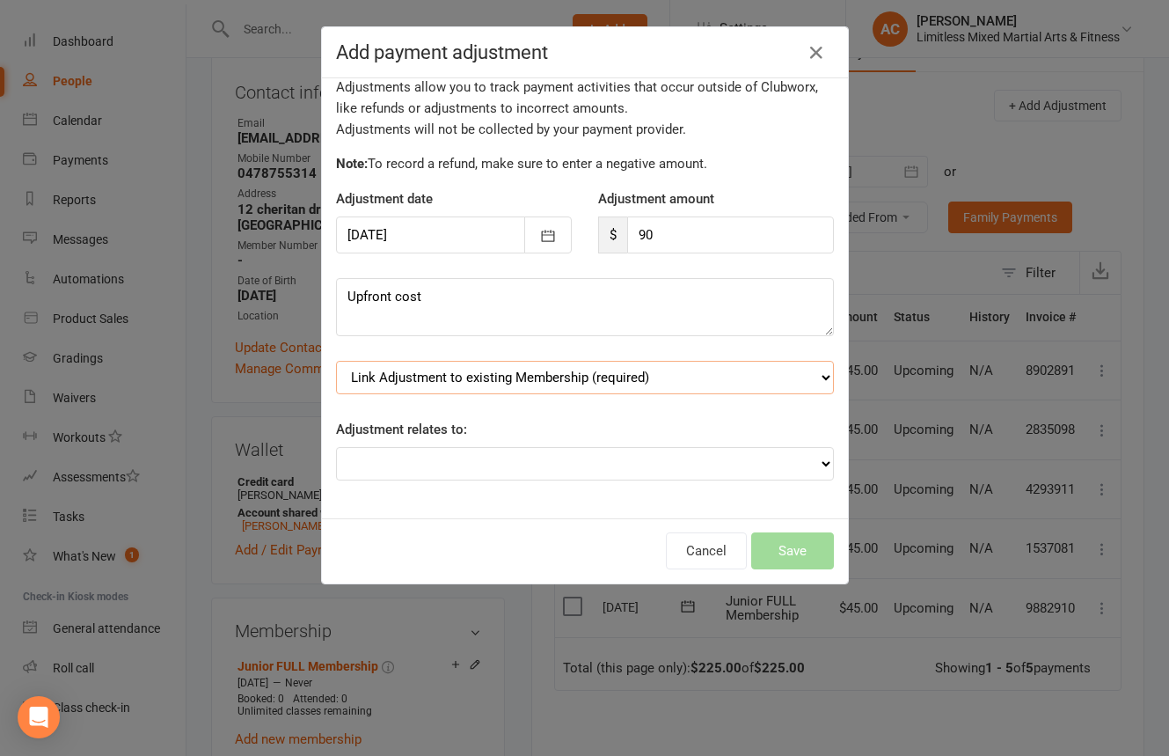
select select "0"
click at [336, 361] on select "Link Adjustment to existing Membership (required) Junior FULL Membership (start…" at bounding box center [585, 377] width 498 height 33
click at [627, 454] on select "Adjustment for an Autopayment Cash adjustment POS Sale adjustment Other adjustm…" at bounding box center [585, 463] width 498 height 33
select select "3"
click at [336, 447] on select "Adjustment for an Autopayment Cash adjustment POS Sale adjustment Other adjustm…" at bounding box center [585, 463] width 498 height 33
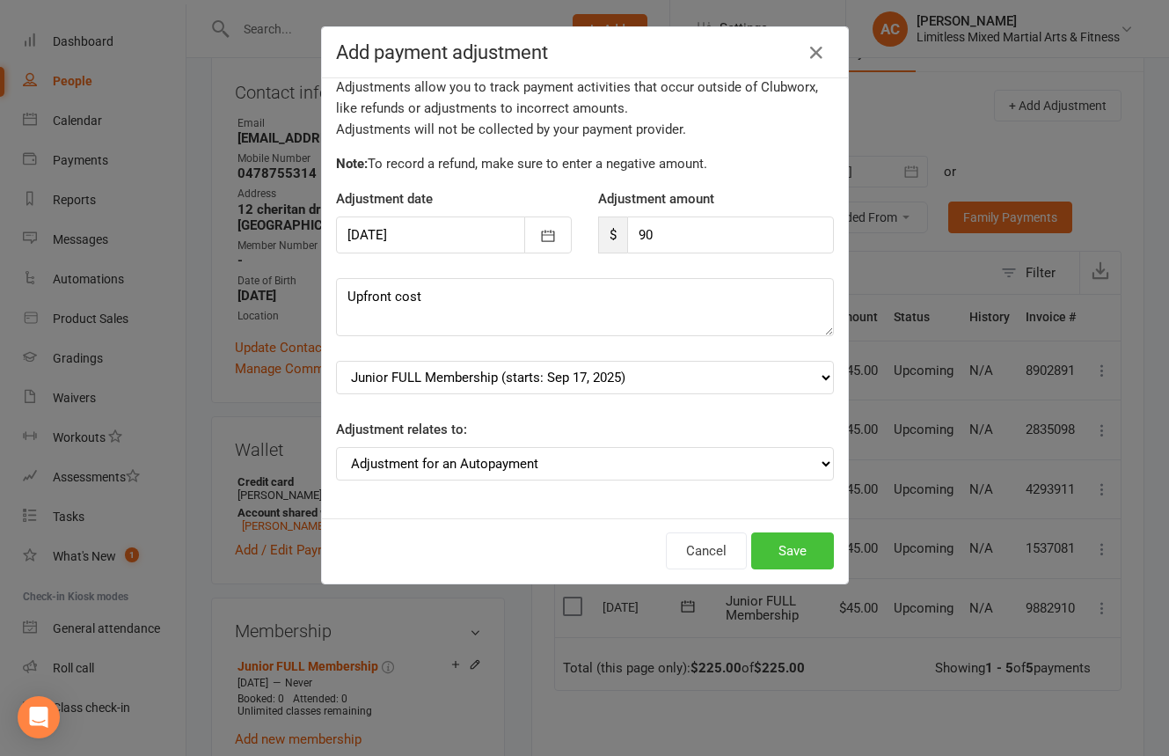
click at [772, 550] on button "Save" at bounding box center [792, 550] width 83 height 37
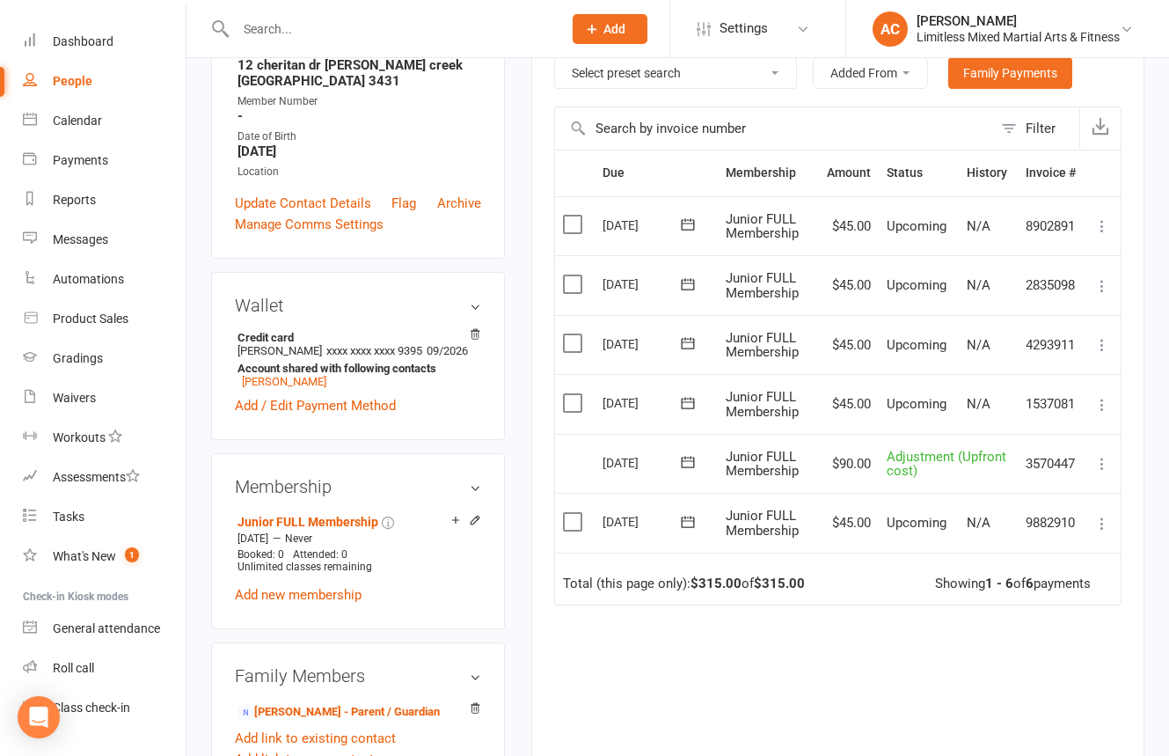
scroll to position [337, 0]
click at [691, 402] on icon at bounding box center [688, 402] width 18 height 18
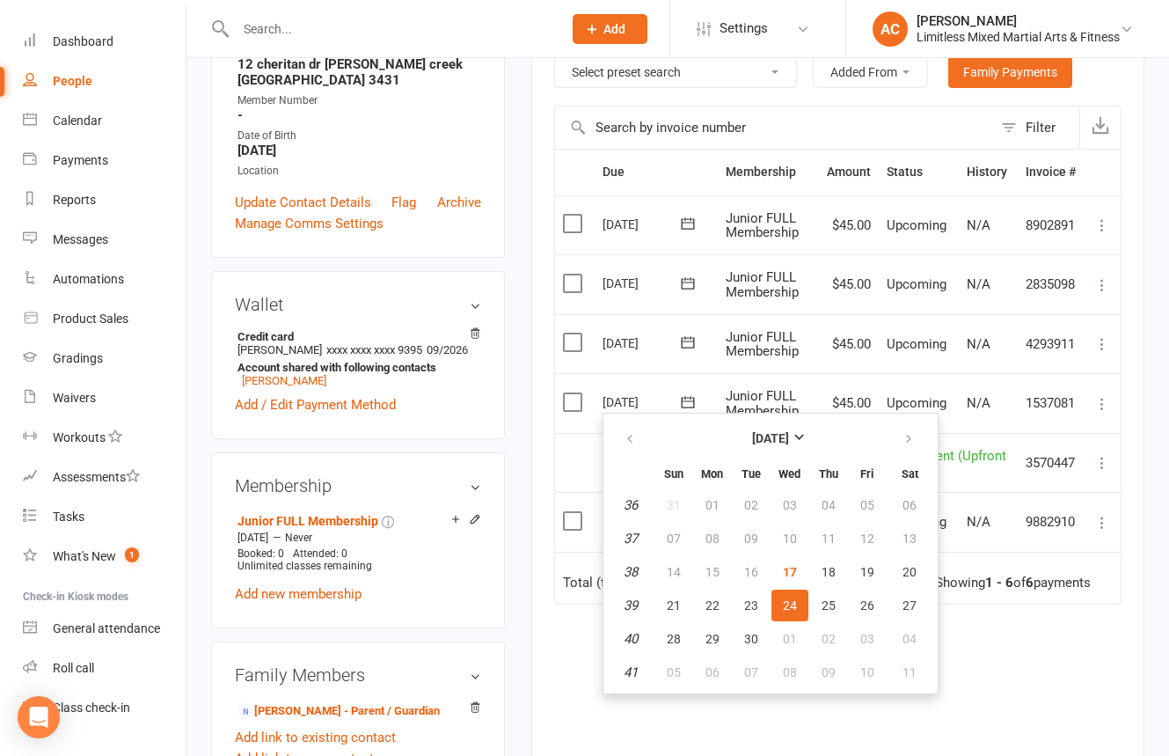
drag, startPoint x: 690, startPoint y: 322, endPoint x: 690, endPoint y: 334, distance: 12.3
click at [690, 324] on td "[DATE]" at bounding box center [656, 344] width 123 height 60
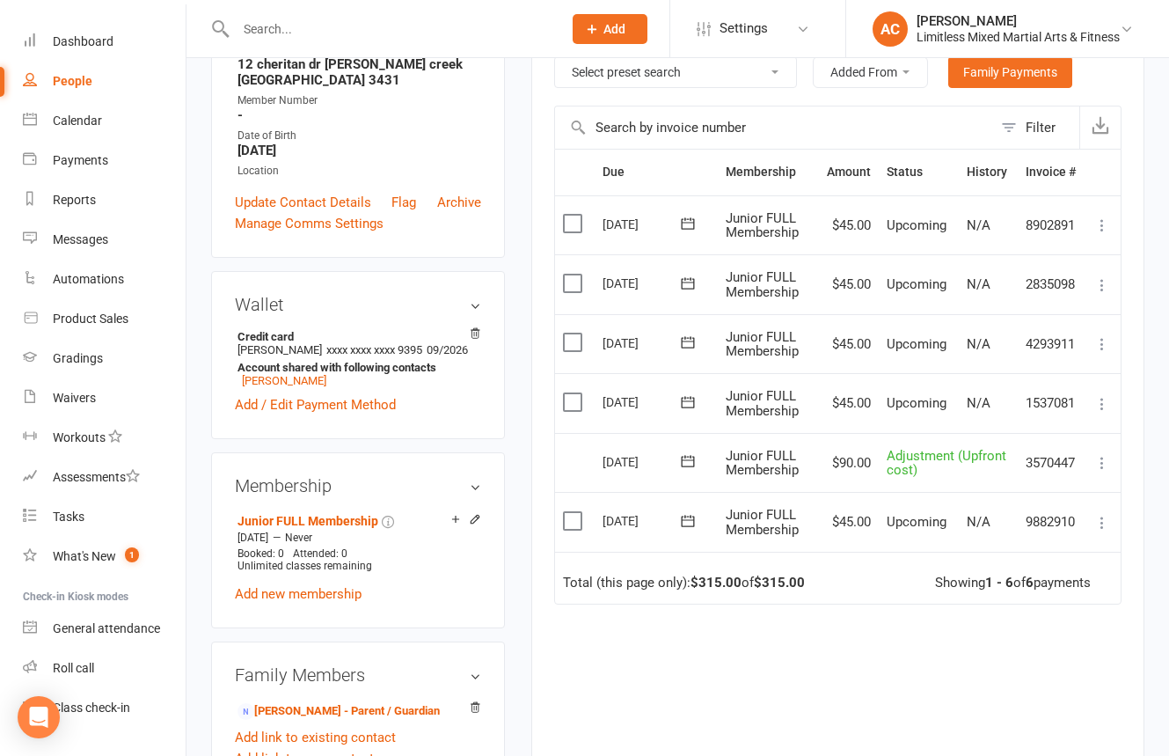
click at [686, 344] on icon at bounding box center [688, 342] width 18 height 18
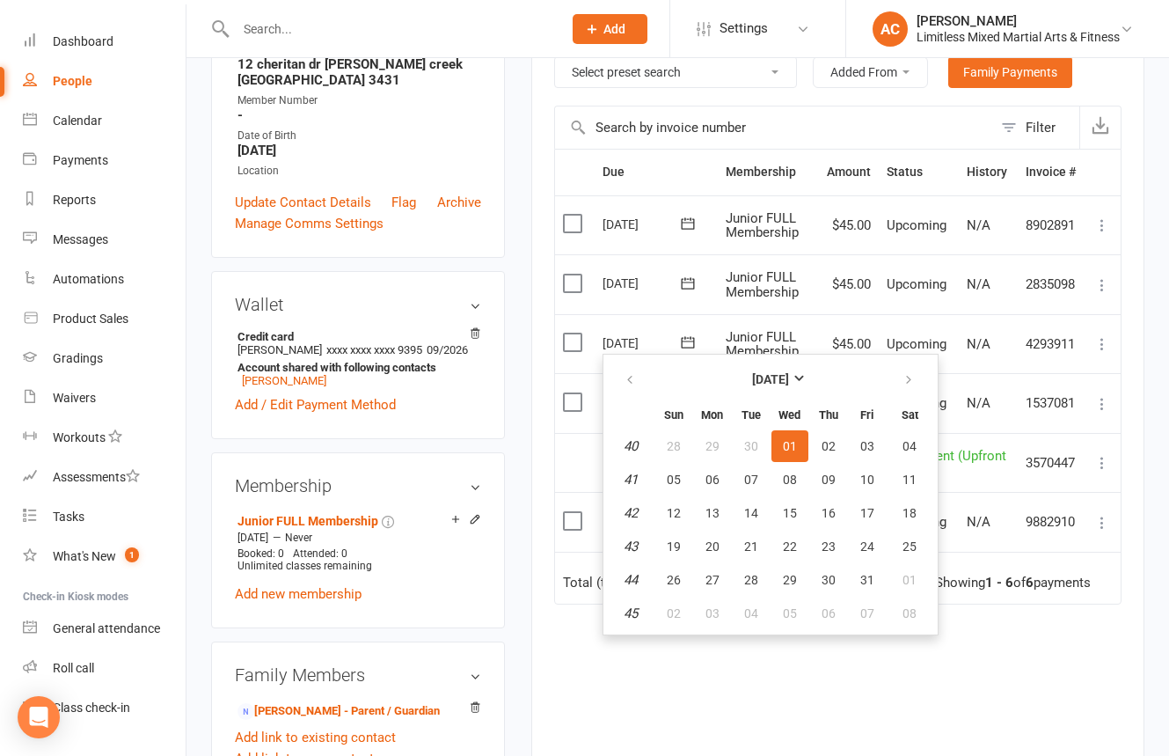
click at [759, 341] on span "Junior FULL Membership" at bounding box center [762, 344] width 73 height 31
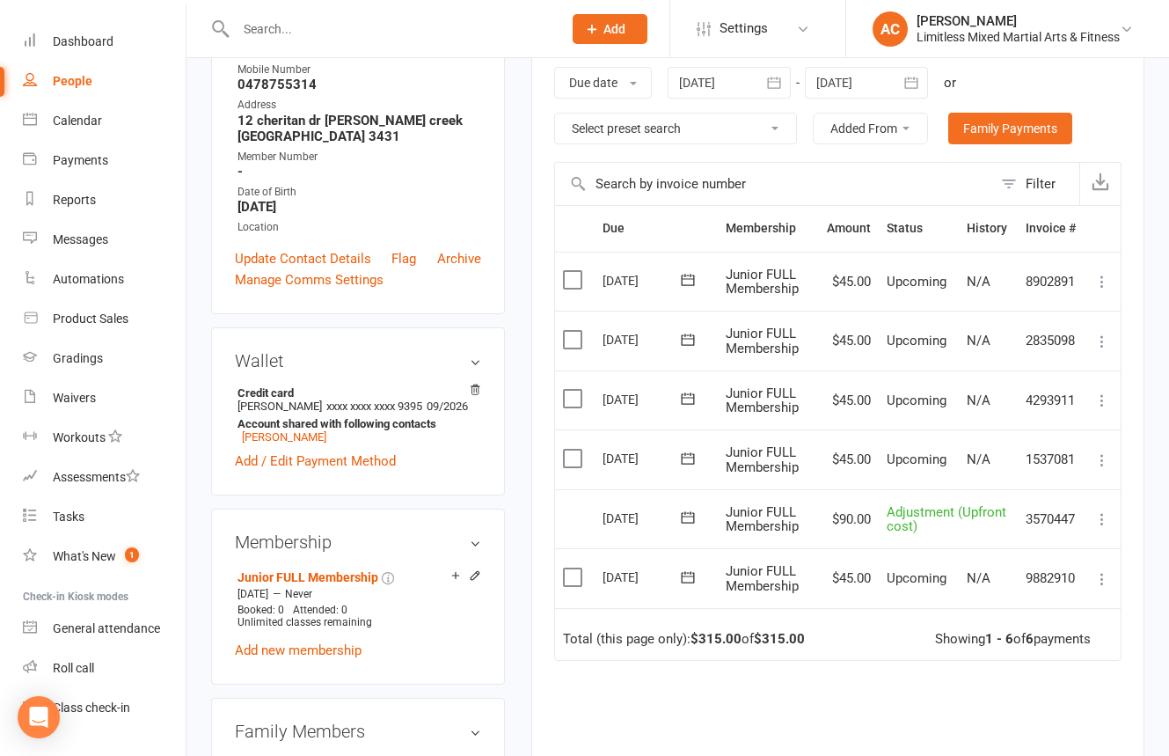
scroll to position [283, 0]
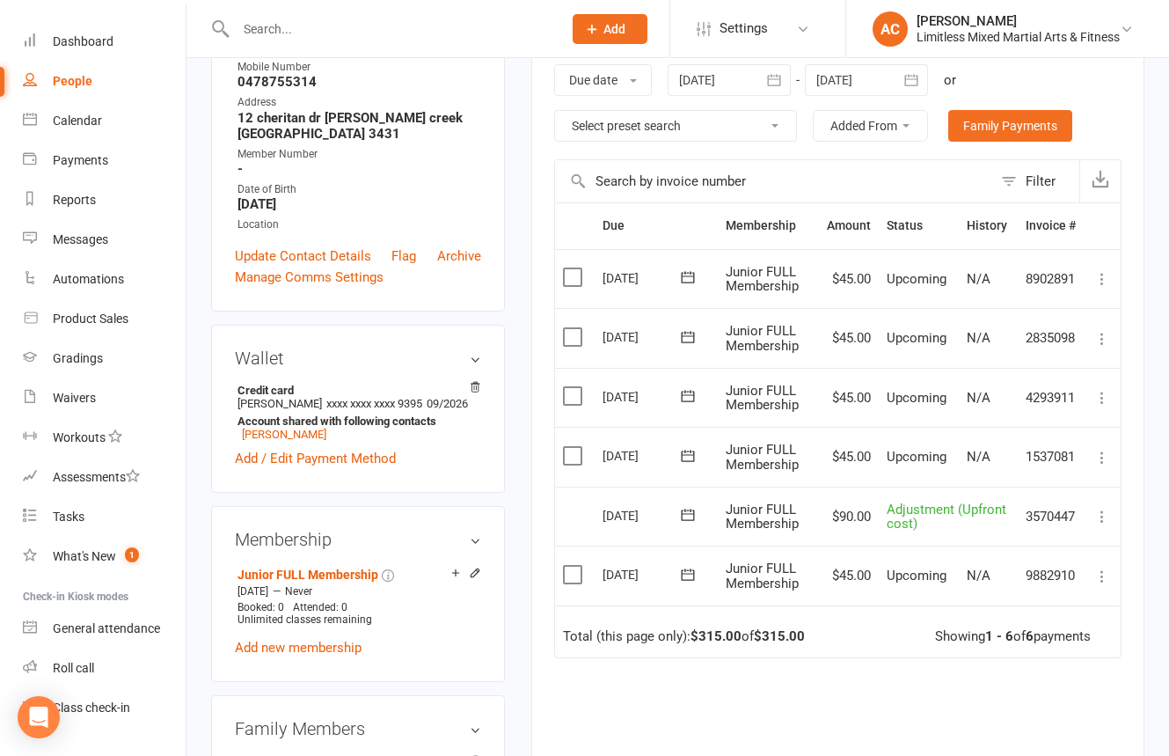
click at [1101, 520] on icon at bounding box center [1103, 517] width 18 height 18
click at [973, 498] on td "Adjustment (Upfront cost)" at bounding box center [948, 517] width 139 height 60
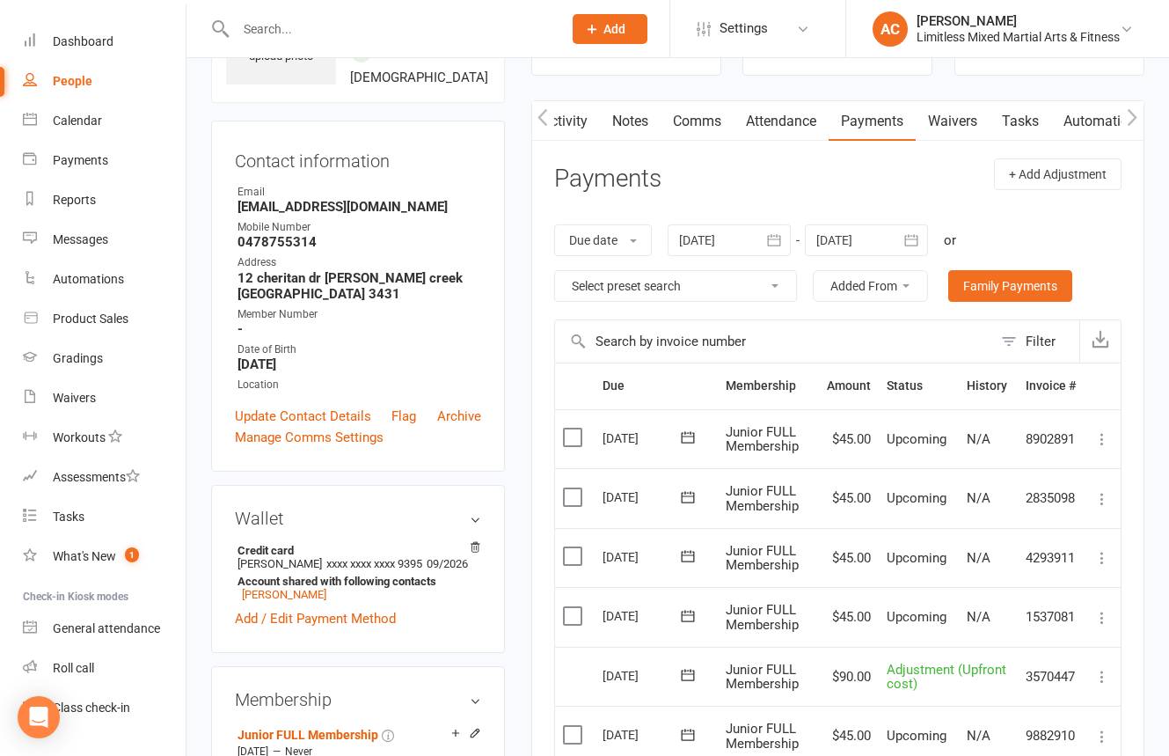
scroll to position [0, 0]
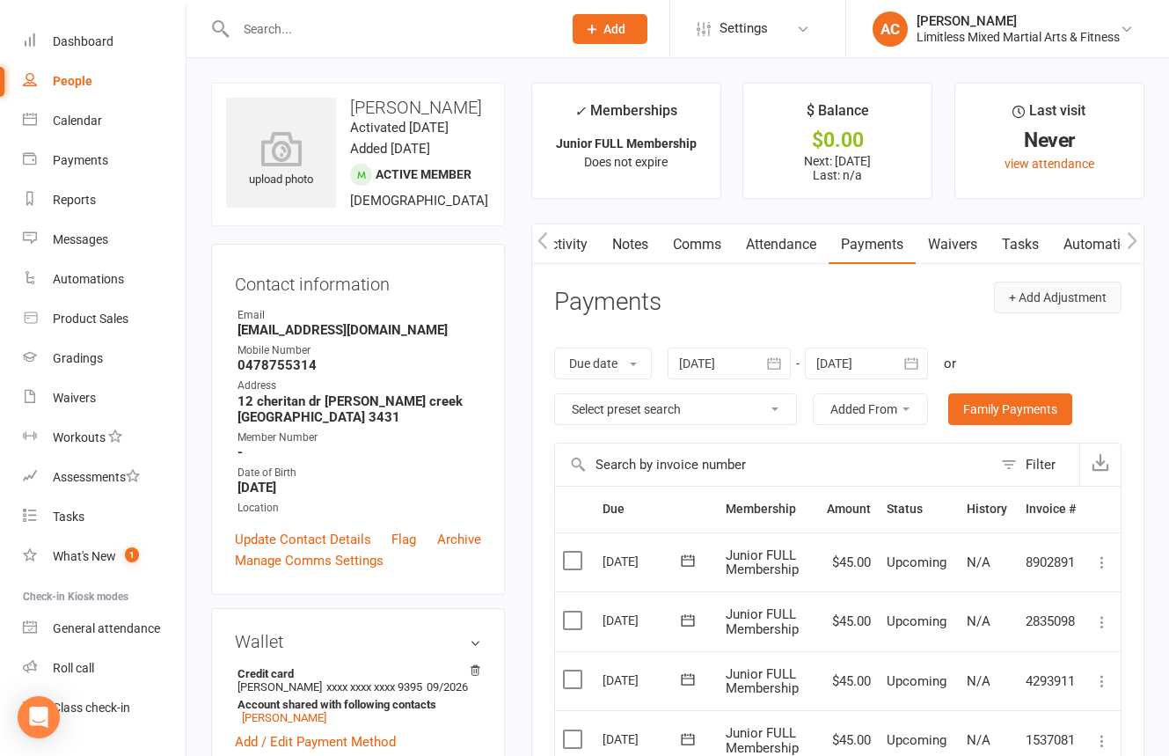
click at [1030, 308] on button "+ Add Adjustment" at bounding box center [1058, 298] width 128 height 32
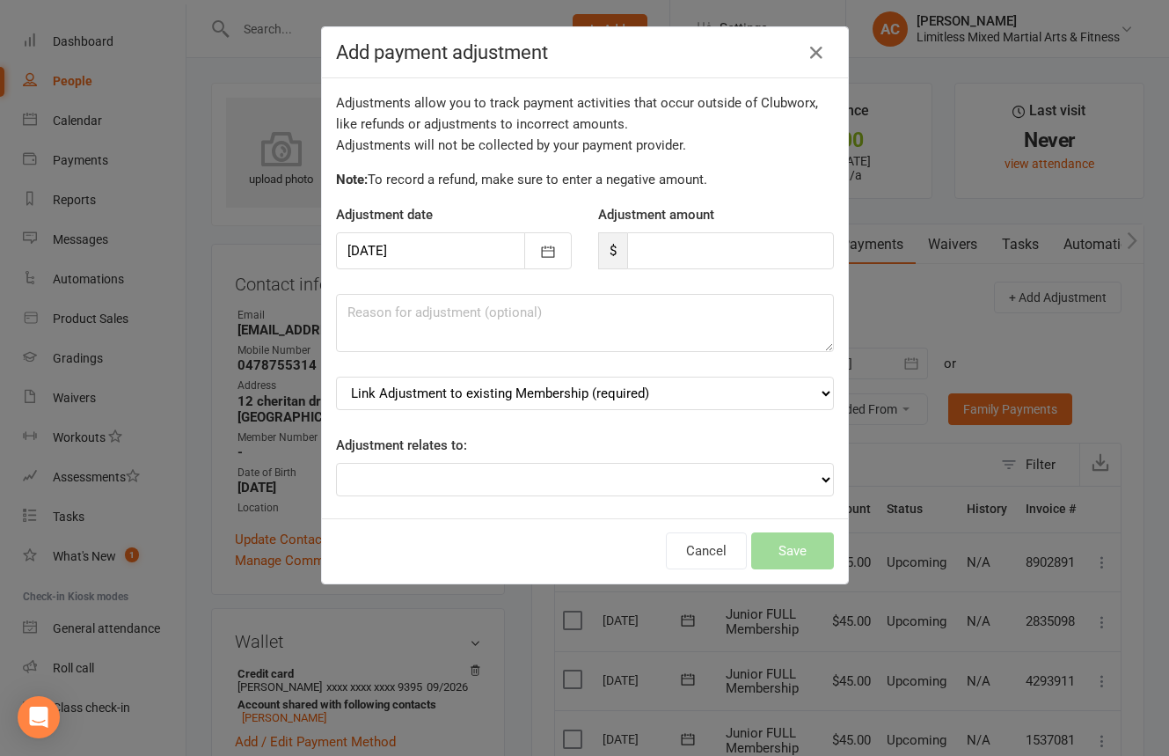
scroll to position [16, 0]
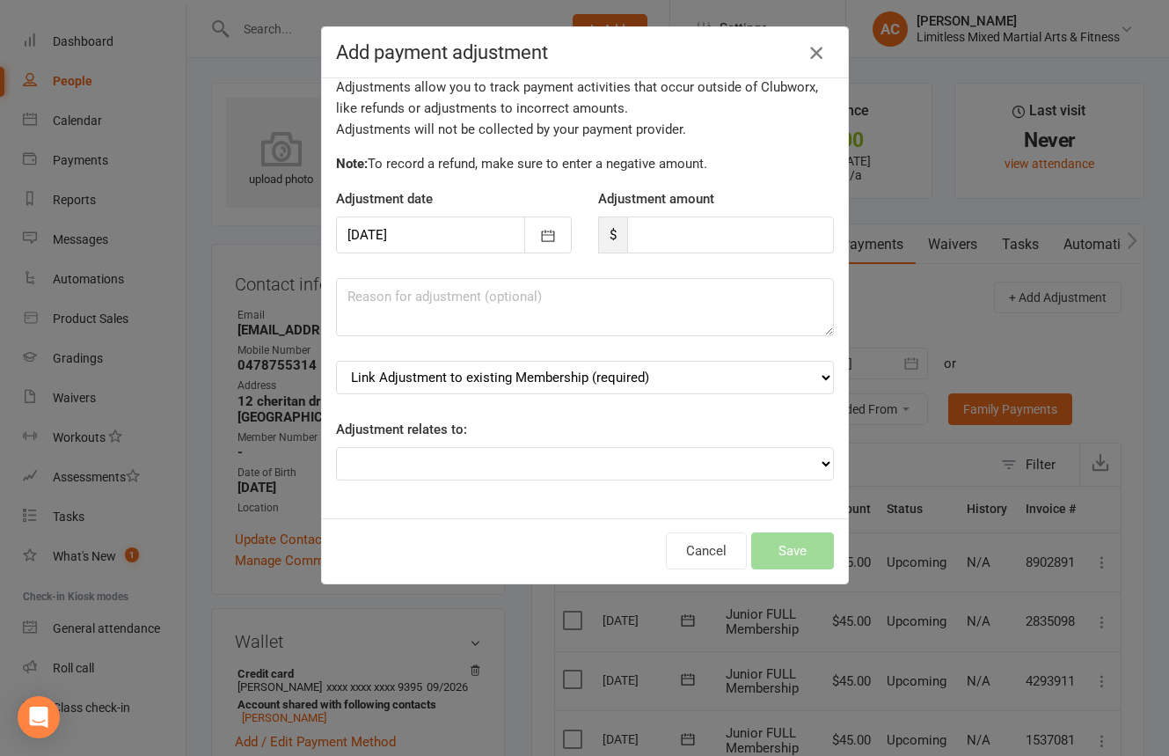
click at [812, 57] on icon "button" at bounding box center [816, 52] width 21 height 21
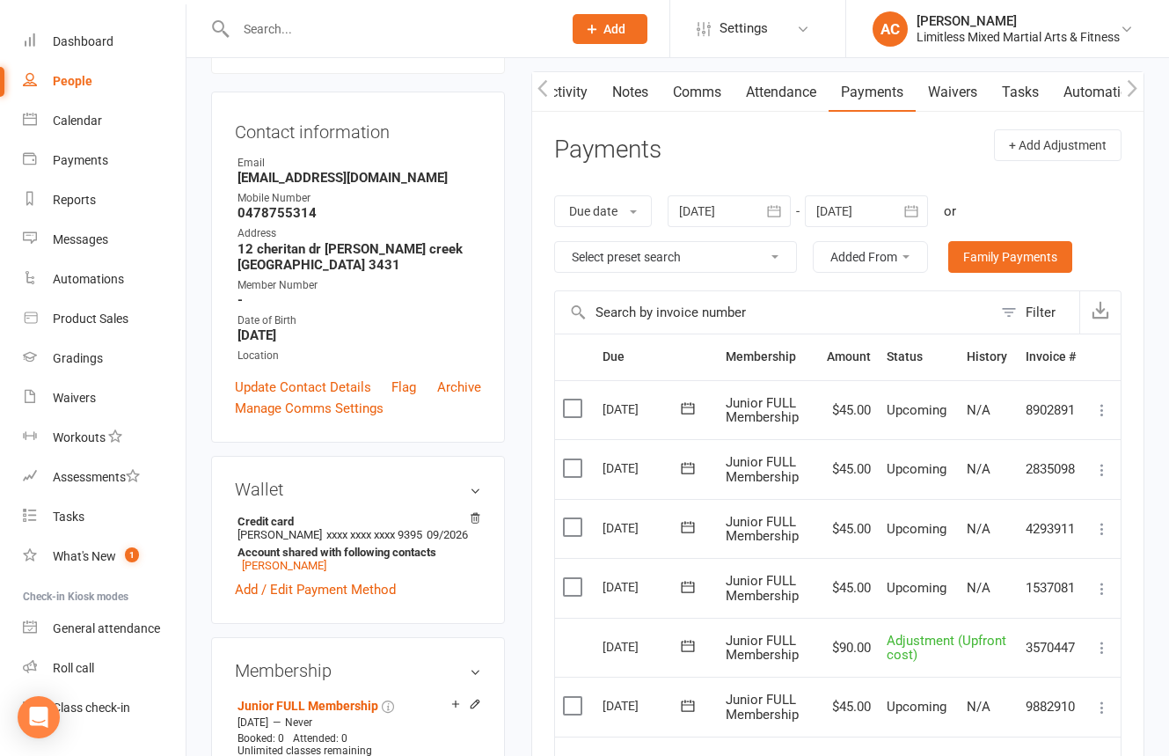
scroll to position [0, 0]
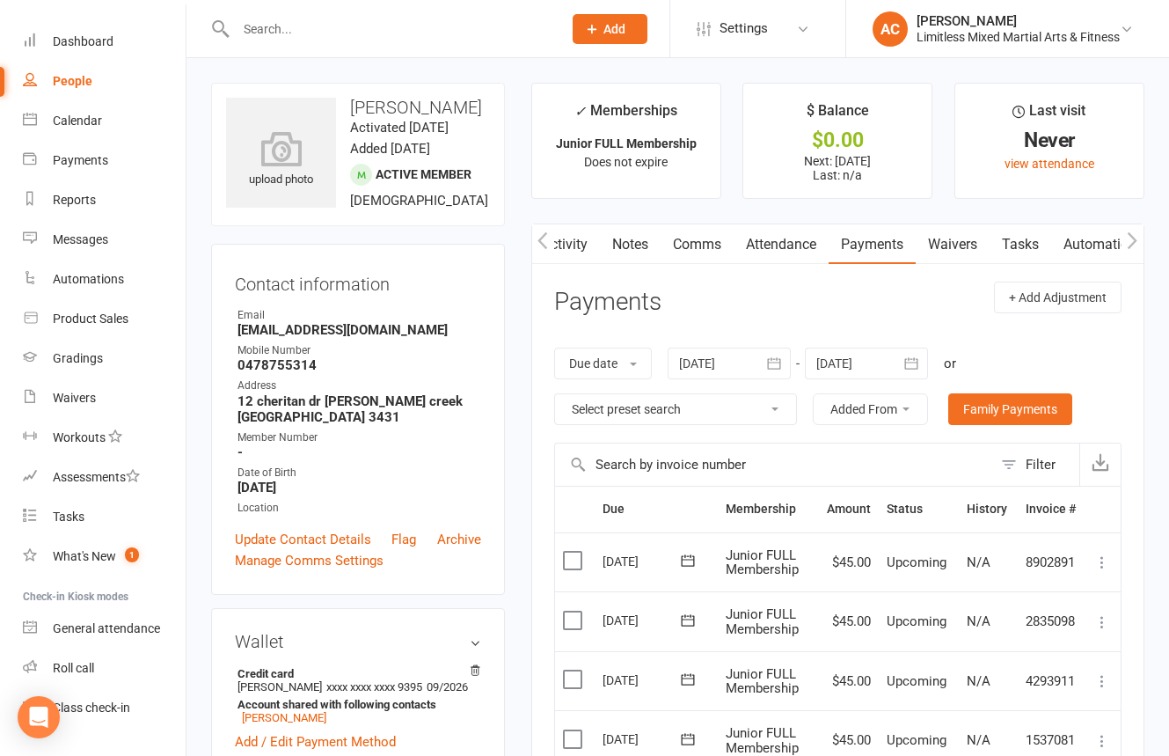
click at [385, 43] on div at bounding box center [380, 28] width 339 height 57
click at [383, 35] on input "text" at bounding box center [390, 29] width 319 height 25
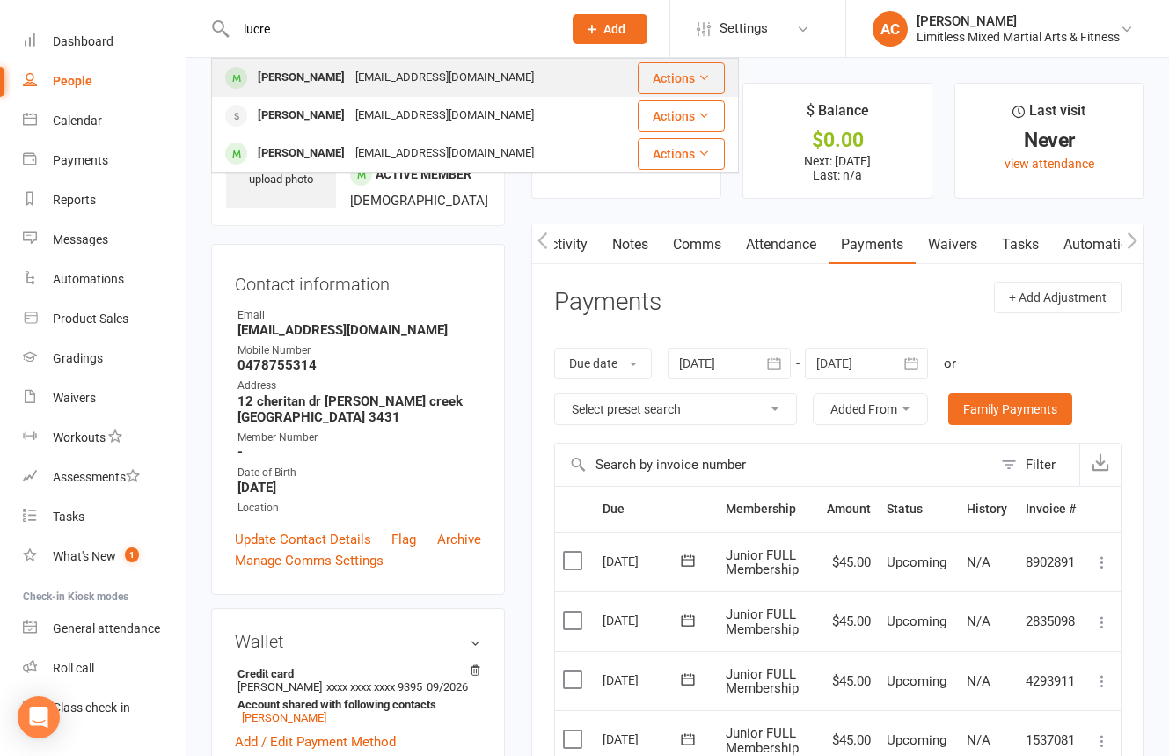
type input "lucre"
click at [398, 84] on div "[EMAIL_ADDRESS][DOMAIN_NAME]" at bounding box center [444, 78] width 189 height 26
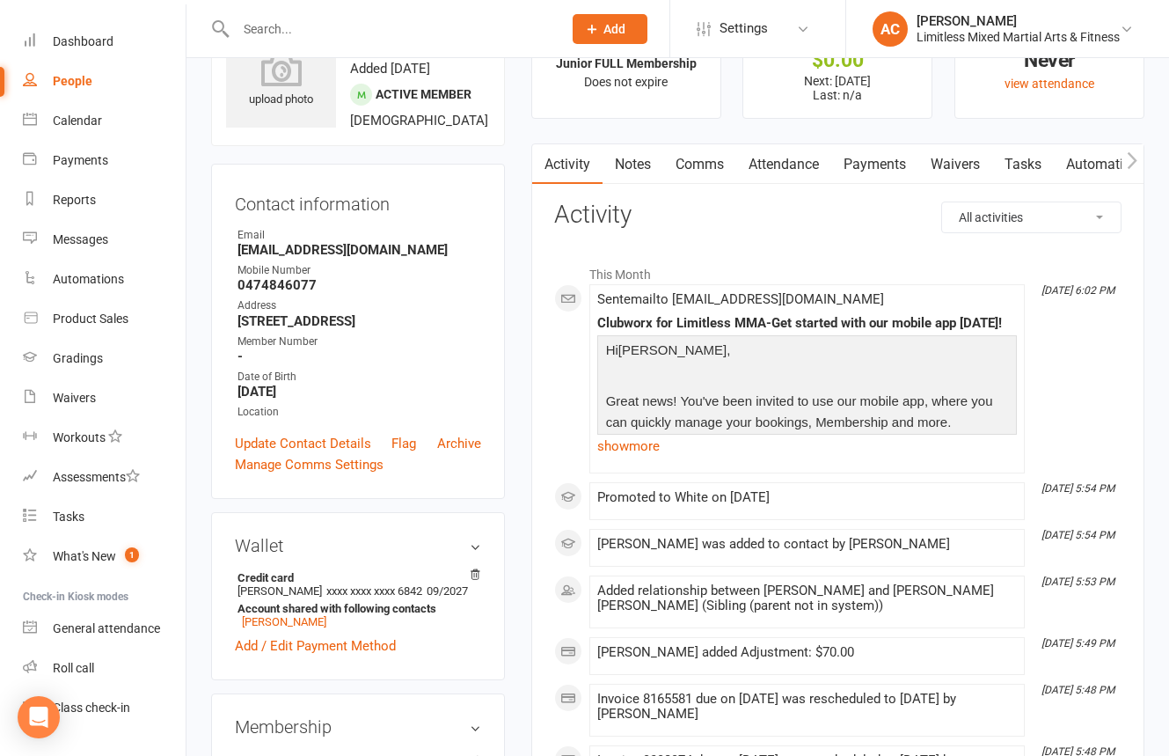
scroll to position [100, 0]
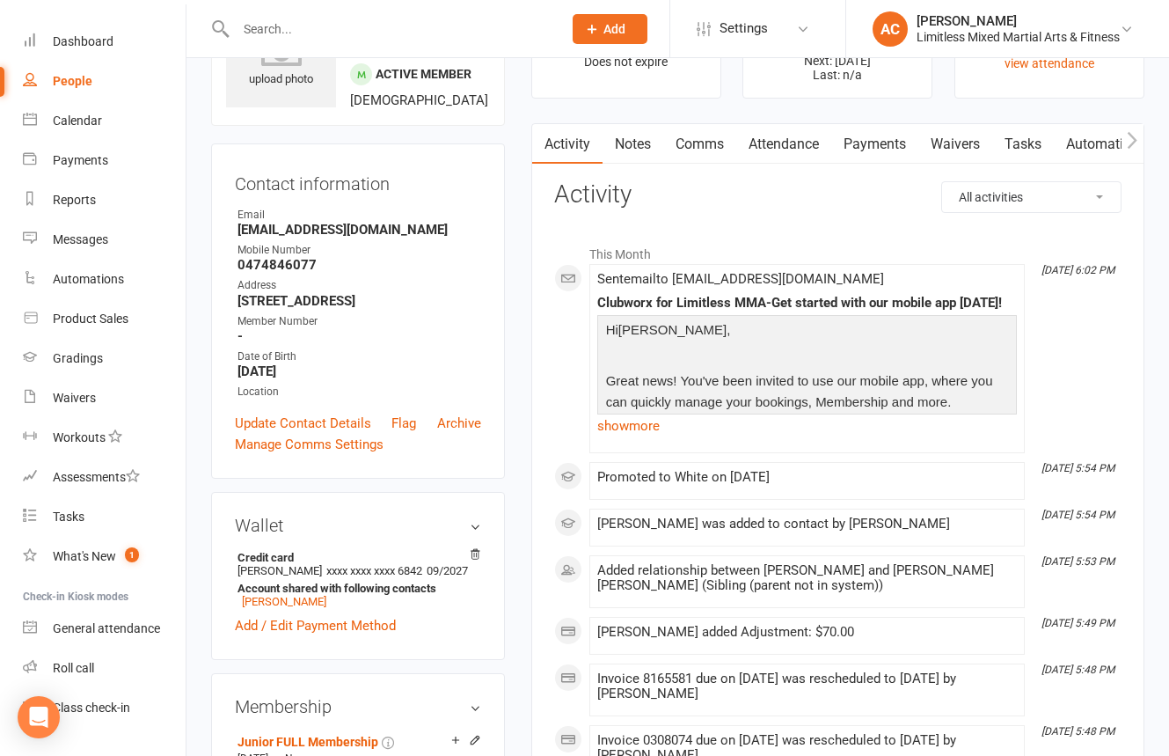
click at [883, 150] on link "Payments" at bounding box center [875, 144] width 87 height 40
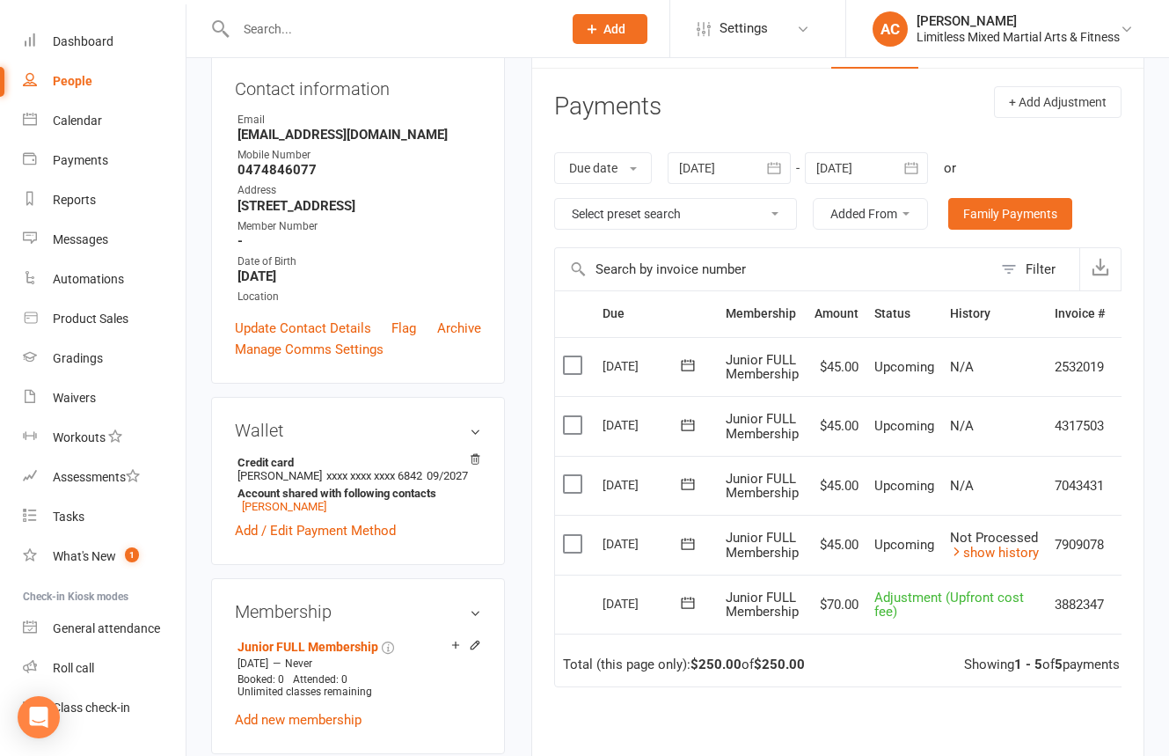
scroll to position [219, 0]
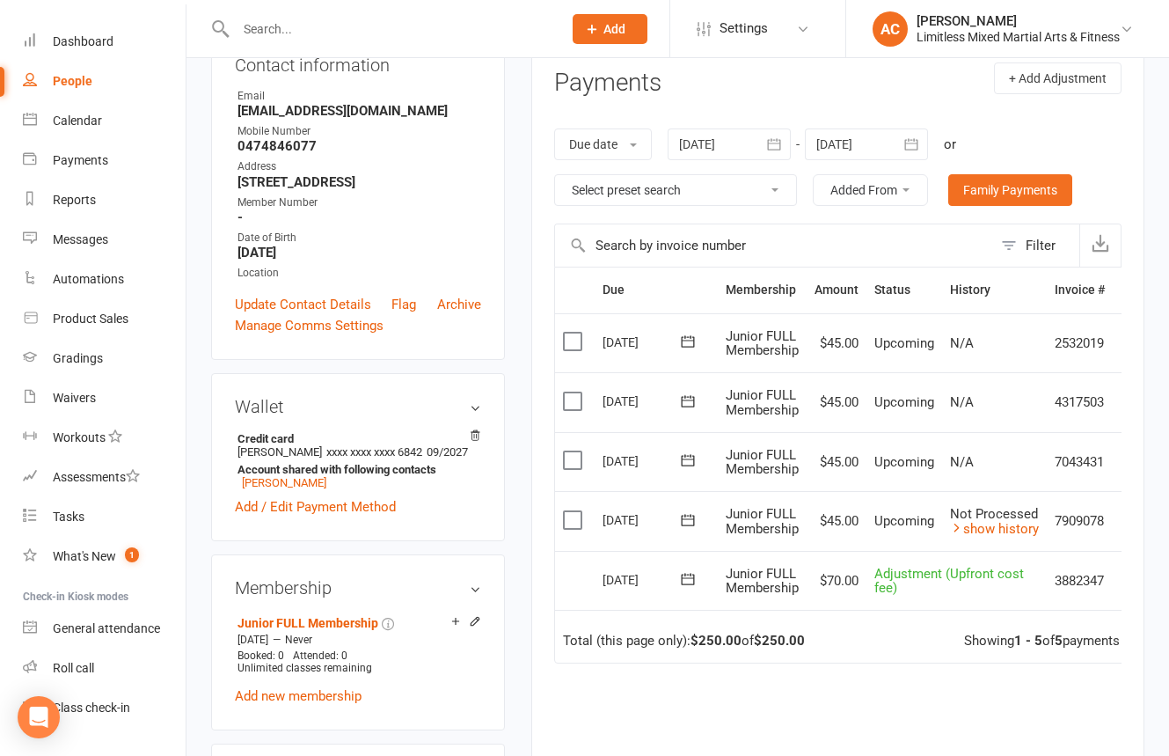
click at [682, 462] on icon at bounding box center [687, 460] width 13 height 11
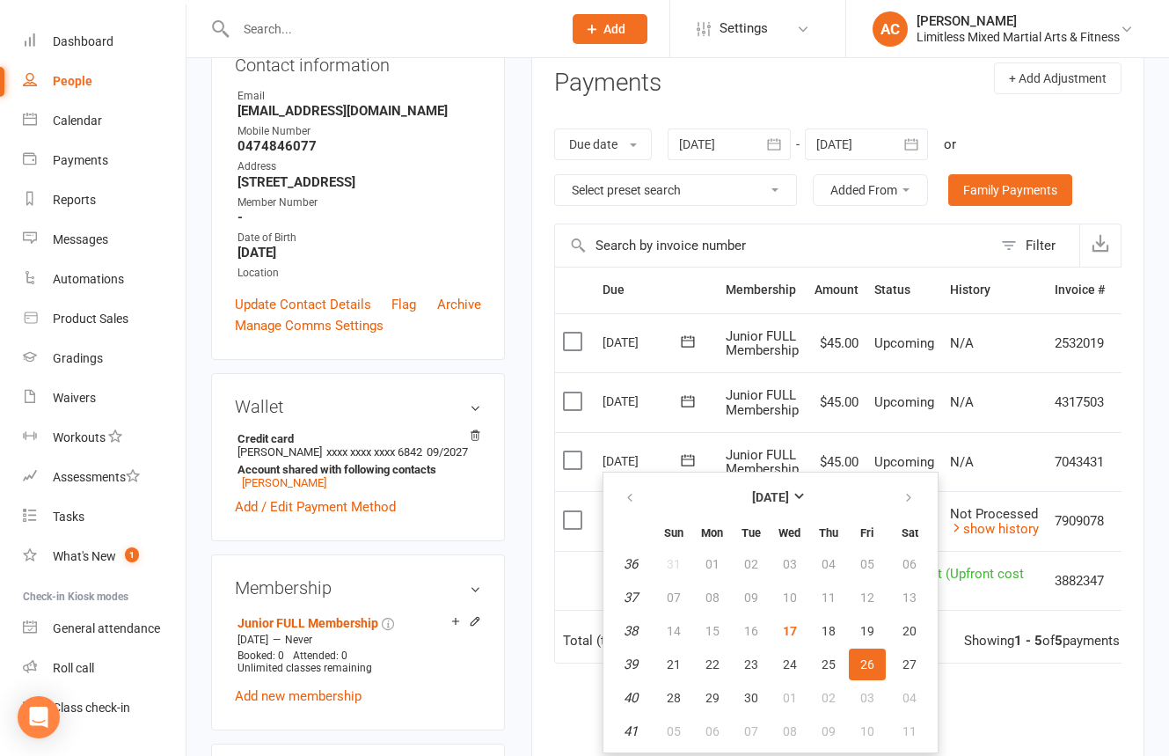
click at [649, 439] on td "[DATE] [DATE]" at bounding box center [656, 462] width 123 height 60
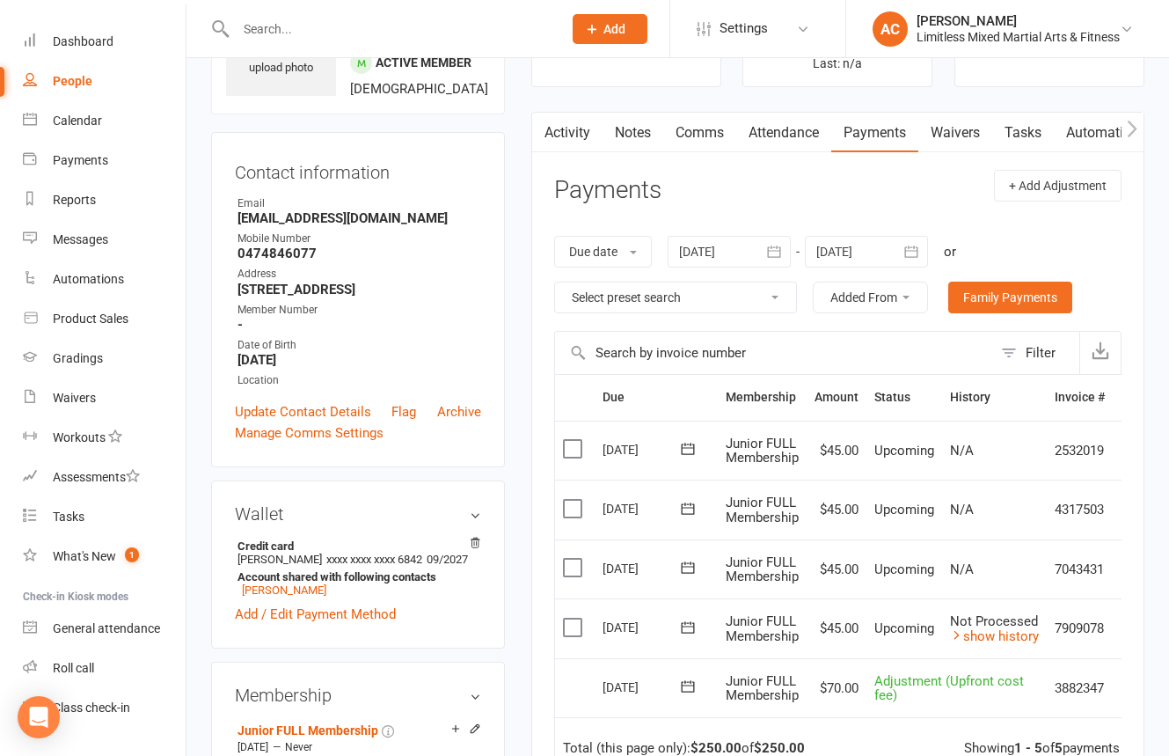
scroll to position [0, 0]
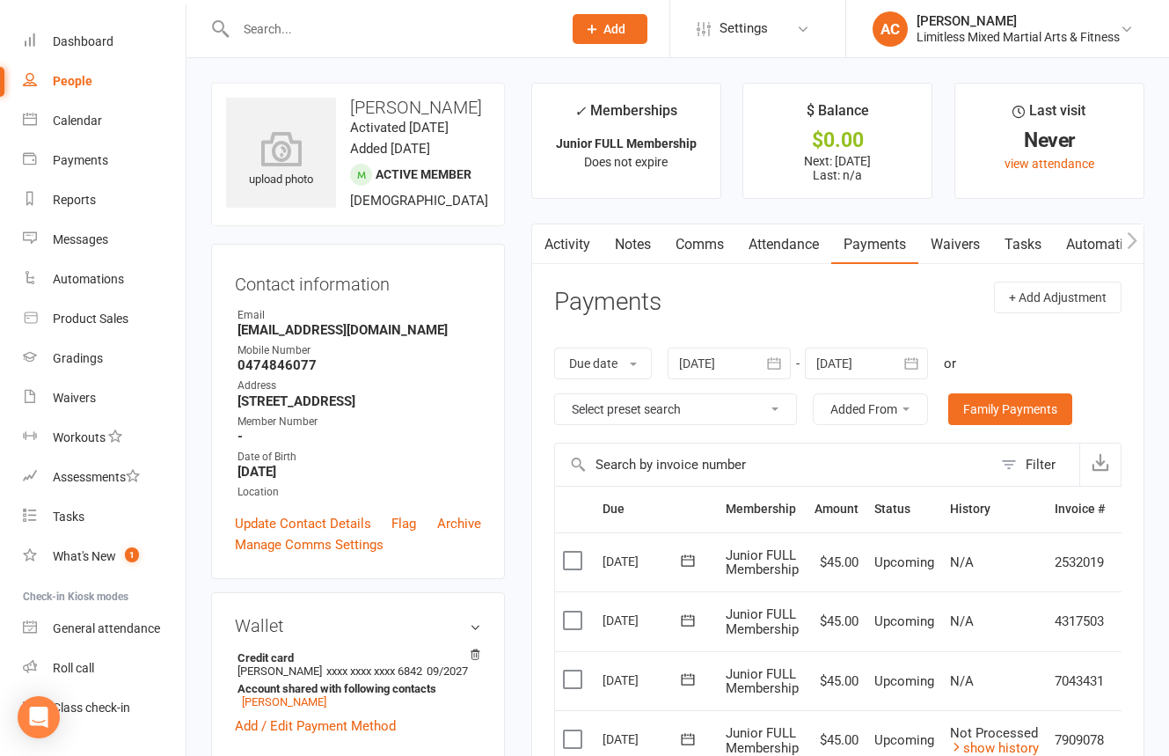
click at [427, 37] on input "text" at bounding box center [390, 29] width 319 height 25
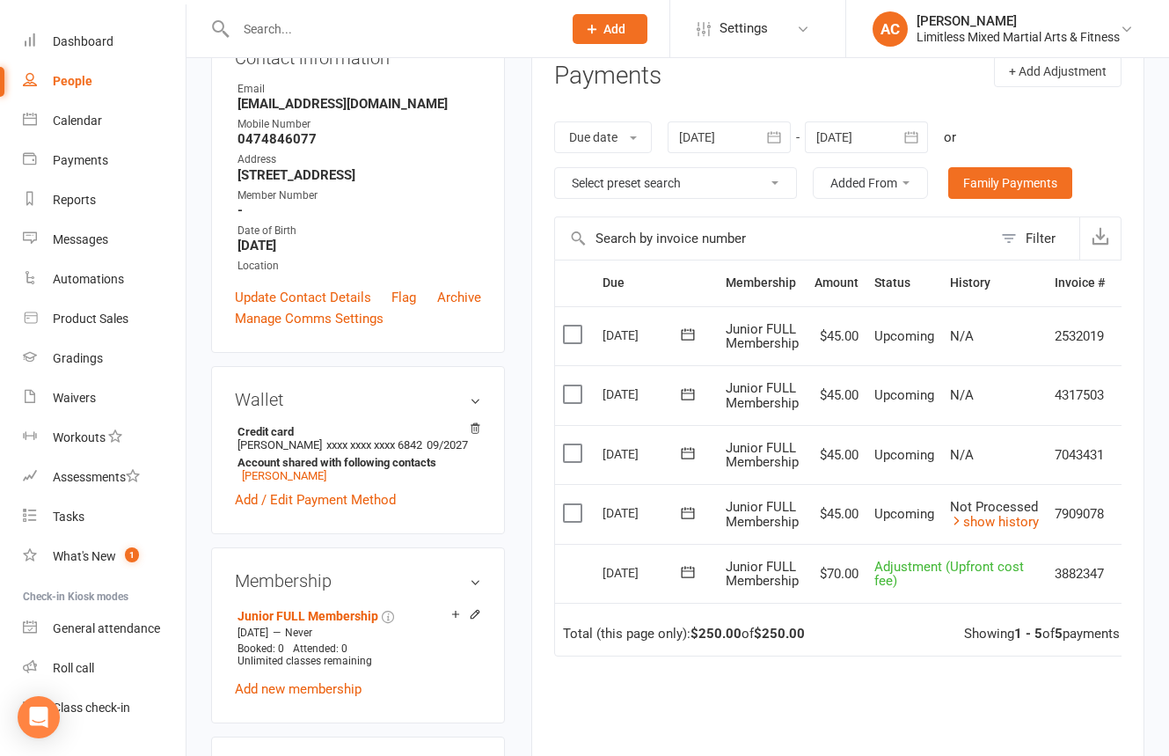
scroll to position [189, 0]
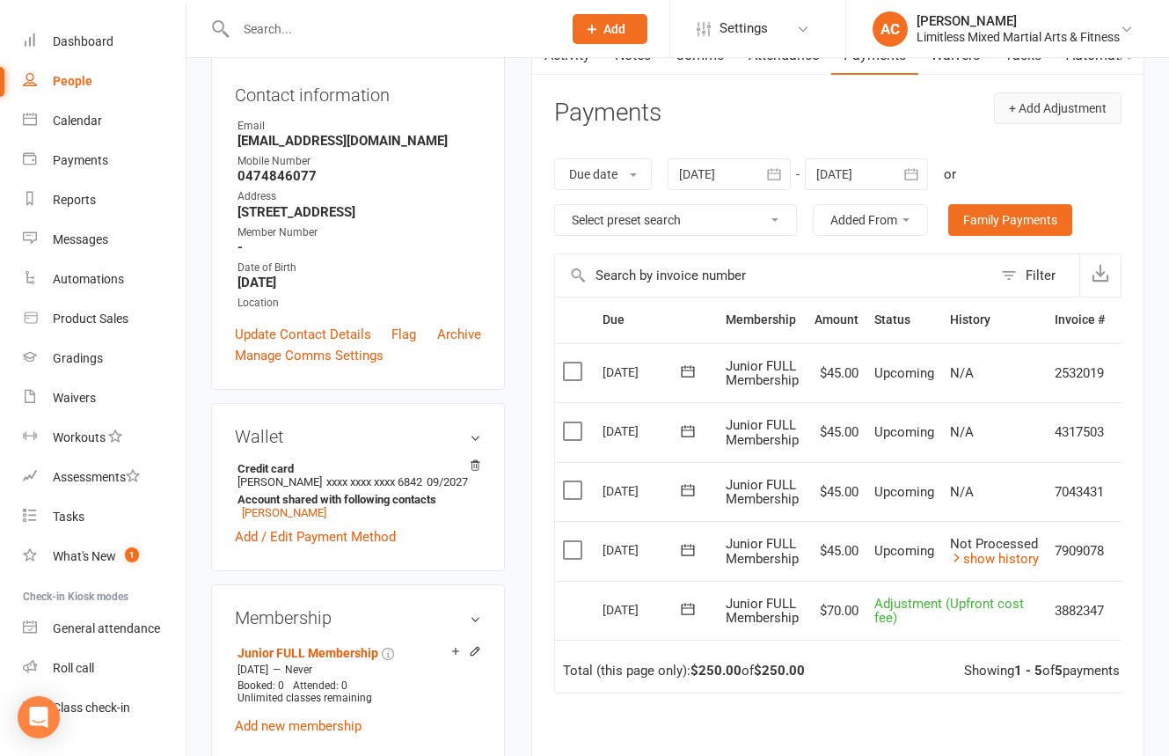
click at [1058, 110] on button "+ Add Adjustment" at bounding box center [1058, 108] width 128 height 32
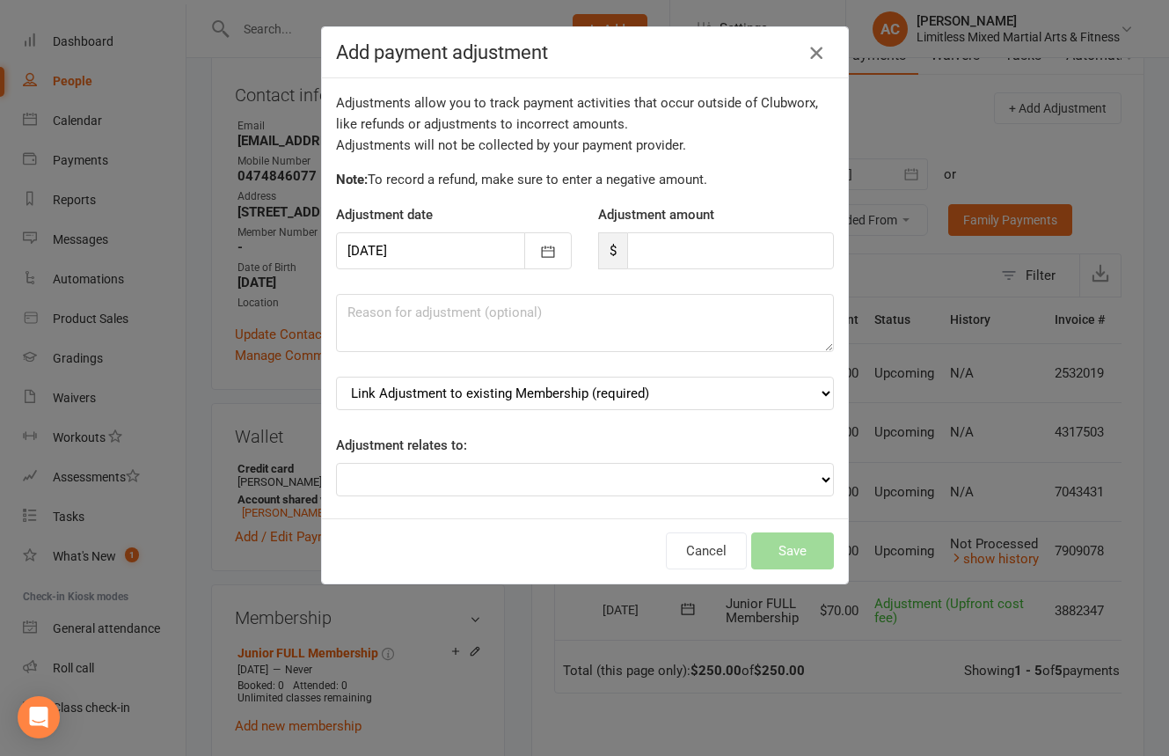
click at [812, 52] on icon "button" at bounding box center [816, 52] width 21 height 21
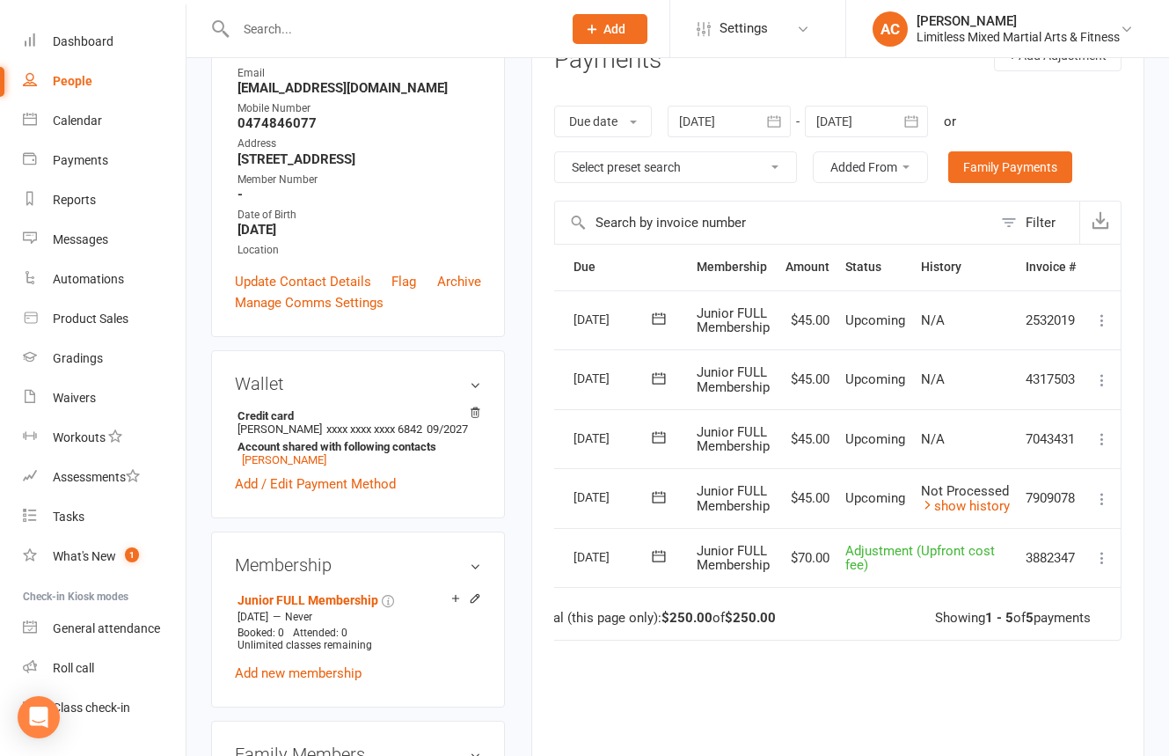
scroll to position [245, 0]
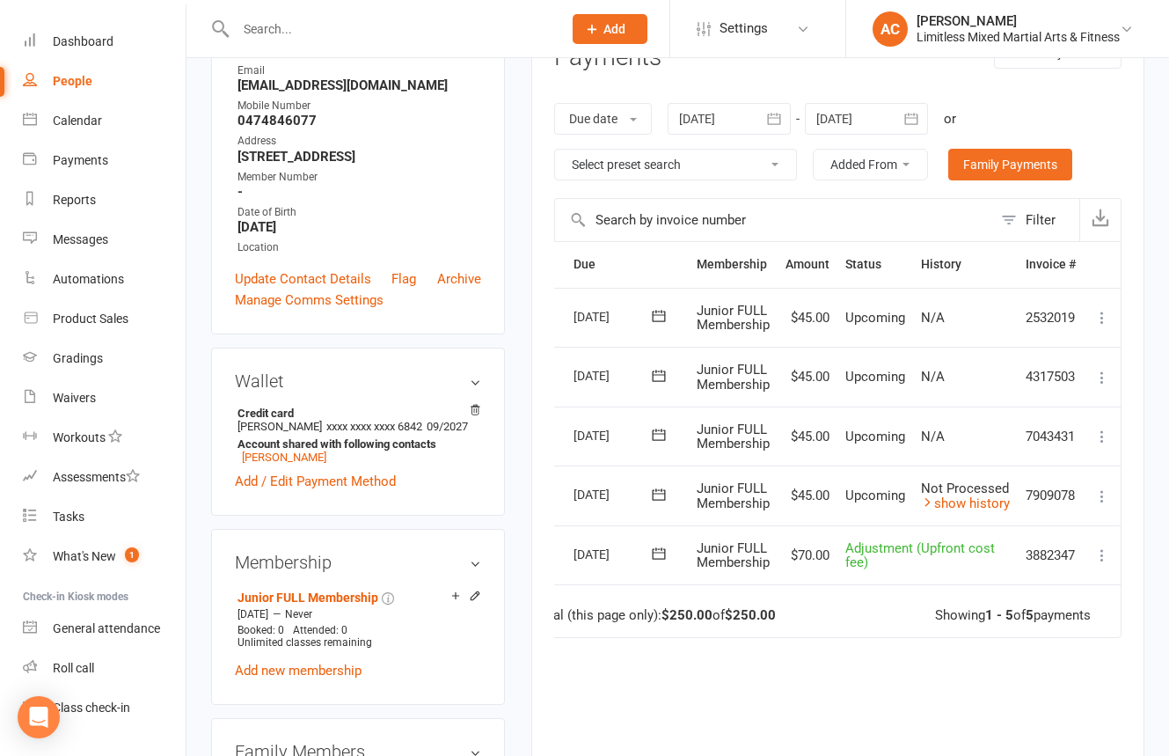
click at [1103, 558] on icon at bounding box center [1103, 555] width 18 height 18
click at [1091, 492] on td "Mark as Paid (Cash) [PERSON_NAME] as Paid (POS) Mark as Paid (Other) Skip Bulk …" at bounding box center [1102, 495] width 37 height 60
click at [1100, 488] on icon at bounding box center [1103, 496] width 18 height 18
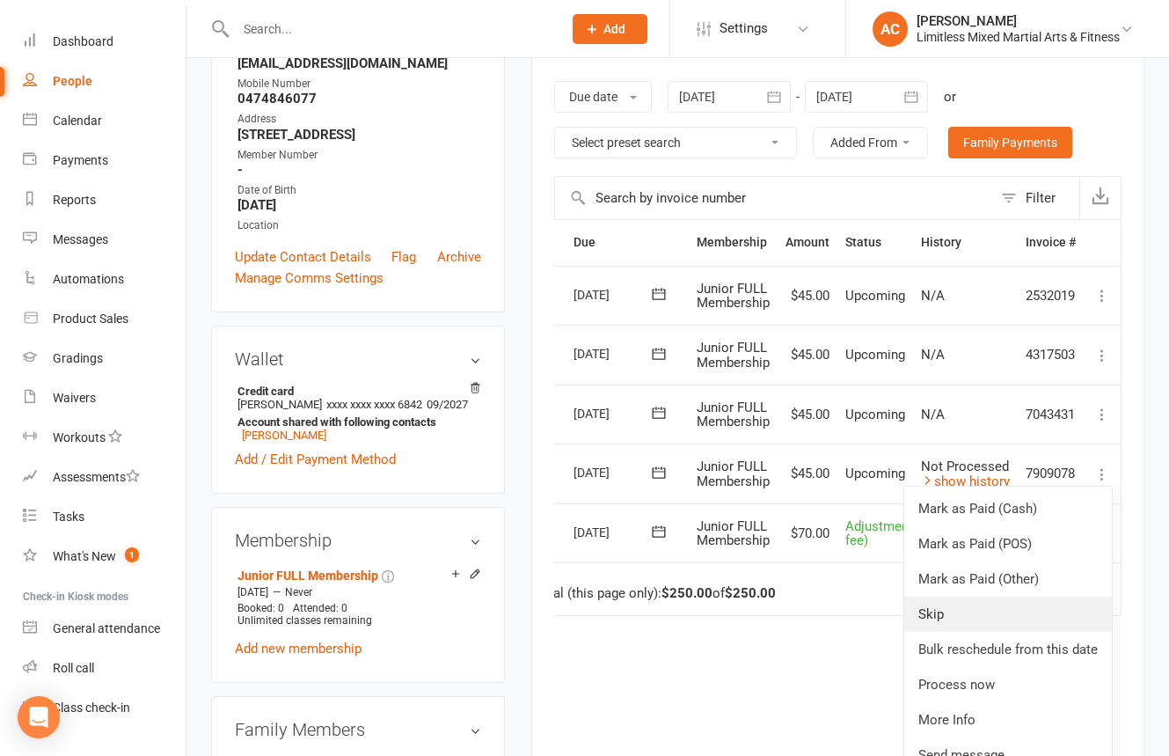
scroll to position [281, 0]
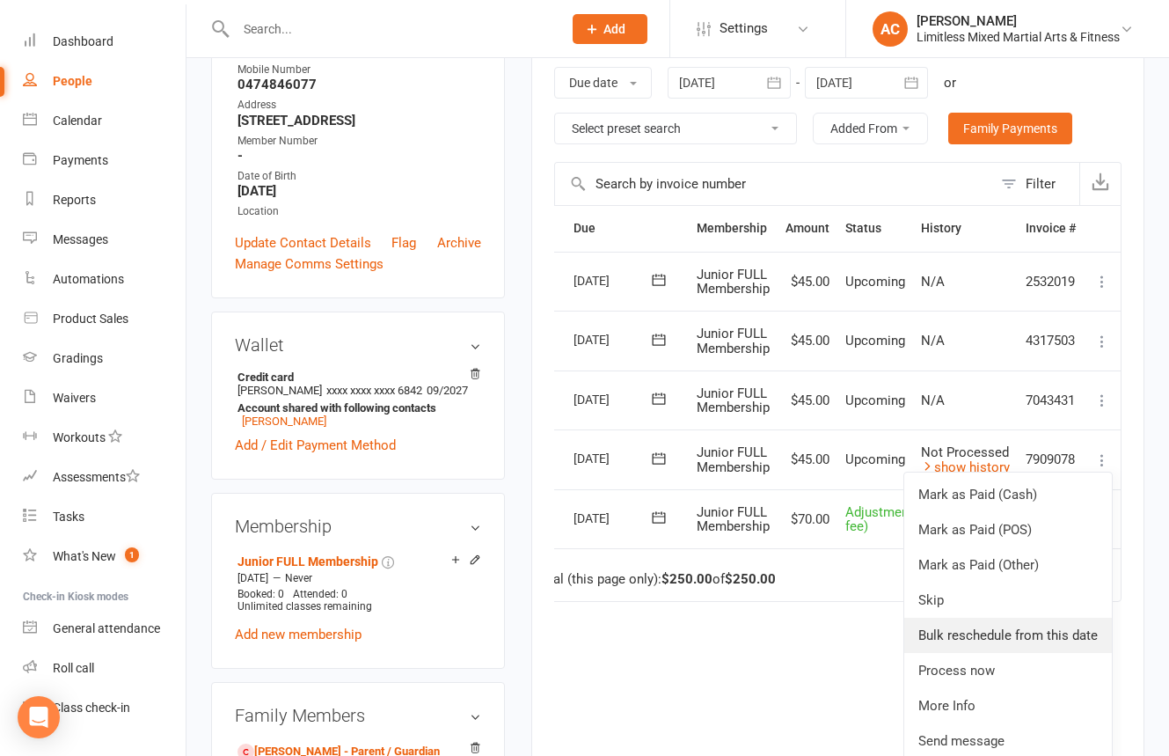
click at [1066, 624] on link "Bulk reschedule from this date" at bounding box center [1009, 635] width 208 height 35
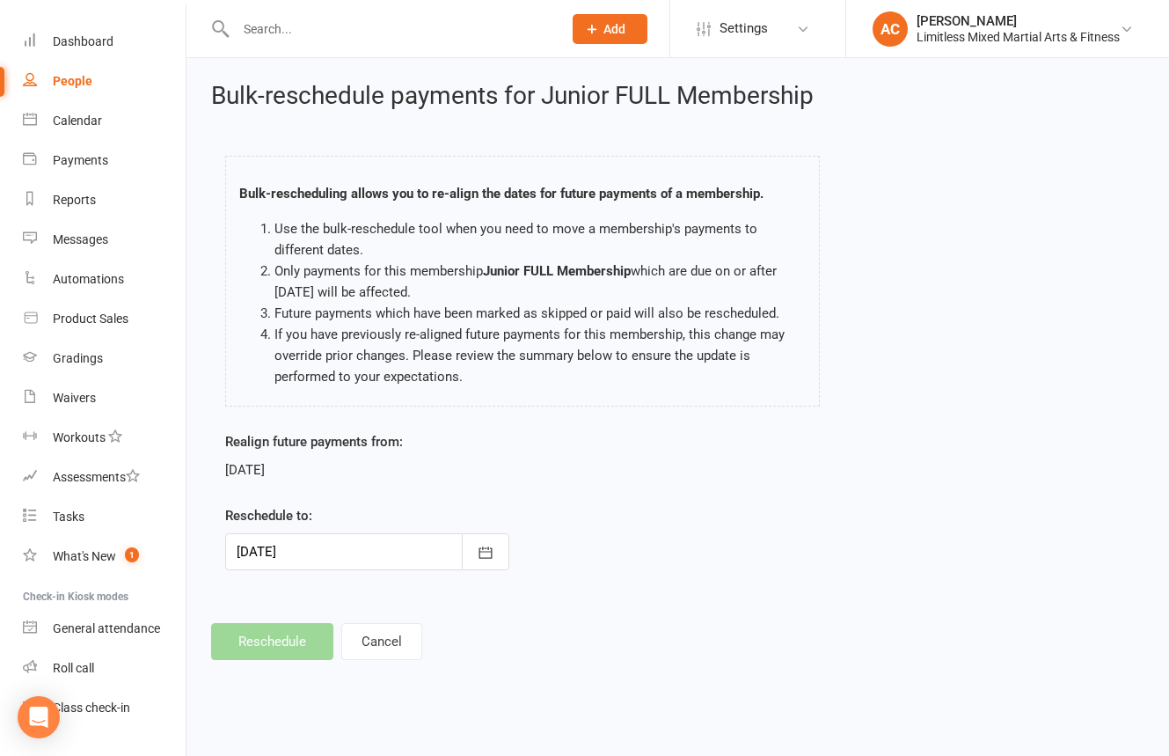
click at [432, 554] on div at bounding box center [367, 551] width 284 height 37
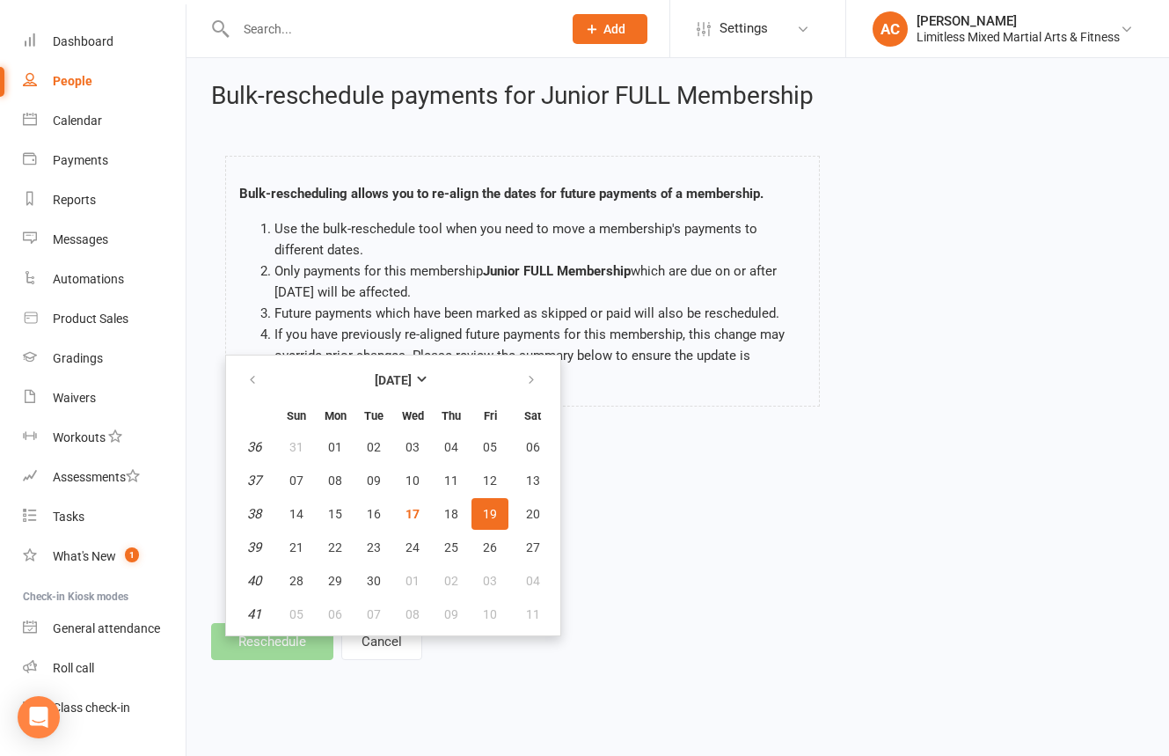
drag, startPoint x: 608, startPoint y: 526, endPoint x: 573, endPoint y: 524, distance: 35.3
click at [607, 526] on div "Realign future payments from: [DATE] Reschedule to: [DATE] [DATE] Sun Mon Tue W…" at bounding box center [678, 513] width 932 height 164
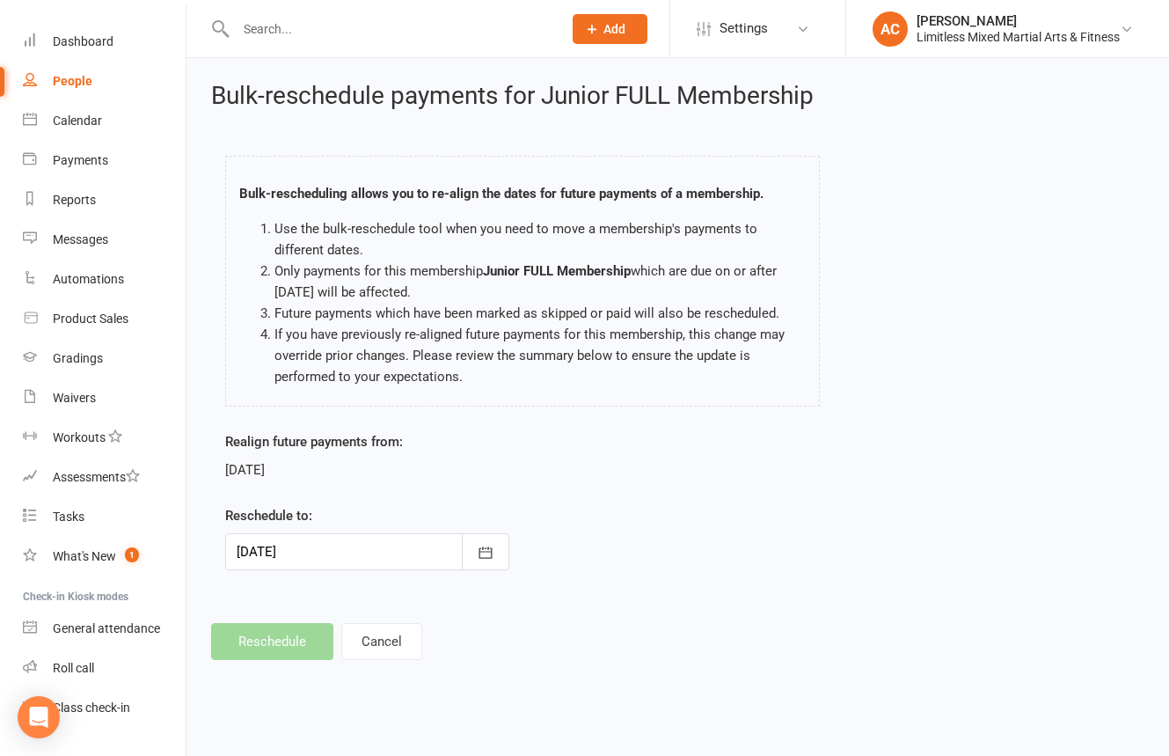
click at [411, 561] on div at bounding box center [367, 551] width 284 height 37
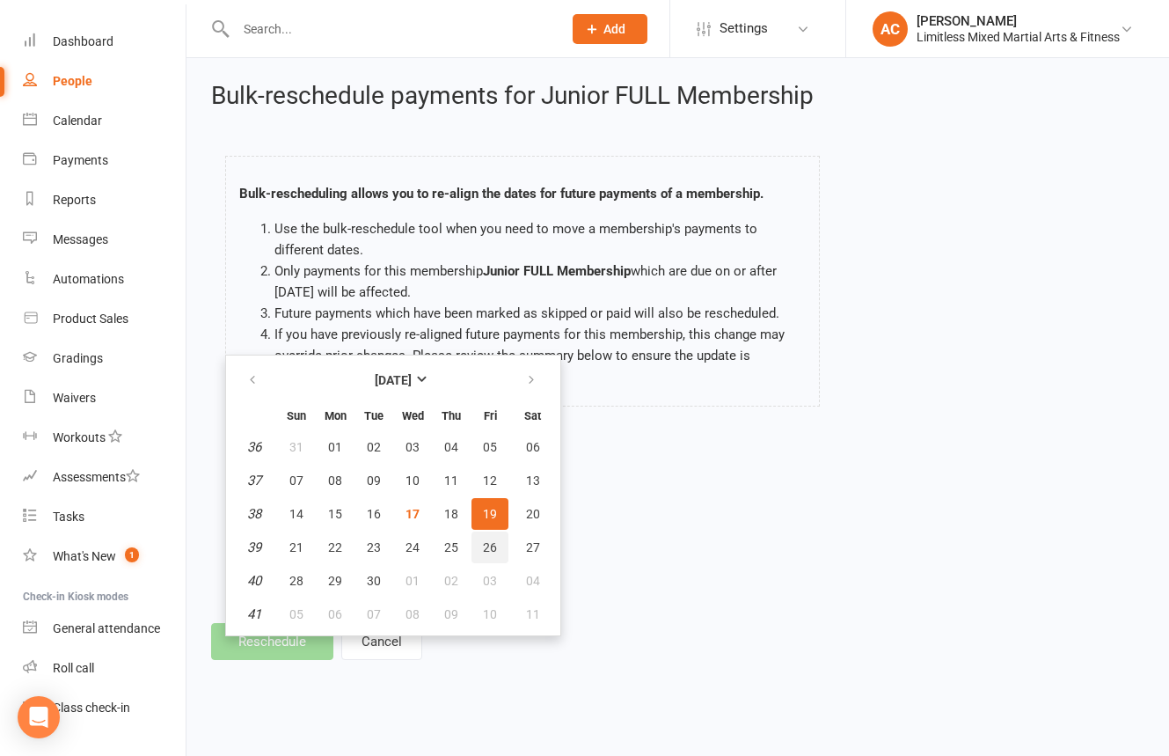
click at [484, 545] on span "26" at bounding box center [490, 547] width 14 height 14
type input "[DATE]"
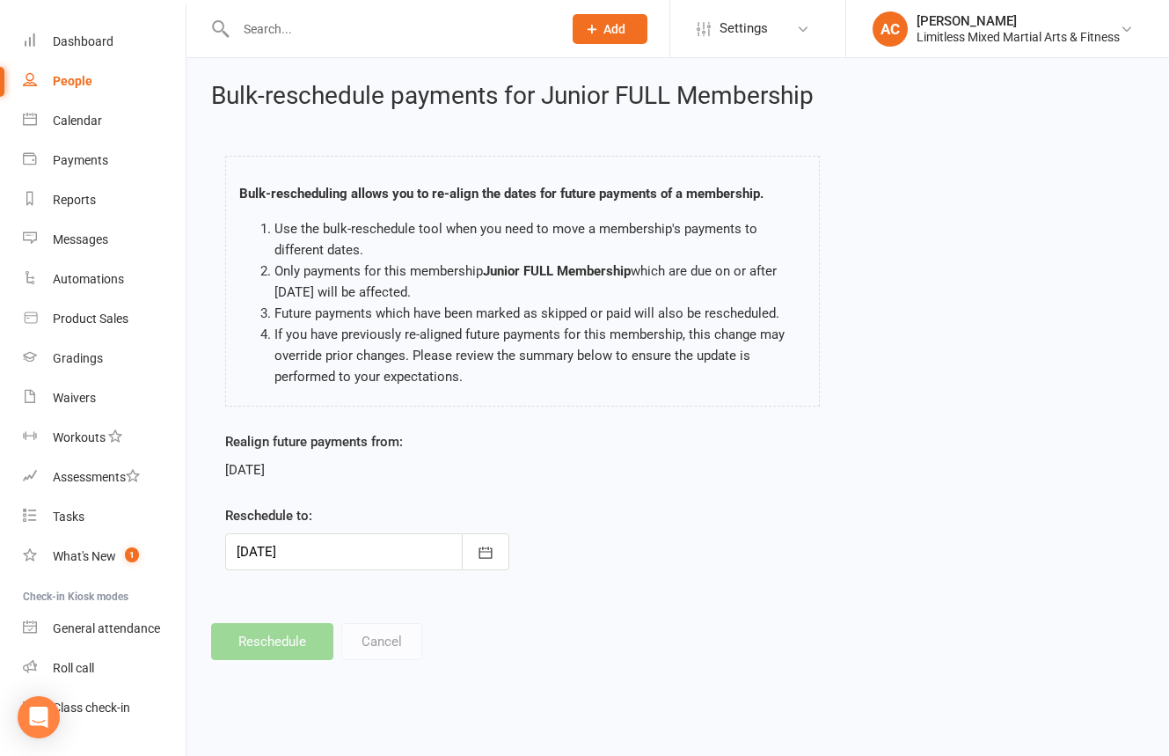
click at [365, 553] on div at bounding box center [367, 551] width 284 height 37
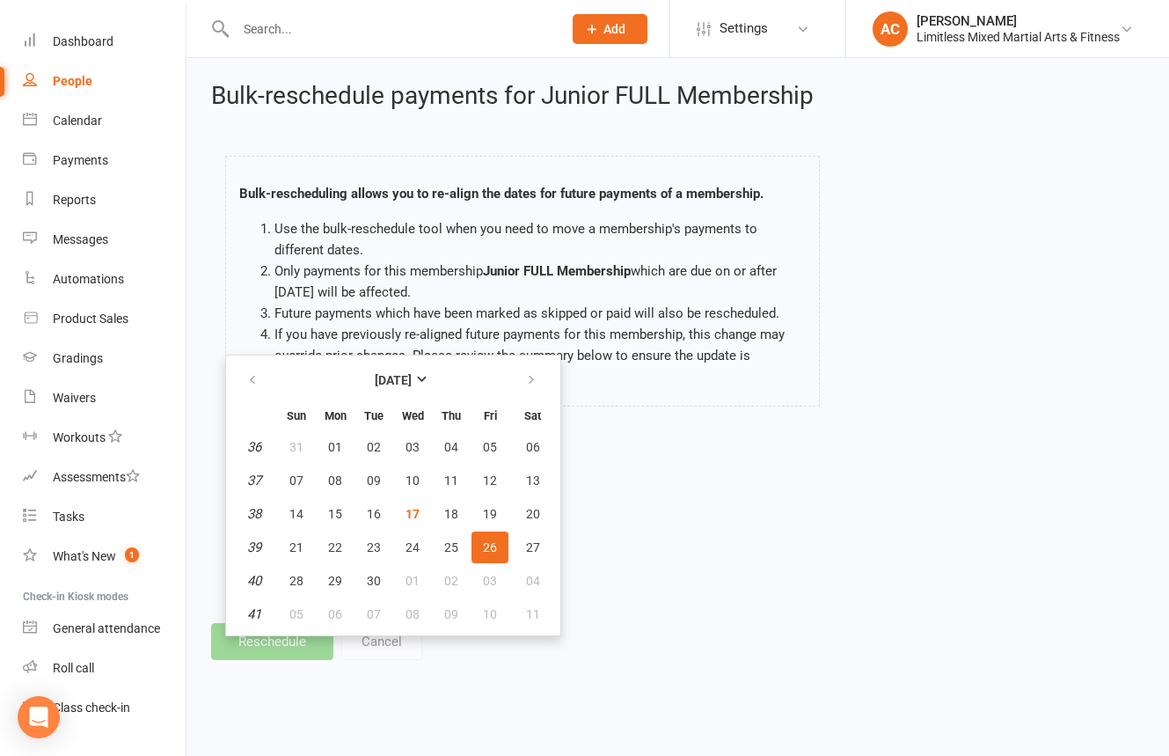
click at [615, 553] on div "Realign future payments from: [DATE] Reschedule to: [DATE] [DATE] Sun Mon Tue W…" at bounding box center [678, 513] width 932 height 164
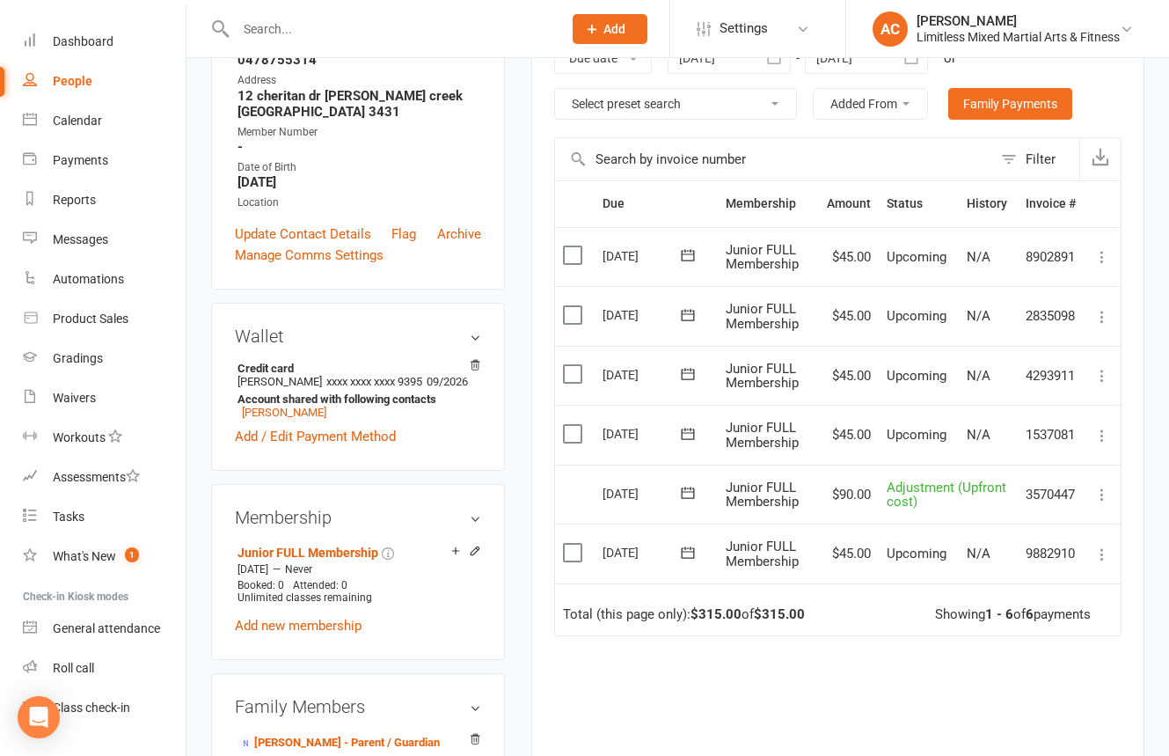
scroll to position [308, 0]
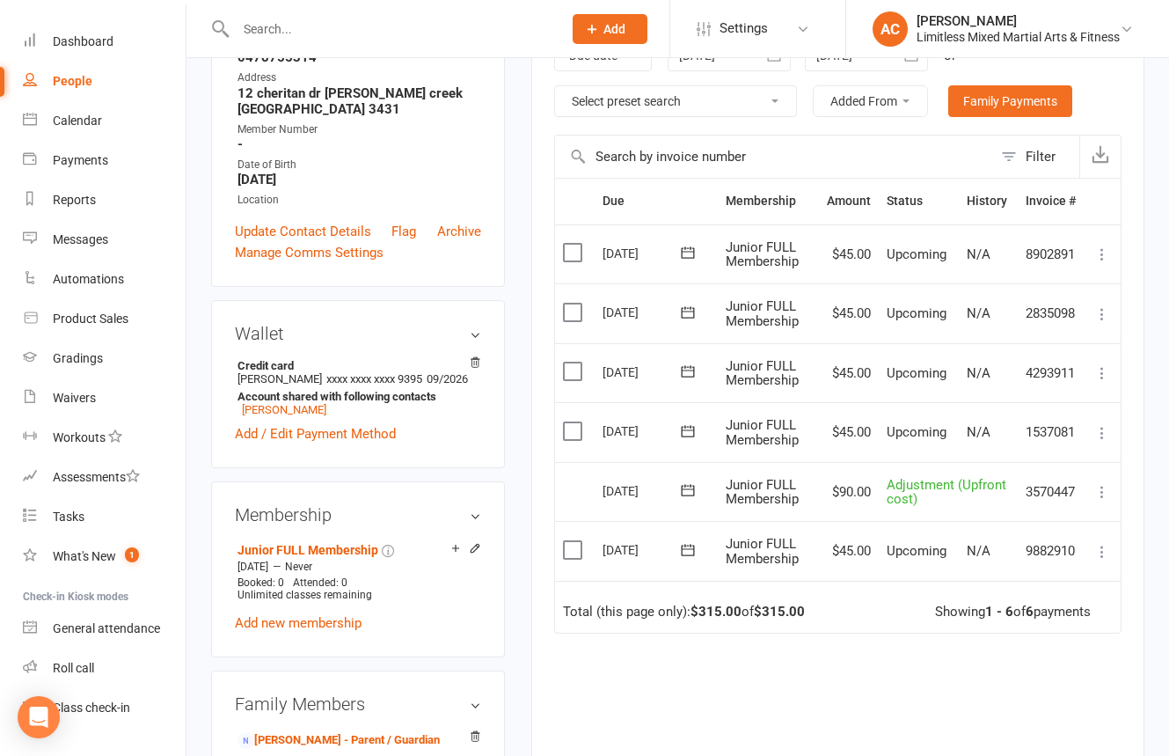
click at [1094, 493] on icon at bounding box center [1103, 492] width 18 height 18
click at [1103, 447] on td "Mark as Paid (Cash) [PERSON_NAME] as Paid (POS) Mark as Paid (Other) Skip Bulk …" at bounding box center [1102, 432] width 37 height 60
click at [1101, 436] on icon at bounding box center [1103, 433] width 18 height 18
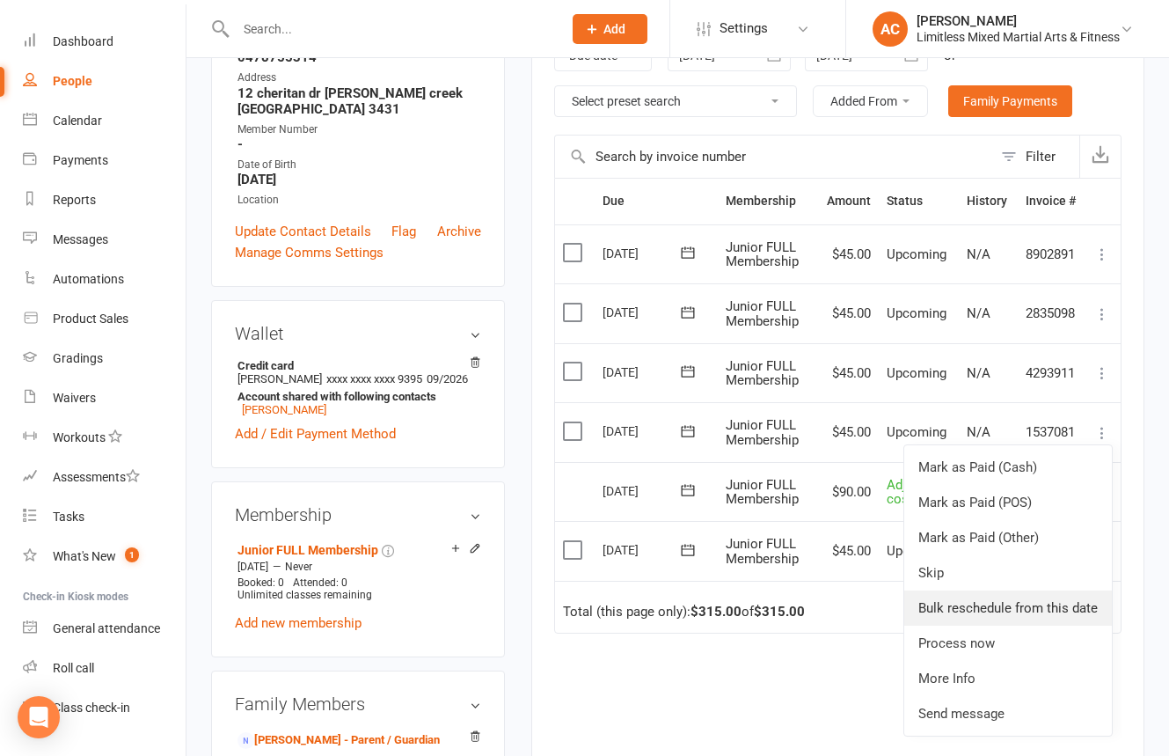
click at [1033, 591] on link "Bulk reschedule from this date" at bounding box center [1009, 607] width 208 height 35
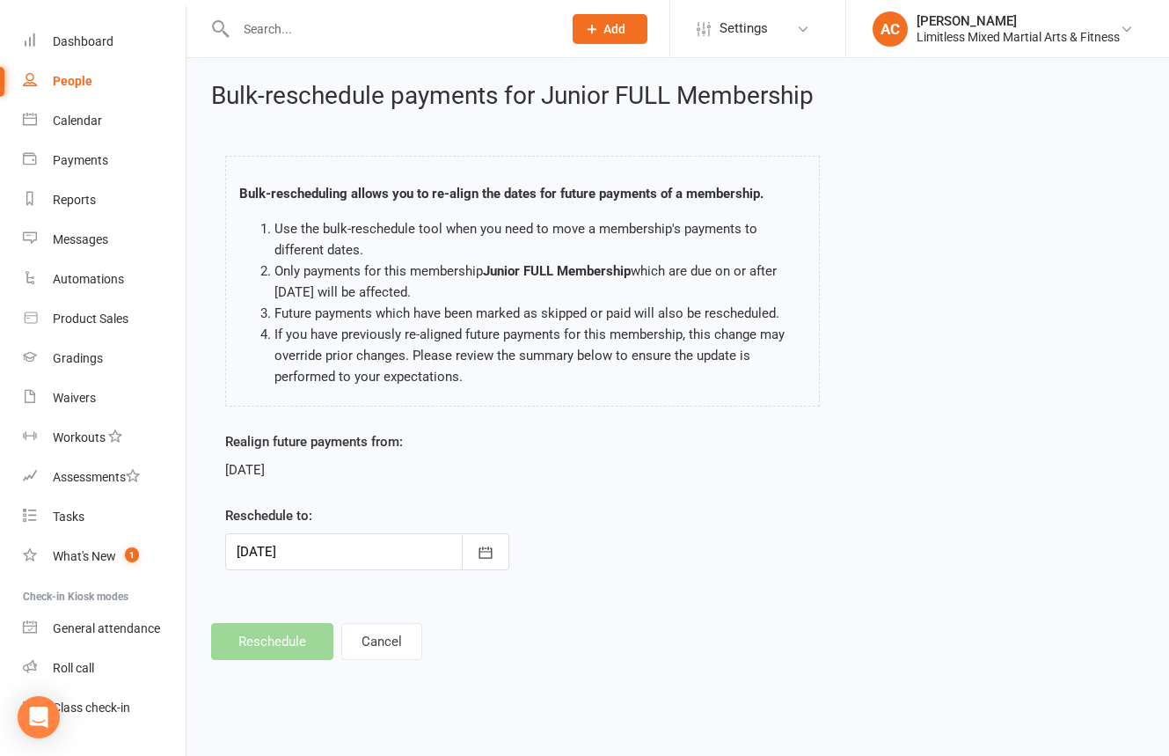
click at [414, 567] on div at bounding box center [367, 551] width 284 height 37
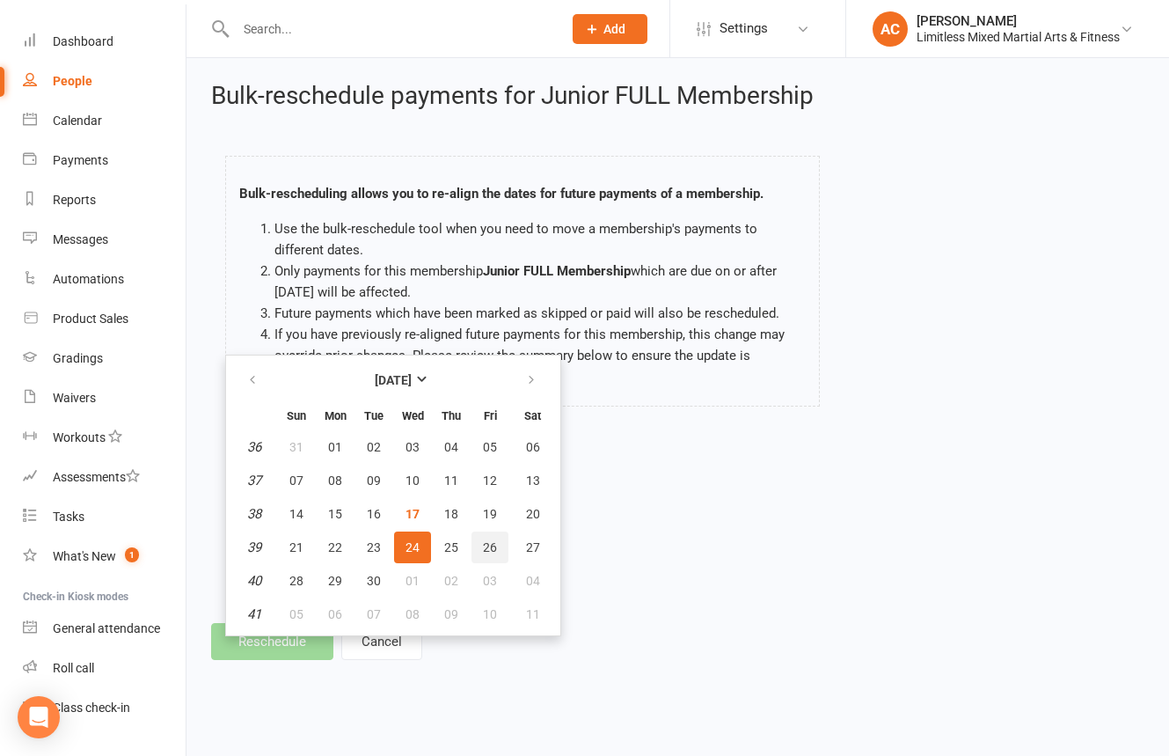
click at [486, 548] on span "26" at bounding box center [490, 547] width 14 height 14
type input "[DATE]"
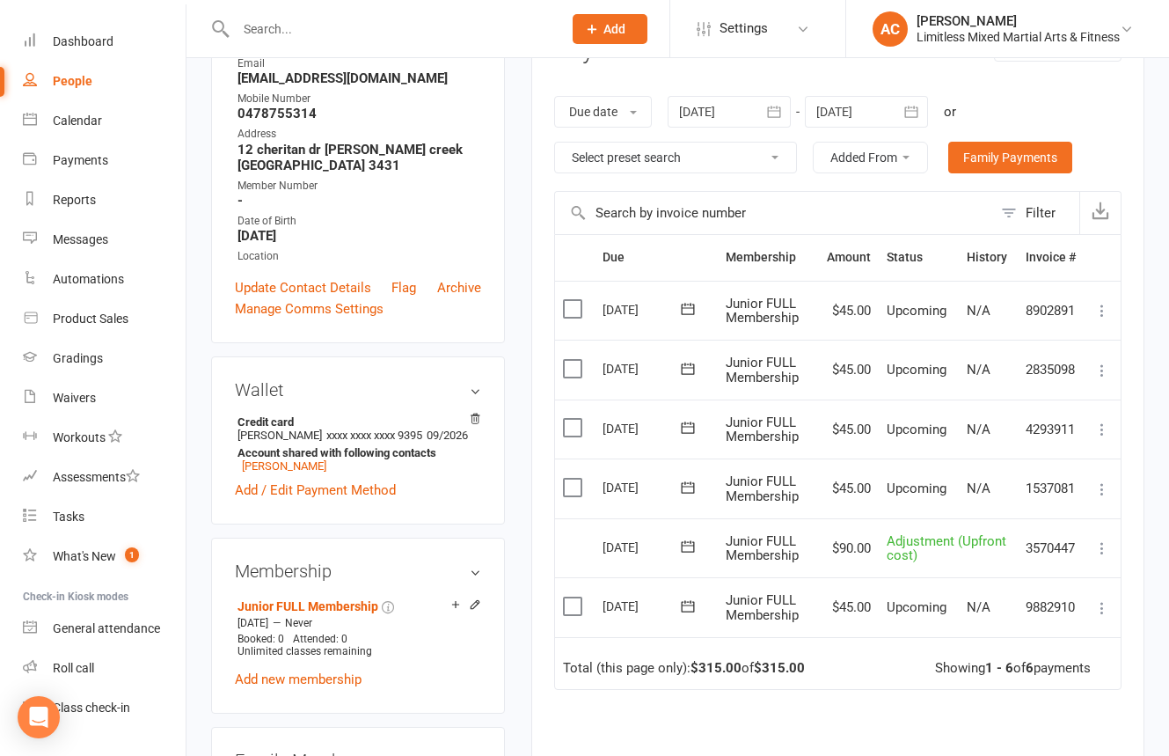
scroll to position [253, 0]
click at [1096, 605] on icon at bounding box center [1103, 607] width 18 height 18
click at [876, 559] on td "$90.00" at bounding box center [849, 547] width 60 height 60
click at [1114, 615] on td "Mark as Paid (Cash) Mark as Paid (POS) [PERSON_NAME] as Paid (Other) Skip Proce…" at bounding box center [1102, 606] width 37 height 60
click at [1106, 612] on button at bounding box center [1102, 607] width 21 height 21
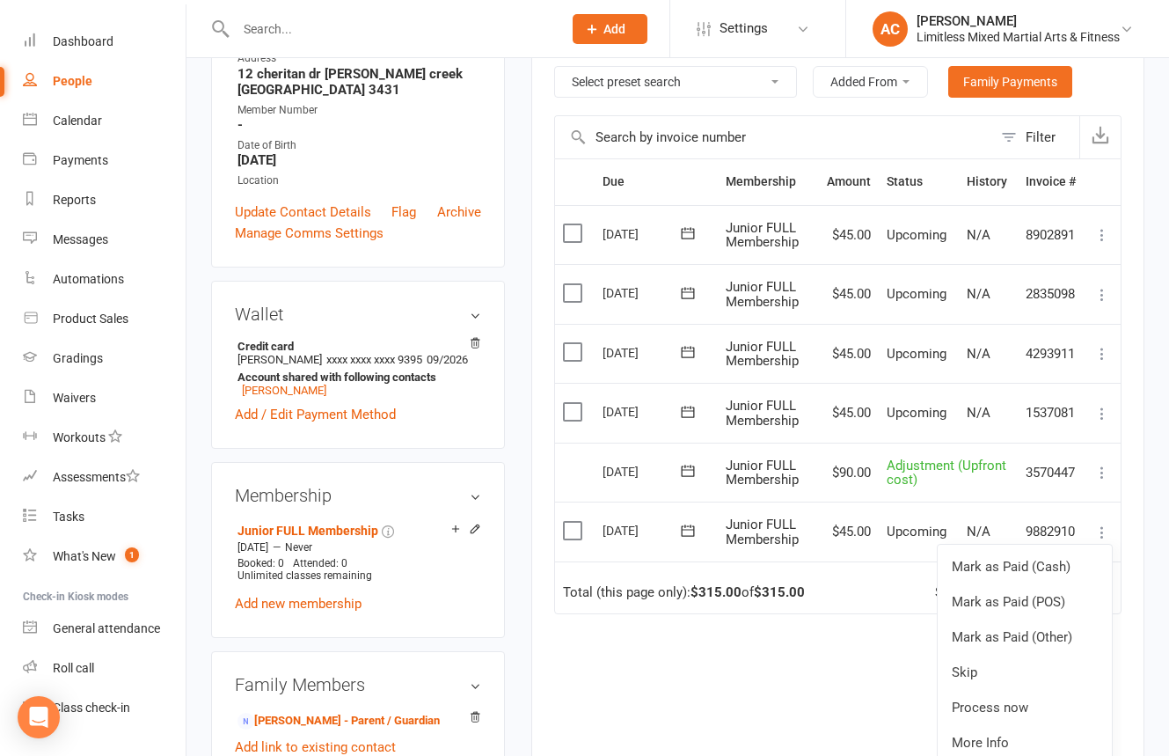
scroll to position [334, 0]
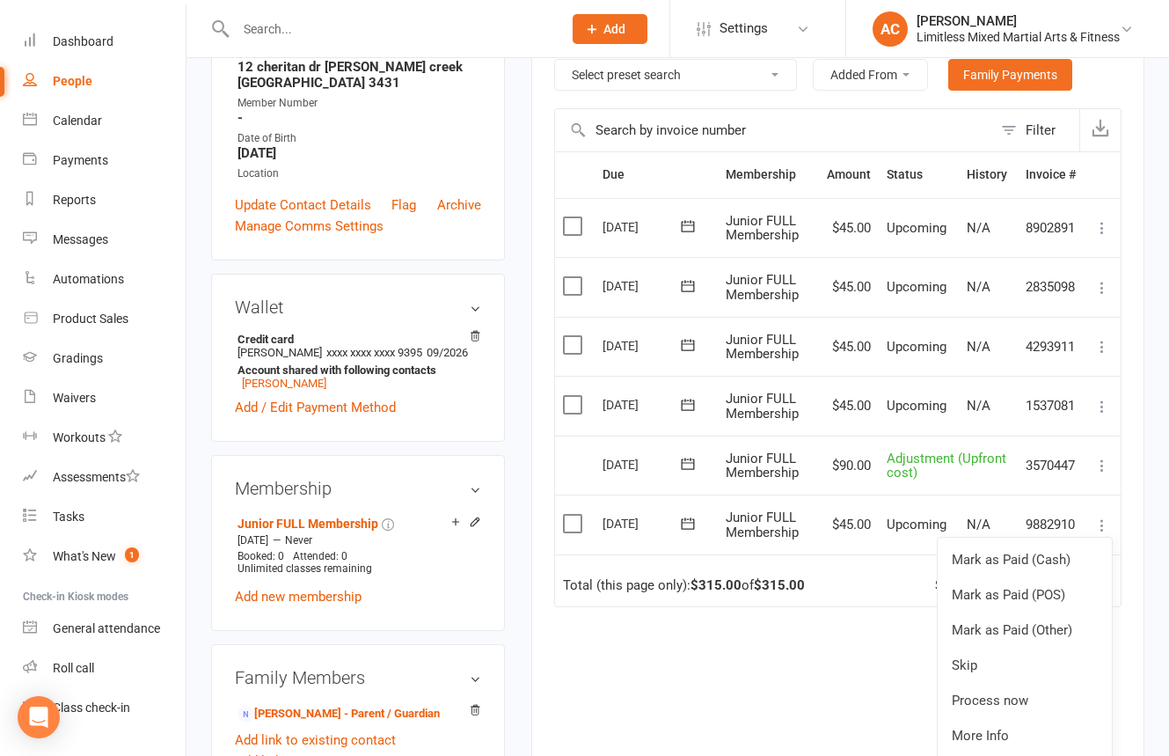
click at [844, 531] on td "$45.00" at bounding box center [849, 525] width 60 height 60
click at [1100, 524] on icon at bounding box center [1103, 526] width 18 height 18
click at [1025, 629] on link "Skip" at bounding box center [1025, 665] width 174 height 35
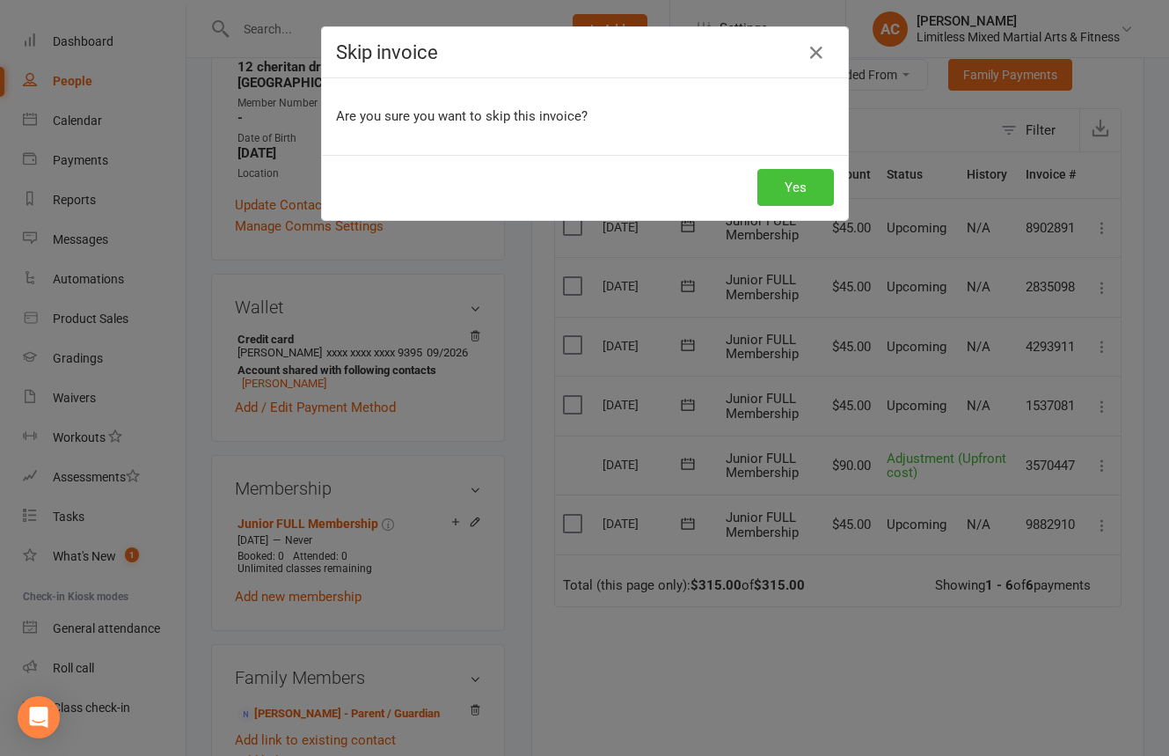
click at [800, 193] on button "Yes" at bounding box center [796, 187] width 77 height 37
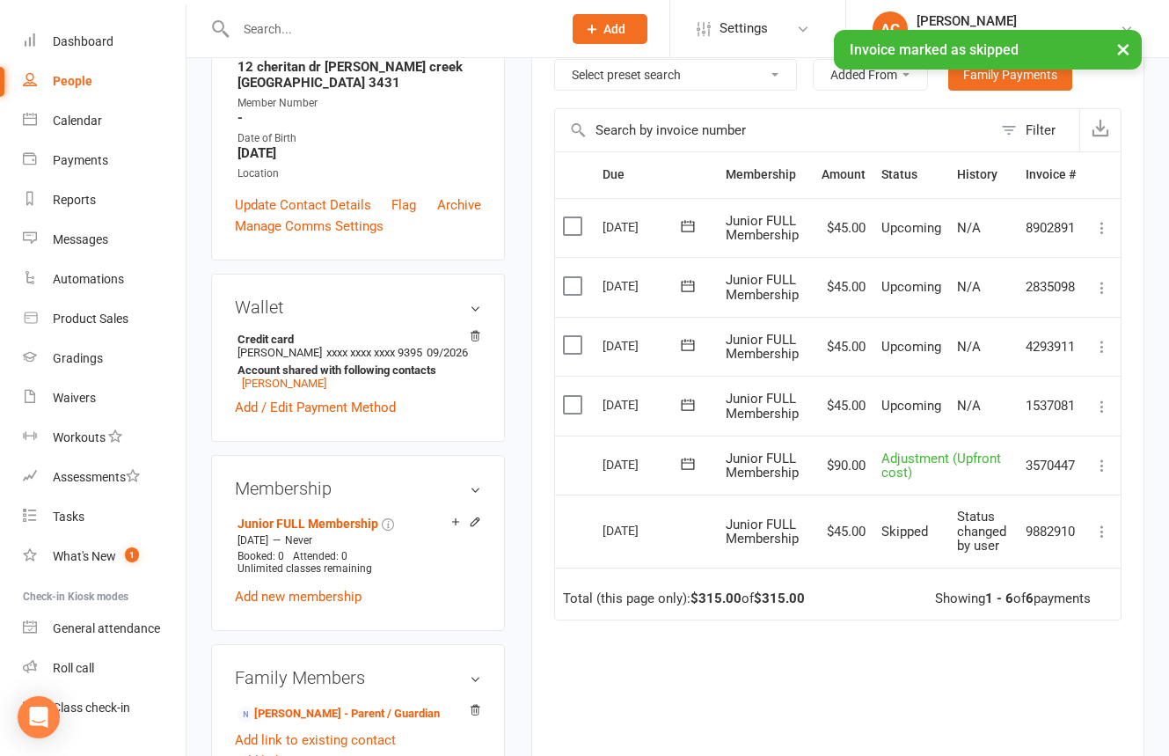
click at [1103, 409] on icon at bounding box center [1103, 407] width 18 height 18
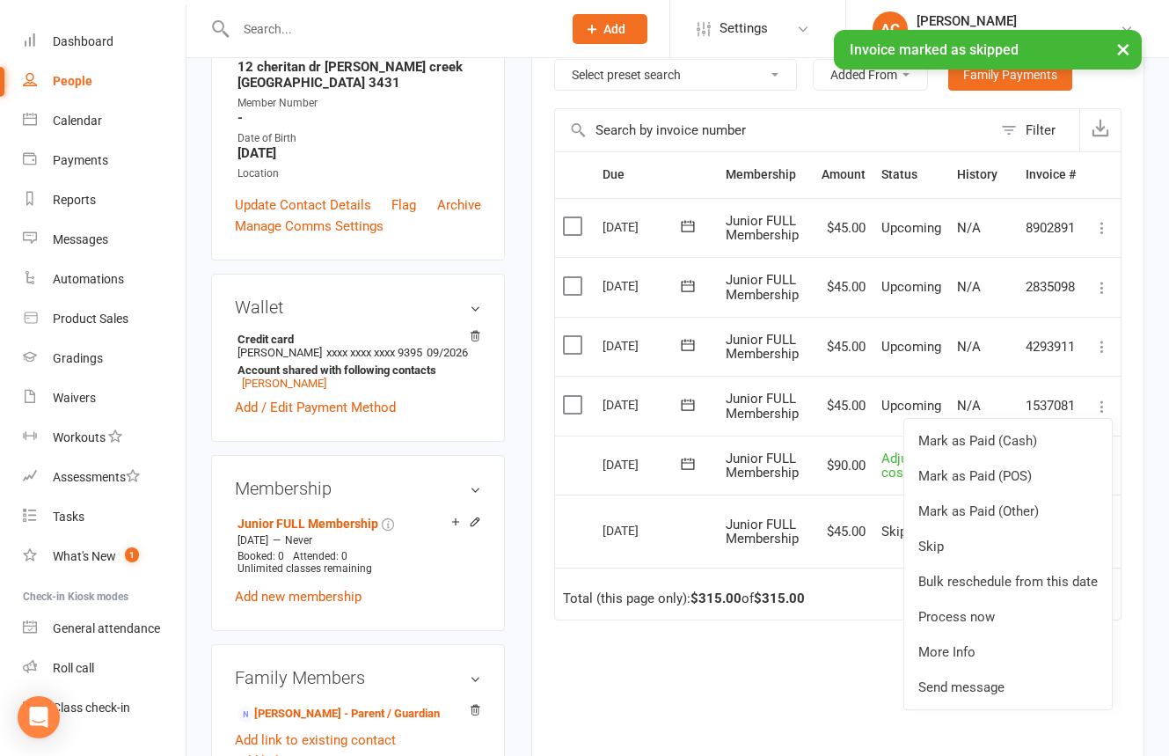
click at [832, 423] on td "$45.00" at bounding box center [844, 406] width 60 height 60
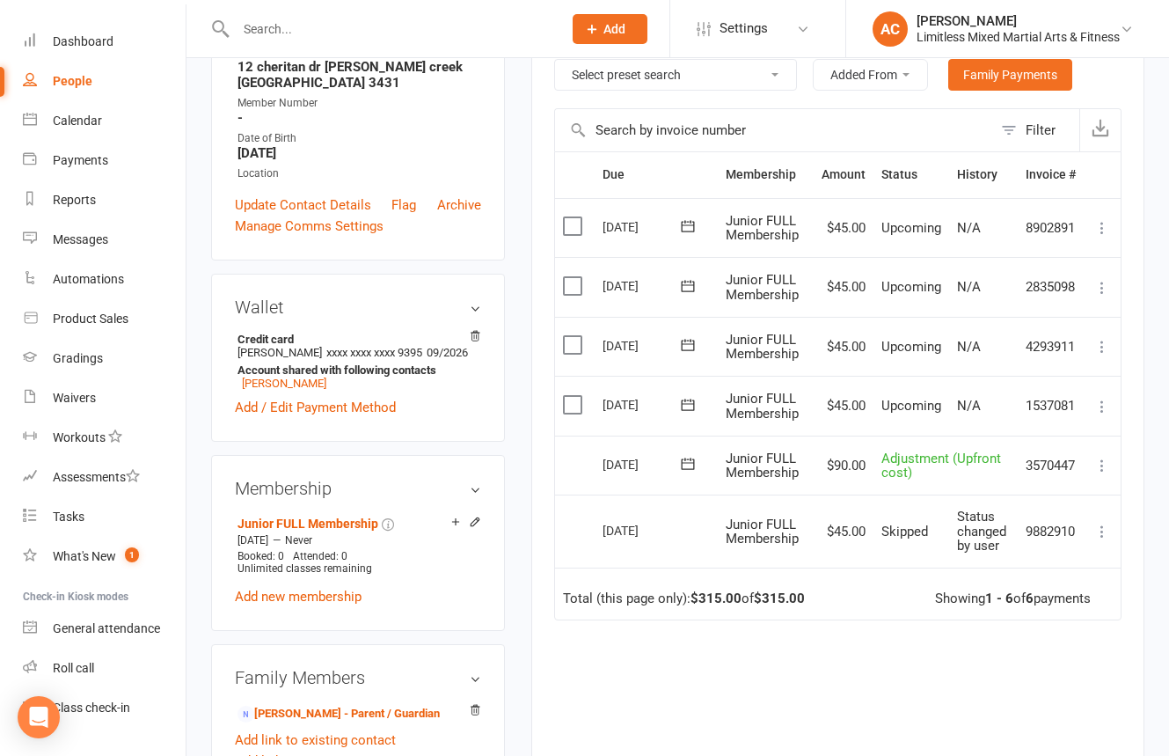
click at [1103, 406] on icon at bounding box center [1103, 407] width 18 height 18
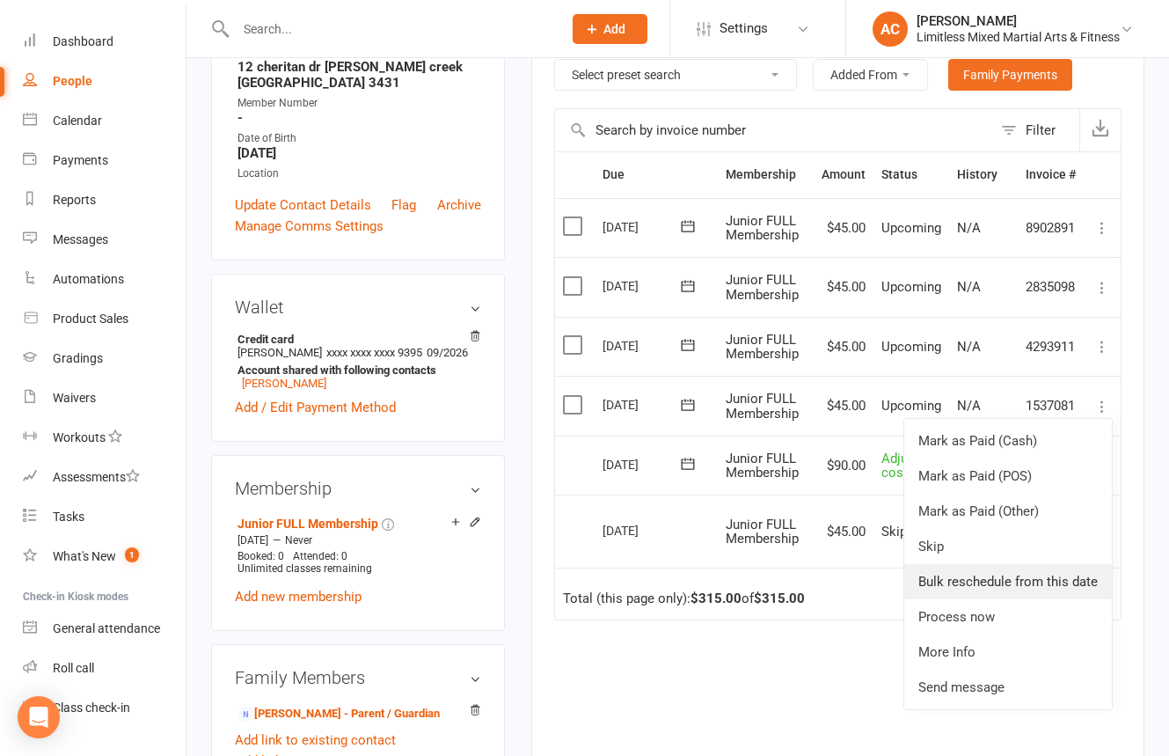
click at [1057, 564] on link "Bulk reschedule from this date" at bounding box center [1009, 581] width 208 height 35
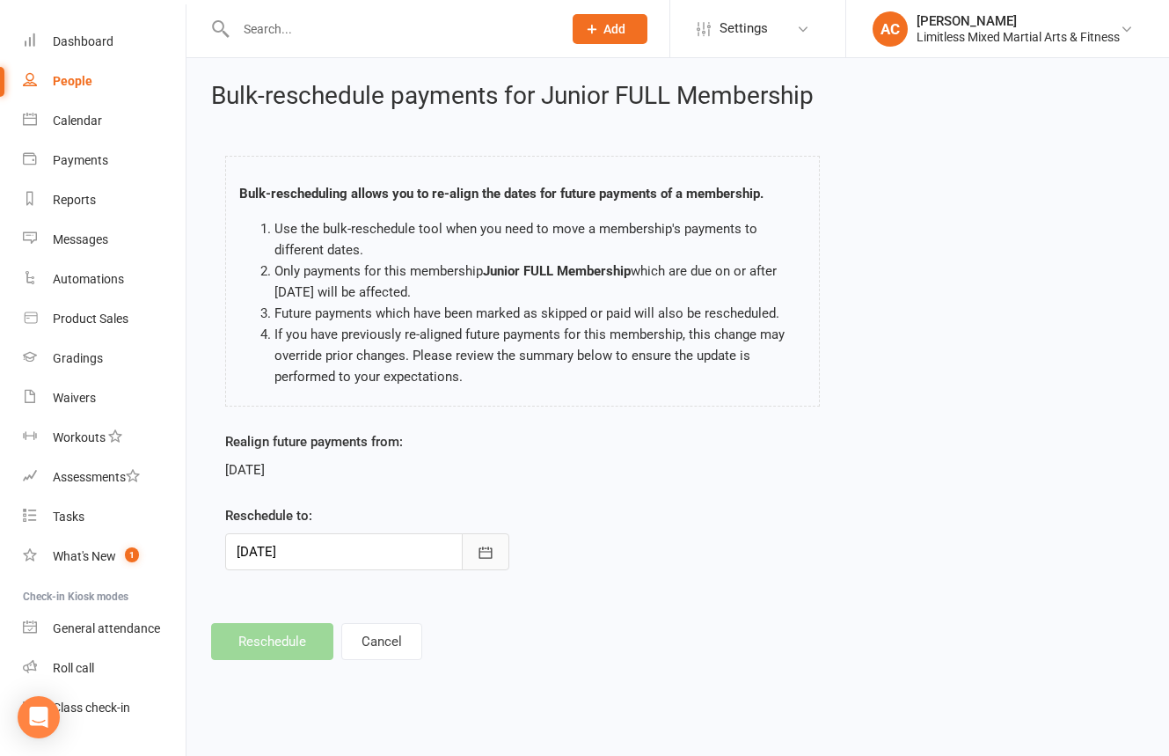
click at [472, 553] on button "button" at bounding box center [486, 551] width 48 height 37
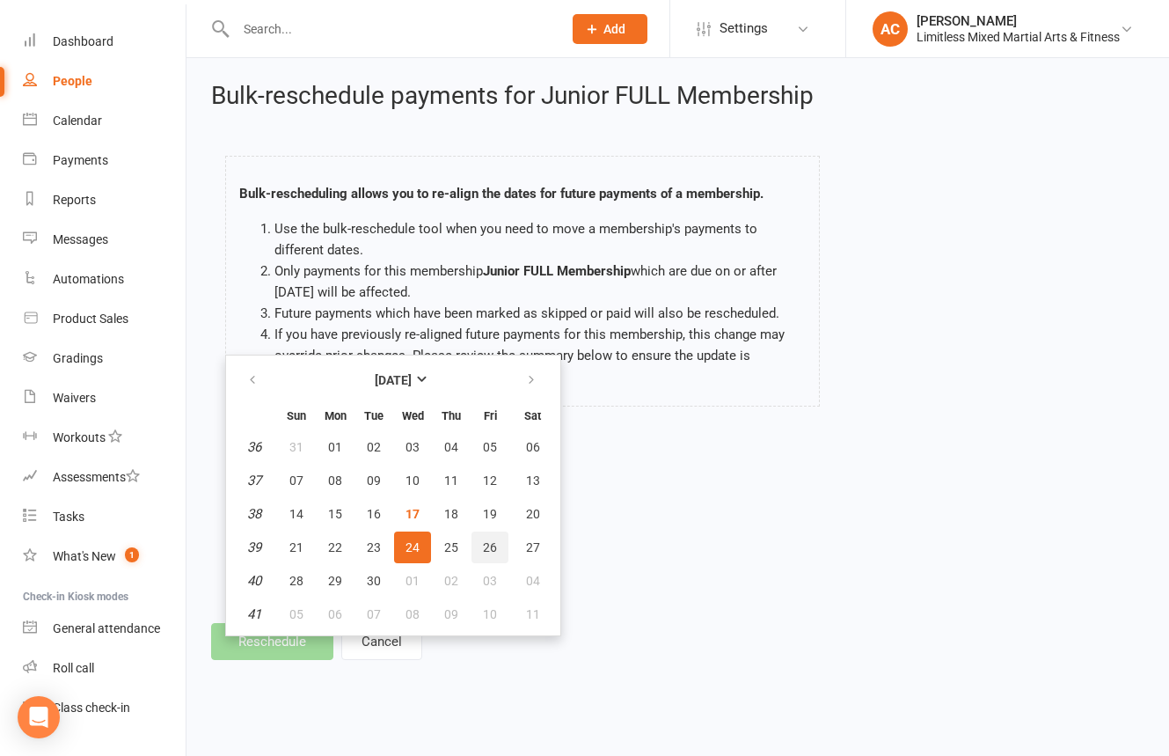
click at [497, 546] on button "26" at bounding box center [490, 547] width 37 height 32
type input "[DATE]"
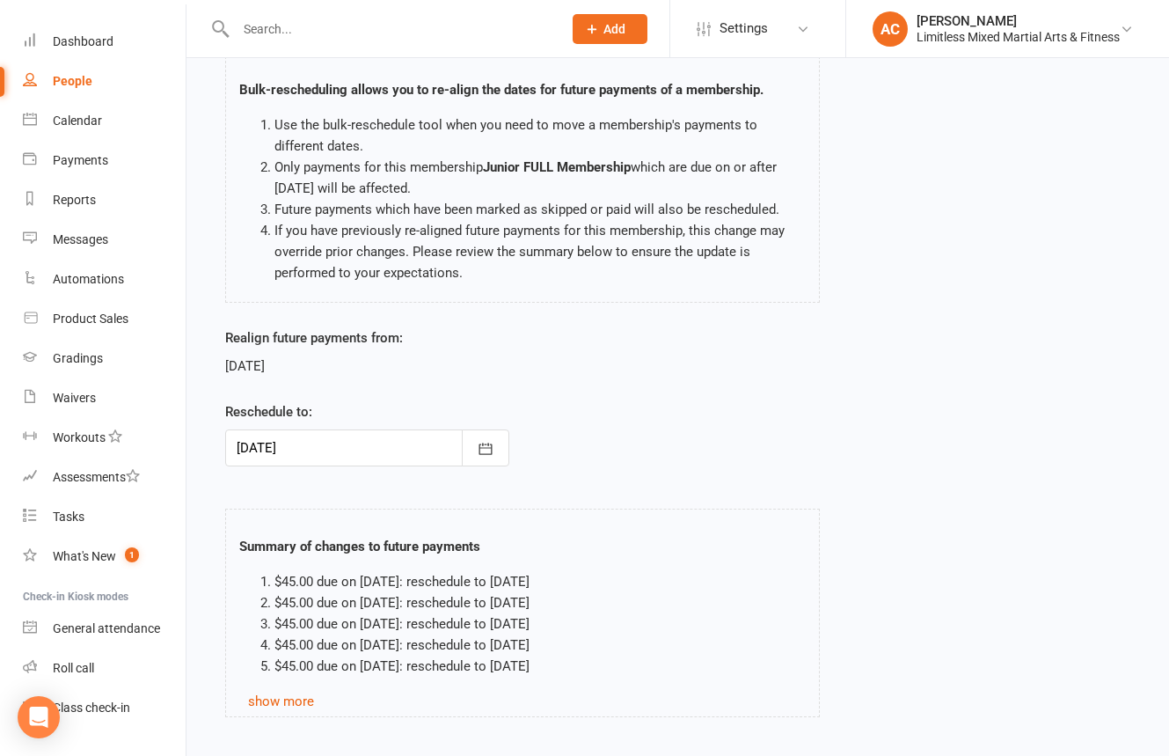
scroll to position [205, 0]
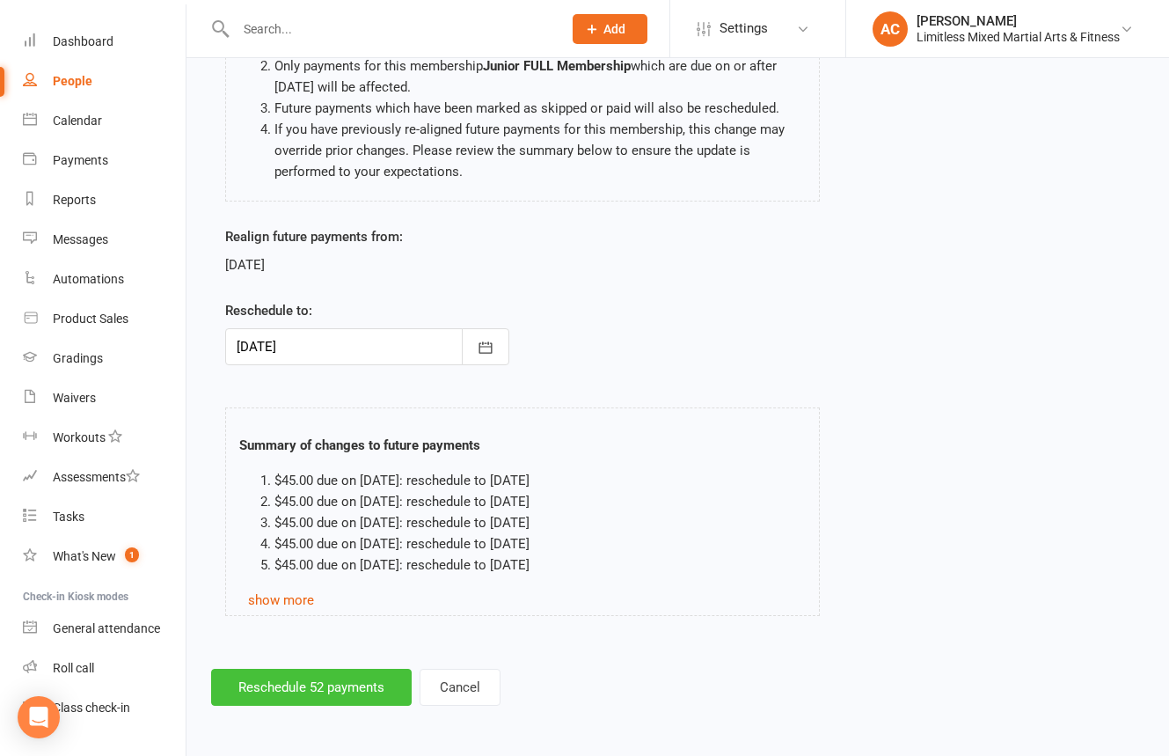
click at [311, 629] on button "Reschedule 52 payments" at bounding box center [311, 687] width 201 height 37
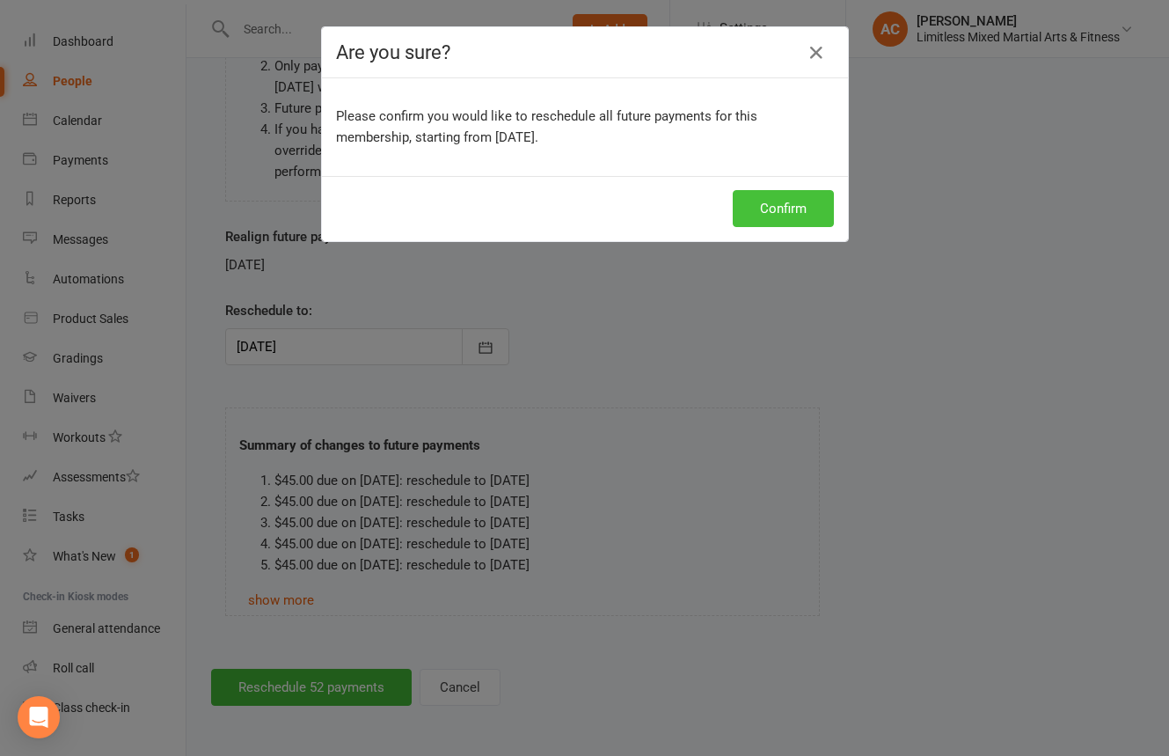
click at [770, 200] on button "Confirm" at bounding box center [783, 208] width 101 height 37
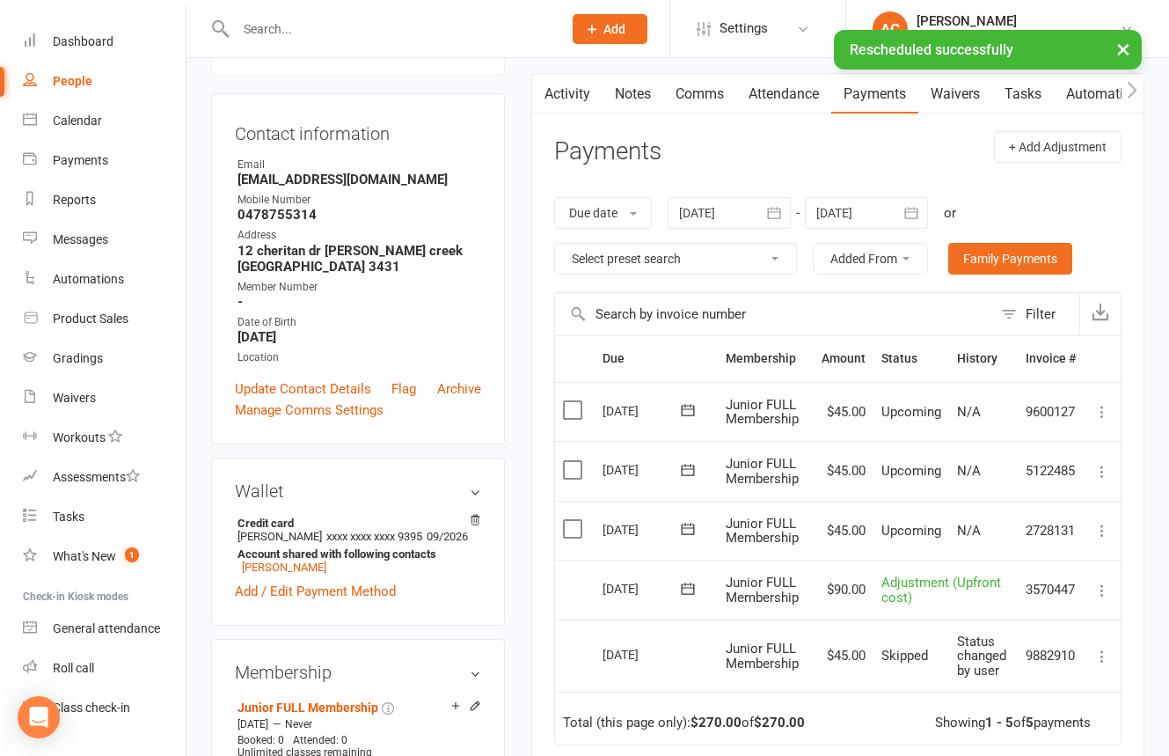
scroll to position [162, 0]
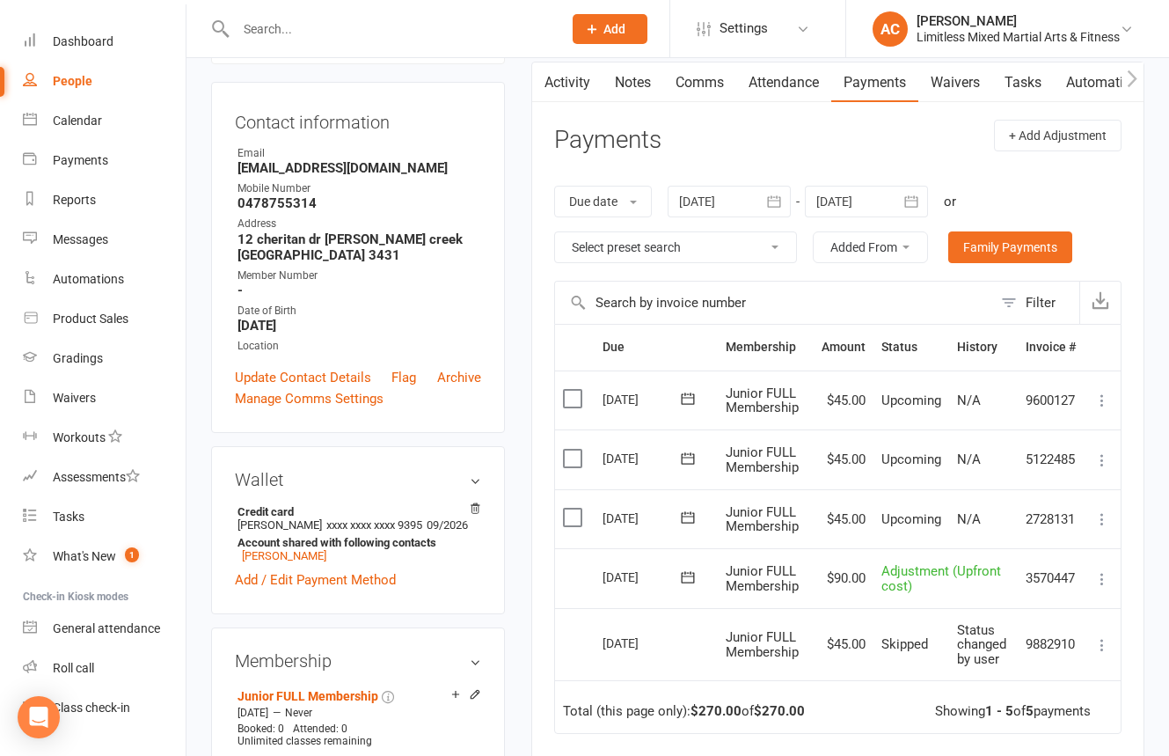
click at [685, 462] on icon at bounding box center [687, 457] width 13 height 11
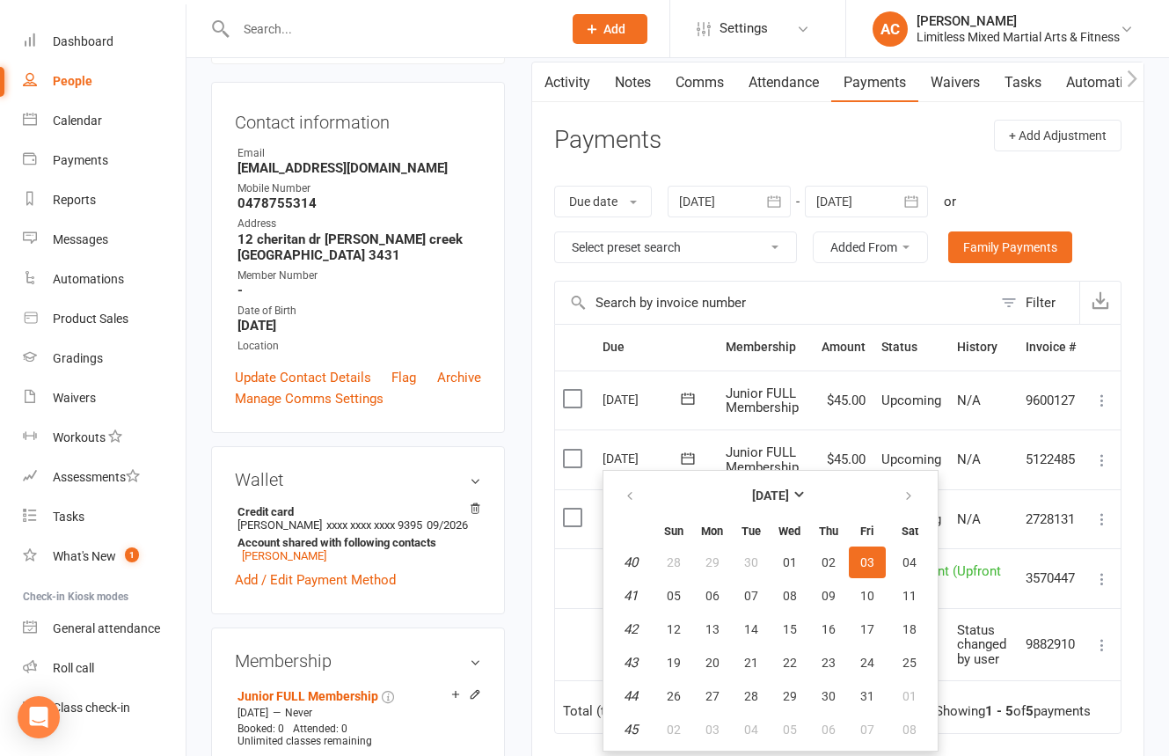
click at [693, 407] on icon at bounding box center [688, 399] width 18 height 18
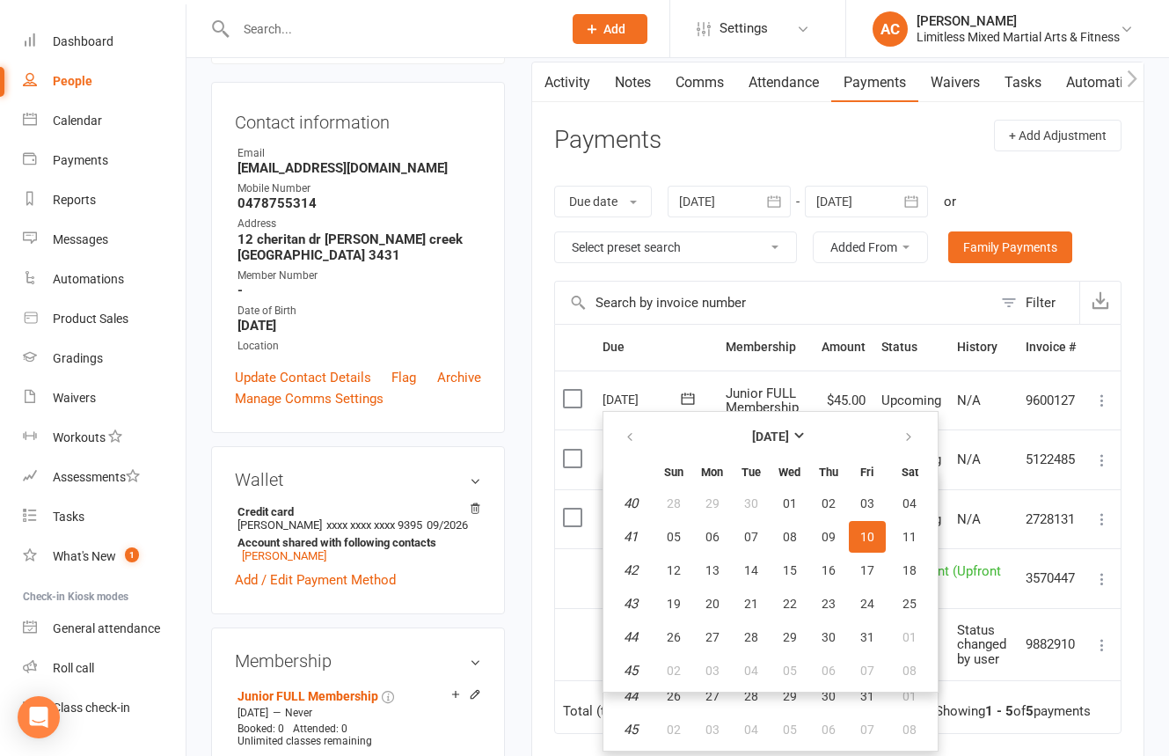
click at [688, 403] on icon at bounding box center [688, 399] width 18 height 18
click at [571, 470] on td "Select this" at bounding box center [575, 459] width 40 height 60
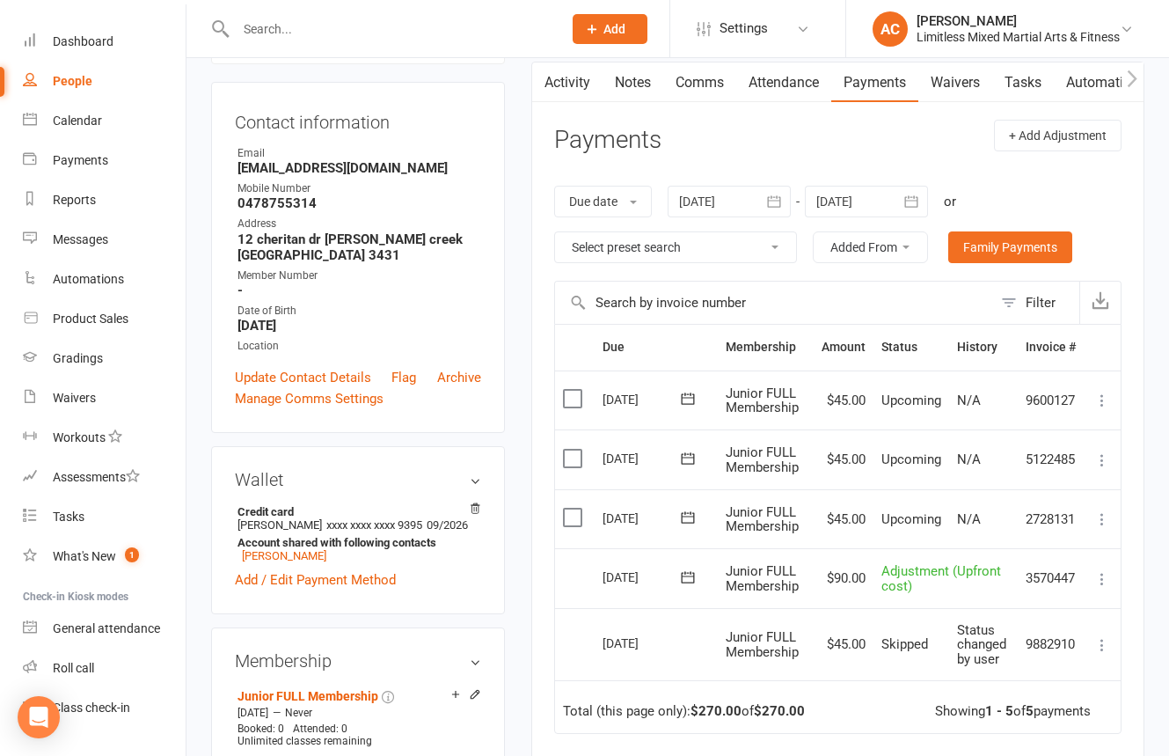
click at [682, 520] on icon at bounding box center [688, 518] width 18 height 18
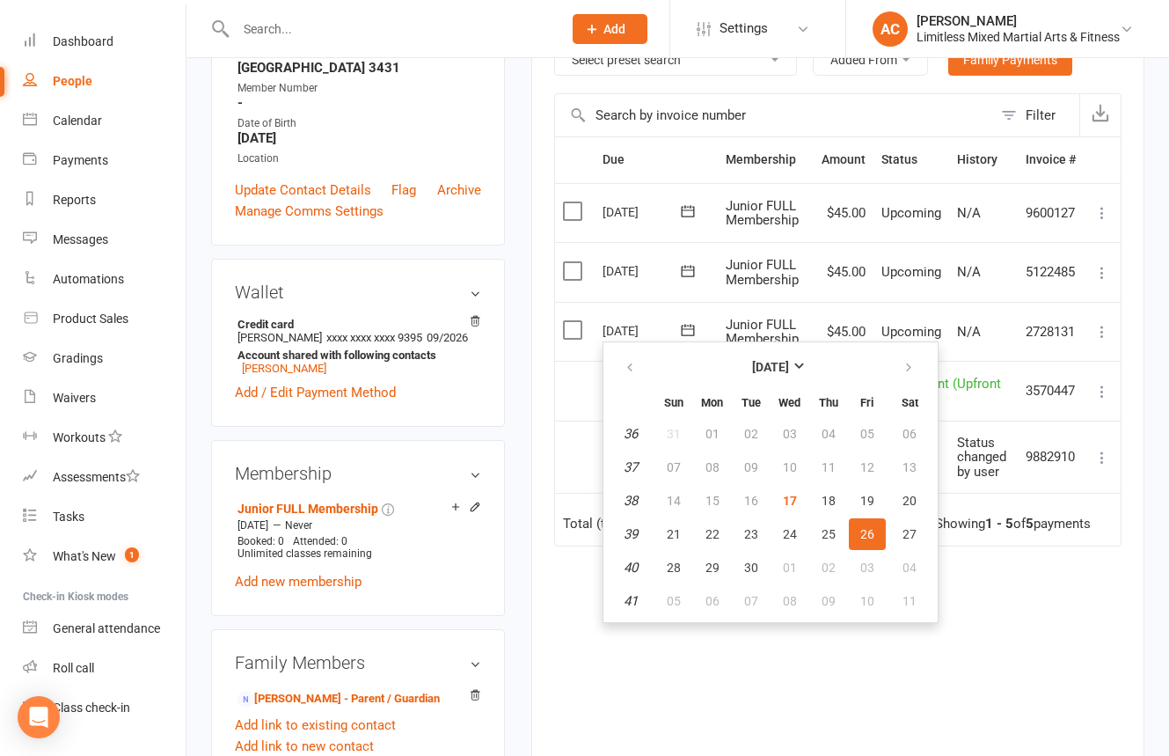
scroll to position [370, 0]
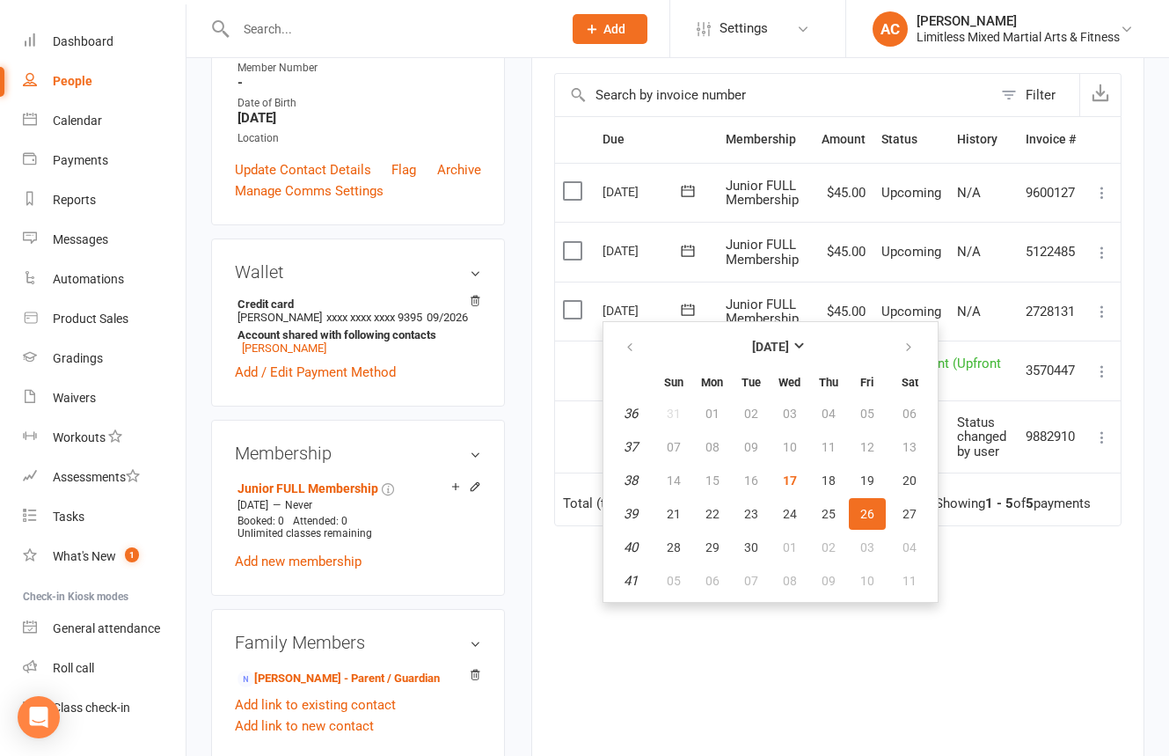
click at [574, 426] on td "Select this" at bounding box center [575, 436] width 40 height 73
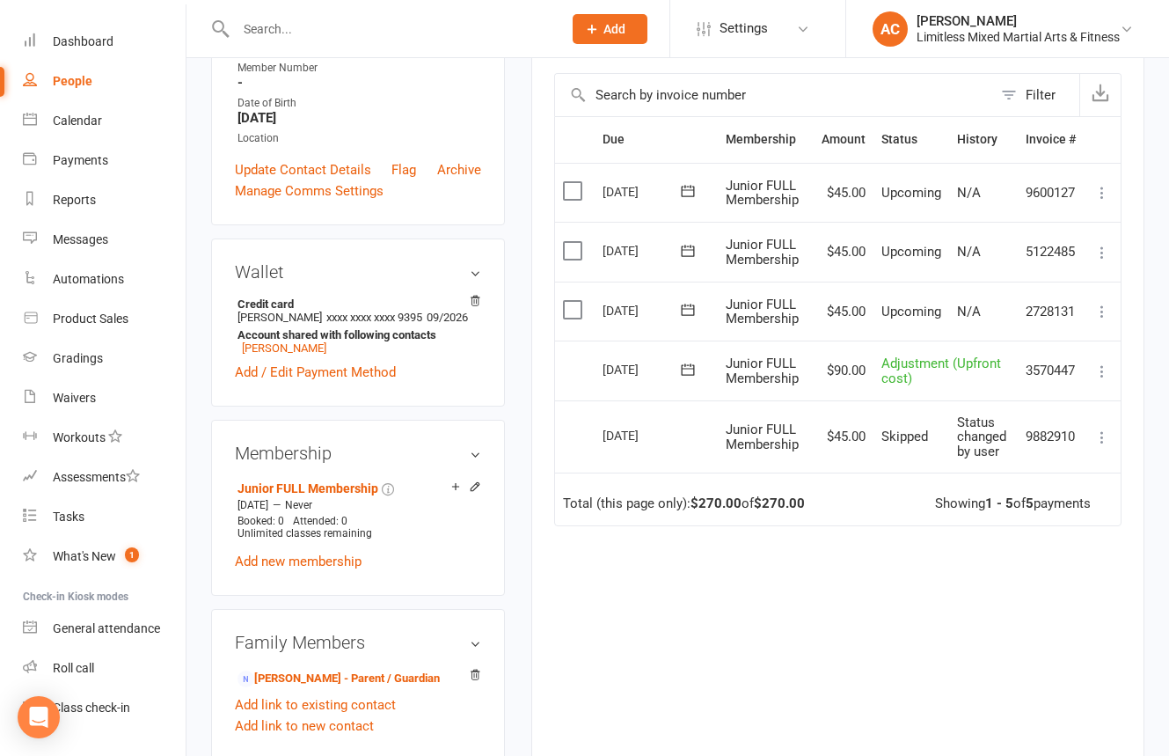
click at [699, 370] on button at bounding box center [688, 369] width 35 height 18
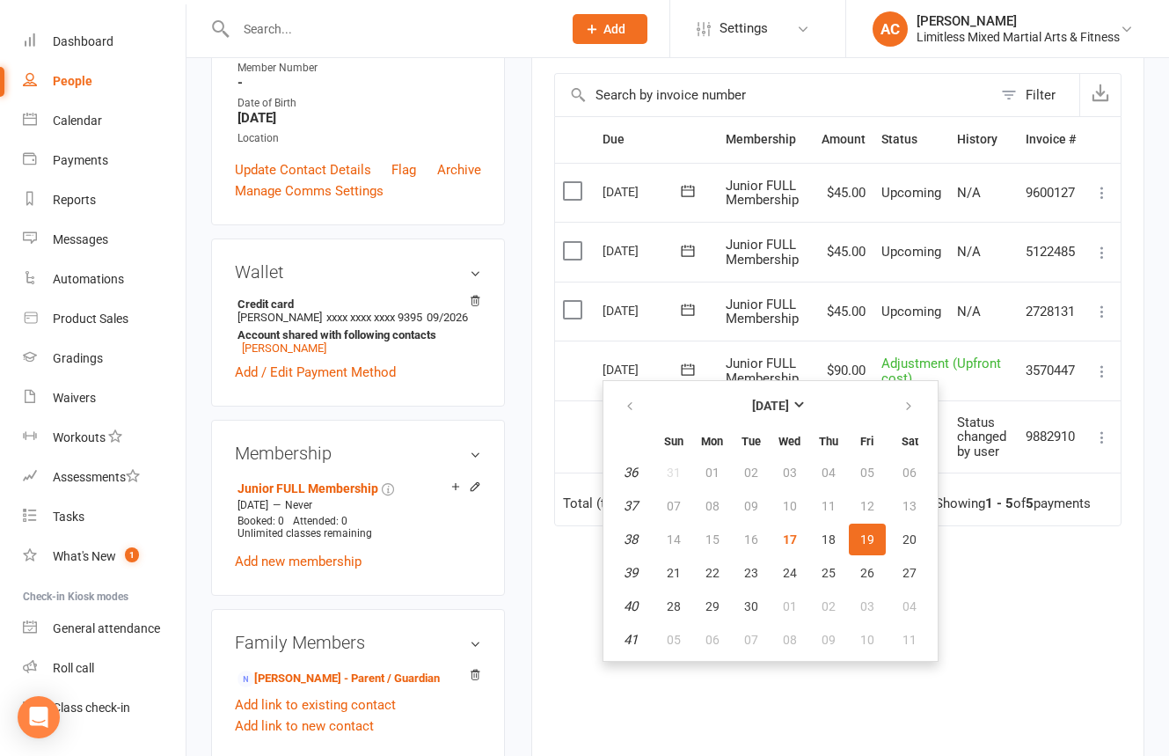
click at [990, 568] on div "Due Contact Membership Amount Status History Invoice # Select this [DATE] [PERS…" at bounding box center [838, 434] width 568 height 636
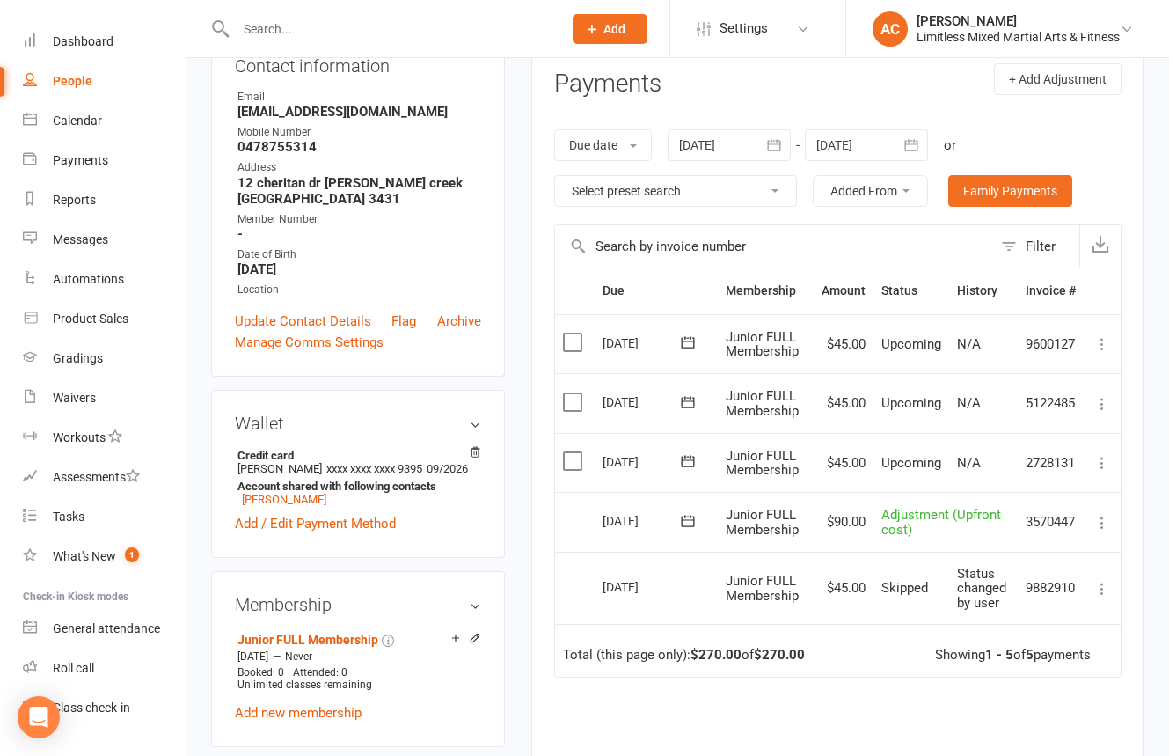
scroll to position [216, 0]
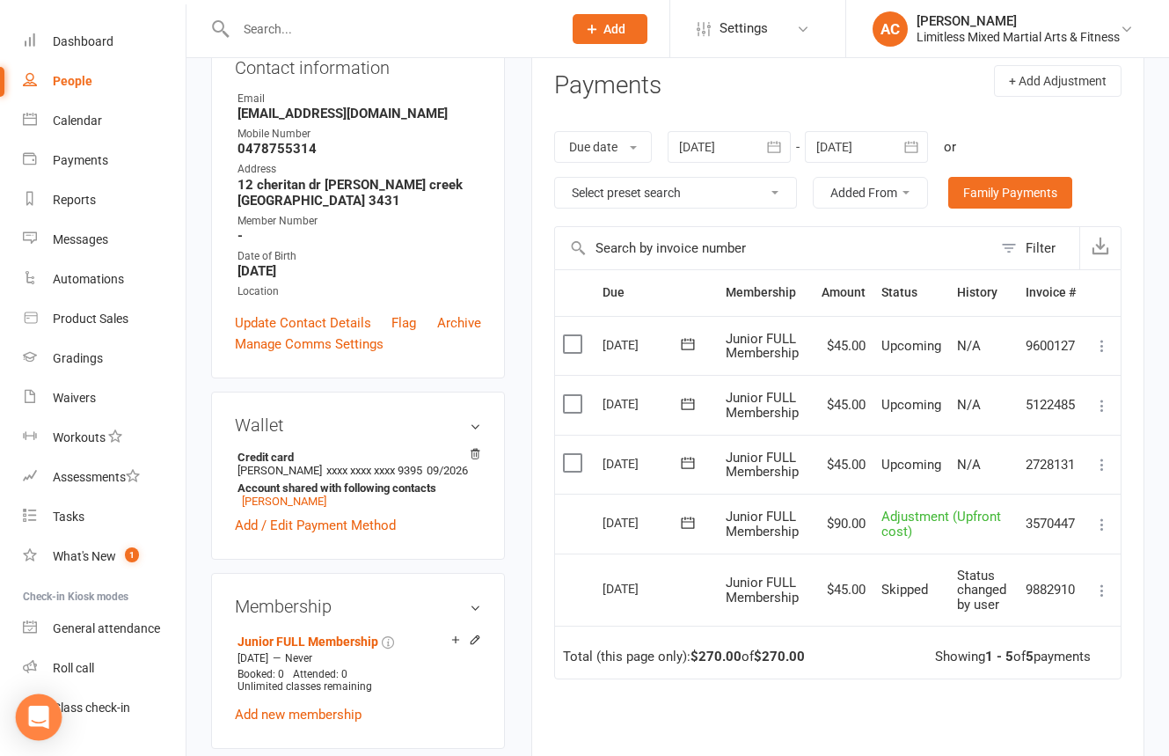
click at [33, 629] on div "Open Intercom Messenger" at bounding box center [39, 717] width 47 height 47
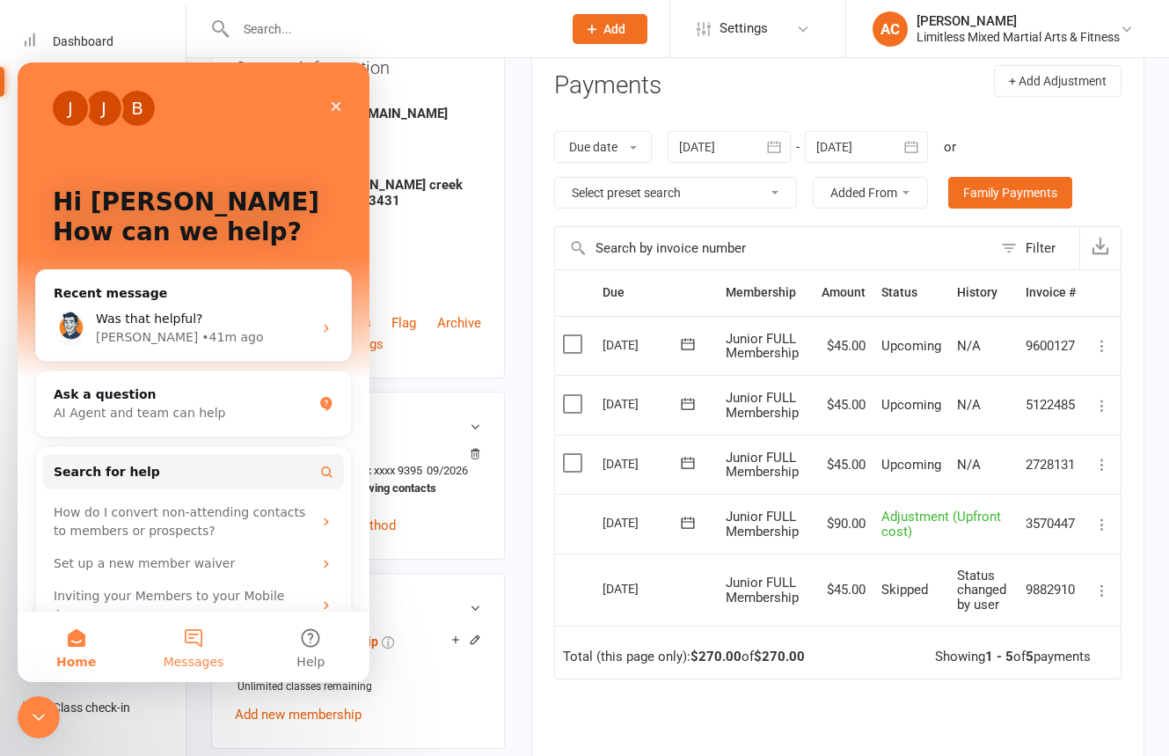
scroll to position [0, 0]
click at [215, 629] on button "Messages" at bounding box center [193, 647] width 117 height 70
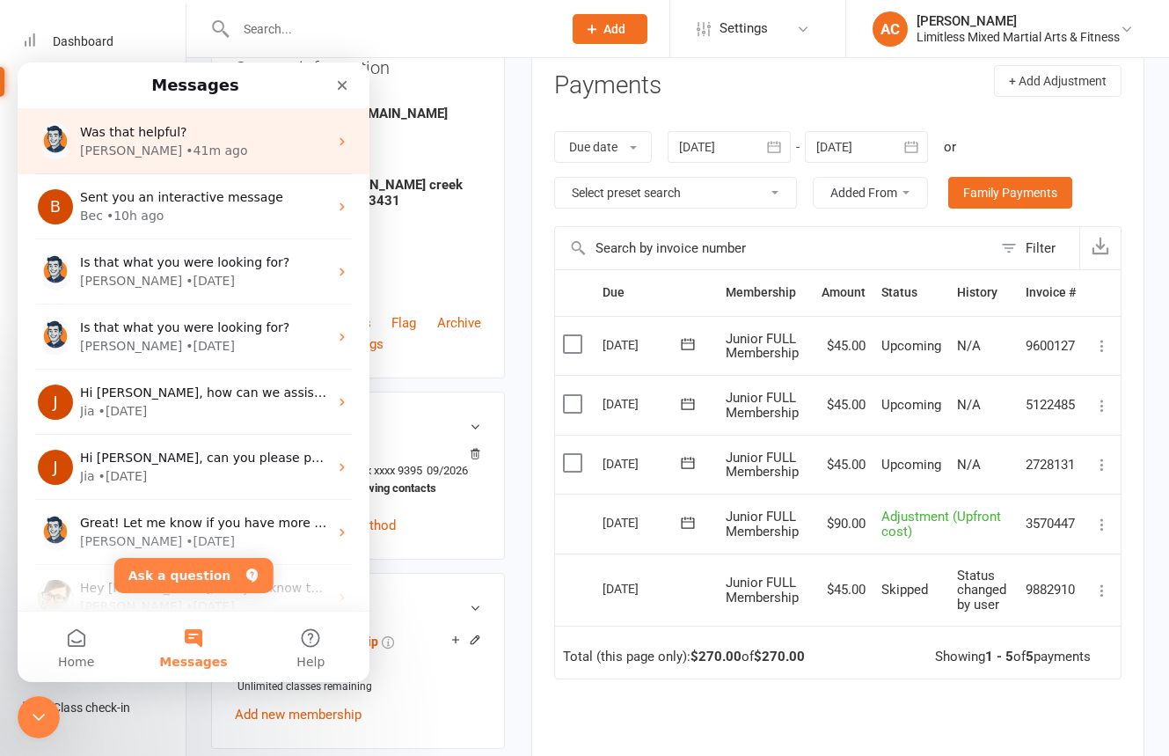
click at [197, 131] on div "Was that helpful?" at bounding box center [204, 132] width 248 height 18
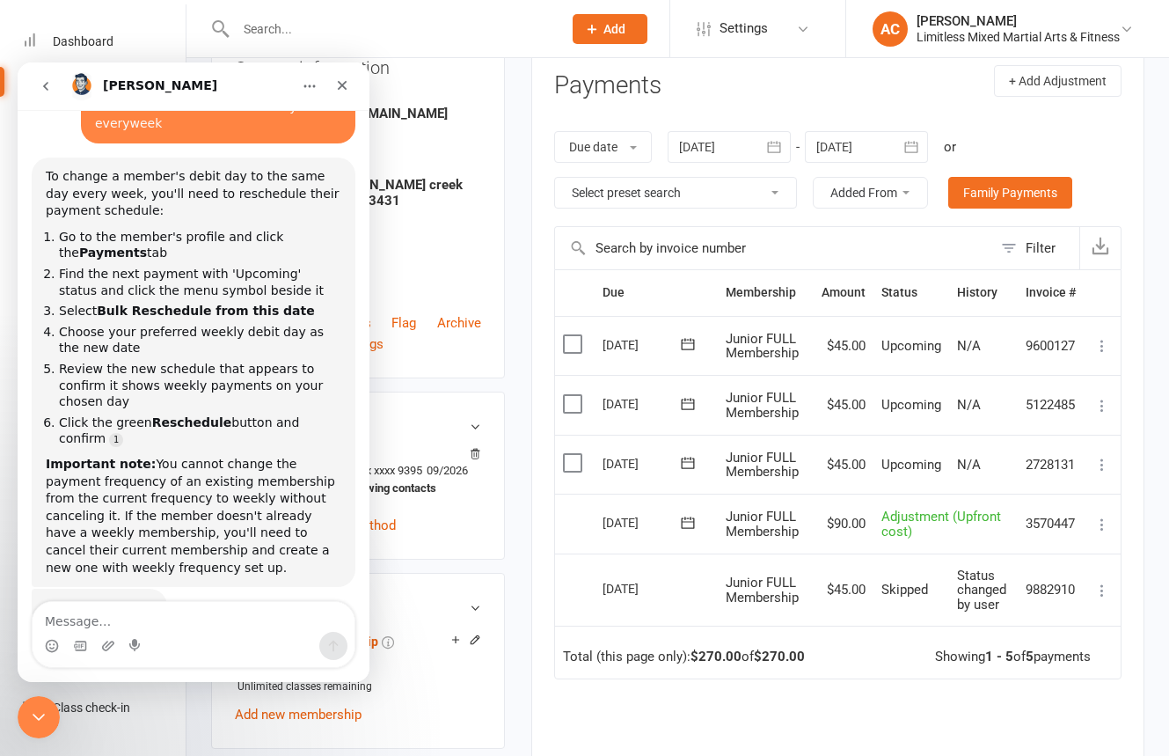
scroll to position [133, 0]
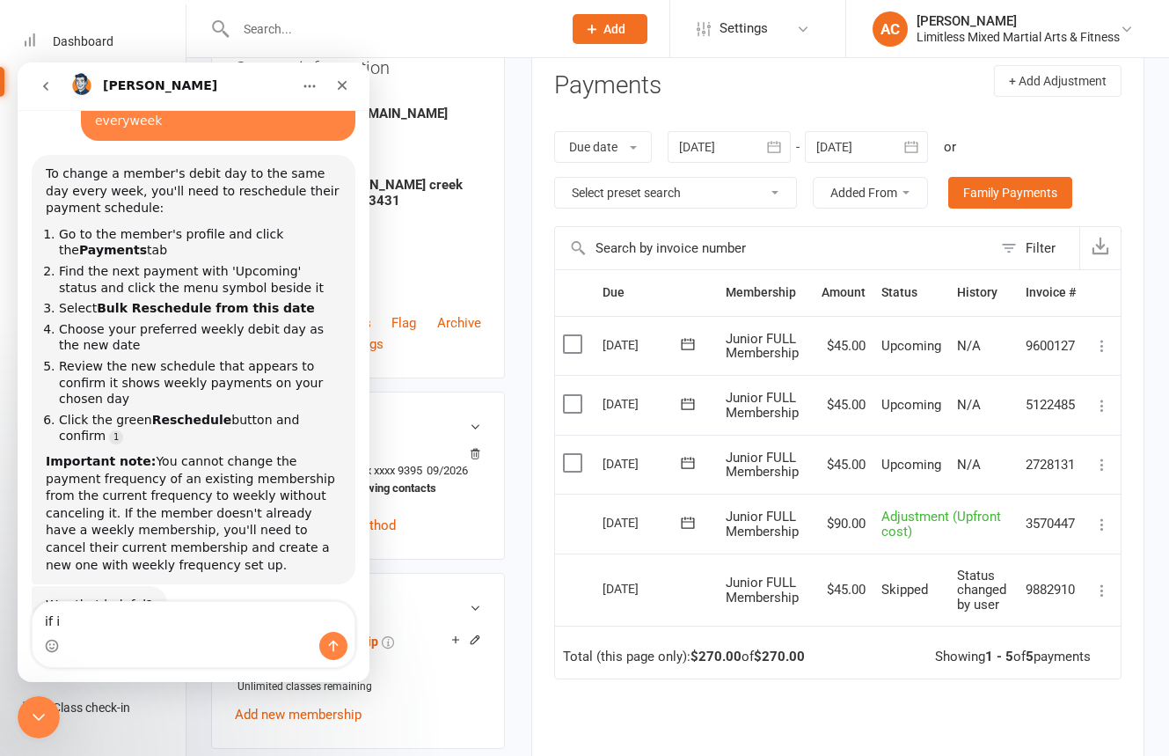
click at [470, 536] on div "Add / Edit Payment Method" at bounding box center [358, 525] width 246 height 21
click at [262, 625] on textarea "if i" at bounding box center [194, 617] width 322 height 30
click at [198, 611] on textarea "if i" at bounding box center [194, 617] width 322 height 30
click at [202, 621] on textarea "if i" at bounding box center [194, 617] width 322 height 30
click at [203, 619] on textarea "if i" at bounding box center [194, 617] width 322 height 30
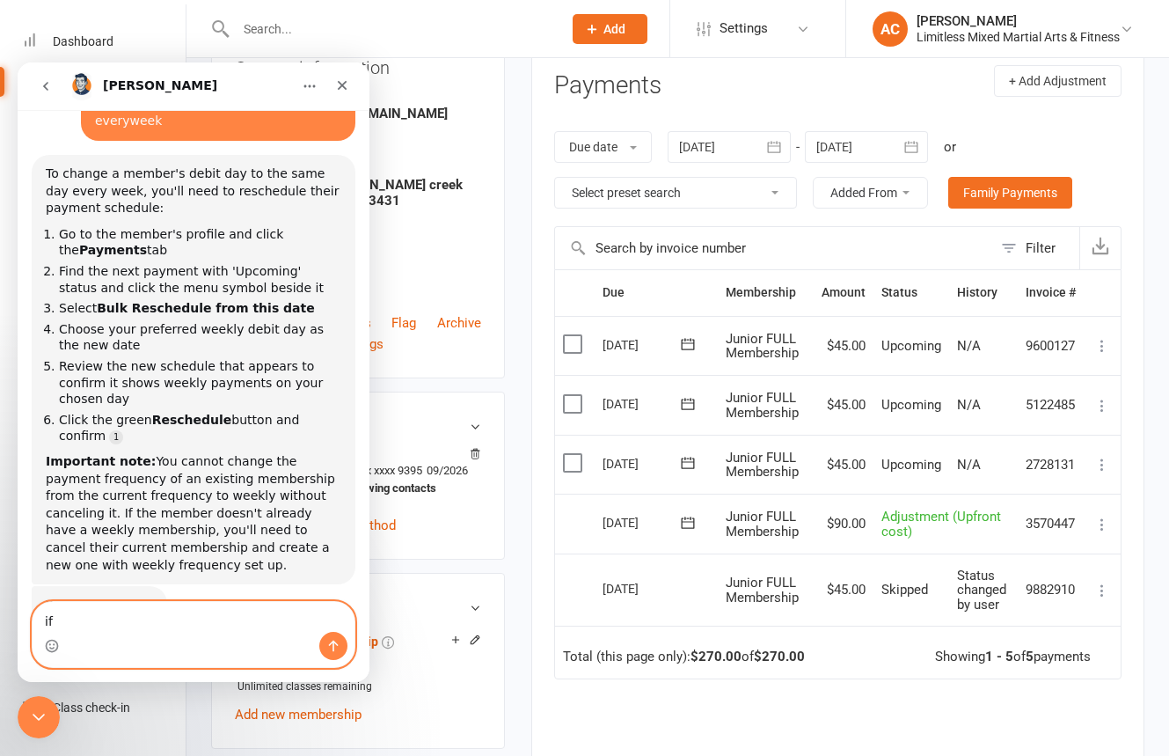
type textarea "i"
type textarea "how do i adjust the amount of the payment taken"
click at [341, 629] on button "Send a message…" at bounding box center [333, 646] width 28 height 28
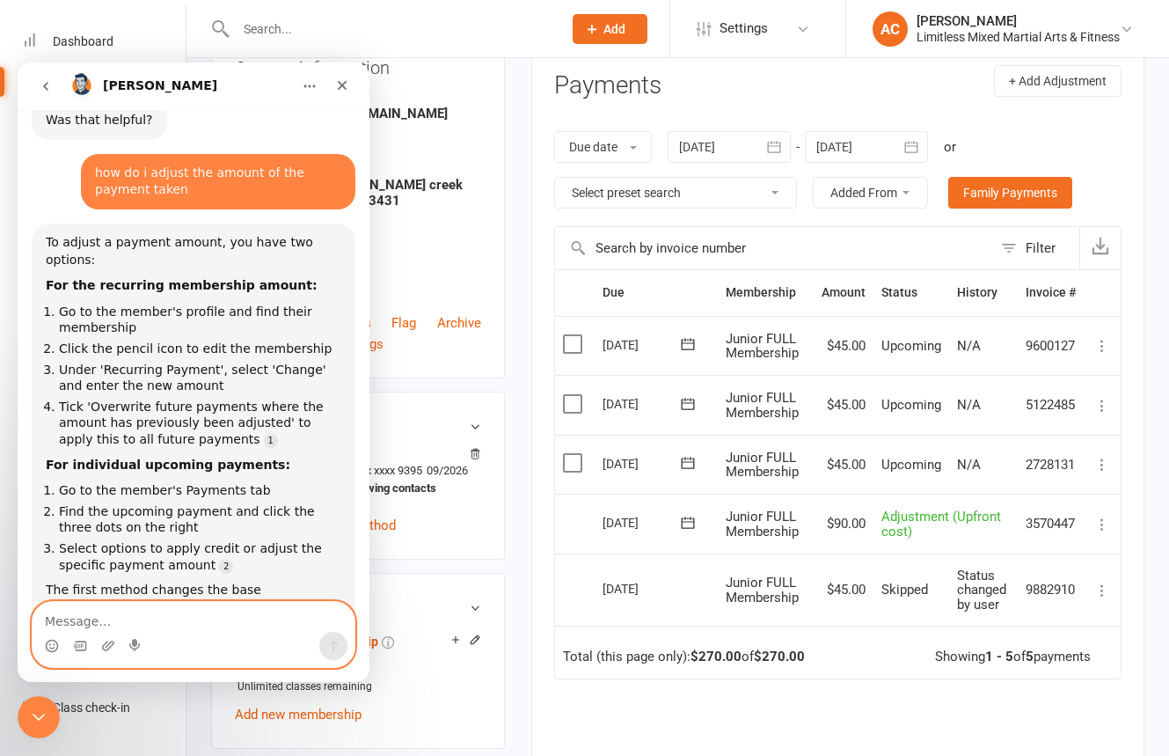
scroll to position [669, 0]
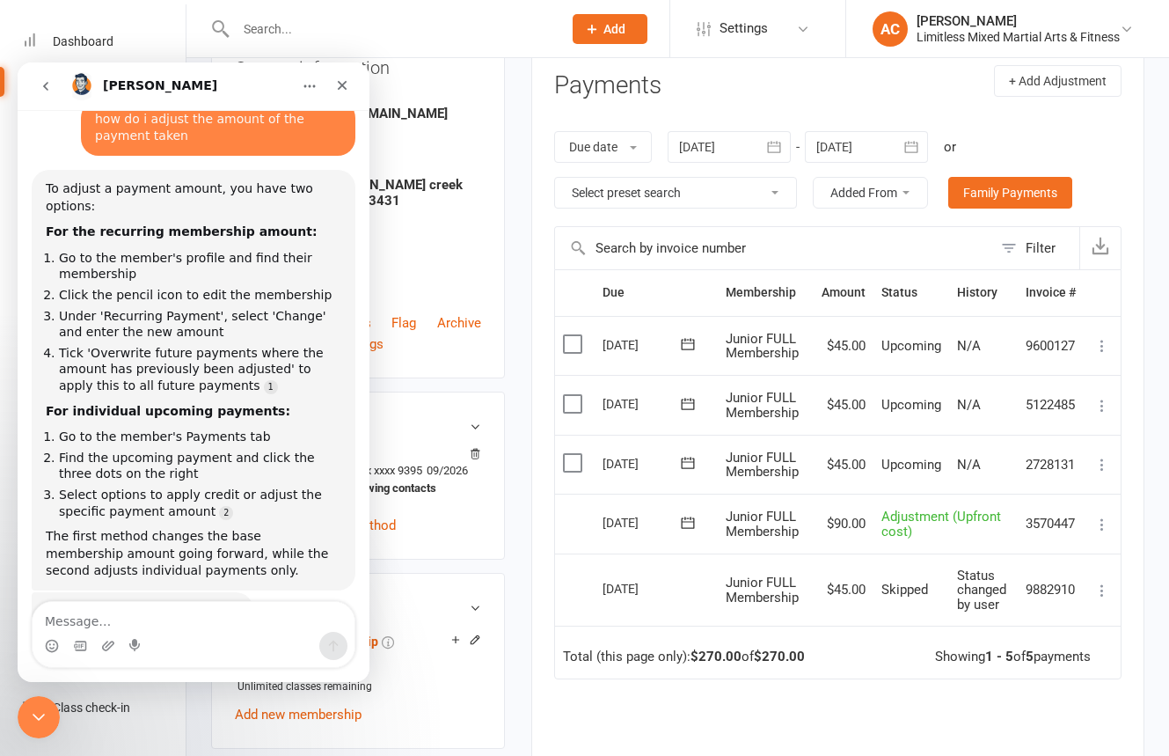
click at [461, 425] on aside "upload photo [PERSON_NAME] Activated [DATE] Added [DATE] Active member [DEMOGRA…" at bounding box center [358, 742] width 294 height 1752
click at [345, 94] on div "Close" at bounding box center [342, 86] width 32 height 32
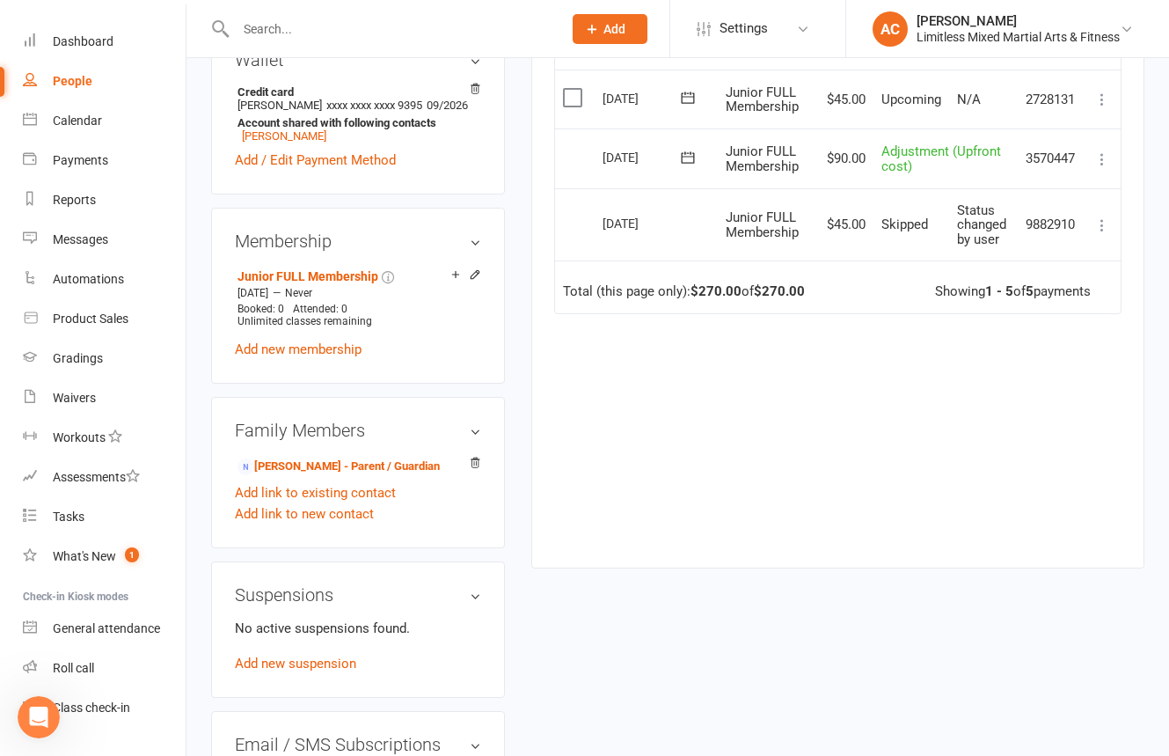
scroll to position [594, 0]
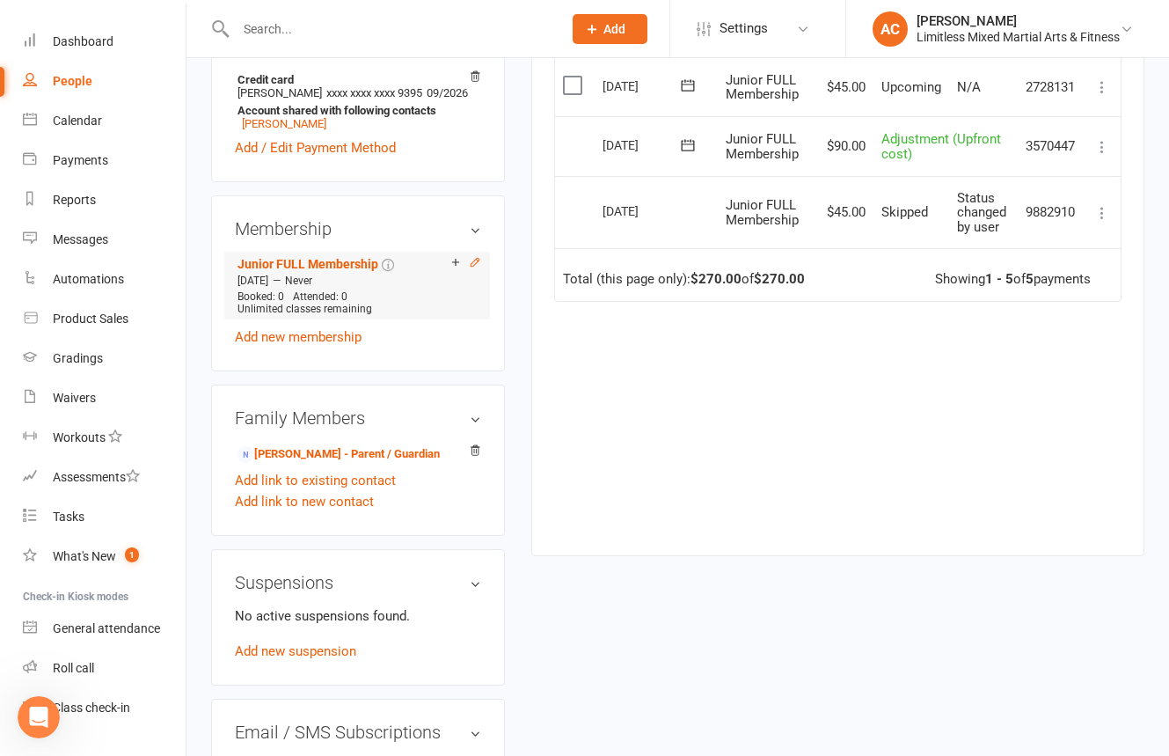
click at [472, 266] on icon at bounding box center [475, 262] width 8 height 8
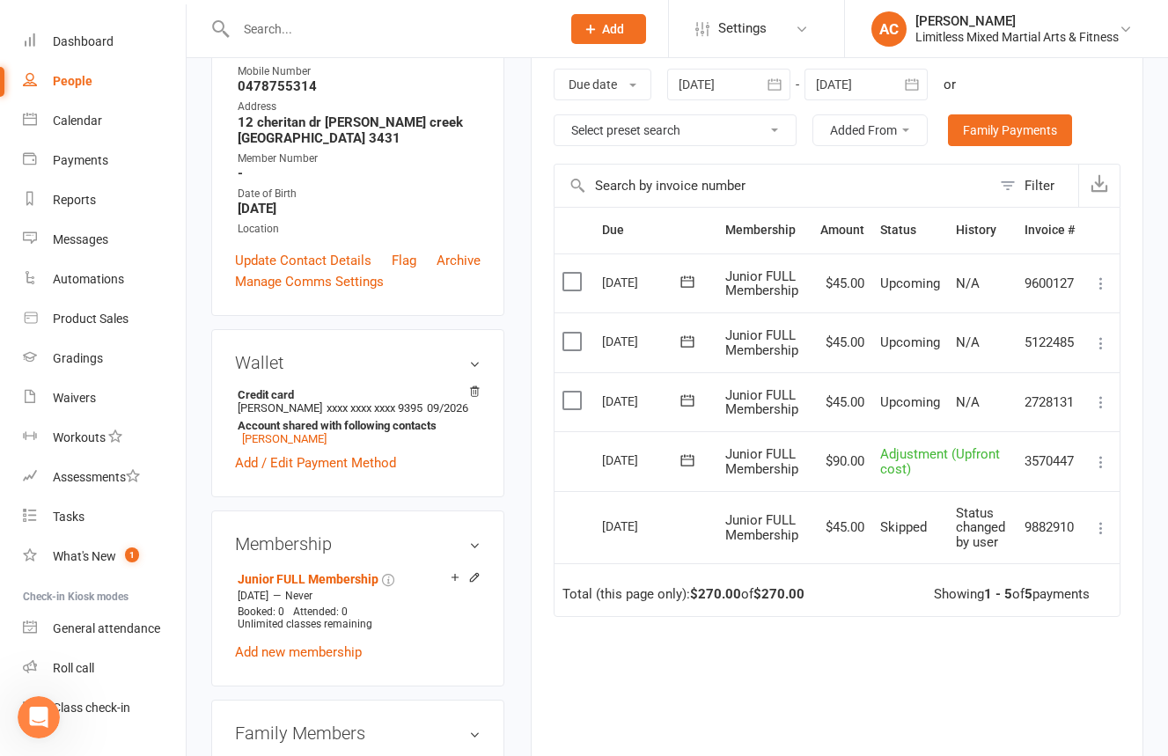
scroll to position [335, 0]
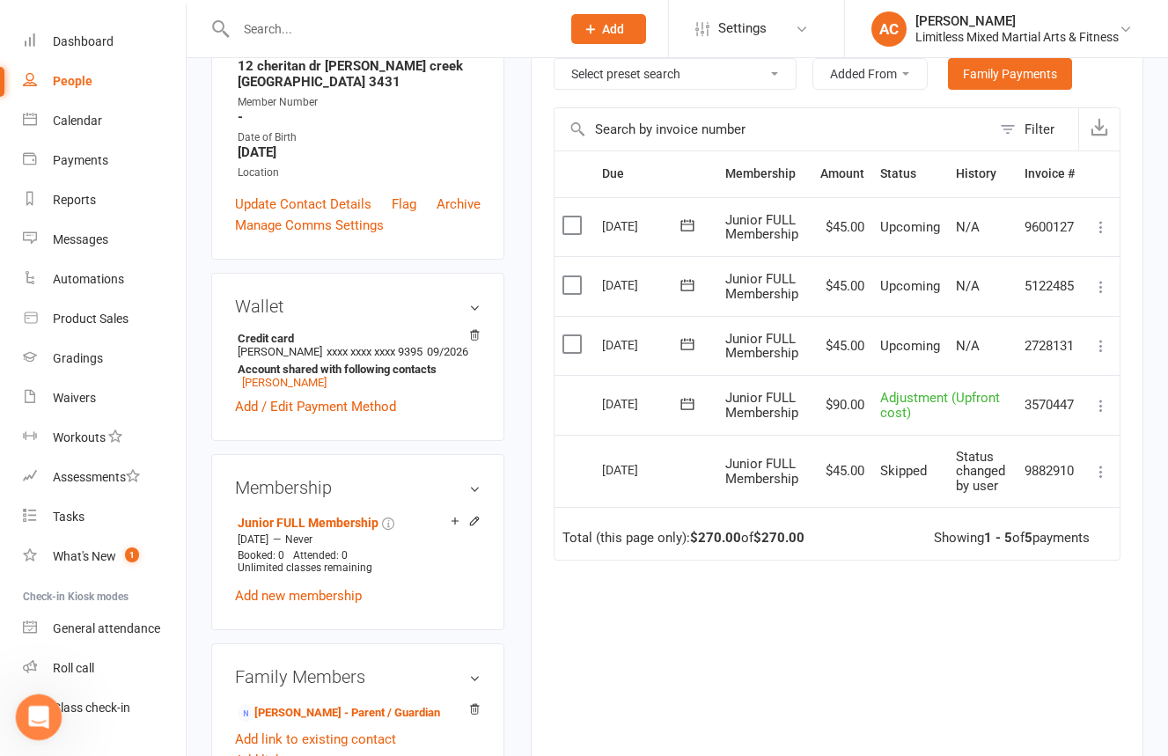
click at [26, 629] on icon "Open Intercom Messenger" at bounding box center [36, 714] width 29 height 29
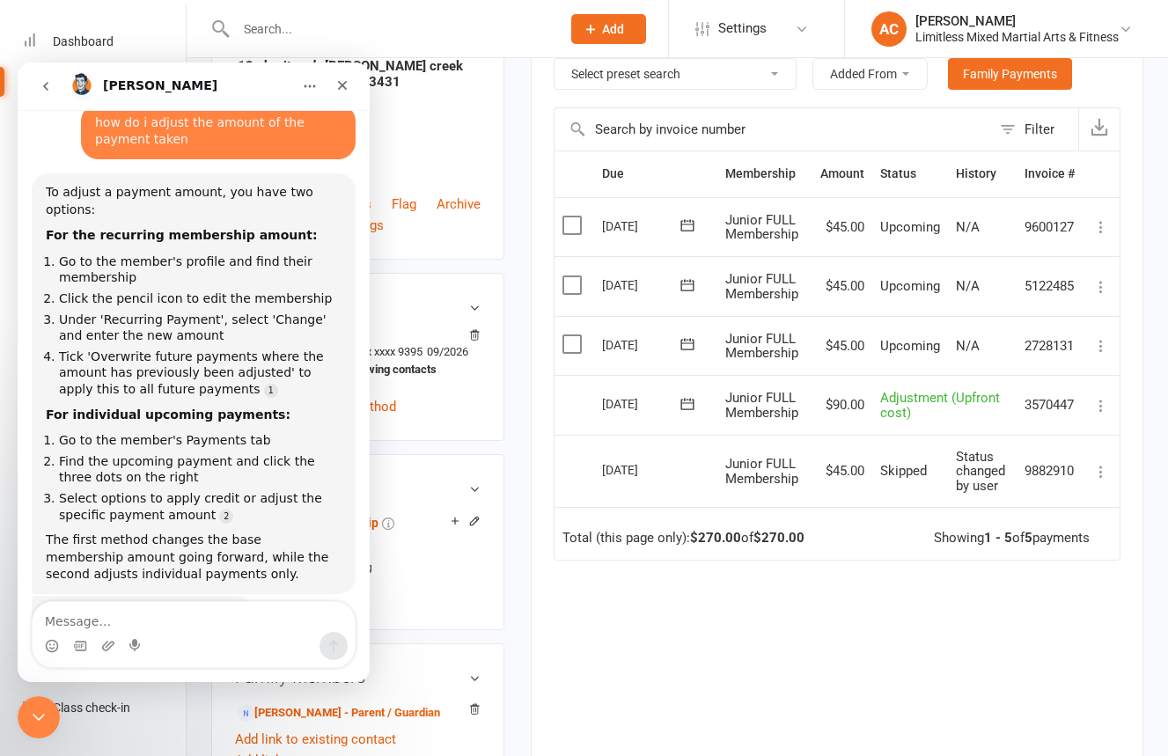
scroll to position [669, 0]
type textarea "what about just the upfront cost"
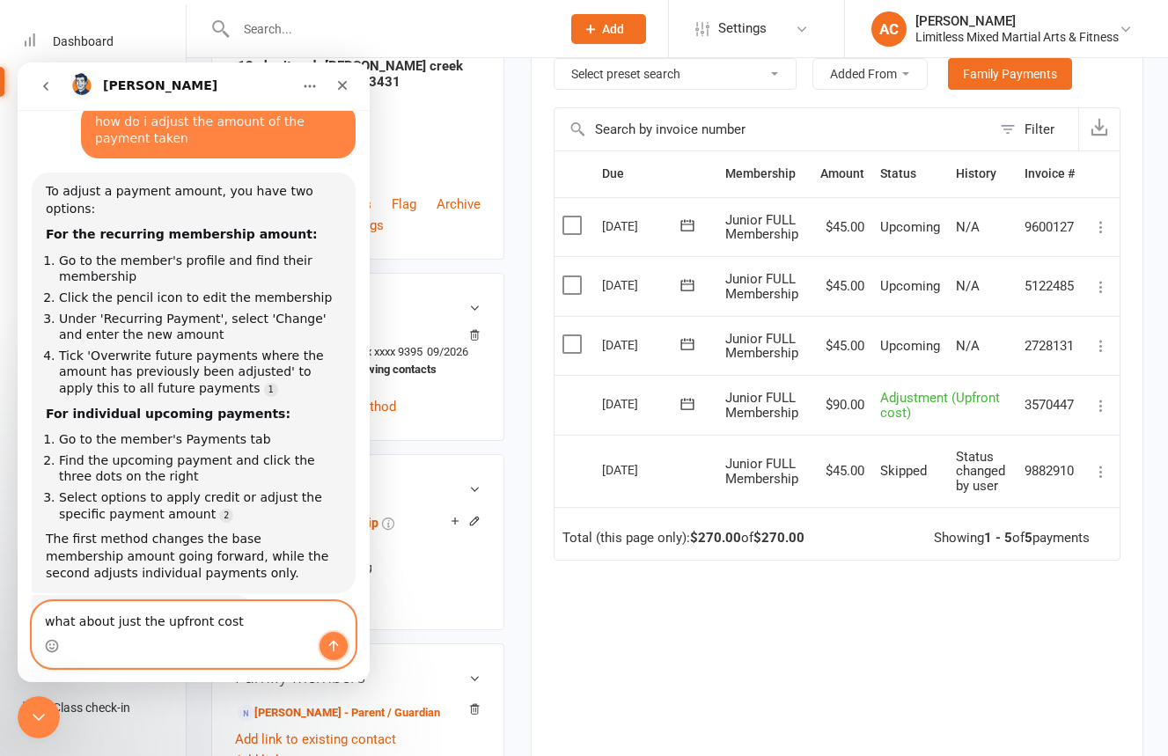
click at [338, 629] on button "Send a message…" at bounding box center [333, 646] width 28 height 28
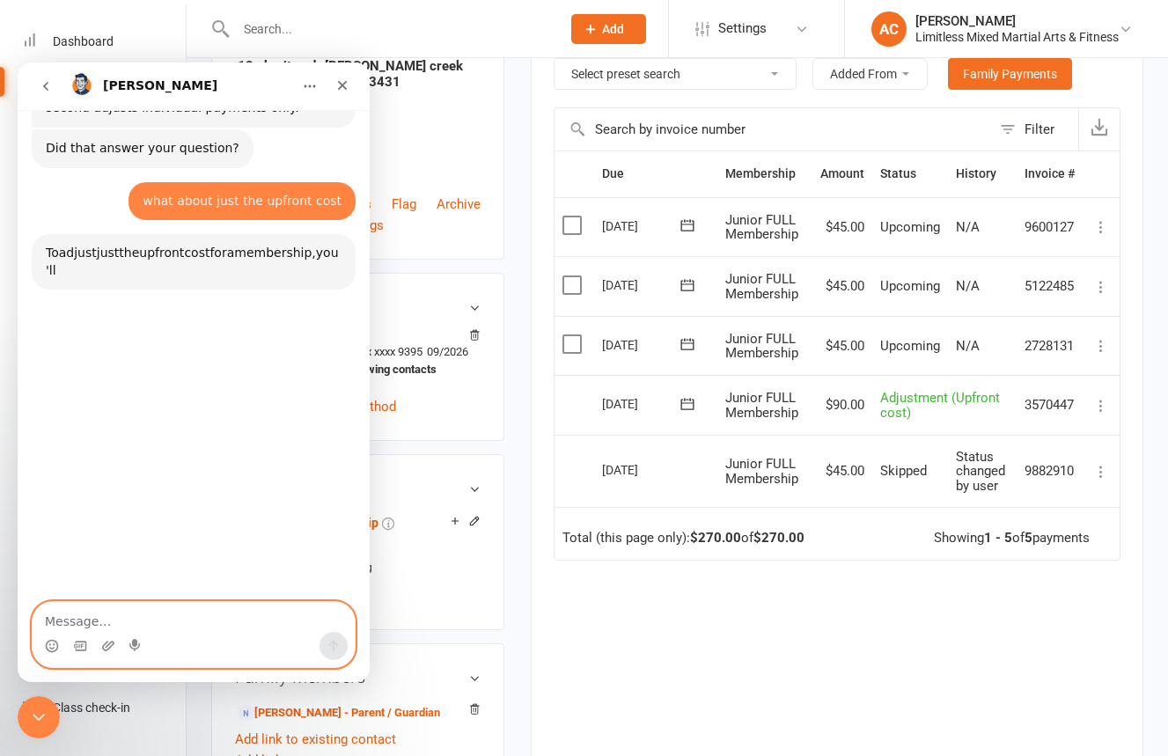
scroll to position [1142, 0]
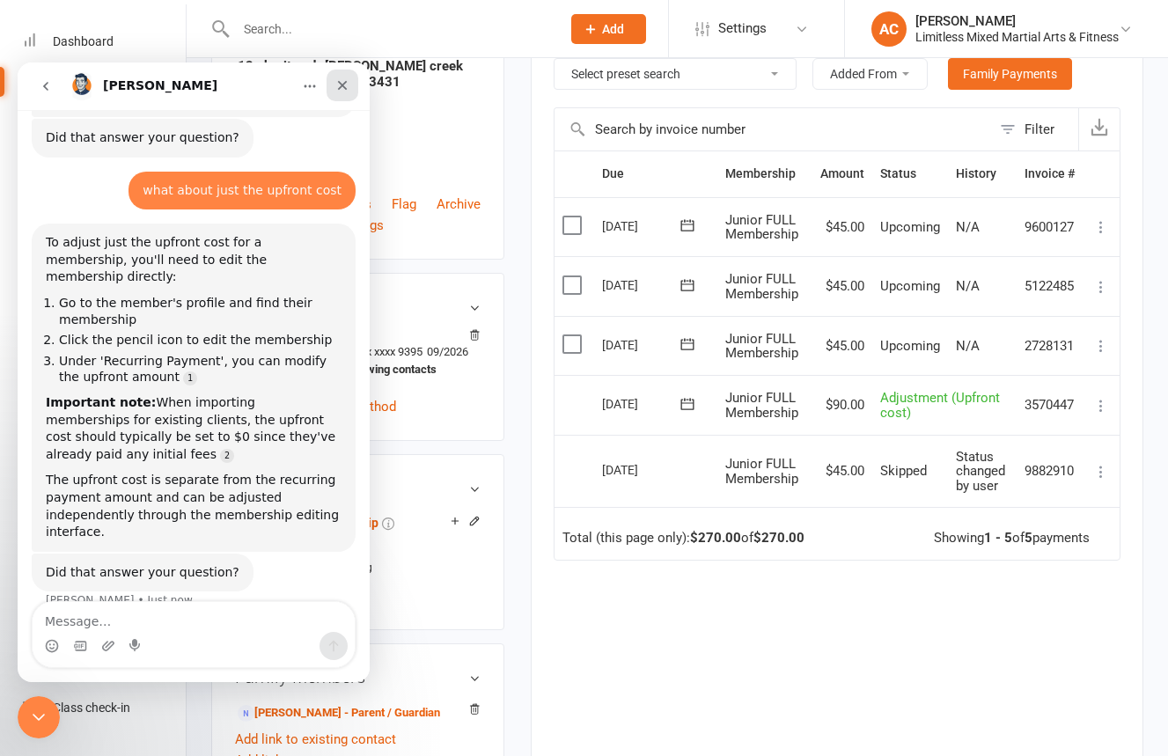
drag, startPoint x: 359, startPoint y: 142, endPoint x: 341, endPoint y: 79, distance: 64.9
click at [341, 79] on icon "Close" at bounding box center [342, 85] width 14 height 14
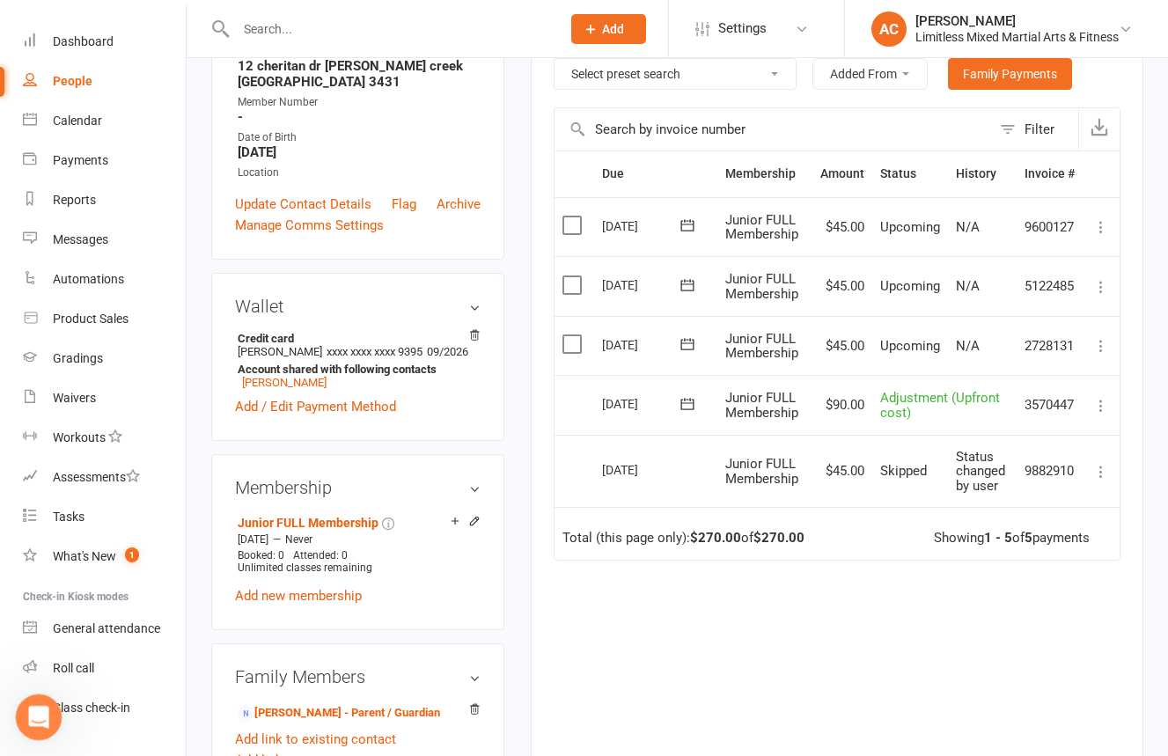
click at [15, 629] on div "Open Intercom Messenger" at bounding box center [36, 714] width 58 height 58
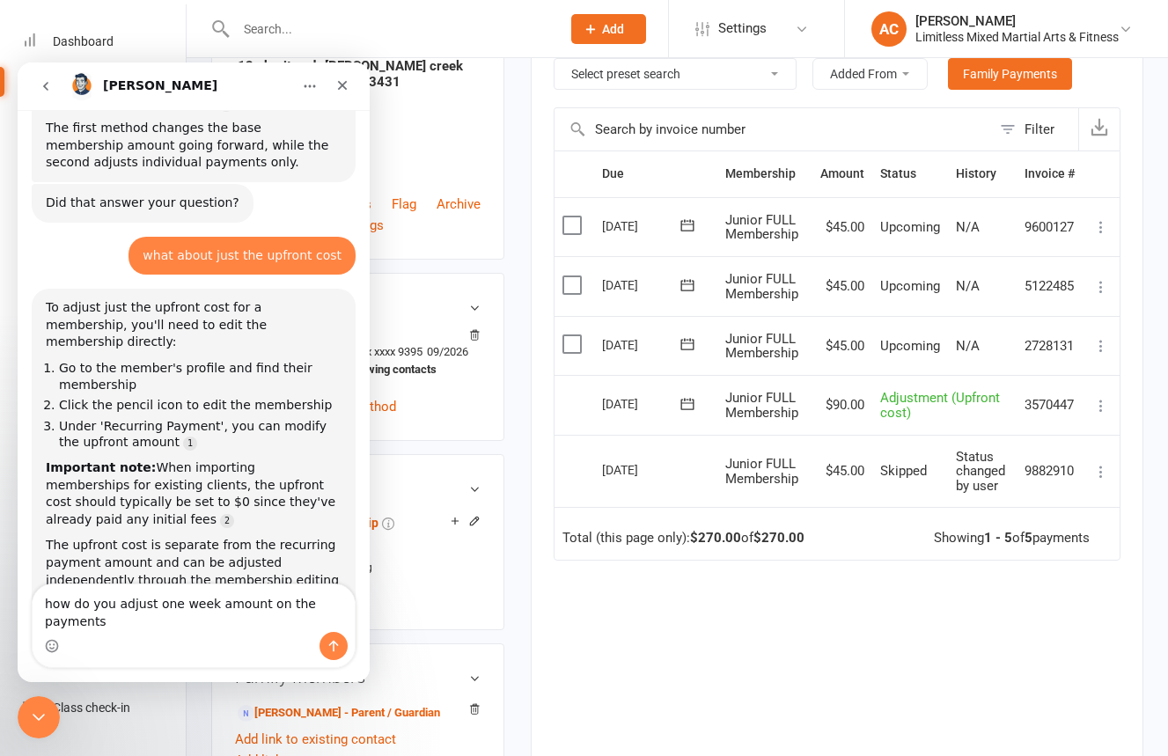
scroll to position [1097, 0]
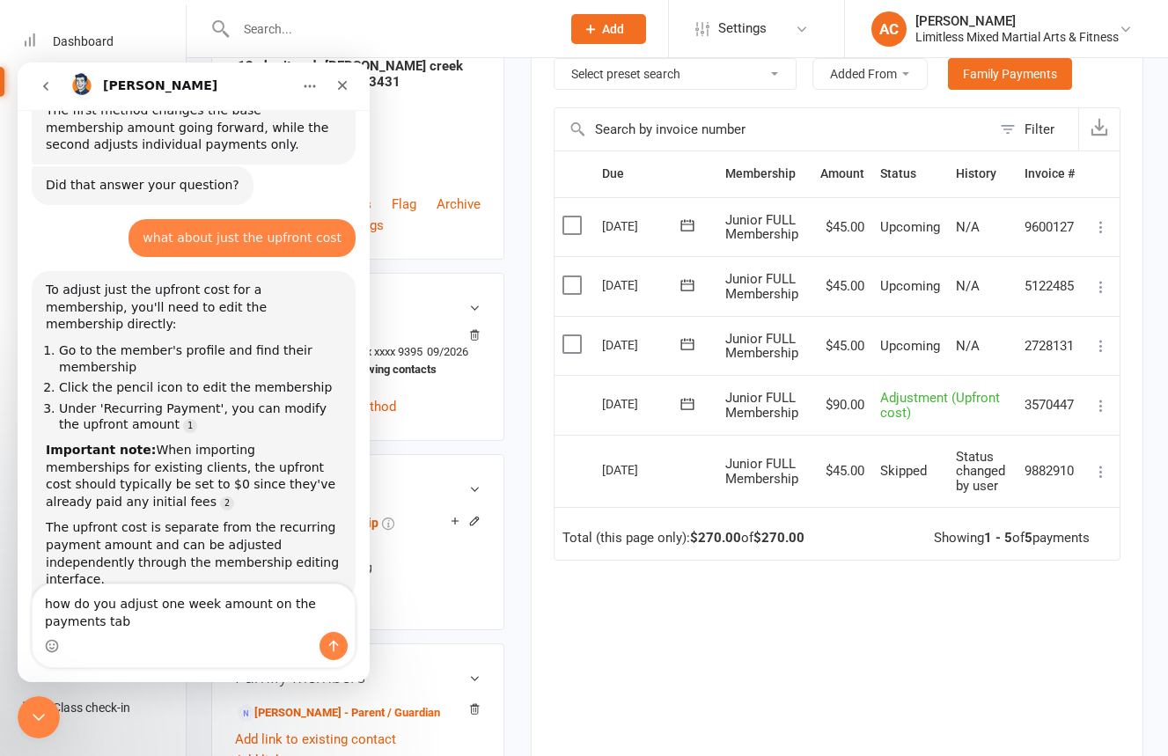
type textarea "how do you adjust one week amount on the payments tab"
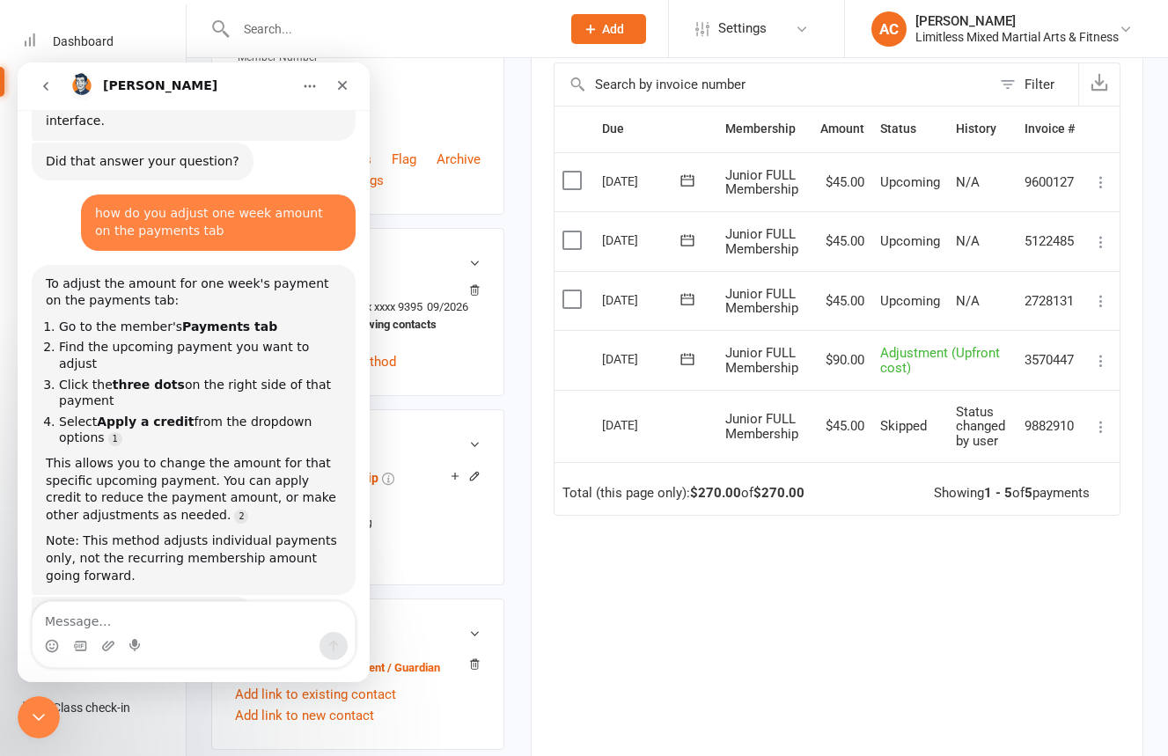
scroll to position [385, 0]
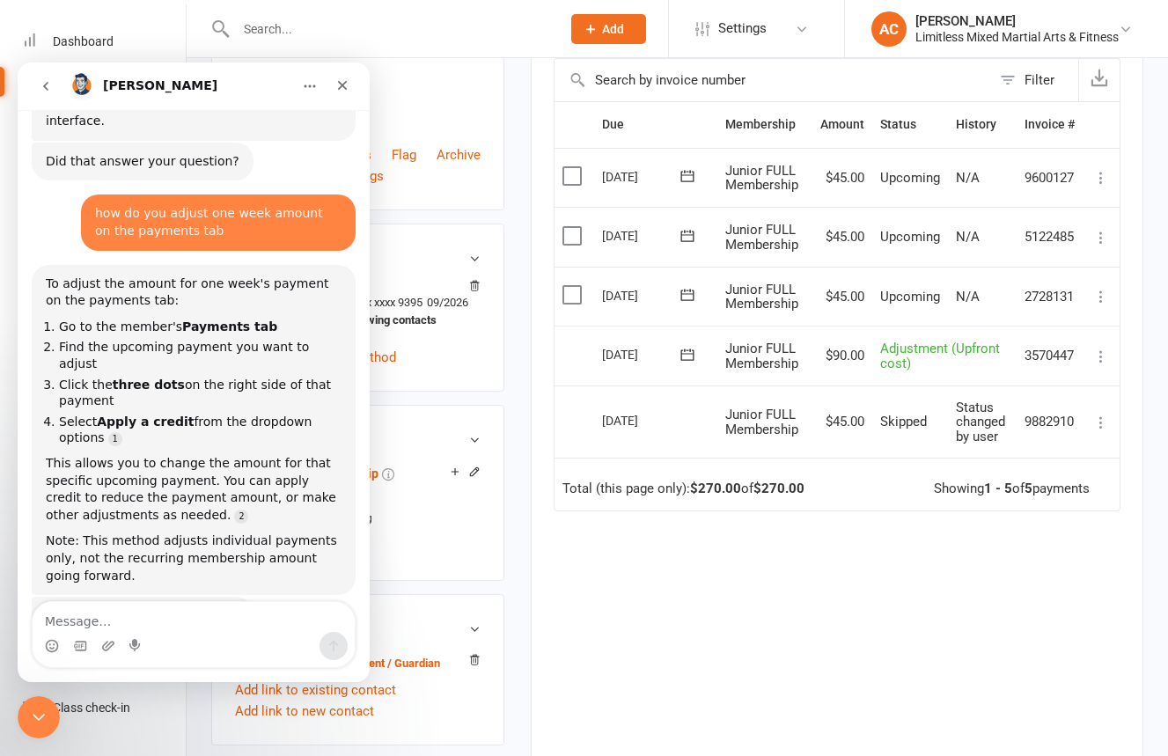
click at [1102, 362] on icon at bounding box center [1101, 357] width 18 height 18
click at [1103, 297] on icon at bounding box center [1101, 297] width 18 height 18
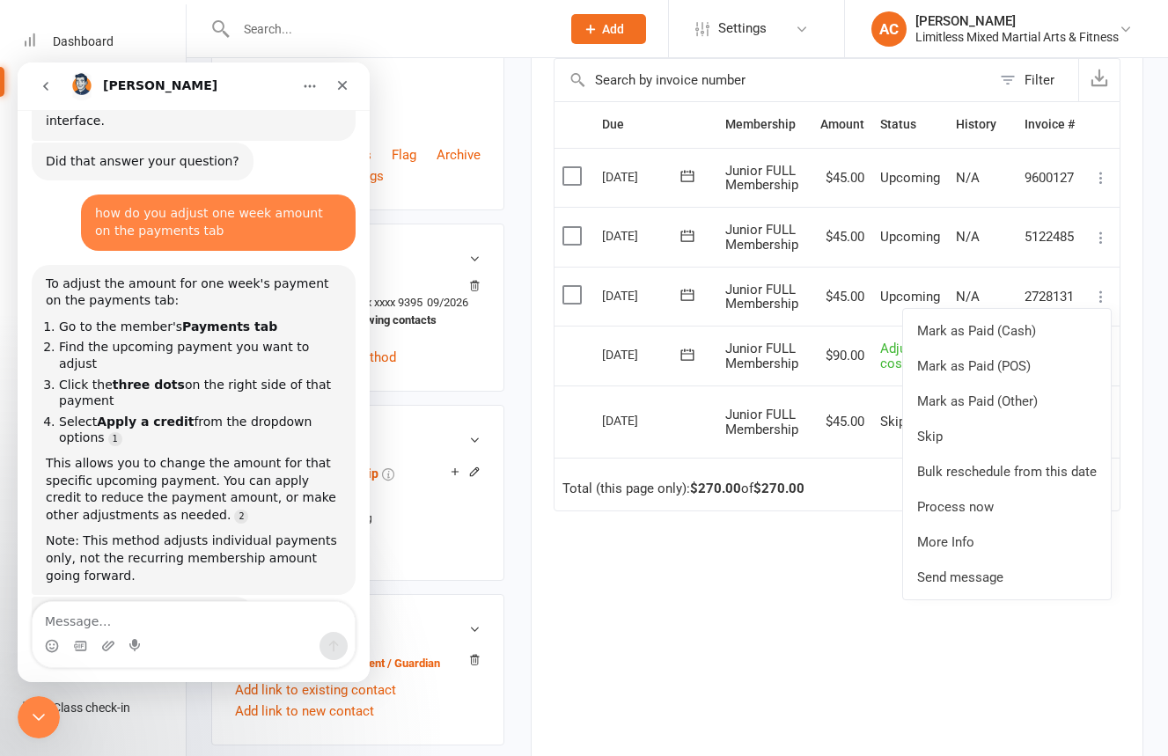
click at [840, 527] on div "Due Contact Membership Amount Status History Invoice # Select this [DATE] [PERS…" at bounding box center [836, 419] width 567 height 636
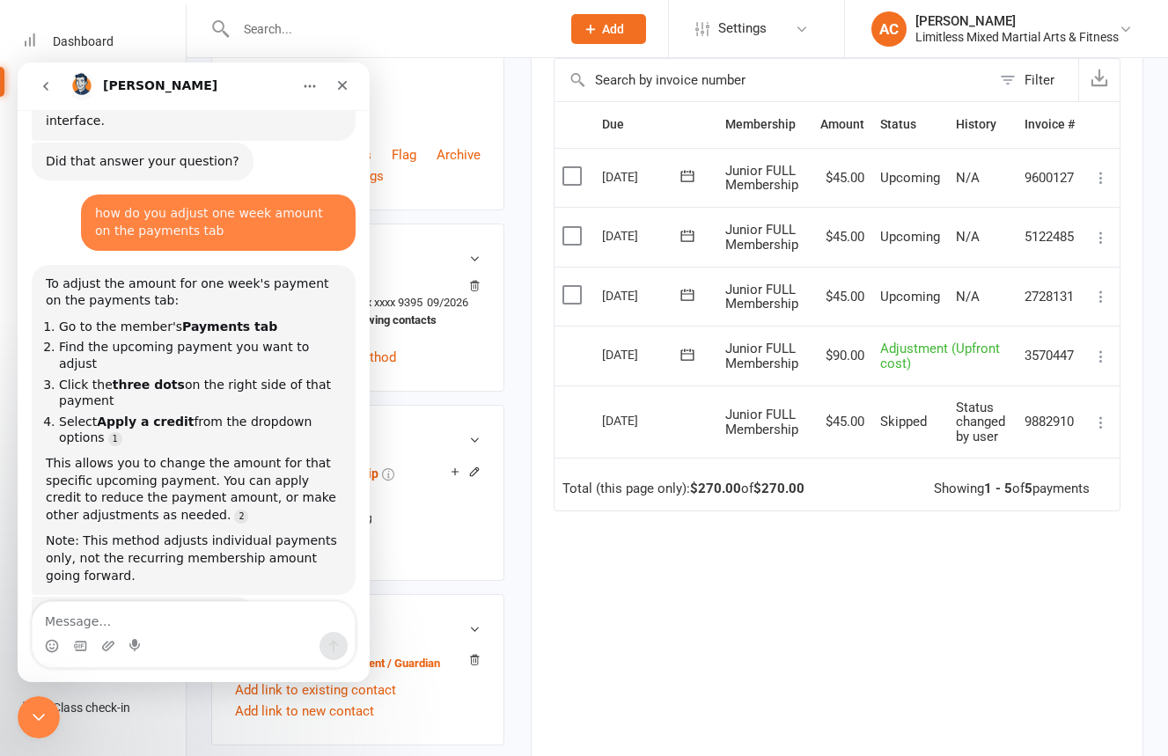
click at [1096, 304] on button at bounding box center [1100, 296] width 21 height 21
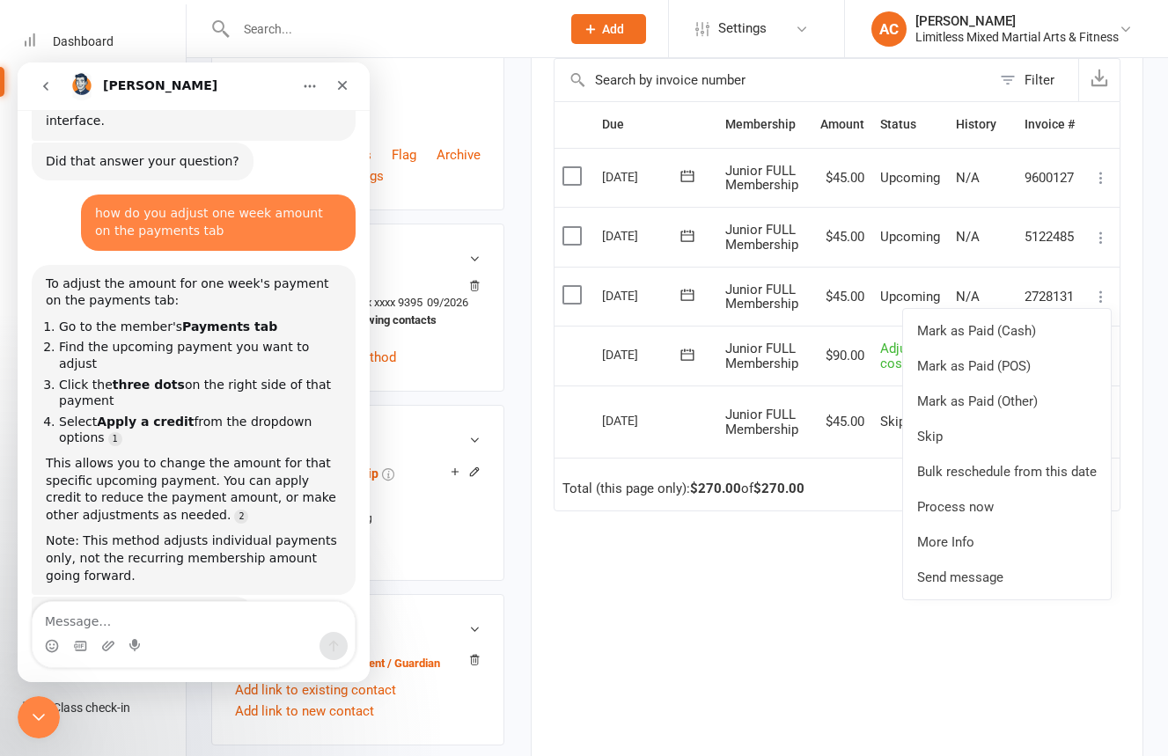
click at [830, 553] on div "Due Contact Membership Amount Status History Invoice # Select this [DATE] [PERS…" at bounding box center [836, 419] width 567 height 636
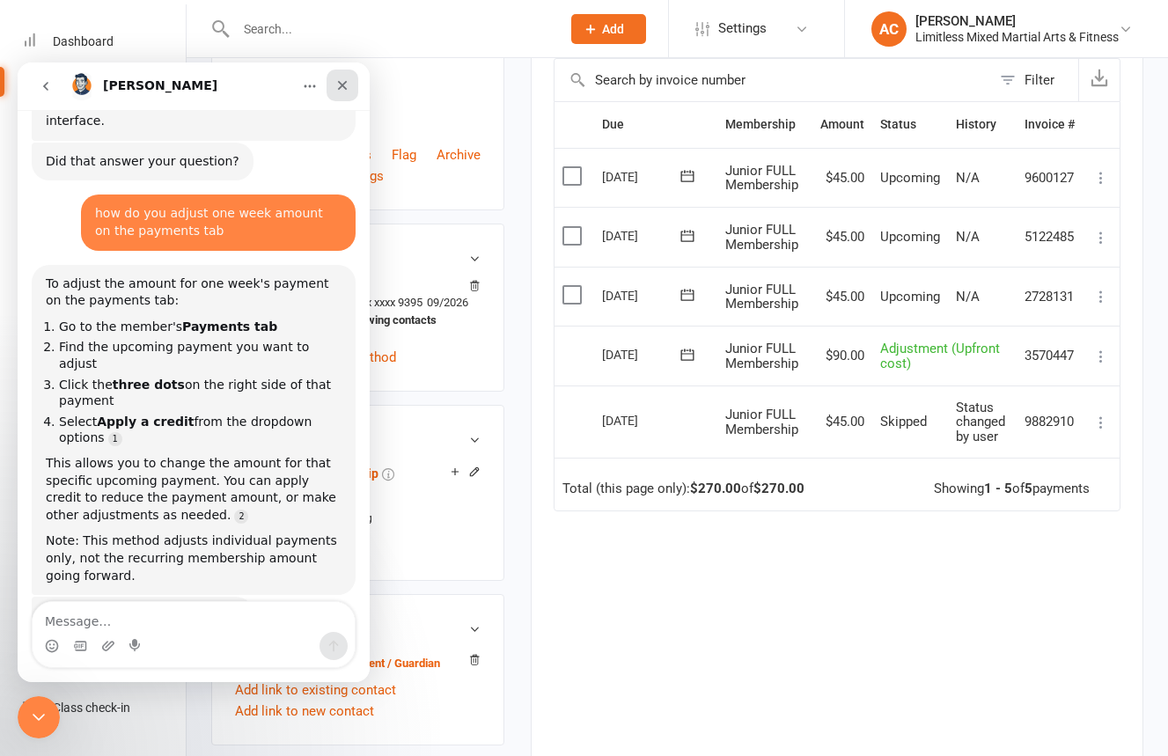
click at [344, 82] on icon "Close" at bounding box center [343, 86] width 10 height 10
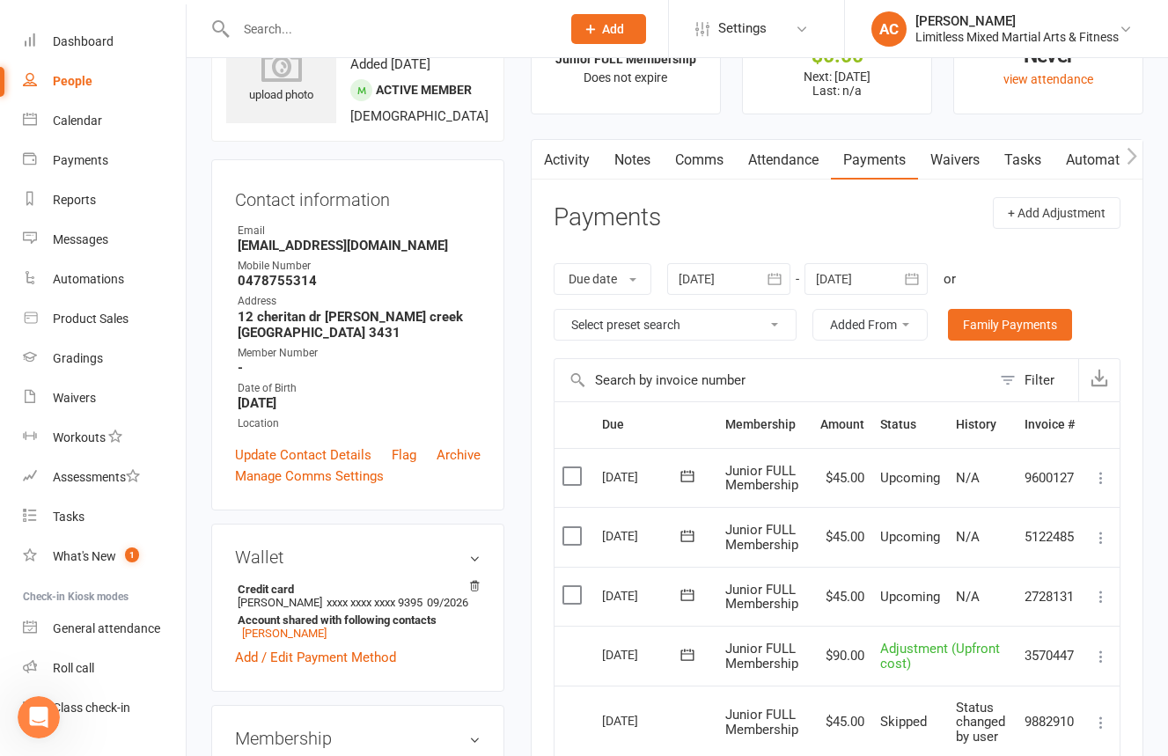
scroll to position [0, 0]
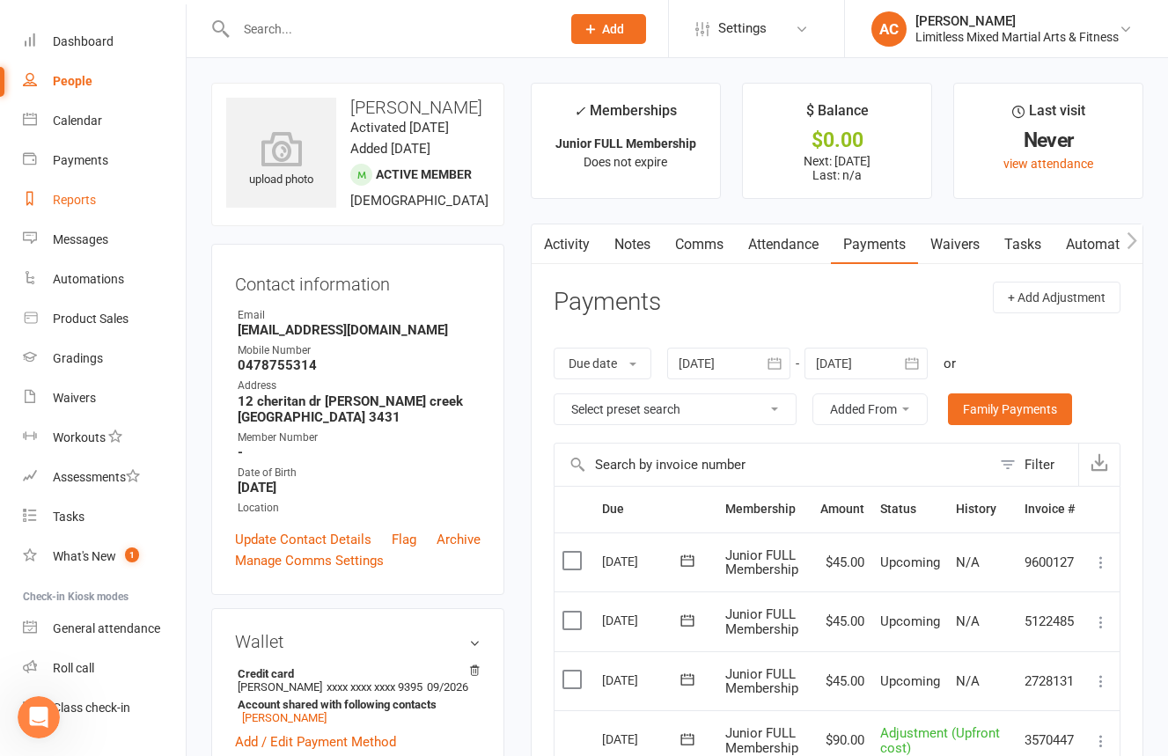
click at [83, 206] on div "Reports" at bounding box center [74, 200] width 43 height 14
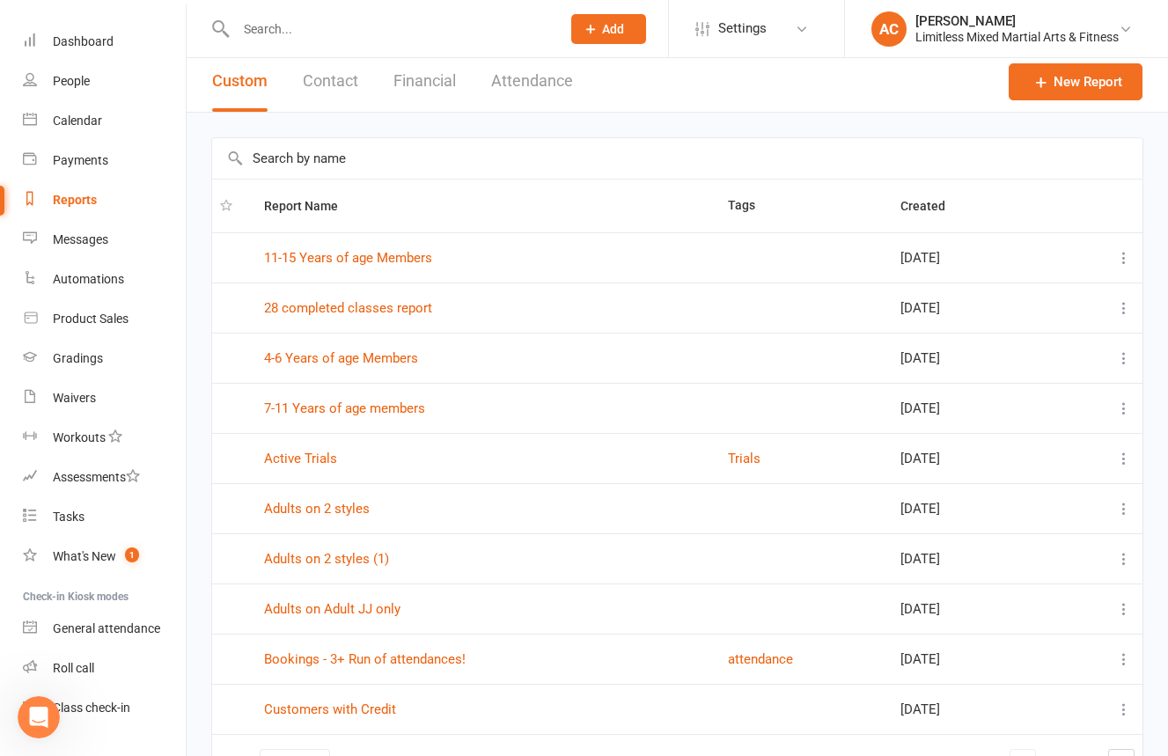
scroll to position [121, 0]
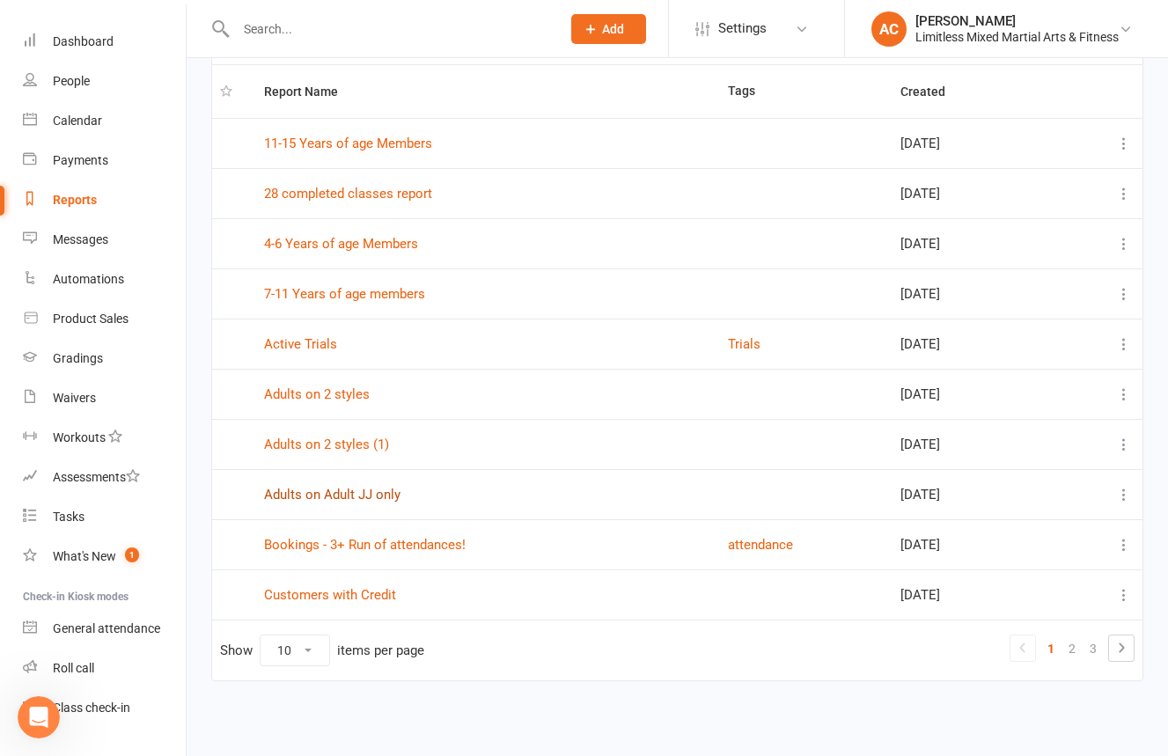
click at [363, 499] on link "Adults on Adult JJ only" at bounding box center [332, 495] width 136 height 16
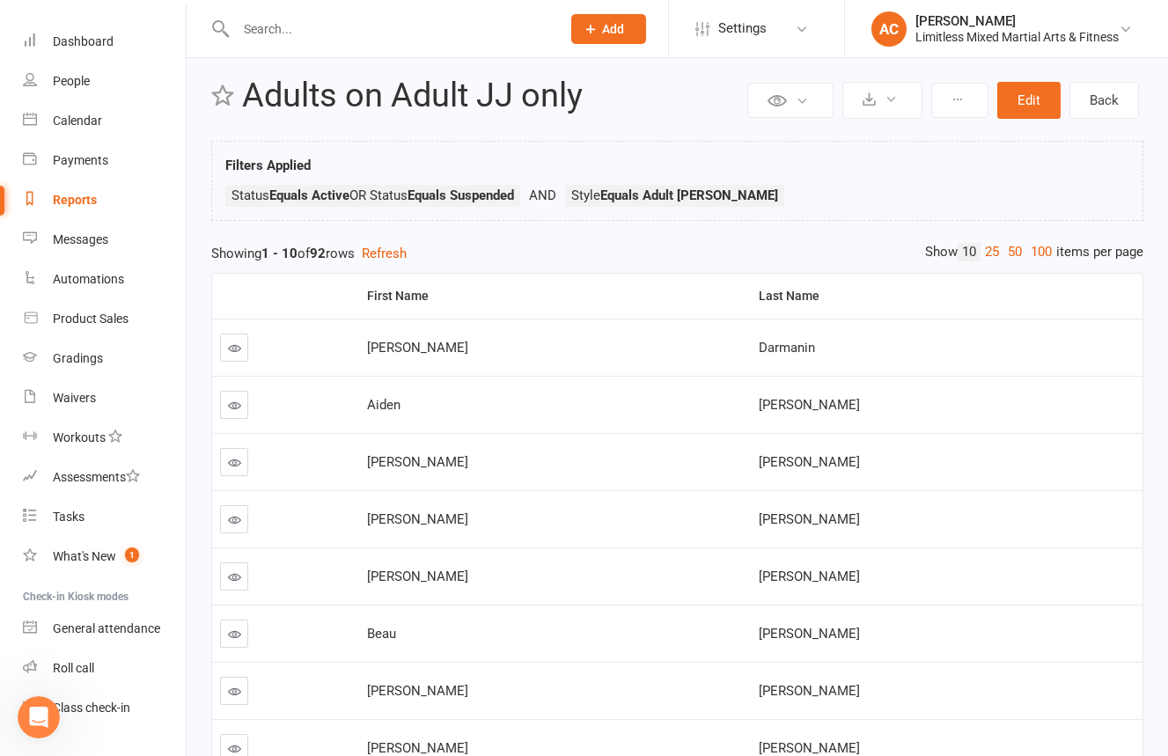
scroll to position [39, 0]
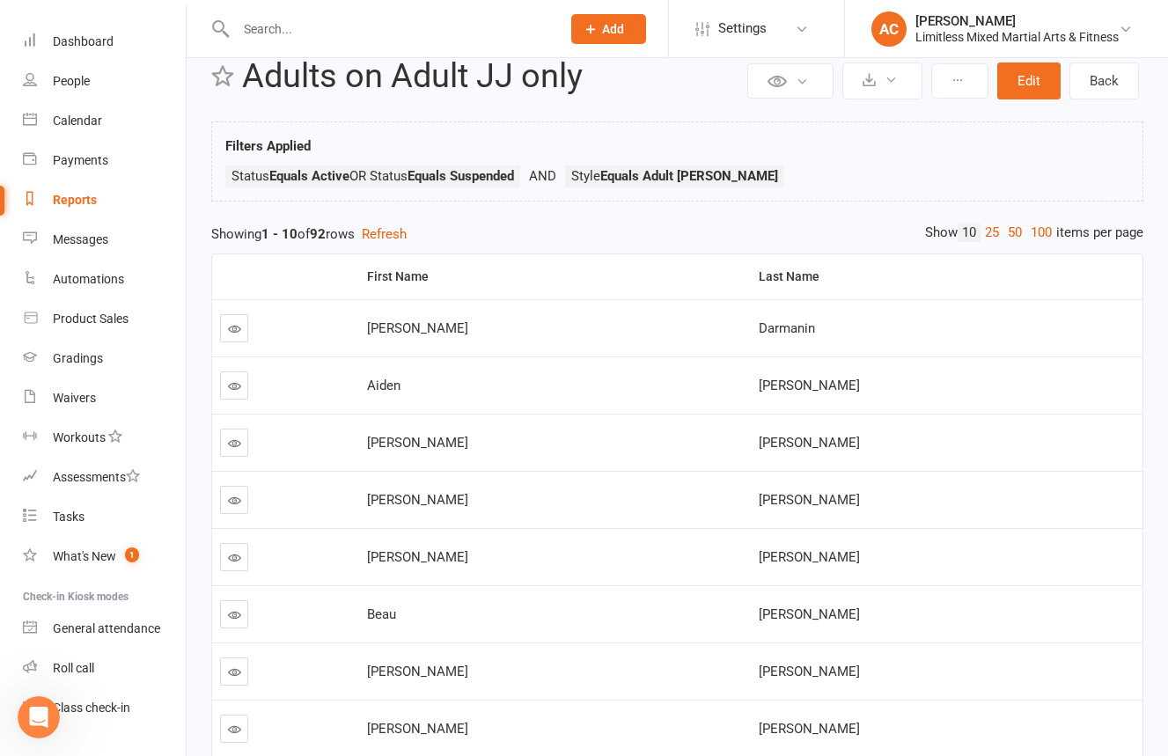
click at [231, 615] on icon at bounding box center [234, 614] width 13 height 13
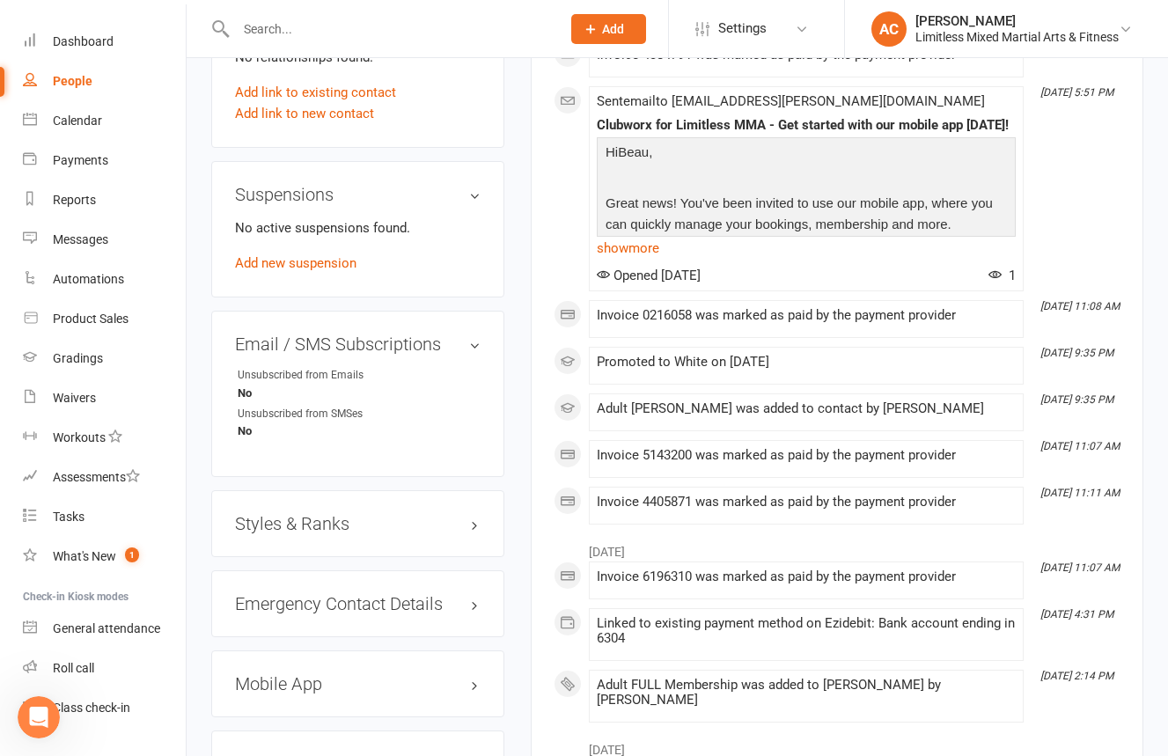
scroll to position [1006, 0]
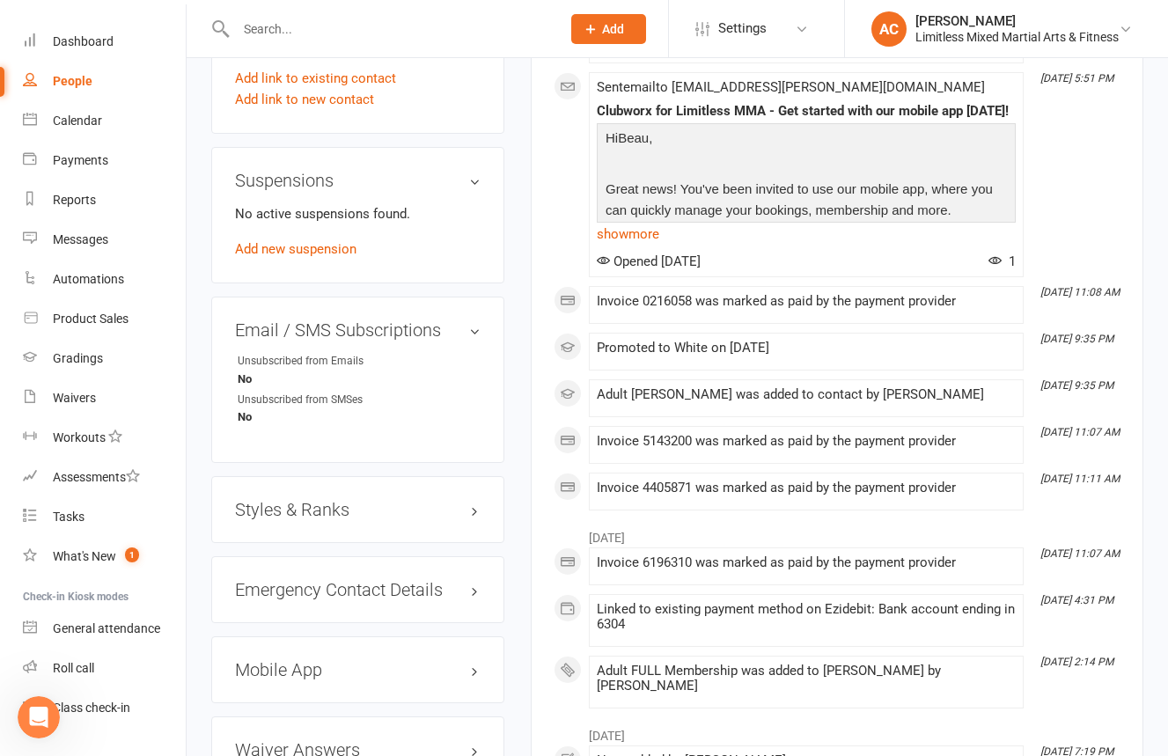
click at [392, 500] on h3 "Styles & Ranks" at bounding box center [358, 509] width 246 height 19
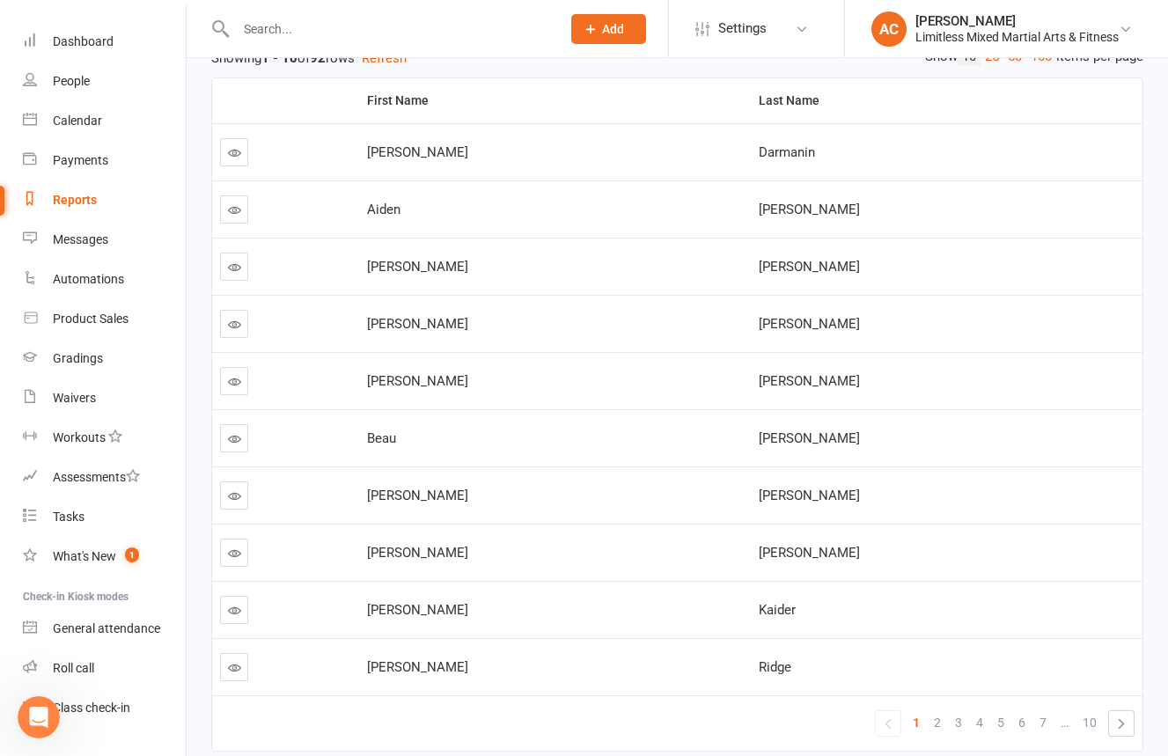
scroll to position [223, 0]
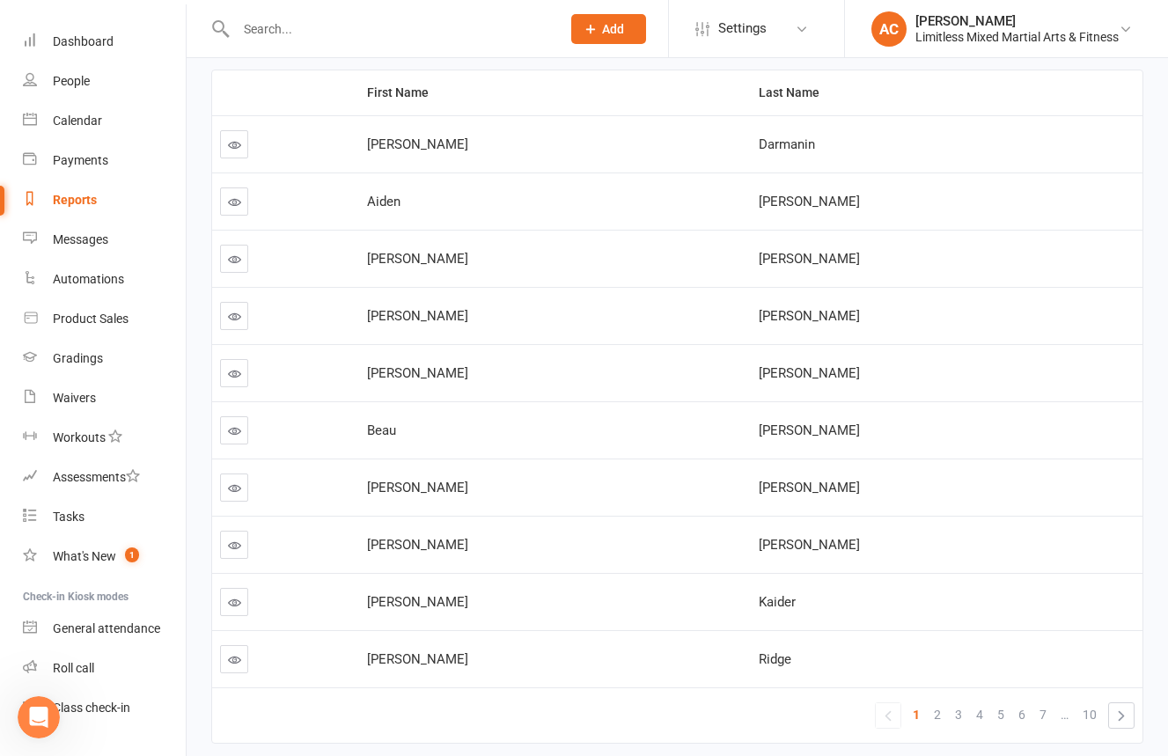
click at [231, 488] on icon at bounding box center [234, 487] width 13 height 13
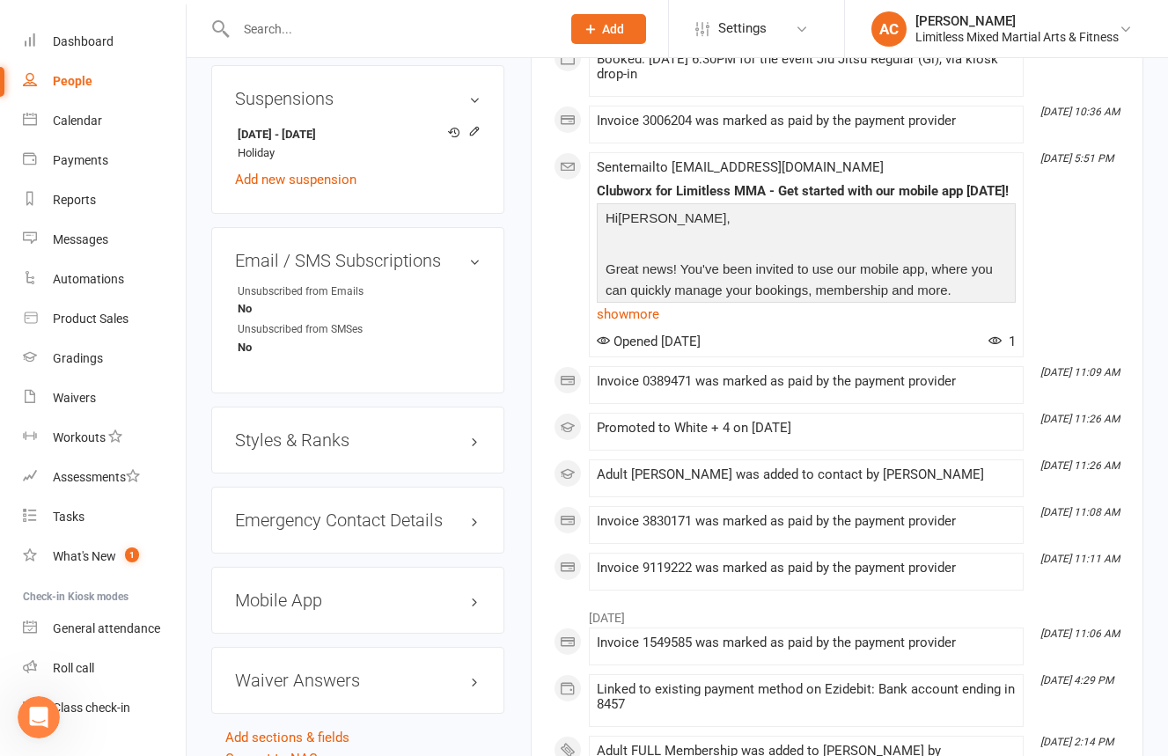
scroll to position [1094, 0]
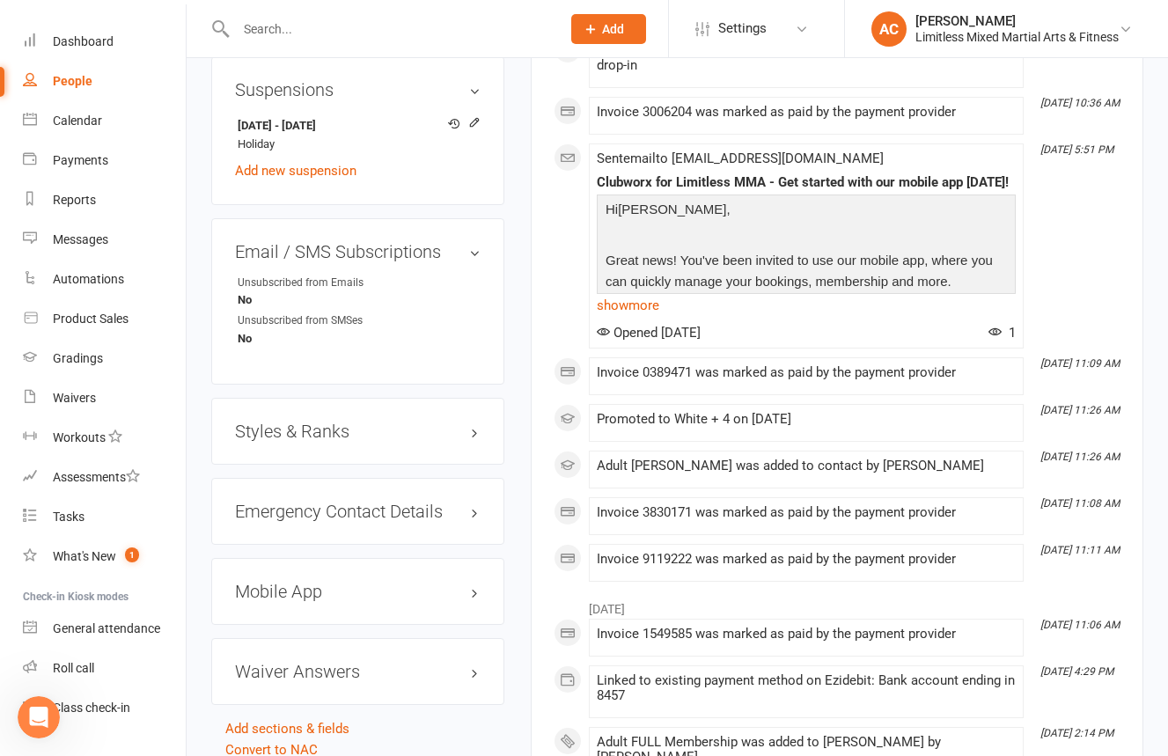
click at [316, 436] on h3 "Styles & Ranks" at bounding box center [358, 430] width 246 height 19
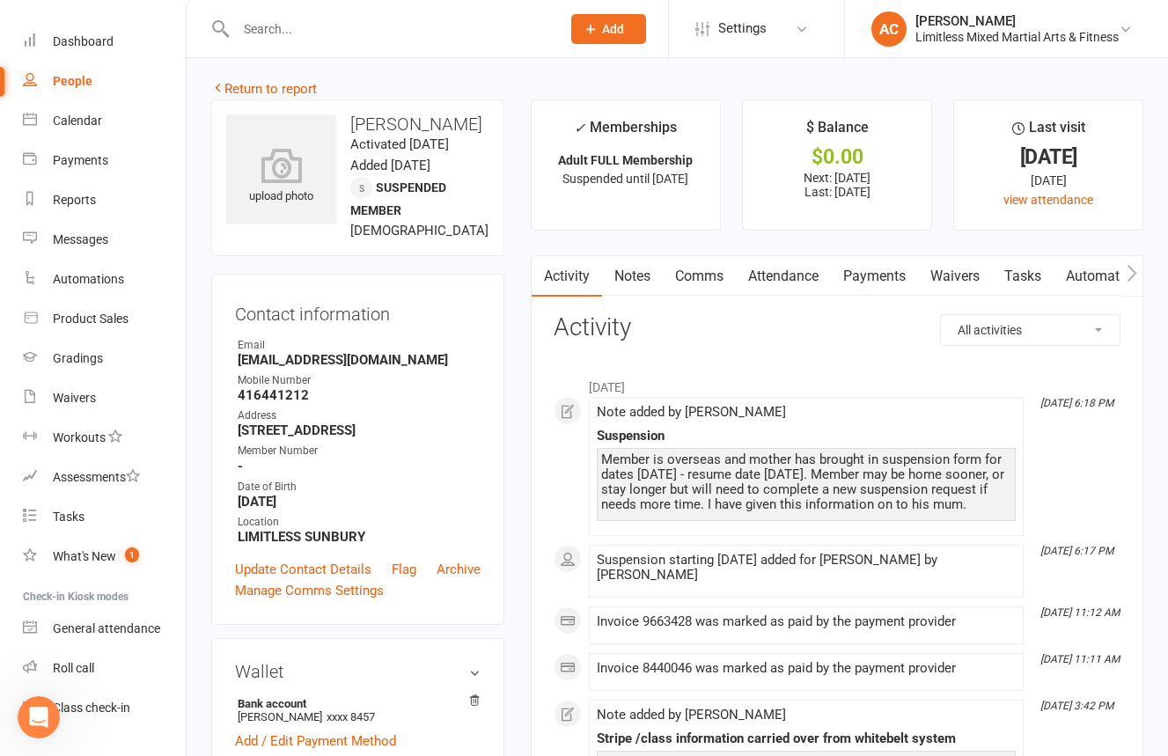
scroll to position [0, 0]
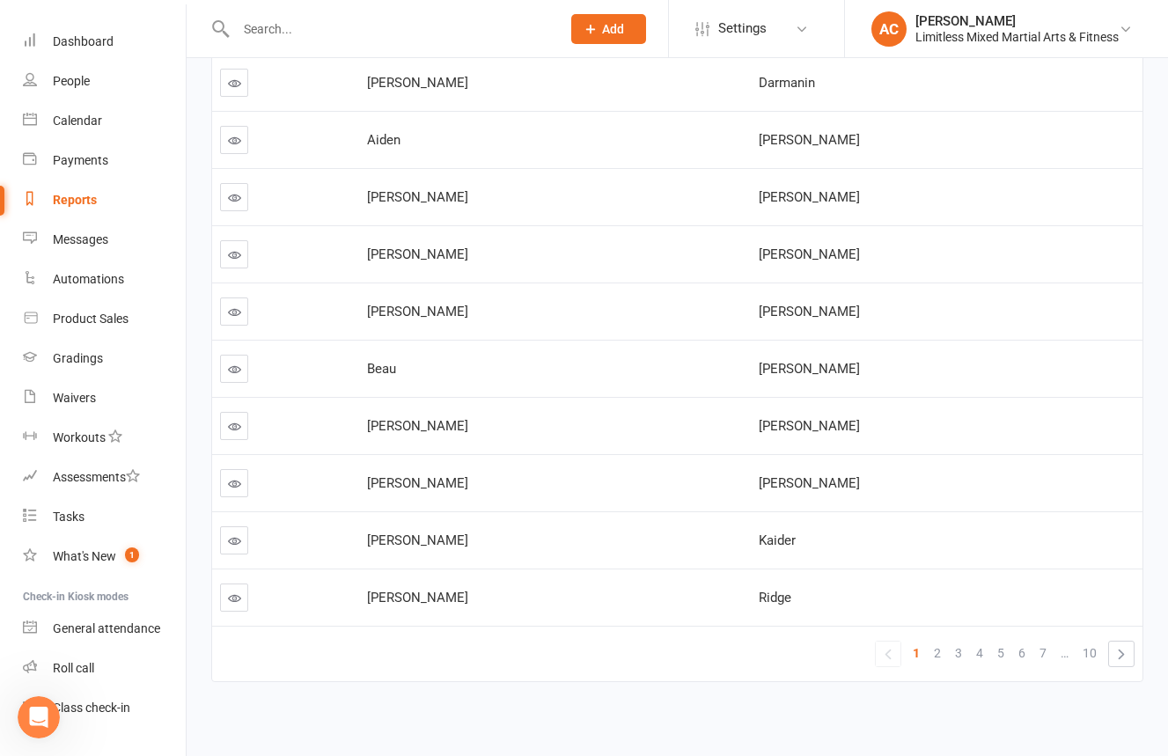
scroll to position [294, 0]
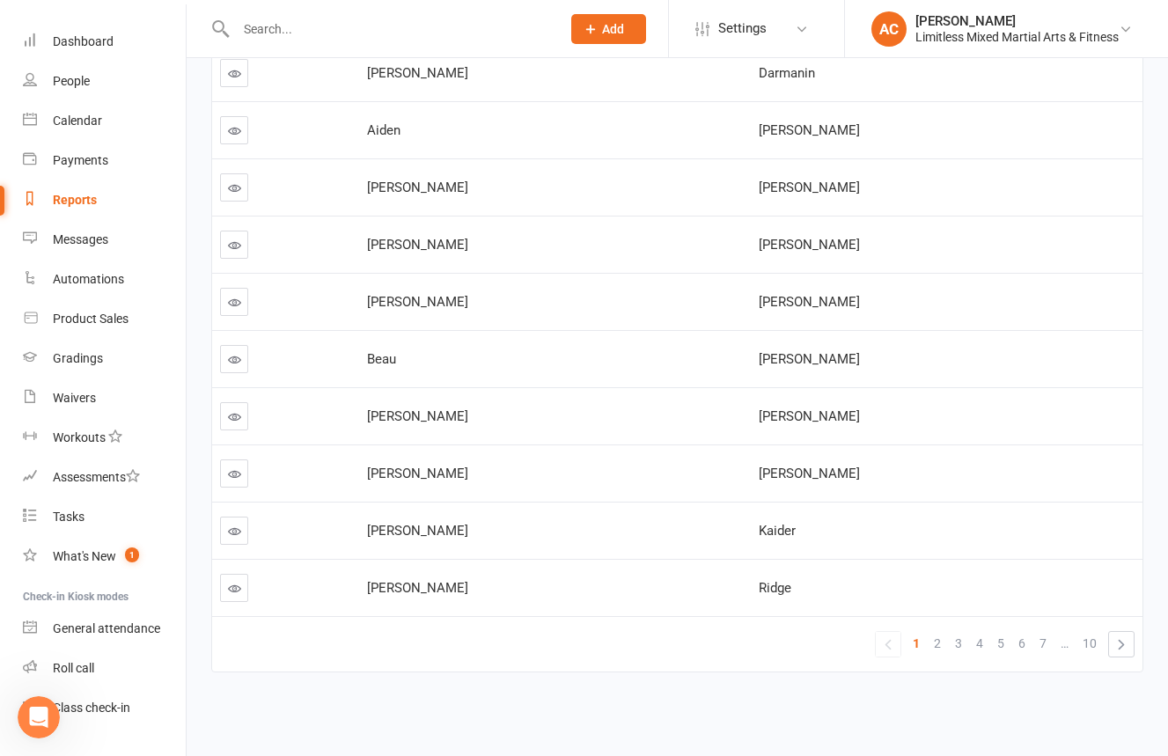
click at [243, 480] on link at bounding box center [234, 473] width 28 height 28
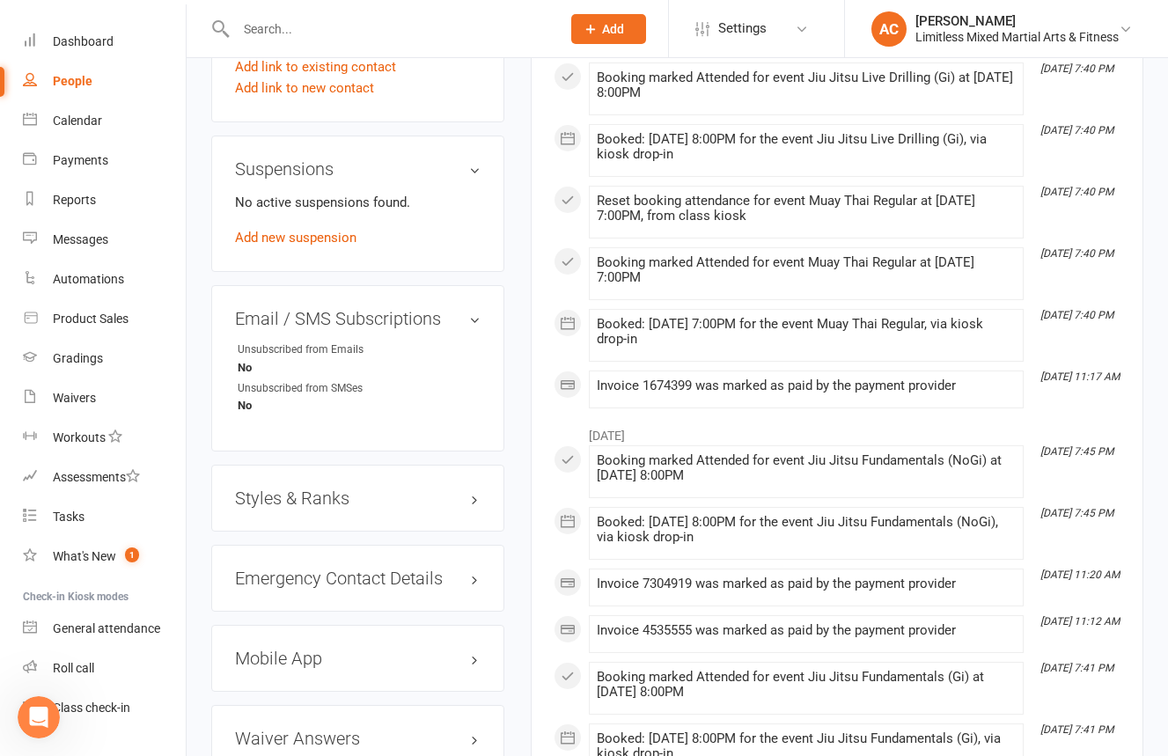
scroll to position [1033, 0]
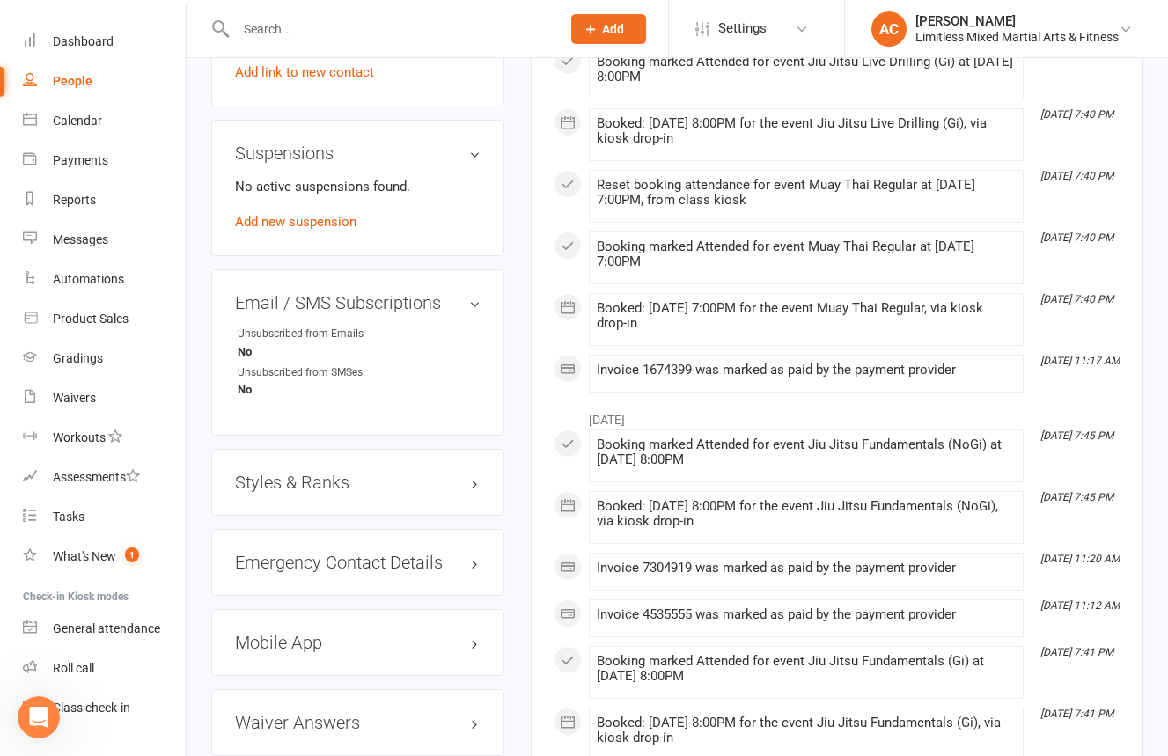
click at [429, 473] on h3 "Styles & Ranks" at bounding box center [358, 482] width 246 height 19
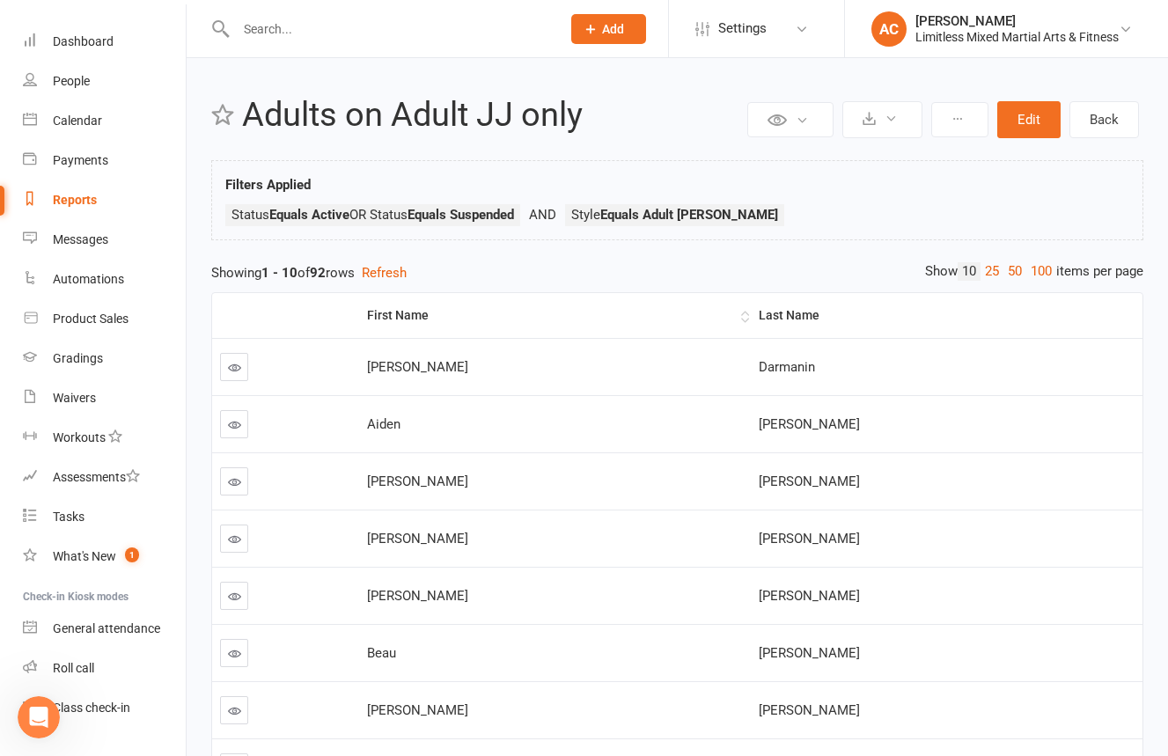
drag, startPoint x: 545, startPoint y: 285, endPoint x: 540, endPoint y: 277, distance: 9.1
click at [544, 283] on div "First Name Last Name [PERSON_NAME] [PERSON_NAME] [PERSON_NAME] [PERSON_NAME] [P…" at bounding box center [677, 641] width 932 height 716
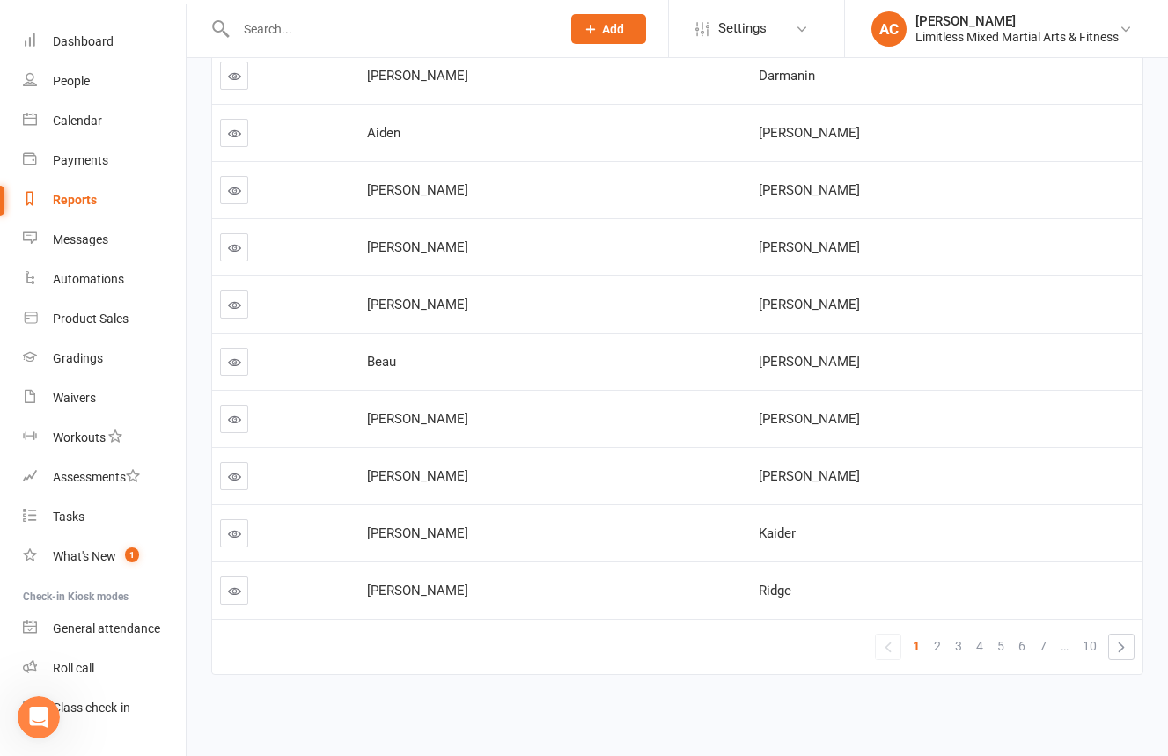
scroll to position [294, 0]
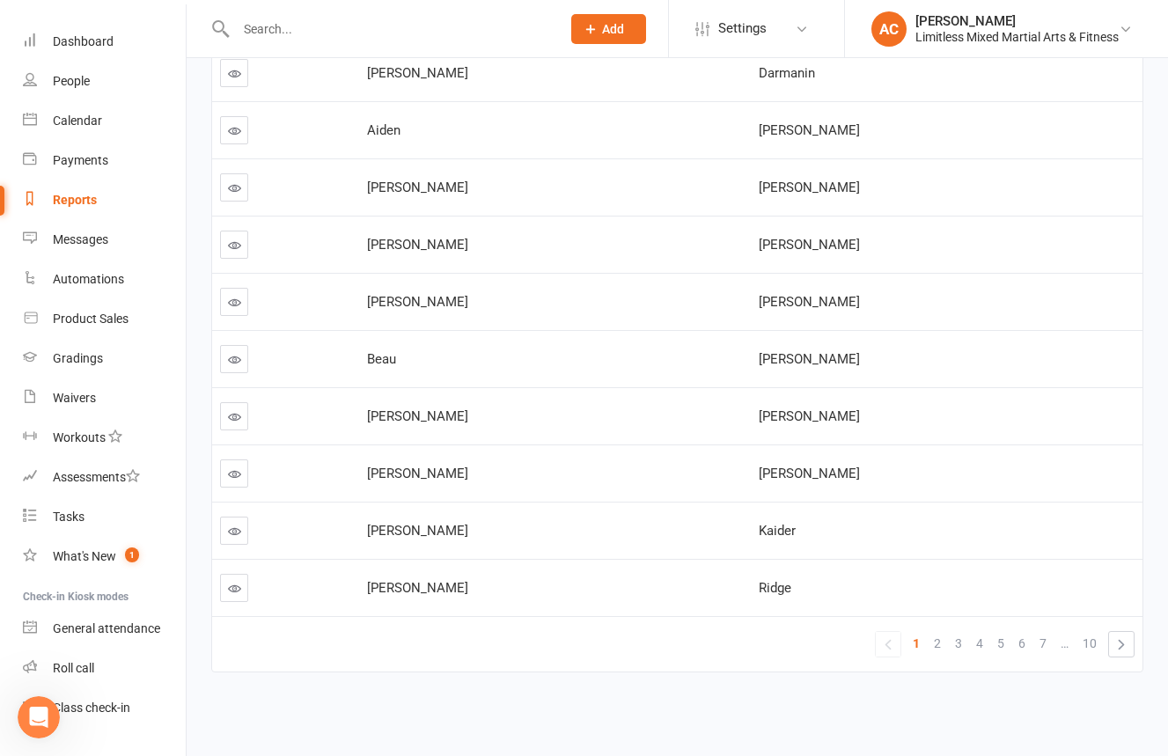
click at [237, 533] on icon at bounding box center [234, 530] width 13 height 13
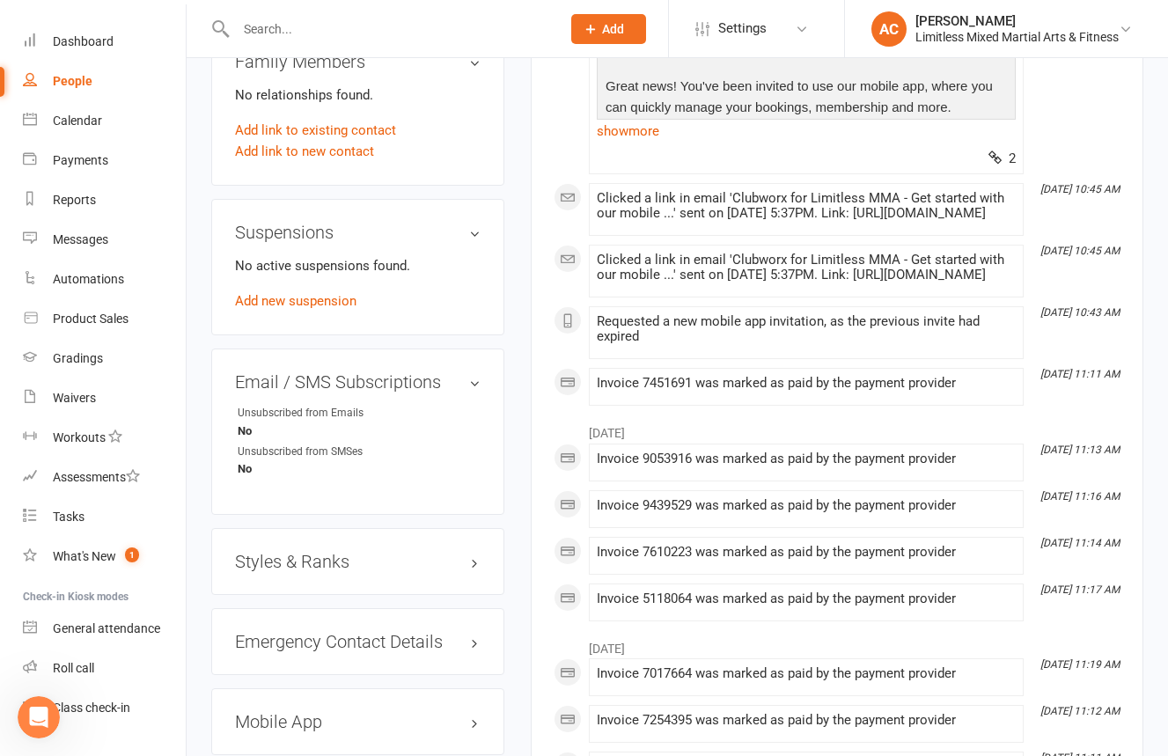
scroll to position [955, 0]
click at [406, 551] on h3 "Styles & Ranks" at bounding box center [358, 560] width 246 height 19
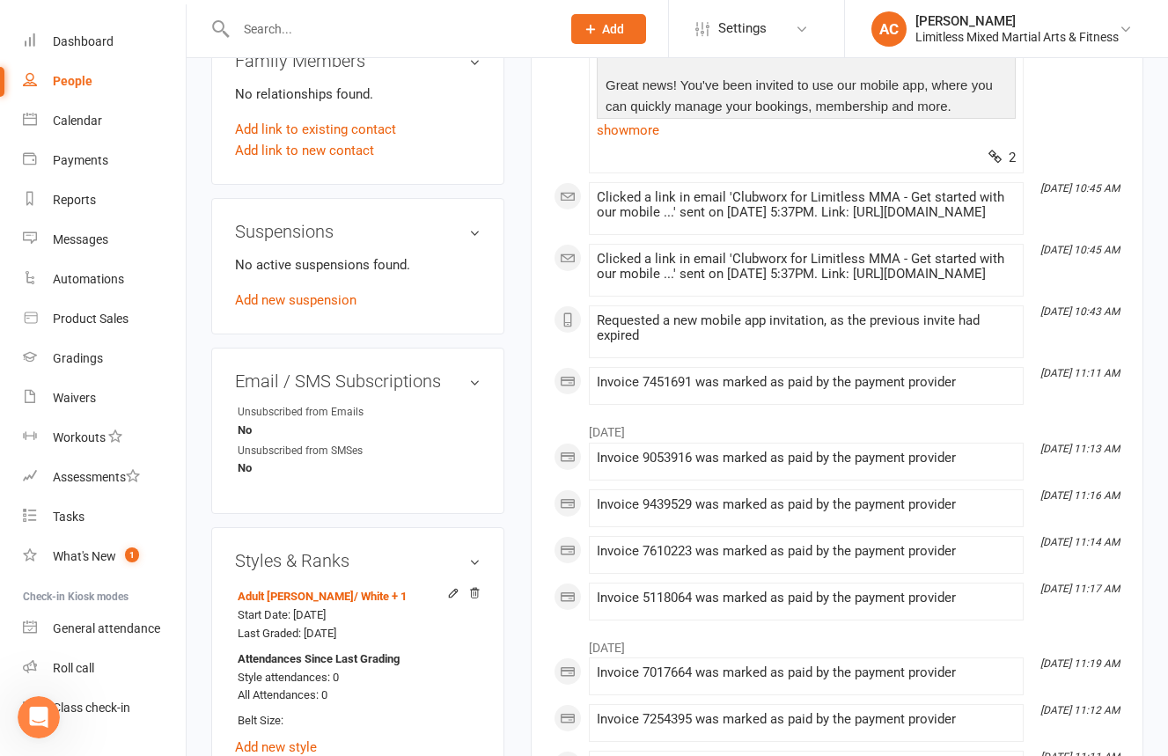
click at [68, 77] on div "People" at bounding box center [73, 81] width 40 height 14
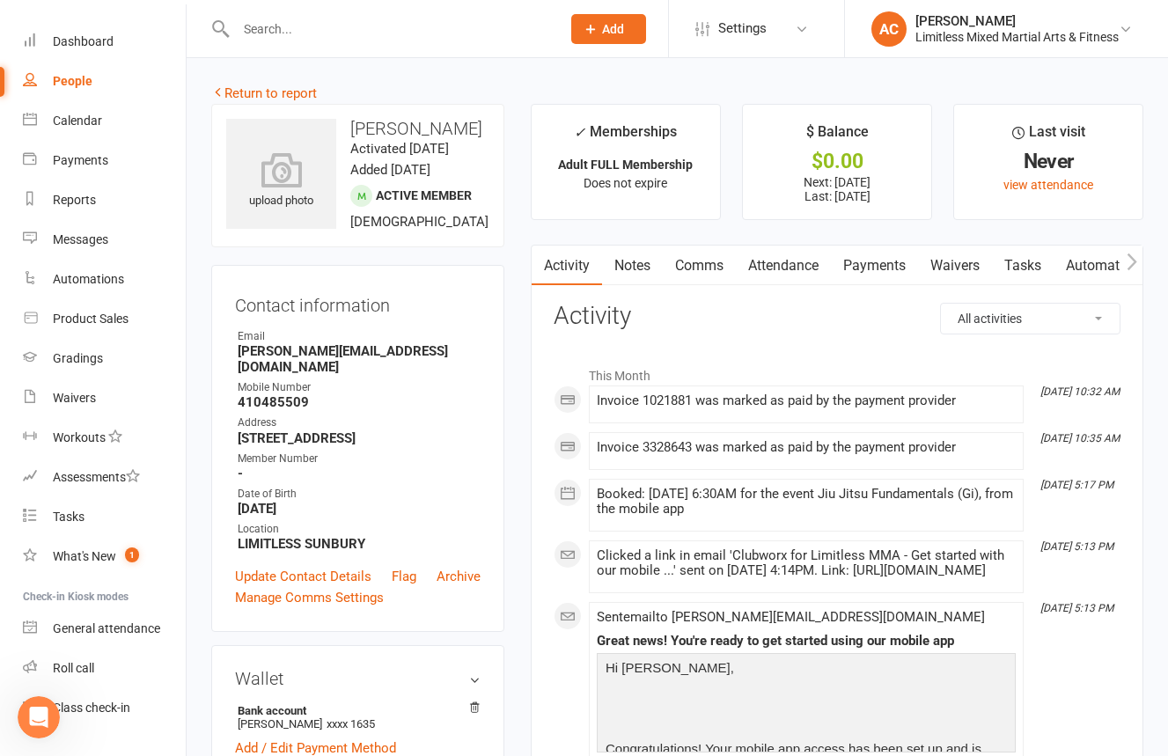
select select "100"
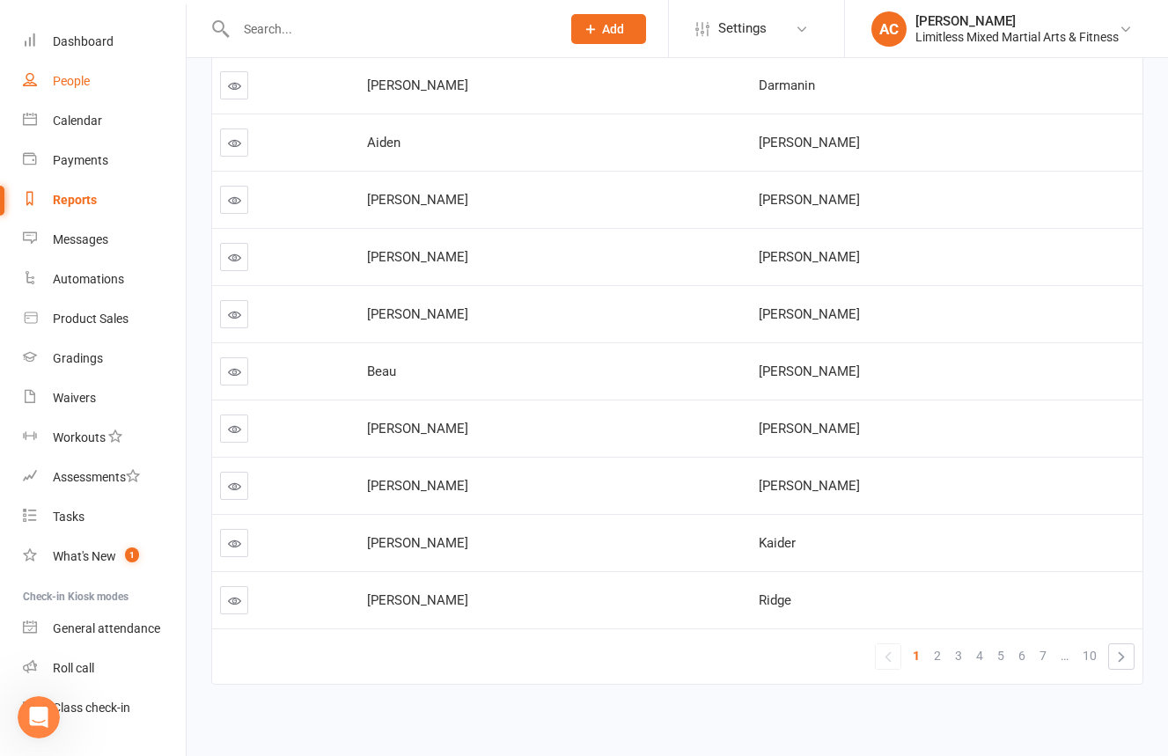
scroll to position [294, 0]
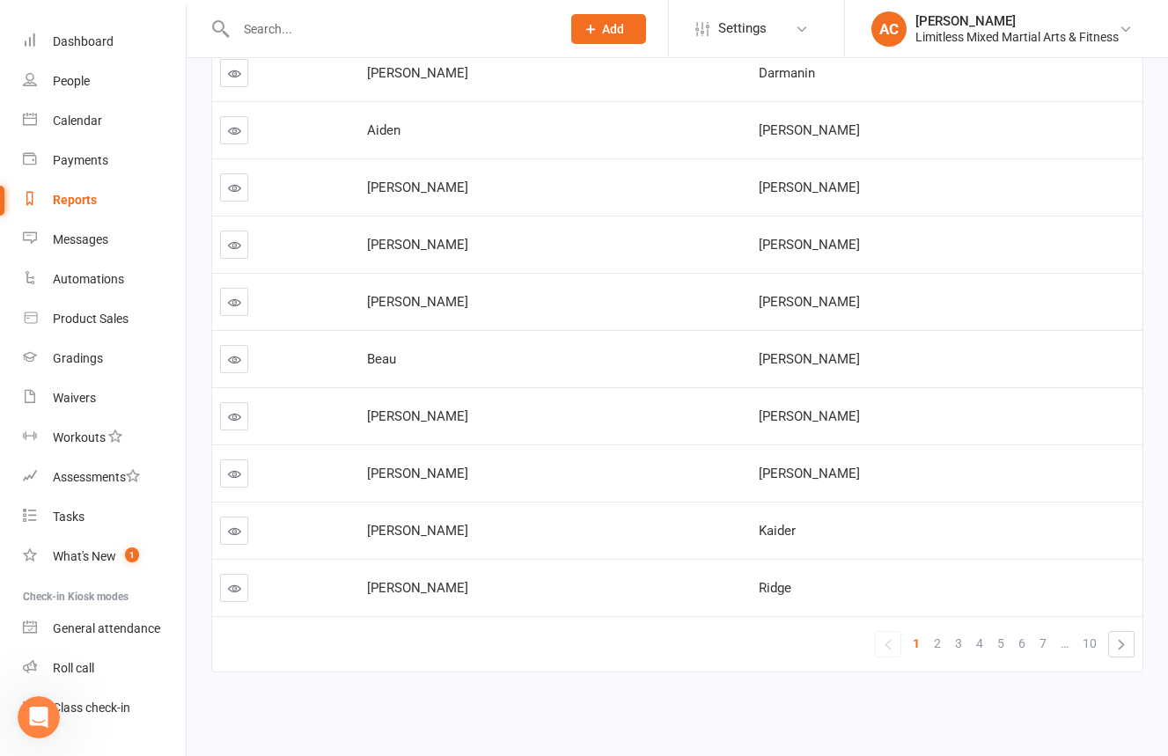
click at [242, 597] on link at bounding box center [234, 588] width 28 height 28
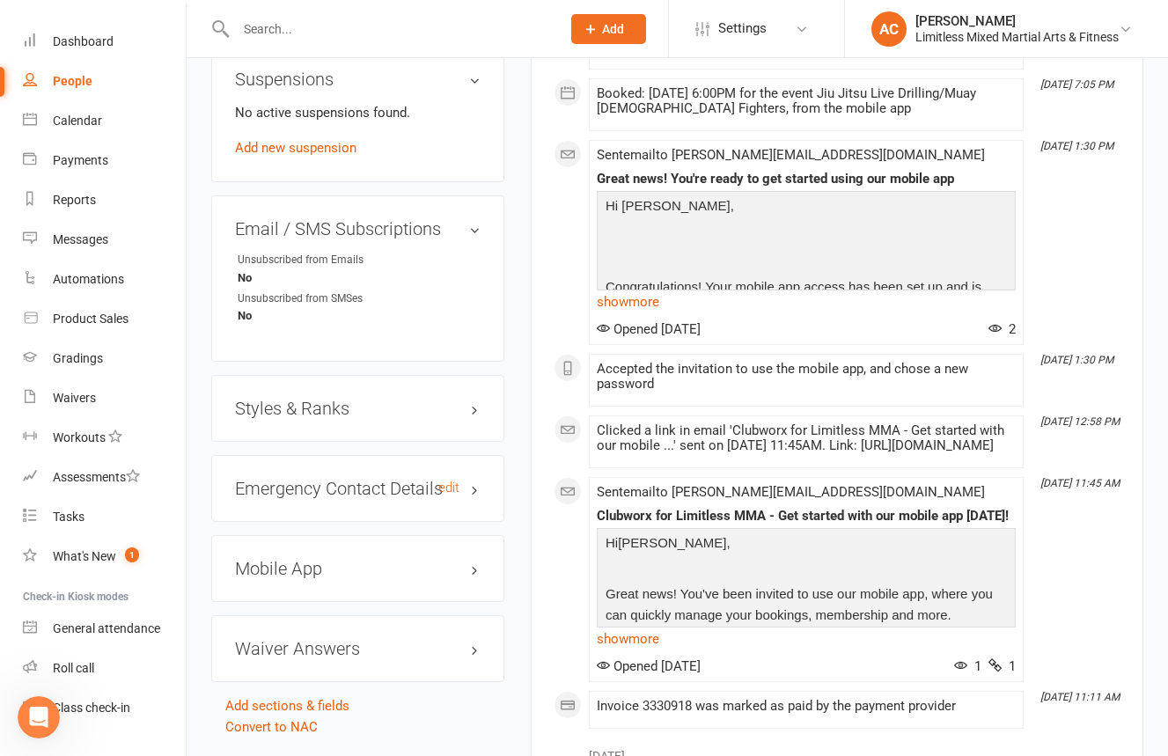
scroll to position [1234, 0]
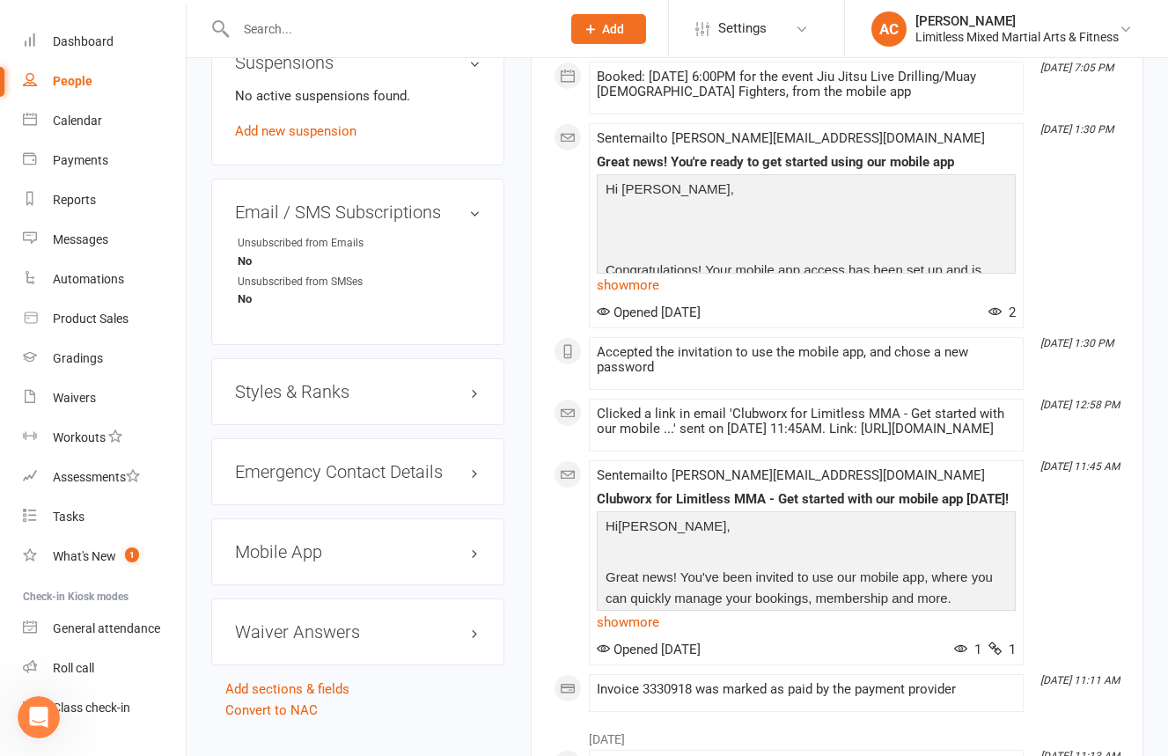
click at [399, 358] on div "Styles & Ranks" at bounding box center [357, 391] width 293 height 67
click at [399, 382] on h3 "Styles & Ranks" at bounding box center [358, 391] width 246 height 19
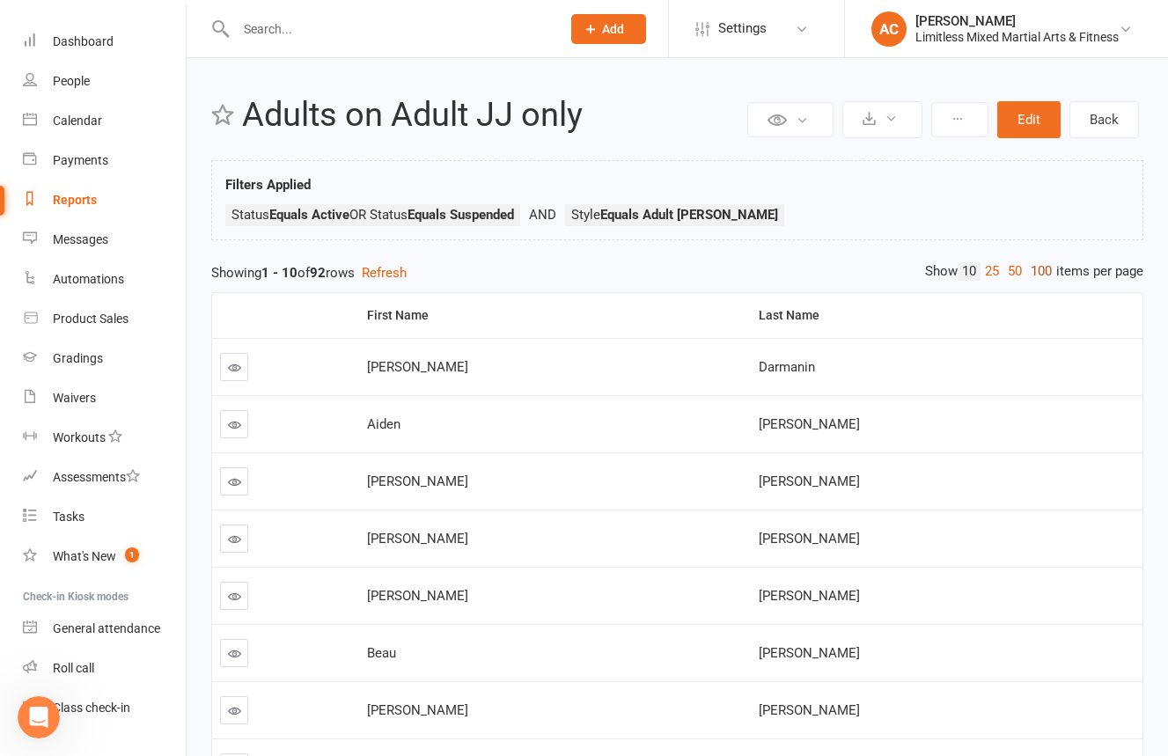
click at [1040, 274] on link "100" at bounding box center [1041, 271] width 30 height 18
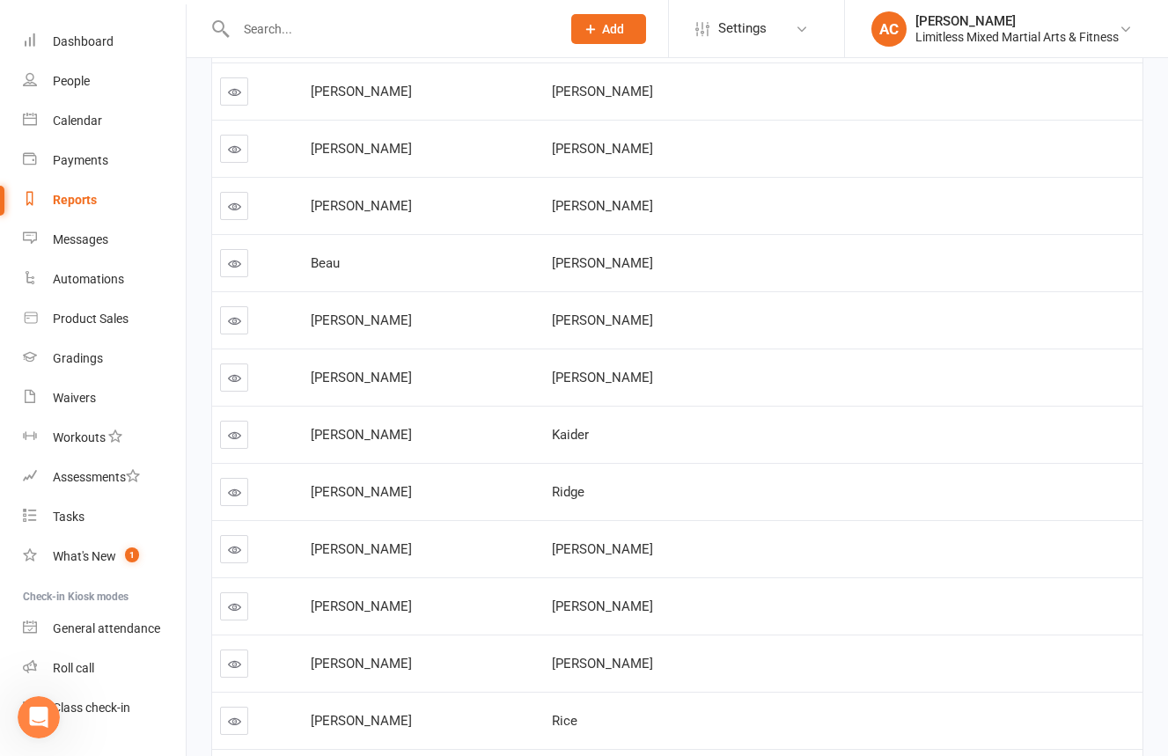
scroll to position [392, 0]
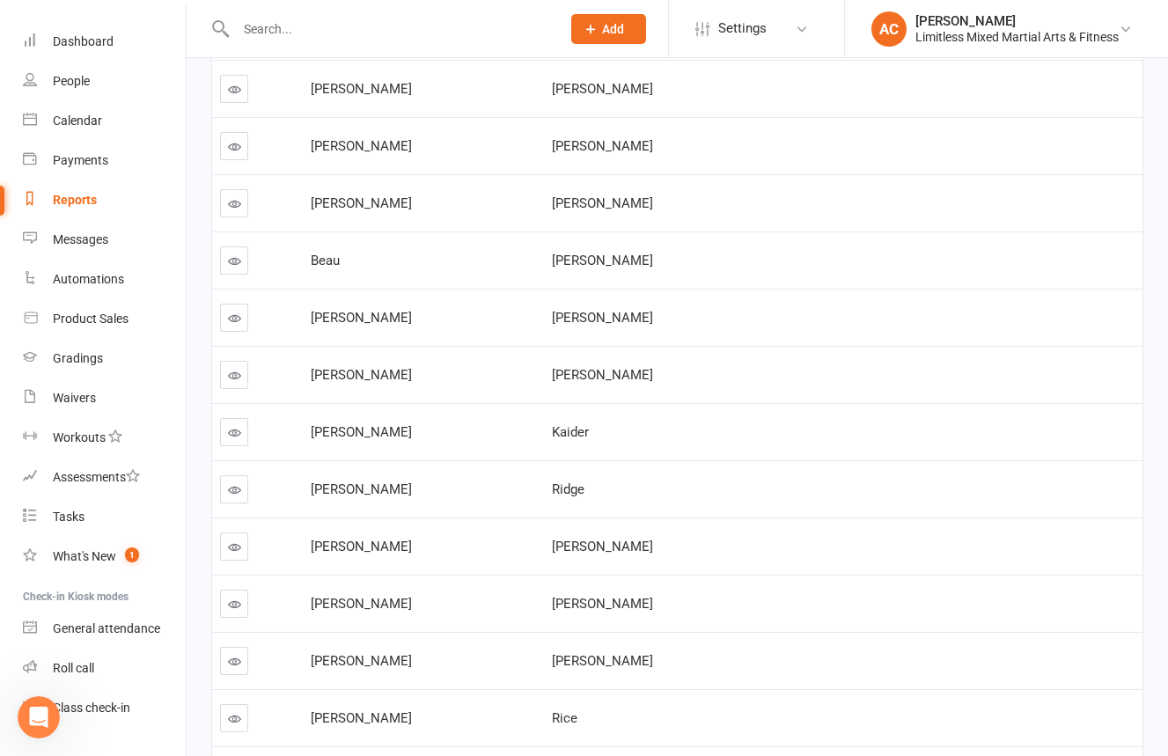
click at [226, 537] on link at bounding box center [234, 546] width 28 height 28
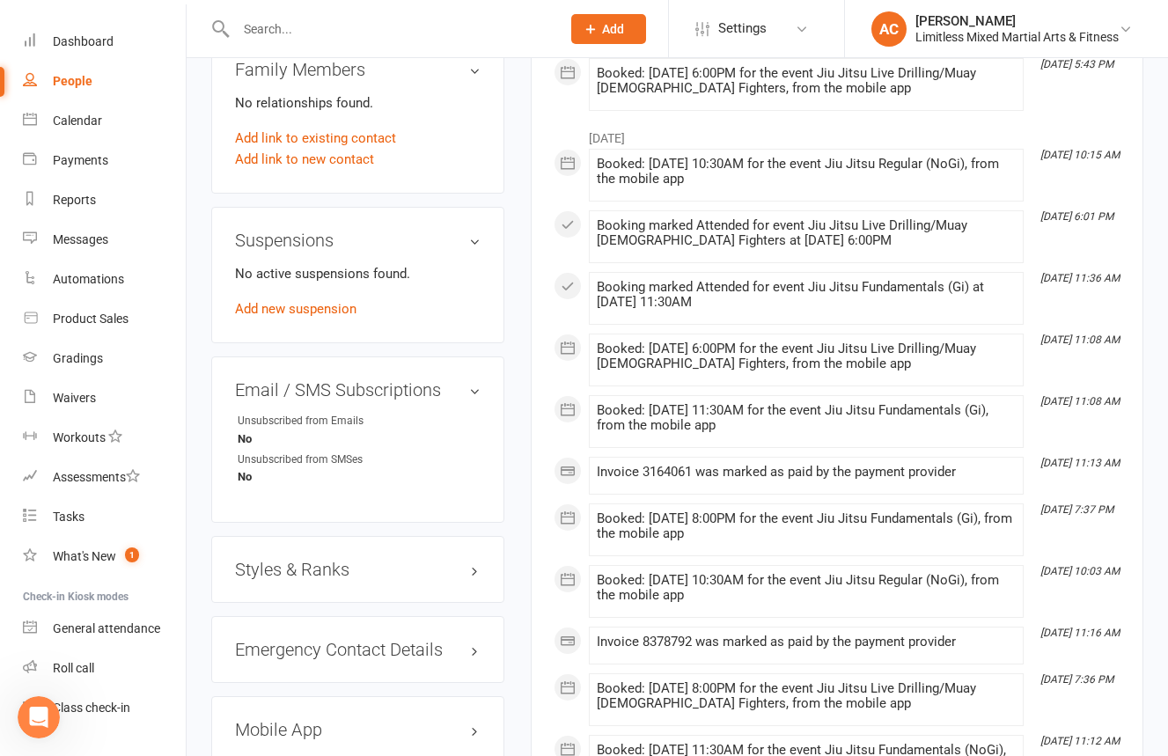
scroll to position [923, 0]
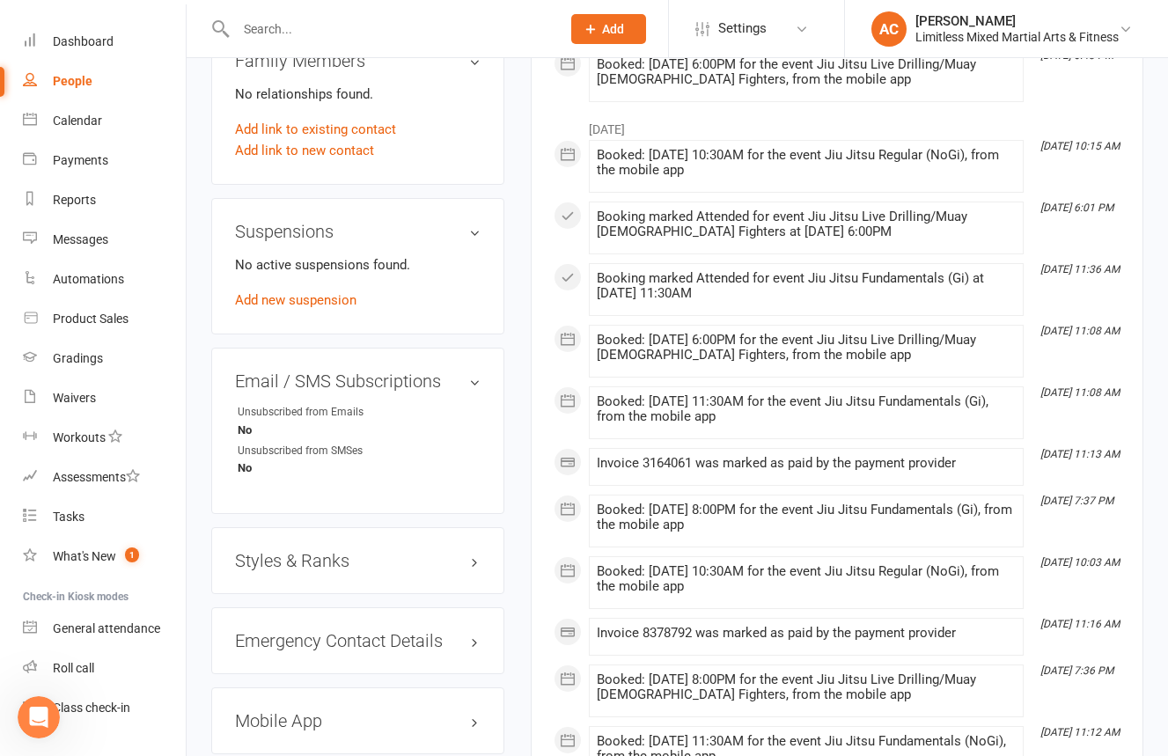
click at [334, 571] on div "Styles & Ranks" at bounding box center [357, 560] width 293 height 67
click at [342, 561] on h3 "Styles & Ranks" at bounding box center [358, 560] width 246 height 19
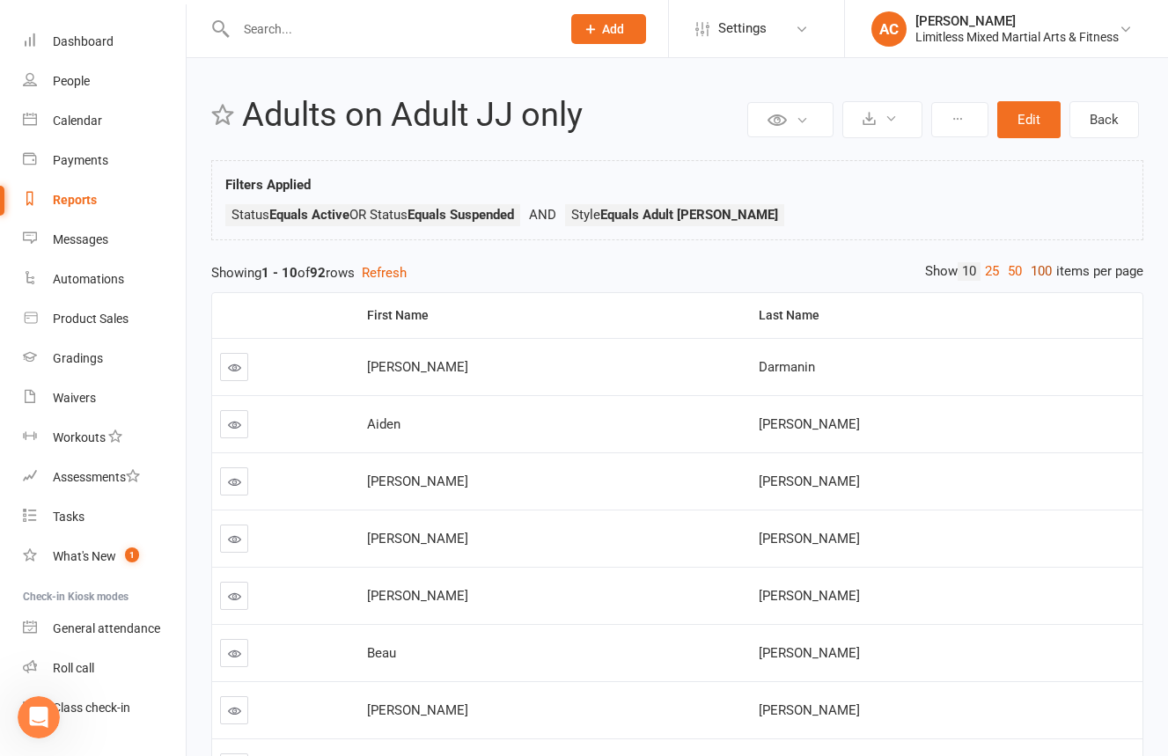
click at [1041, 278] on link "100" at bounding box center [1041, 271] width 30 height 18
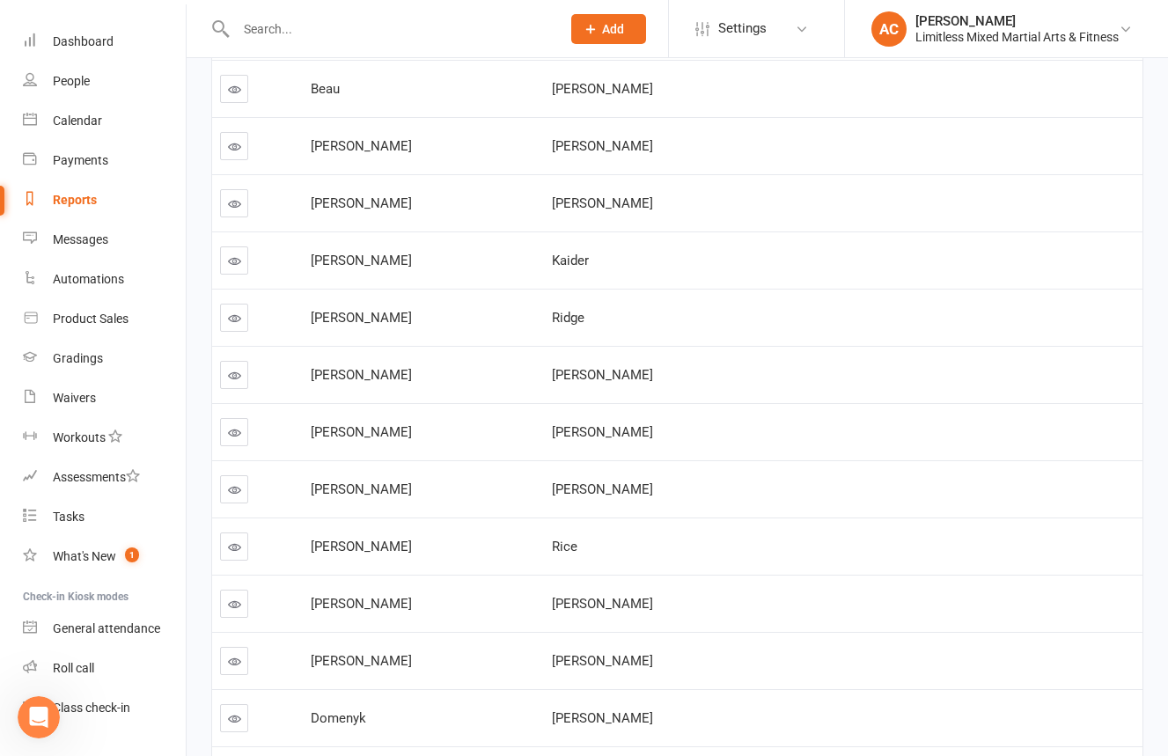
scroll to position [566, 0]
click at [237, 436] on icon at bounding box center [234, 430] width 13 height 13
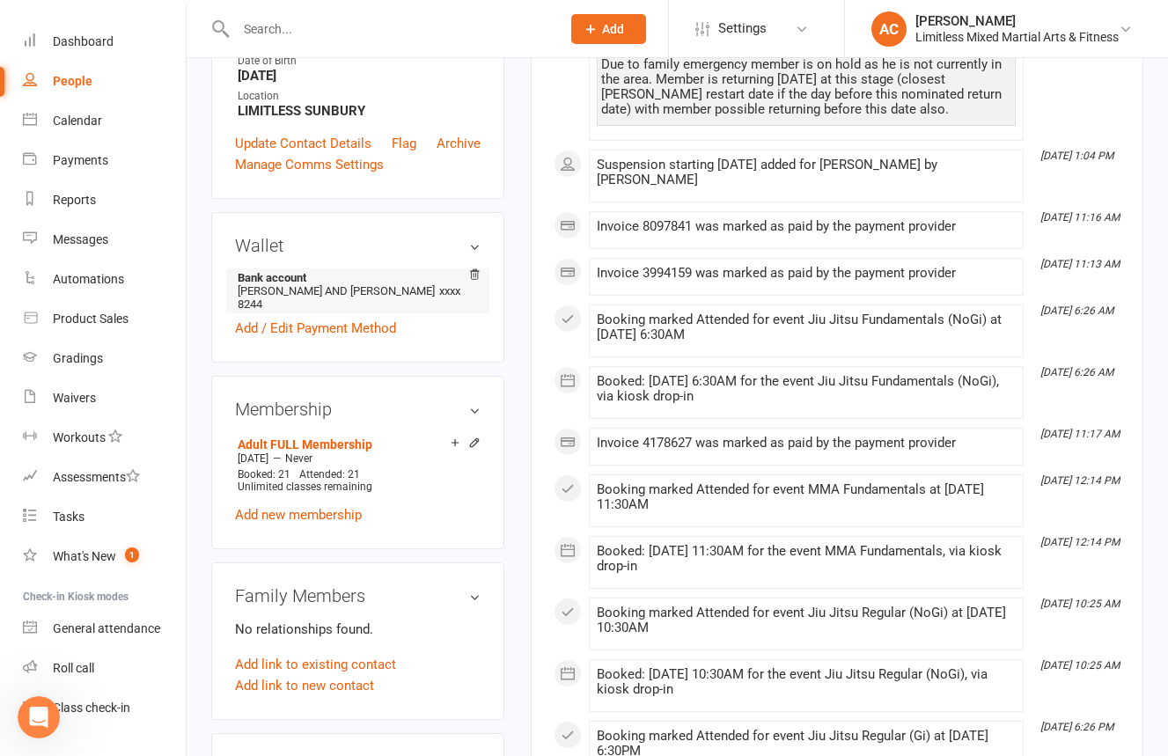
scroll to position [448, 0]
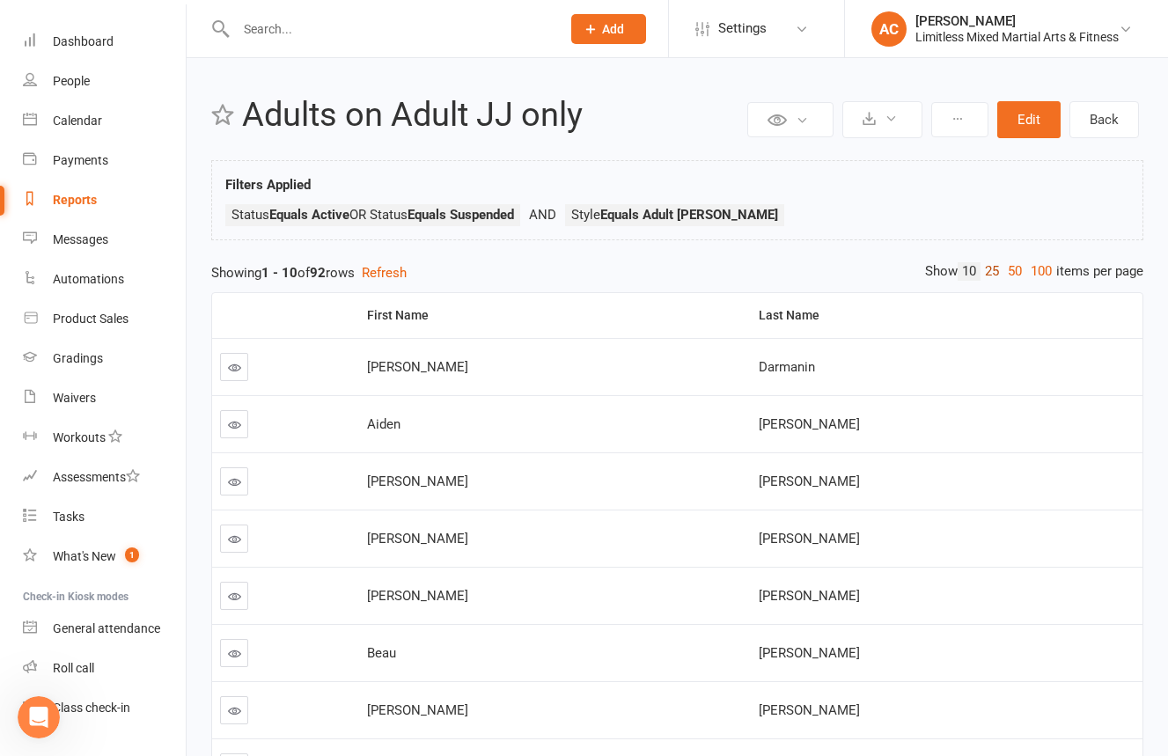
click at [985, 269] on link "25" at bounding box center [991, 271] width 23 height 18
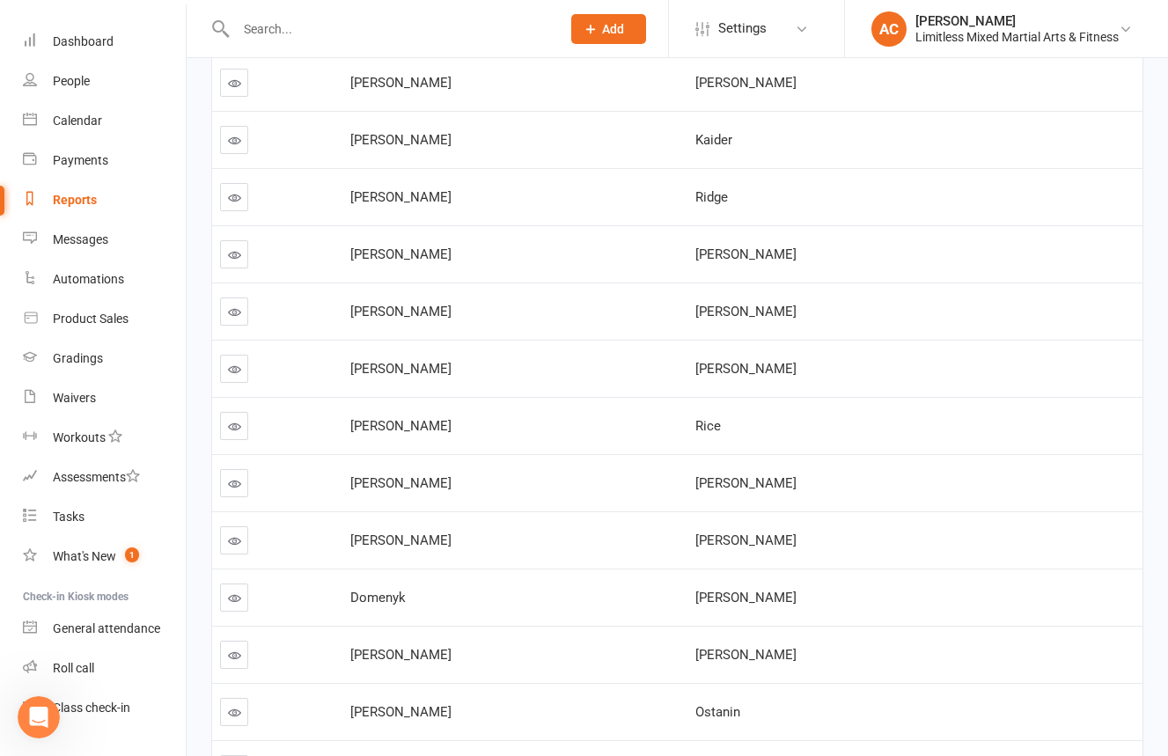
scroll to position [692, 0]
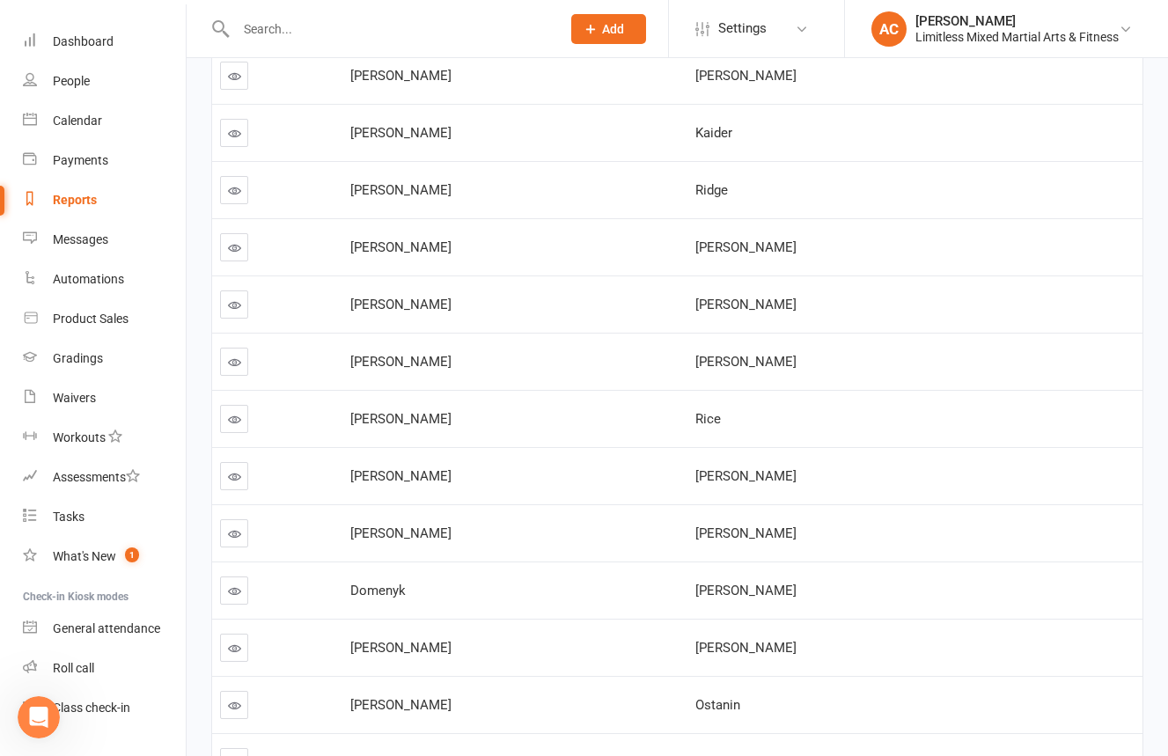
click at [239, 365] on icon at bounding box center [234, 361] width 13 height 13
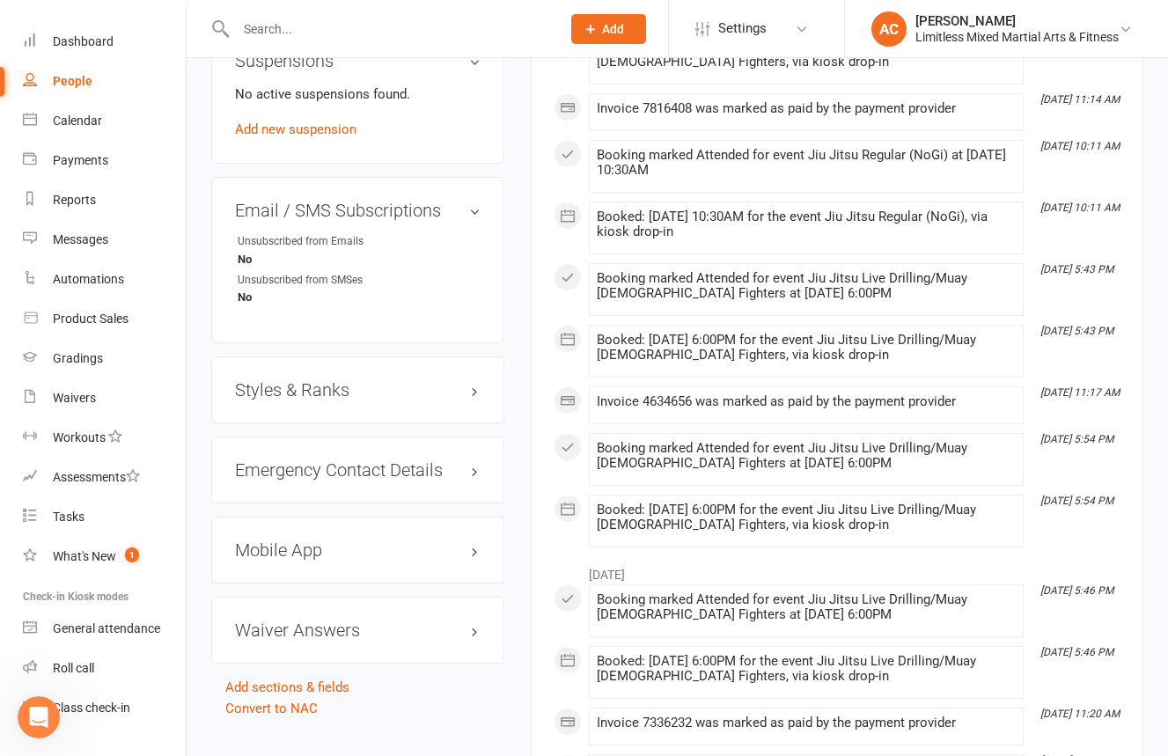
scroll to position [1114, 0]
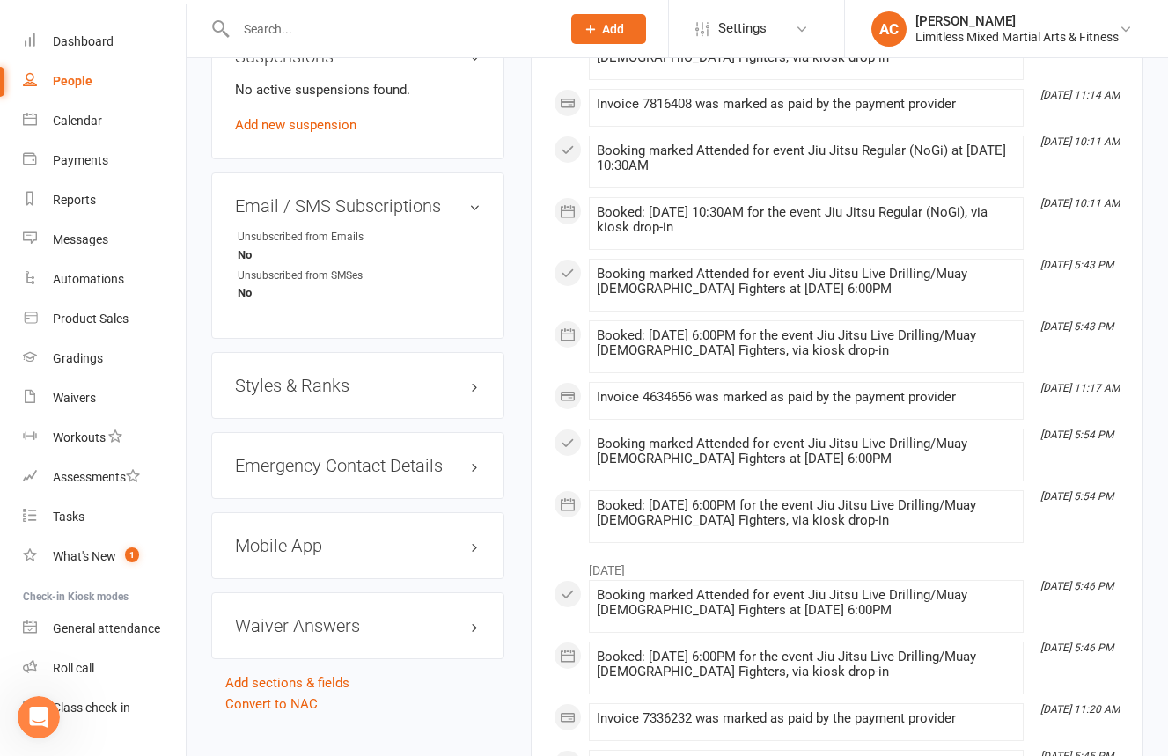
click at [315, 376] on h3 "Styles & Ranks" at bounding box center [358, 385] width 246 height 19
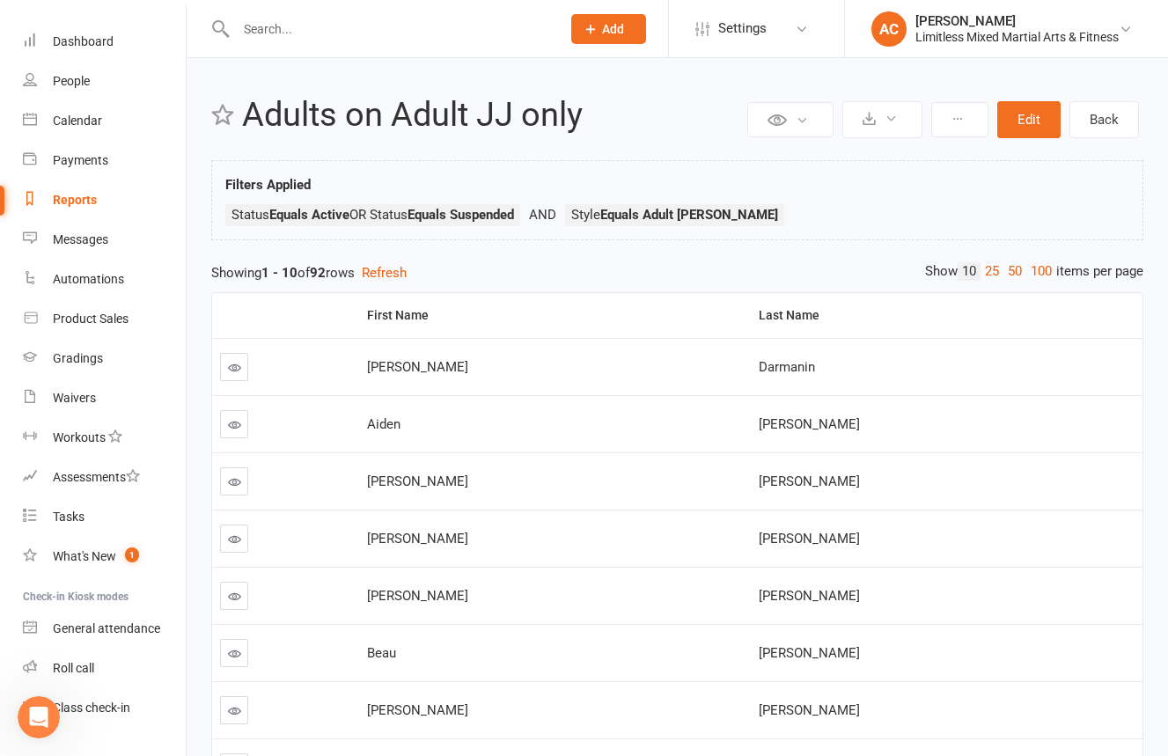
drag, startPoint x: 984, startPoint y: 275, endPoint x: 966, endPoint y: 288, distance: 22.0
click at [983, 275] on link "25" at bounding box center [991, 271] width 23 height 18
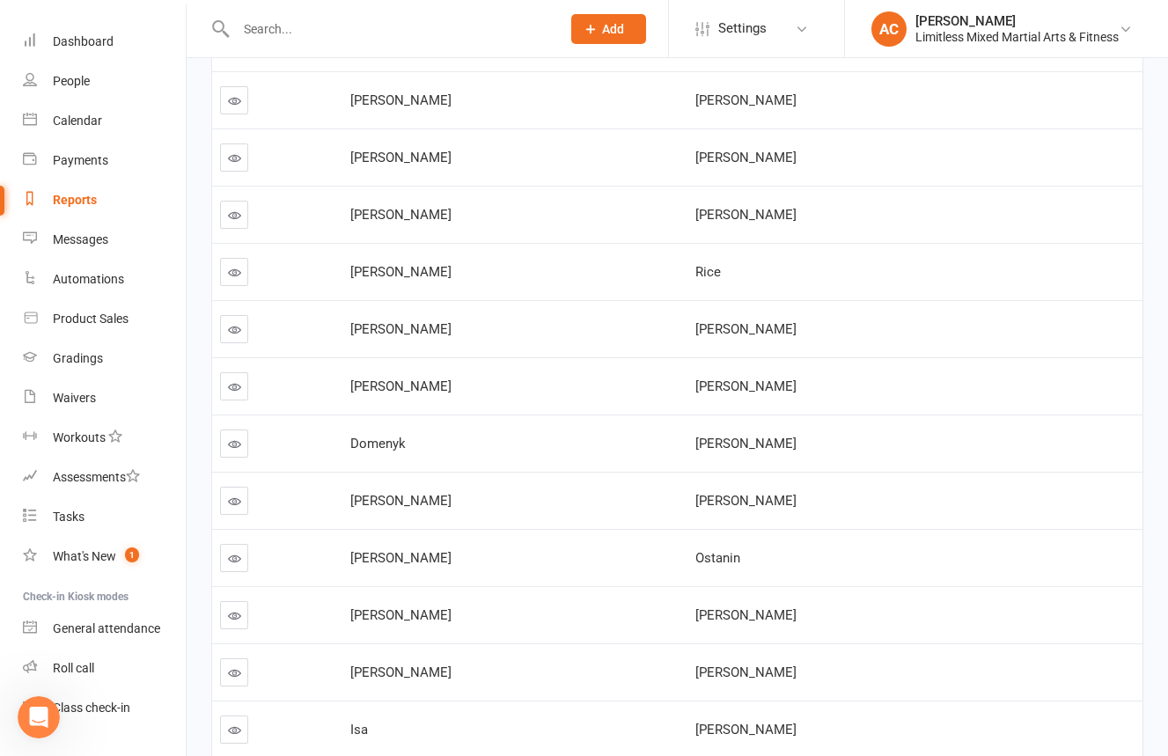
scroll to position [847, 0]
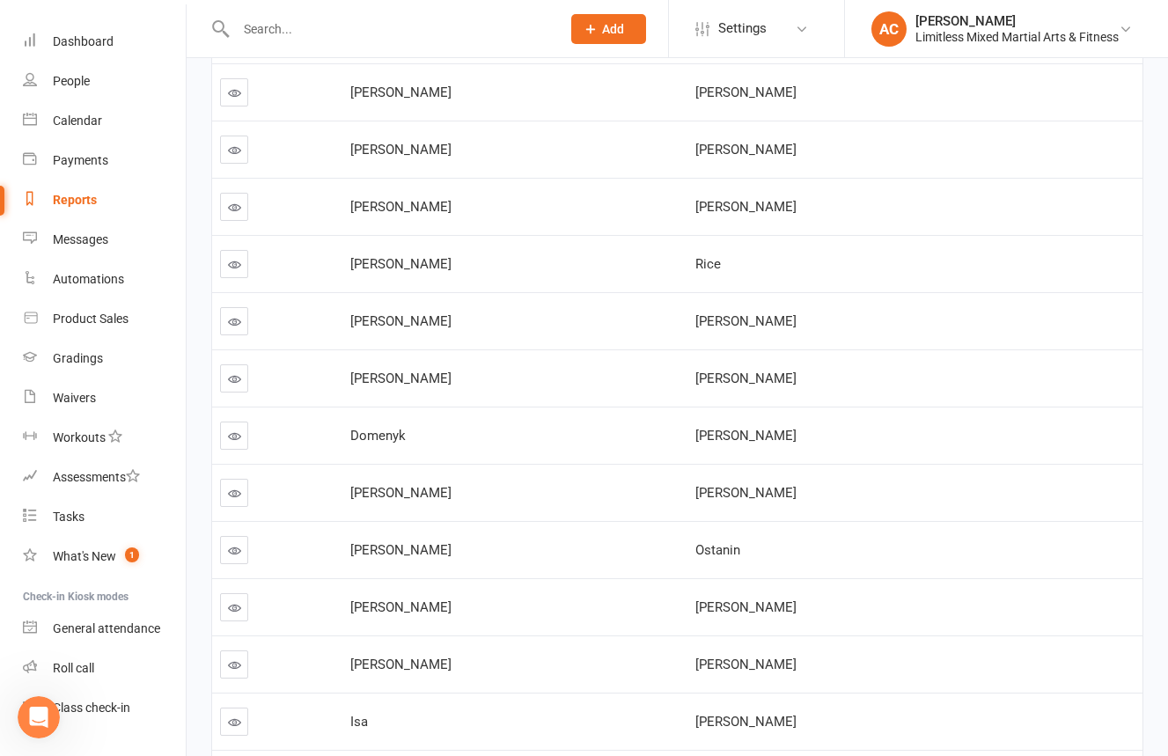
click at [230, 322] on icon at bounding box center [234, 321] width 13 height 13
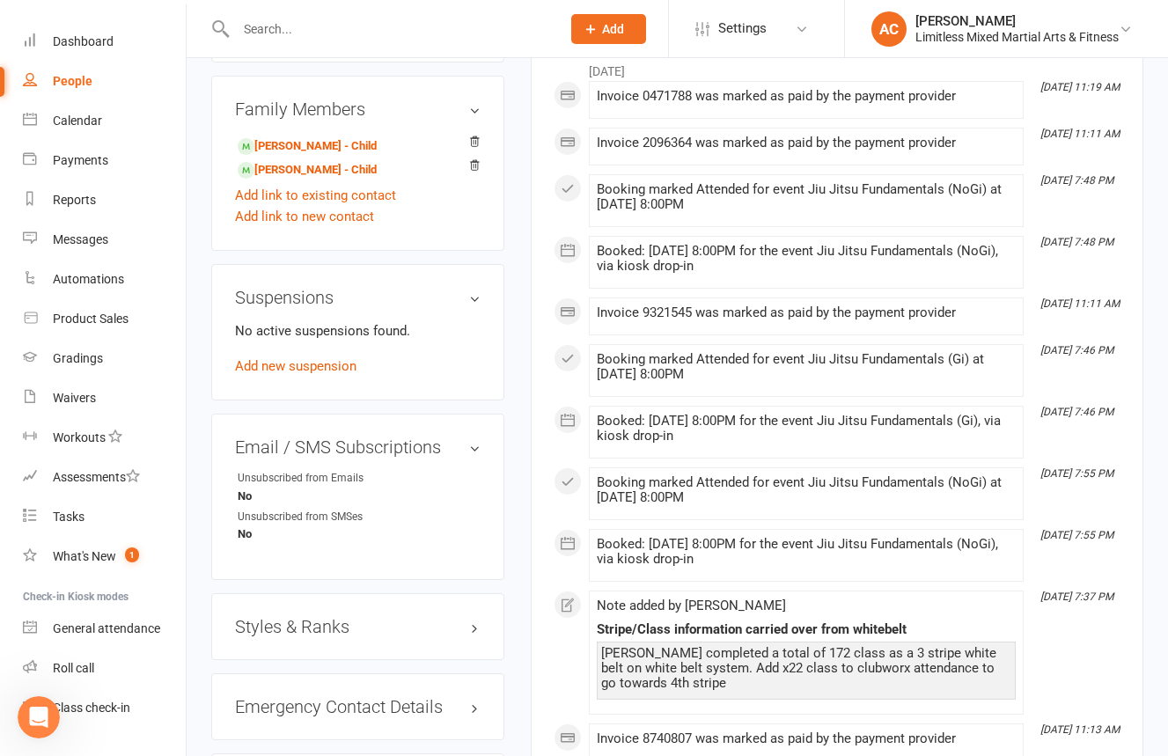
scroll to position [956, 0]
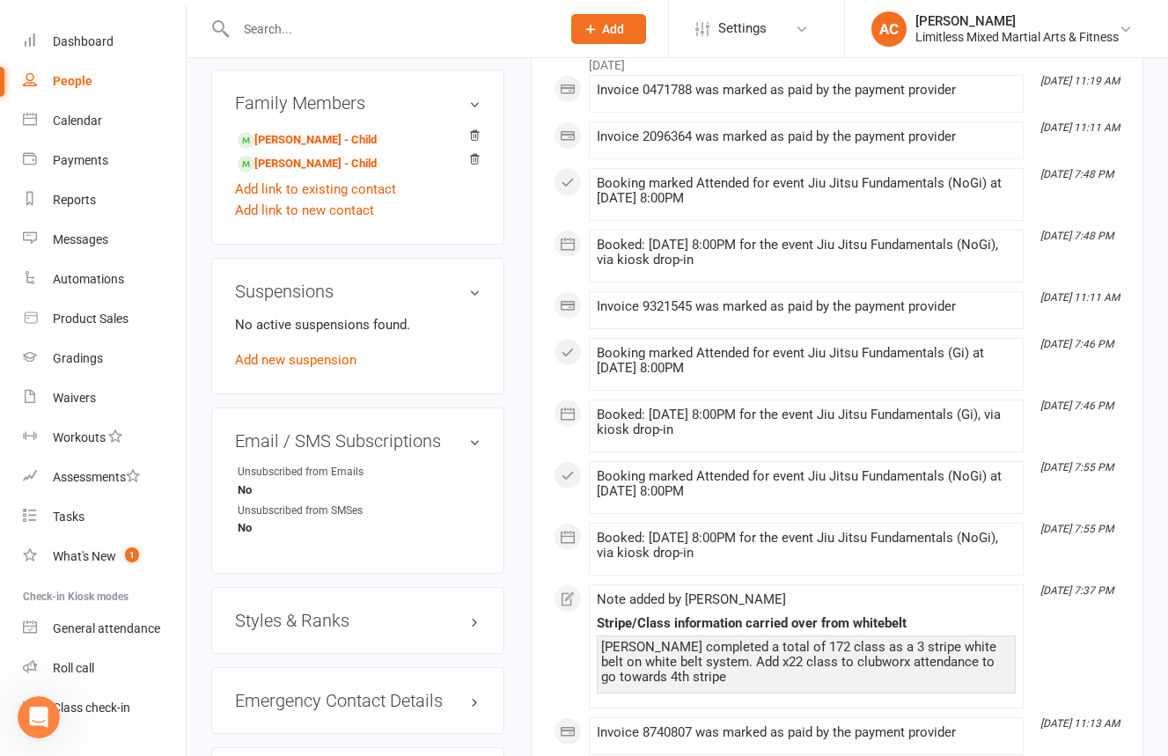
click at [423, 618] on div "Styles & Ranks" at bounding box center [357, 620] width 293 height 67
click at [422, 611] on h3 "Styles & Ranks" at bounding box center [358, 620] width 246 height 19
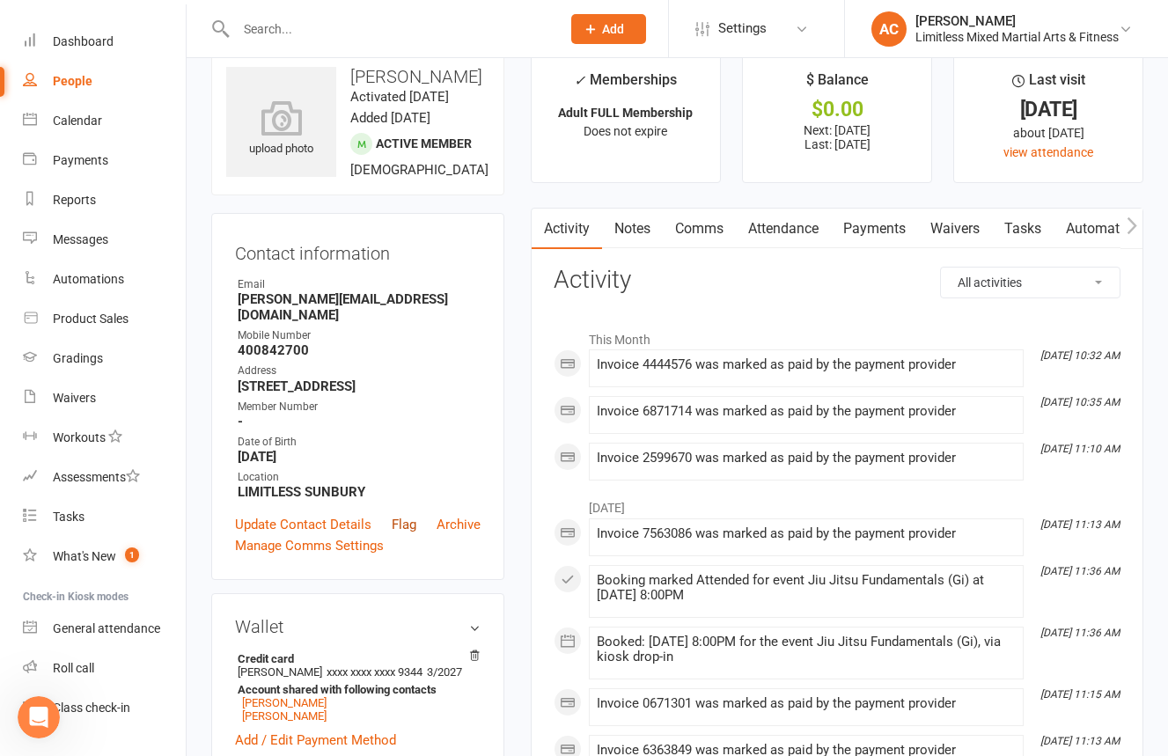
scroll to position [0, 0]
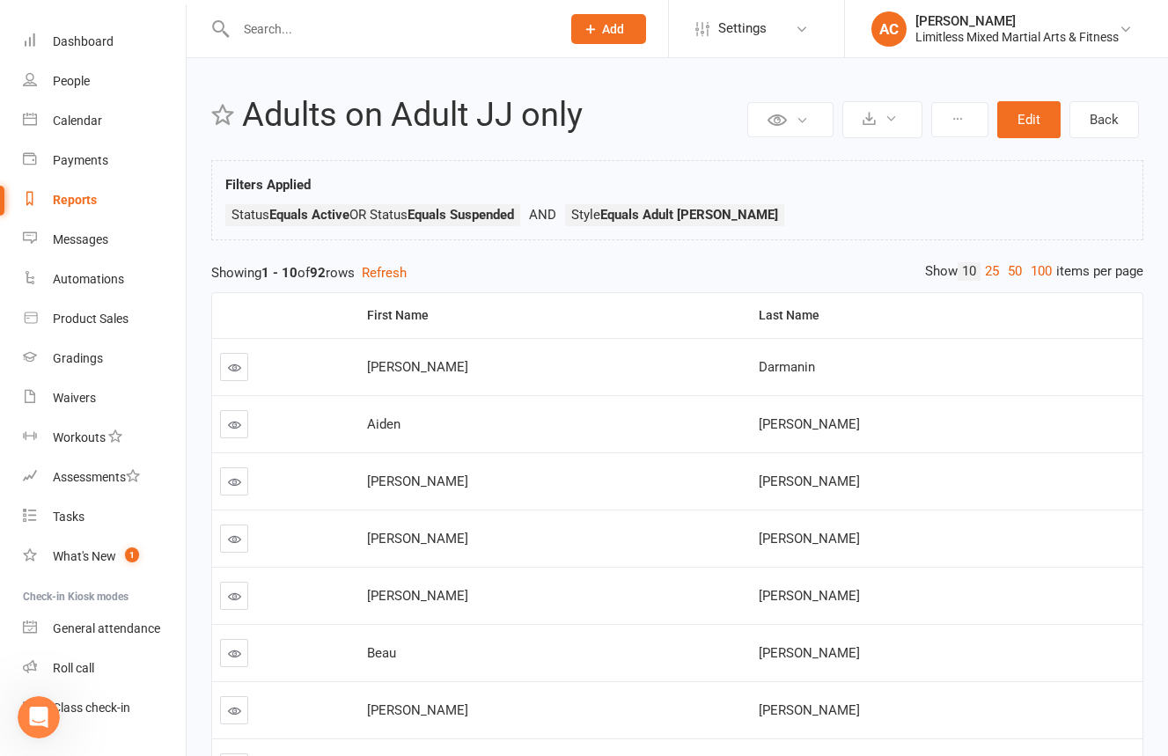
click at [989, 272] on link "25" at bounding box center [991, 271] width 23 height 18
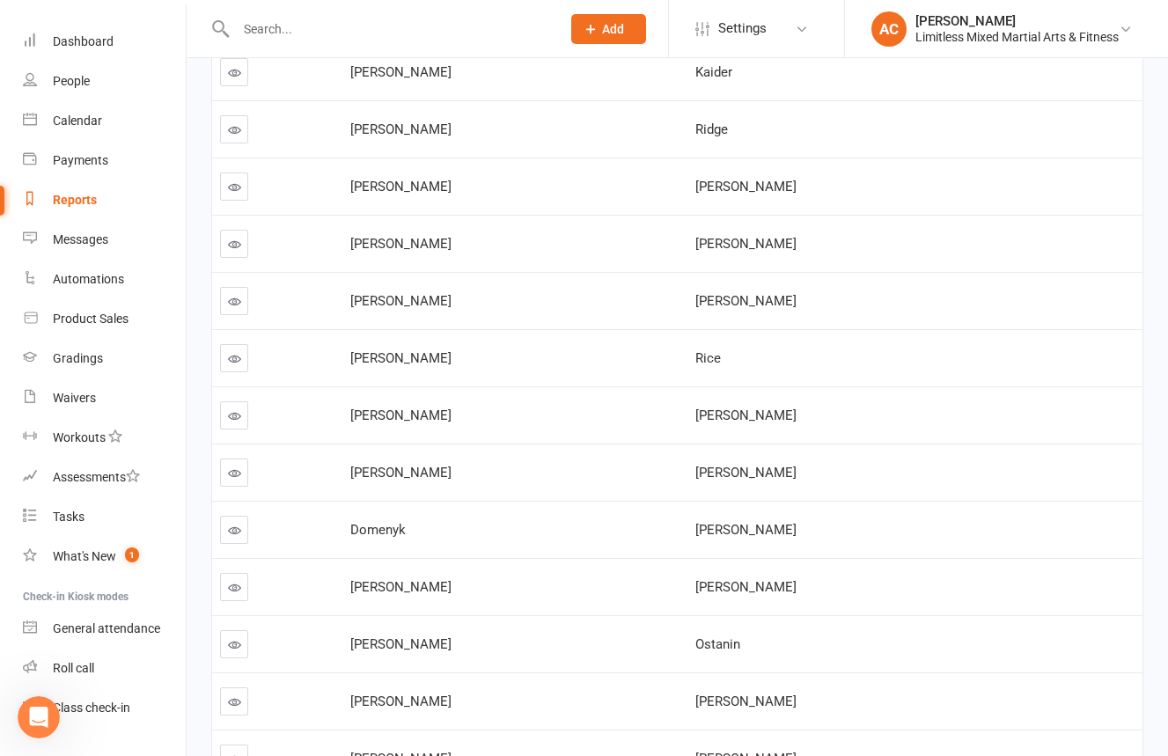
scroll to position [765, 0]
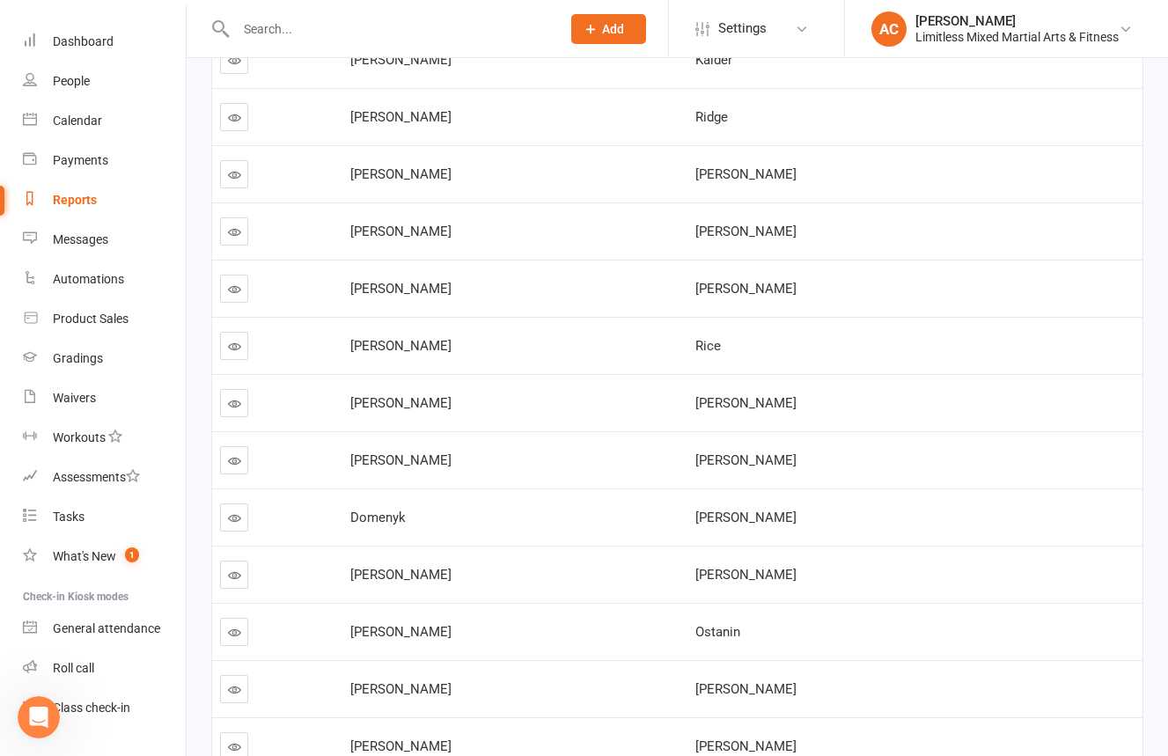
click at [240, 349] on link at bounding box center [234, 346] width 28 height 28
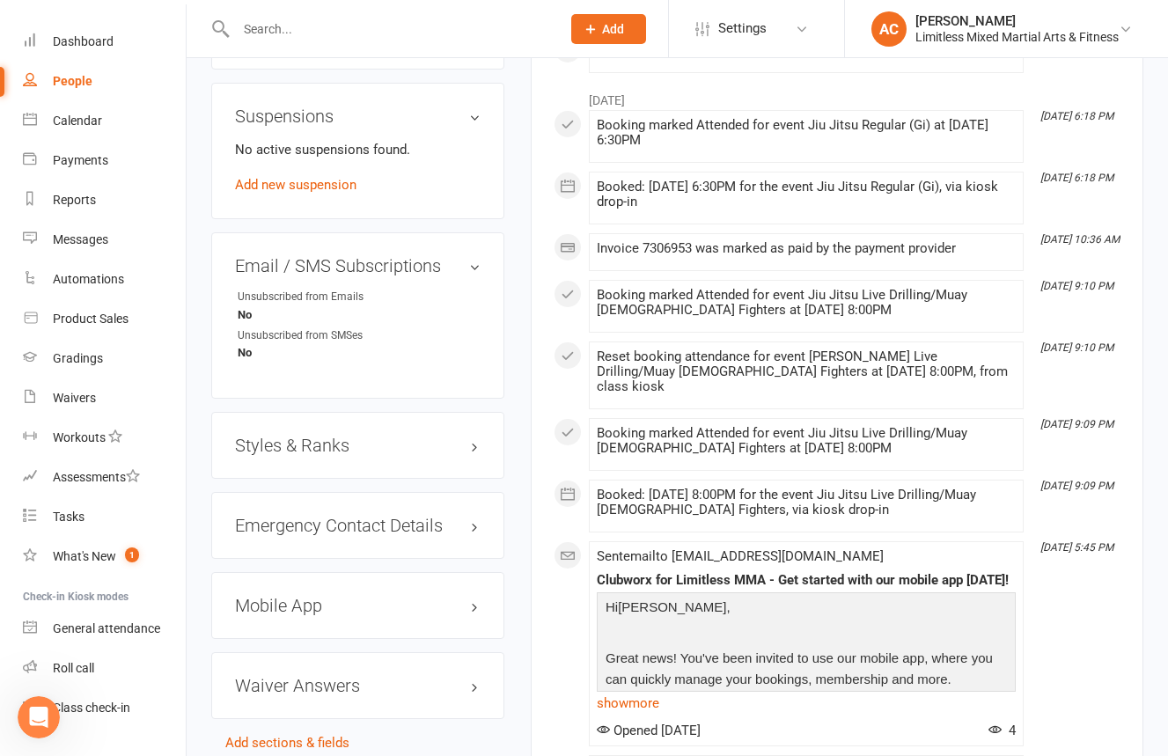
click at [345, 443] on h3 "Styles & Ranks" at bounding box center [358, 445] width 246 height 19
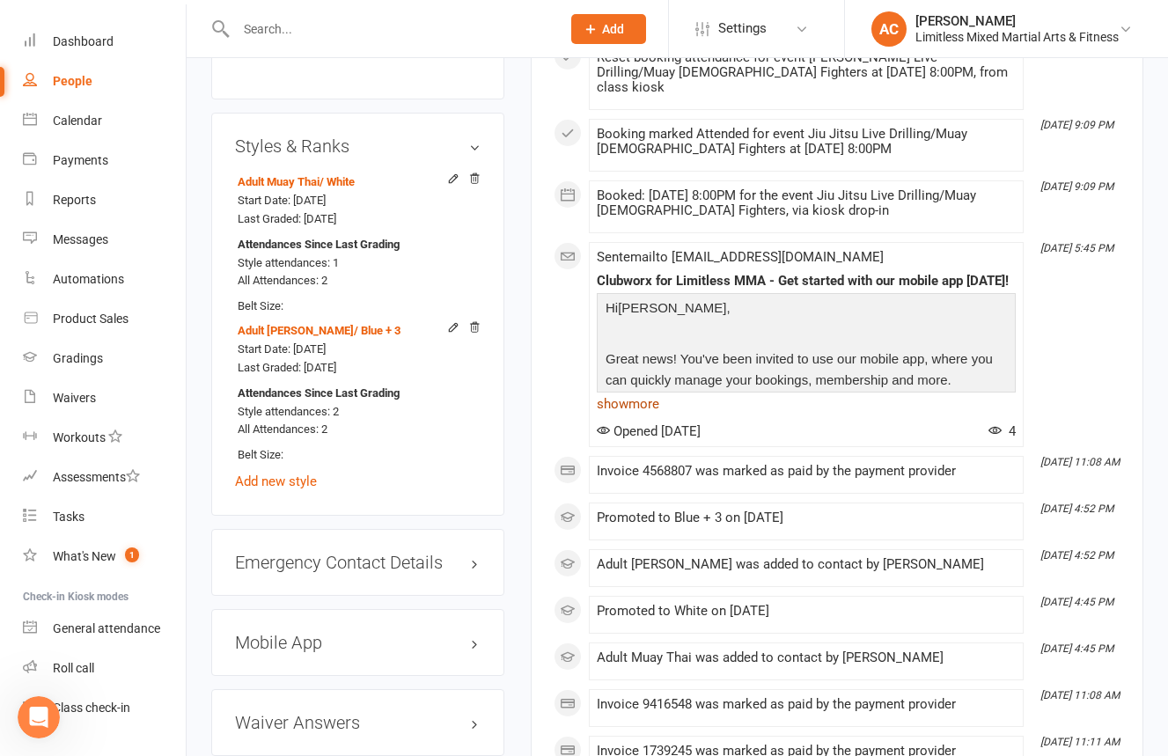
scroll to position [1352, 0]
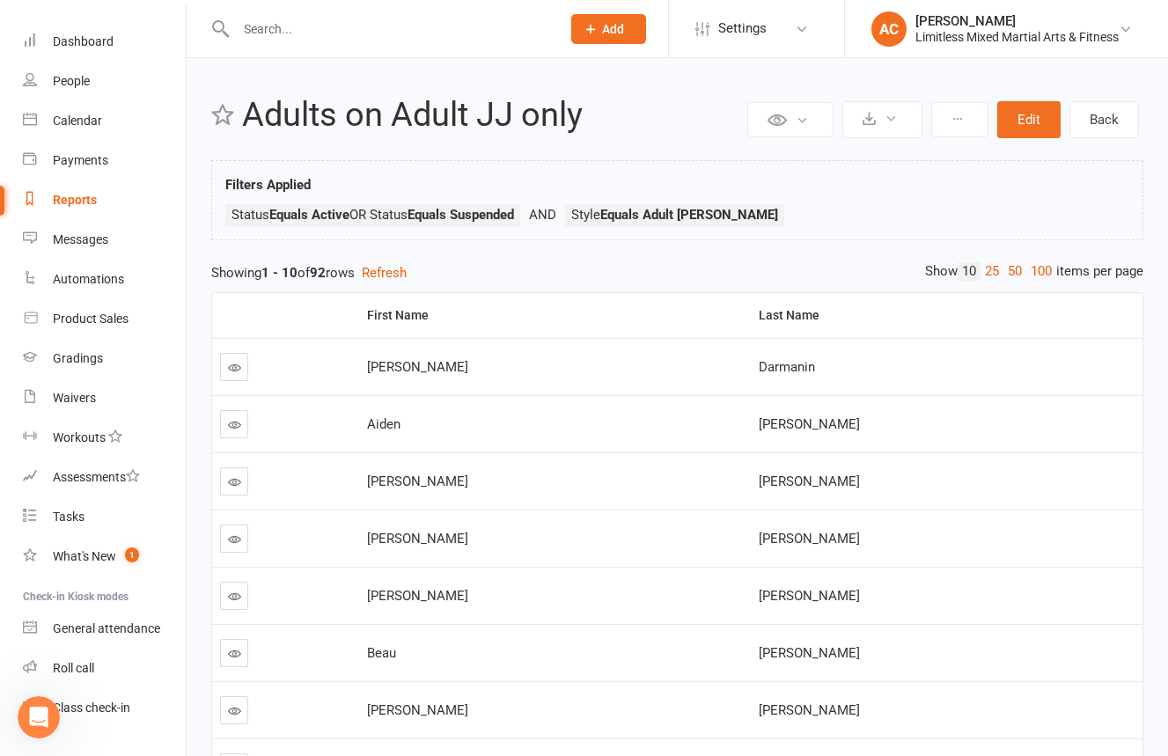
click at [980, 274] on link "25" at bounding box center [991, 271] width 23 height 18
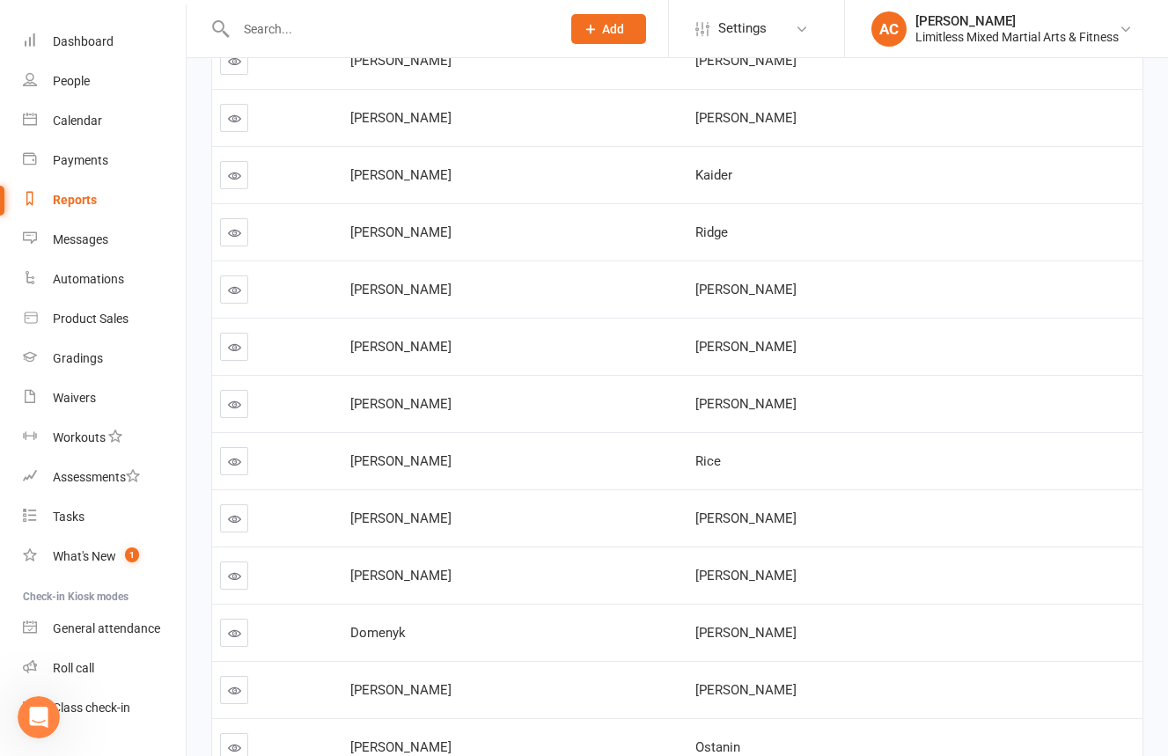
scroll to position [651, 0]
click at [244, 579] on link at bounding box center [234, 574] width 28 height 28
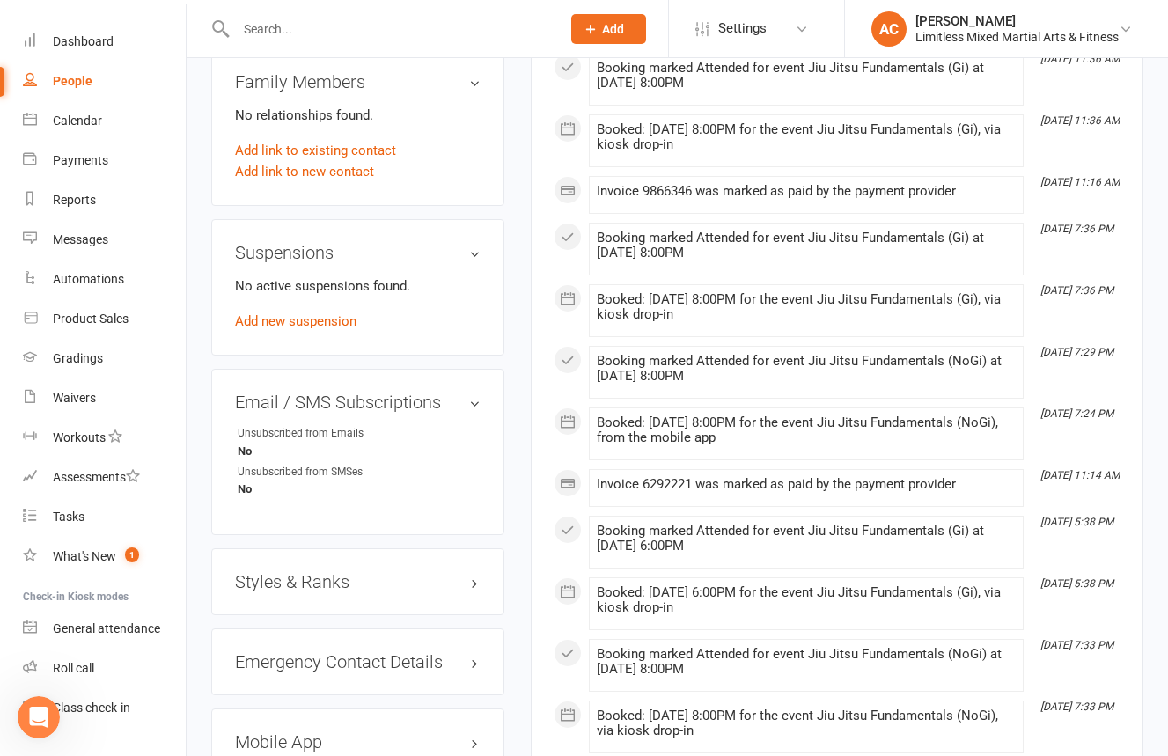
scroll to position [938, 0]
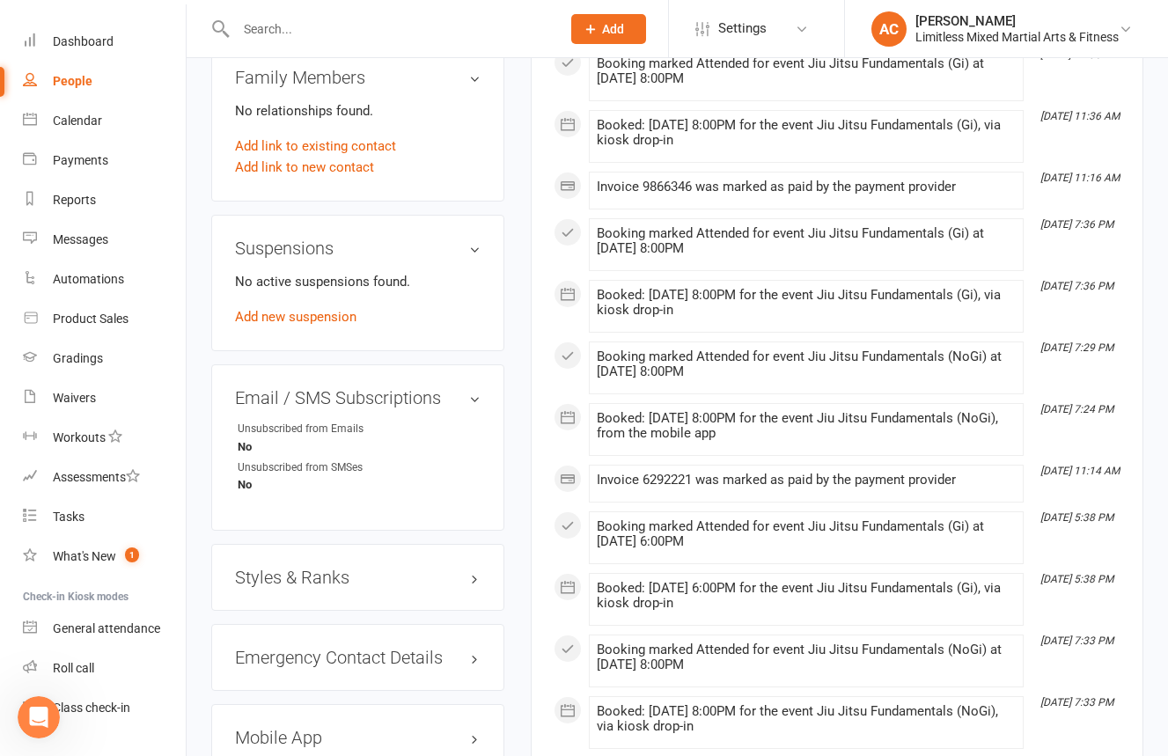
click at [399, 544] on div "Styles & Ranks" at bounding box center [357, 577] width 293 height 67
click at [397, 545] on div "Styles & Ranks" at bounding box center [357, 577] width 293 height 67
click at [401, 568] on h3 "Styles & Ranks" at bounding box center [358, 577] width 246 height 19
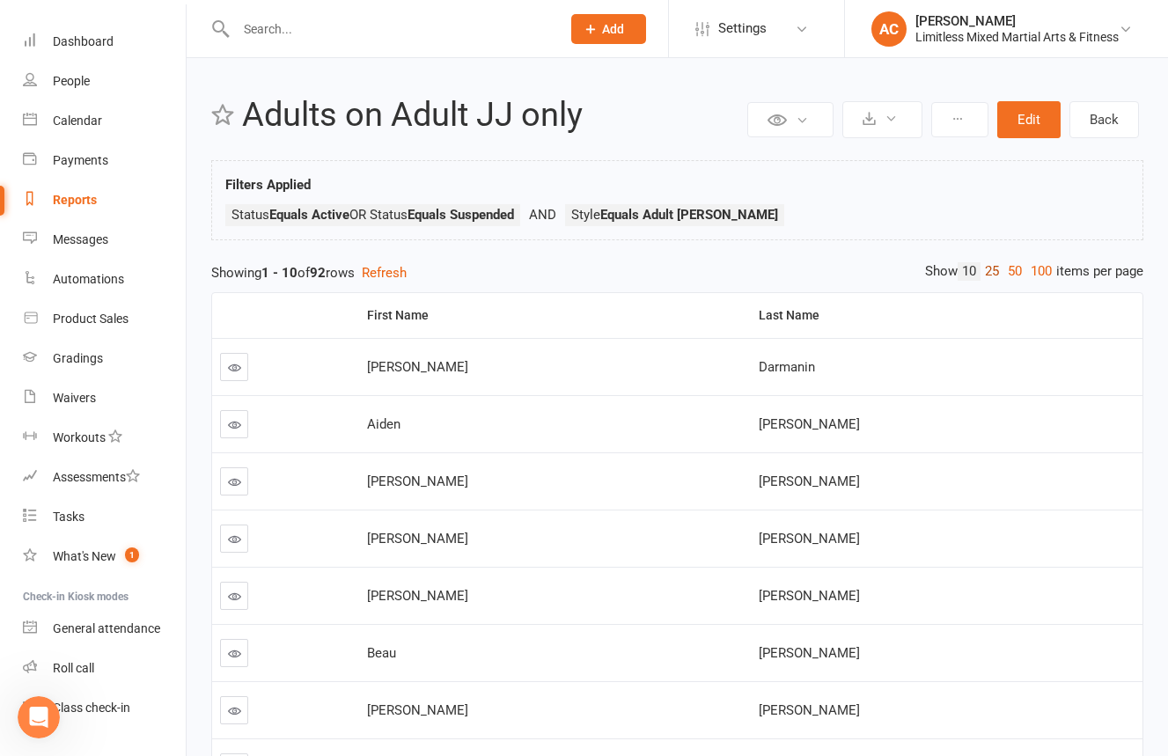
click at [990, 268] on link "25" at bounding box center [991, 271] width 23 height 18
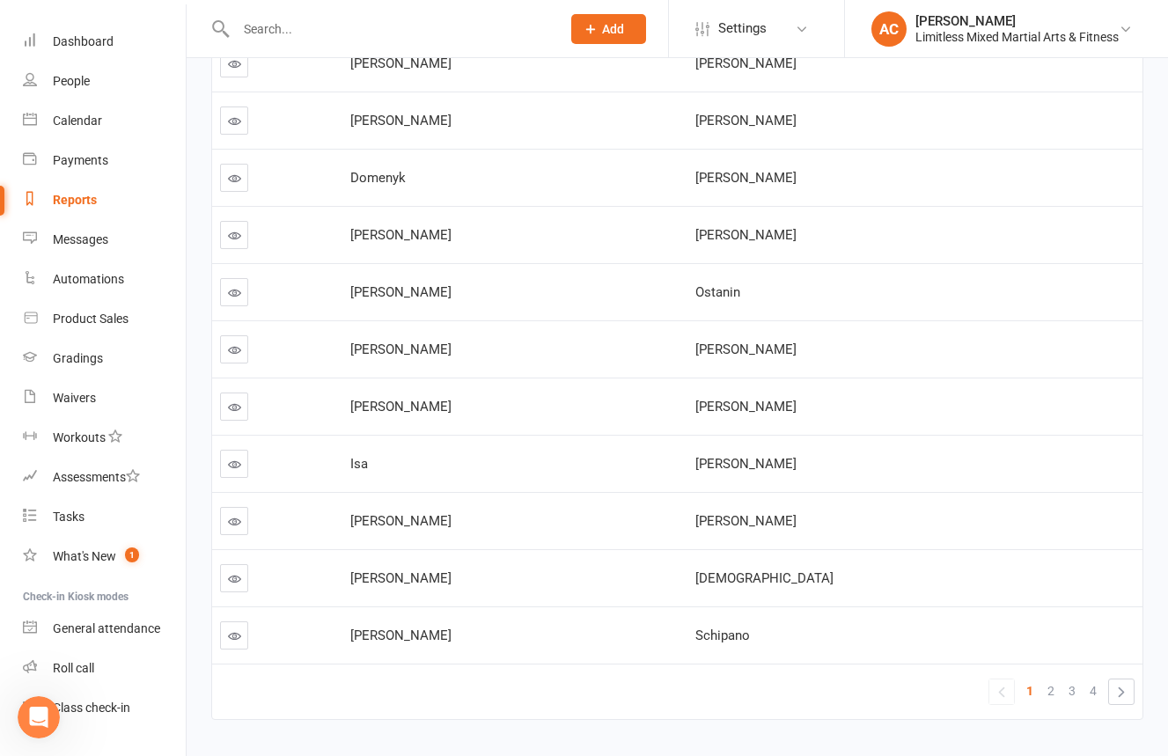
scroll to position [1034, 0]
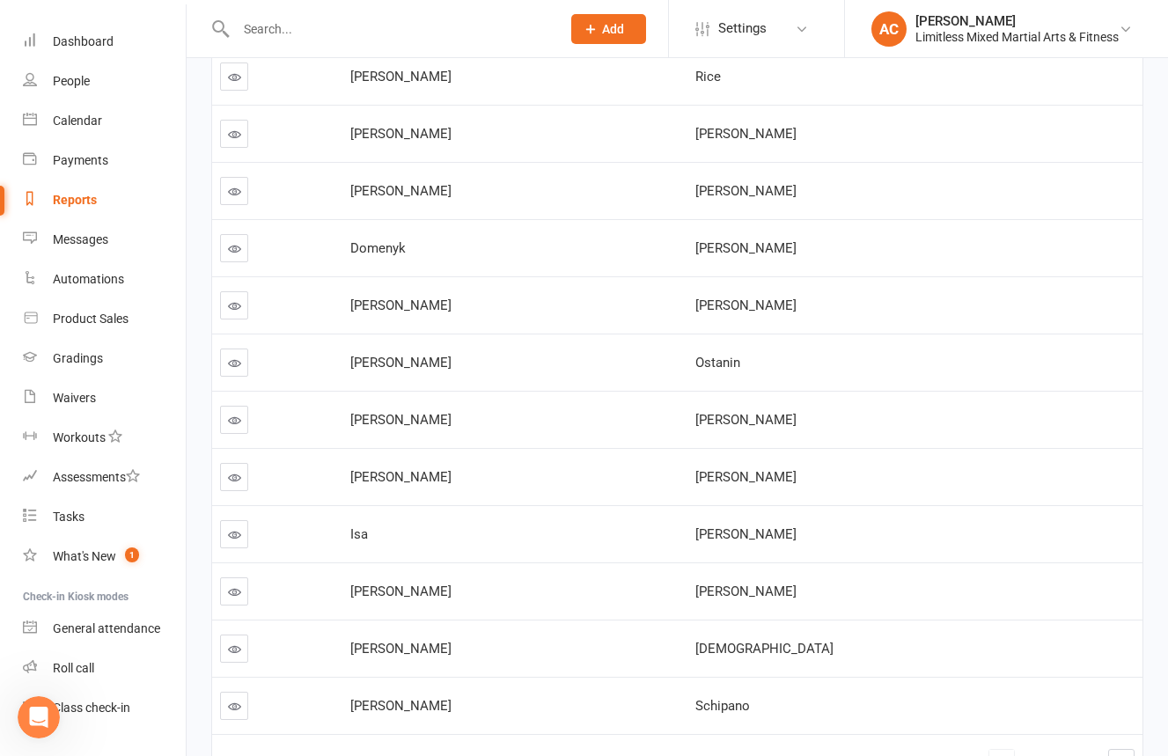
click at [237, 243] on icon at bounding box center [234, 248] width 13 height 13
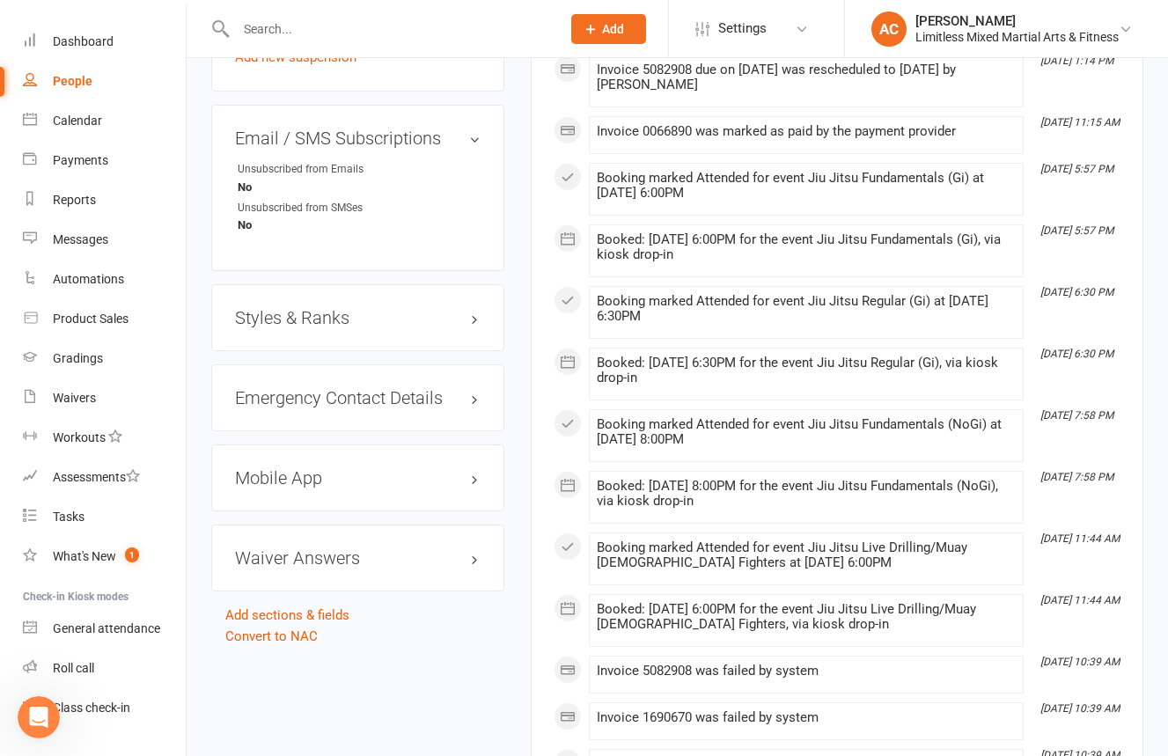
click at [402, 331] on div "Styles & Ranks" at bounding box center [357, 317] width 293 height 67
click at [407, 329] on div "Styles & Ranks" at bounding box center [357, 318] width 293 height 67
click at [412, 316] on h3 "Styles & Ranks" at bounding box center [358, 318] width 246 height 19
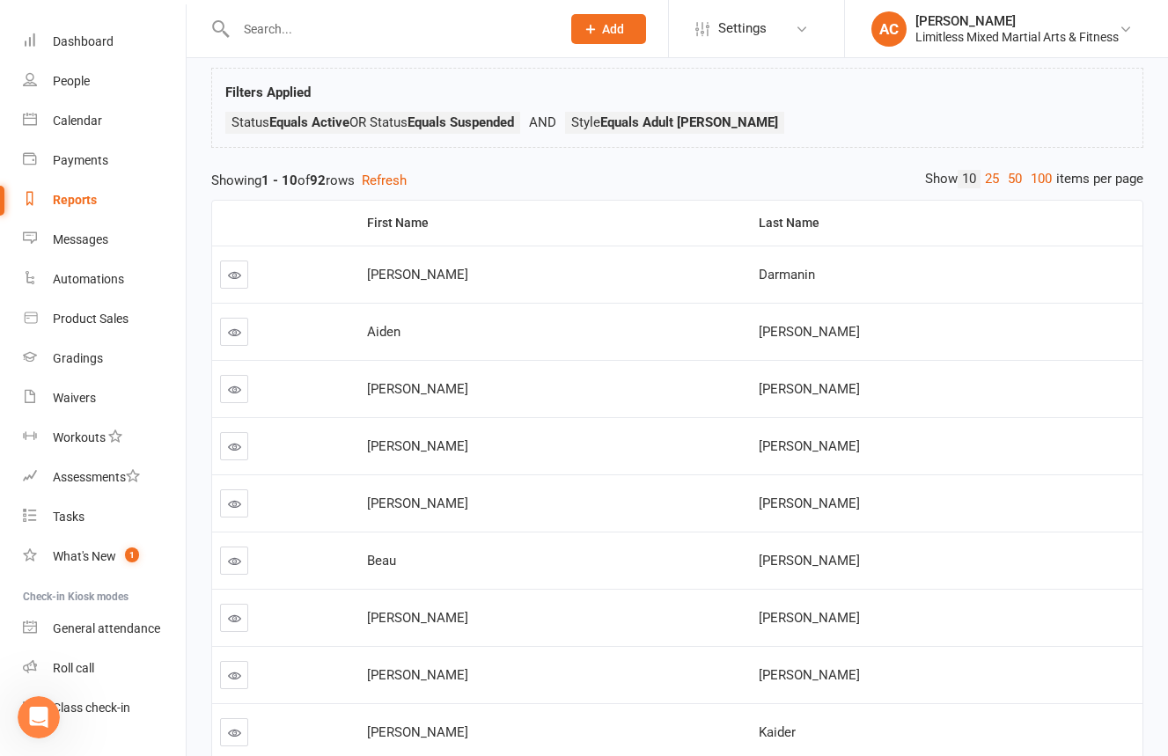
scroll to position [294, 0]
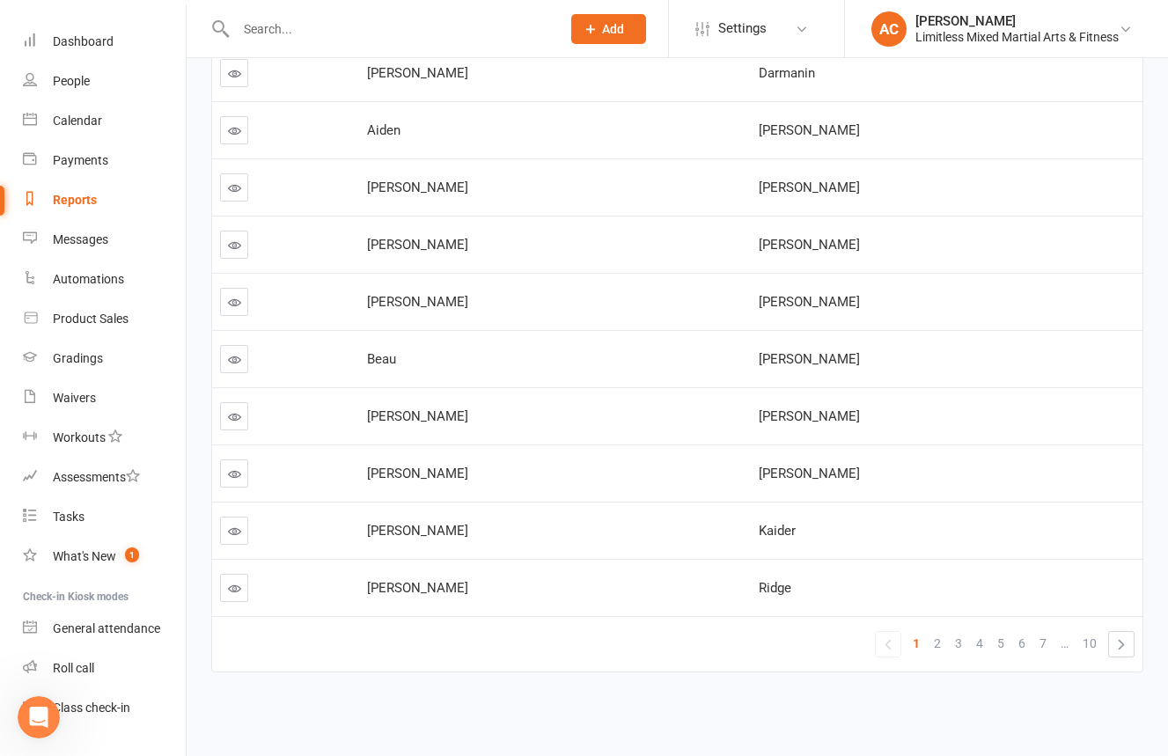
click at [942, 629] on link "2" at bounding box center [937, 643] width 21 height 25
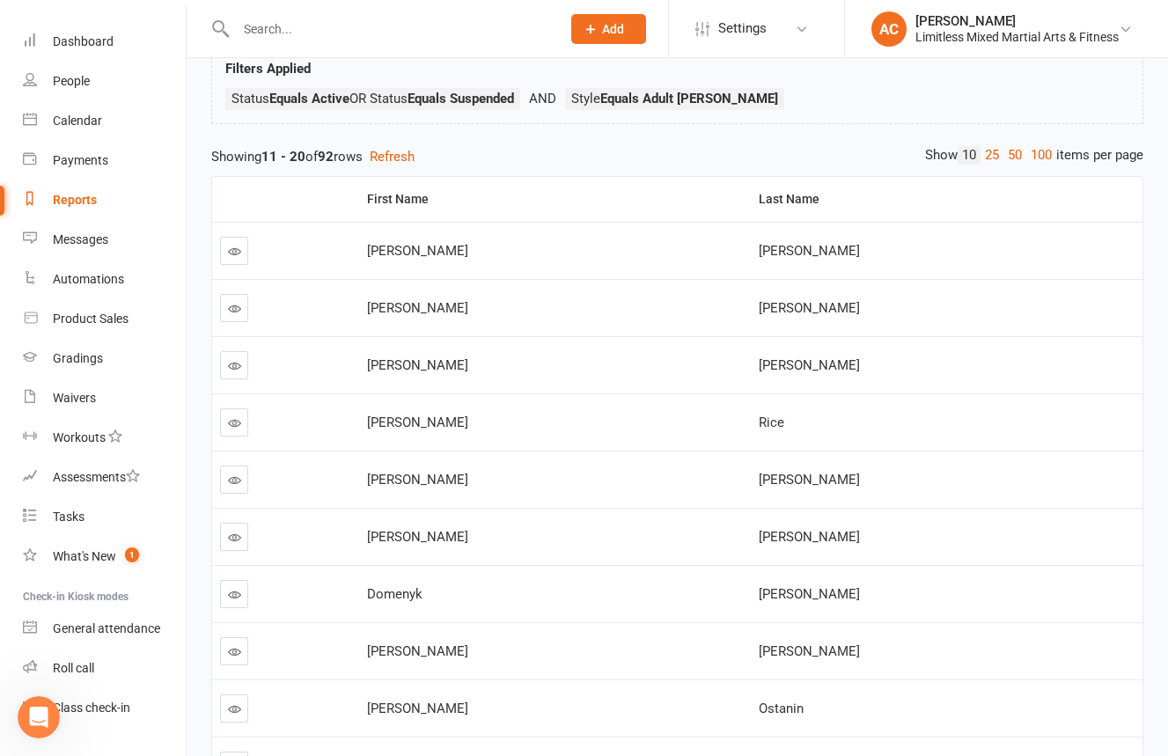
scroll to position [128, 0]
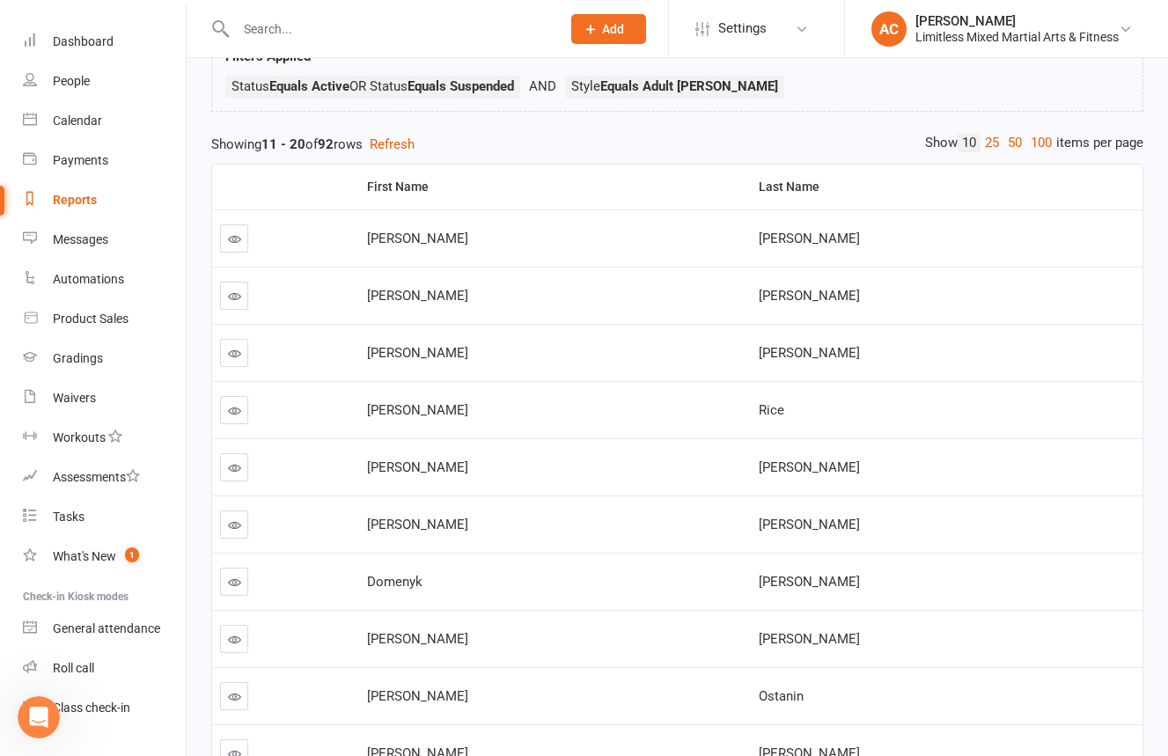
click at [228, 629] on icon at bounding box center [234, 639] width 13 height 13
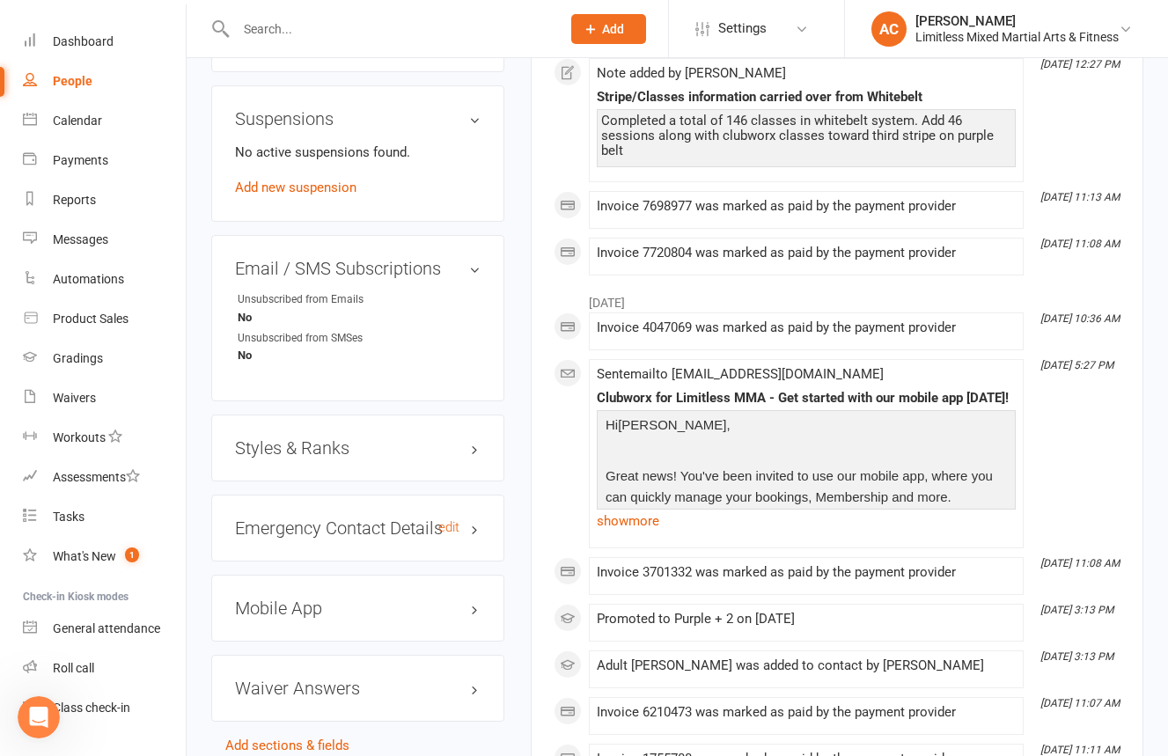
scroll to position [1057, 0]
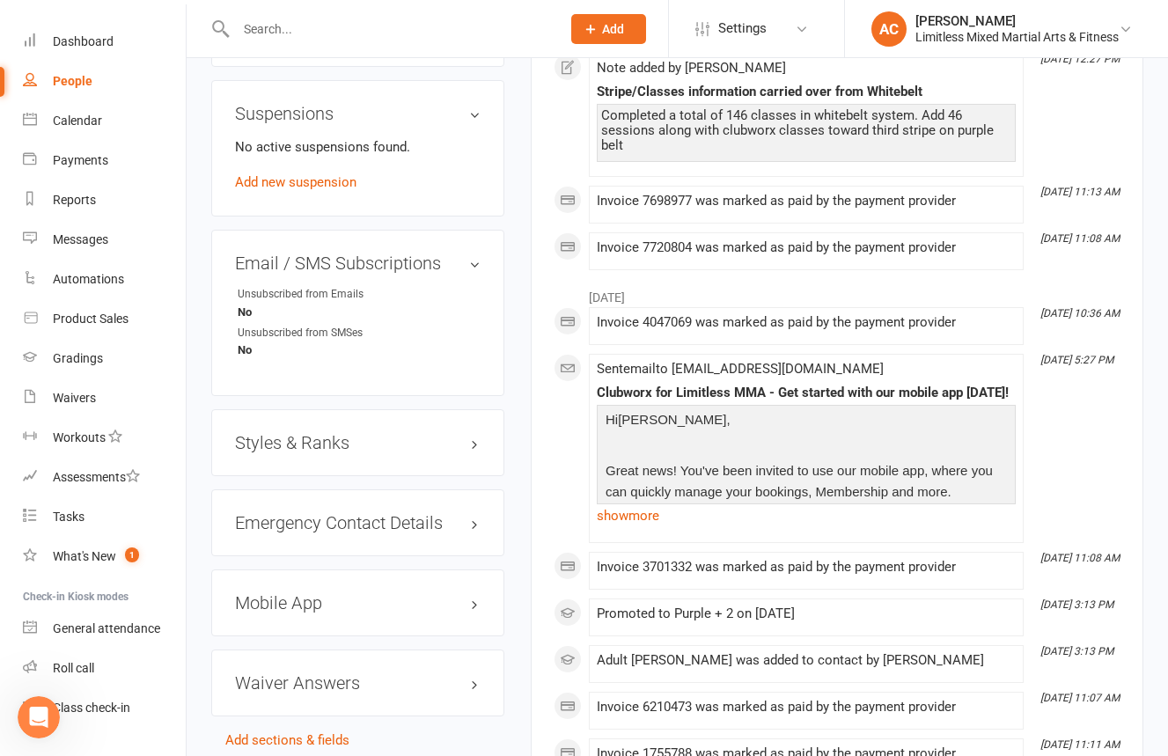
click at [312, 463] on div "Styles & Ranks" at bounding box center [357, 442] width 293 height 67
click at [314, 452] on h3 "Styles & Ranks" at bounding box center [358, 442] width 246 height 19
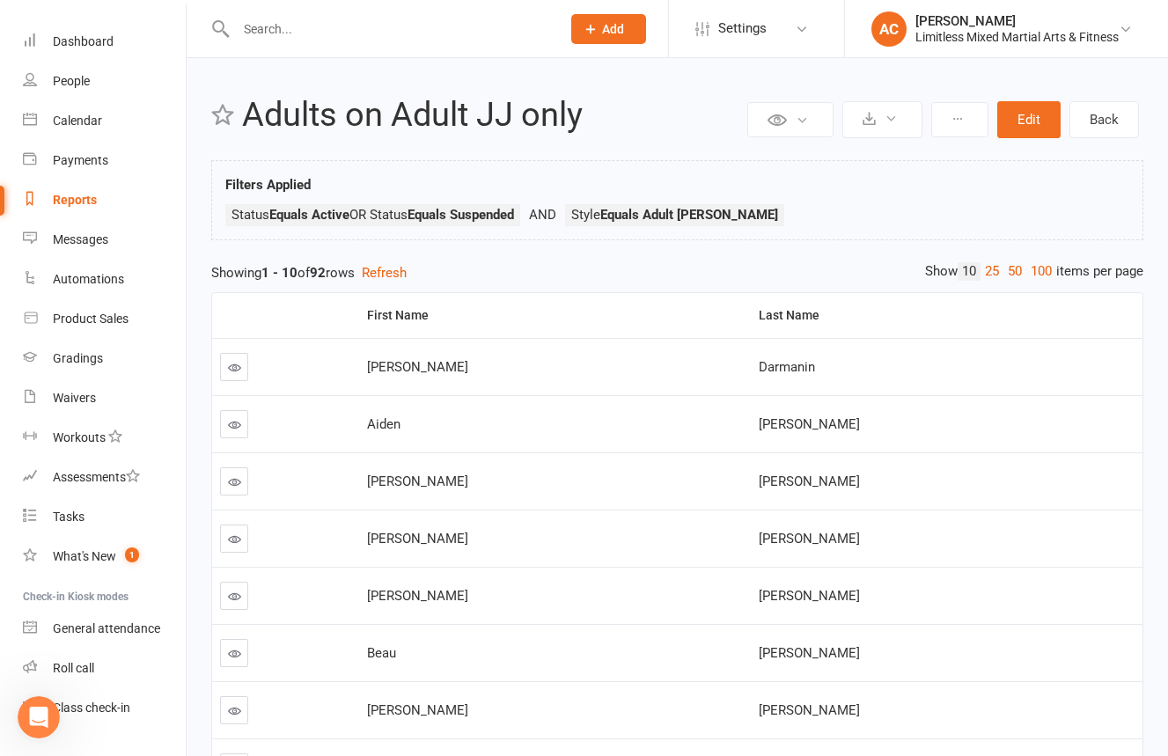
click at [808, 549] on tbody "[PERSON_NAME] [PERSON_NAME] [PERSON_NAME] [PERSON_NAME] [PERSON_NAME] [PERSON_N…" at bounding box center [677, 624] width 930 height 572
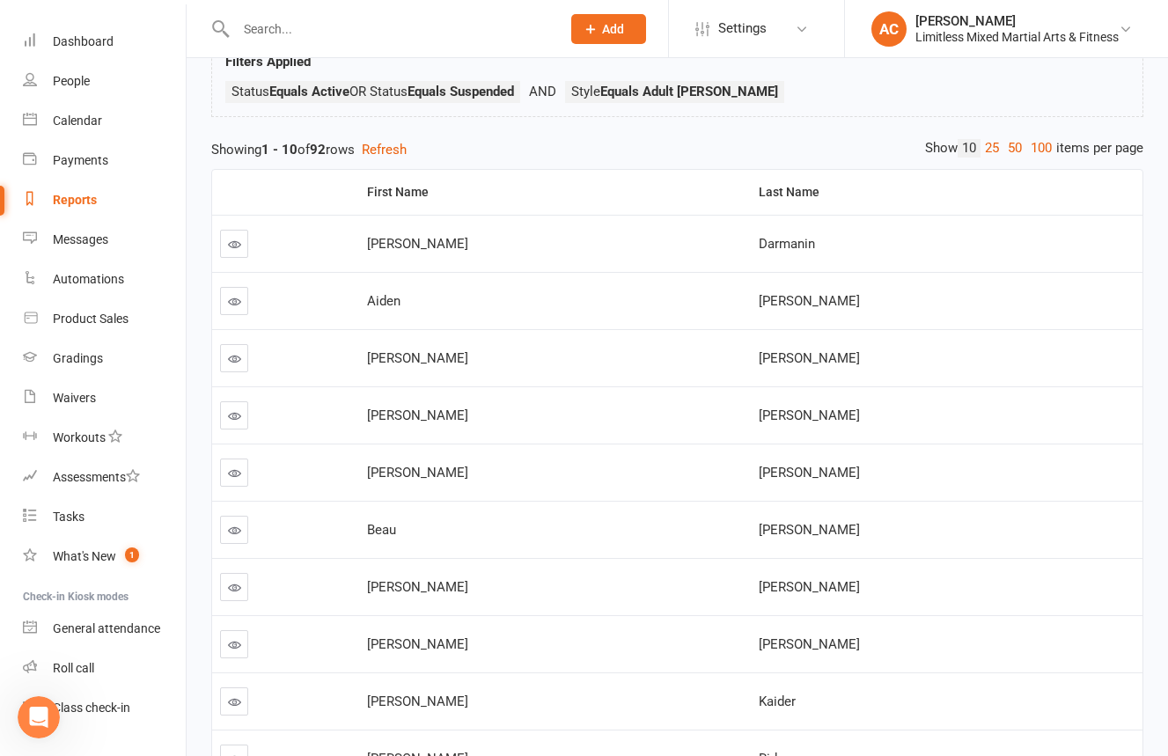
scroll to position [128, 0]
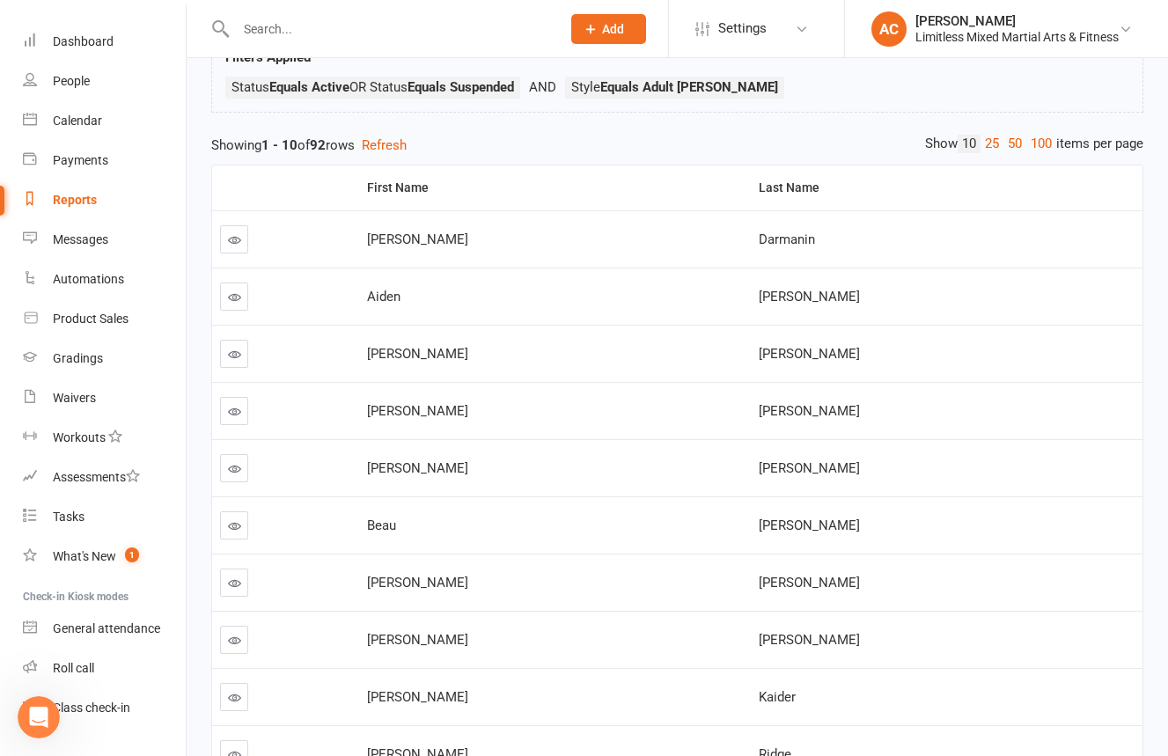
drag, startPoint x: 1008, startPoint y: 147, endPoint x: 991, endPoint y: 190, distance: 46.6
click at [1008, 147] on link "50" at bounding box center [1014, 144] width 23 height 18
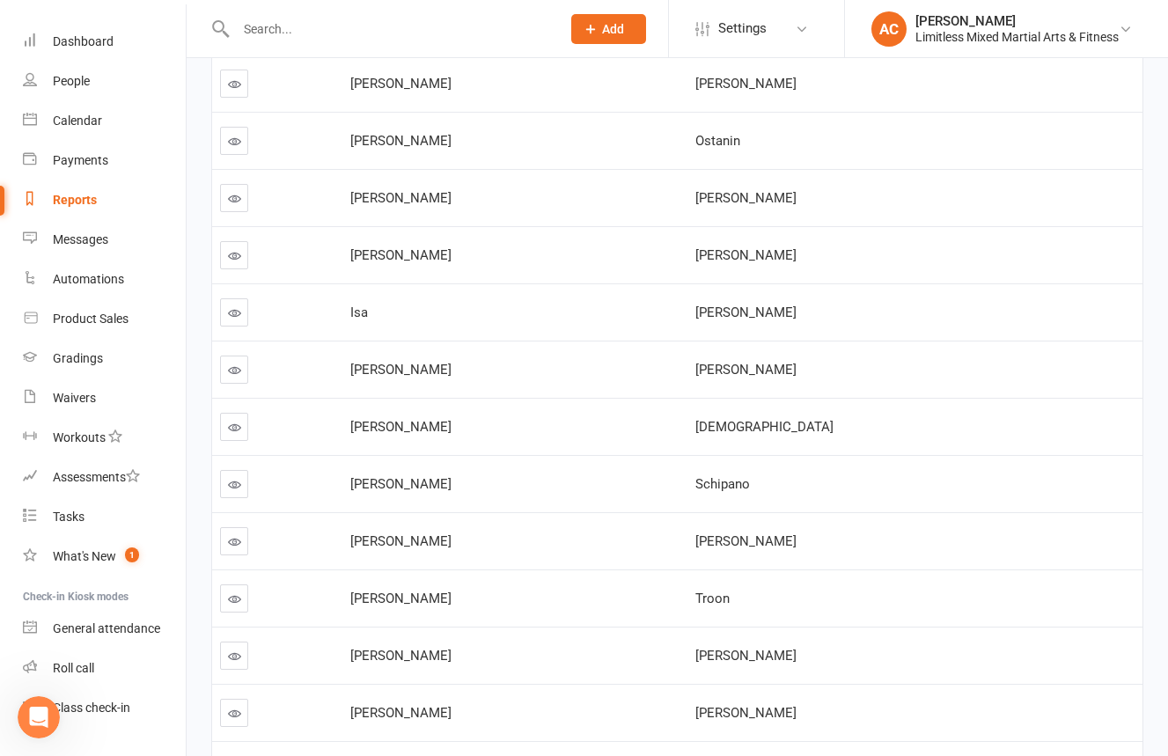
scroll to position [1255, 0]
click at [236, 202] on icon at bounding box center [234, 199] width 13 height 13
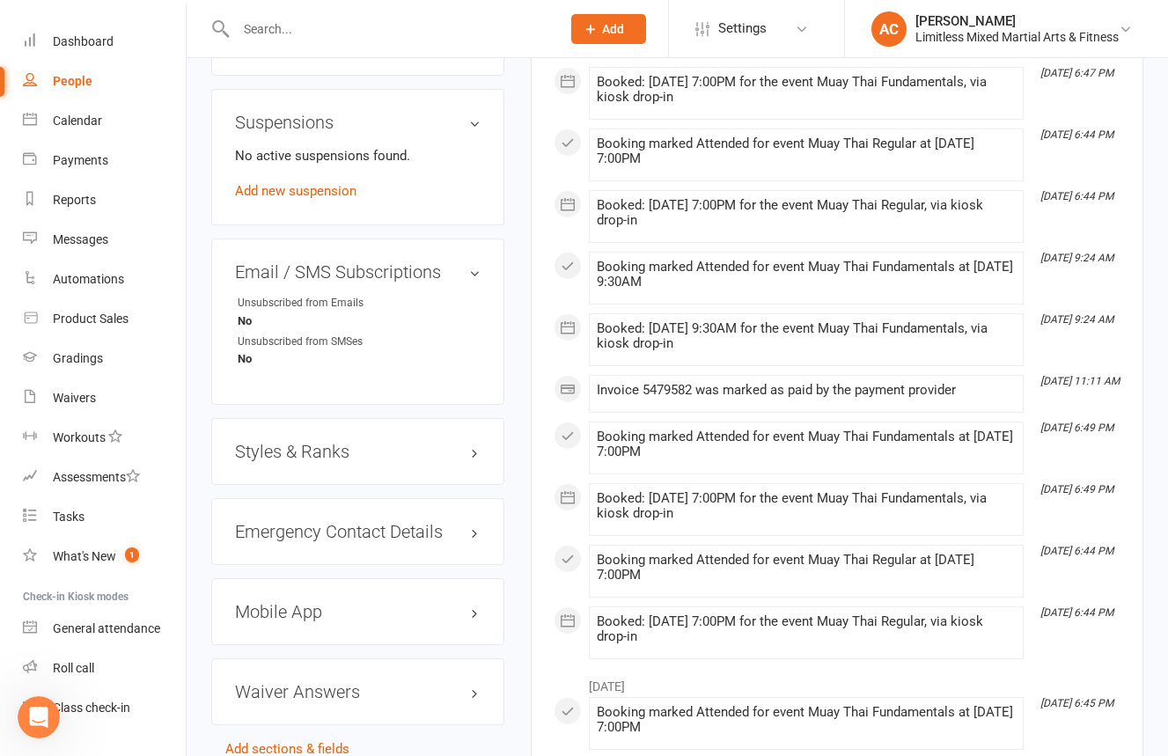
scroll to position [1110, 0]
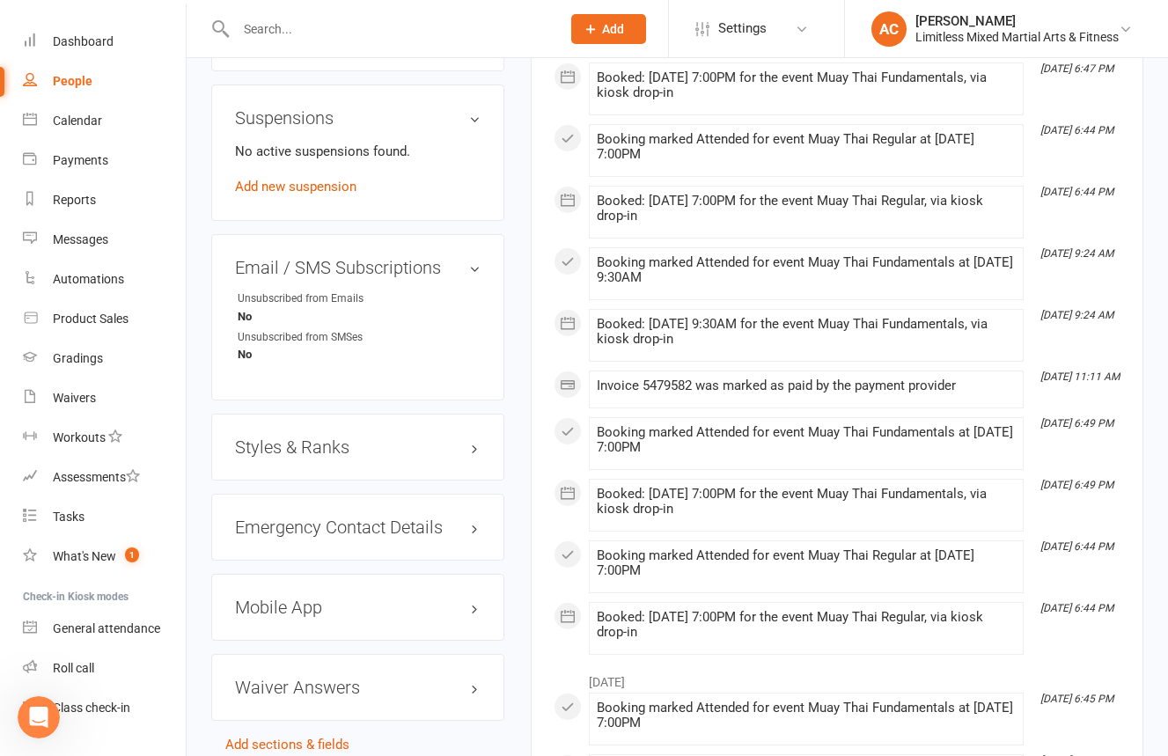
click at [459, 442] on div "Styles & Ranks" at bounding box center [357, 447] width 293 height 67
click at [431, 437] on h3 "Styles & Ranks" at bounding box center [358, 446] width 246 height 19
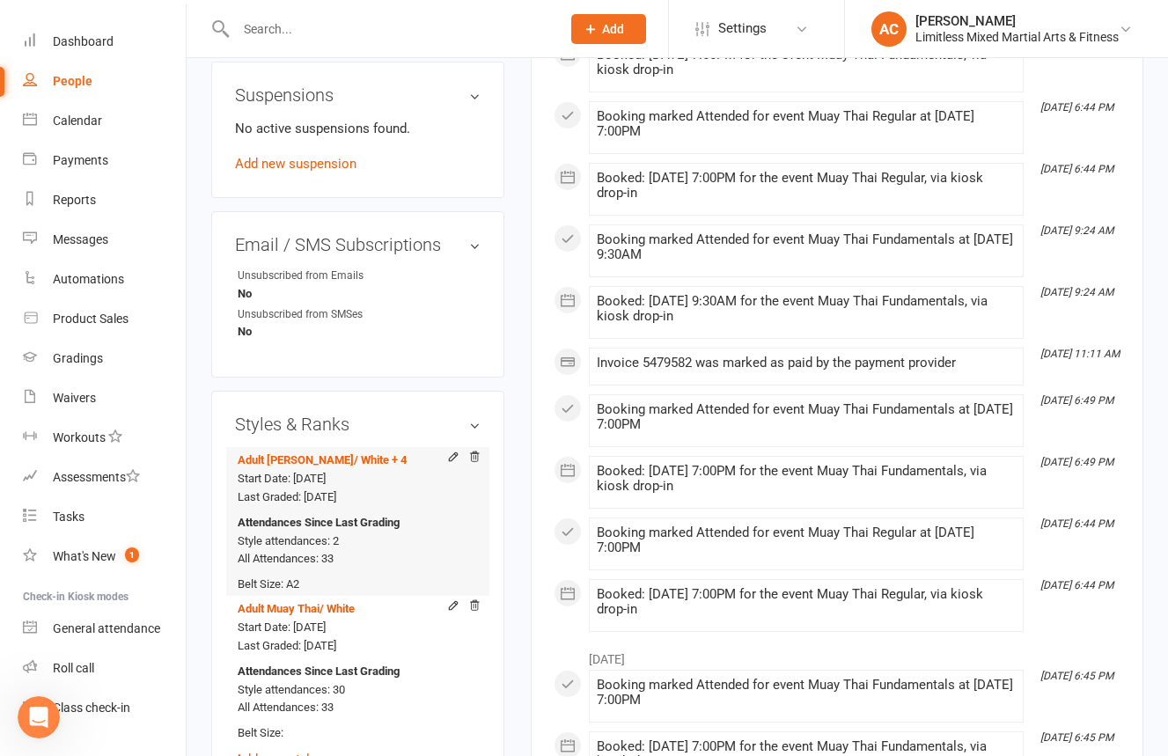
scroll to position [1200, 0]
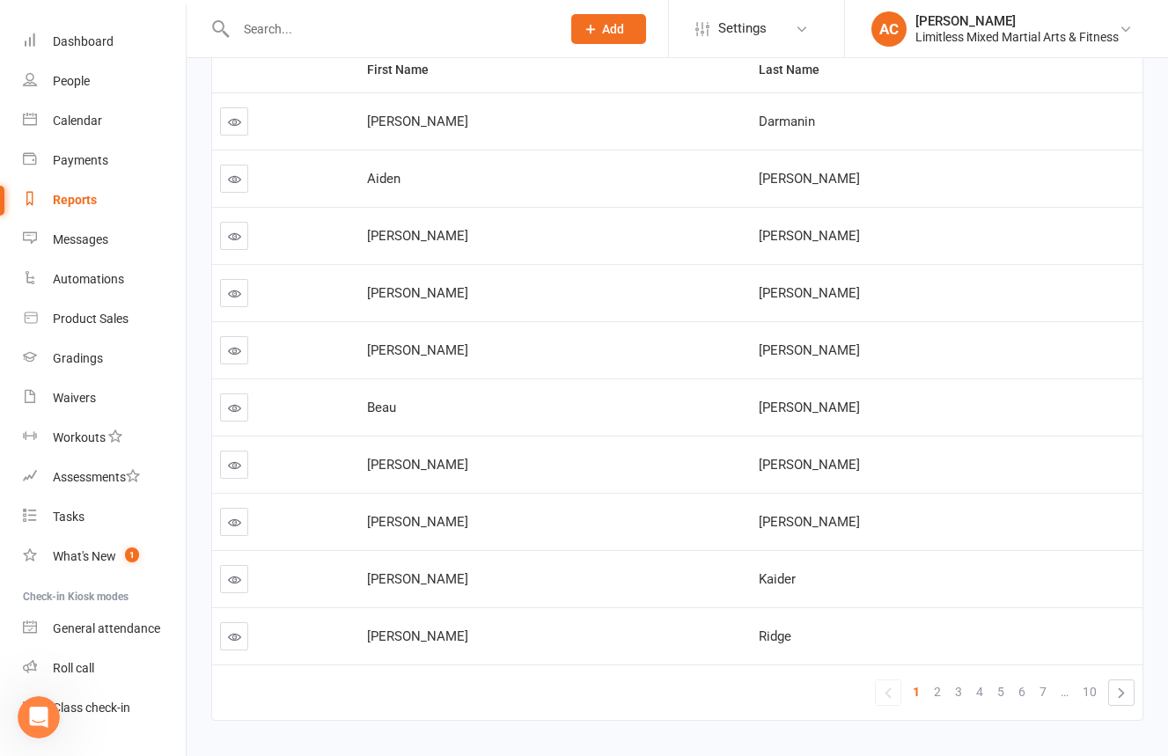
scroll to position [294, 0]
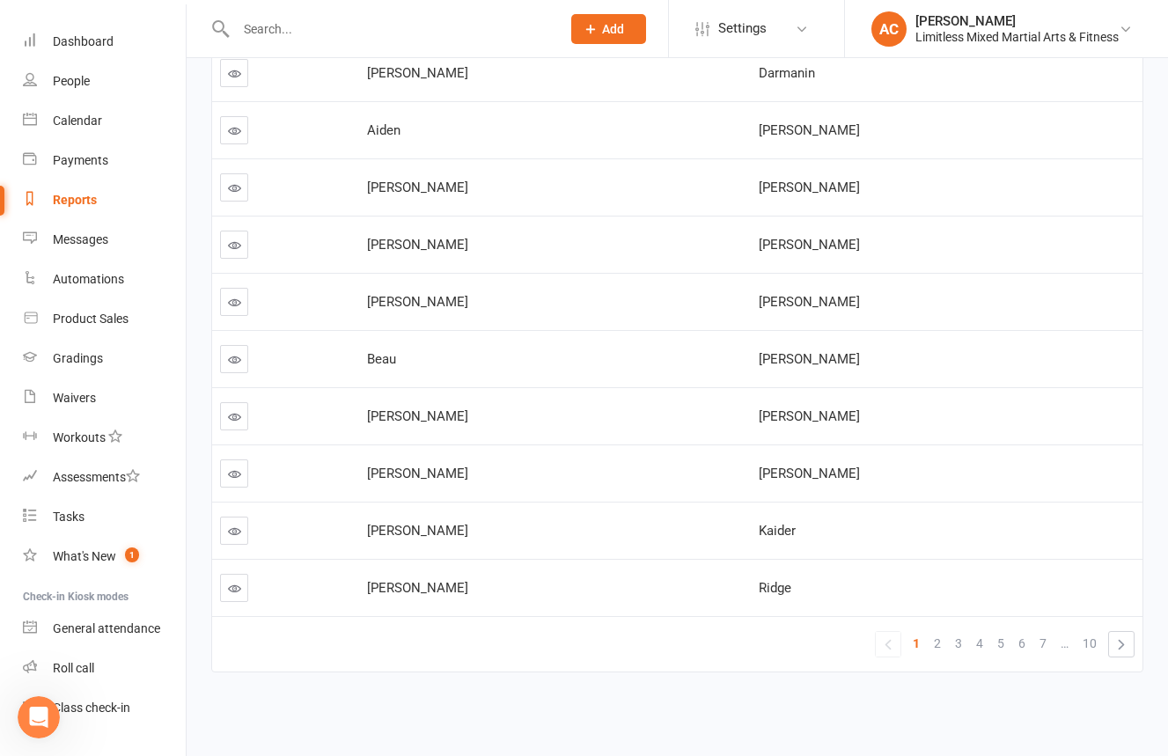
click at [933, 629] on link "2" at bounding box center [937, 643] width 21 height 25
click at [960, 629] on span "3" at bounding box center [958, 643] width 7 height 25
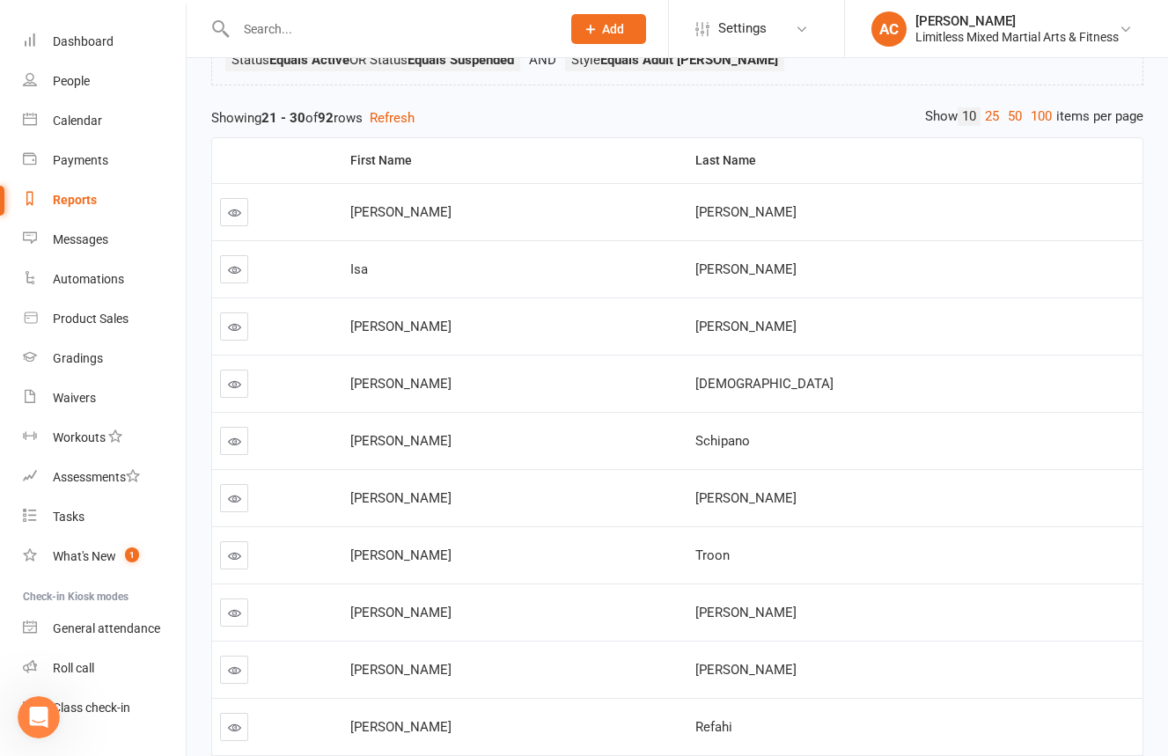
scroll to position [150, 0]
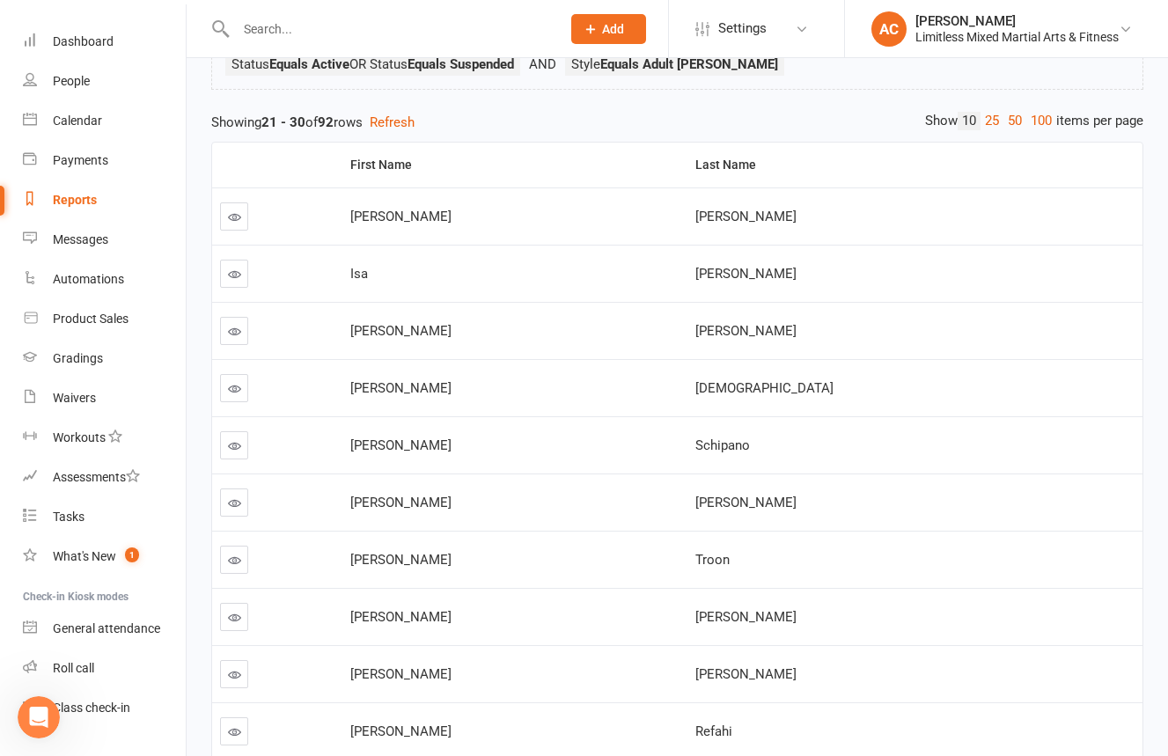
click at [224, 207] on link at bounding box center [234, 216] width 28 height 28
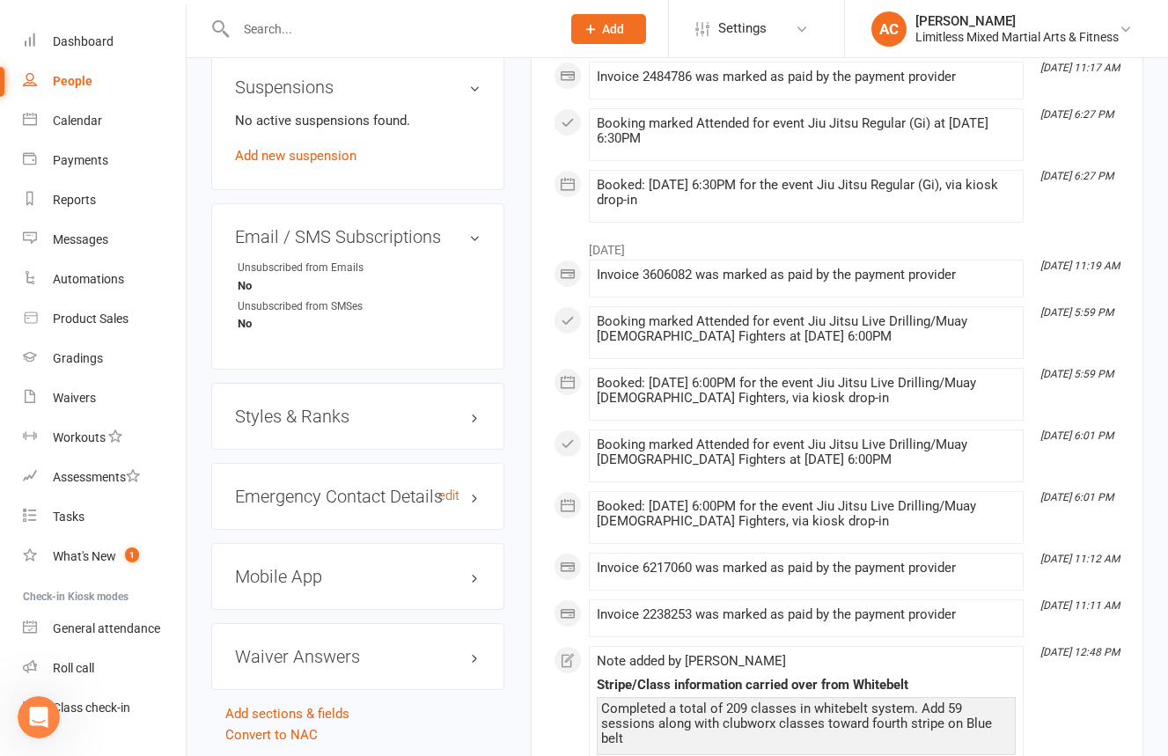
scroll to position [1200, 0]
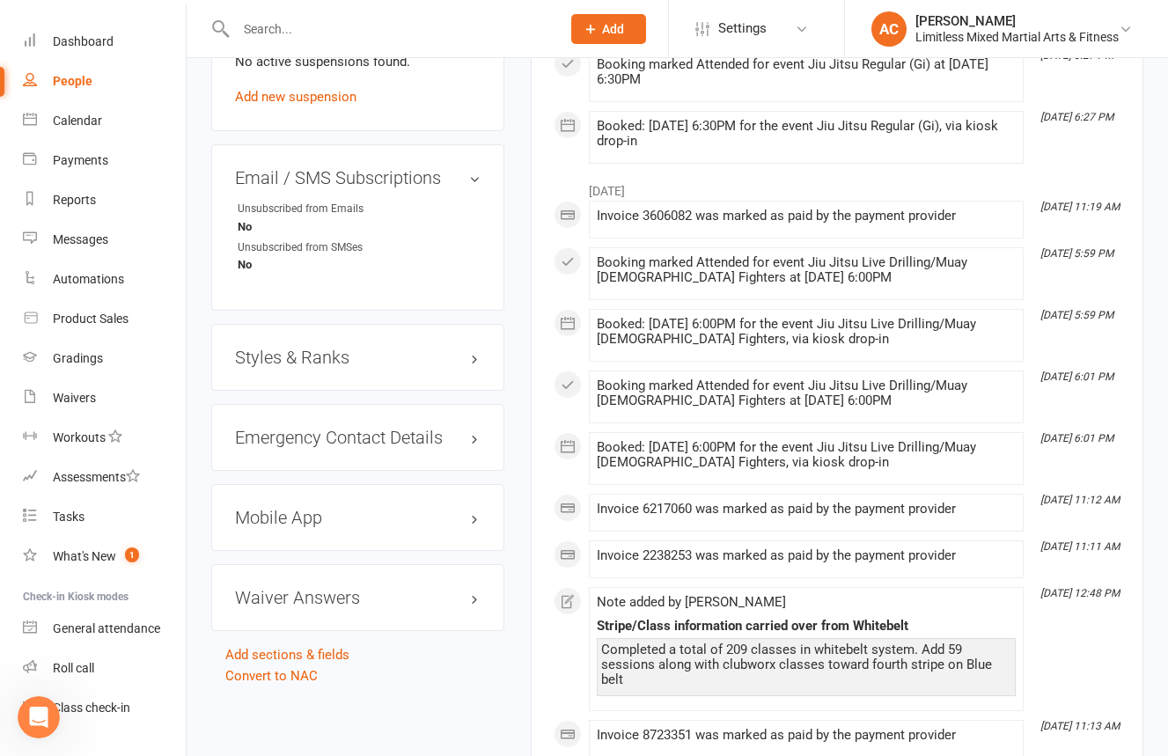
click at [453, 358] on h3 "Styles & Ranks" at bounding box center [358, 357] width 246 height 19
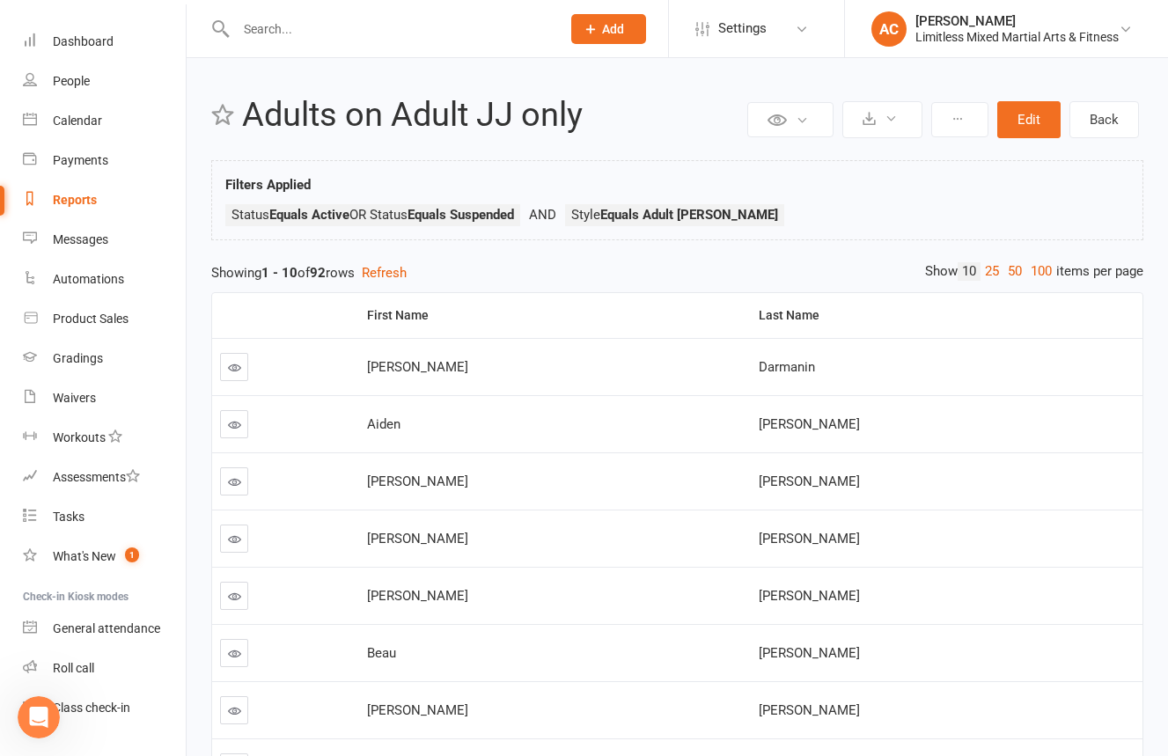
click at [1016, 275] on link "50" at bounding box center [1014, 271] width 23 height 18
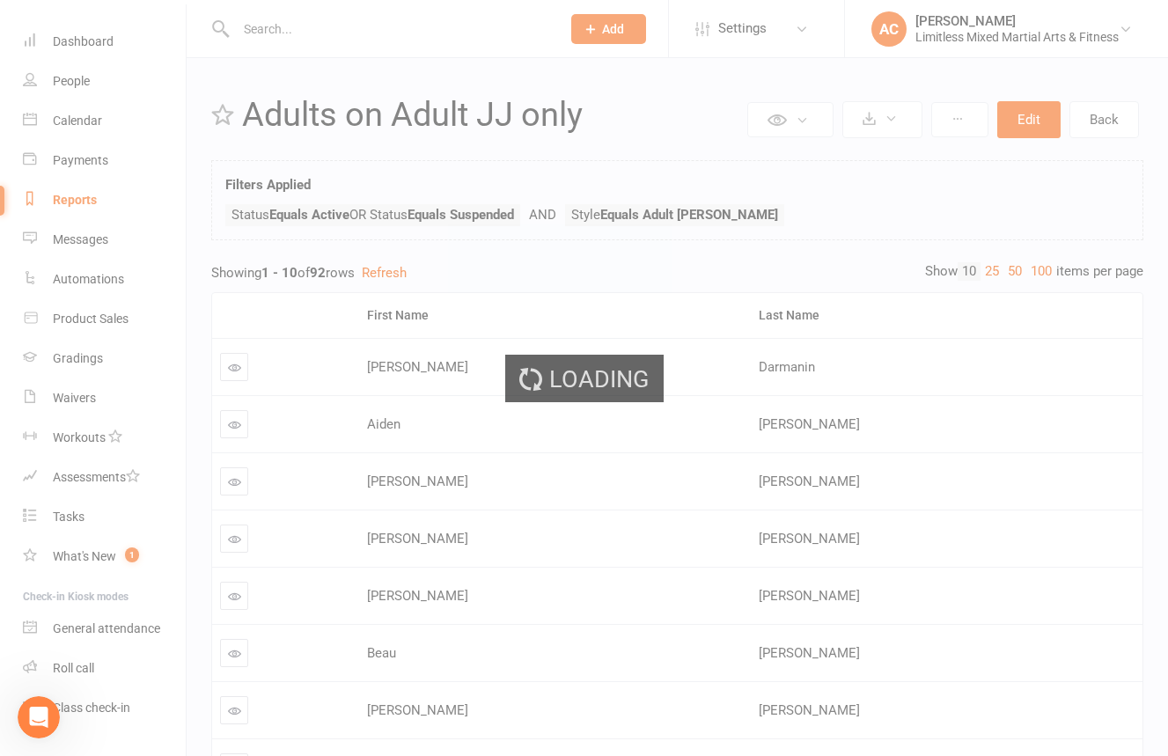
click at [1011, 275] on div "Loading" at bounding box center [584, 378] width 1168 height 756
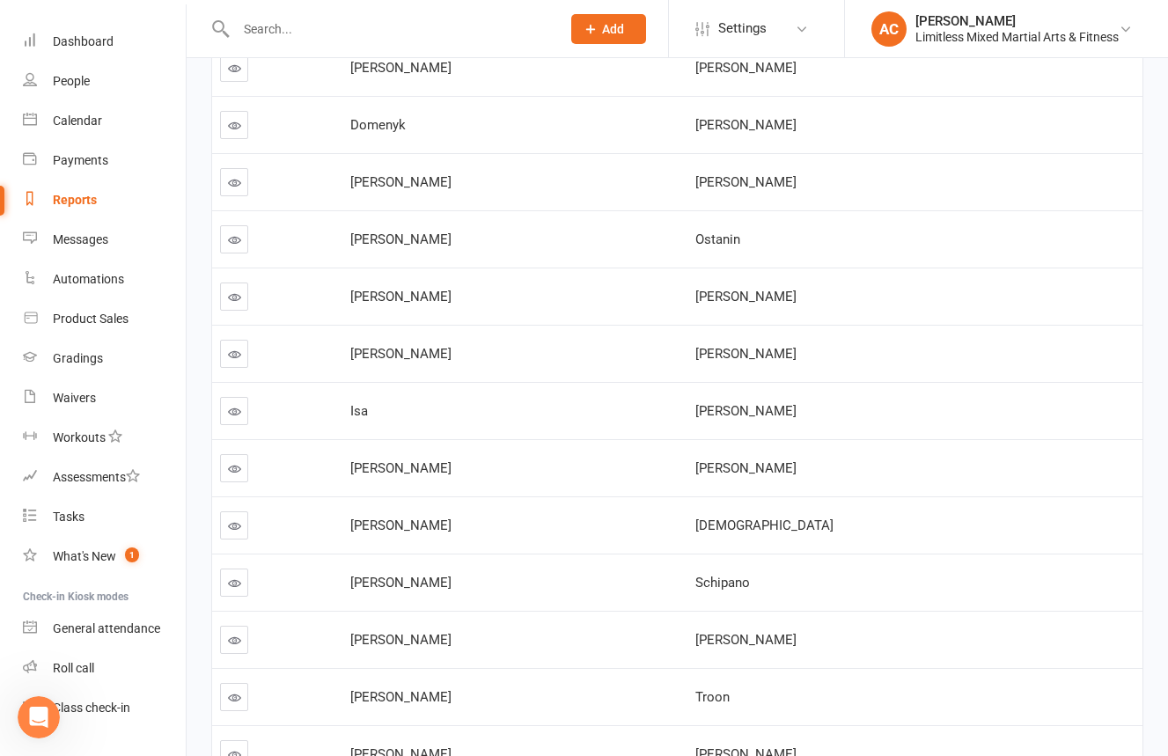
scroll to position [1235, 0]
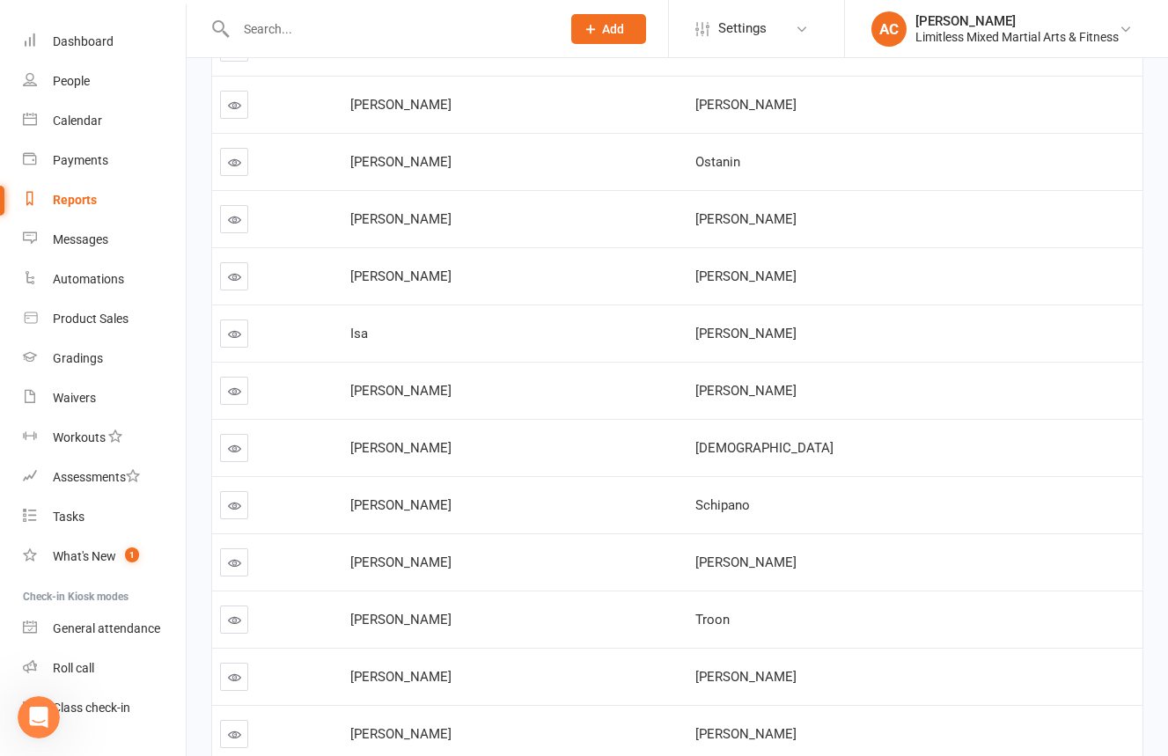
click at [234, 327] on icon at bounding box center [234, 333] width 13 height 13
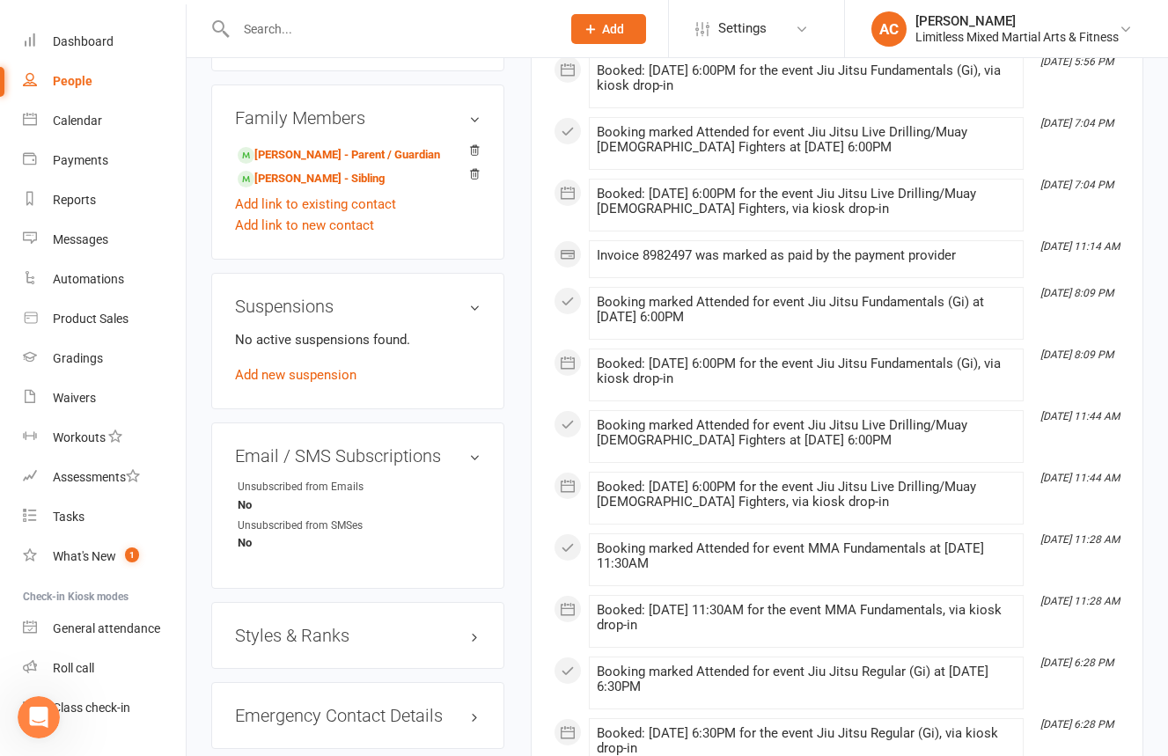
scroll to position [1040, 0]
click at [412, 625] on h3 "Styles & Ranks" at bounding box center [358, 634] width 246 height 19
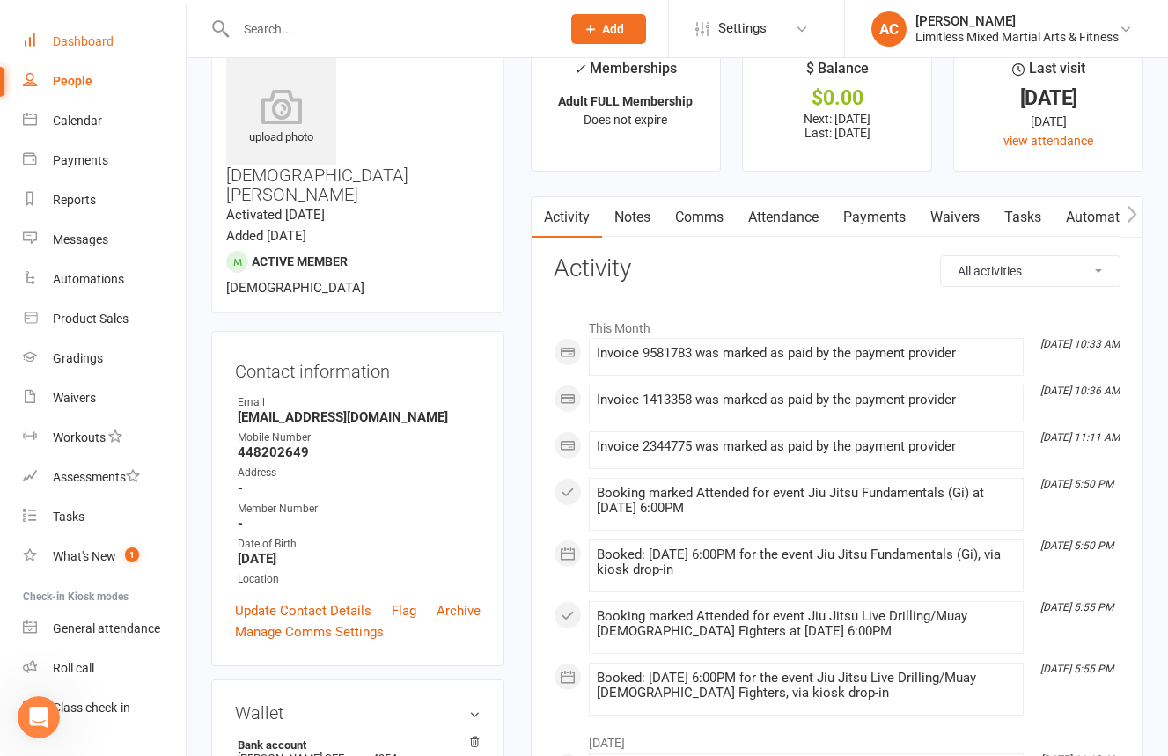
scroll to position [62, 0]
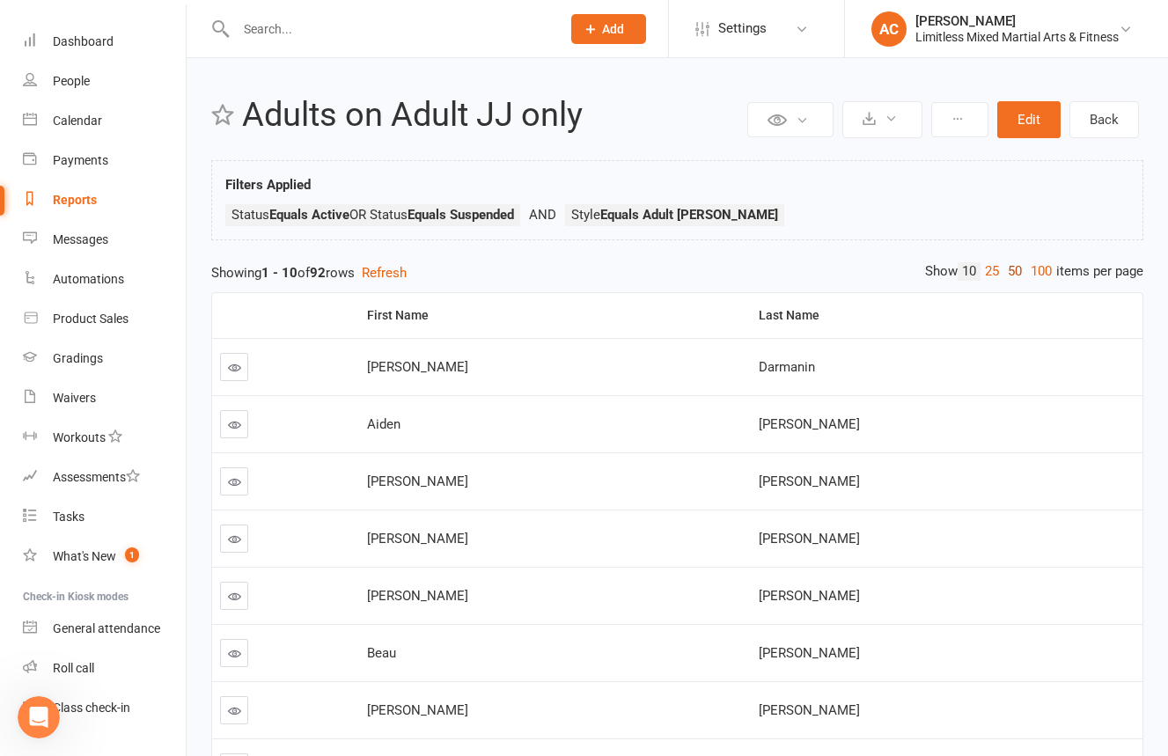
drag, startPoint x: 1010, startPoint y: 277, endPoint x: 983, endPoint y: 290, distance: 30.3
click at [1009, 277] on link "50" at bounding box center [1014, 271] width 23 height 18
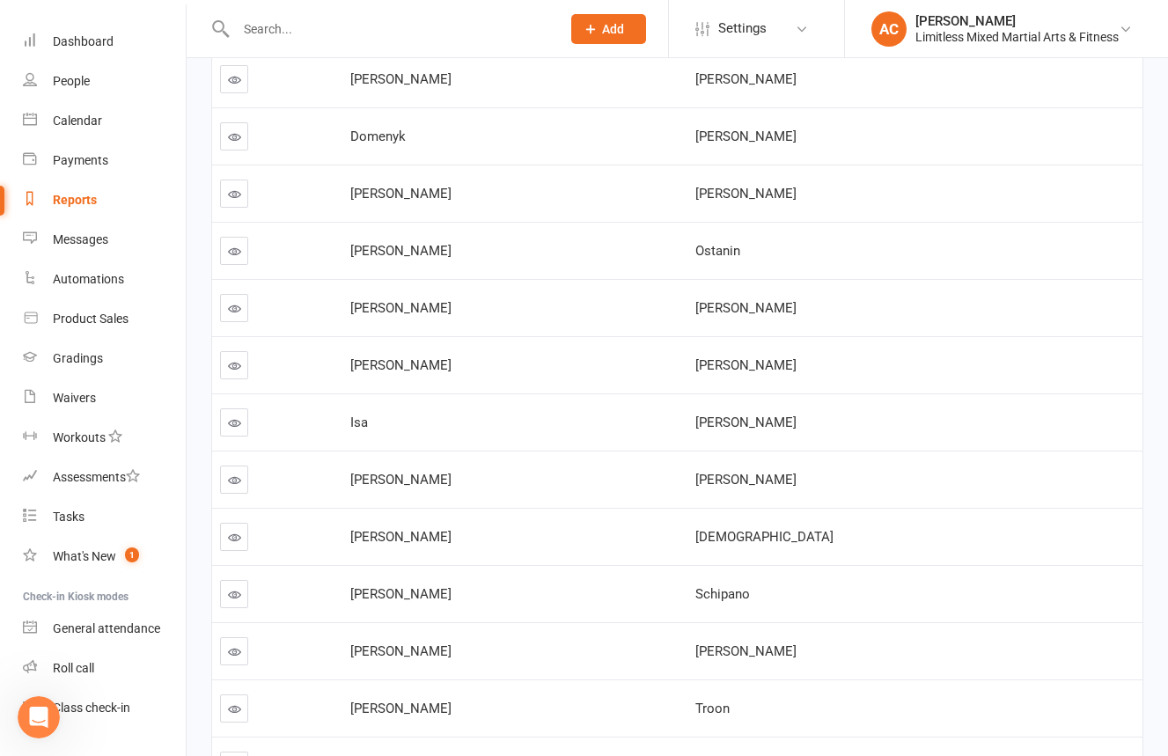
scroll to position [1148, 0]
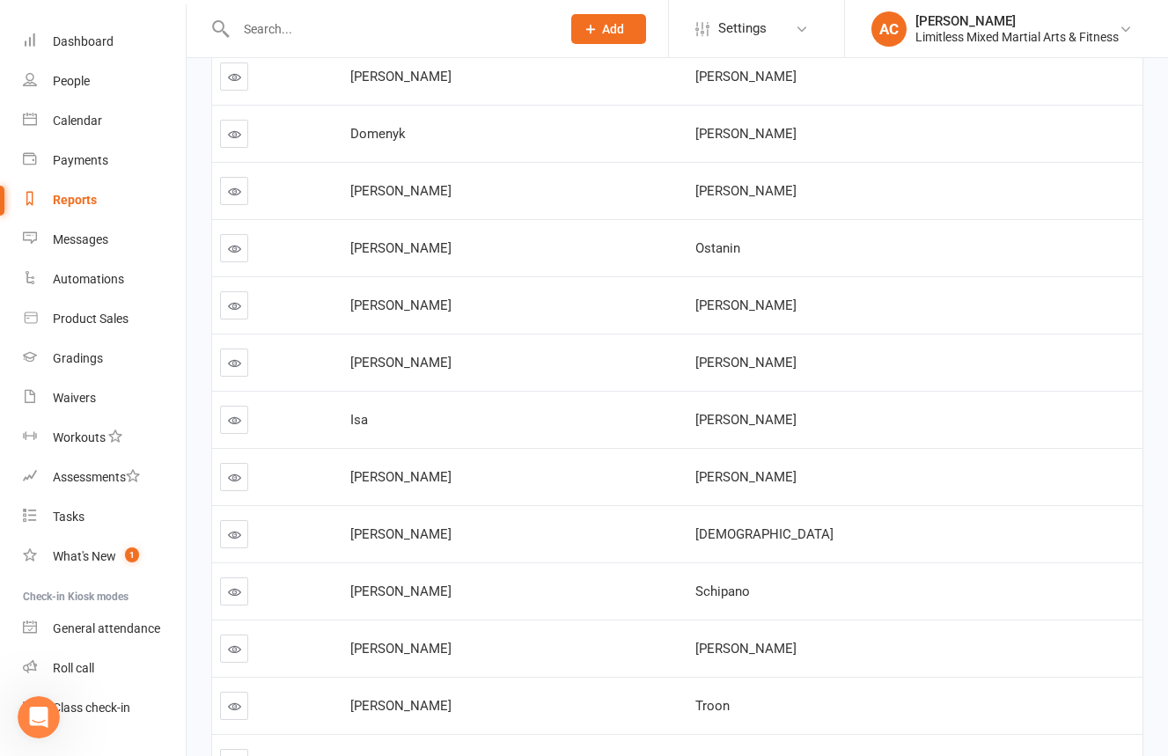
click at [236, 485] on link at bounding box center [234, 477] width 28 height 28
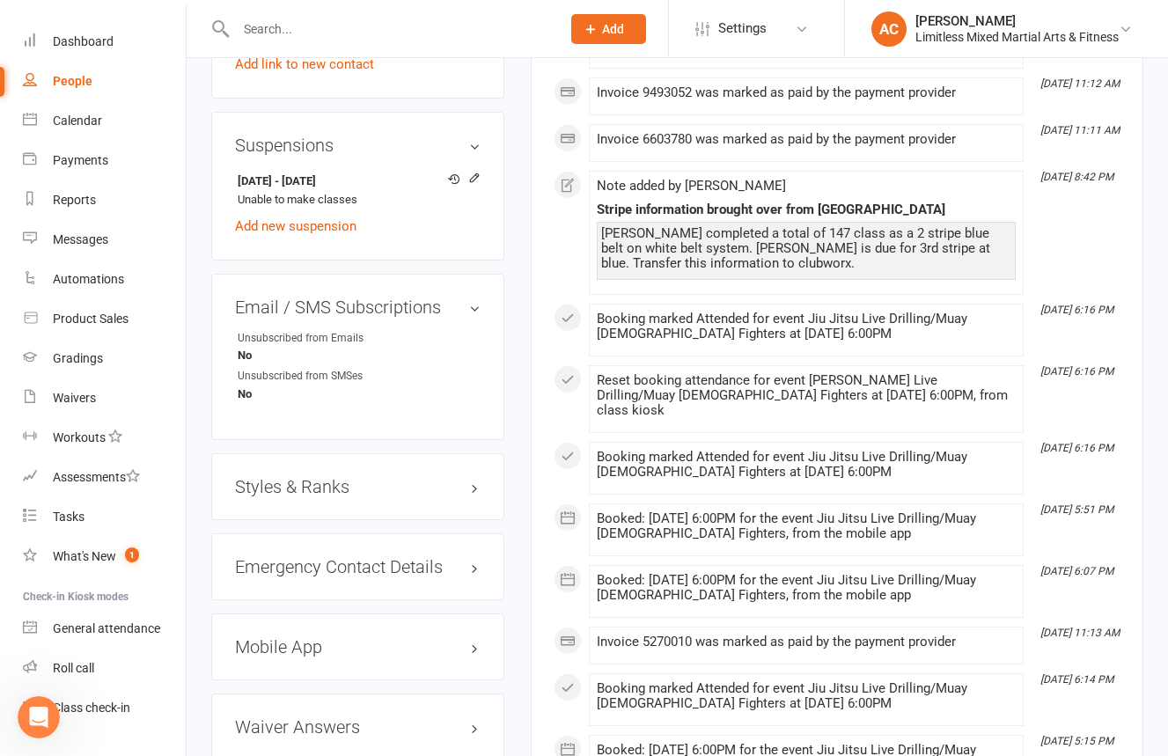
scroll to position [1148, 0]
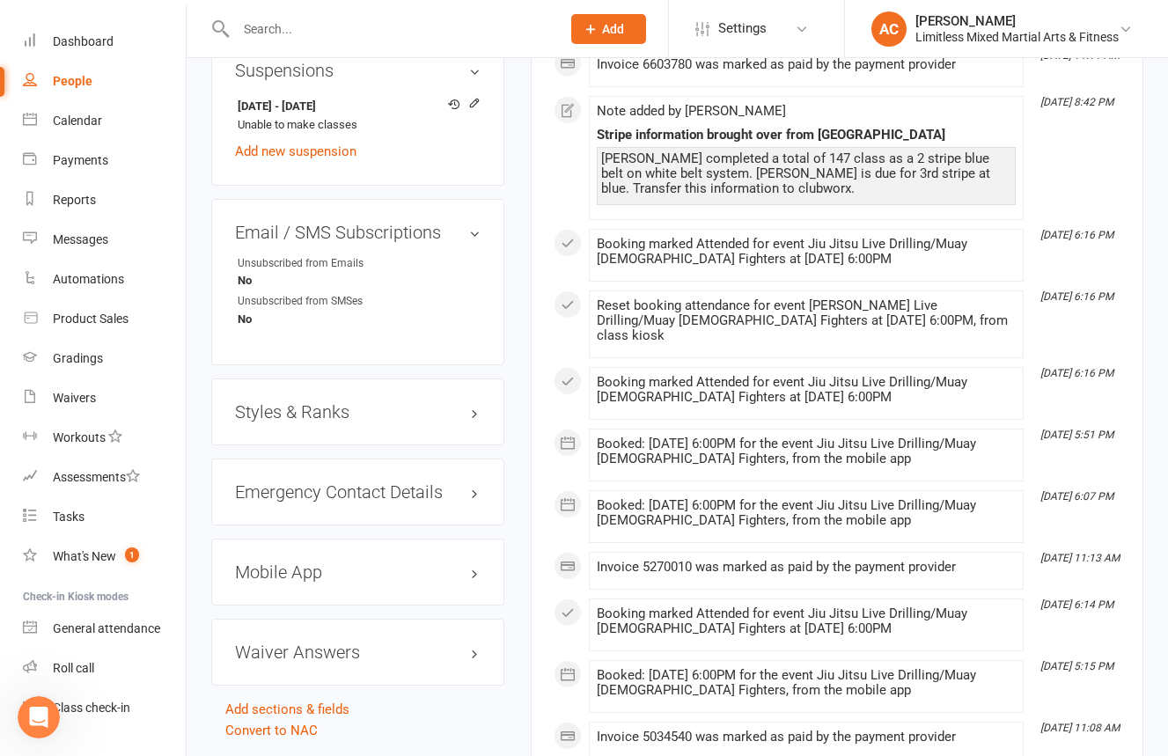
click at [416, 402] on h3 "Styles & Ranks" at bounding box center [358, 411] width 246 height 19
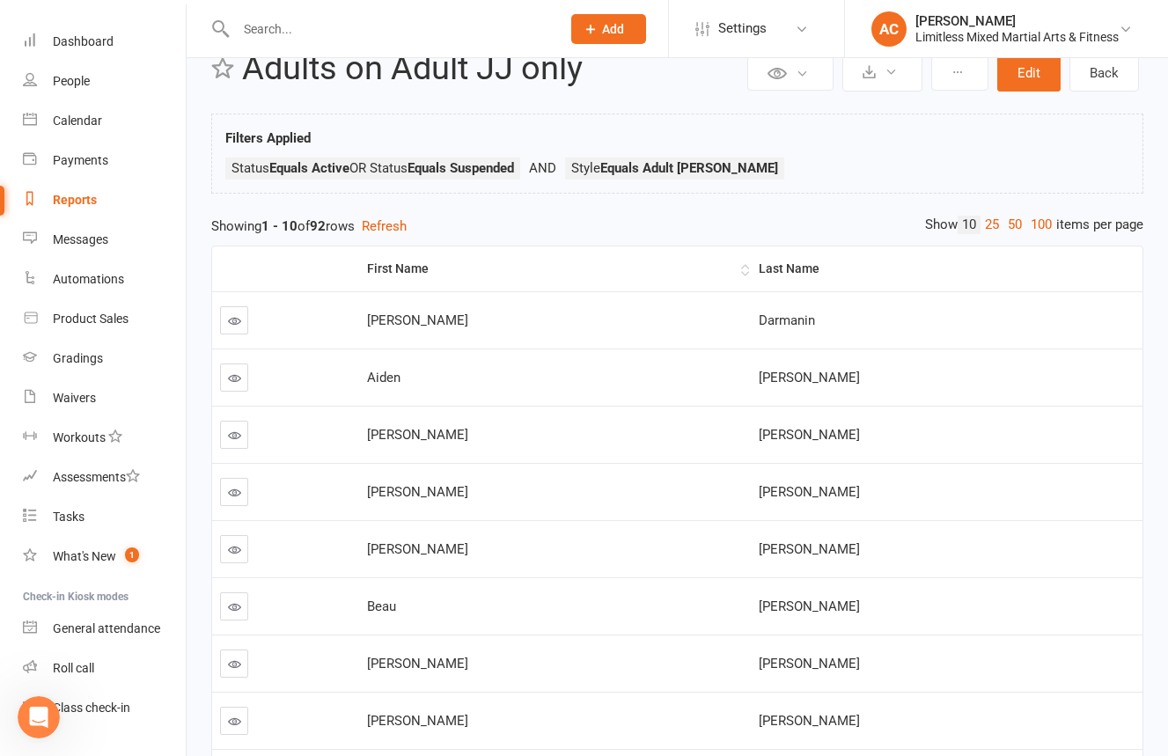
scroll to position [51, 0]
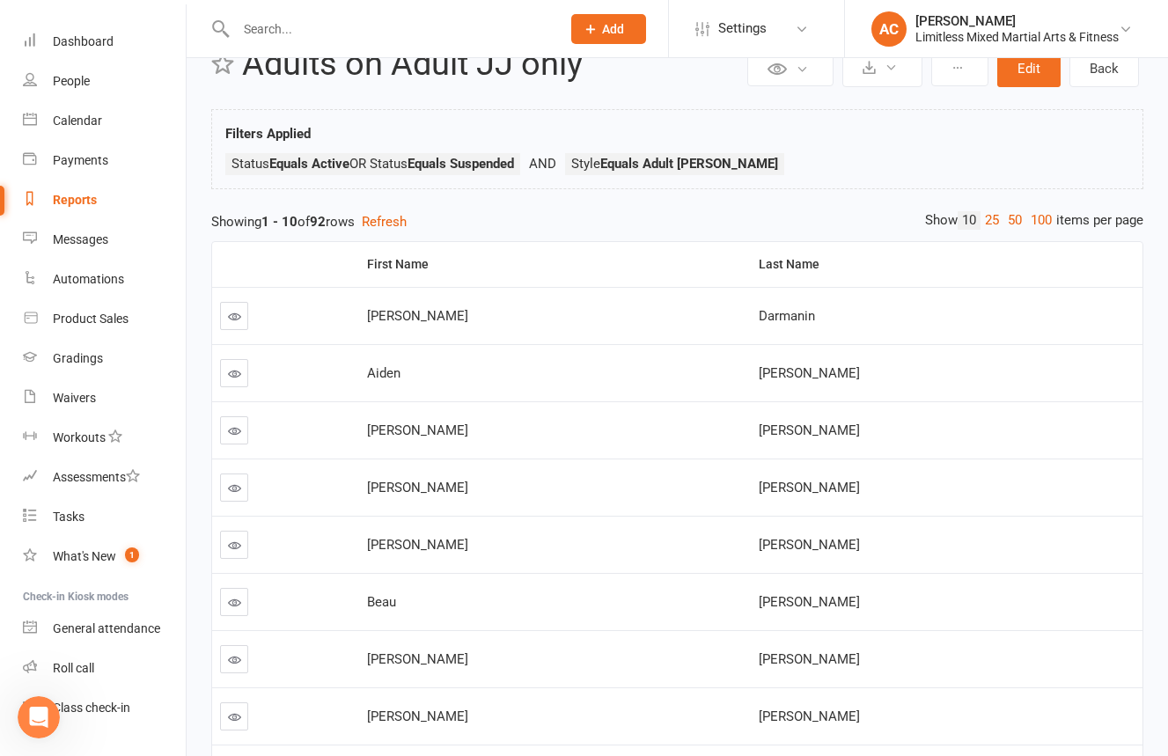
click at [1009, 225] on link "50" at bounding box center [1014, 220] width 23 height 18
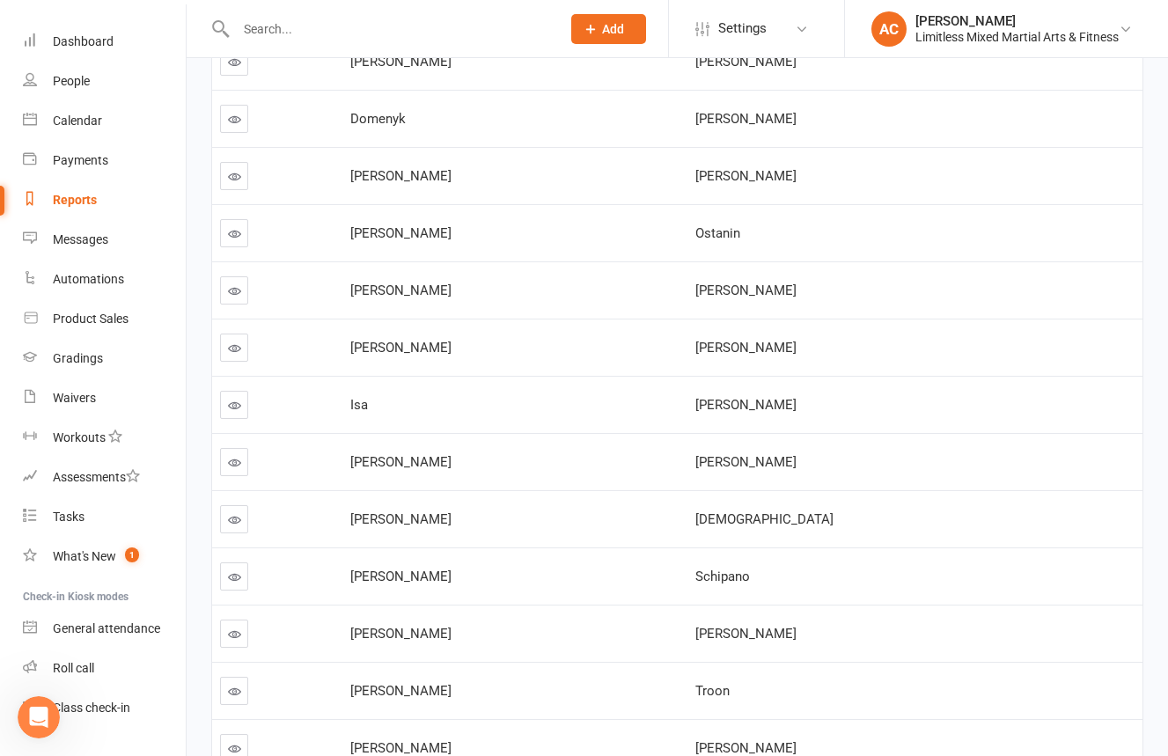
scroll to position [1164, 0]
click at [236, 514] on icon at bounding box center [234, 518] width 13 height 13
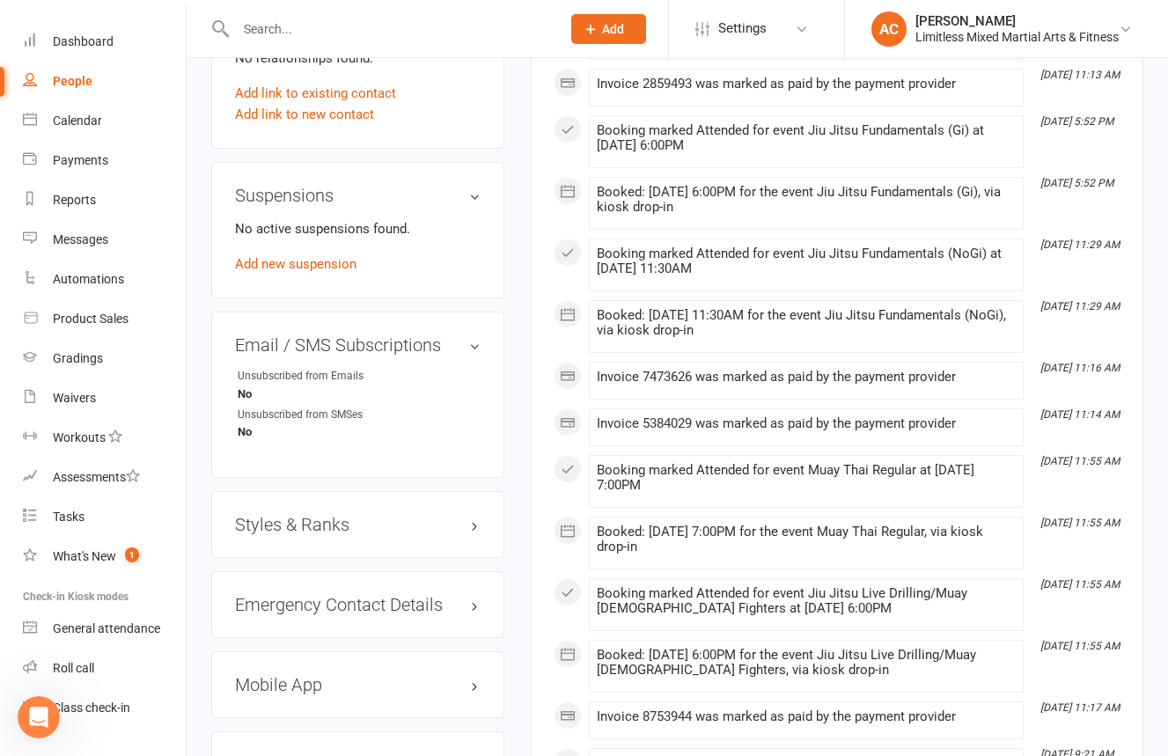
scroll to position [1035, 0]
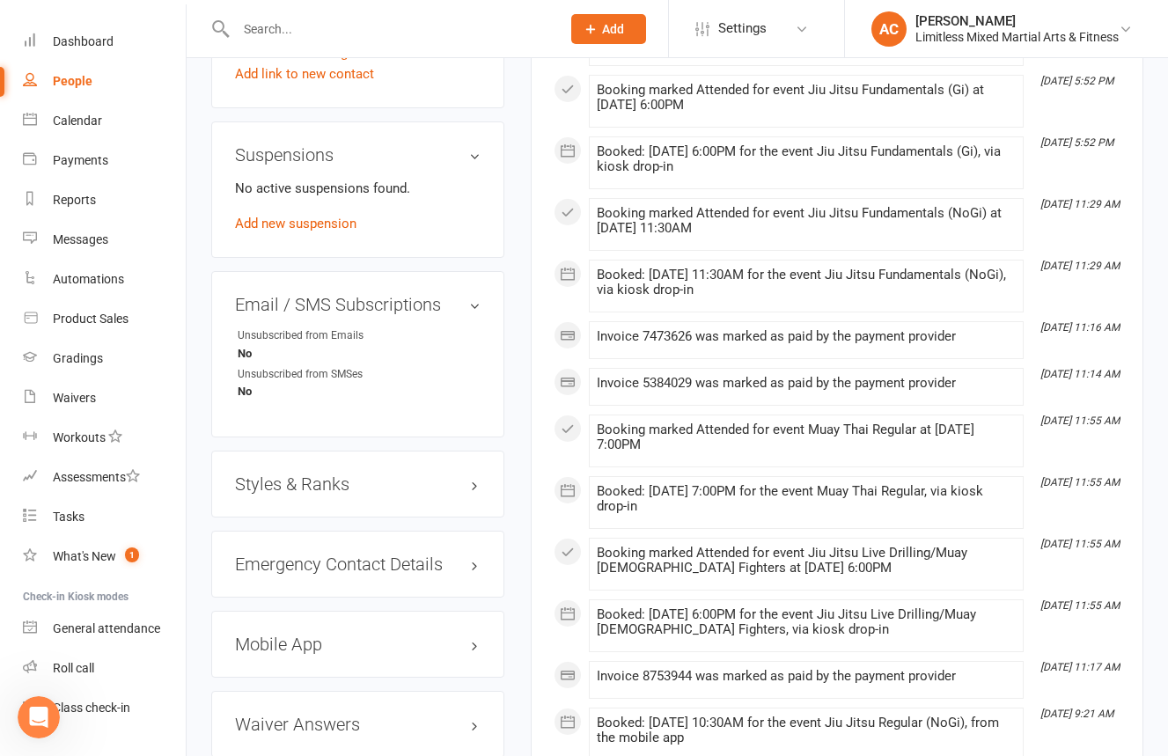
drag, startPoint x: 319, startPoint y: 438, endPoint x: 315, endPoint y: 447, distance: 9.8
click at [319, 451] on div "Styles & Ranks" at bounding box center [357, 484] width 293 height 67
click at [315, 474] on h3 "Styles & Ranks" at bounding box center [358, 483] width 246 height 19
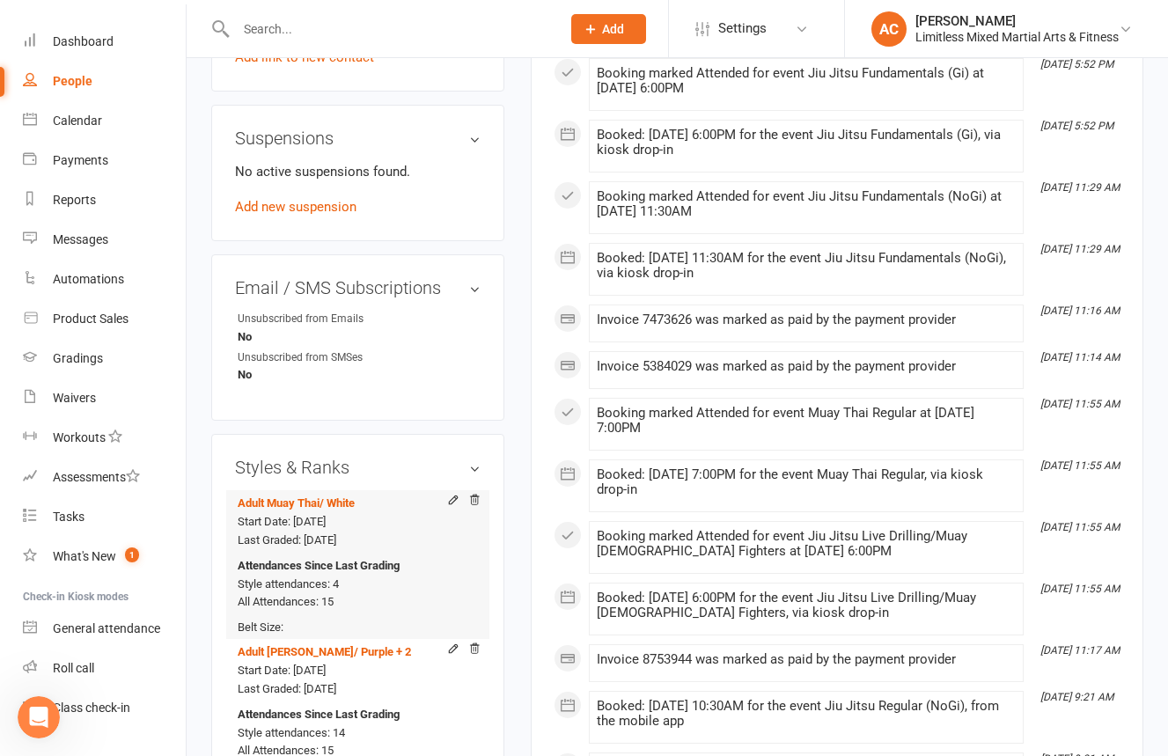
scroll to position [1070, 0]
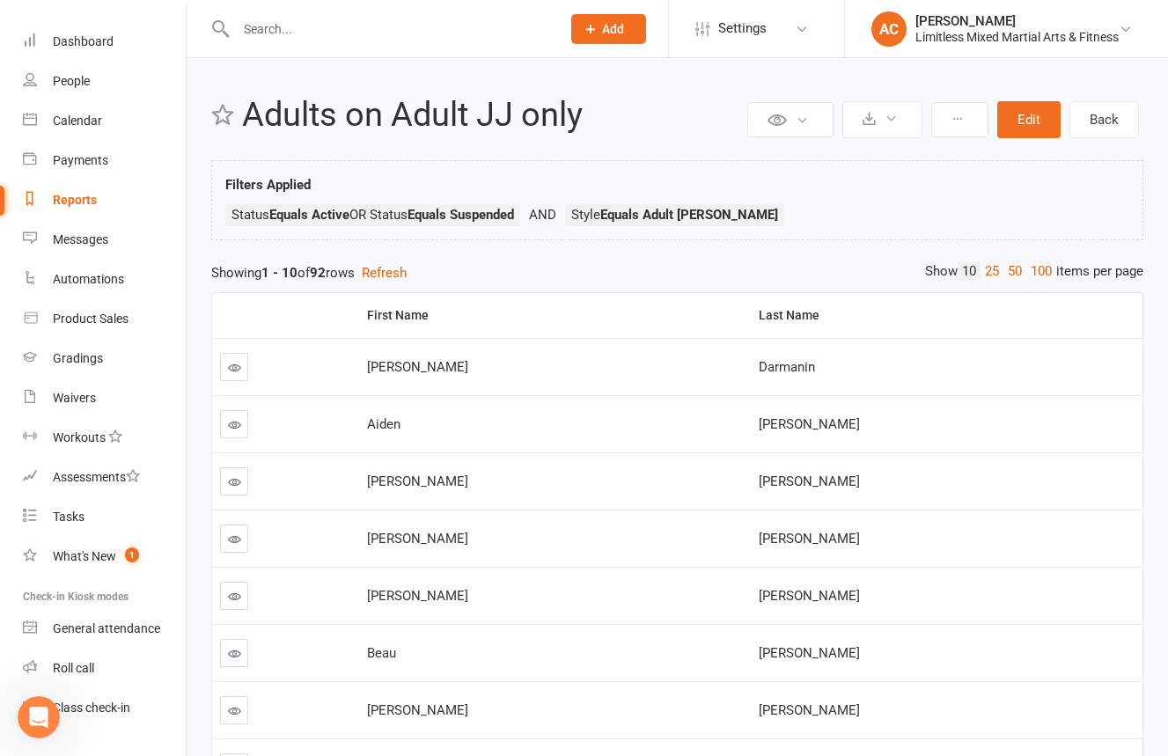
click at [1008, 273] on link "50" at bounding box center [1014, 271] width 23 height 18
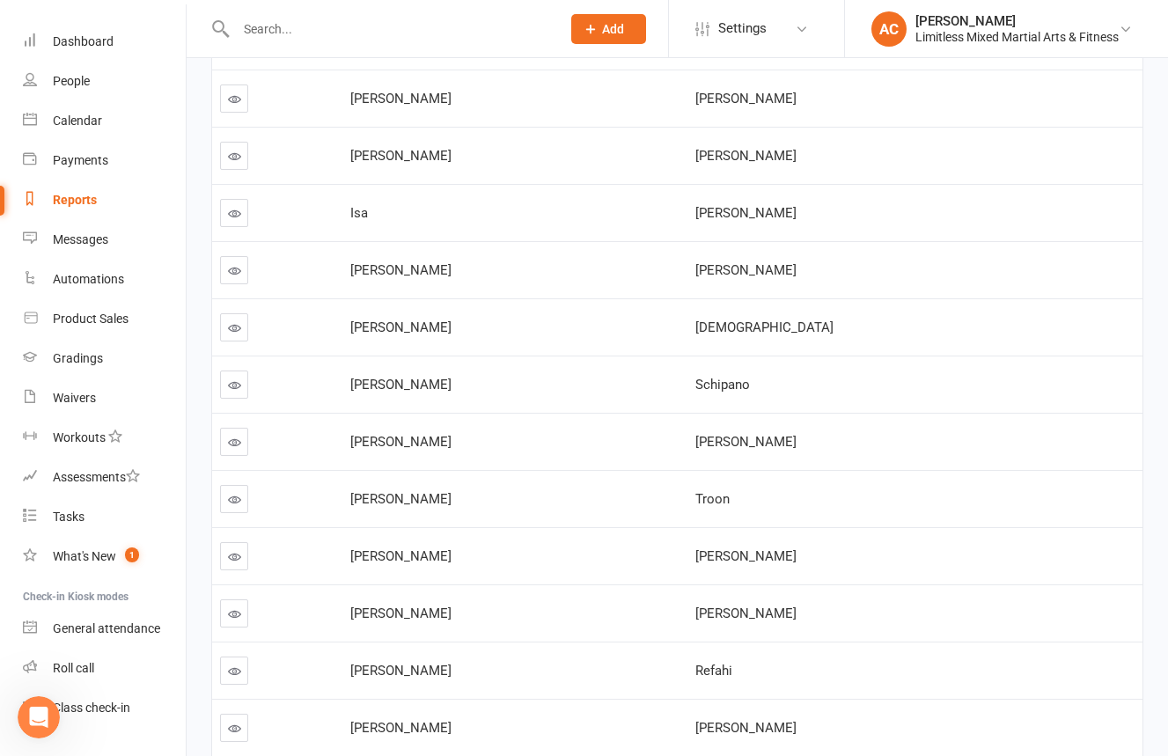
scroll to position [1357, 0]
click at [236, 387] on icon at bounding box center [234, 383] width 13 height 13
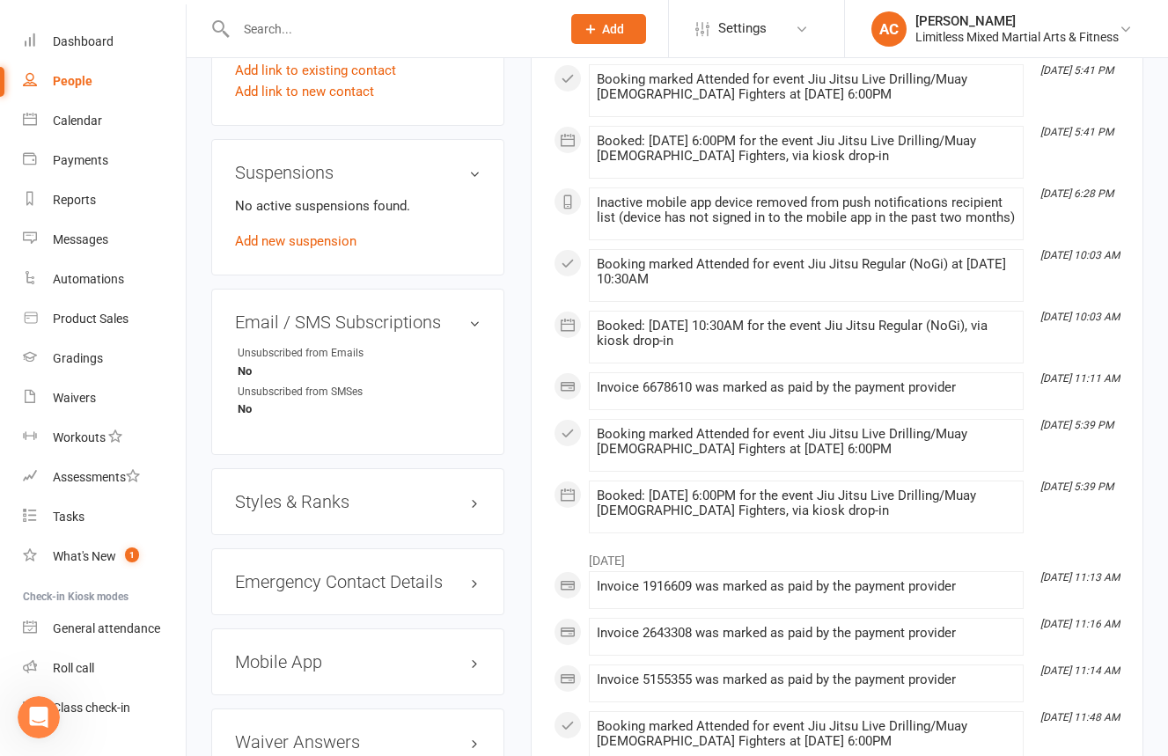
click at [424, 492] on h3 "Styles & Ranks" at bounding box center [358, 501] width 246 height 19
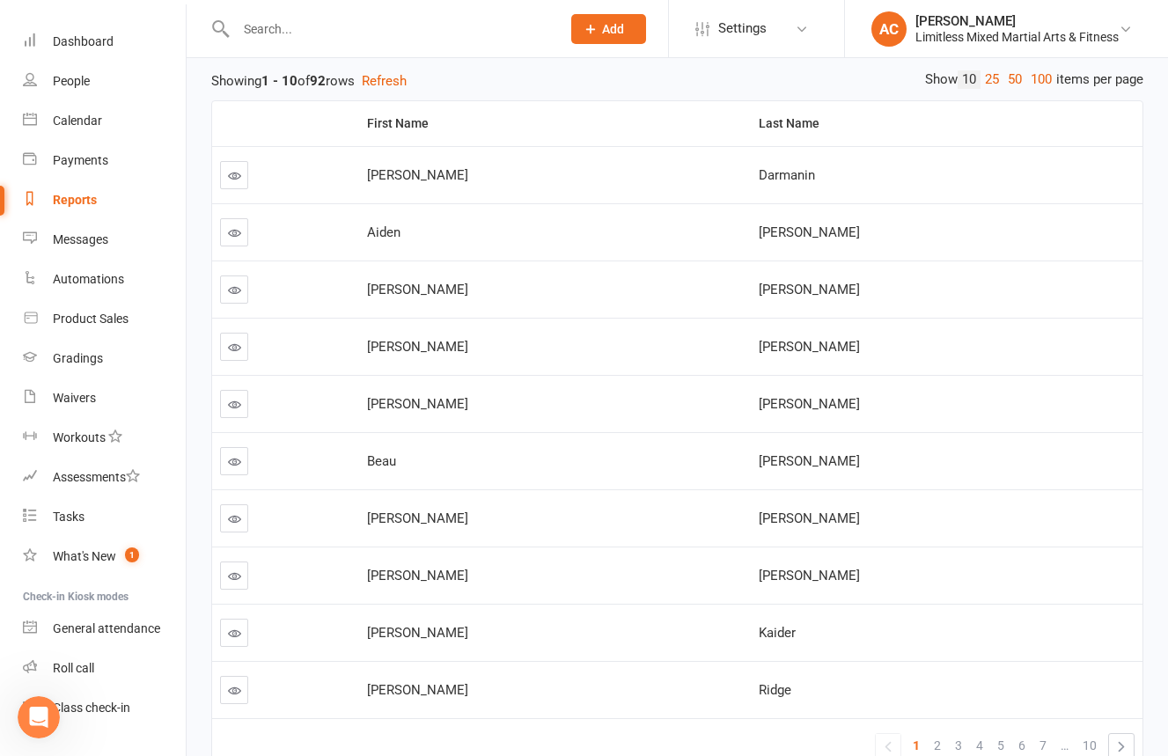
scroll to position [120, 0]
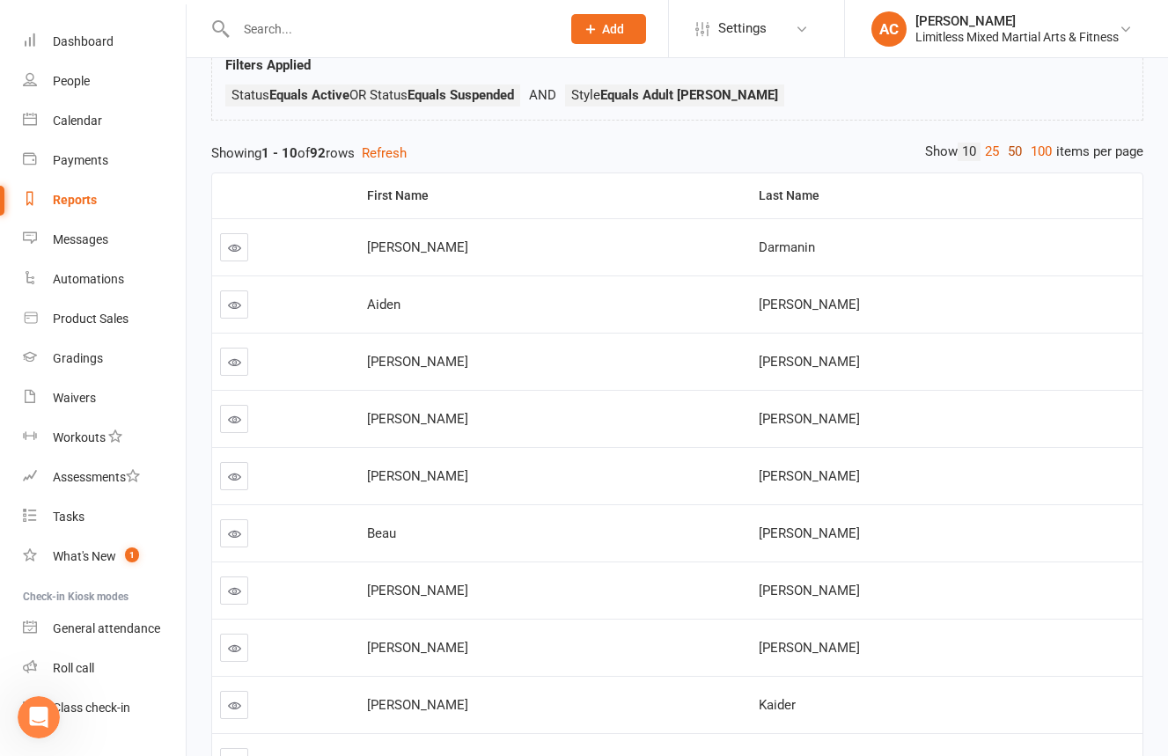
click at [1010, 151] on link "50" at bounding box center [1014, 152] width 23 height 18
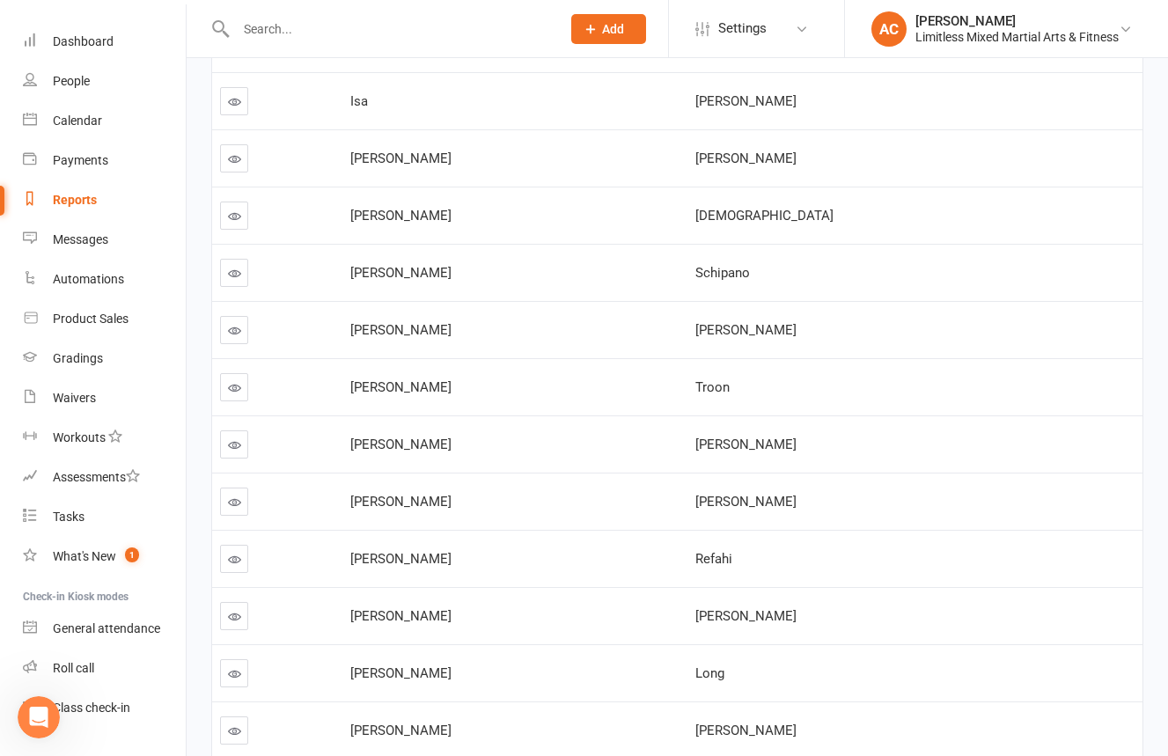
scroll to position [1466, 0]
click at [226, 337] on link at bounding box center [234, 331] width 28 height 28
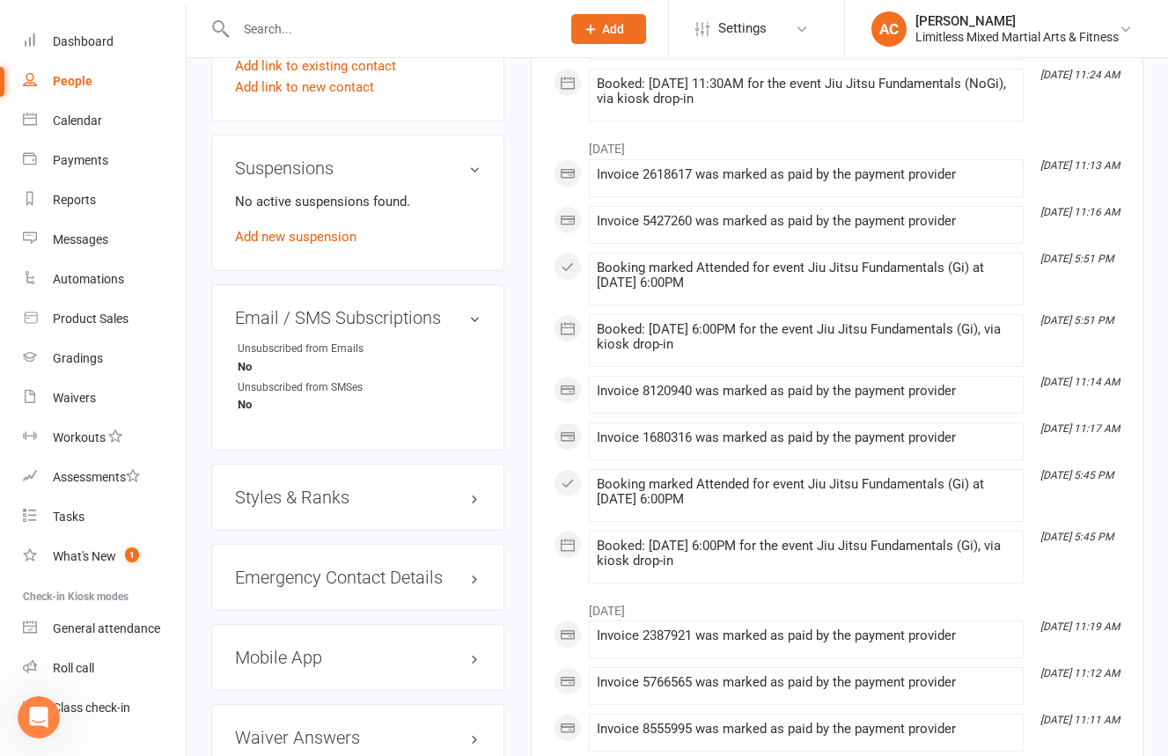
scroll to position [1044, 0]
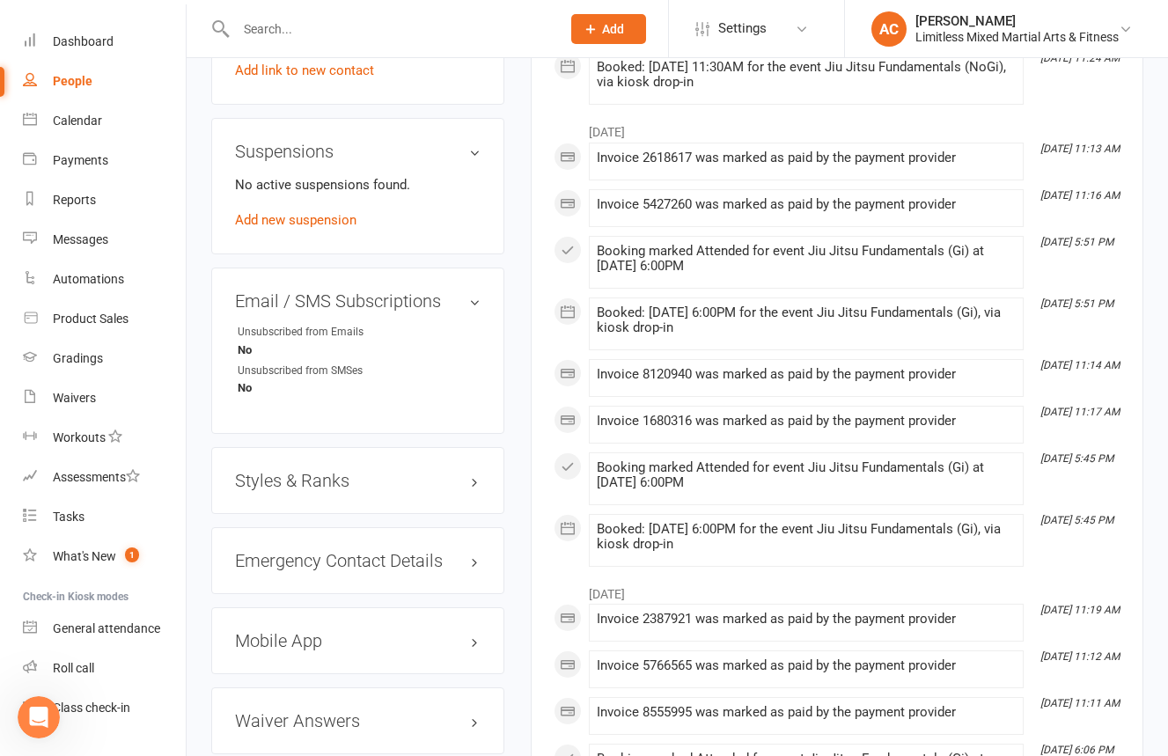
click at [397, 480] on h3 "Styles & Ranks" at bounding box center [358, 480] width 246 height 19
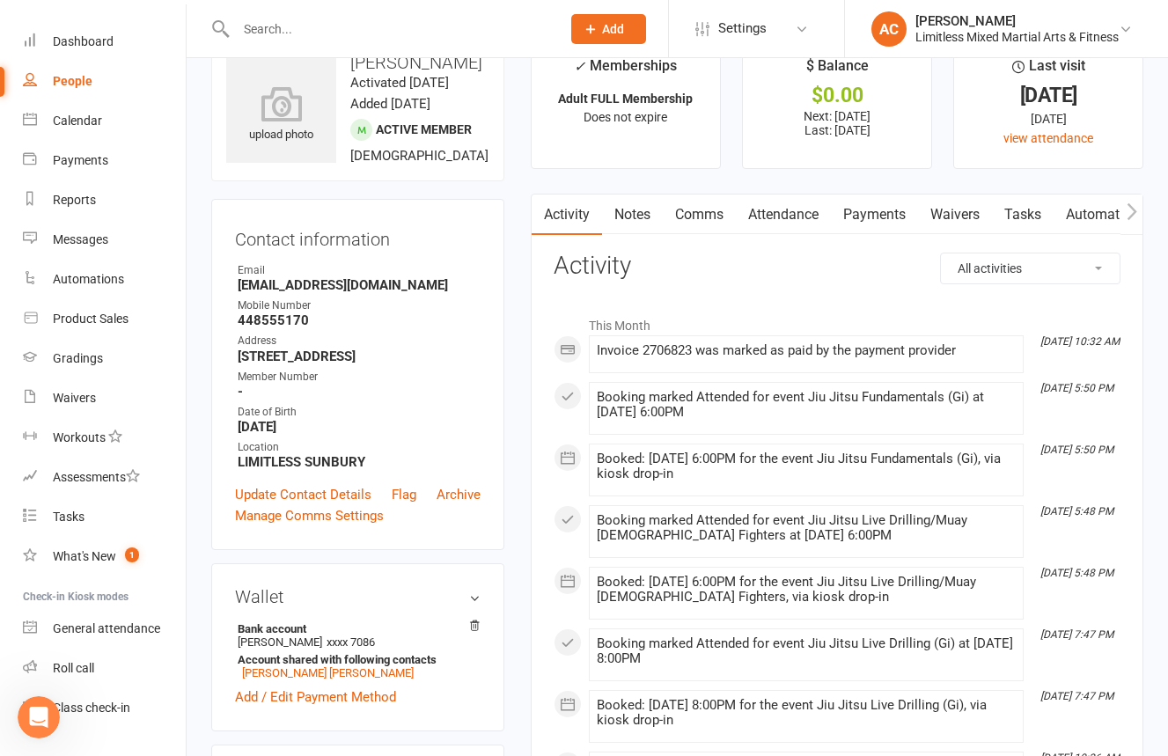
scroll to position [0, 0]
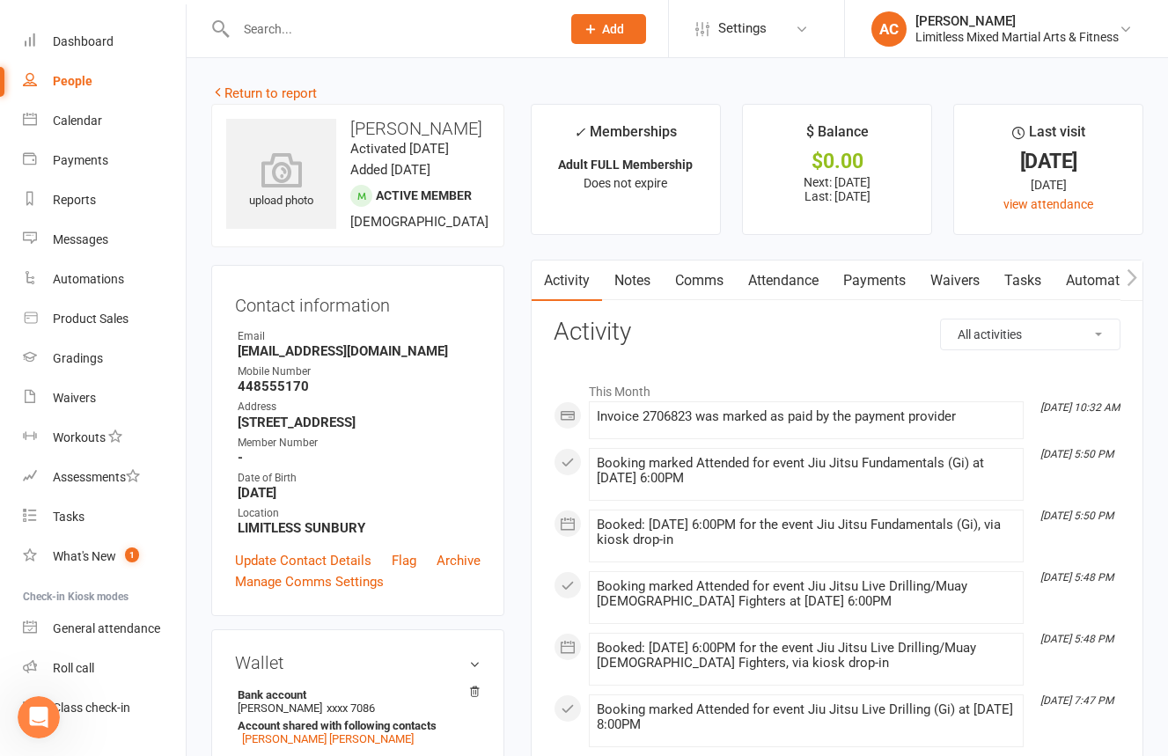
drag, startPoint x: 314, startPoint y: 36, endPoint x: 209, endPoint y: 36, distance: 104.7
click at [314, 36] on input "text" at bounding box center [390, 29] width 318 height 25
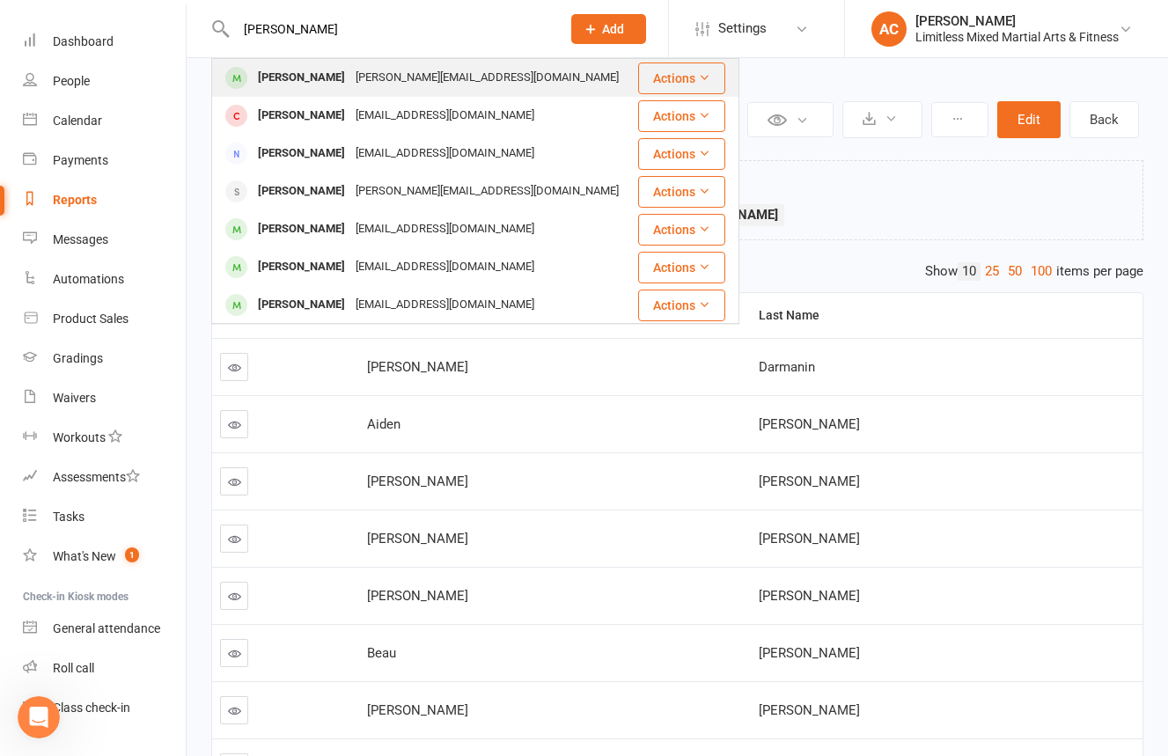
type input "[PERSON_NAME]"
click at [311, 75] on div "[PERSON_NAME]" at bounding box center [302, 78] width 98 height 26
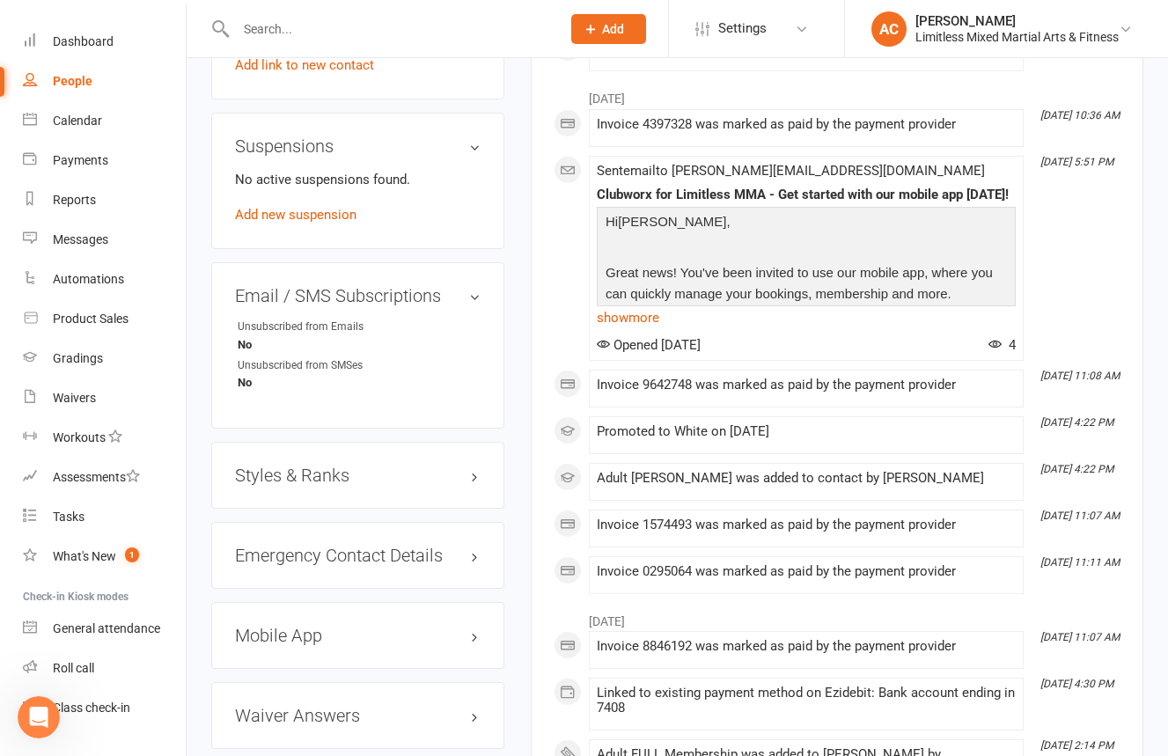
scroll to position [1020, 0]
click at [414, 465] on div "Styles & Ranks" at bounding box center [357, 474] width 293 height 67
click at [419, 465] on h3 "Styles & Ranks" at bounding box center [358, 474] width 246 height 19
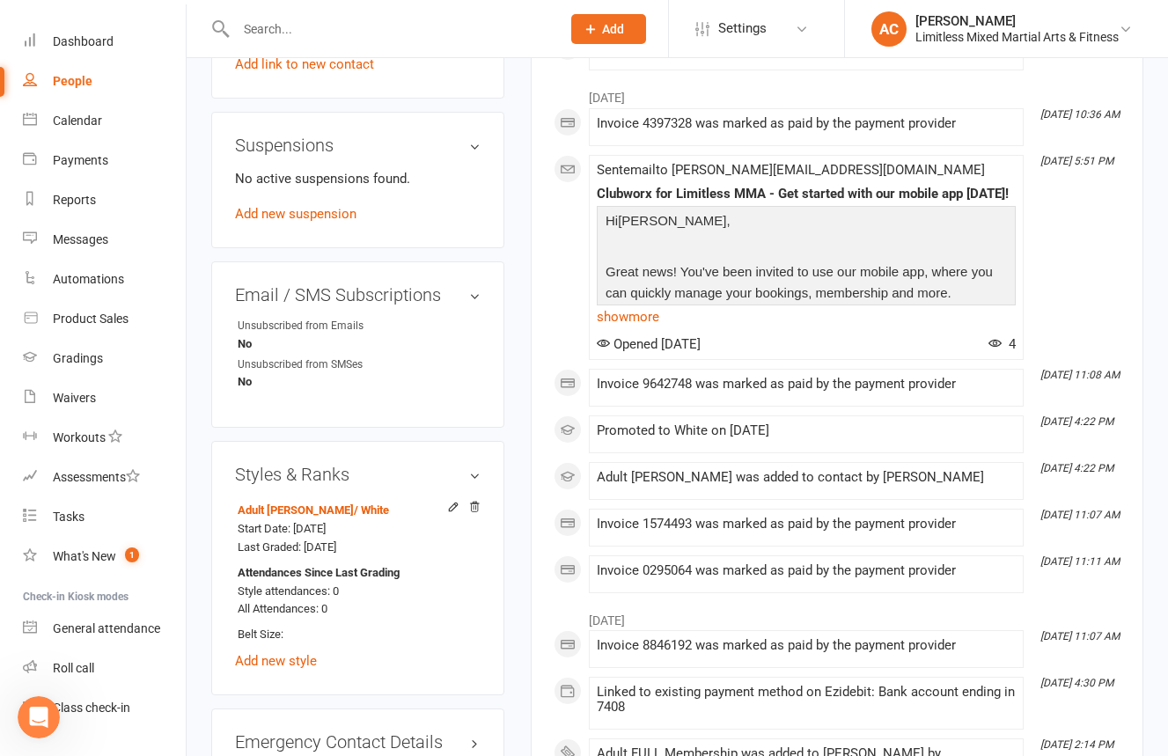
click at [353, 34] on input "text" at bounding box center [390, 29] width 318 height 25
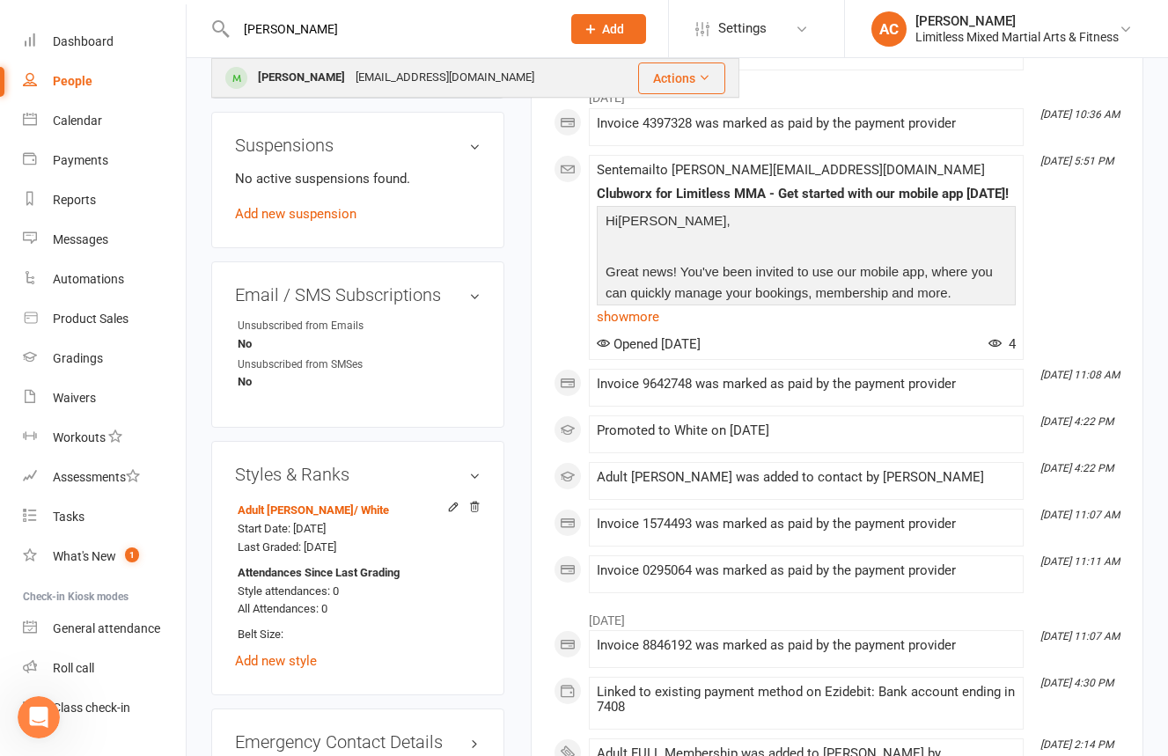
type input "[PERSON_NAME]"
click at [373, 88] on div "[EMAIL_ADDRESS][DOMAIN_NAME]" at bounding box center [444, 78] width 189 height 26
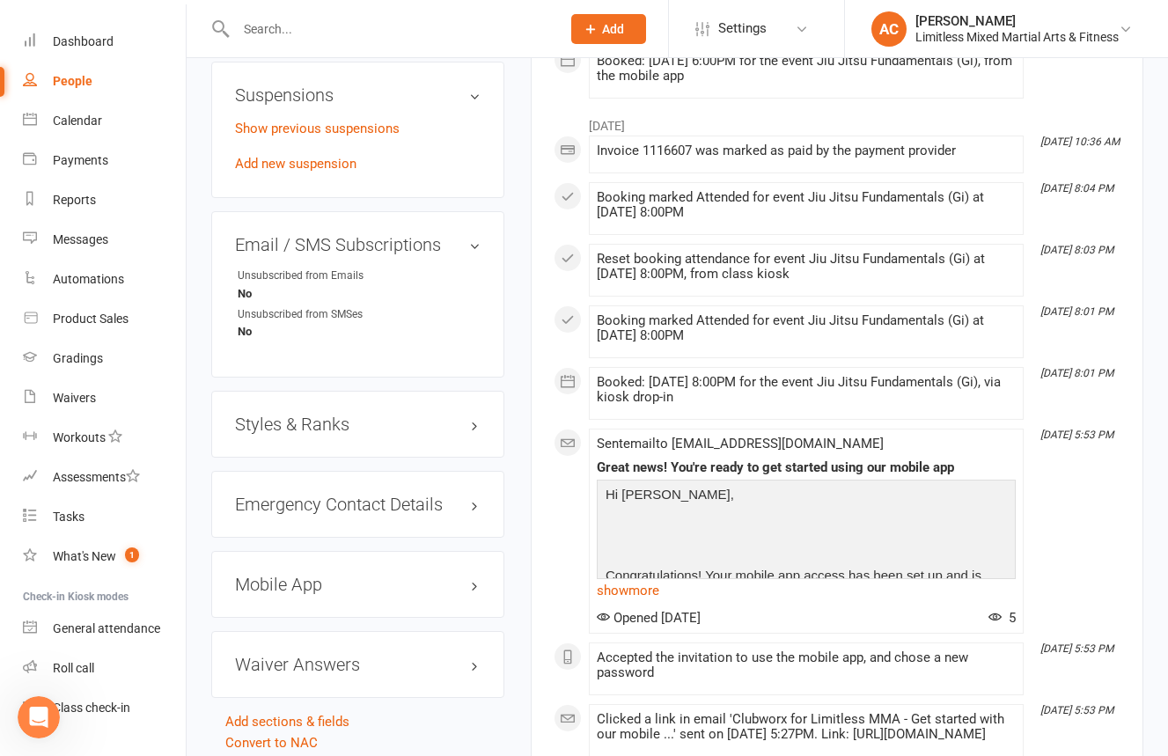
scroll to position [1123, 0]
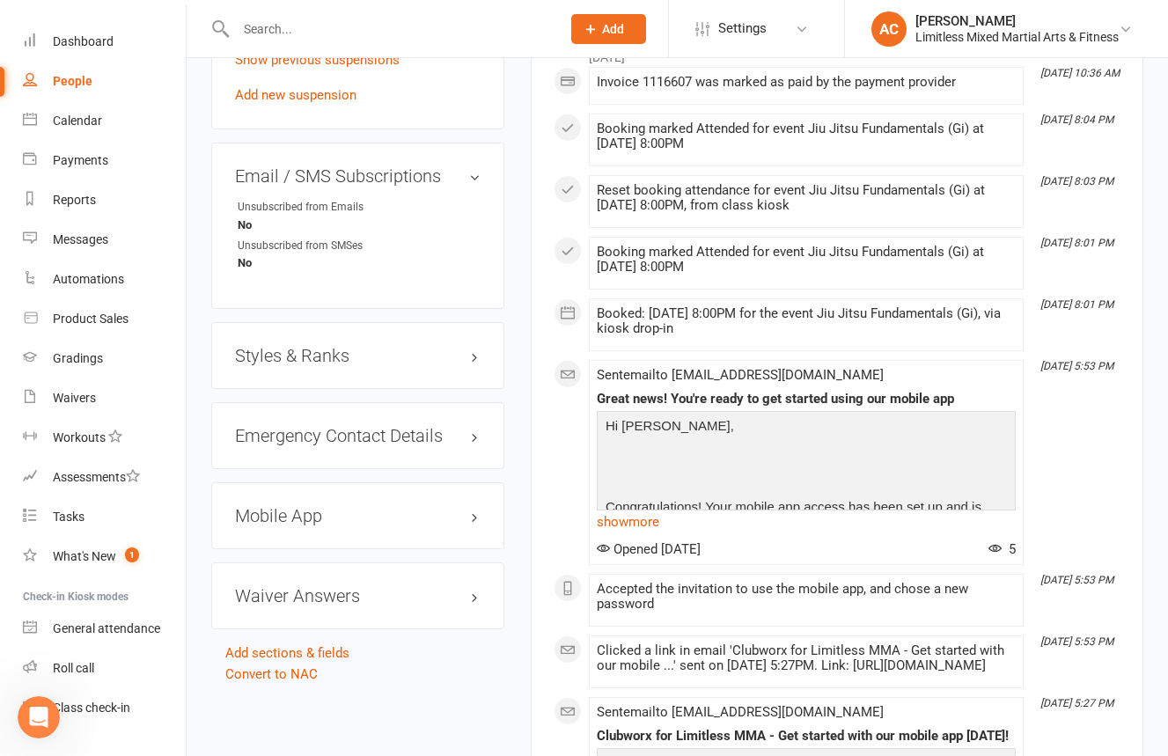
click at [417, 365] on h3 "Styles & Ranks" at bounding box center [358, 355] width 246 height 19
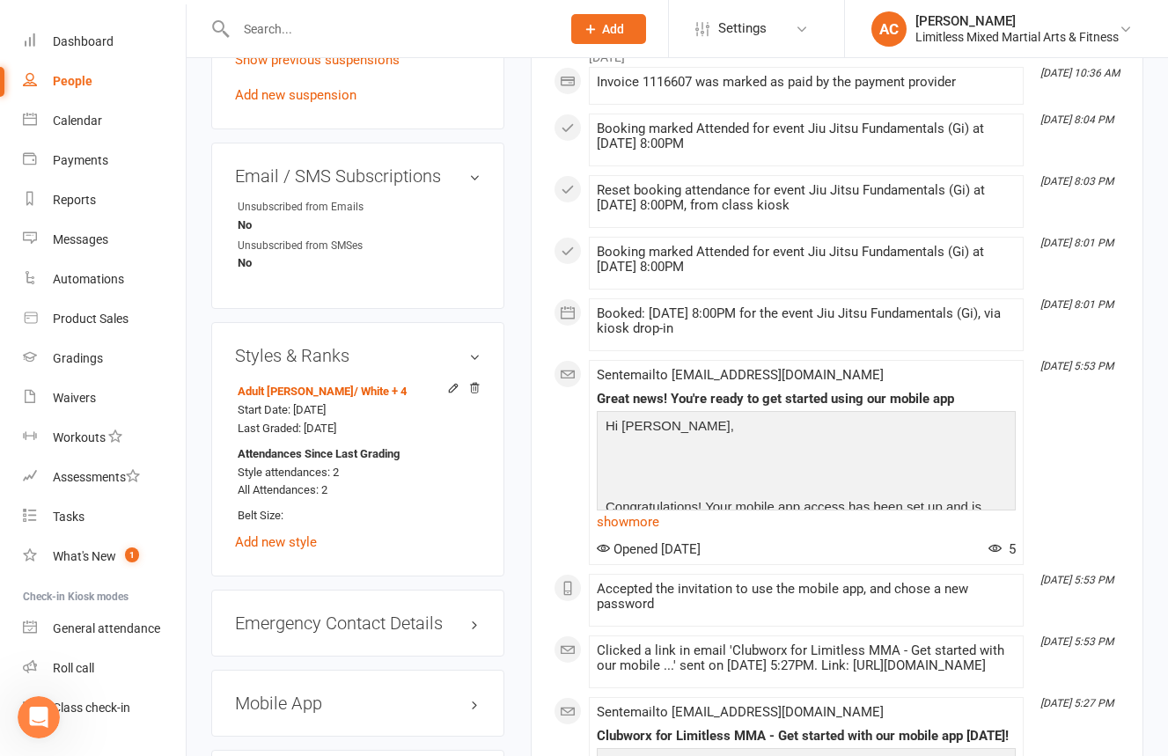
click at [402, 31] on input "text" at bounding box center [390, 29] width 318 height 25
click at [403, 33] on input "text" at bounding box center [390, 29] width 318 height 25
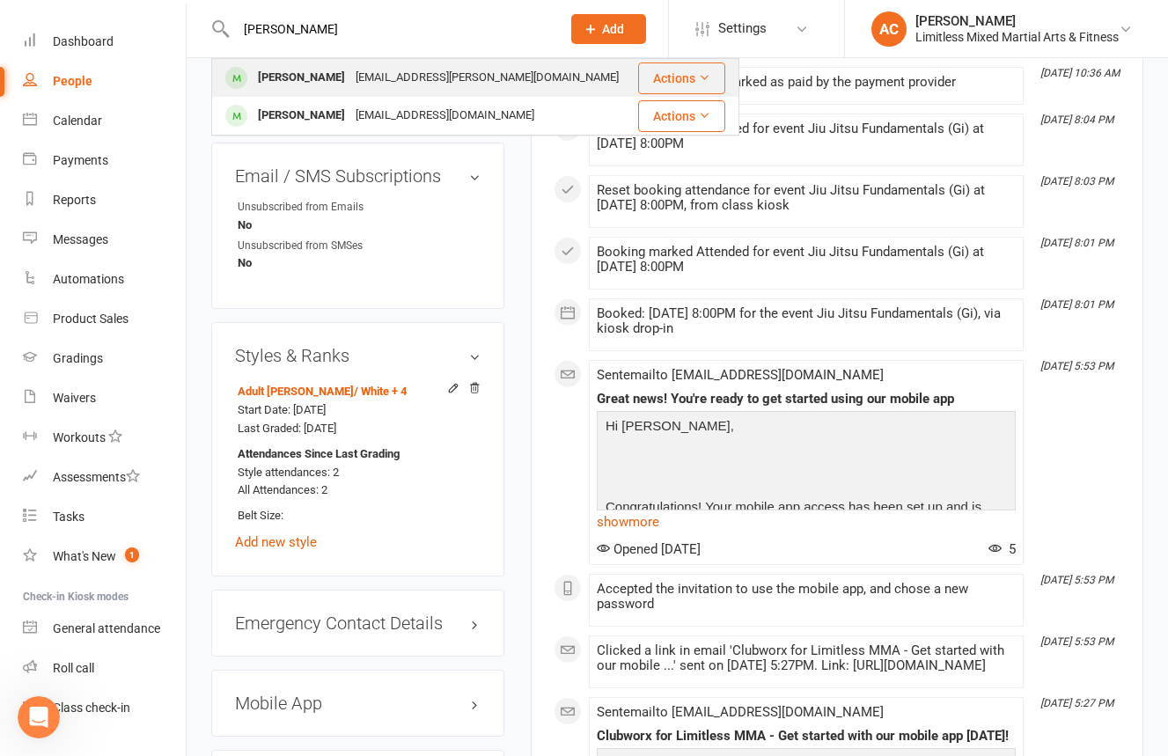
type input "[PERSON_NAME]"
click at [389, 77] on div "[EMAIL_ADDRESS][PERSON_NAME][DOMAIN_NAME]" at bounding box center [487, 78] width 274 height 26
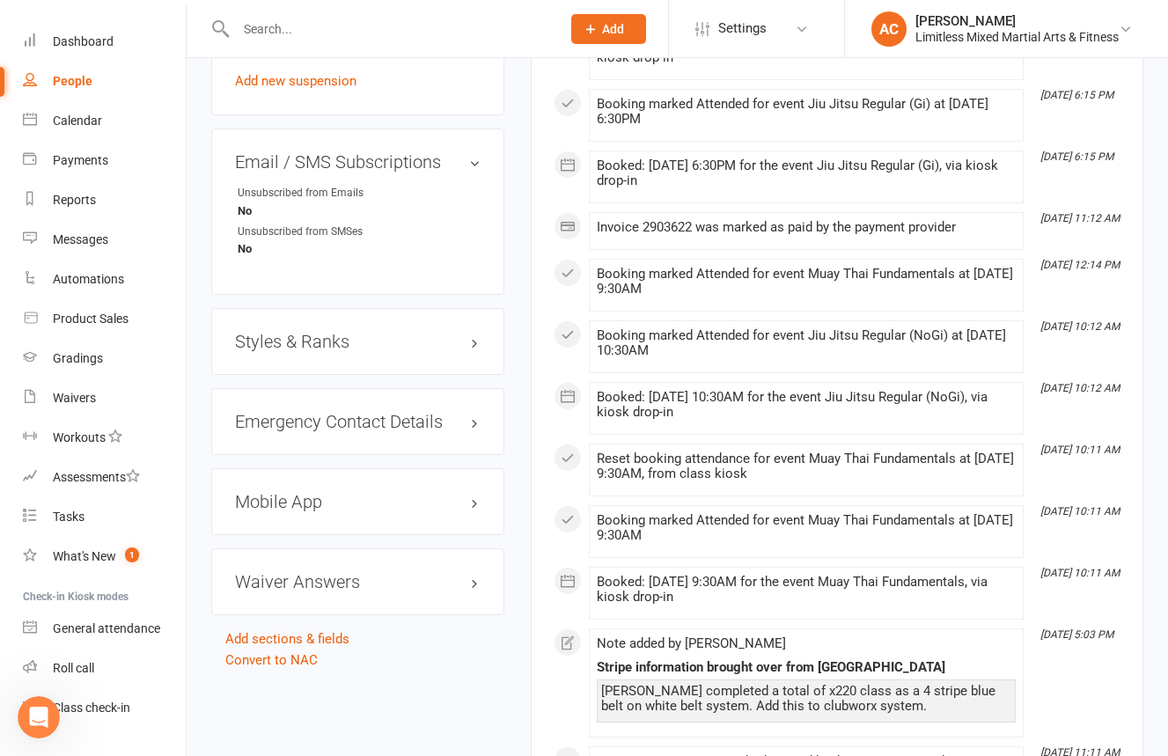
scroll to position [1156, 0]
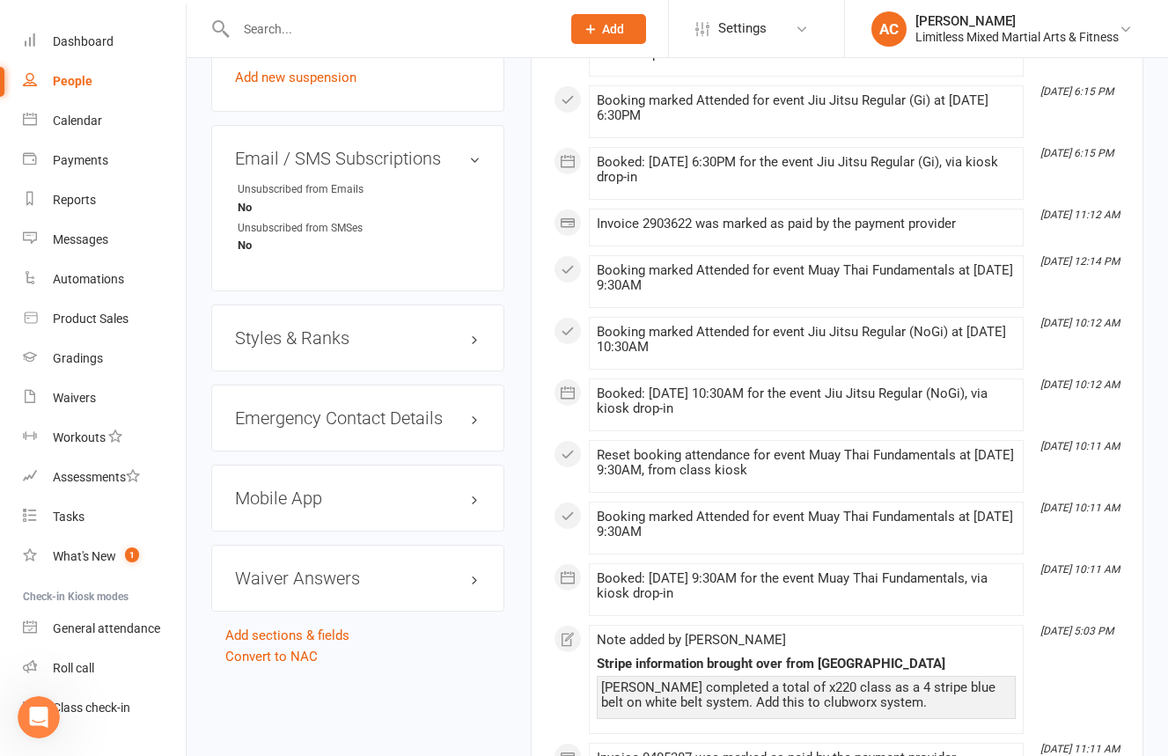
click at [443, 332] on h3 "Styles & Ranks" at bounding box center [358, 337] width 246 height 19
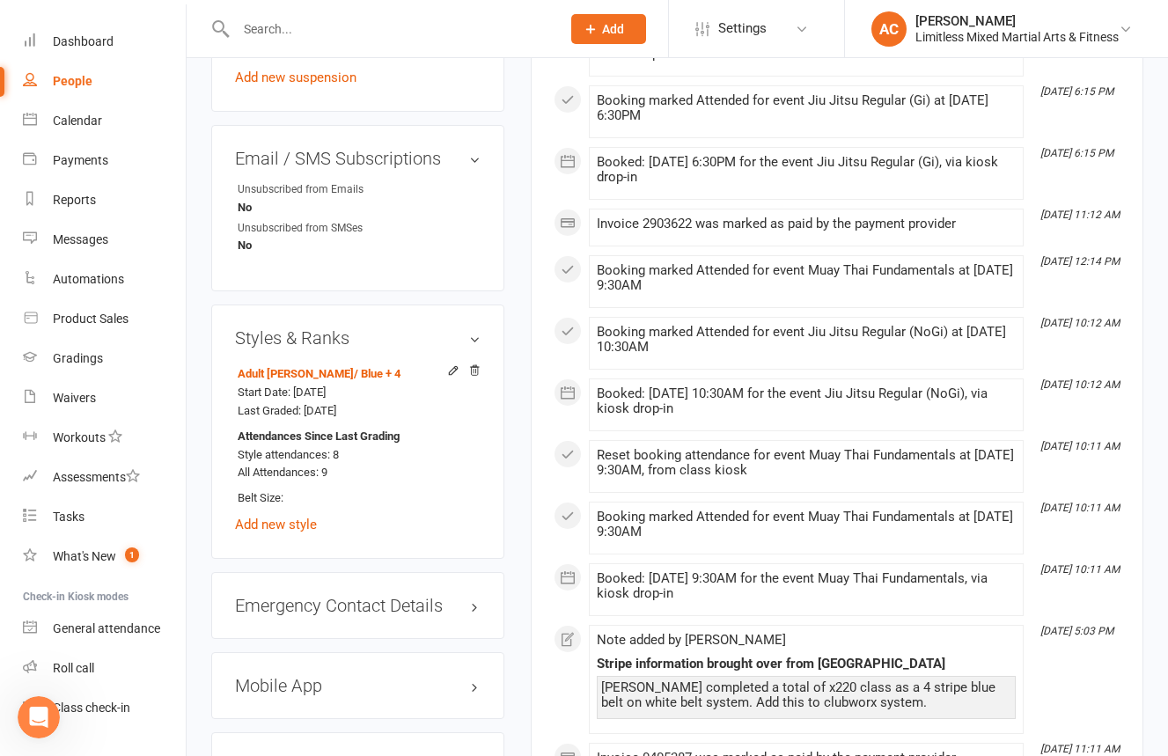
click at [444, 32] on input "text" at bounding box center [390, 29] width 318 height 25
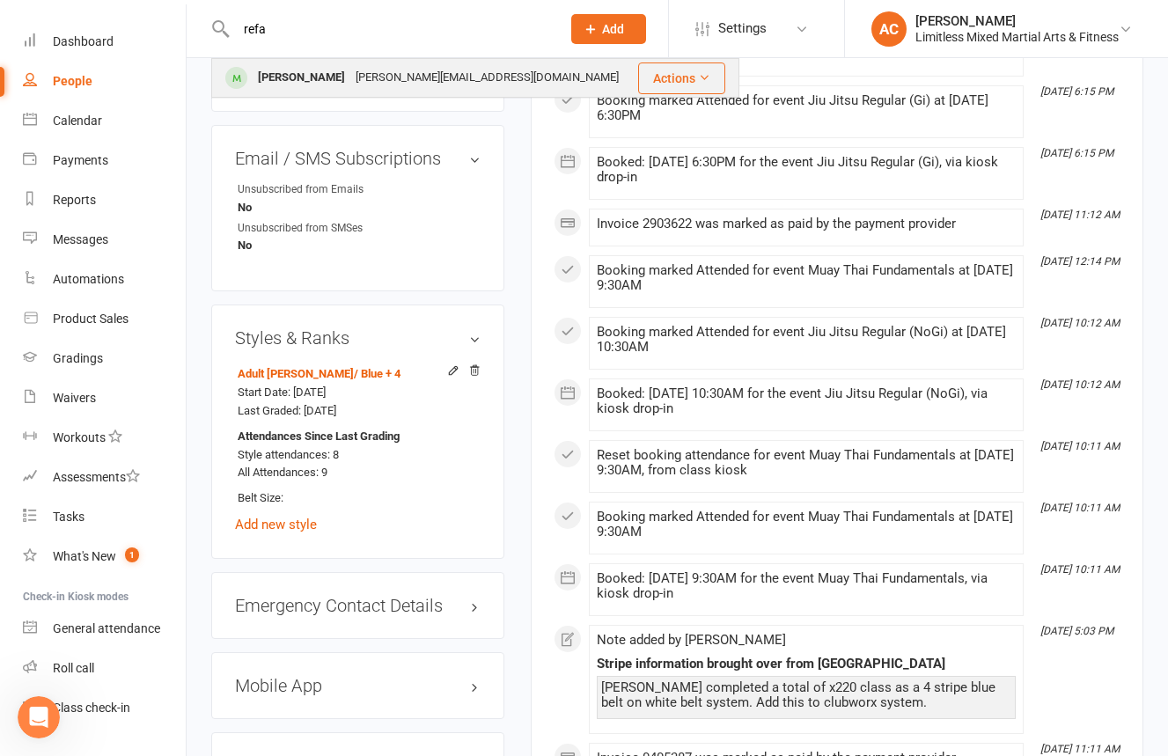
type input "refa"
click at [350, 84] on div "[PERSON_NAME][EMAIL_ADDRESS][DOMAIN_NAME]" at bounding box center [487, 78] width 274 height 26
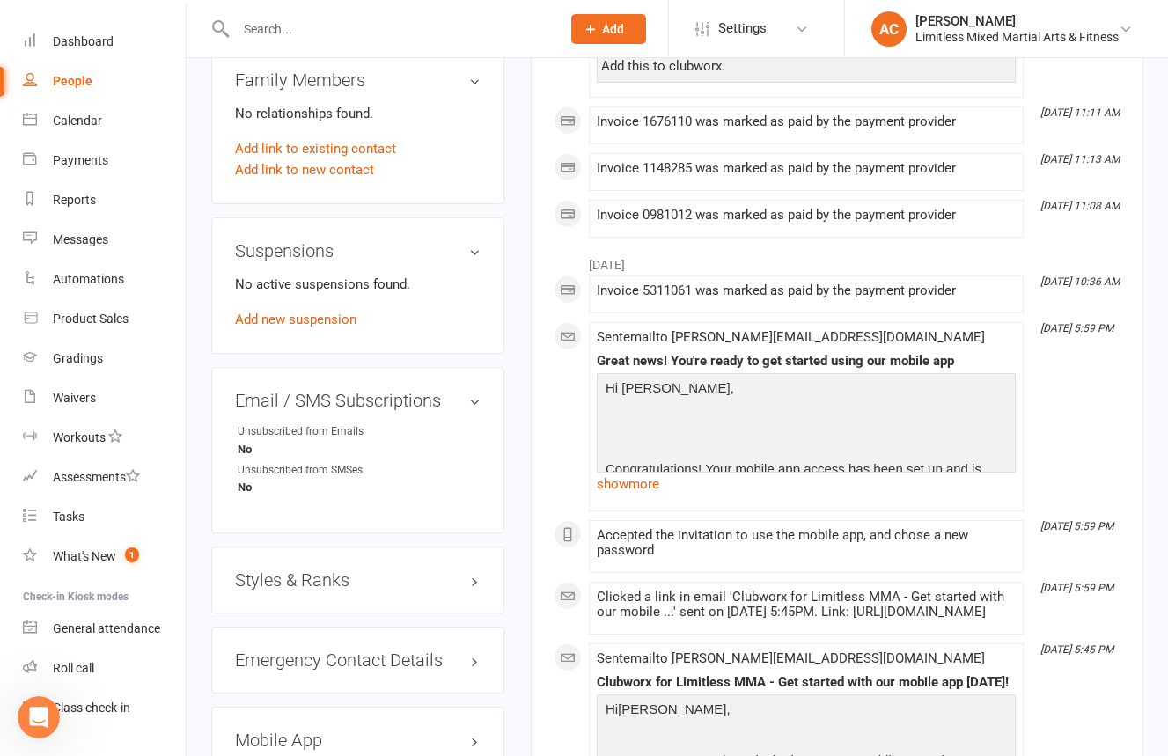
scroll to position [966, 0]
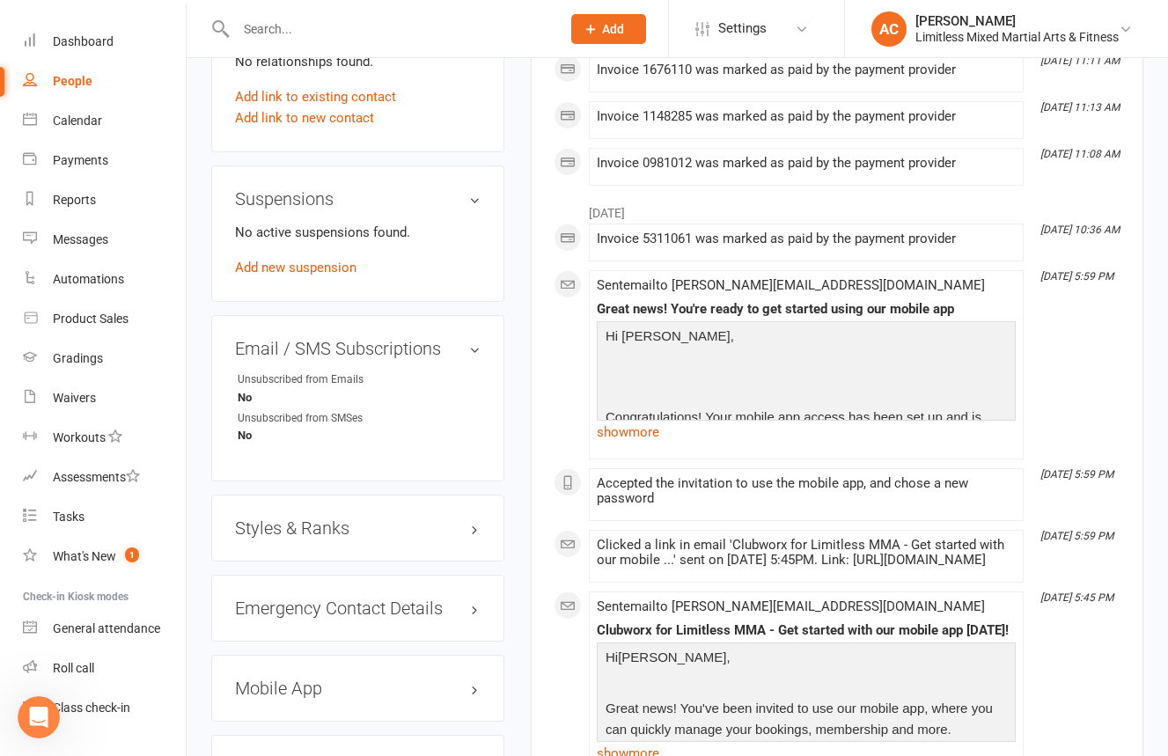
click at [366, 518] on h3 "Styles & Ranks" at bounding box center [358, 527] width 246 height 19
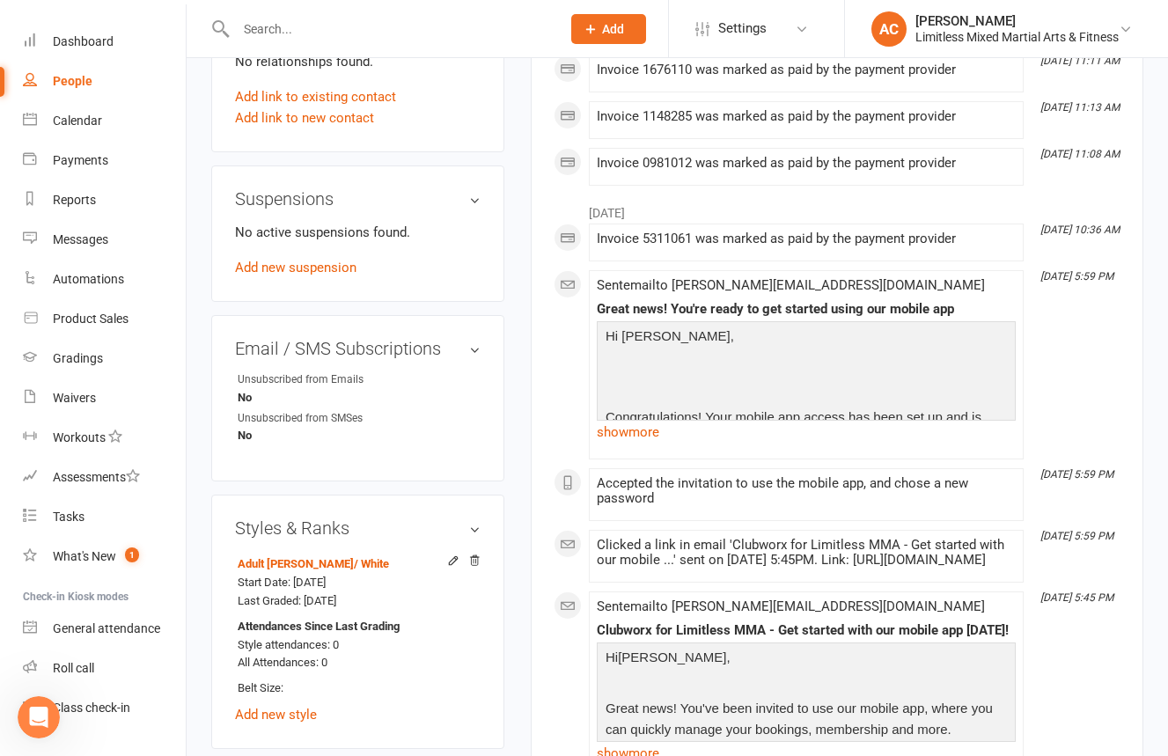
click at [329, 34] on input "text" at bounding box center [390, 29] width 318 height 25
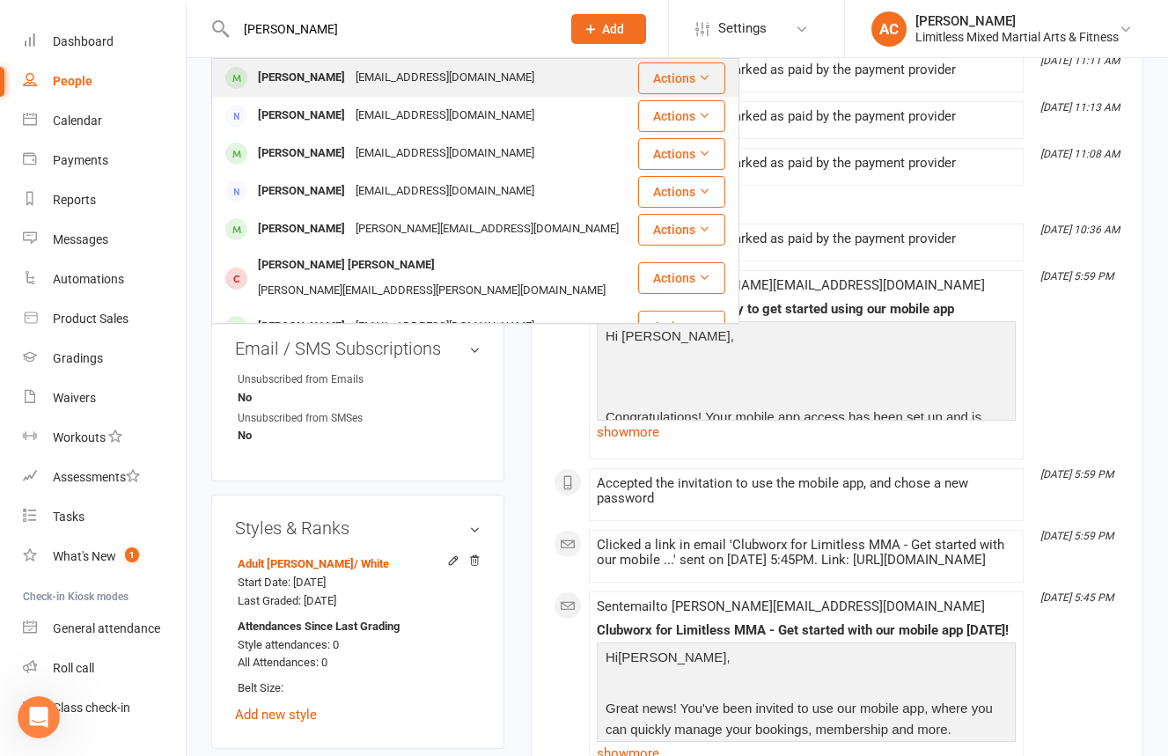
type input "[PERSON_NAME]"
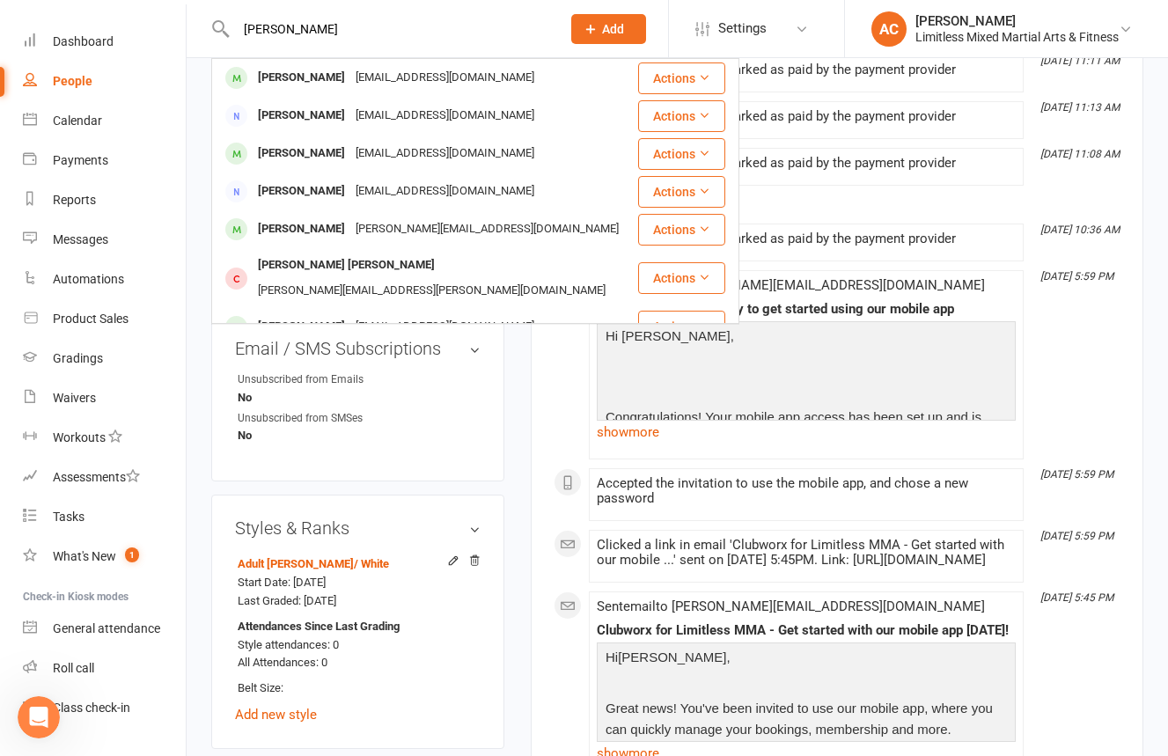
click at [350, 87] on div "[EMAIL_ADDRESS][DOMAIN_NAME]" at bounding box center [444, 78] width 189 height 26
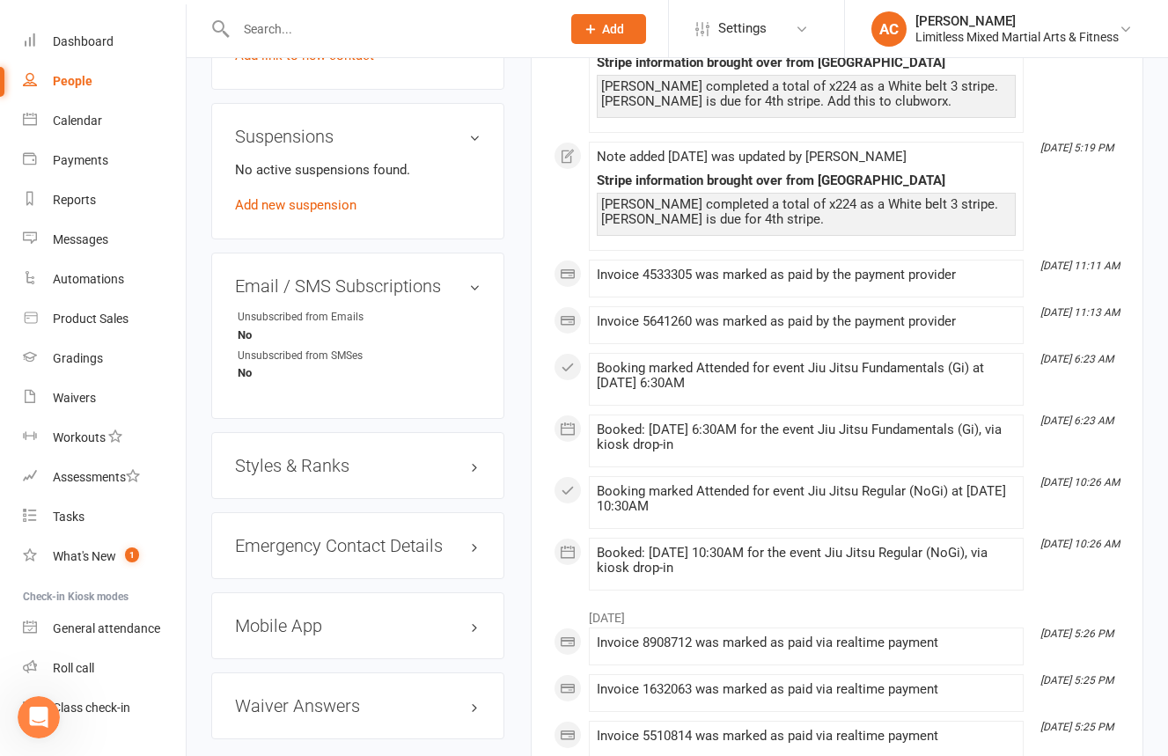
scroll to position [1020, 0]
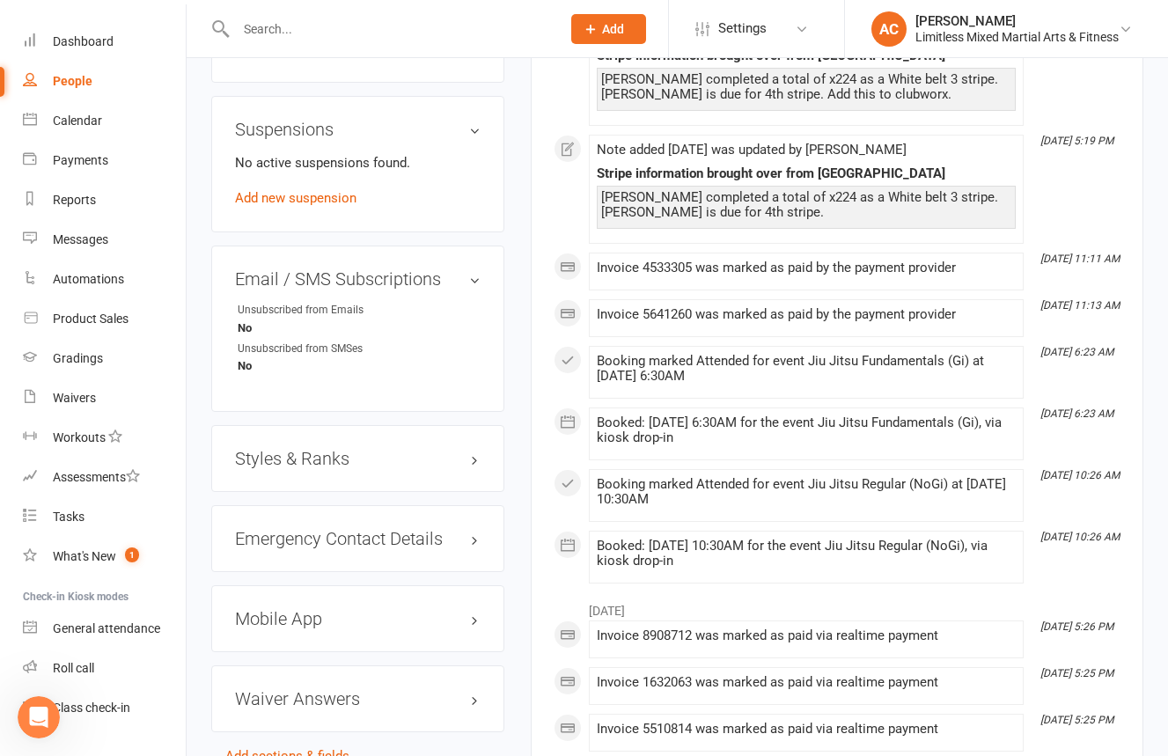
click at [375, 450] on h3 "Styles & Ranks" at bounding box center [358, 458] width 246 height 19
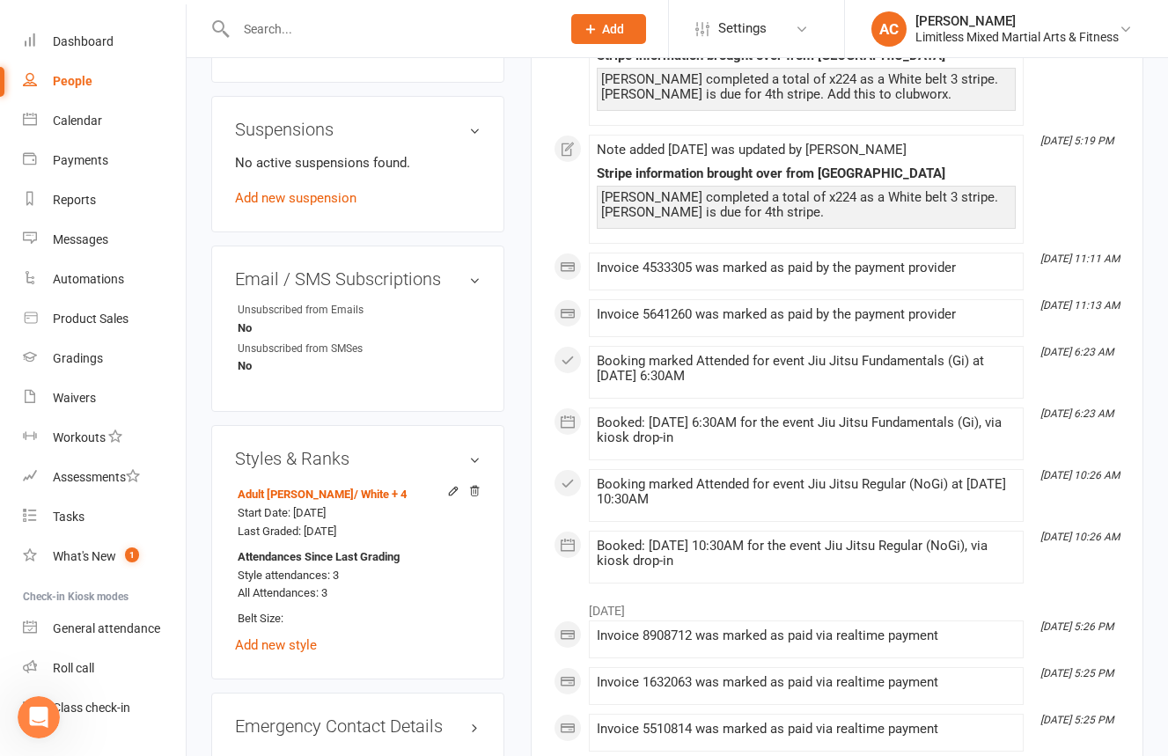
click at [302, 32] on input "text" at bounding box center [390, 29] width 318 height 25
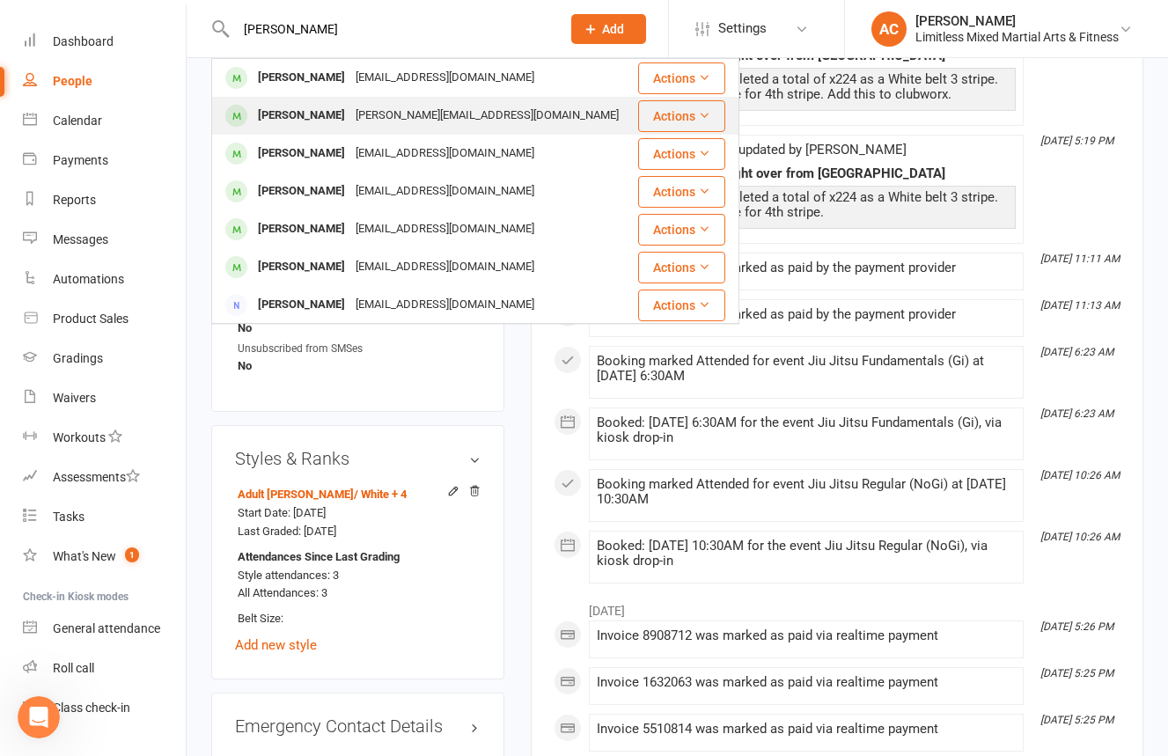
type input "[PERSON_NAME]"
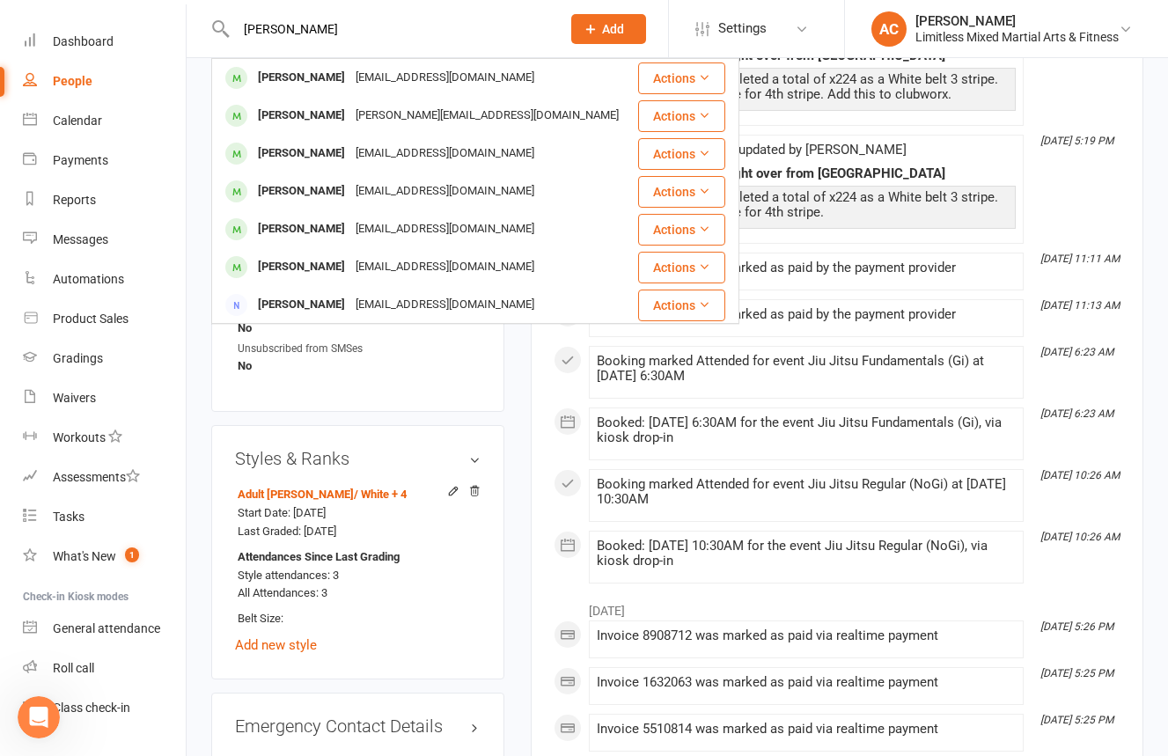
drag, startPoint x: 357, startPoint y: 115, endPoint x: 347, endPoint y: 114, distance: 10.6
click at [357, 115] on div "[PERSON_NAME][EMAIL_ADDRESS][DOMAIN_NAME]" at bounding box center [487, 116] width 274 height 26
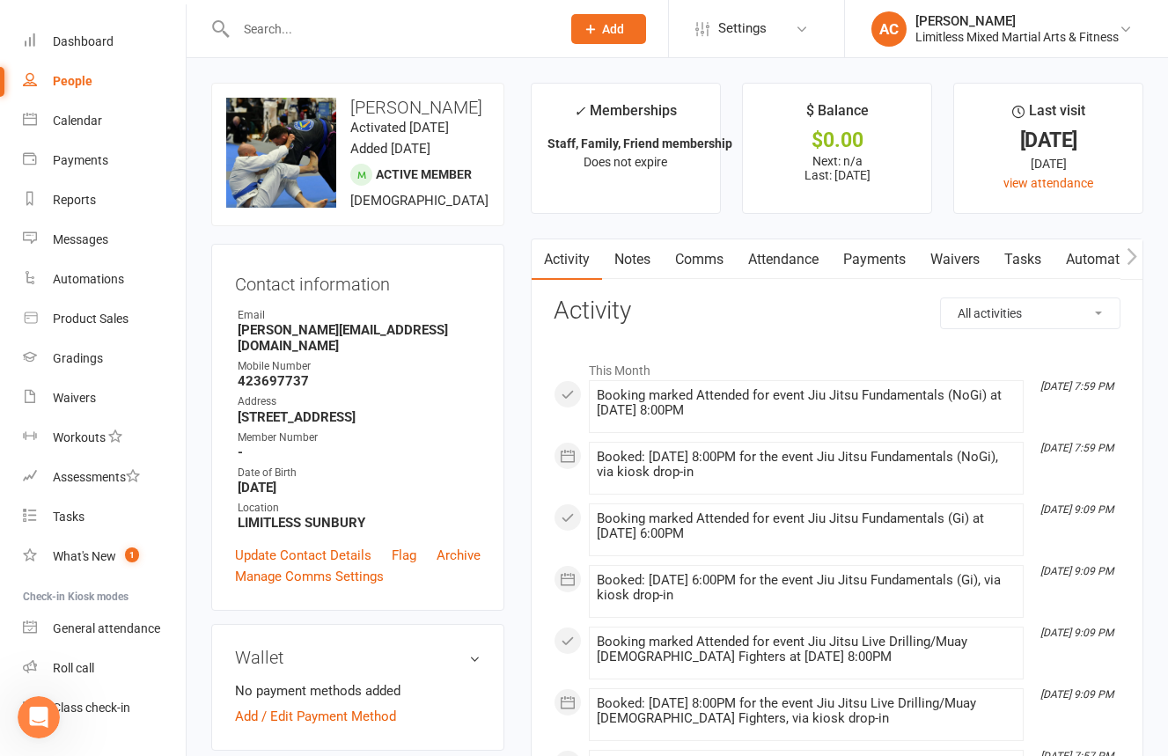
click at [654, 268] on link "Notes" at bounding box center [632, 259] width 61 height 40
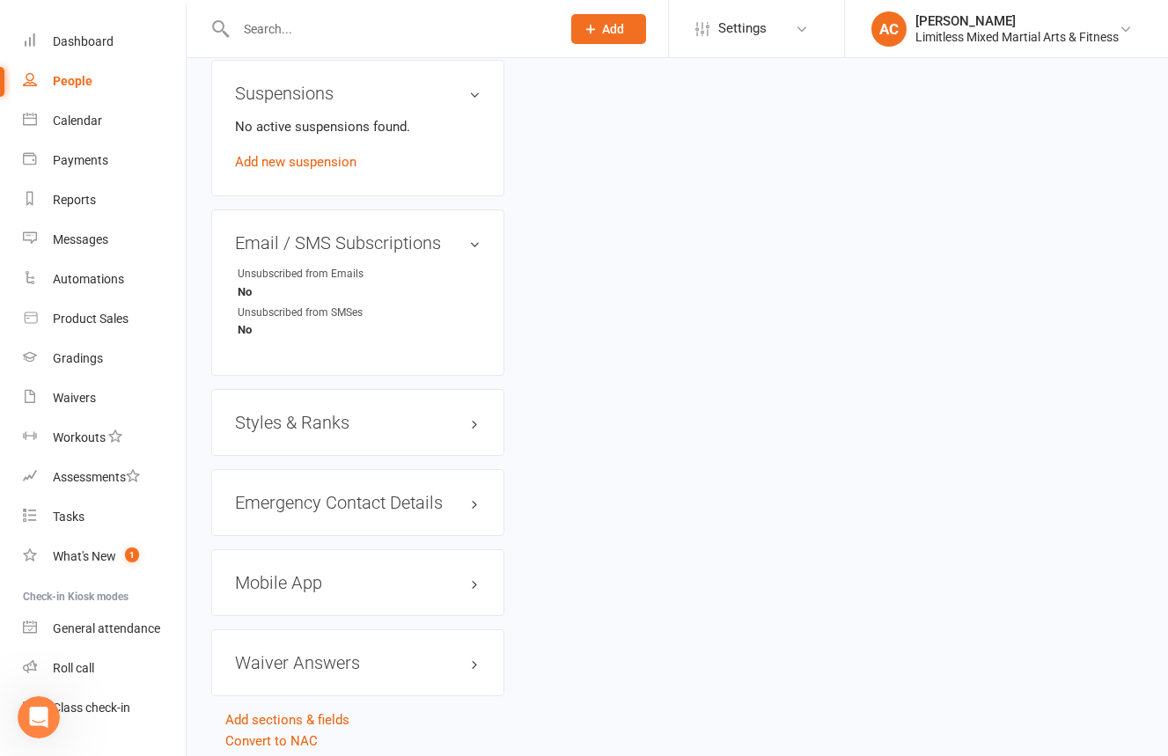
scroll to position [1114, 0]
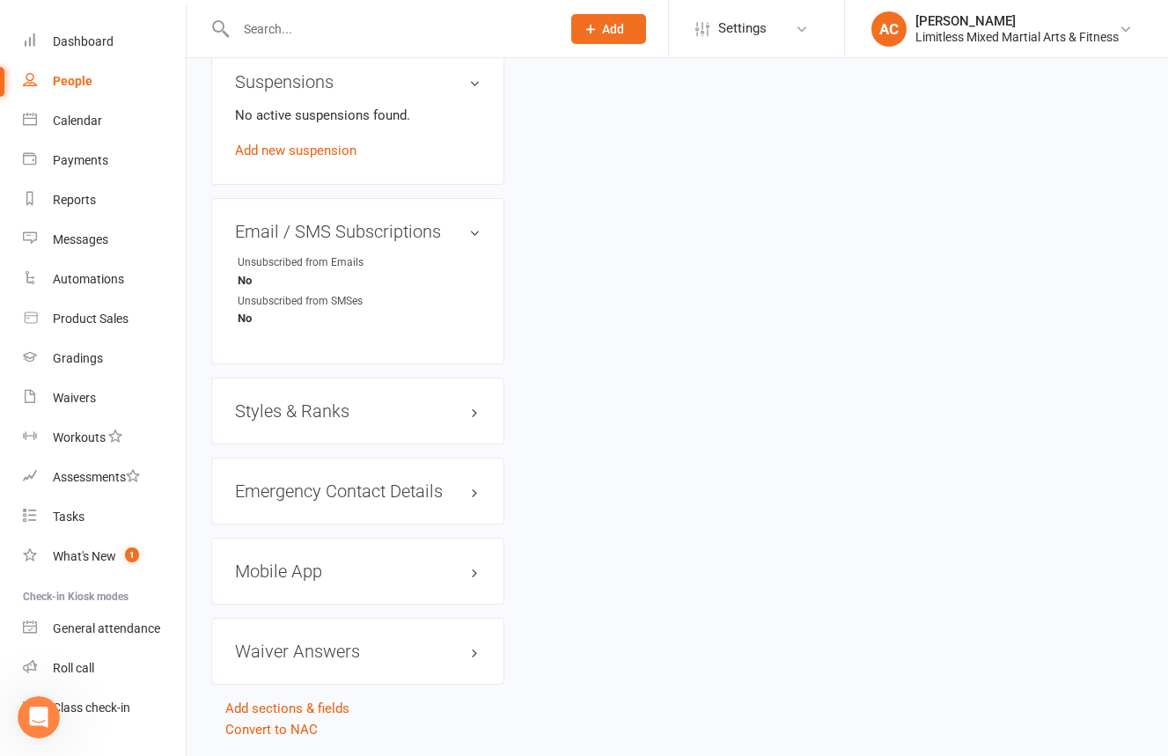
click at [443, 401] on h3 "Styles & Ranks" at bounding box center [358, 410] width 246 height 19
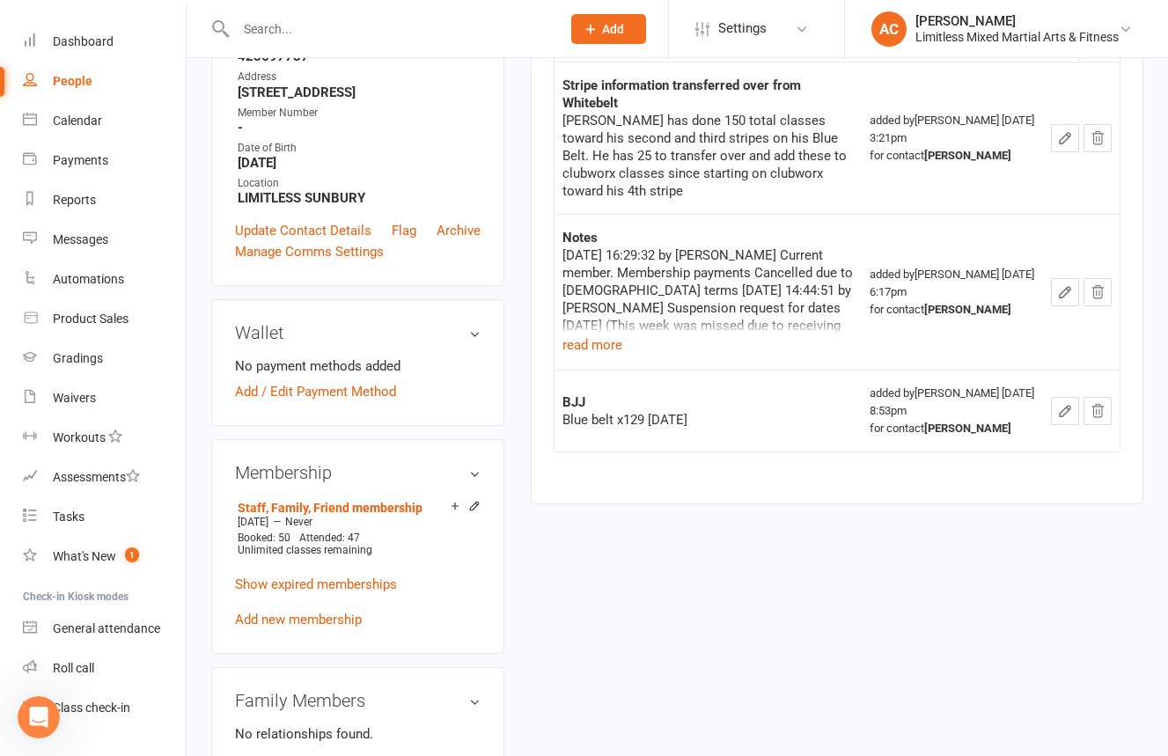
scroll to position [0, 0]
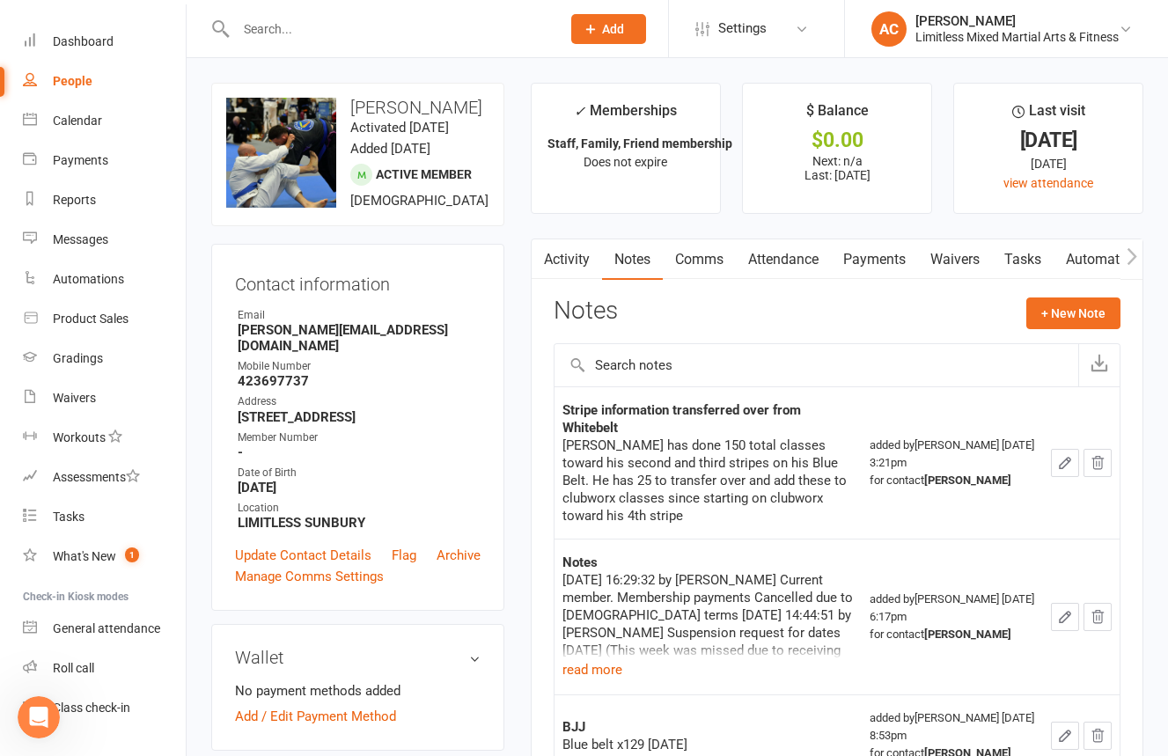
click at [359, 35] on input "text" at bounding box center [390, 29] width 318 height 25
click at [373, 32] on input "text" at bounding box center [390, 29] width 318 height 25
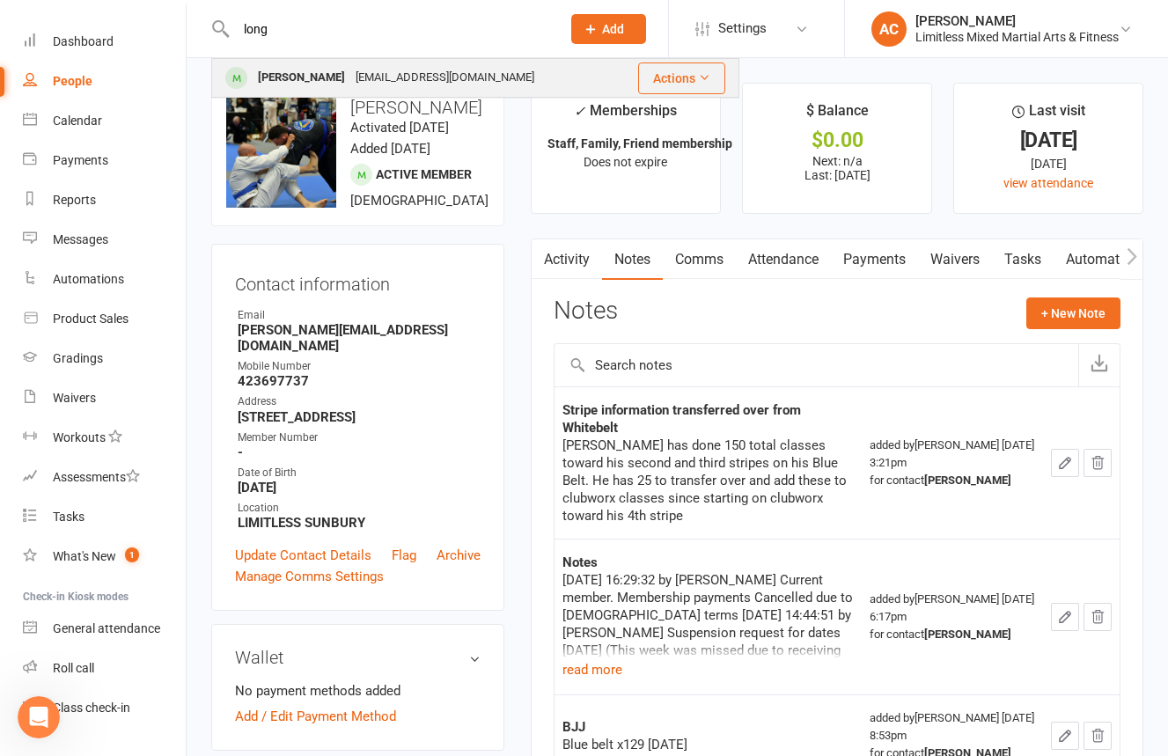
type input "long"
click at [372, 77] on div "[EMAIL_ADDRESS][DOMAIN_NAME]" at bounding box center [444, 78] width 189 height 26
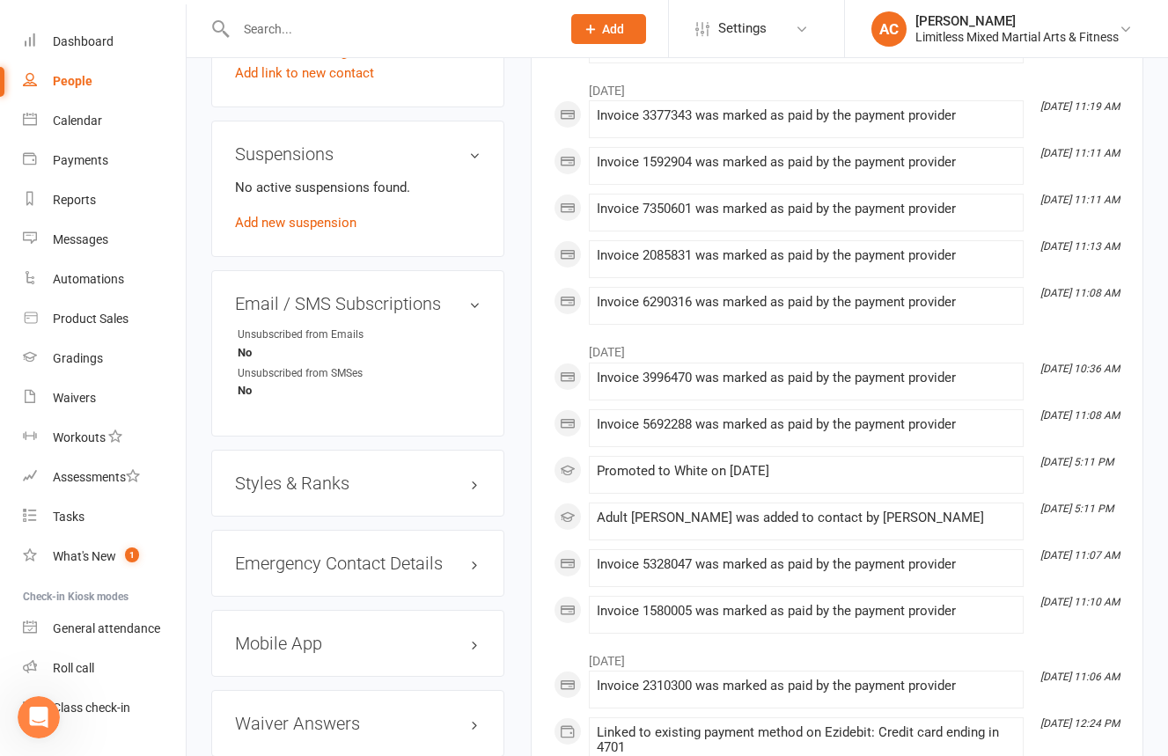
click at [408, 493] on h3 "Styles & Ranks" at bounding box center [358, 482] width 246 height 19
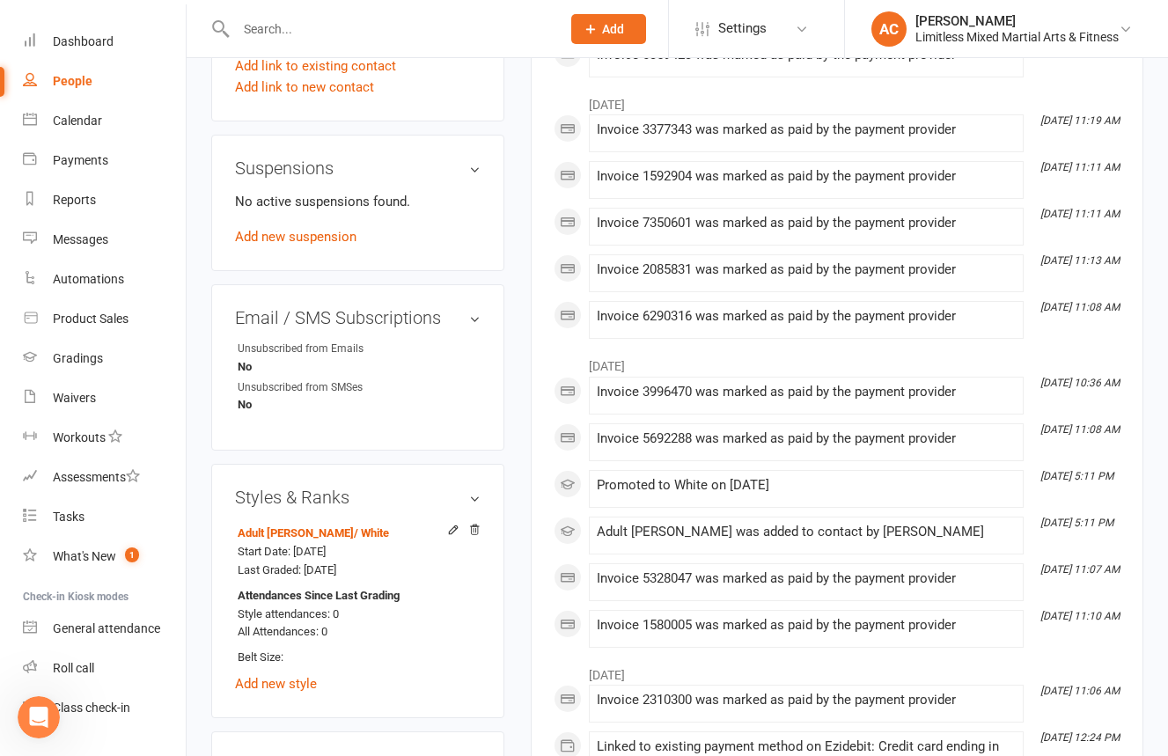
scroll to position [980, 0]
click at [378, 33] on input "text" at bounding box center [390, 29] width 318 height 25
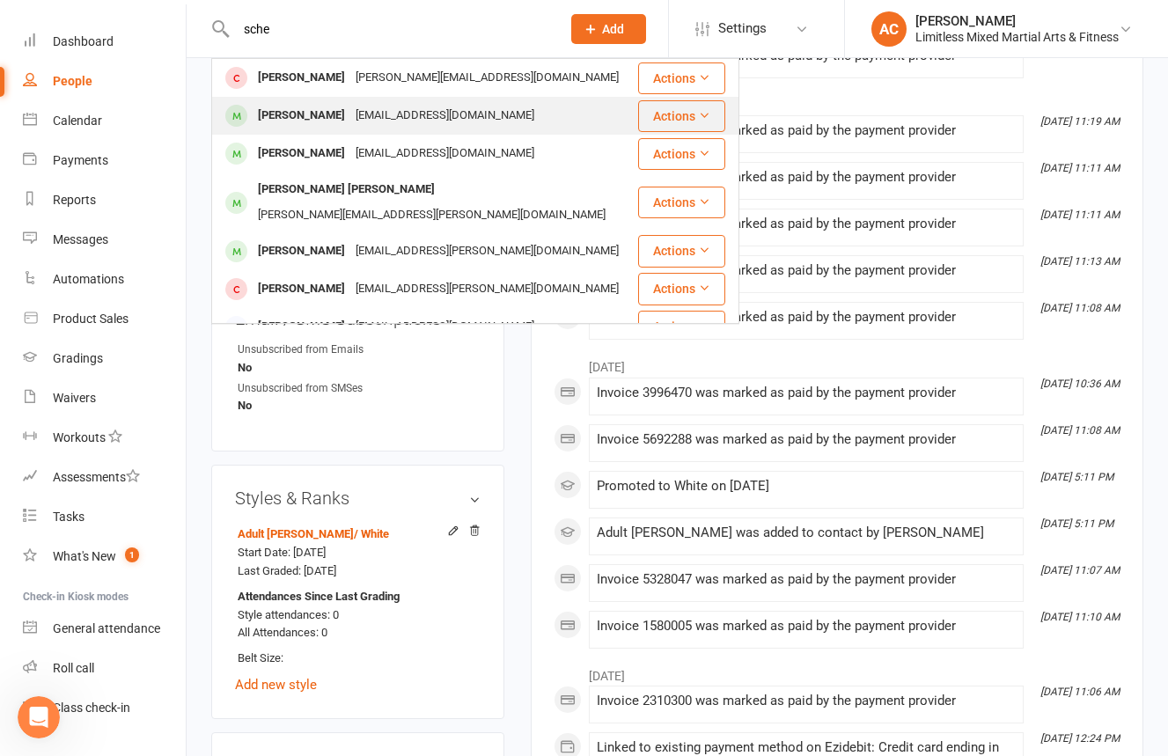
type input "sche"
click at [482, 123] on div "[EMAIL_ADDRESS][DOMAIN_NAME]" at bounding box center [444, 116] width 189 height 26
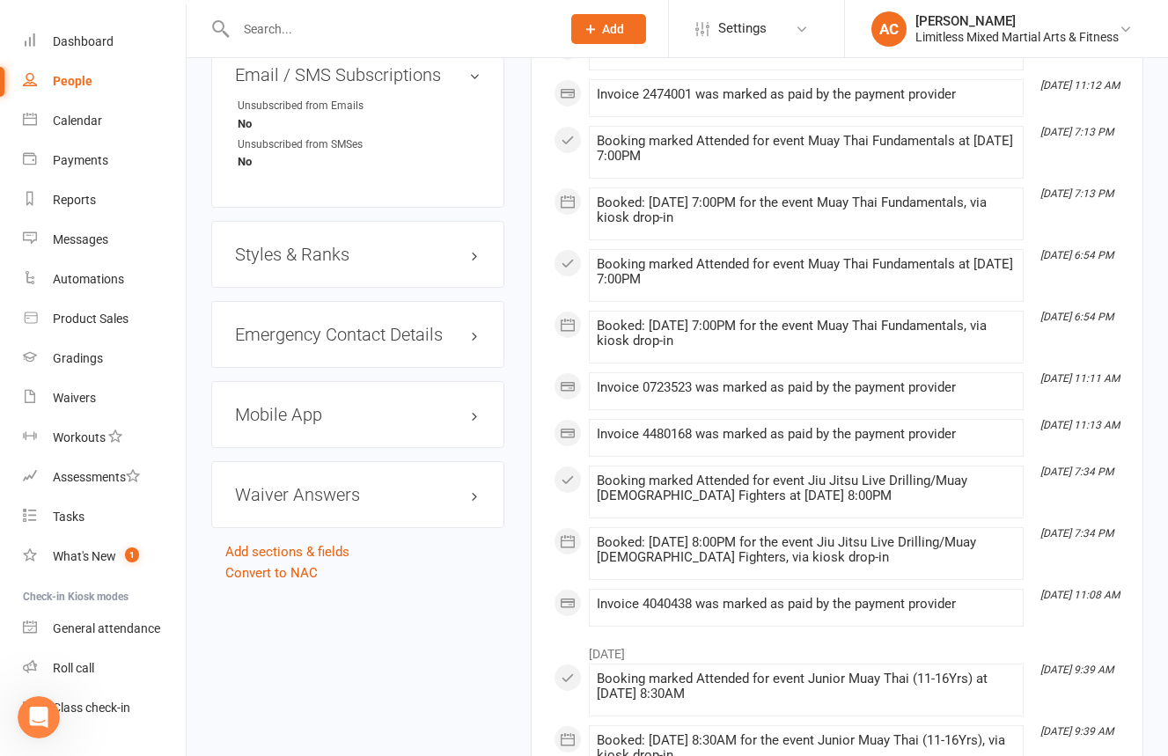
scroll to position [1281, 0]
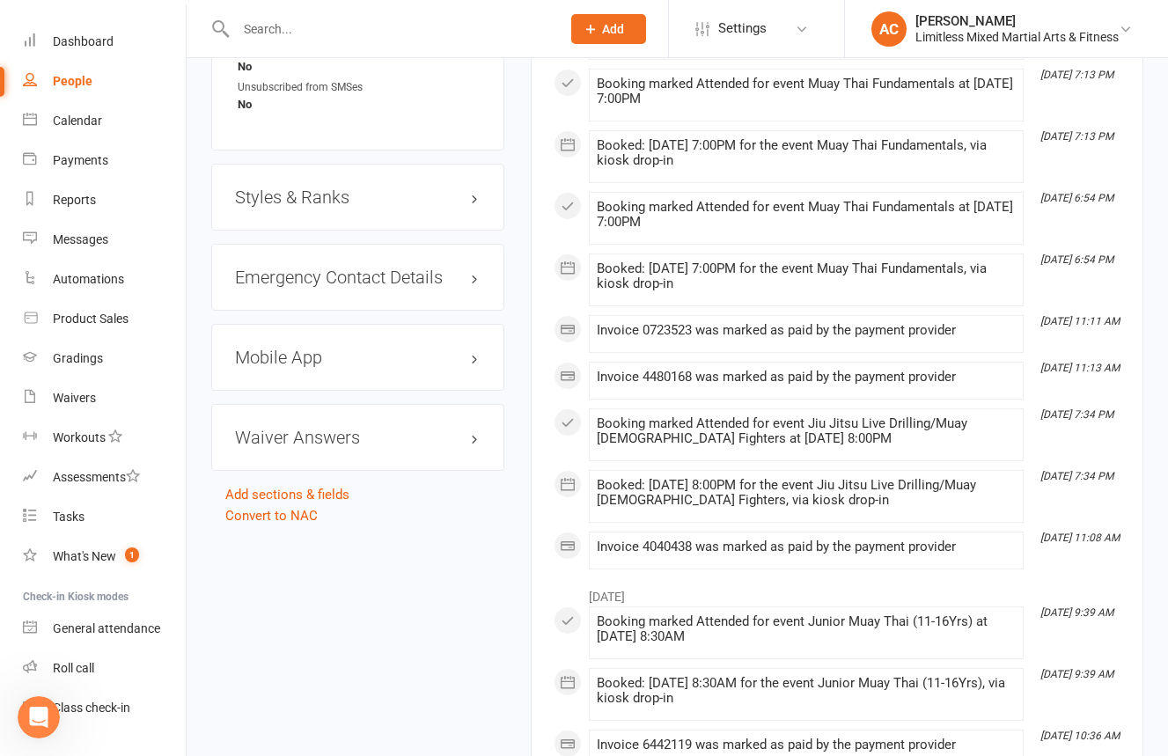
click at [412, 190] on h3 "Styles & Ranks" at bounding box center [358, 196] width 246 height 19
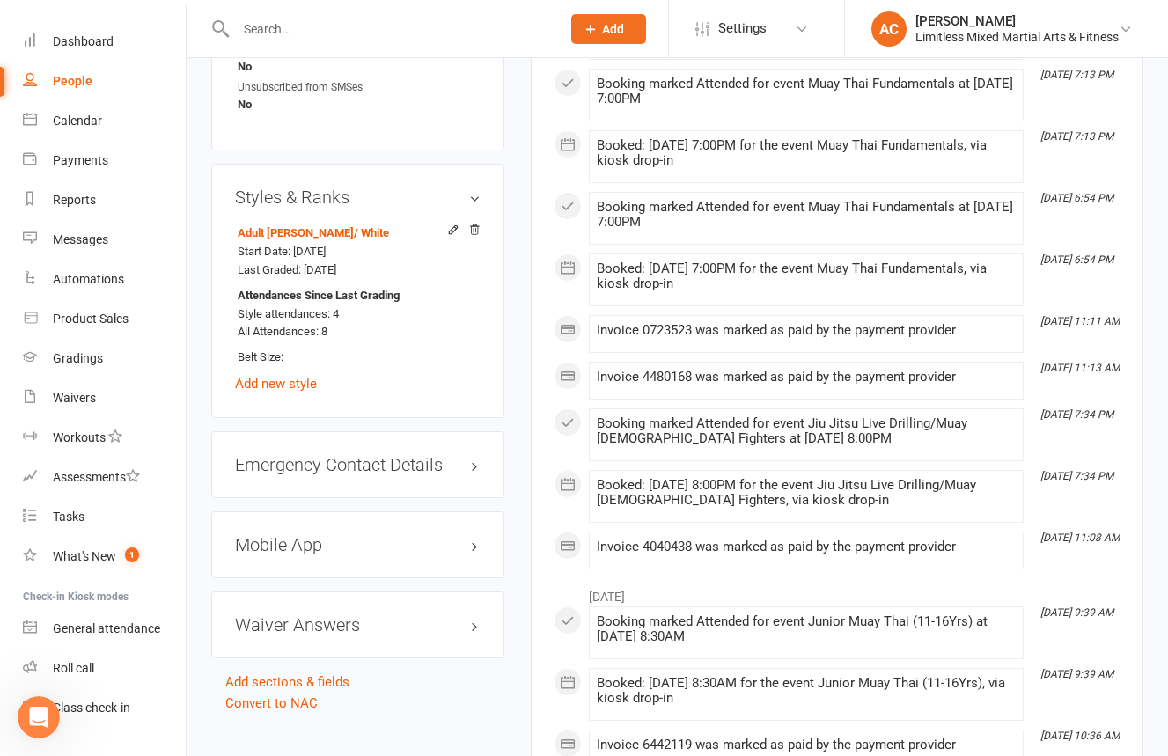
click at [327, 34] on input "text" at bounding box center [390, 29] width 318 height 25
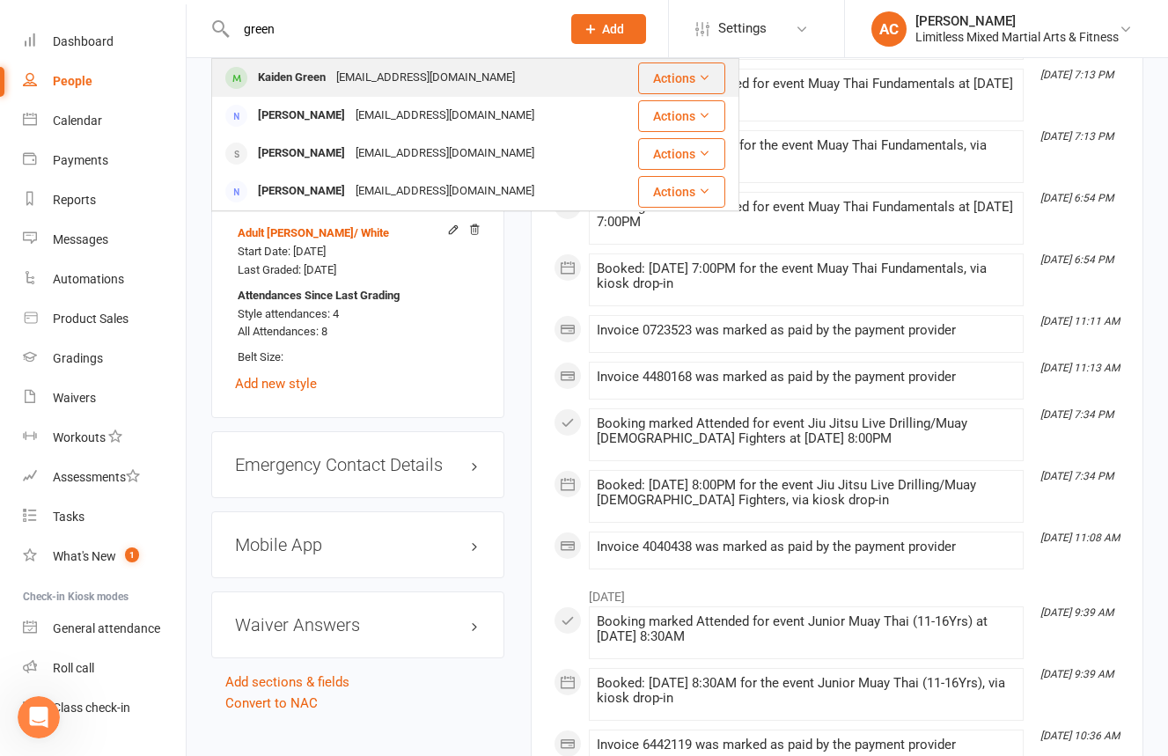
type input "green"
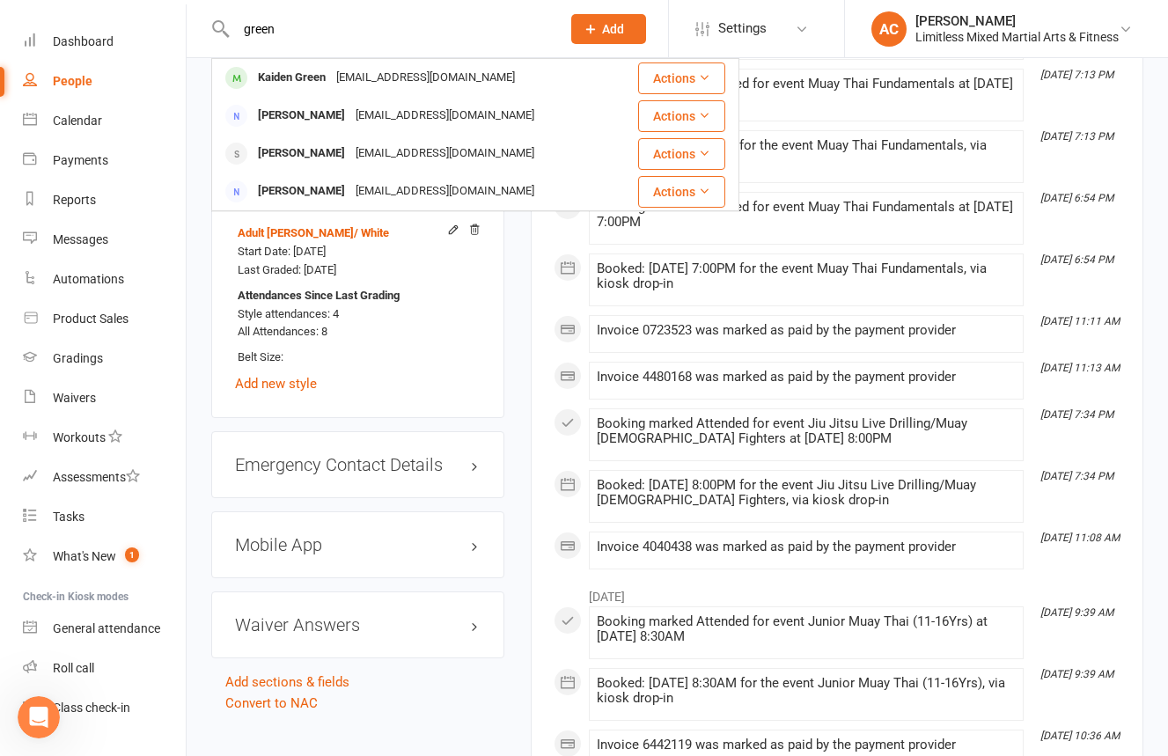
click at [398, 77] on div "[EMAIL_ADDRESS][DOMAIN_NAME]" at bounding box center [425, 78] width 189 height 26
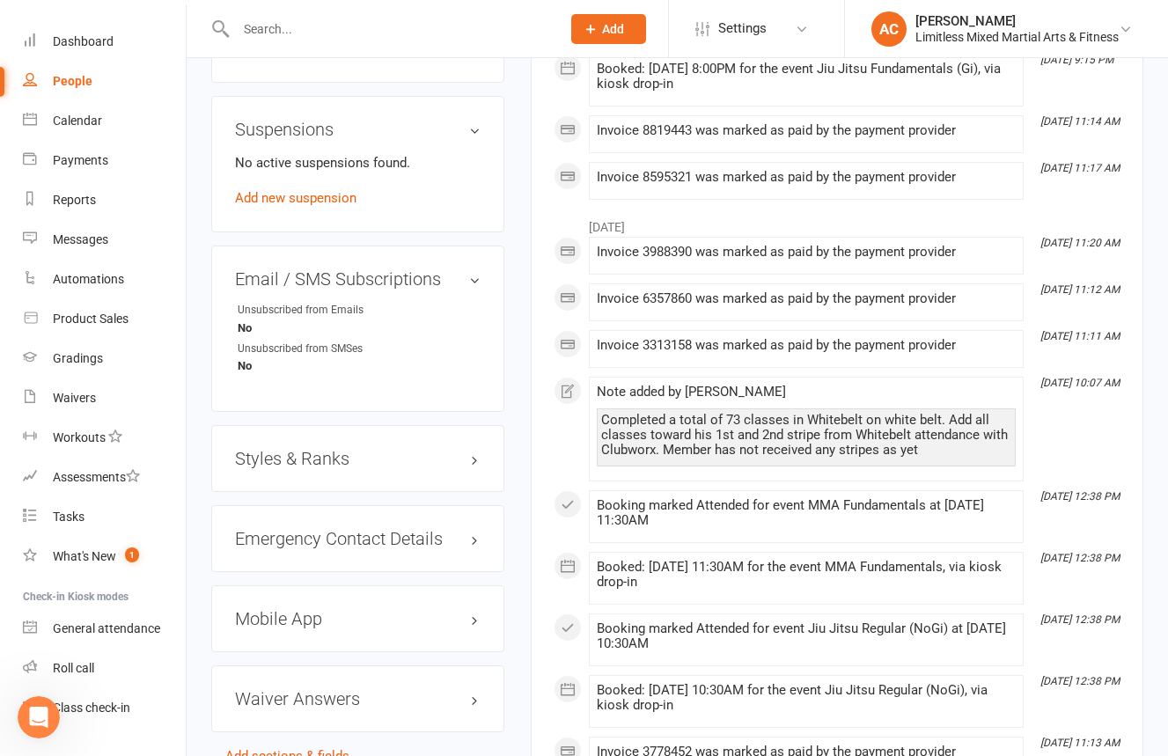
scroll to position [1112, 0]
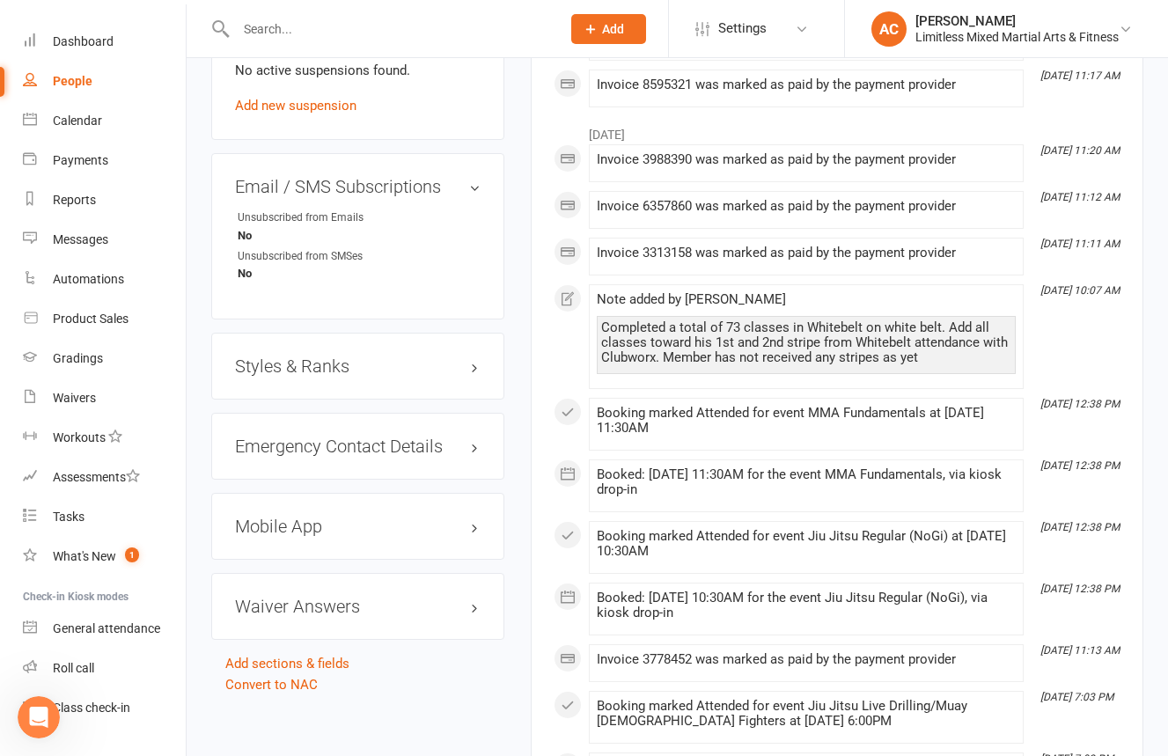
click at [465, 350] on div "Styles & Ranks" at bounding box center [357, 366] width 293 height 67
click at [467, 353] on div "Styles & Ranks" at bounding box center [357, 366] width 293 height 67
click at [468, 363] on h3 "Styles & Ranks" at bounding box center [358, 365] width 246 height 19
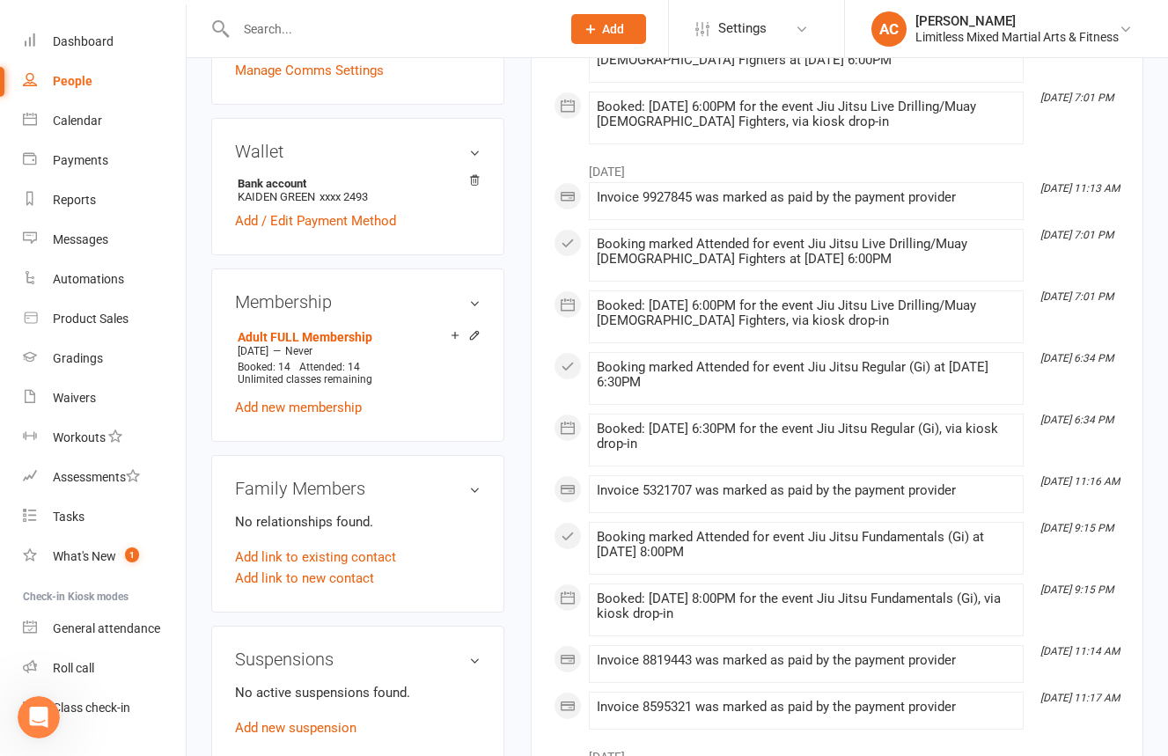
scroll to position [475, 0]
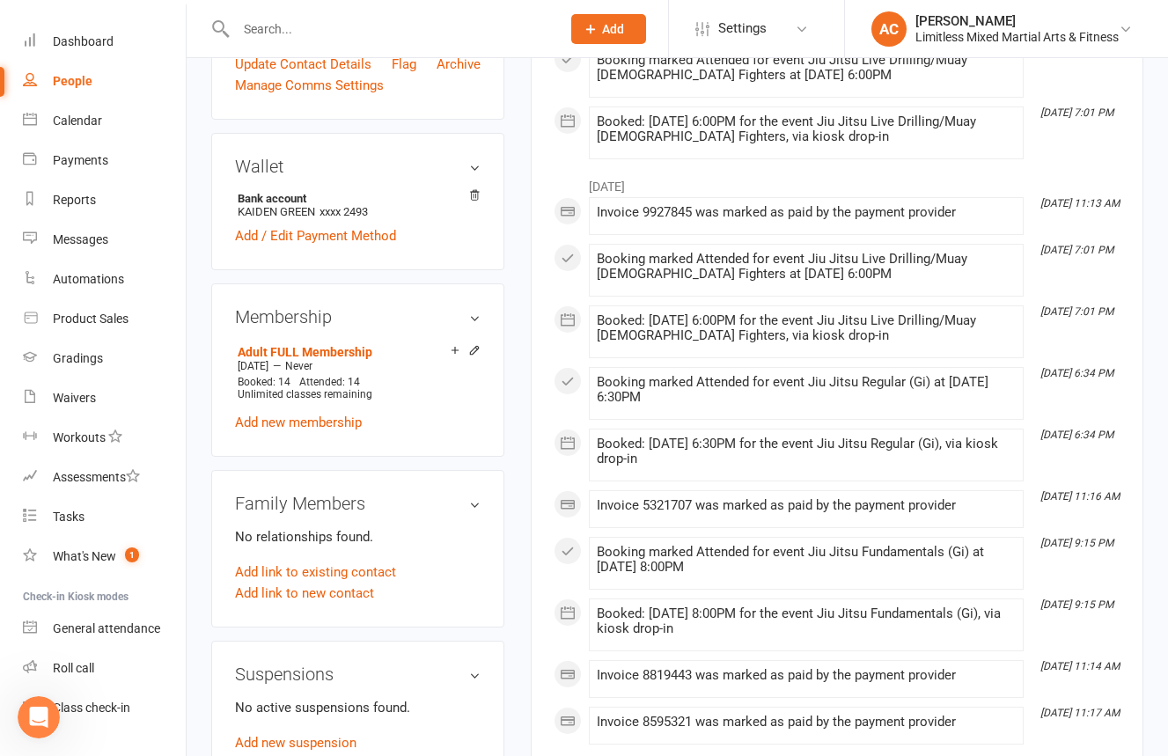
click at [385, 31] on input "text" at bounding box center [390, 29] width 318 height 25
click at [385, 32] on input "text" at bounding box center [390, 29] width 318 height 25
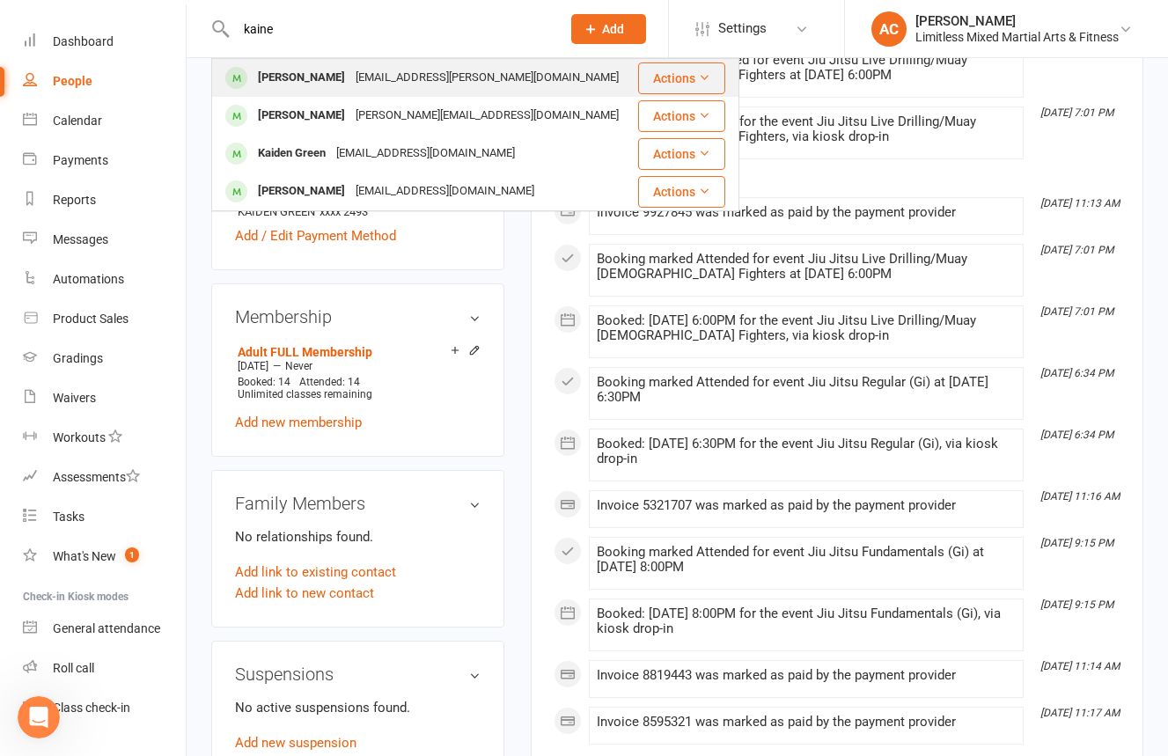
type input "kaine"
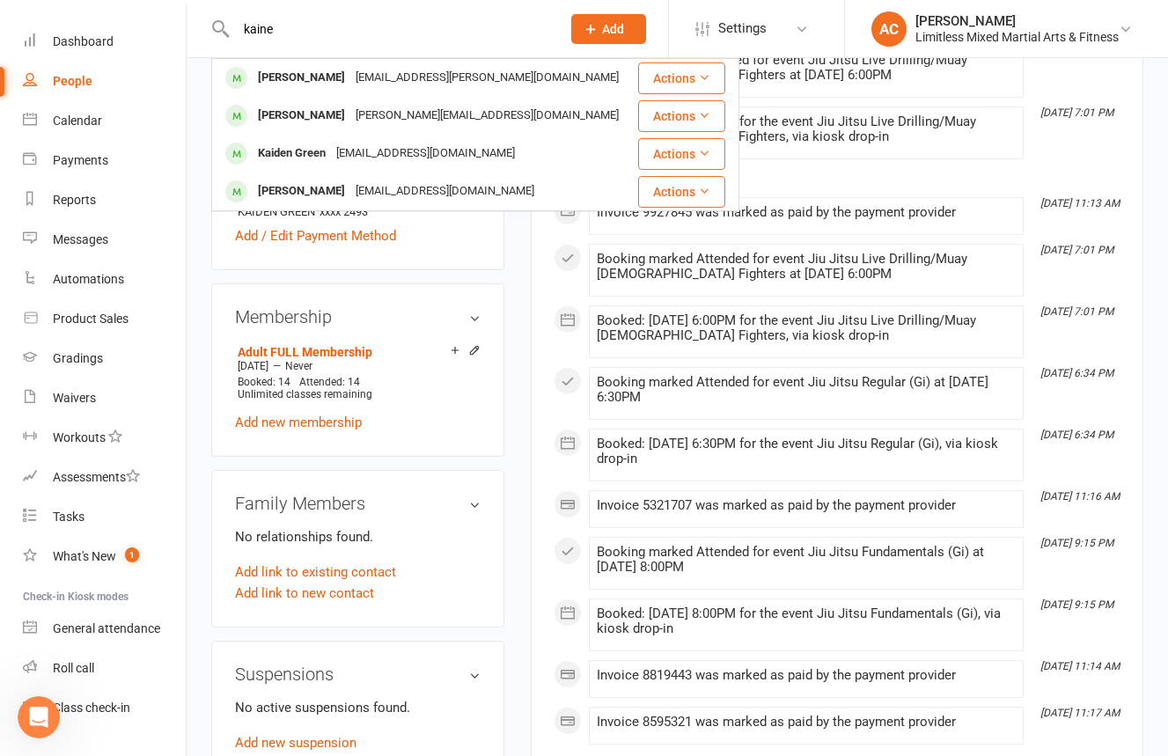
click at [383, 87] on div "[EMAIL_ADDRESS][PERSON_NAME][DOMAIN_NAME]" at bounding box center [487, 78] width 274 height 26
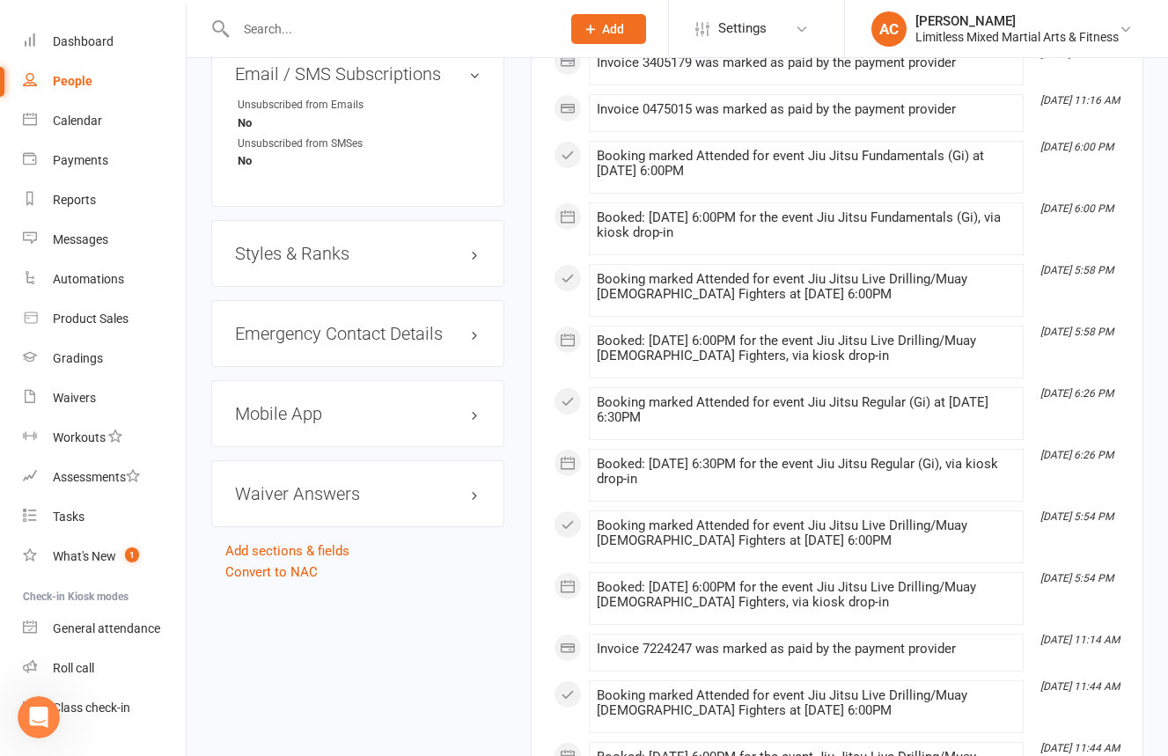
scroll to position [1276, 0]
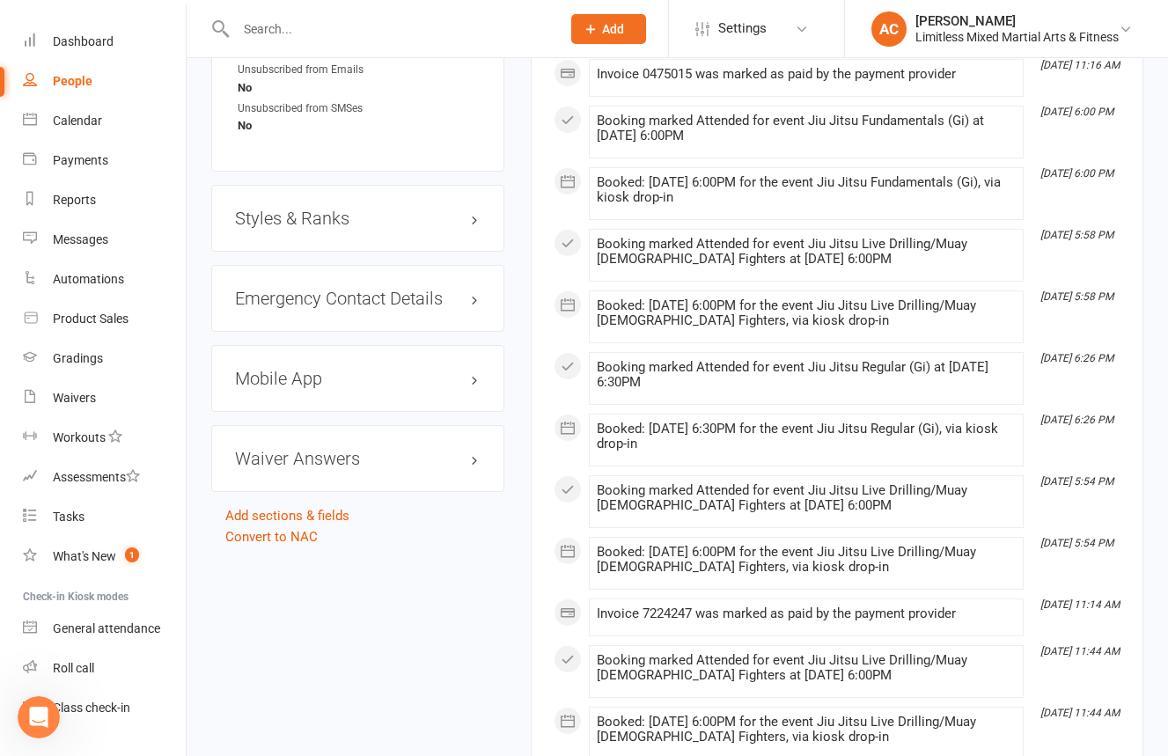
drag, startPoint x: 443, startPoint y: 214, endPoint x: 438, endPoint y: 205, distance: 9.8
click at [443, 214] on div "Styles & Ranks" at bounding box center [357, 218] width 293 height 67
click at [438, 209] on h3 "Styles & Ranks" at bounding box center [358, 218] width 246 height 19
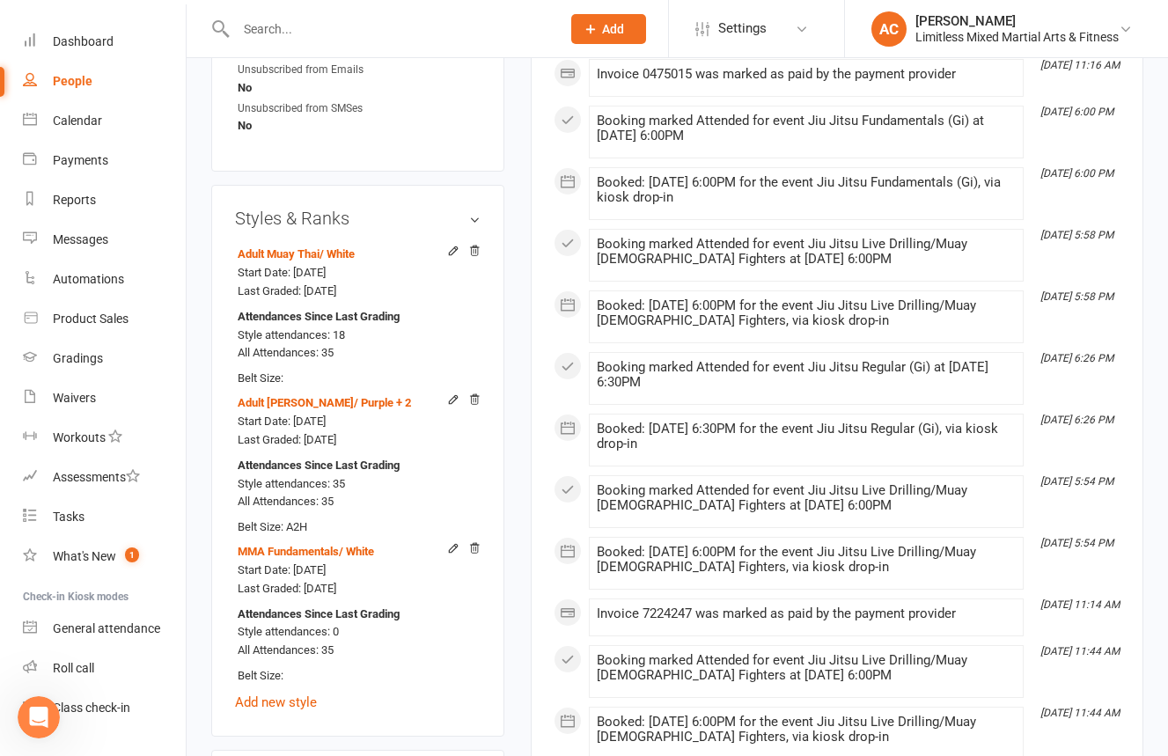
click at [386, 35] on input "text" at bounding box center [390, 29] width 318 height 25
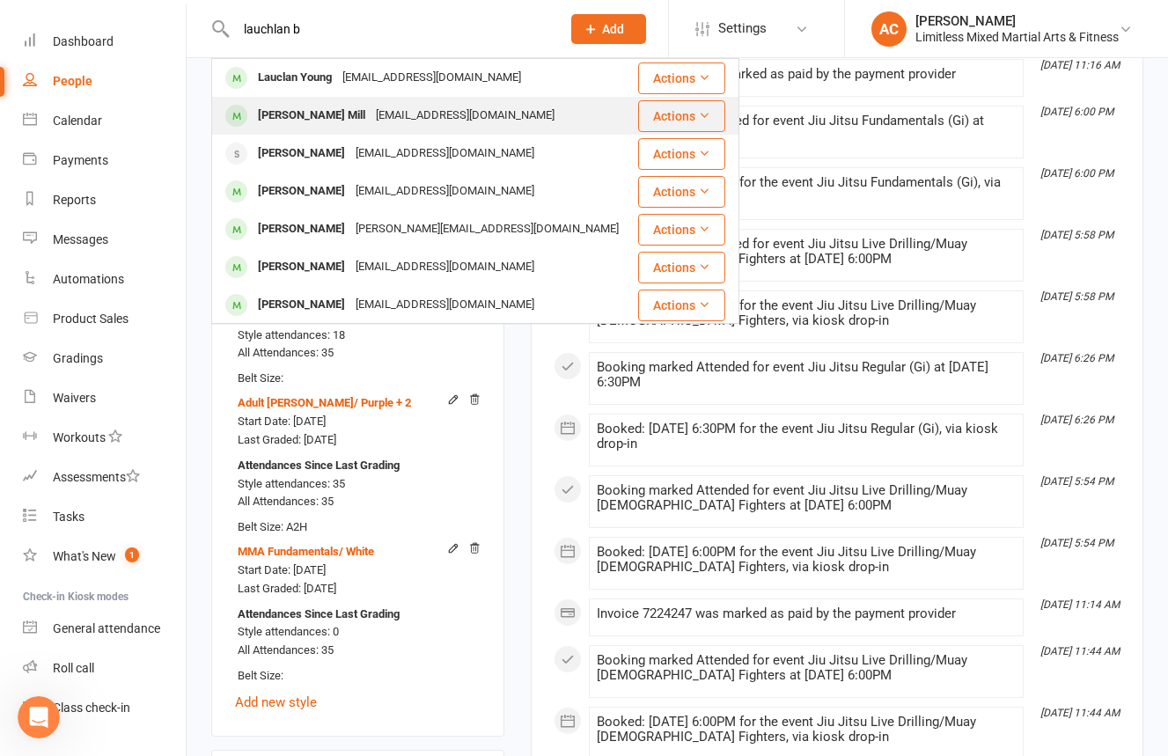
type input "lauchlan b"
click at [400, 111] on div "[EMAIL_ADDRESS][DOMAIN_NAME]" at bounding box center [464, 116] width 189 height 26
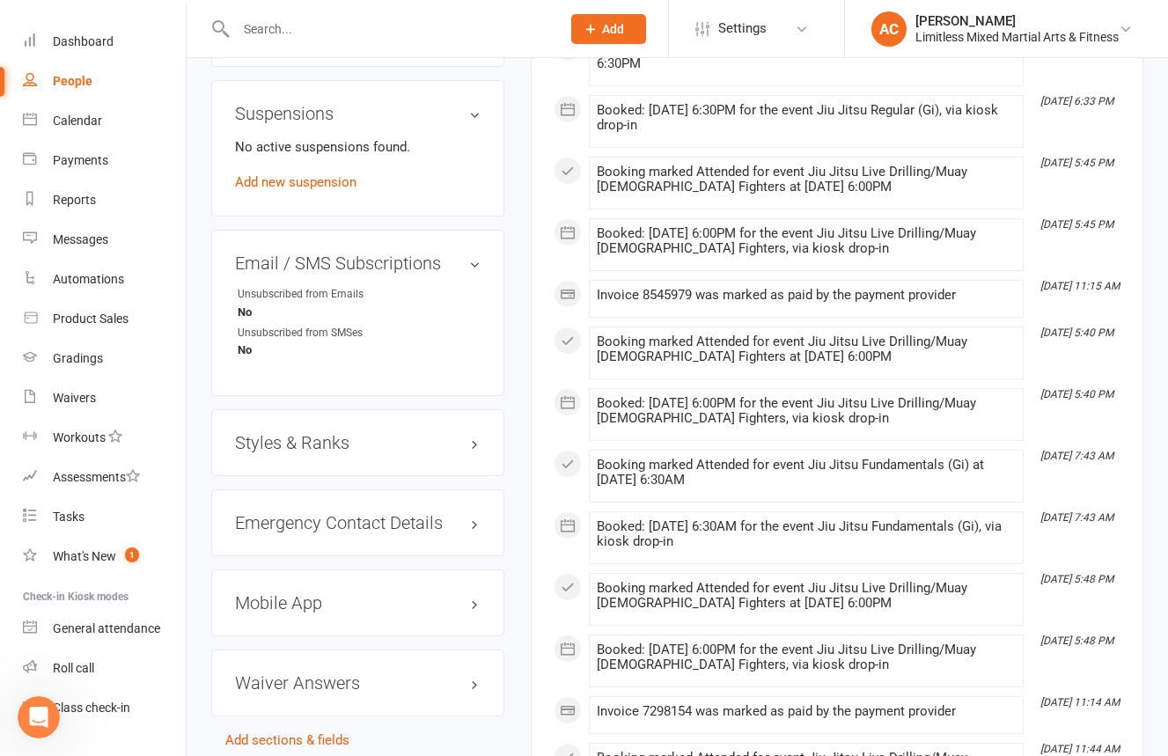
scroll to position [1095, 0]
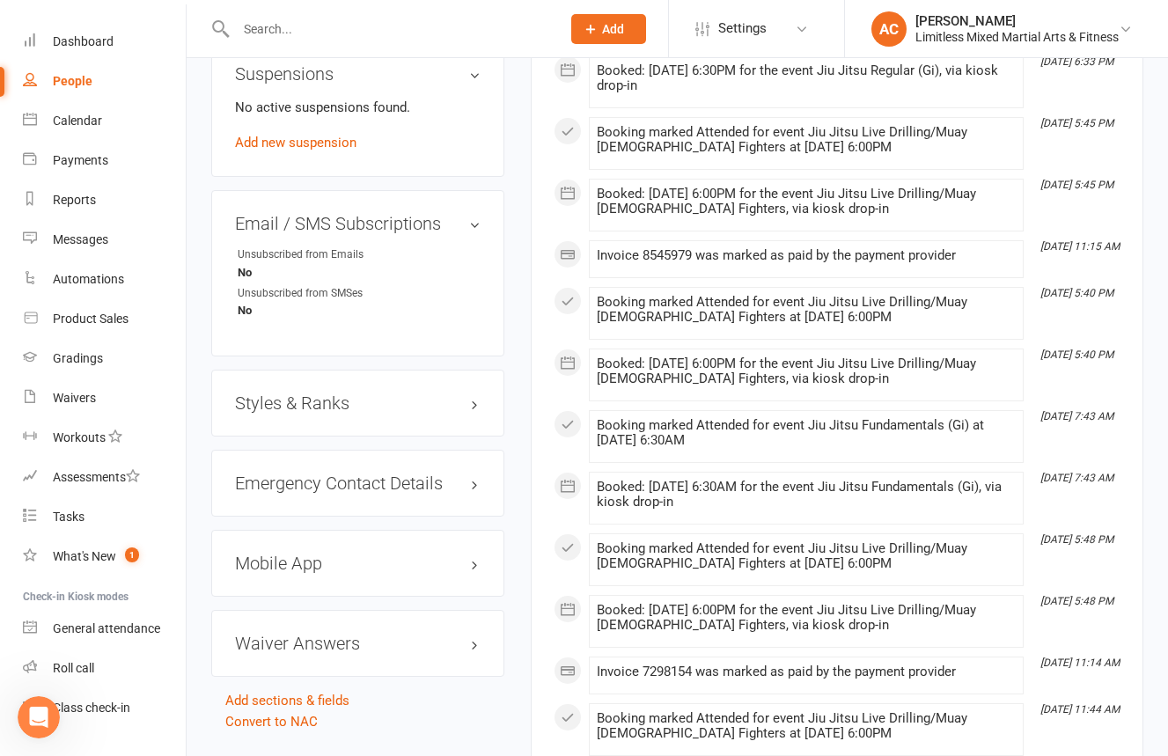
click at [422, 383] on div "Styles & Ranks" at bounding box center [357, 403] width 293 height 67
click at [425, 386] on div "Styles & Ranks" at bounding box center [357, 403] width 293 height 67
click at [446, 404] on h3 "Styles & Ranks" at bounding box center [358, 402] width 246 height 19
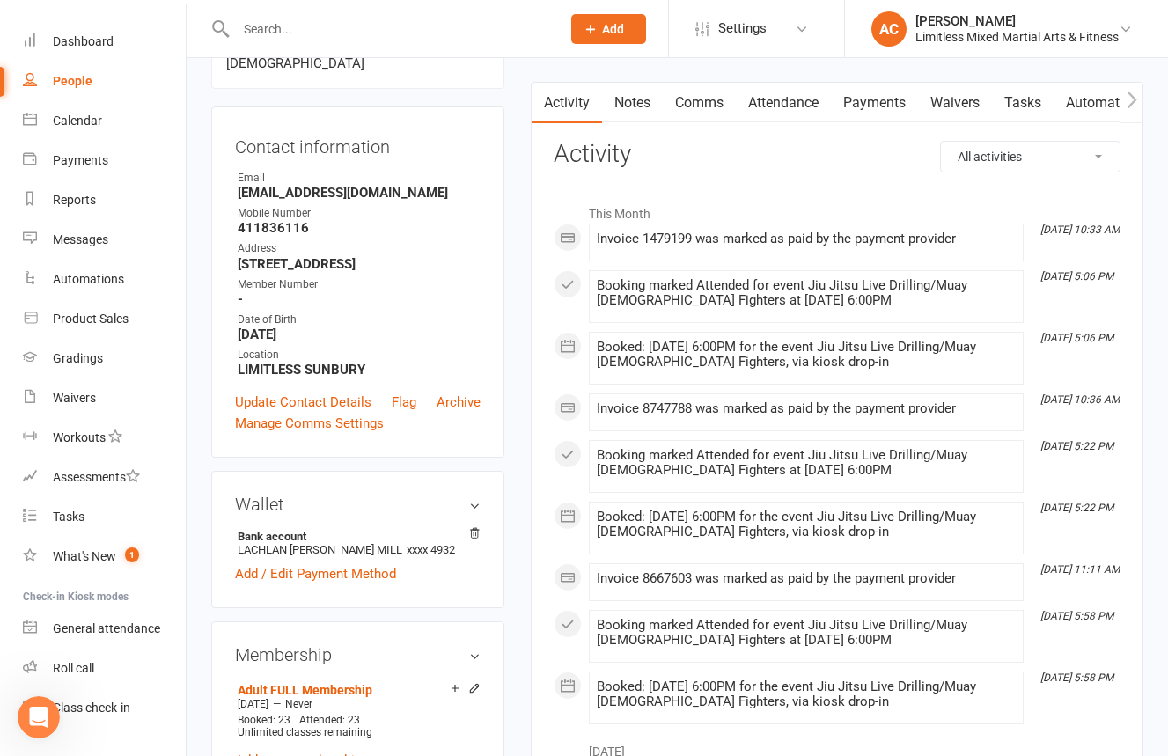
scroll to position [0, 0]
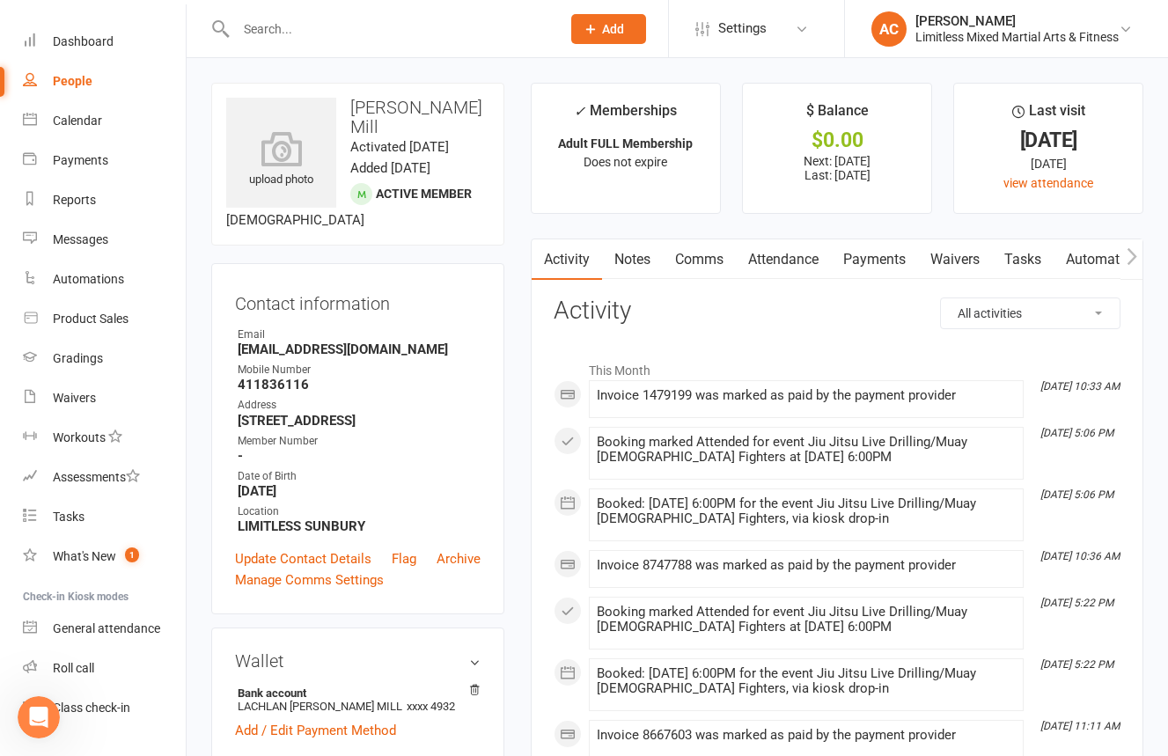
click at [332, 37] on input "text" at bounding box center [390, 29] width 318 height 25
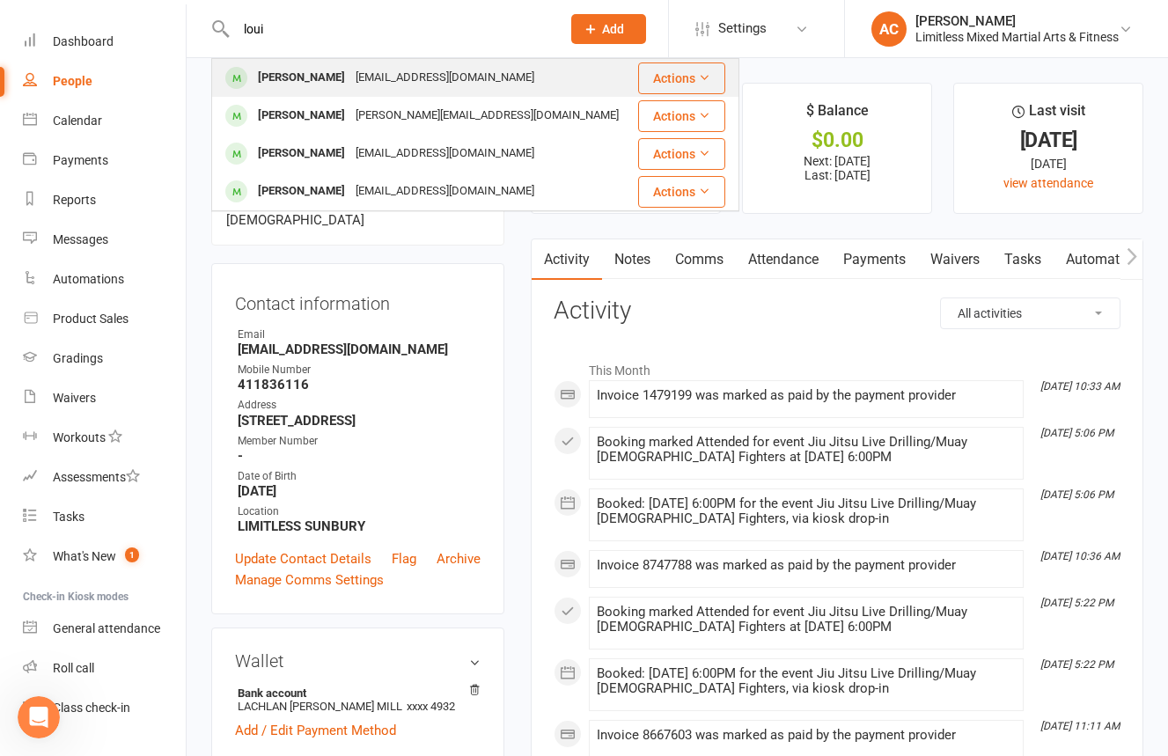
type input "loui"
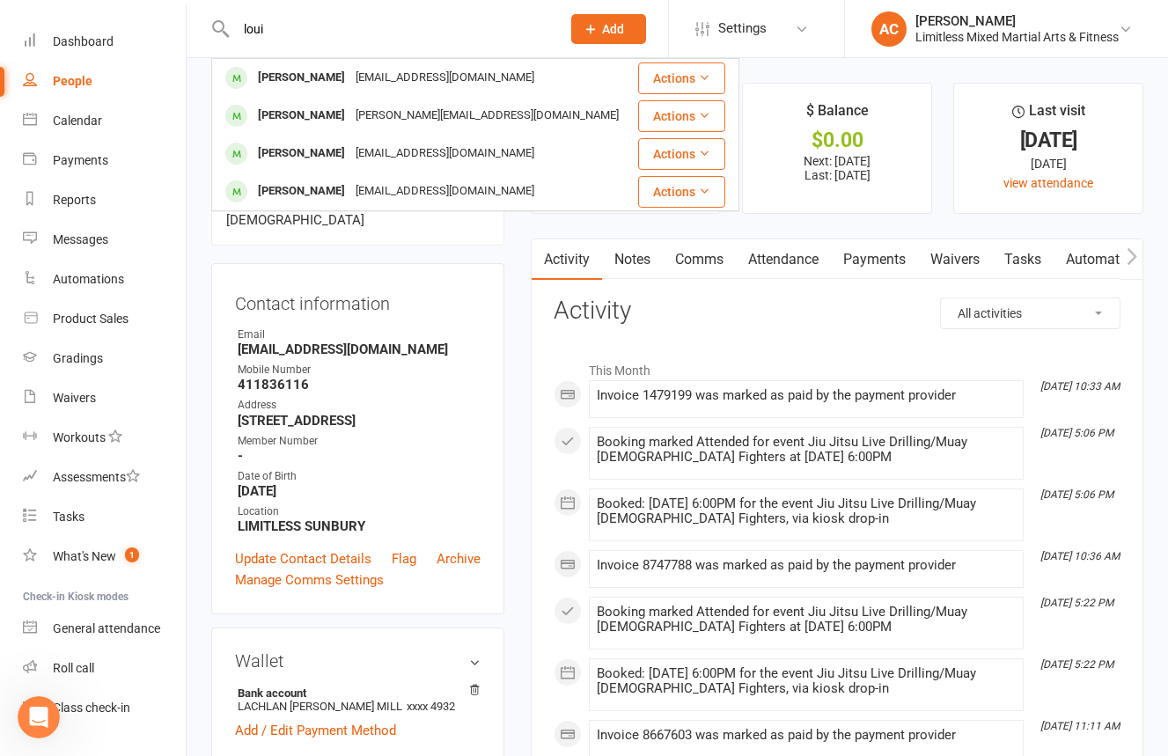
click at [355, 79] on div "[EMAIL_ADDRESS][DOMAIN_NAME]" at bounding box center [444, 78] width 189 height 26
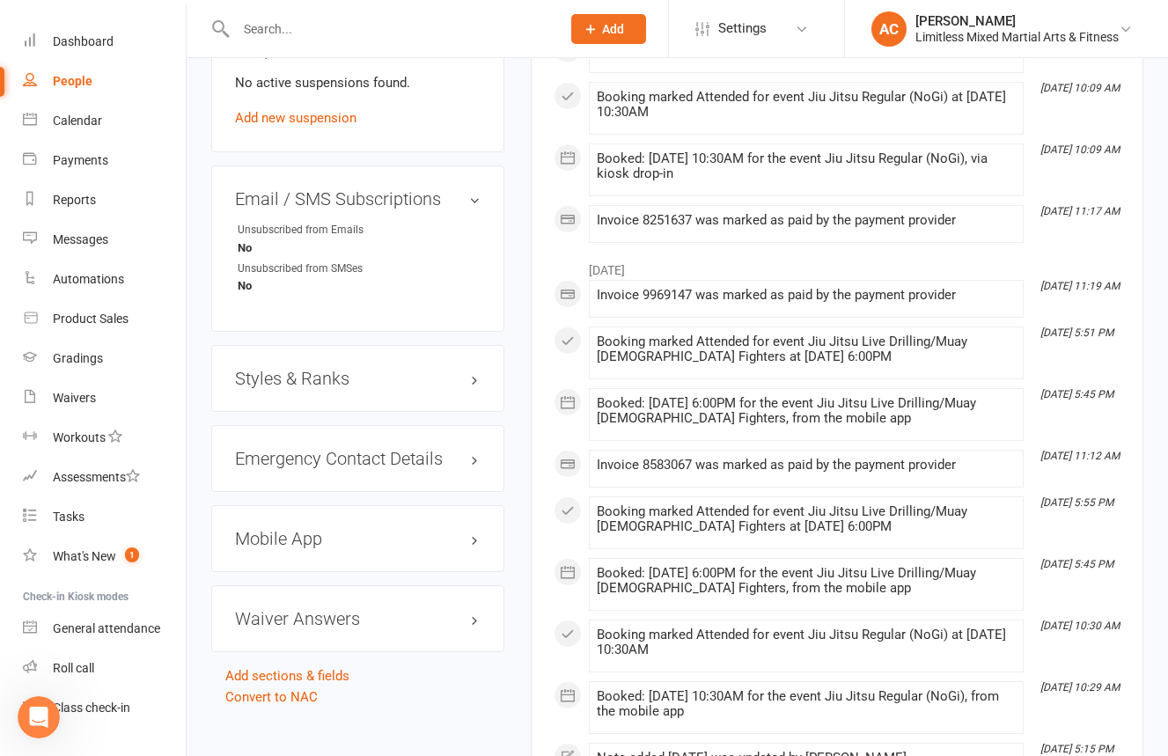
scroll to position [1103, 0]
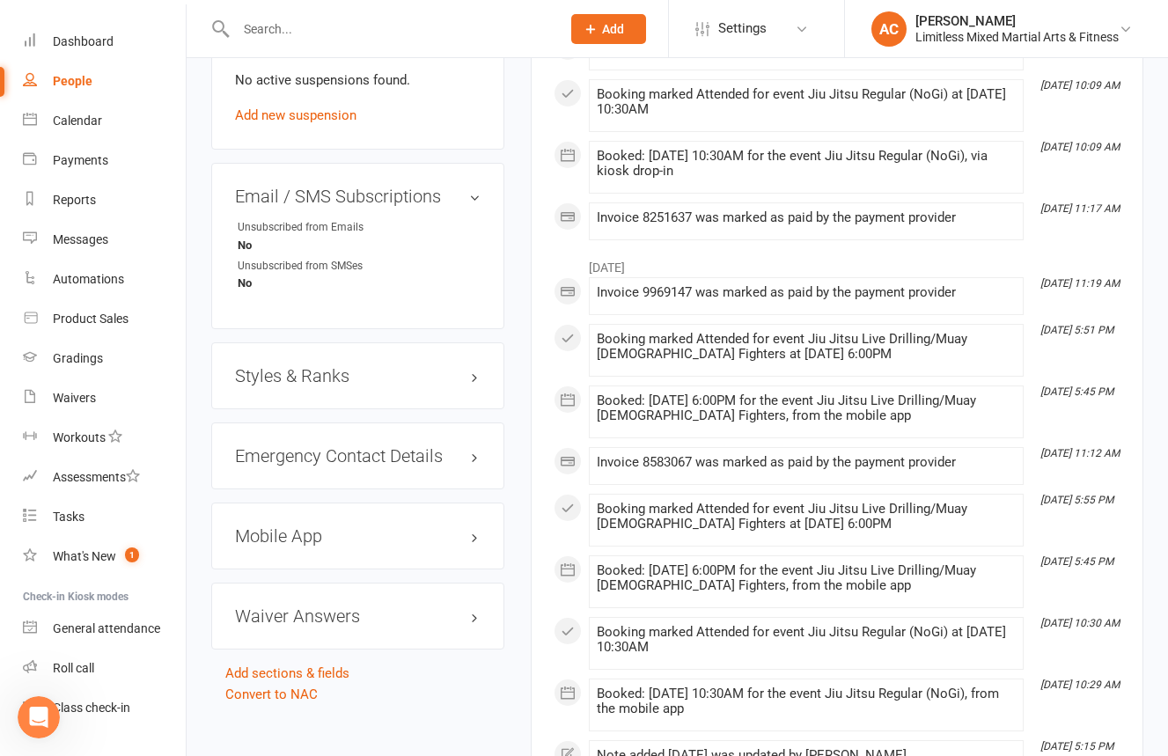
click at [419, 376] on h3 "Styles & Ranks" at bounding box center [358, 375] width 246 height 19
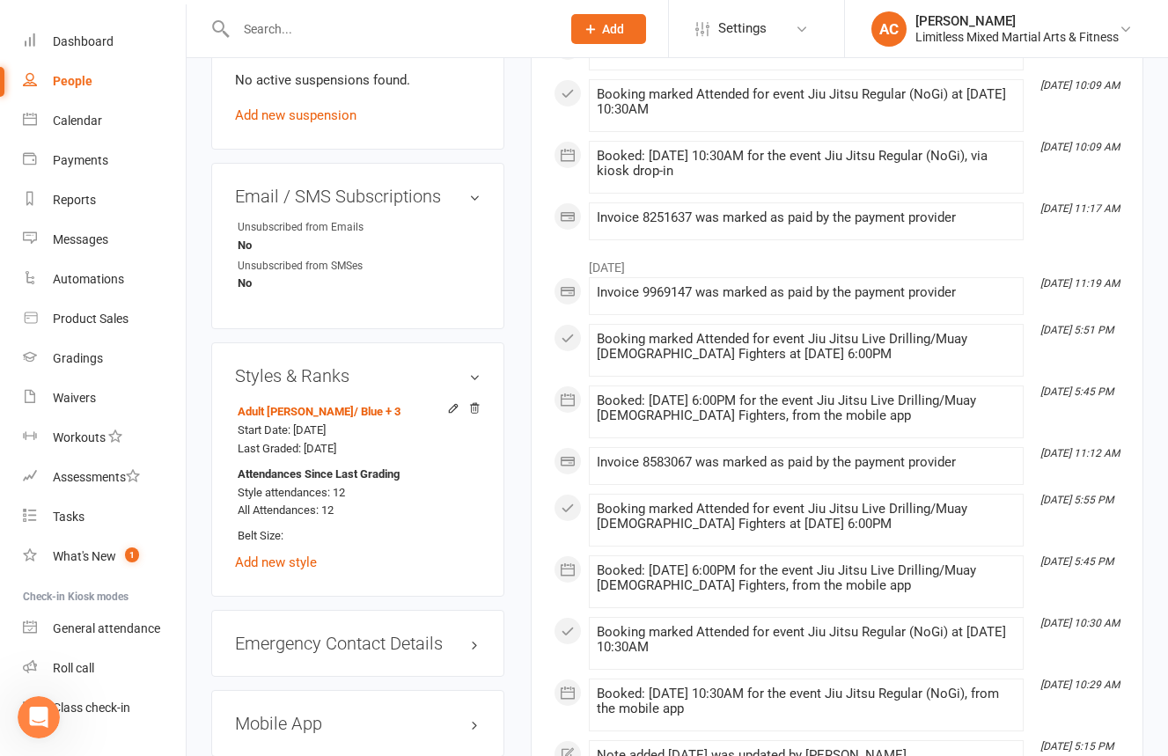
click at [468, 38] on input "text" at bounding box center [390, 29] width 318 height 25
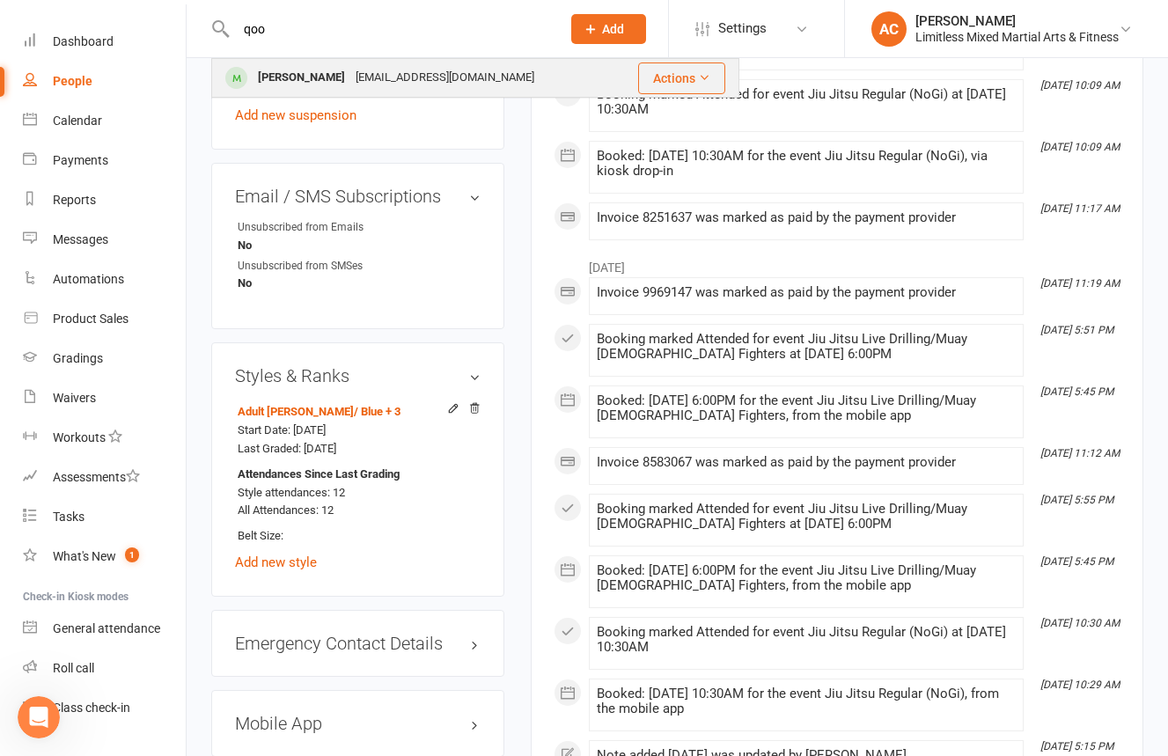
type input "qoo"
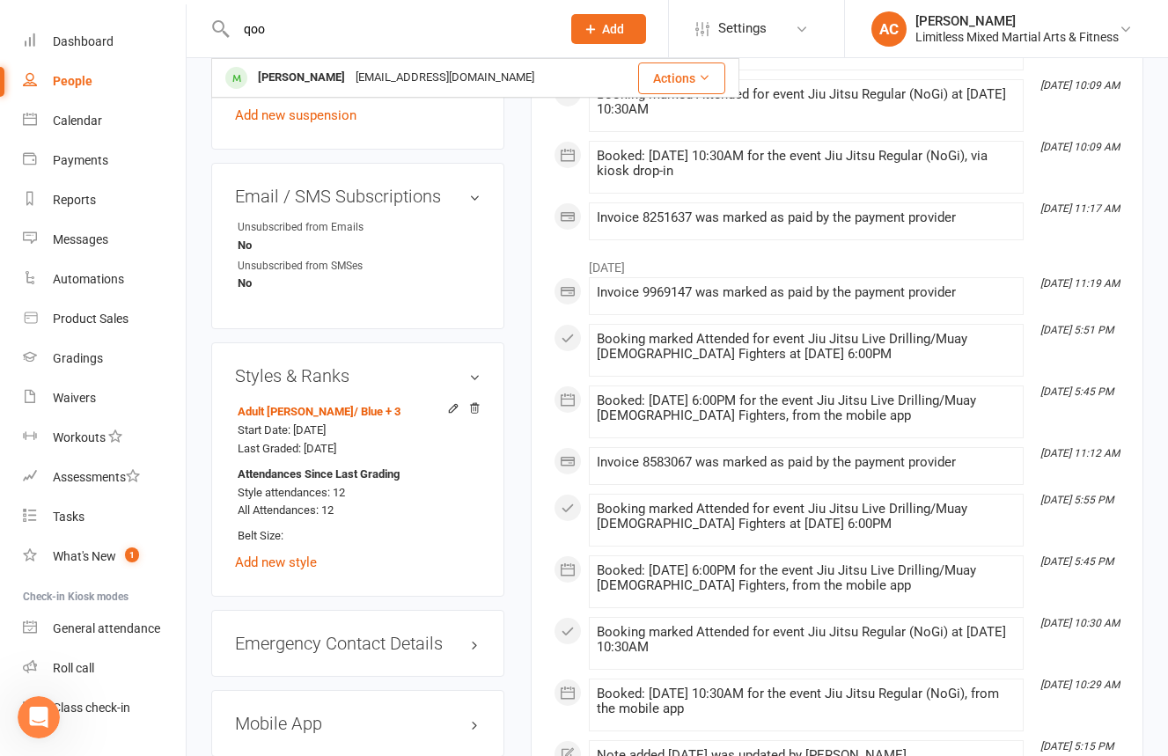
click at [377, 79] on div "[EMAIL_ADDRESS][DOMAIN_NAME]" at bounding box center [444, 78] width 189 height 26
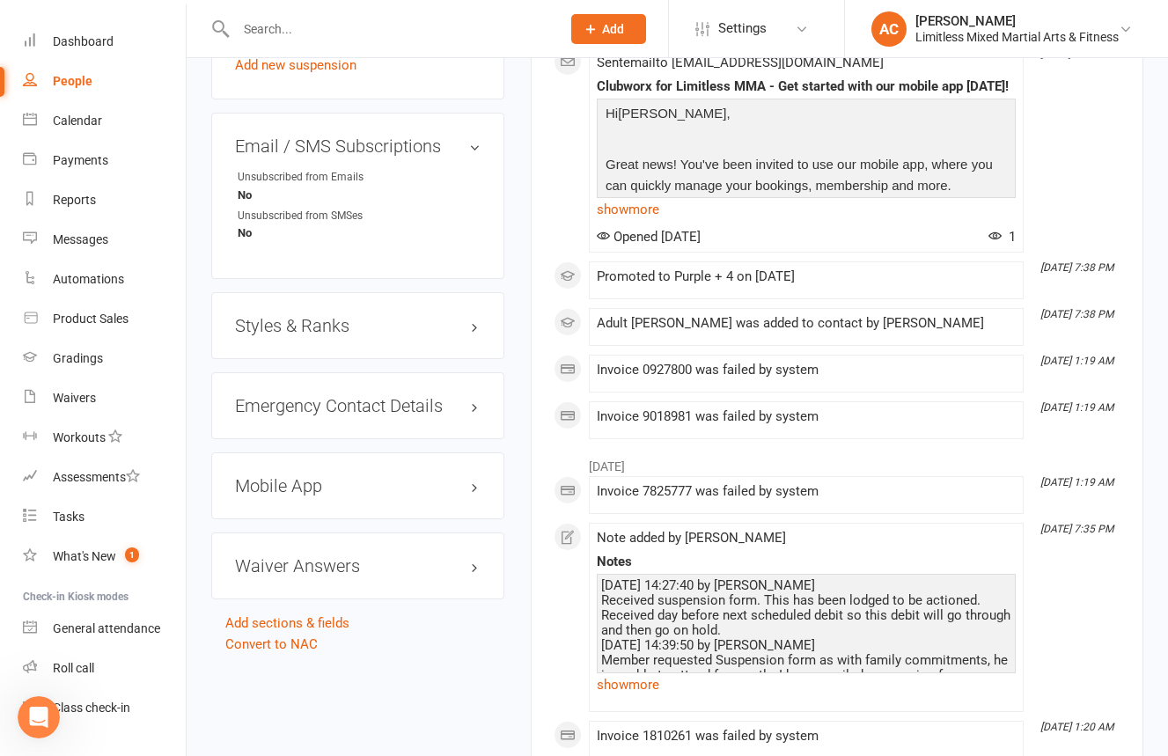
scroll to position [1158, 0]
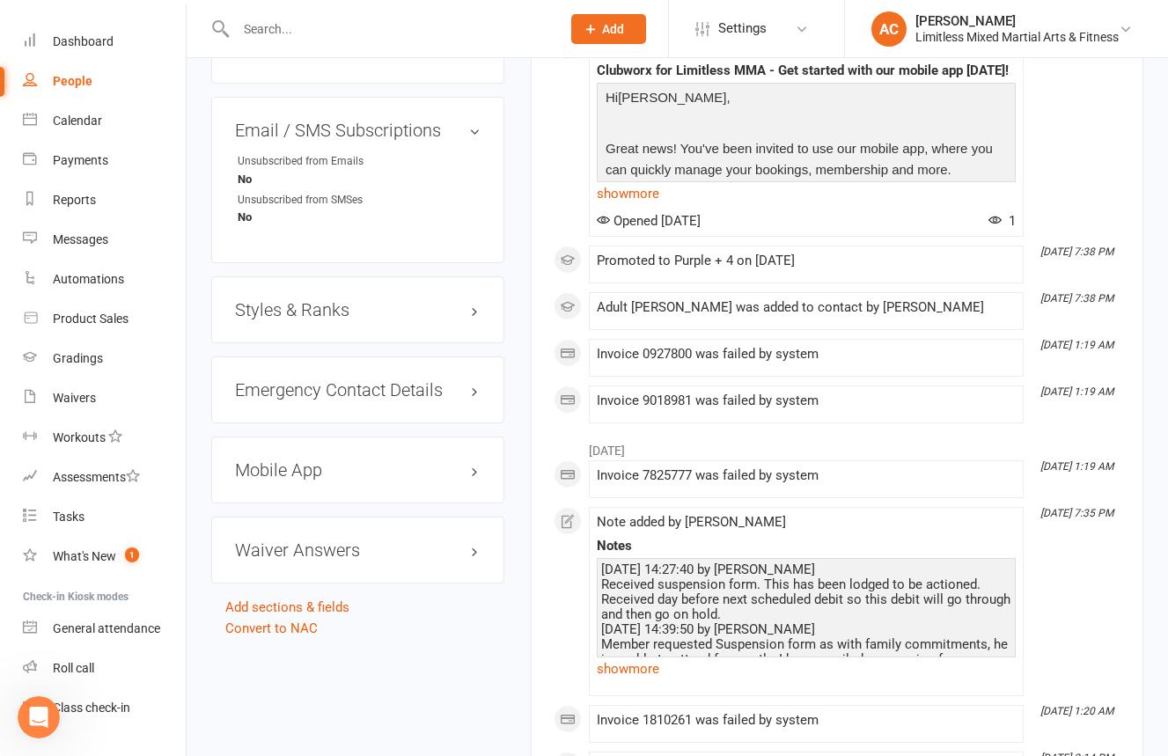
click at [406, 293] on div "Styles & Ranks" at bounding box center [357, 309] width 293 height 67
click at [409, 300] on div "Styles & Ranks" at bounding box center [357, 309] width 293 height 67
click at [413, 303] on h3 "Styles & Ranks" at bounding box center [358, 309] width 246 height 19
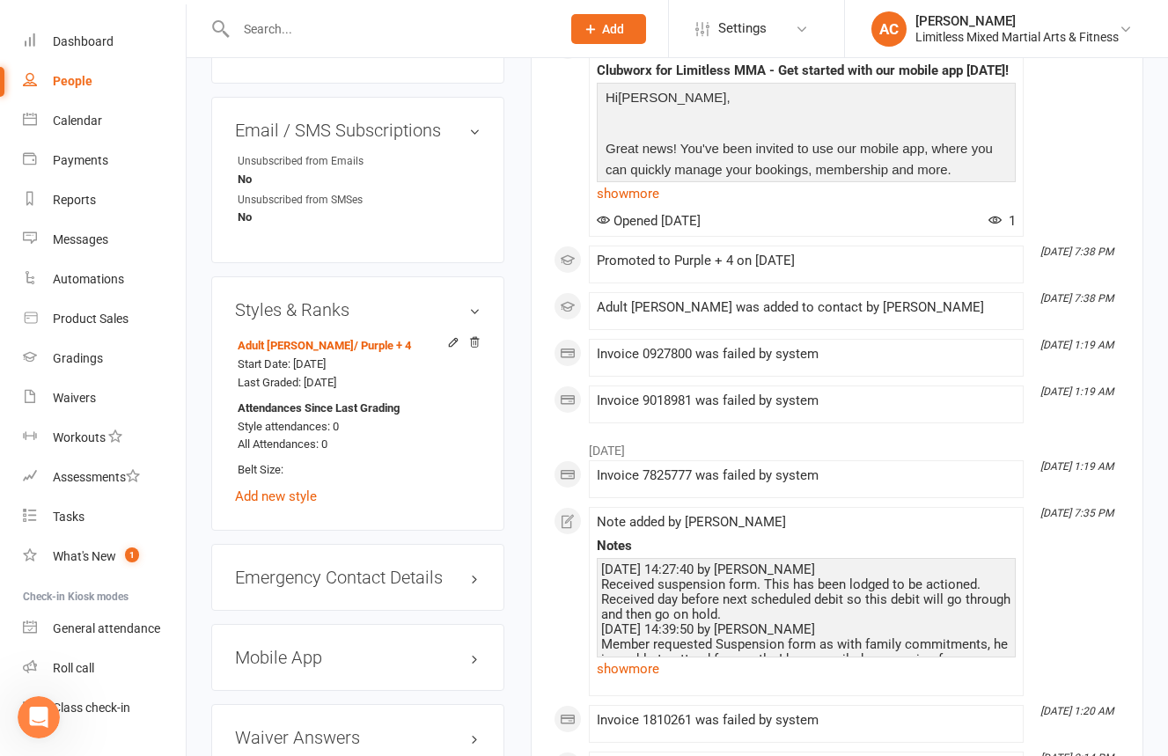
click at [419, 28] on input "text" at bounding box center [390, 29] width 318 height 25
click at [418, 28] on input "text" at bounding box center [390, 29] width 318 height 25
type input "u"
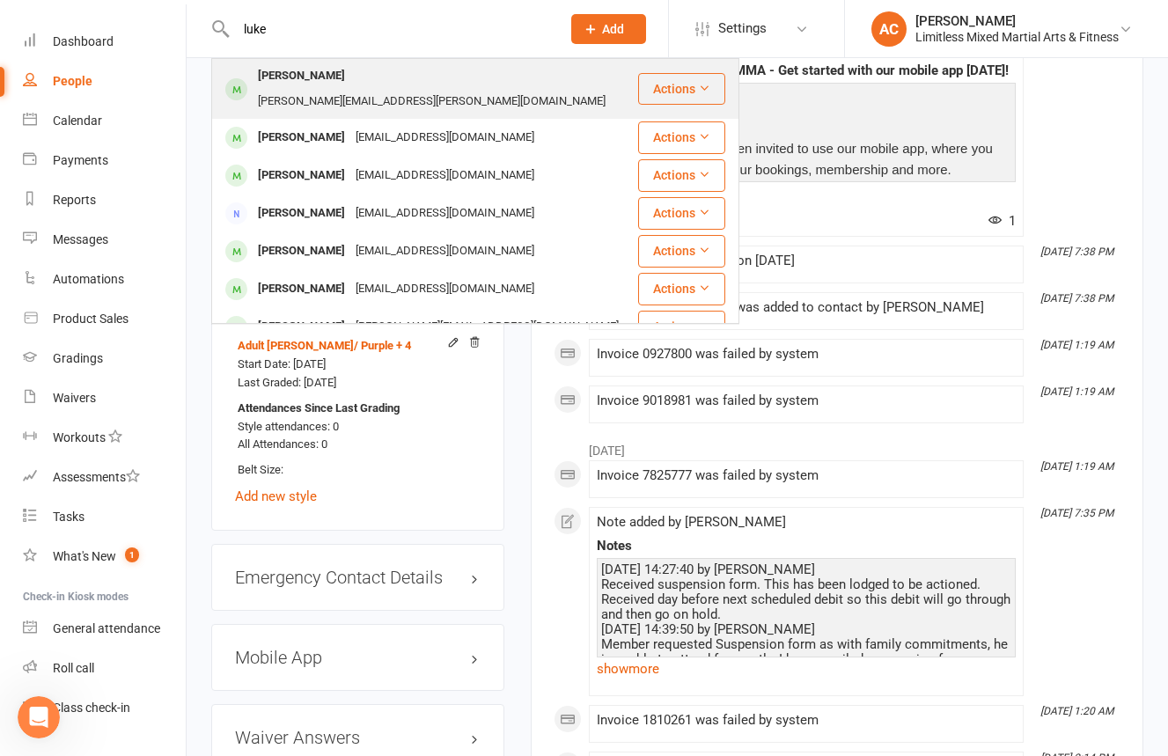
type input "luke"
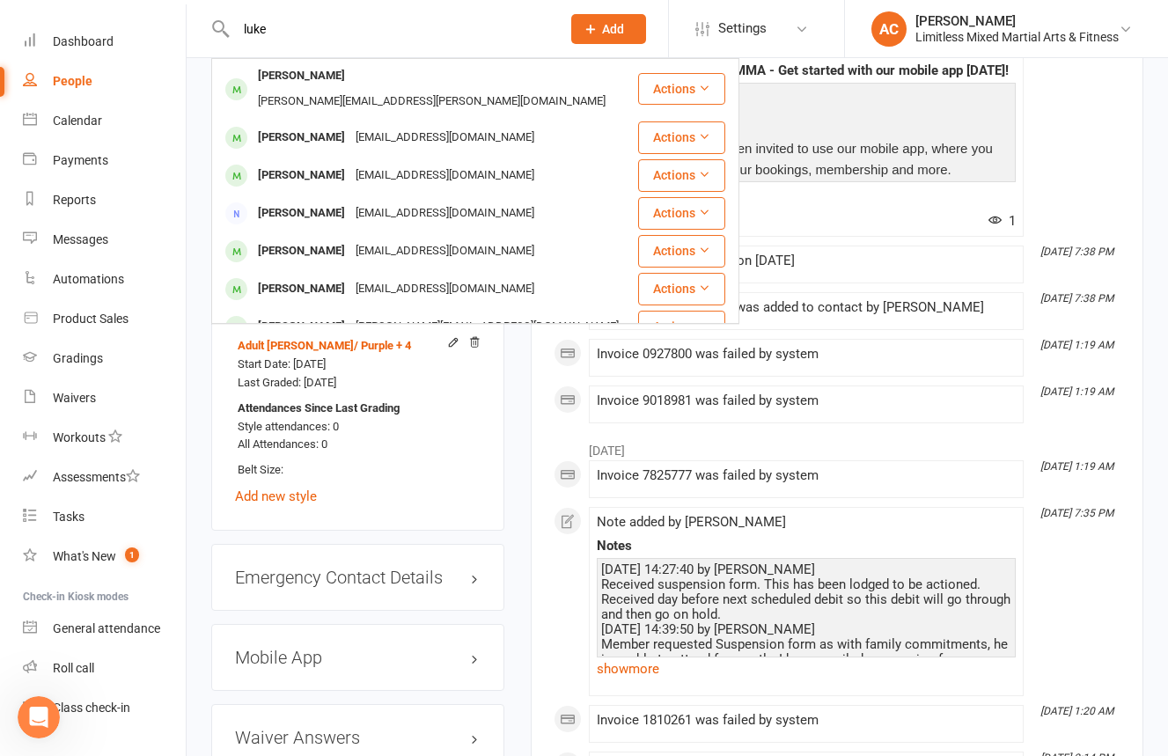
click at [440, 89] on div "[PERSON_NAME][EMAIL_ADDRESS][PERSON_NAME][DOMAIN_NAME]" at bounding box center [432, 102] width 358 height 26
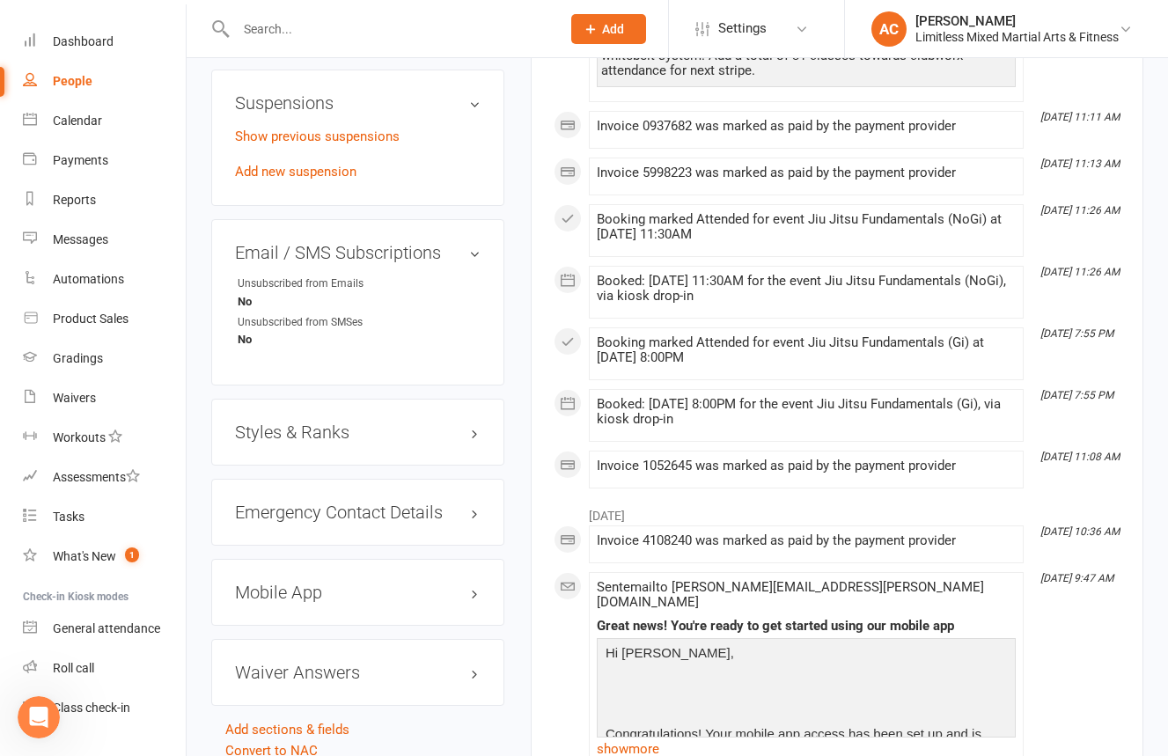
scroll to position [1076, 0]
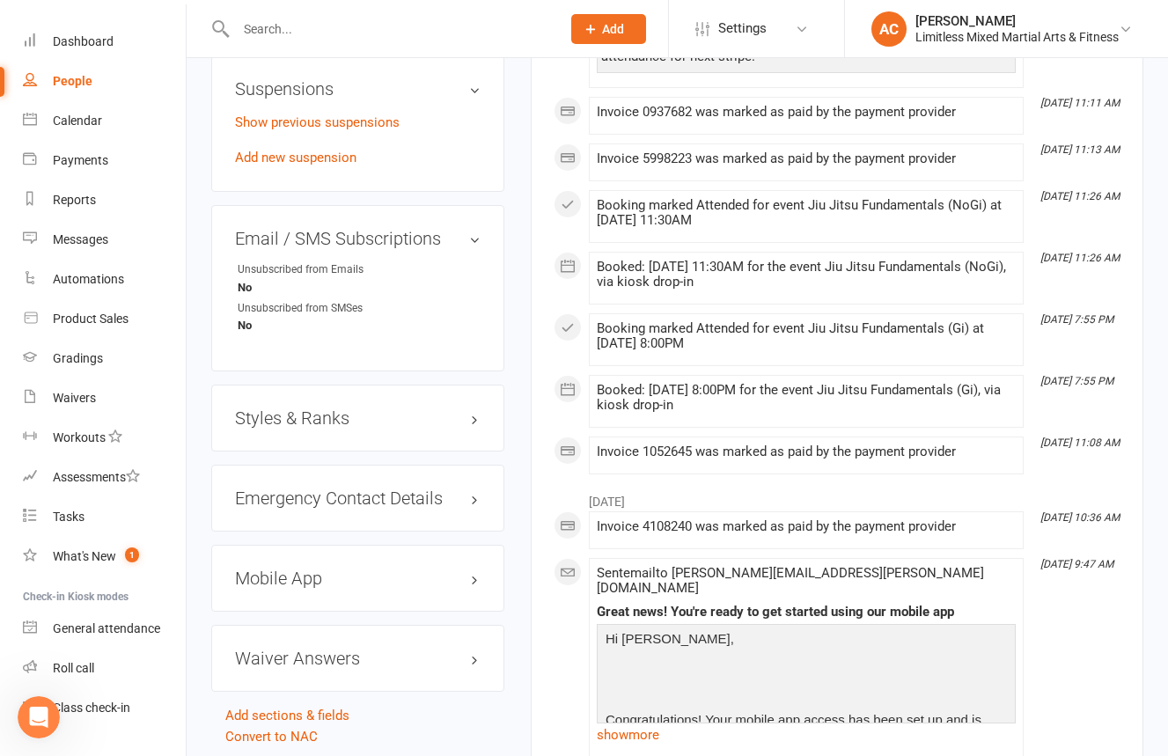
click at [408, 408] on h3 "Styles & Ranks" at bounding box center [358, 417] width 246 height 19
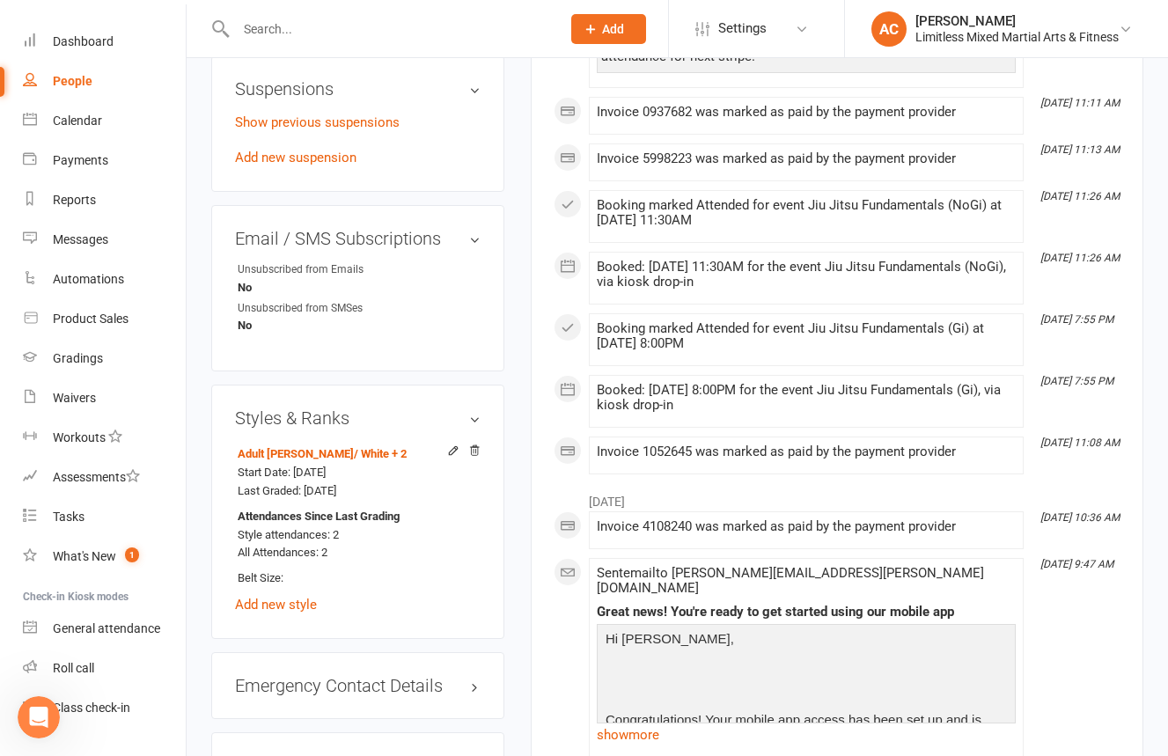
click at [353, 31] on input "text" at bounding box center [390, 29] width 318 height 25
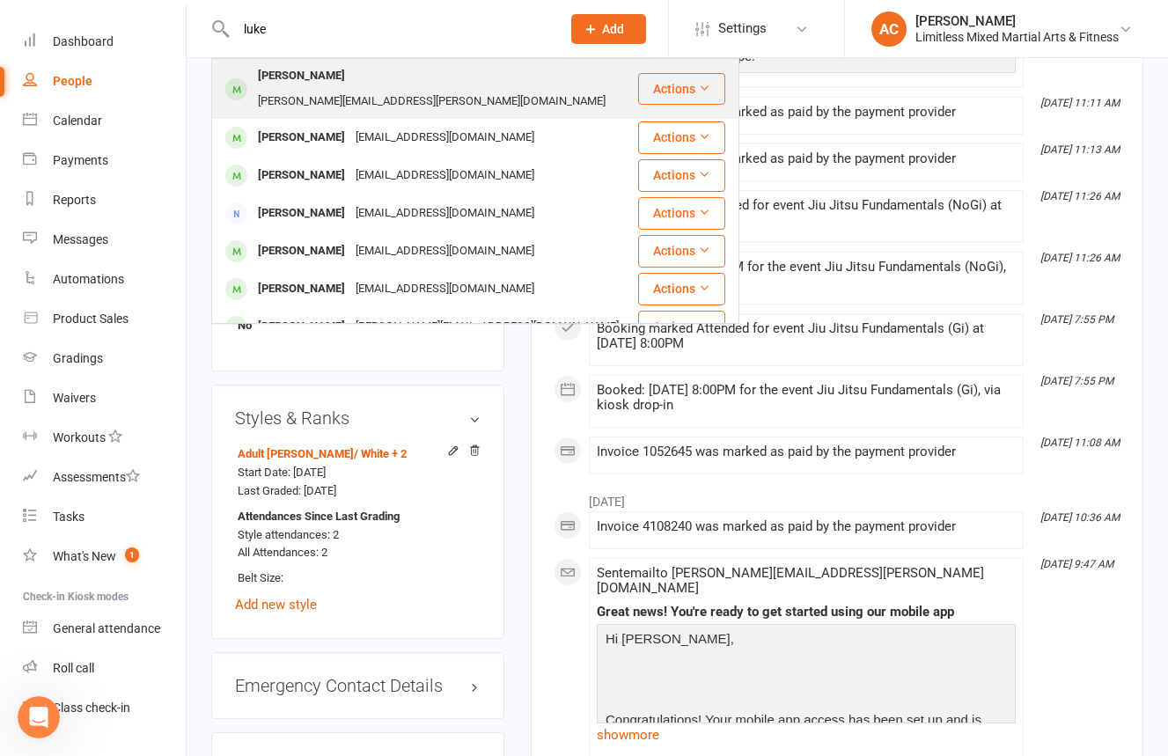
type input "luke"
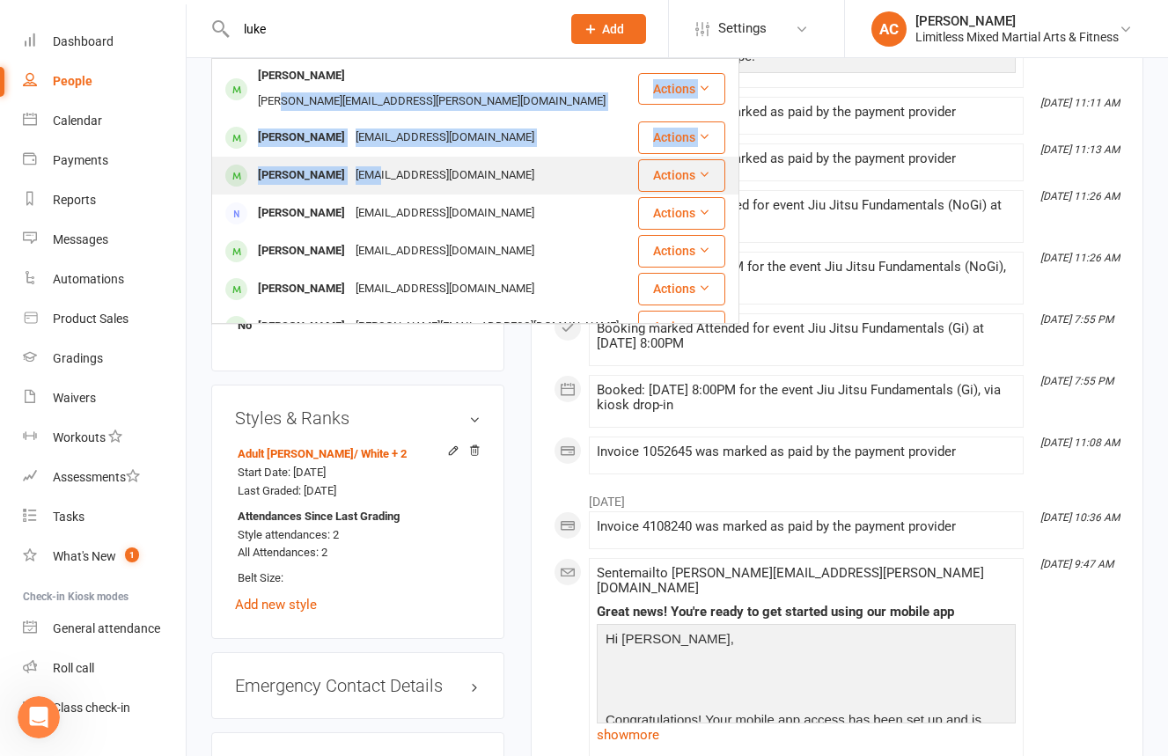
drag, startPoint x: 355, startPoint y: 84, endPoint x: 367, endPoint y: 148, distance: 64.4
click at [365, 147] on tbody "[PERSON_NAME] [PERSON_NAME][EMAIL_ADDRESS][PERSON_NAME][DOMAIN_NAME] Actions [P…" at bounding box center [475, 202] width 526 height 287
click at [367, 163] on div "[EMAIL_ADDRESS][DOMAIN_NAME]" at bounding box center [444, 176] width 189 height 26
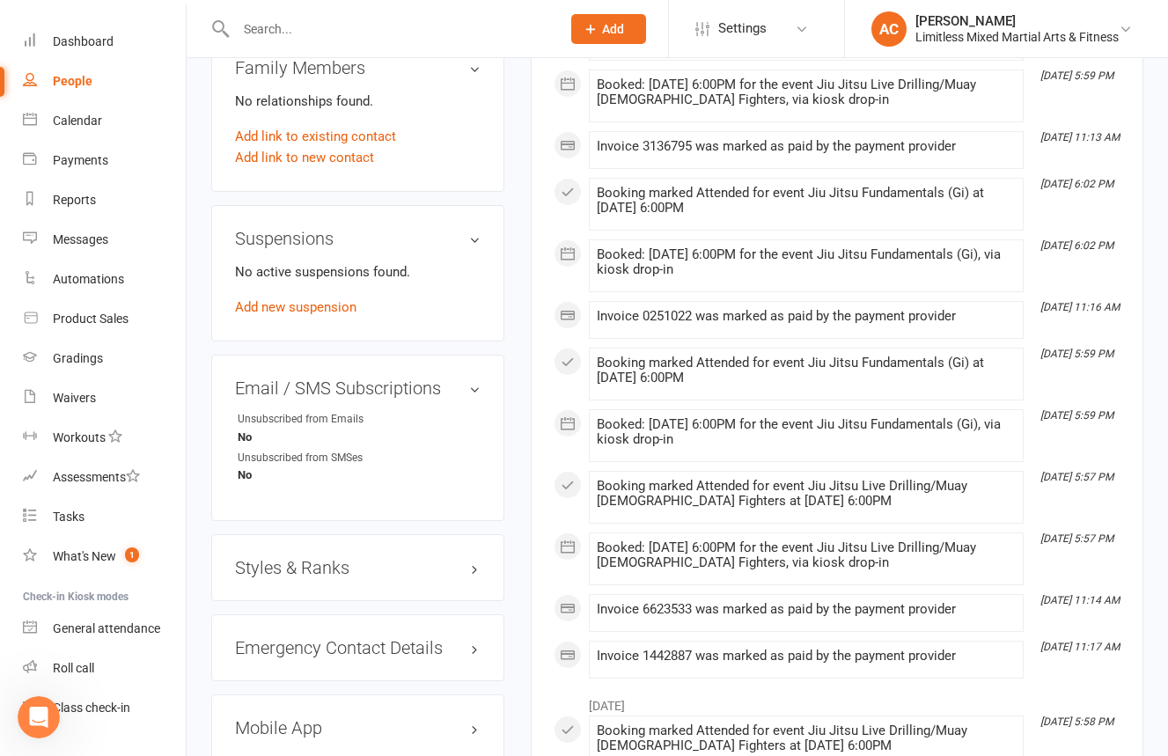
scroll to position [995, 0]
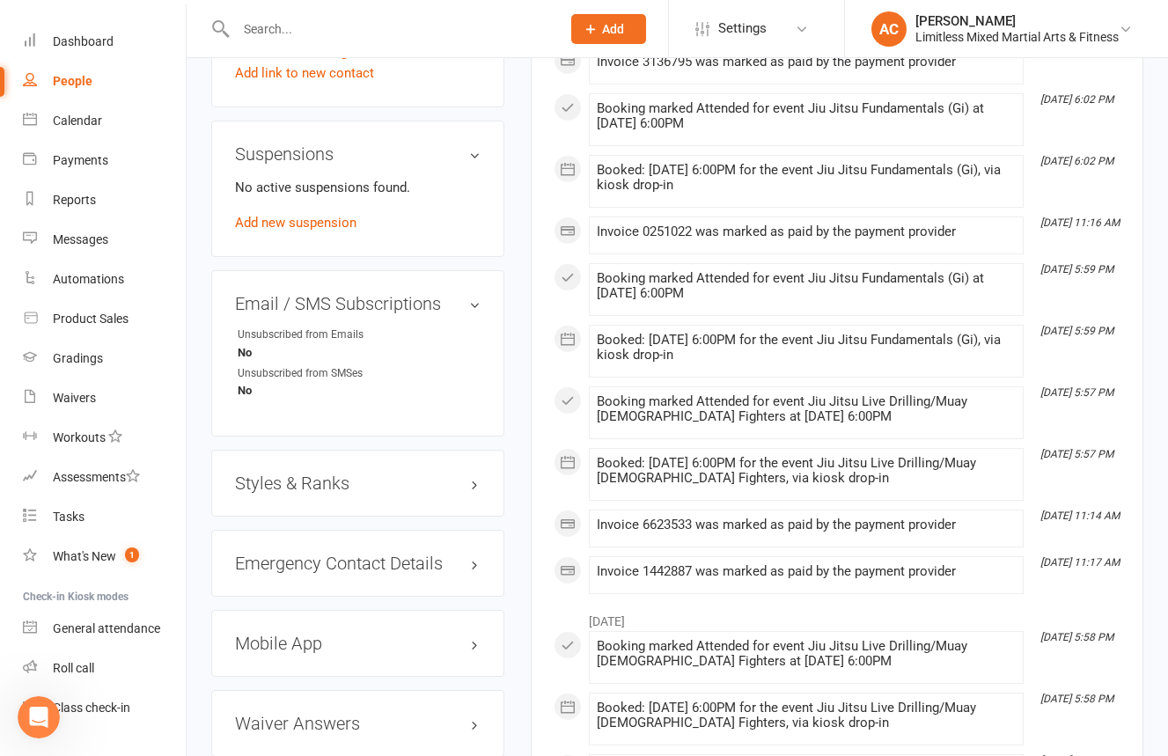
click at [392, 495] on div "Styles & Ranks" at bounding box center [357, 483] width 293 height 67
click at [396, 483] on h3 "Styles & Ranks" at bounding box center [358, 482] width 246 height 19
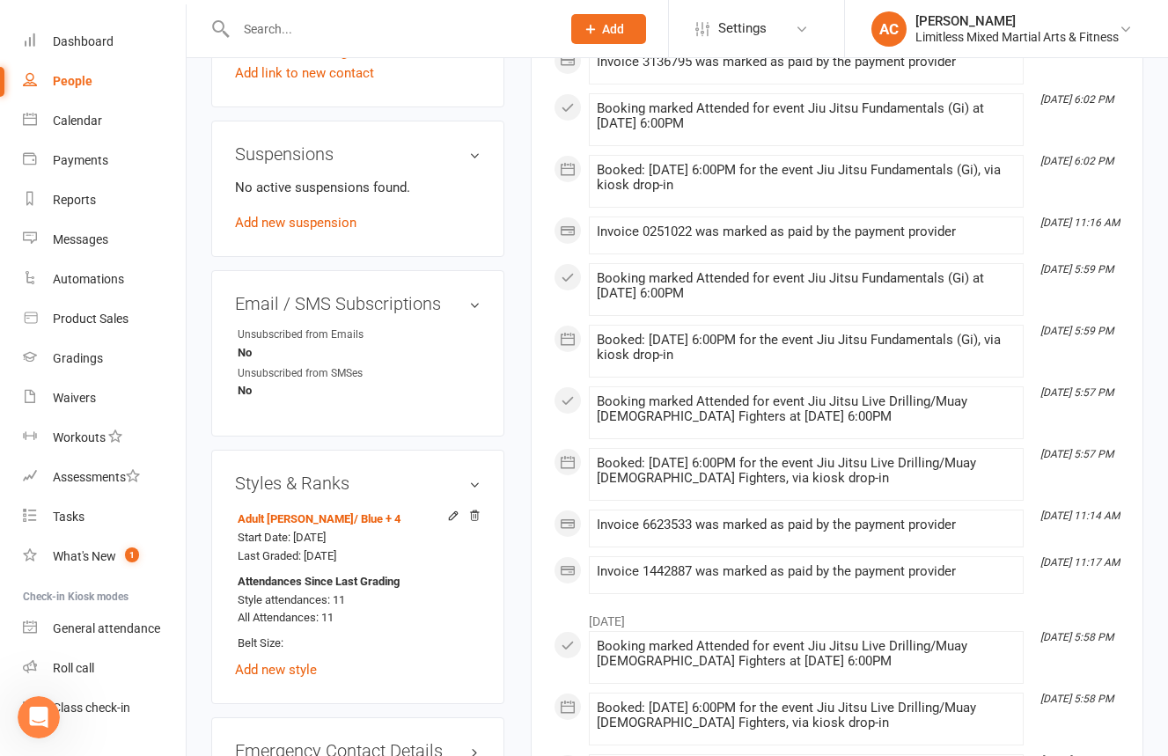
click at [431, 31] on input "text" at bounding box center [390, 29] width 318 height 25
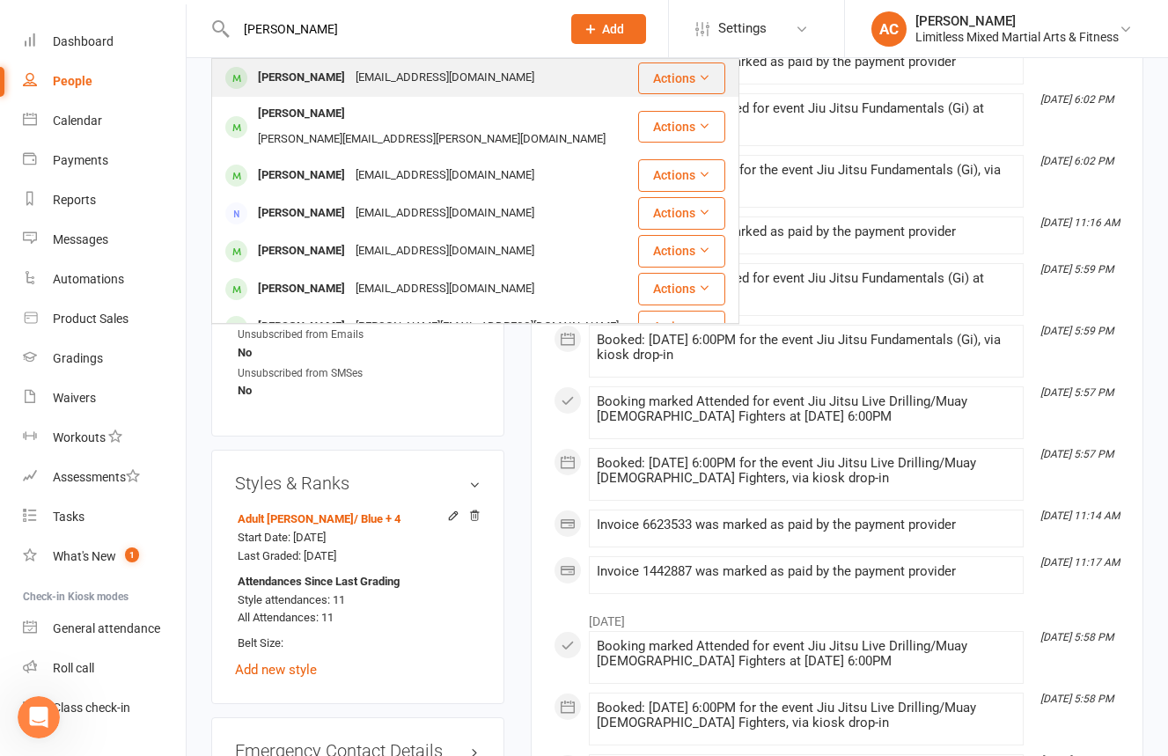
type input "[PERSON_NAME]"
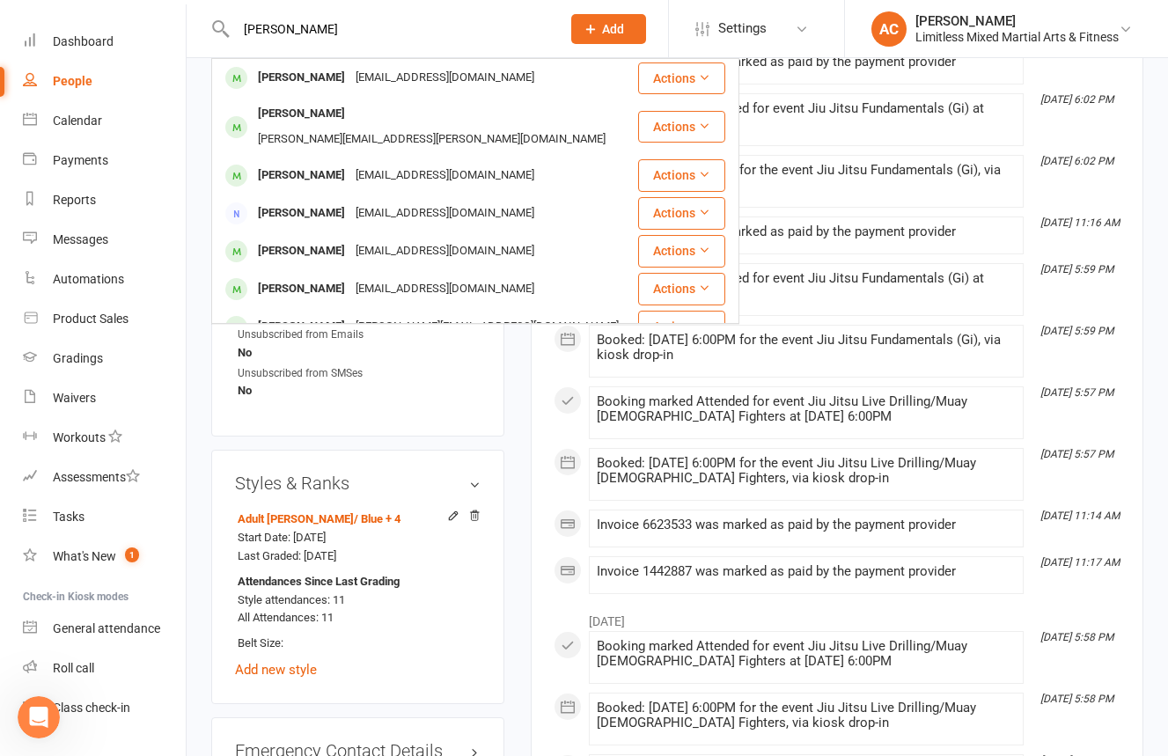
click at [409, 90] on div "[EMAIL_ADDRESS][DOMAIN_NAME]" at bounding box center [444, 78] width 189 height 26
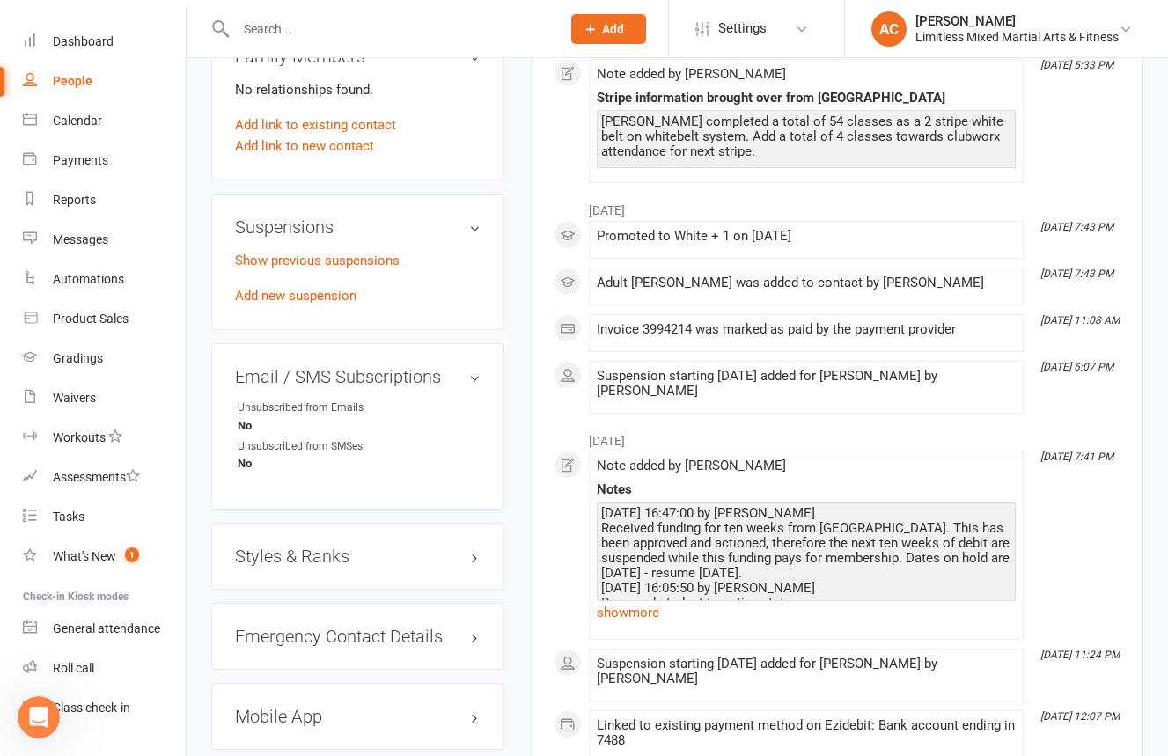
scroll to position [924, 0]
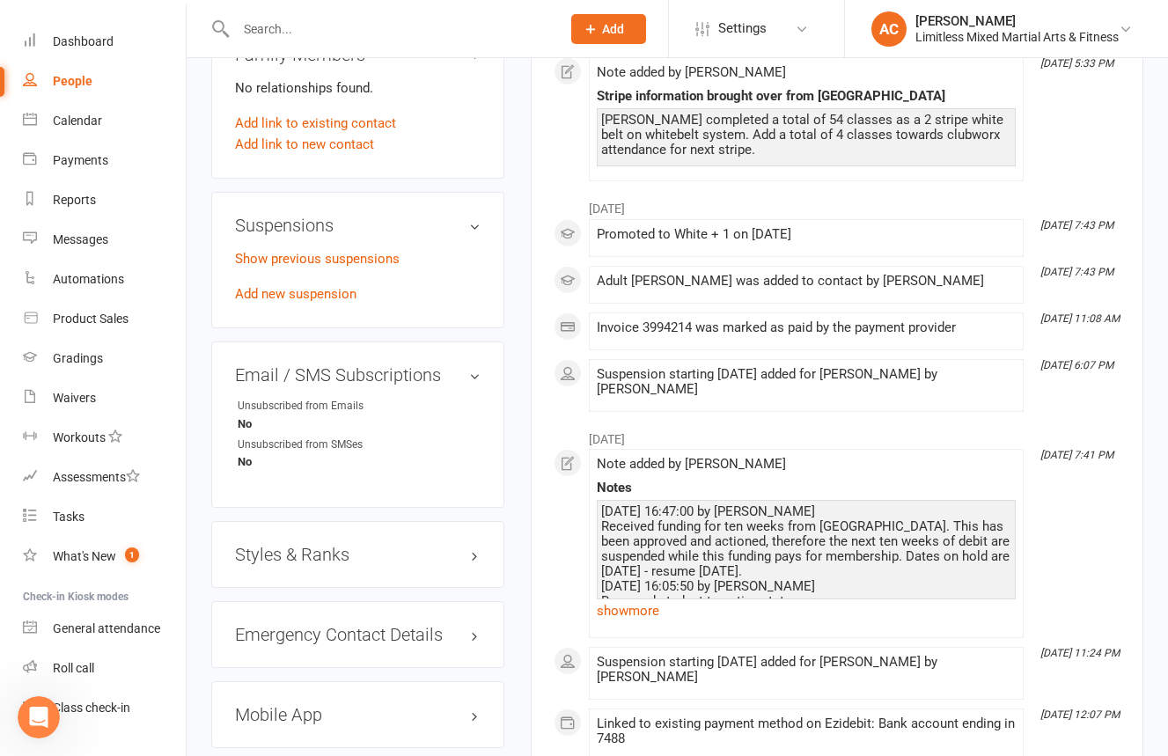
click at [403, 564] on div "Styles & Ranks" at bounding box center [357, 554] width 293 height 67
click at [404, 559] on h3 "Styles & Ranks" at bounding box center [358, 554] width 246 height 19
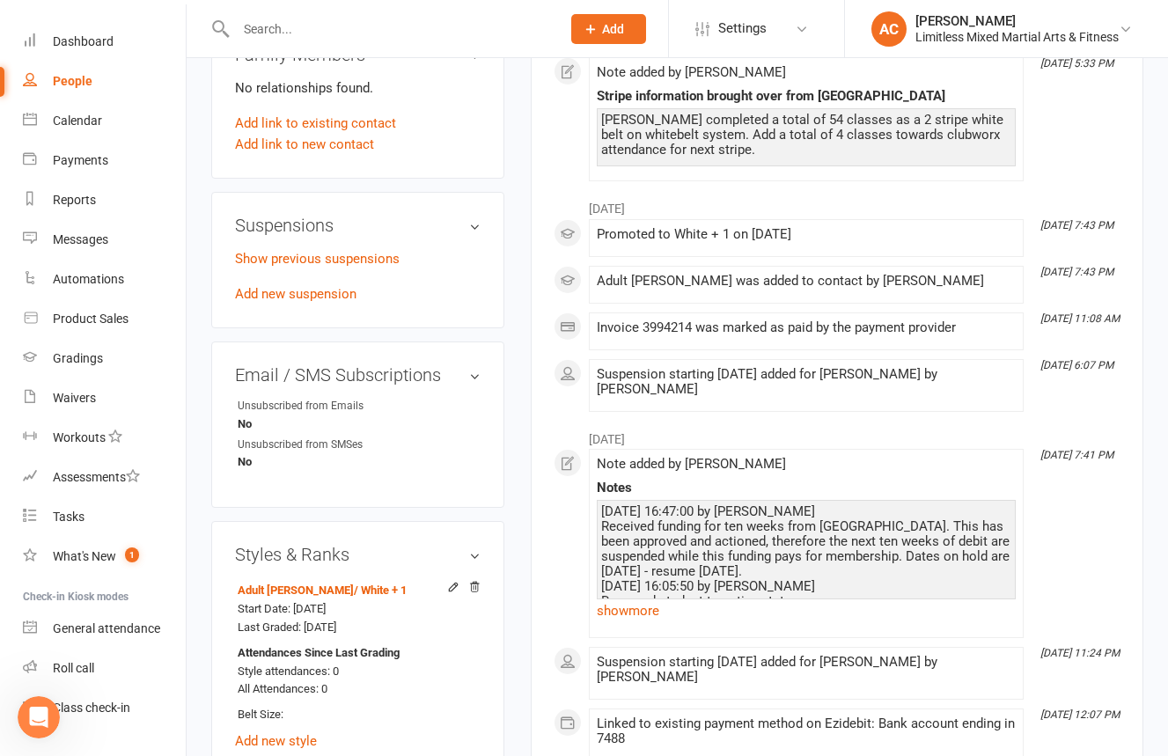
click at [342, 35] on input "text" at bounding box center [390, 29] width 318 height 25
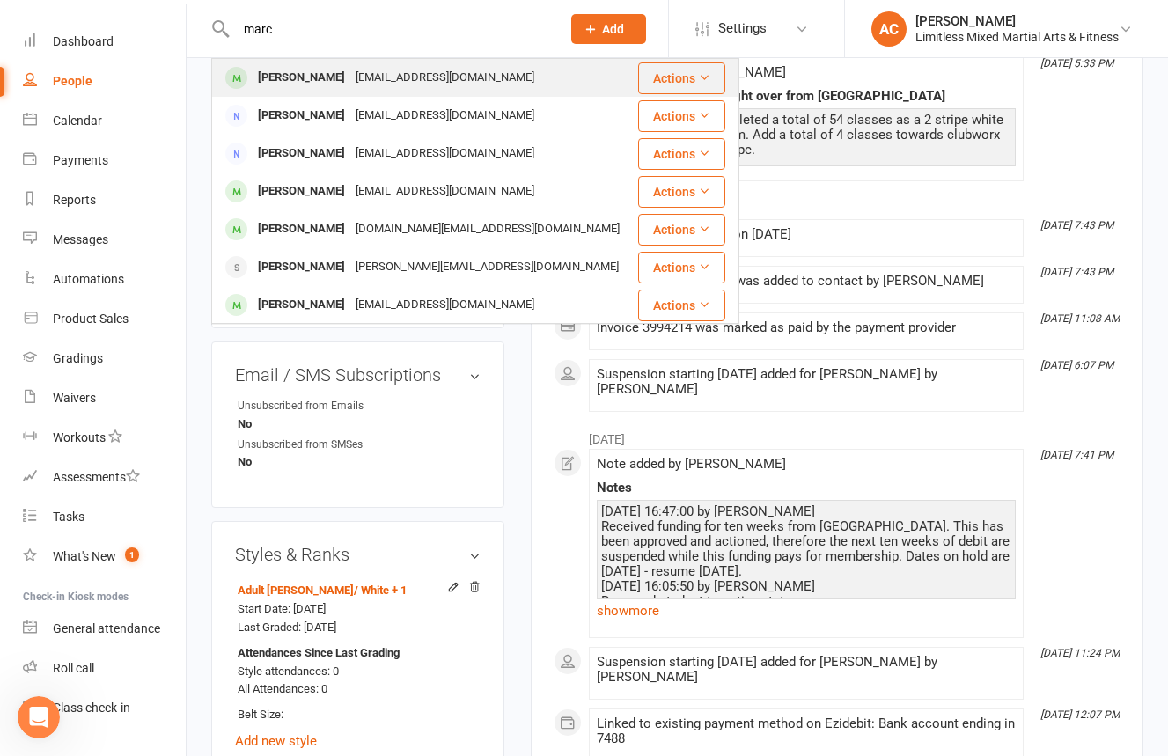
type input "marc"
click at [422, 82] on div "[EMAIL_ADDRESS][DOMAIN_NAME]" at bounding box center [444, 78] width 189 height 26
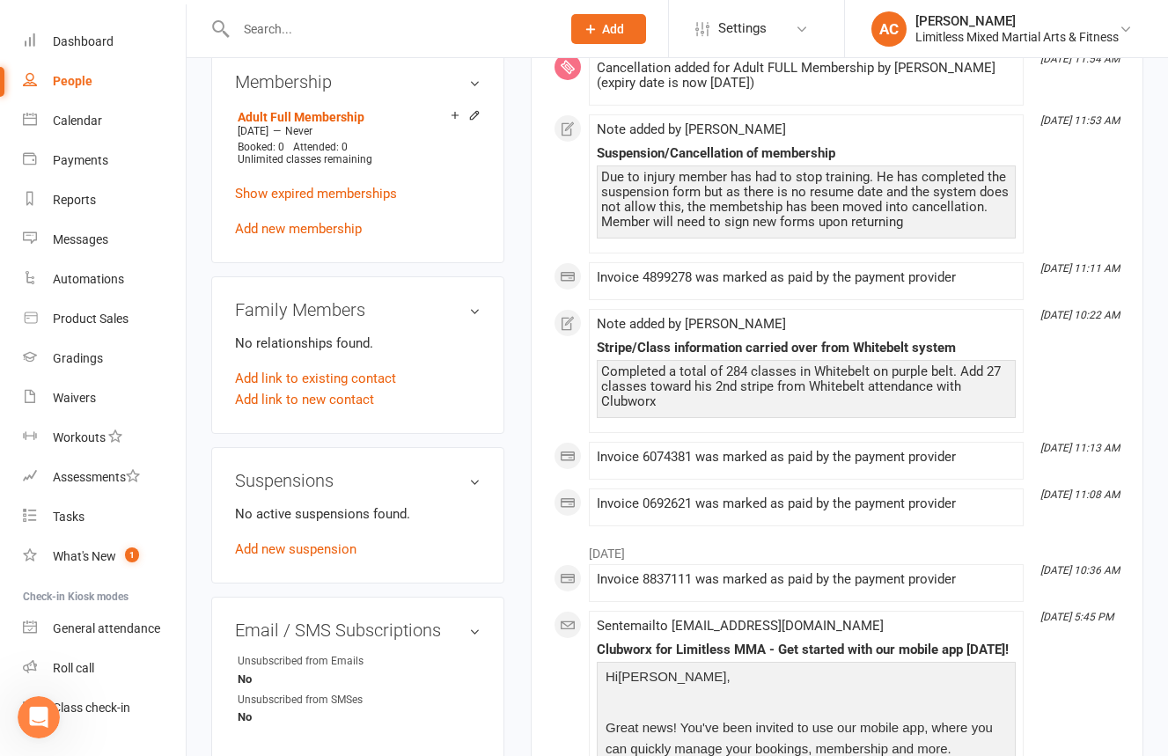
click at [429, 523] on p "No active suspensions found." at bounding box center [358, 513] width 246 height 21
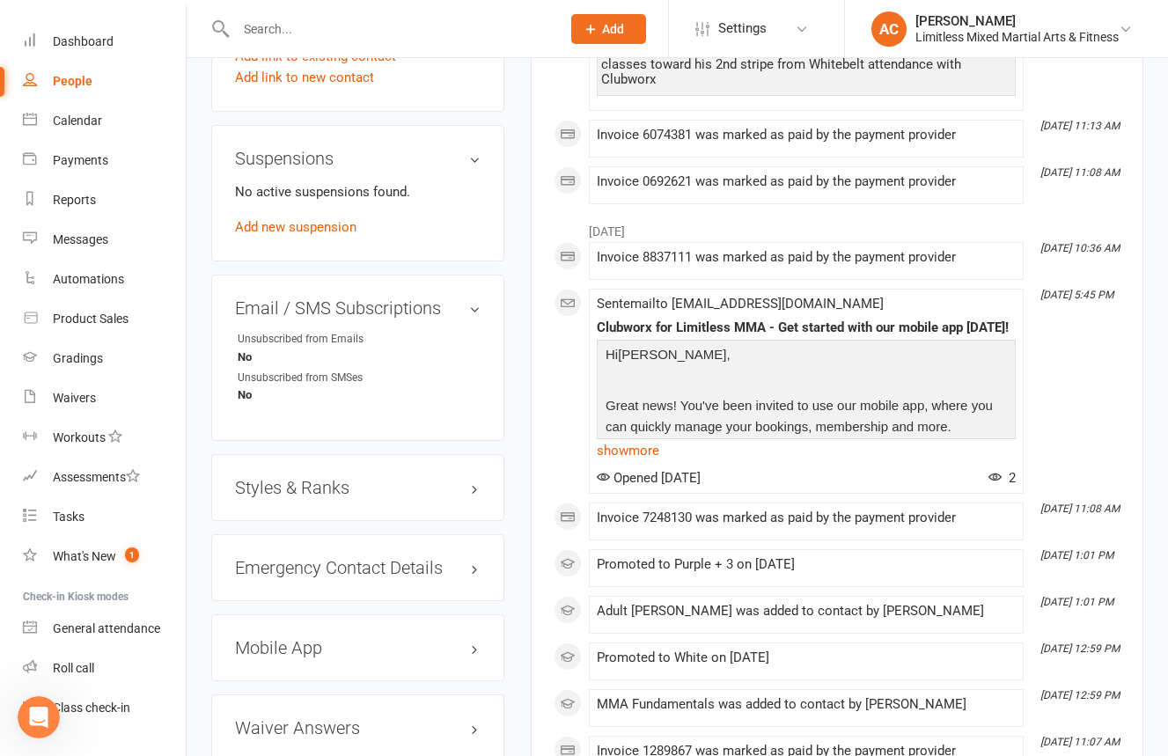
scroll to position [1058, 0]
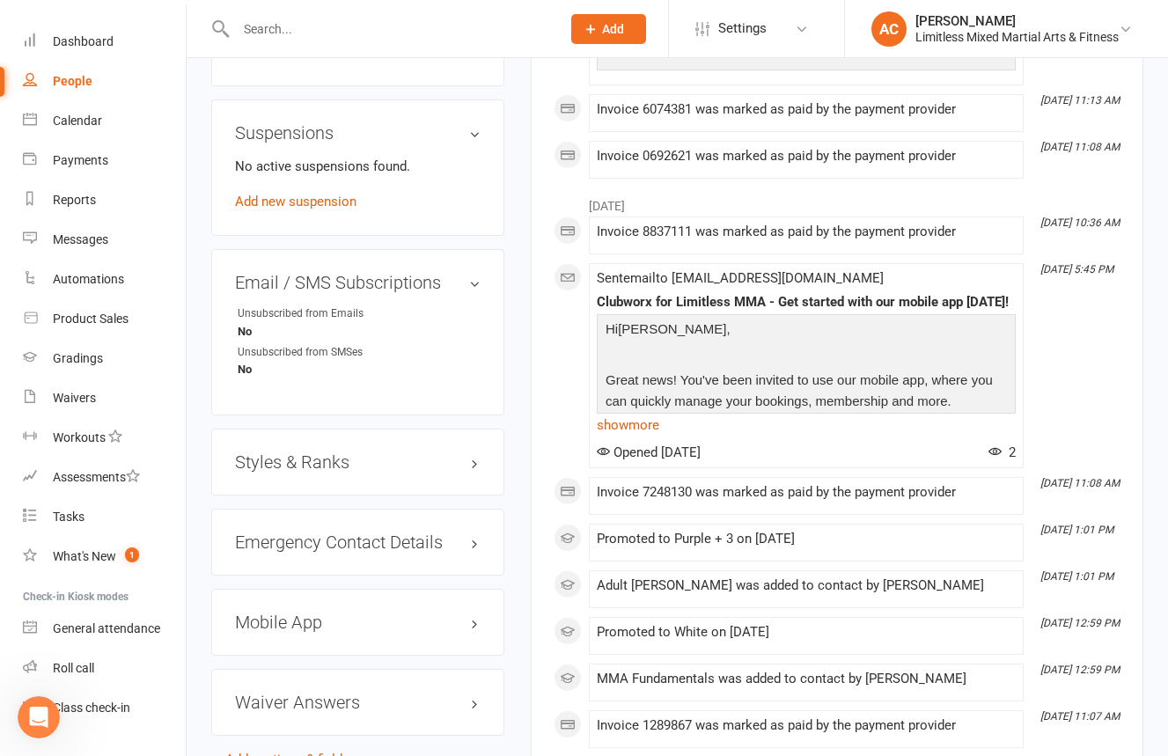
click at [438, 472] on h3 "Styles & Ranks" at bounding box center [358, 461] width 246 height 19
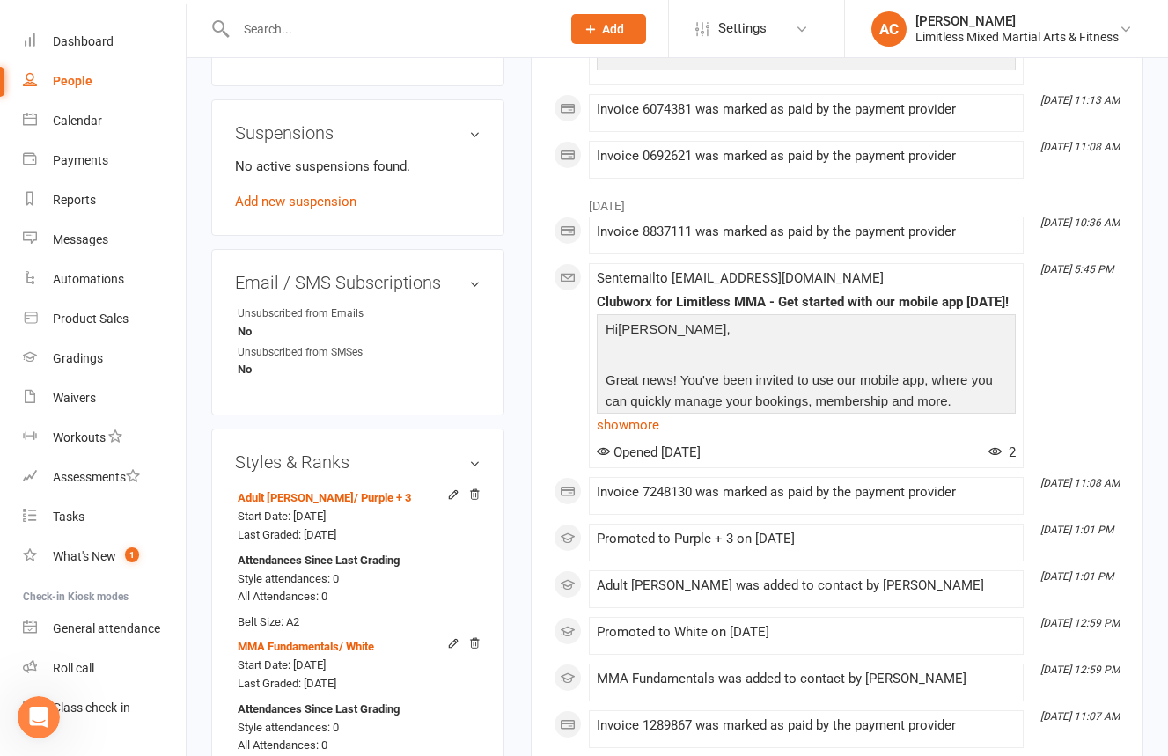
click at [446, 34] on input "text" at bounding box center [390, 29] width 318 height 25
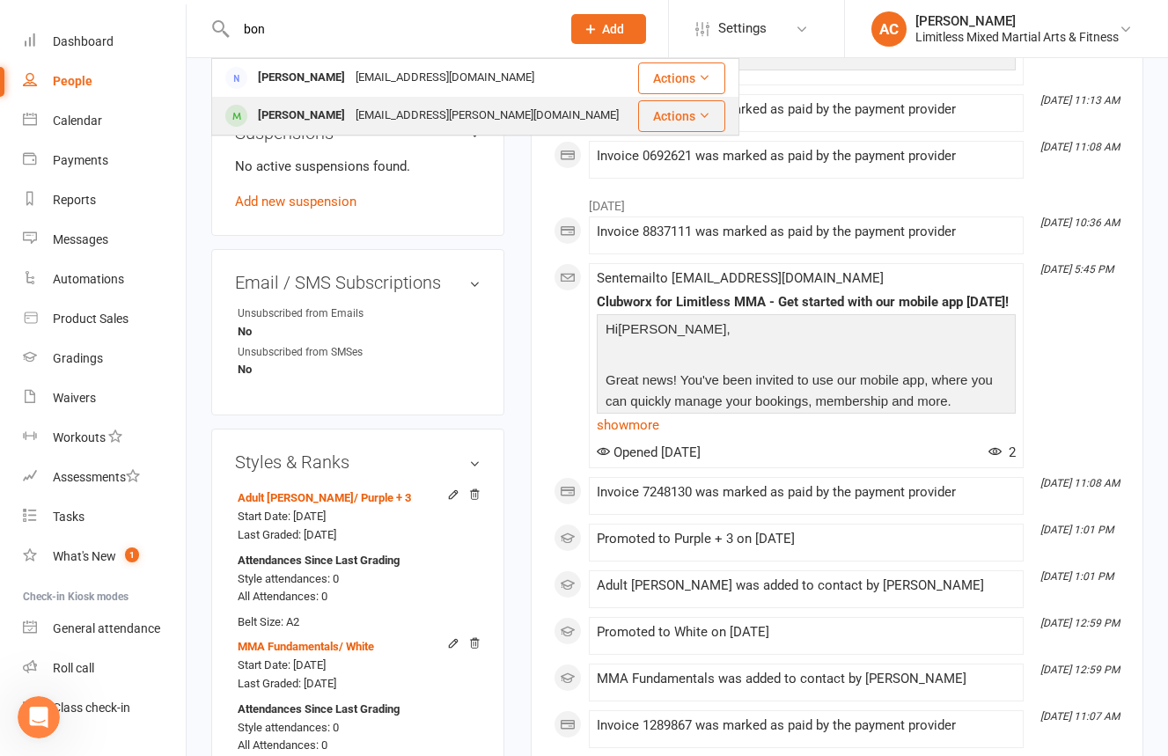
type input "bon"
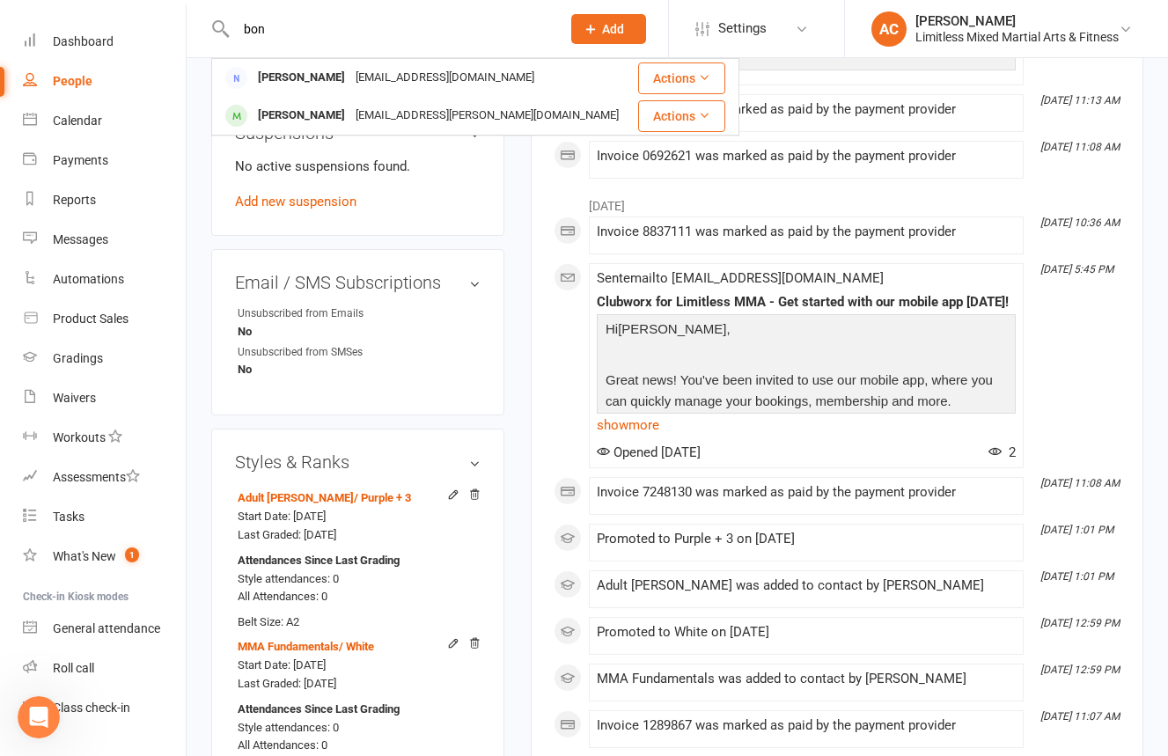
click at [476, 105] on div "[EMAIL_ADDRESS][PERSON_NAME][DOMAIN_NAME]" at bounding box center [487, 116] width 274 height 26
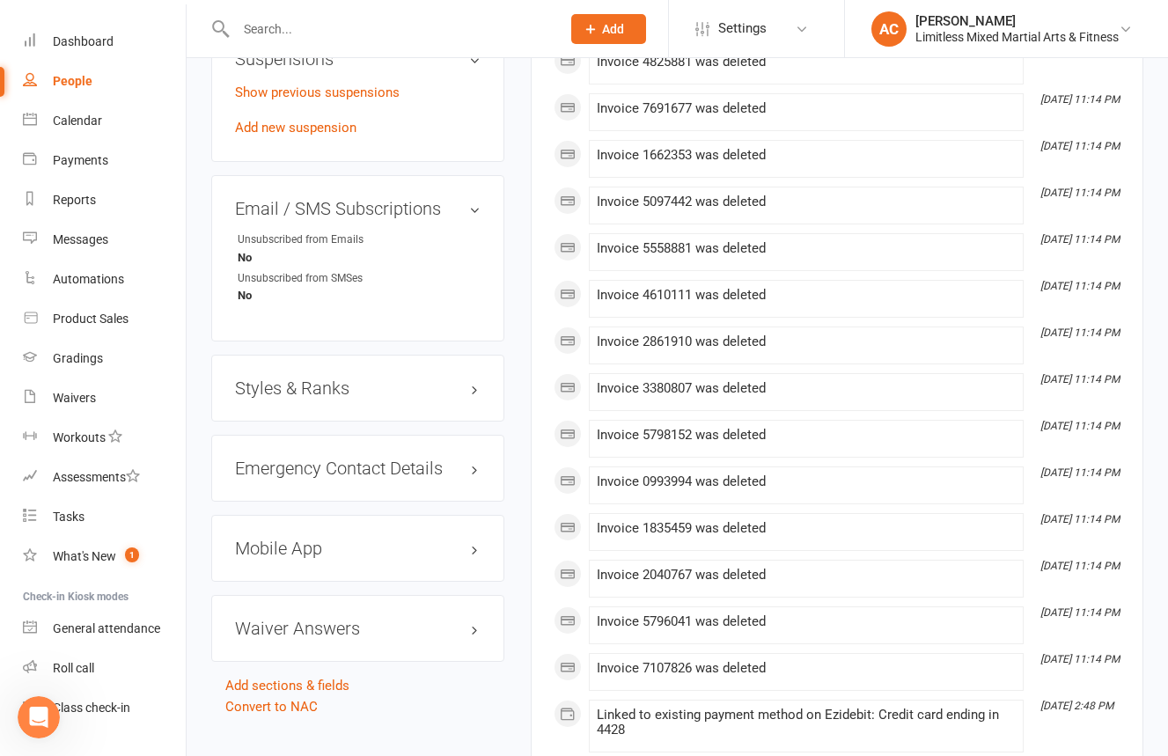
scroll to position [1099, 0]
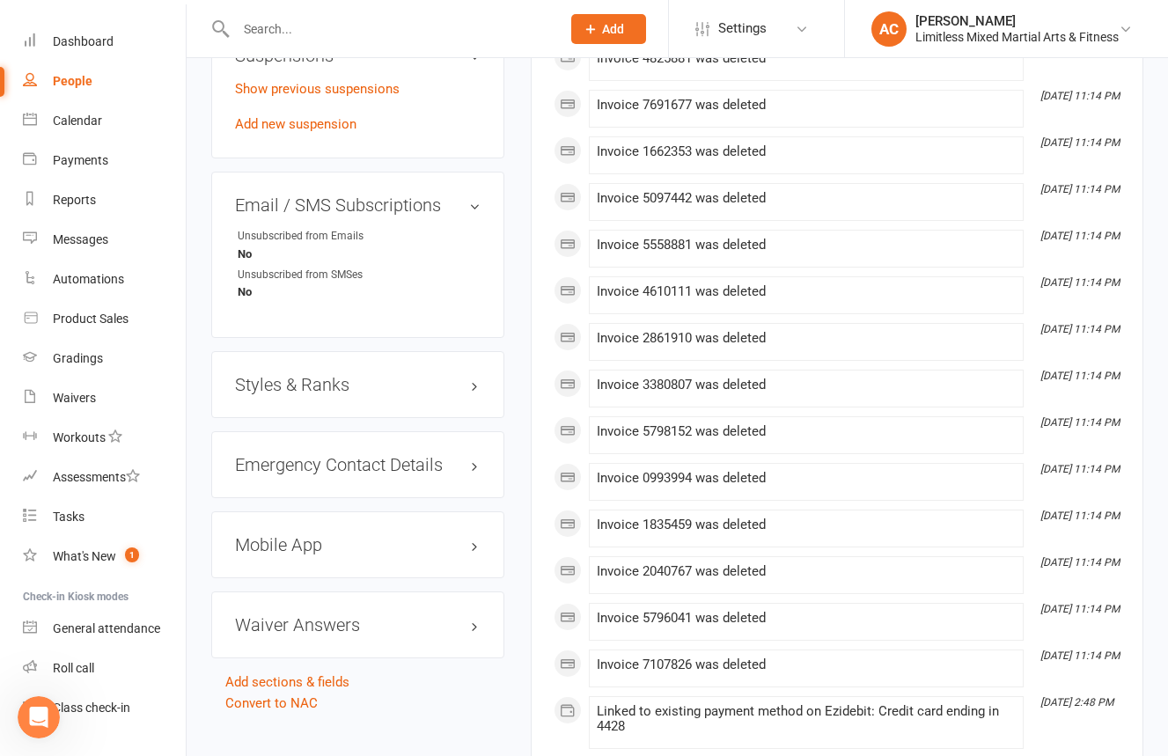
click at [421, 391] on h3 "Styles & Ranks" at bounding box center [358, 384] width 246 height 19
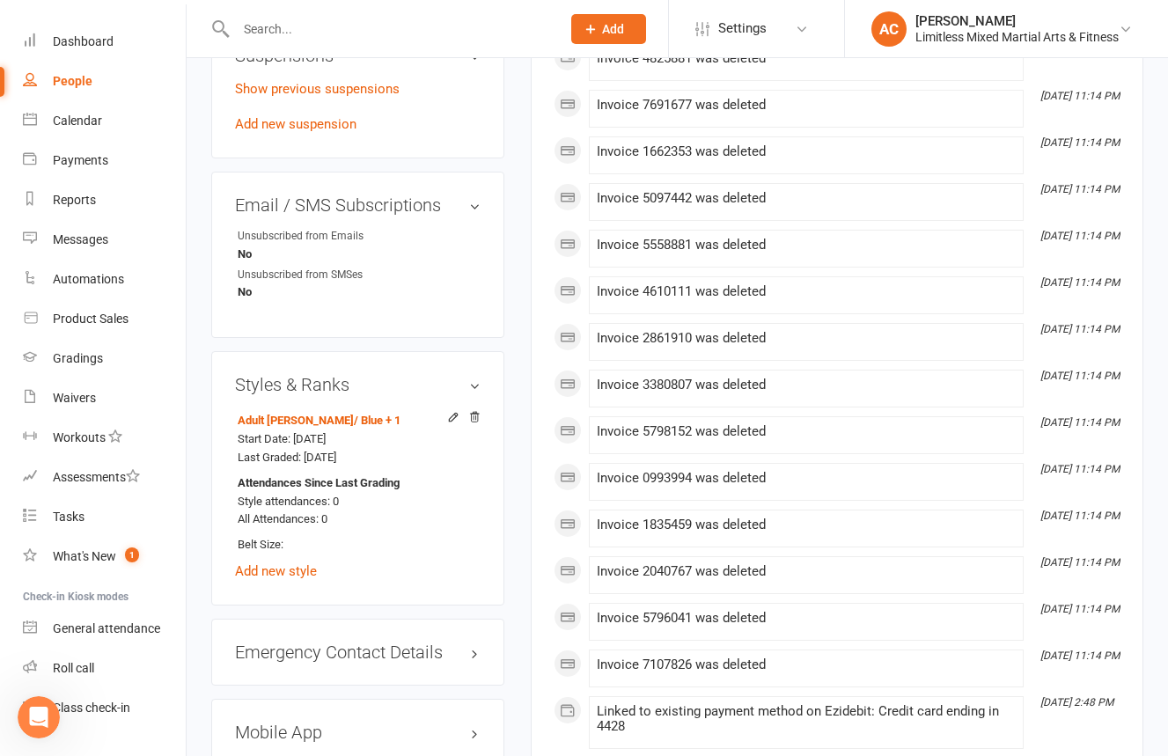
click at [453, 33] on input "text" at bounding box center [390, 29] width 318 height 25
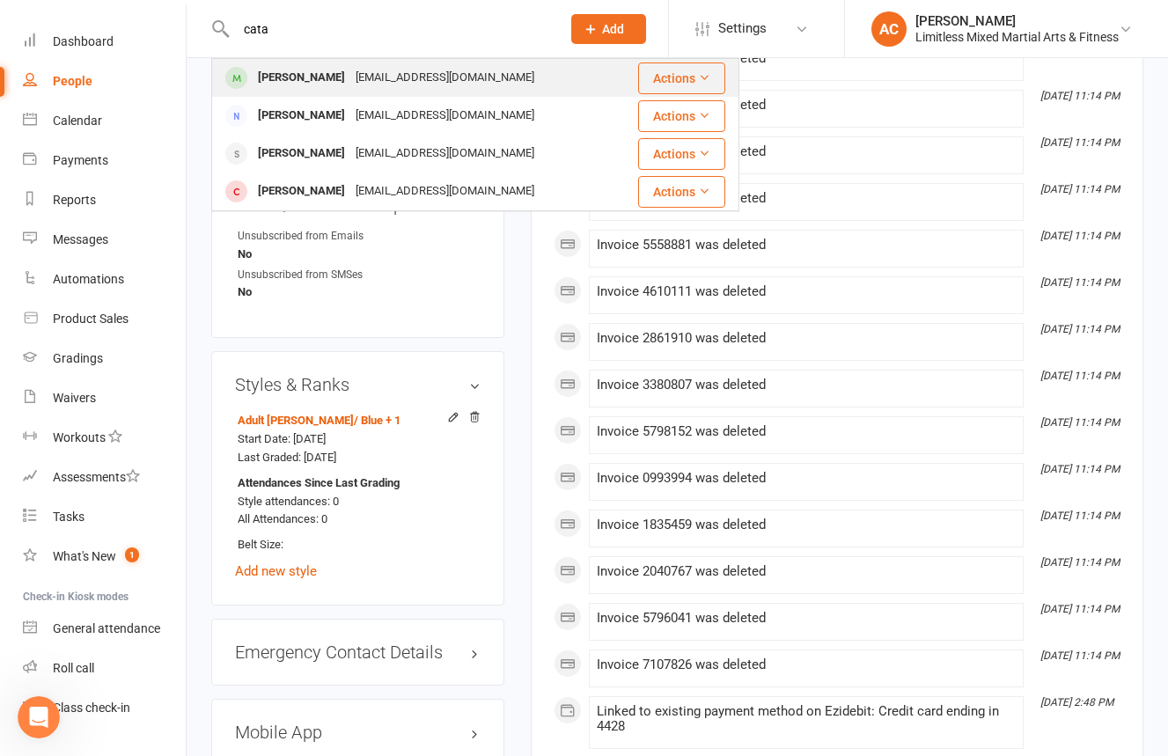
type input "cata"
click at [502, 84] on div "[EMAIL_ADDRESS][DOMAIN_NAME]" at bounding box center [444, 78] width 189 height 26
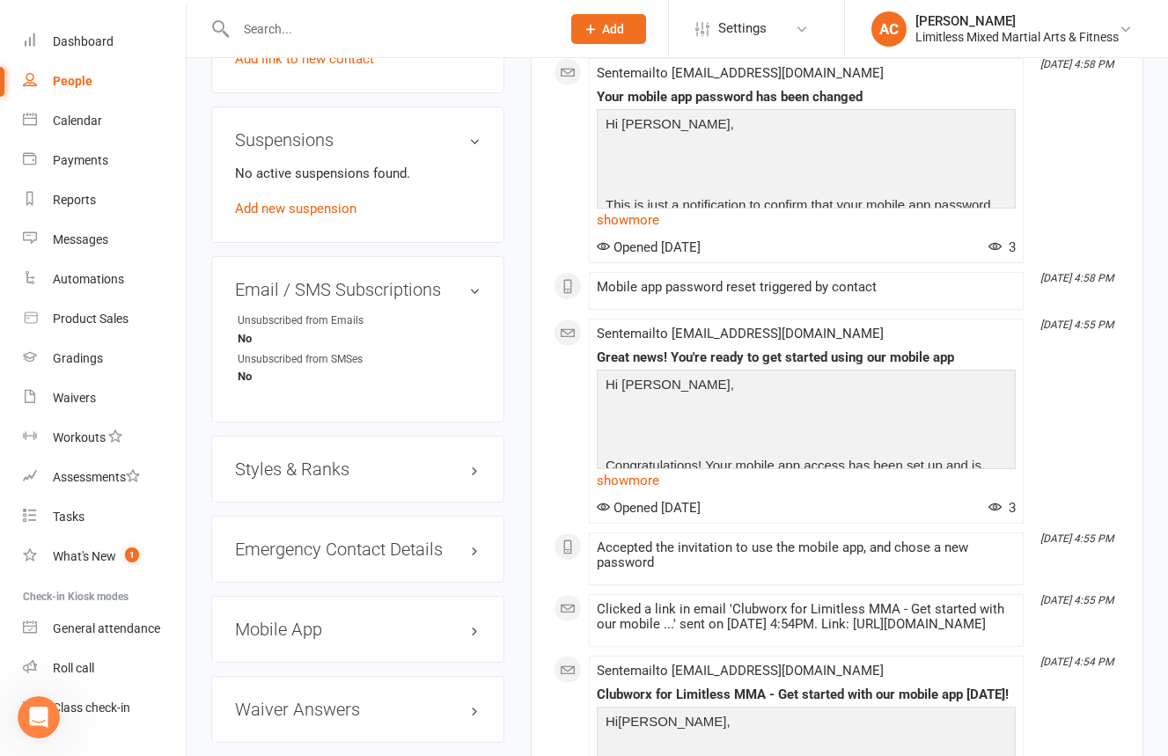
scroll to position [1036, 0]
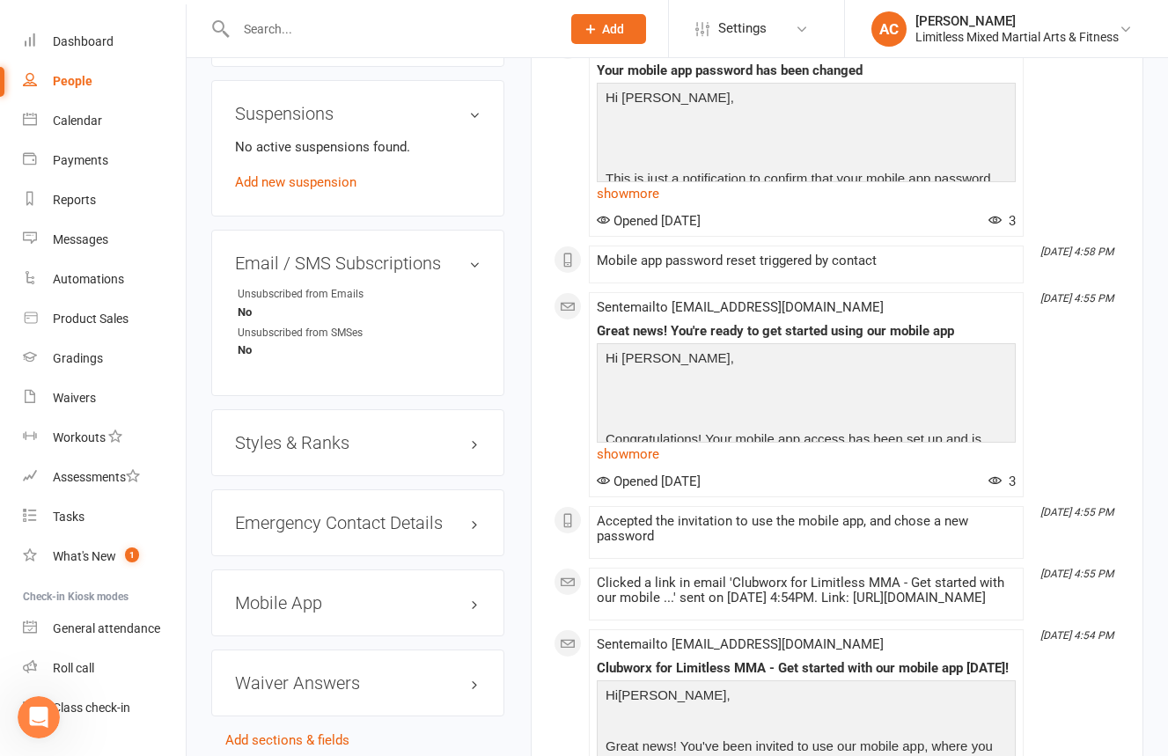
click at [459, 436] on h3 "Styles & Ranks" at bounding box center [358, 442] width 246 height 19
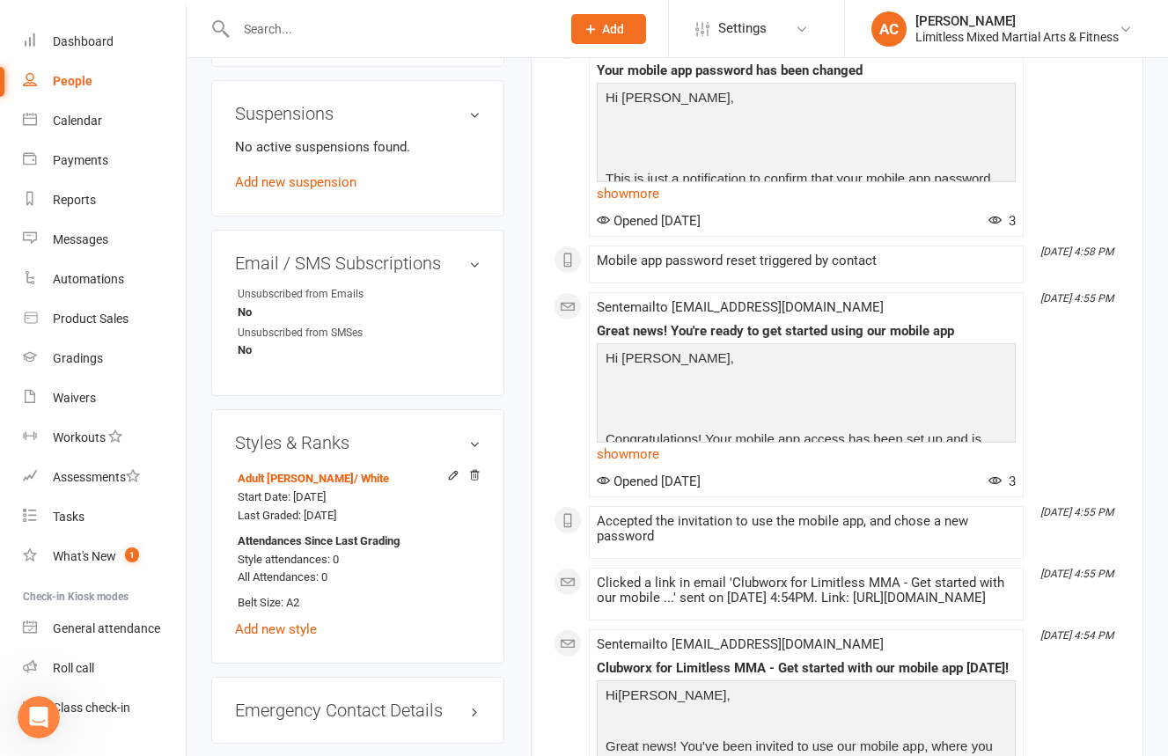
click at [392, 27] on input "text" at bounding box center [390, 29] width 318 height 25
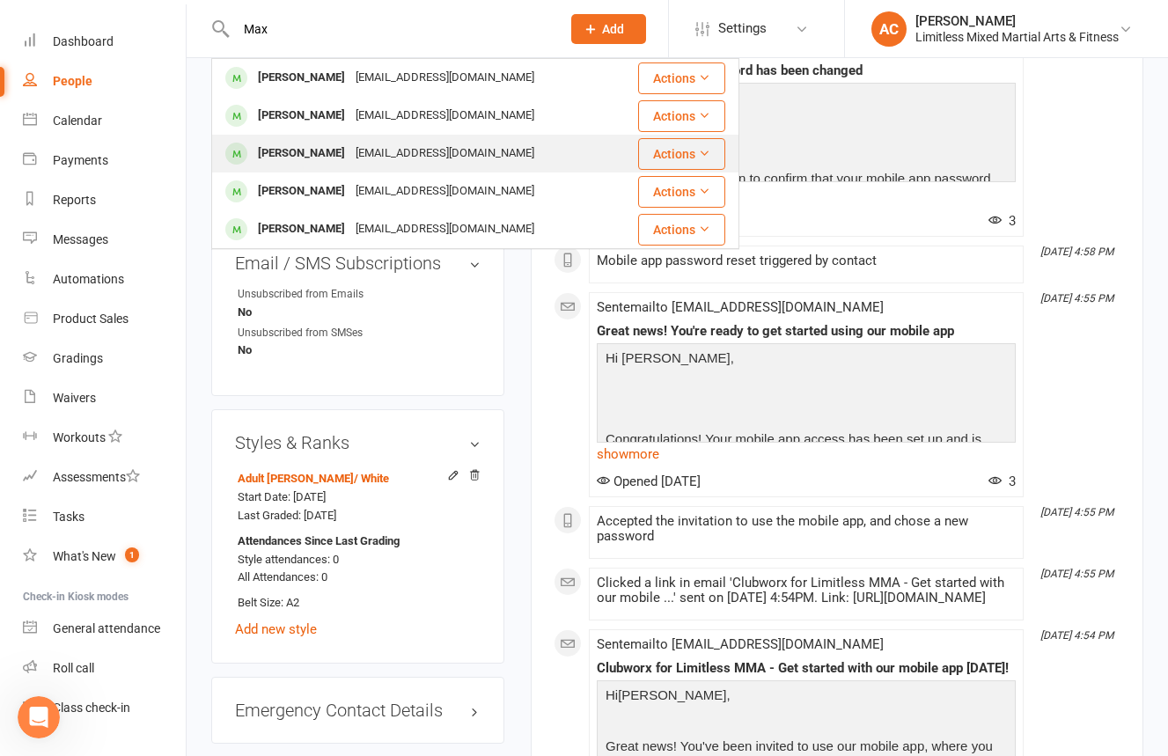
type input "Max"
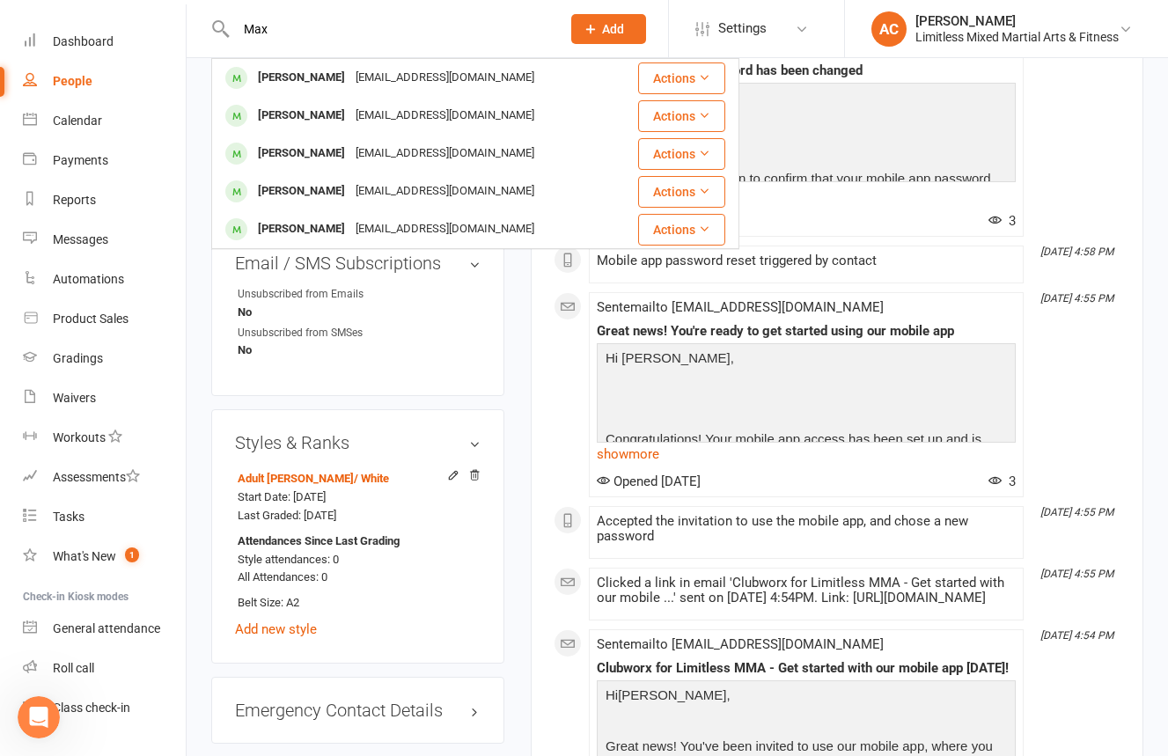
click at [392, 146] on div "[EMAIL_ADDRESS][DOMAIN_NAME]" at bounding box center [444, 154] width 189 height 26
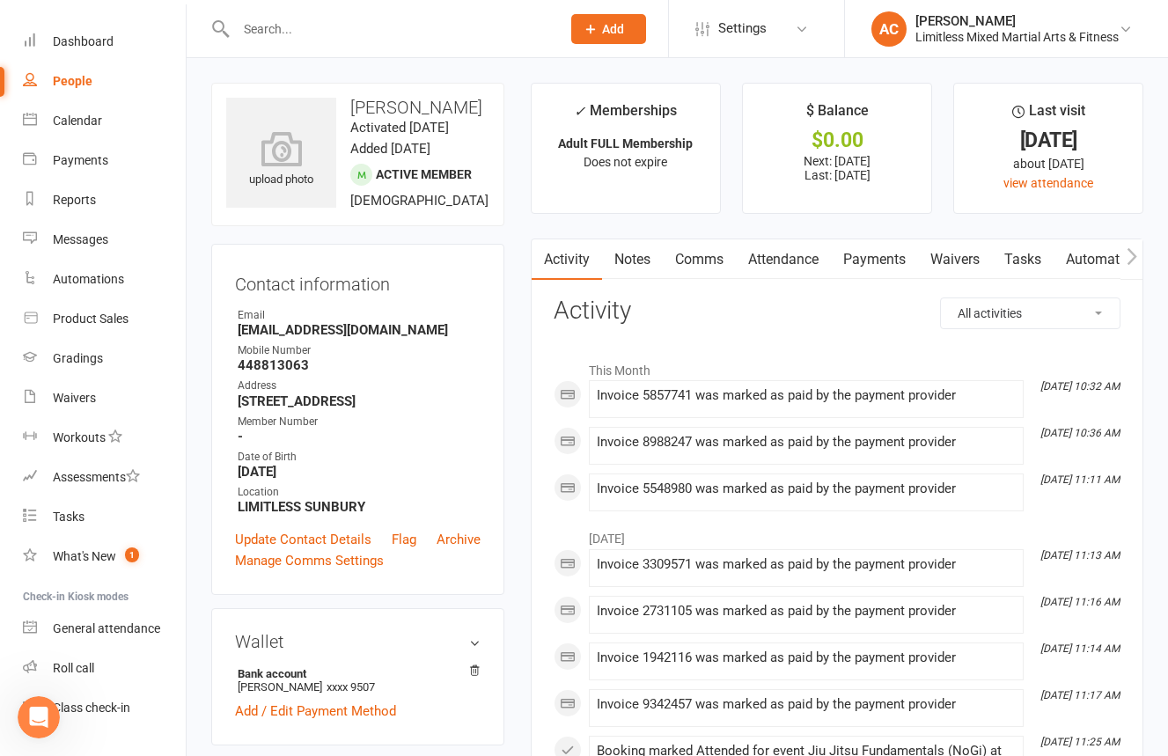
click at [825, 269] on link "Attendance" at bounding box center [783, 259] width 95 height 40
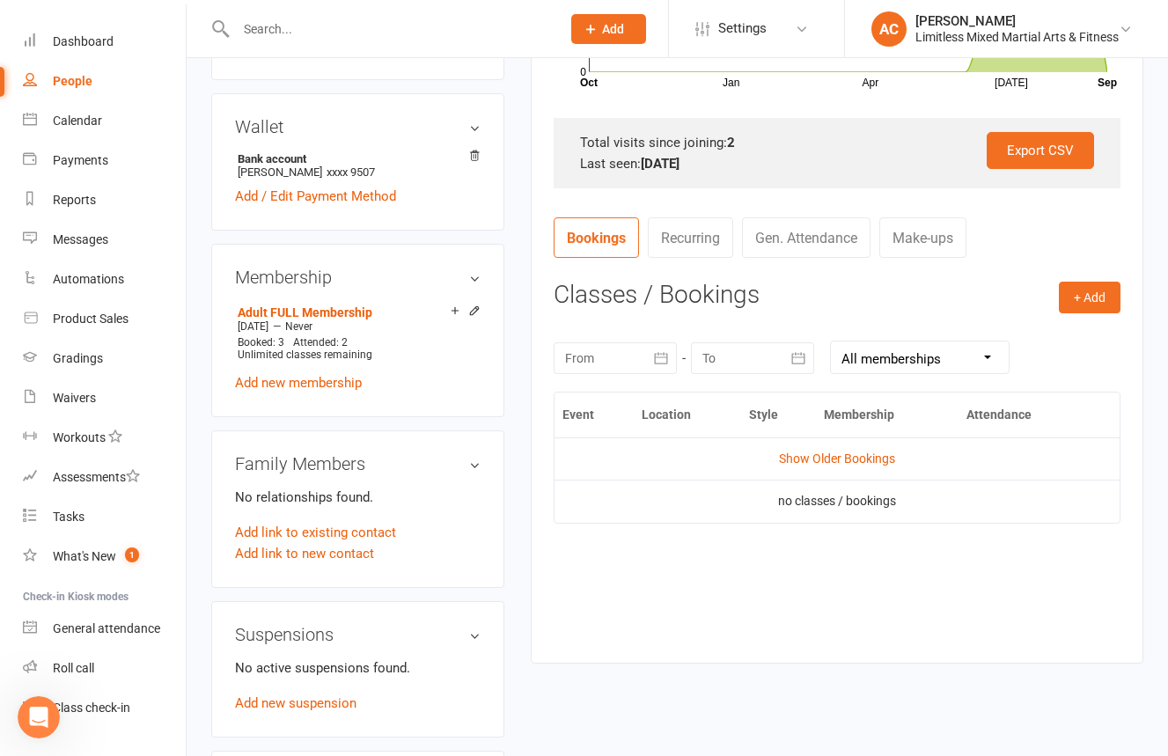
scroll to position [507, 0]
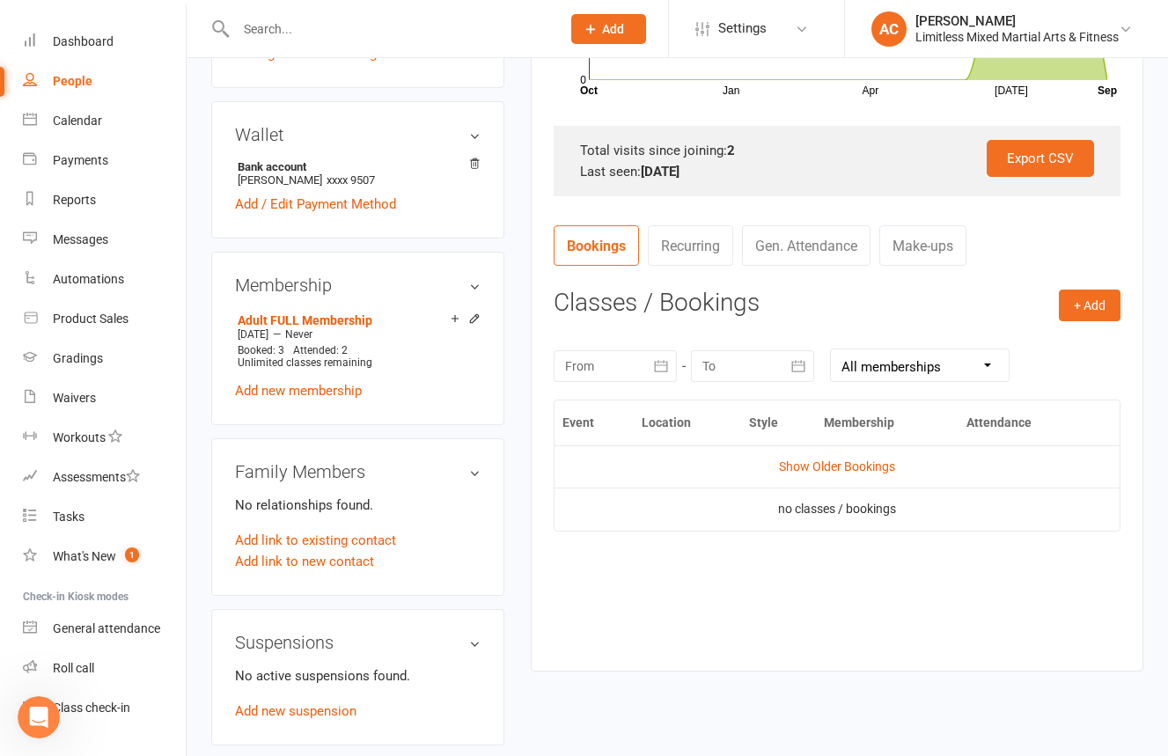
click at [825, 253] on link "Gen. Attendance" at bounding box center [806, 245] width 128 height 40
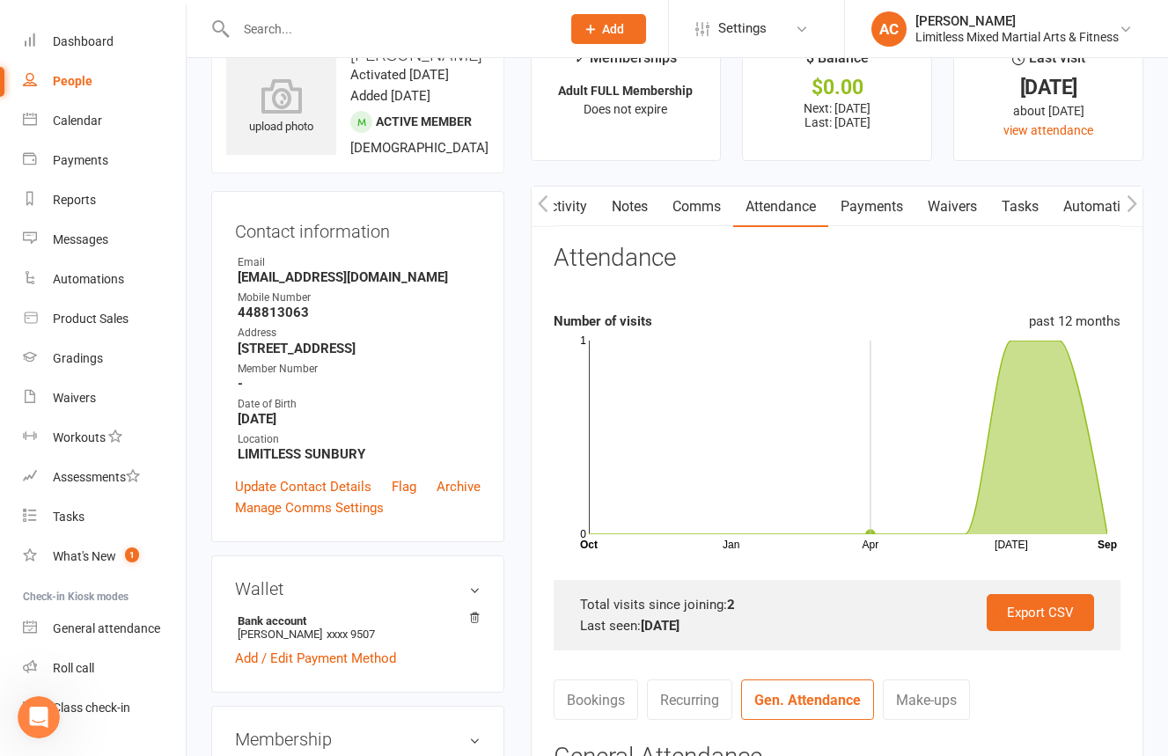
scroll to position [0, 0]
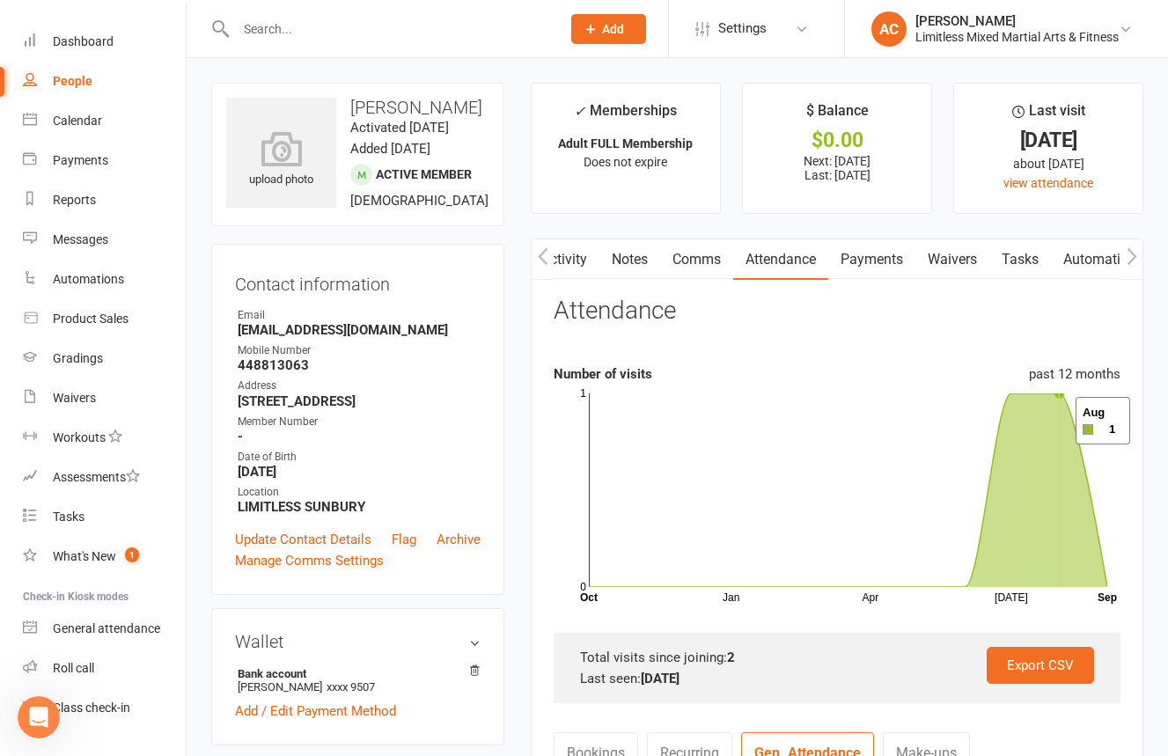
click at [1053, 421] on icon at bounding box center [848, 490] width 518 height 194
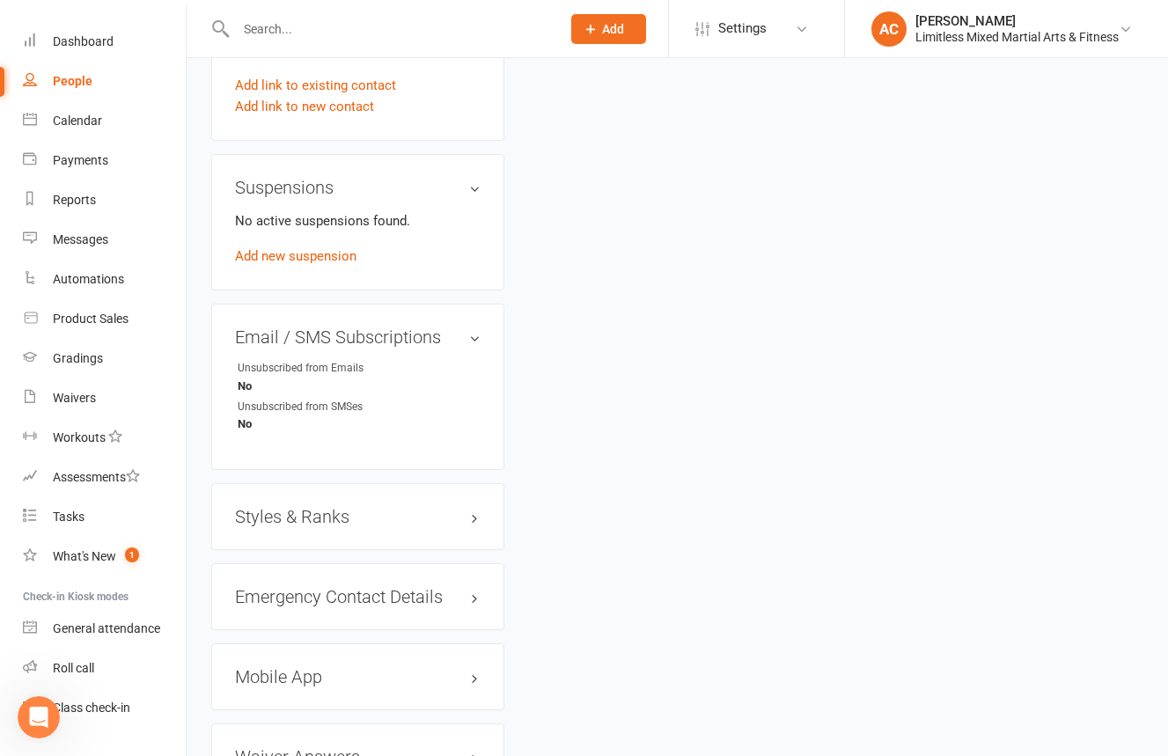
scroll to position [967, 0]
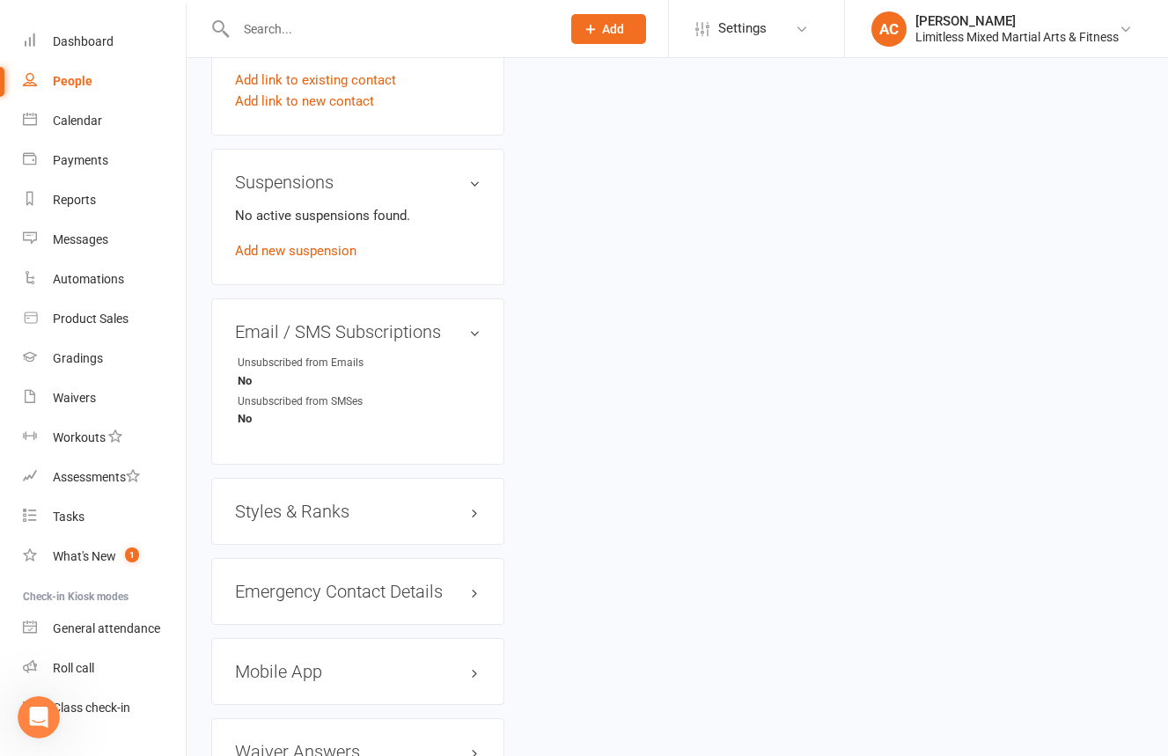
click at [430, 507] on h3 "Styles & Ranks" at bounding box center [358, 511] width 246 height 19
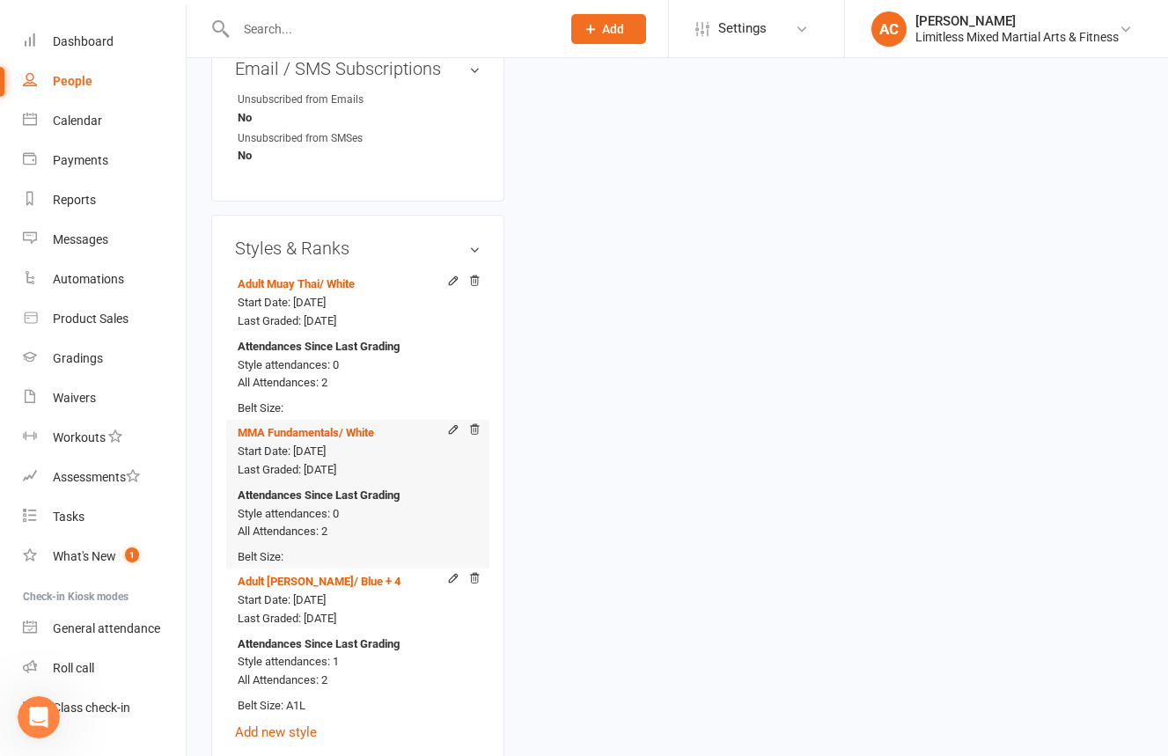
scroll to position [1232, 0]
click at [294, 36] on input "text" at bounding box center [390, 29] width 318 height 25
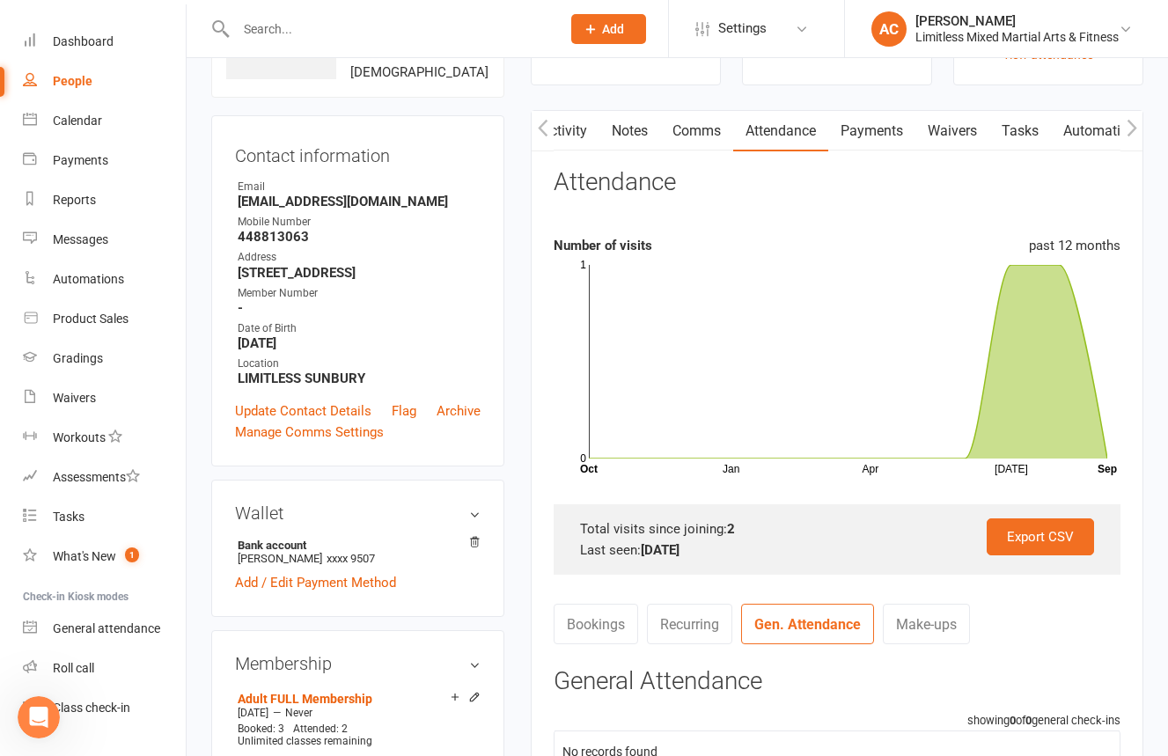
scroll to position [0, 0]
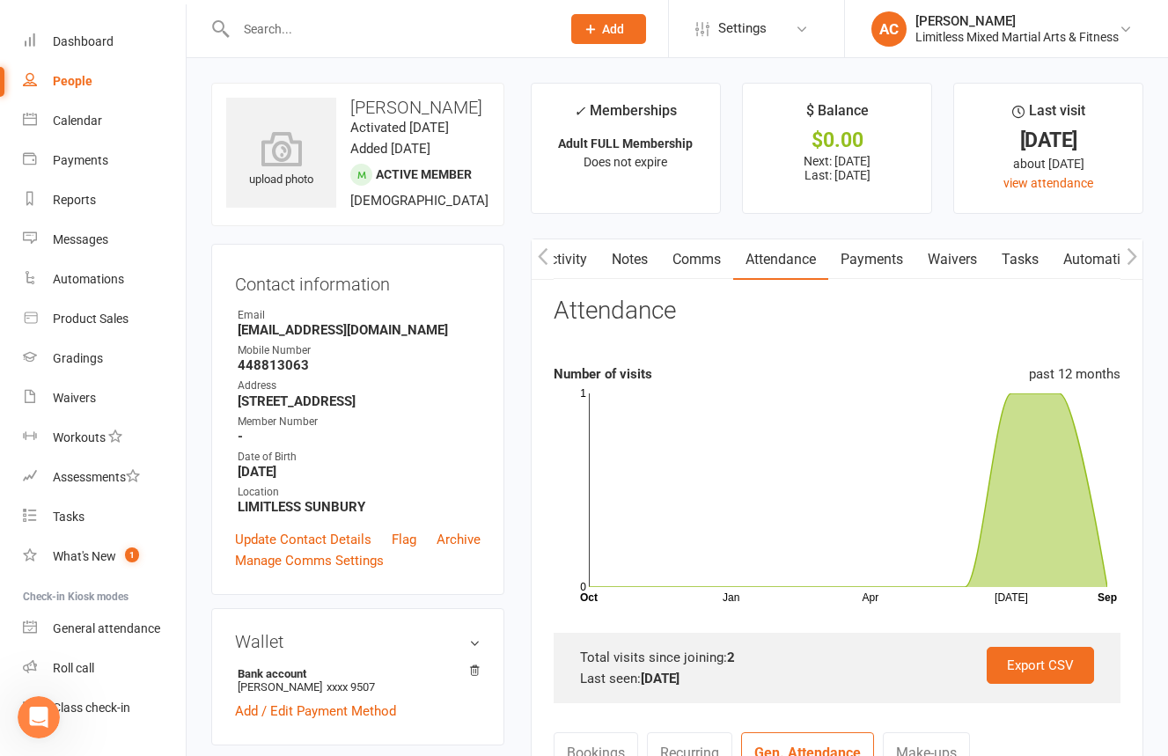
click at [95, 81] on link "People" at bounding box center [104, 82] width 163 height 40
select select "100"
